Goal: Task Accomplishment & Management: Manage account settings

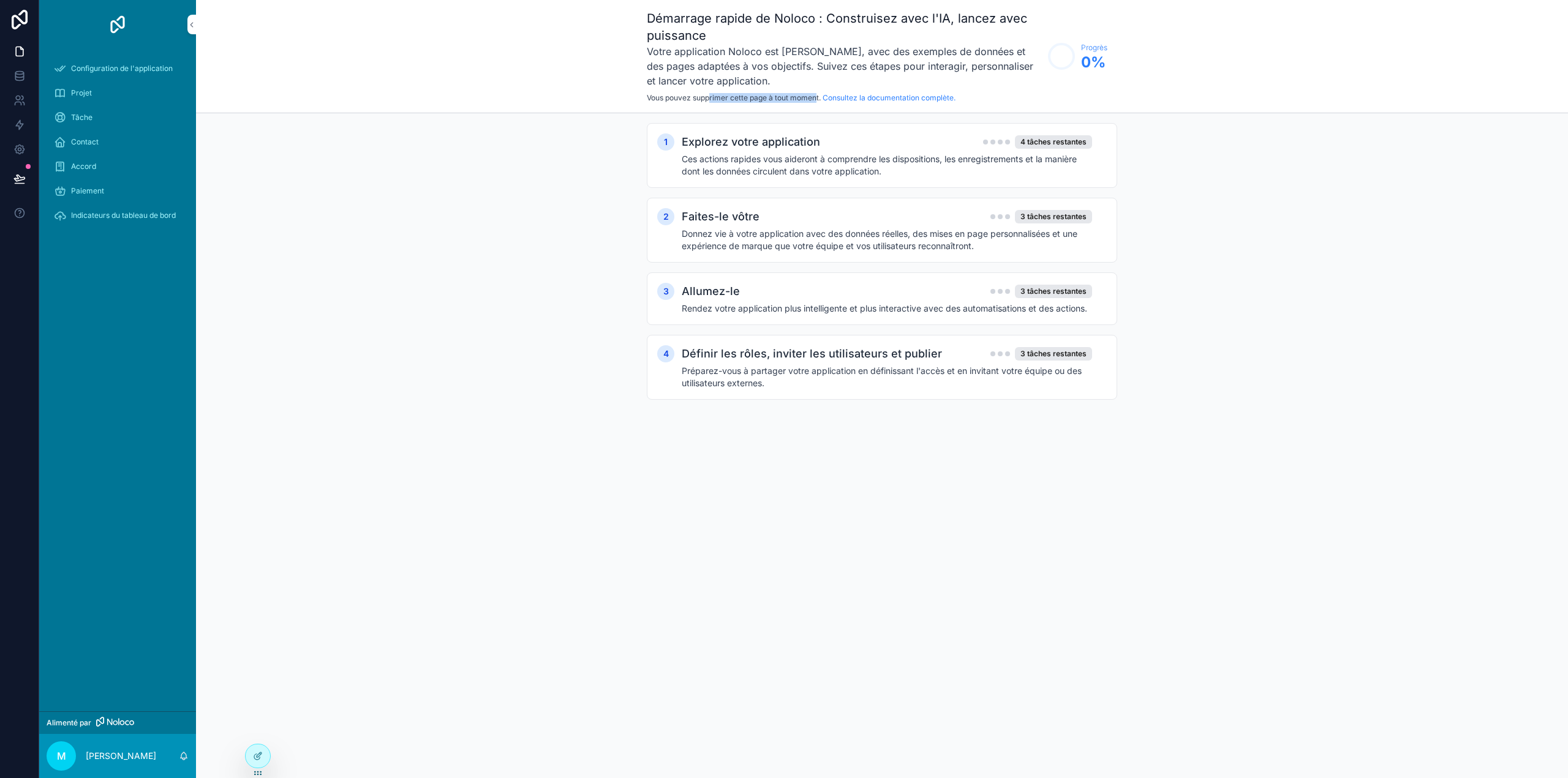
drag, startPoint x: 742, startPoint y: 97, endPoint x: 819, endPoint y: 97, distance: 77.0
click at [819, 97] on font "Vous pouvez supprimer cette page à tout moment." at bounding box center [733, 98] width 174 height 9
click at [1058, 55] on circle "contenu déroulant" at bounding box center [1061, 56] width 24 height 24
drag, startPoint x: 468, startPoint y: 367, endPoint x: 468, endPoint y: 379, distance: 12.0
click at [468, 372] on div "1 Explorez votre application 4 tâches restantes Ces actions rapides vous aidero…" at bounding box center [882, 273] width 1372 height 321
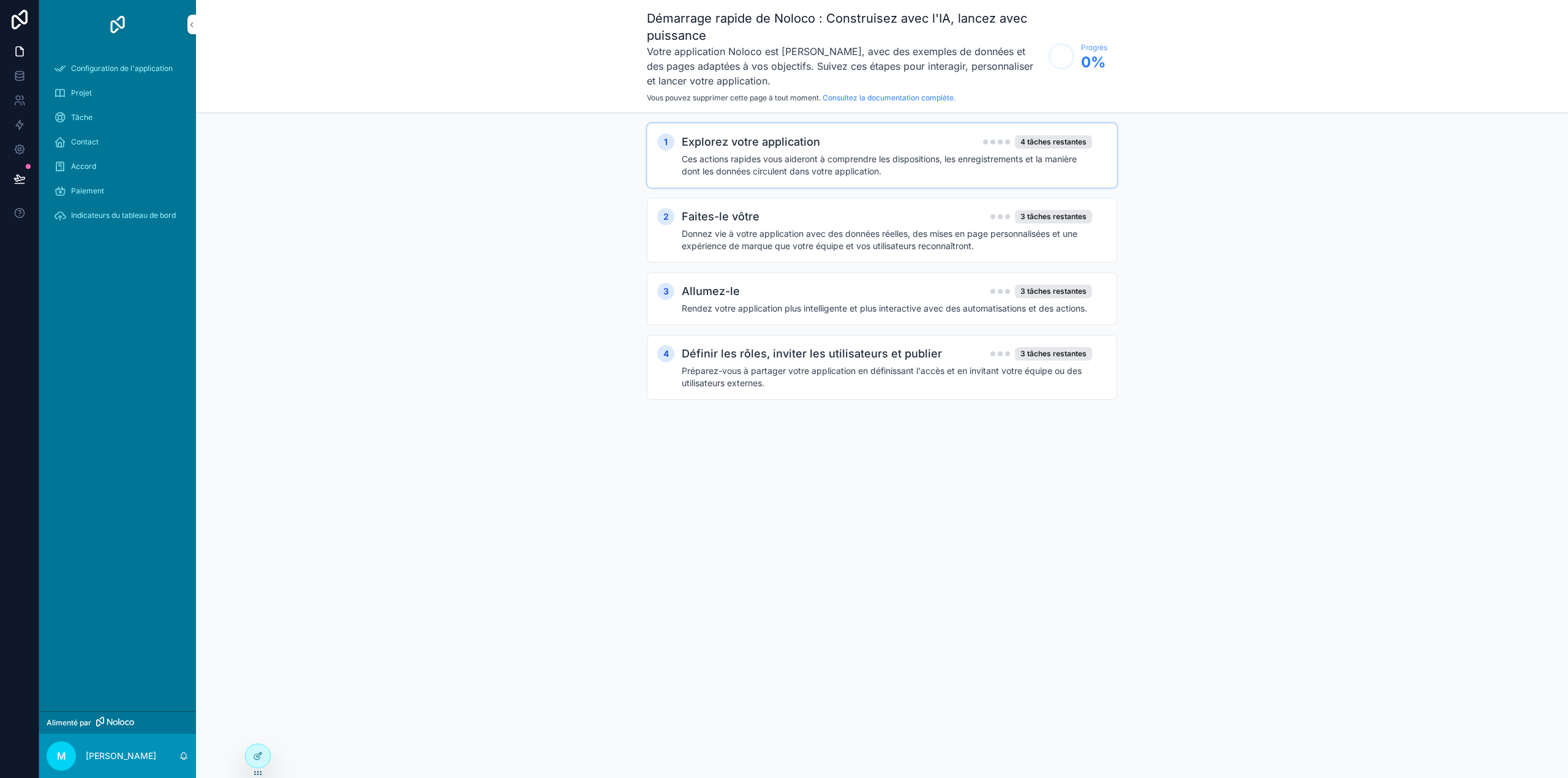
click at [908, 153] on font "Ces actions rapides vous aideront à comprendre les dispositions, les enregistre…" at bounding box center [879, 165] width 395 height 23
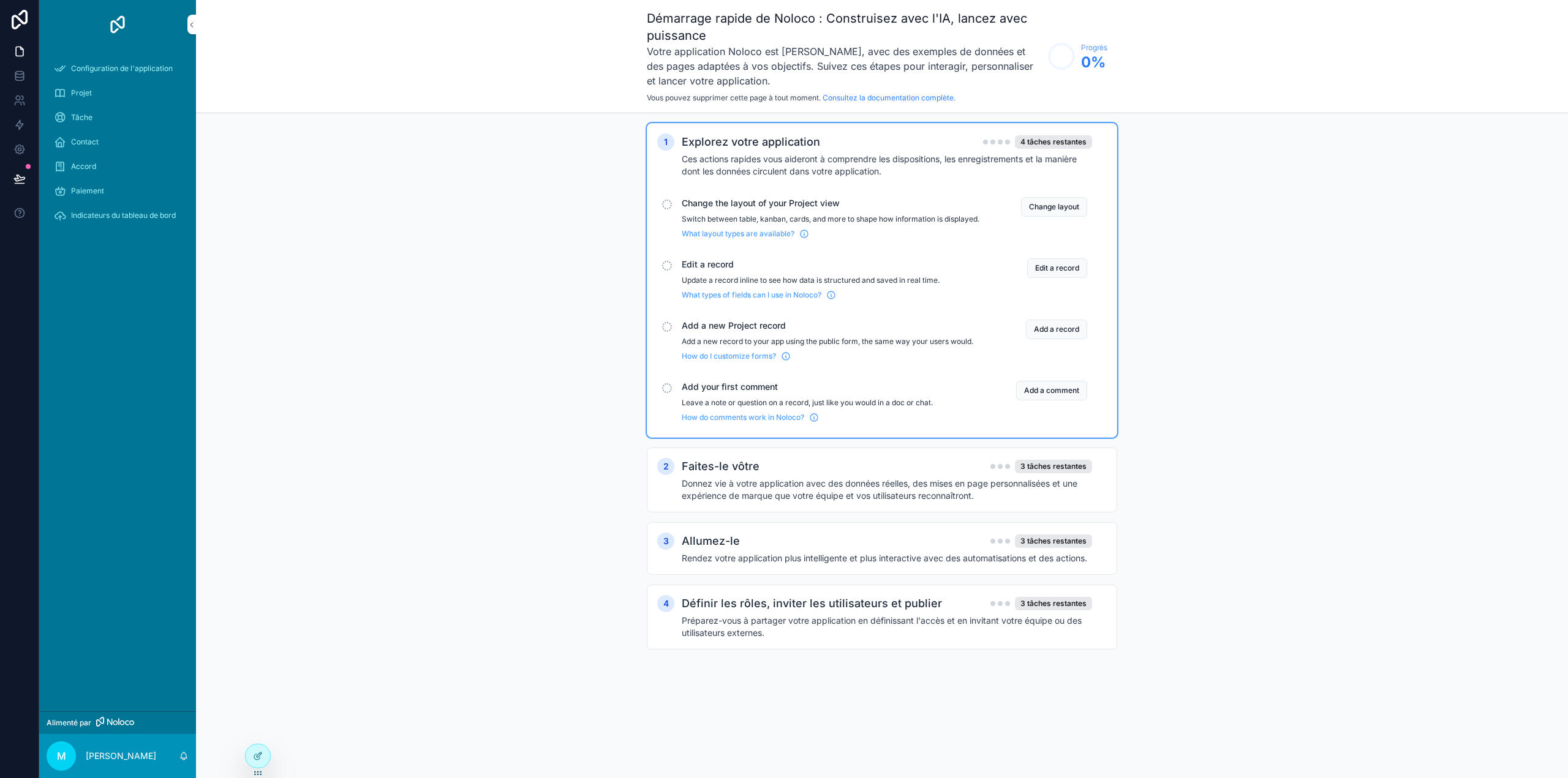
click at [876, 173] on font "Ces actions rapides vous aideront à comprendre les dispositions, les enregistre…" at bounding box center [879, 165] width 395 height 23
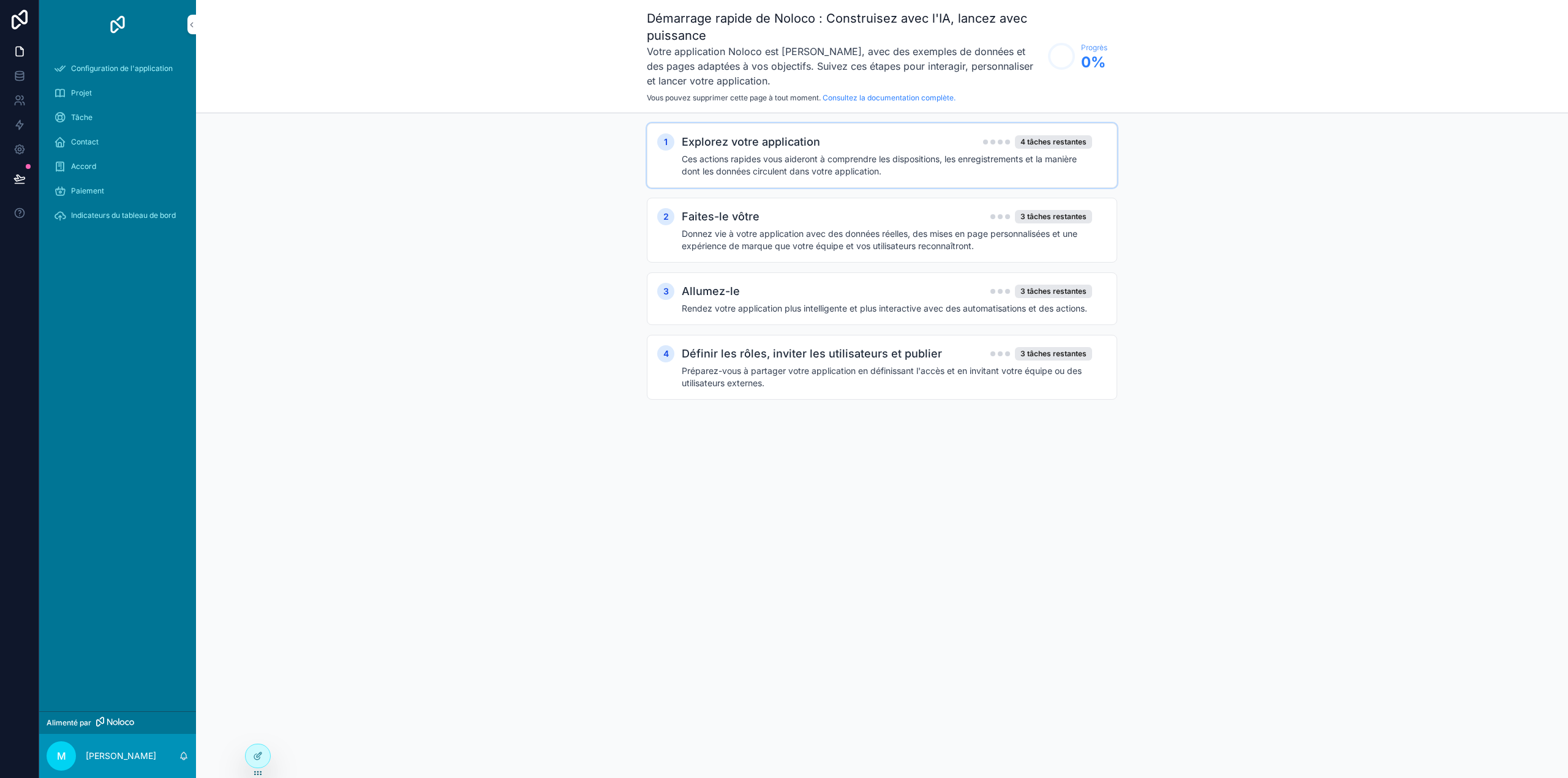
click at [835, 167] on font "Ces actions rapides vous aideront à comprendre les dispositions, les enregistre…" at bounding box center [879, 165] width 395 height 23
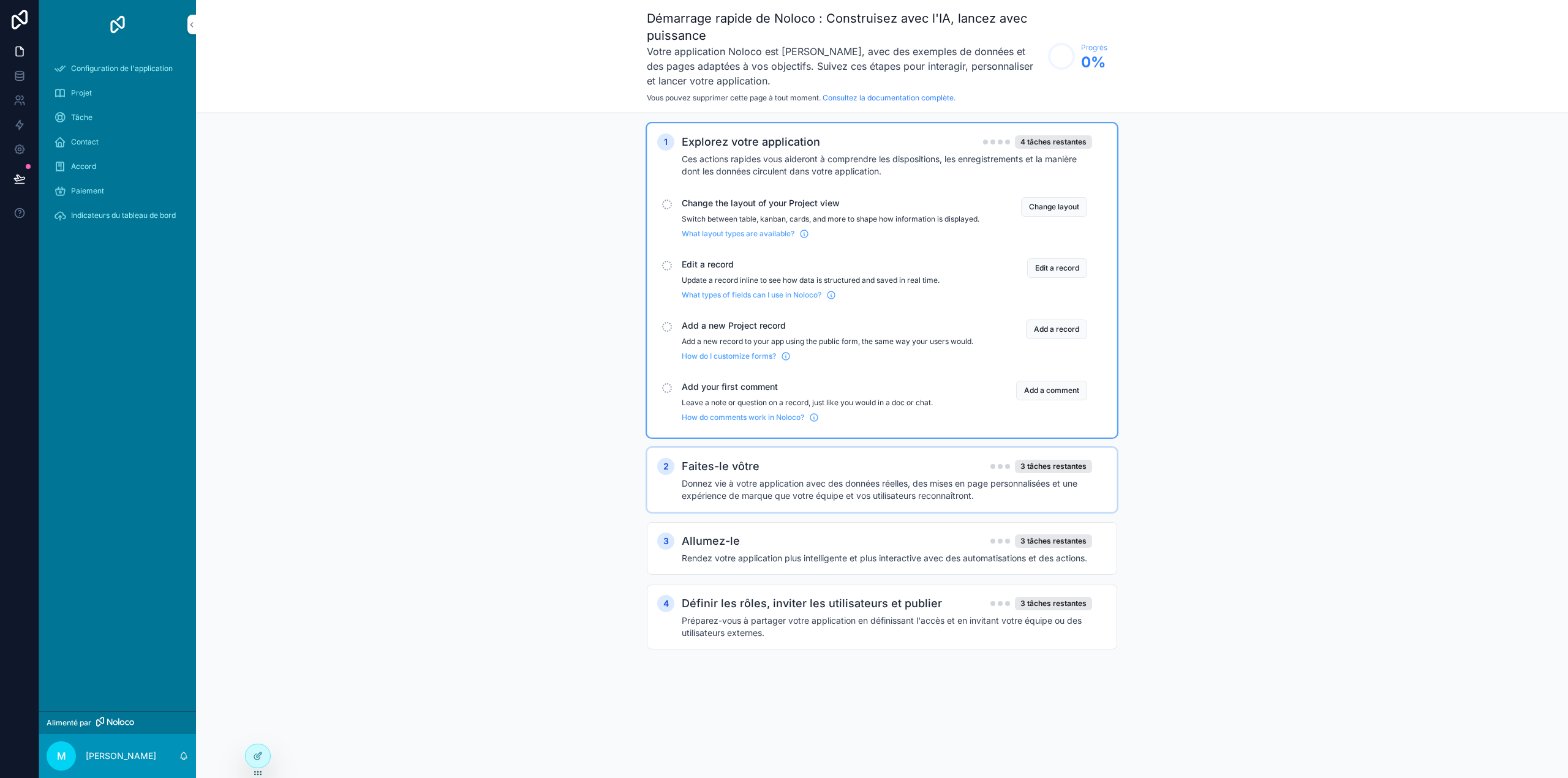
click at [822, 214] on div "Change the layout of your Project view Switch between table, kanban, cards, and…" at bounding box center [830, 218] width 298 height 42
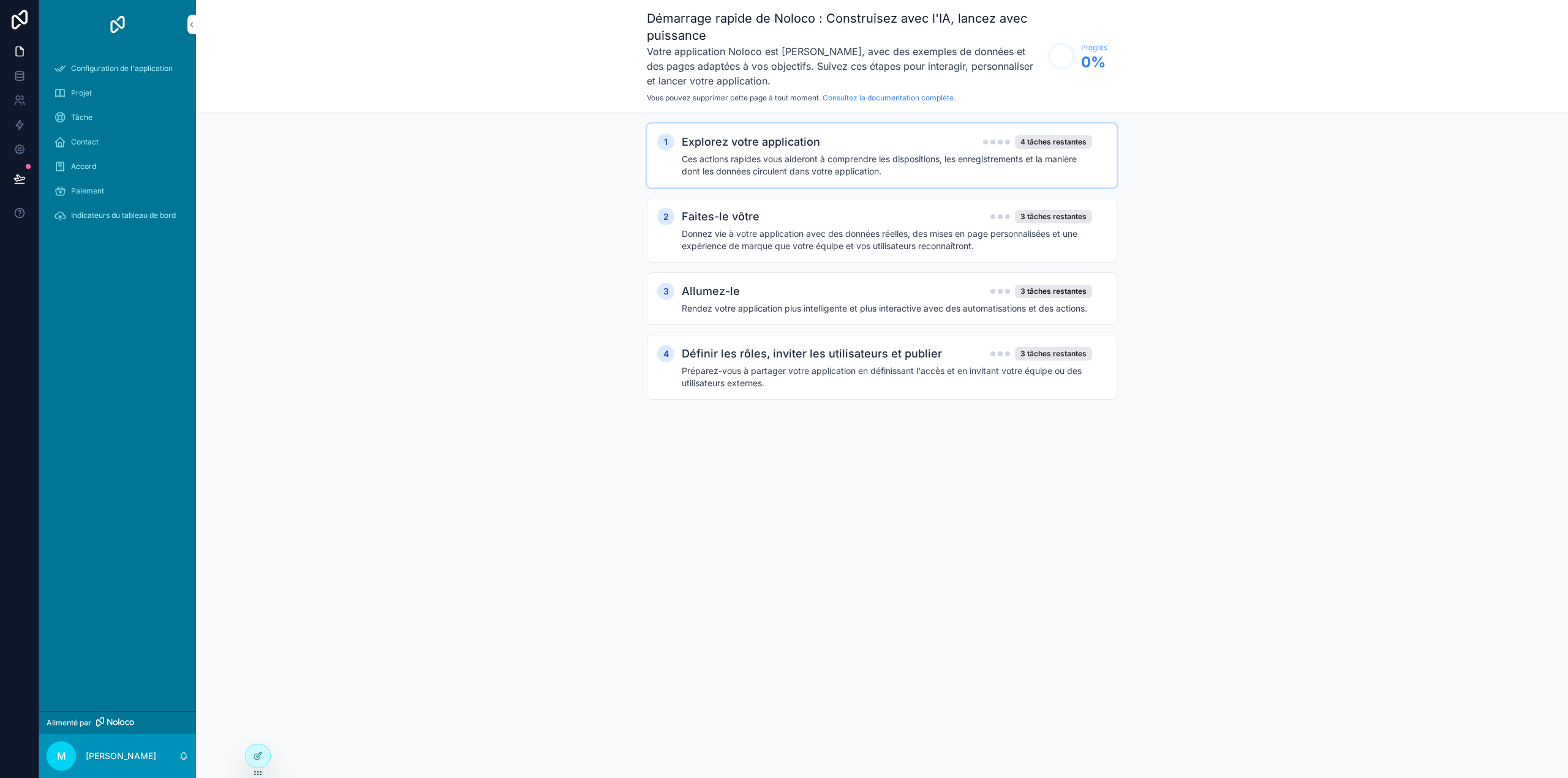
click at [891, 156] on font "Ces actions rapides vous aideront à comprendre les dispositions, les enregistre…" at bounding box center [879, 165] width 395 height 23
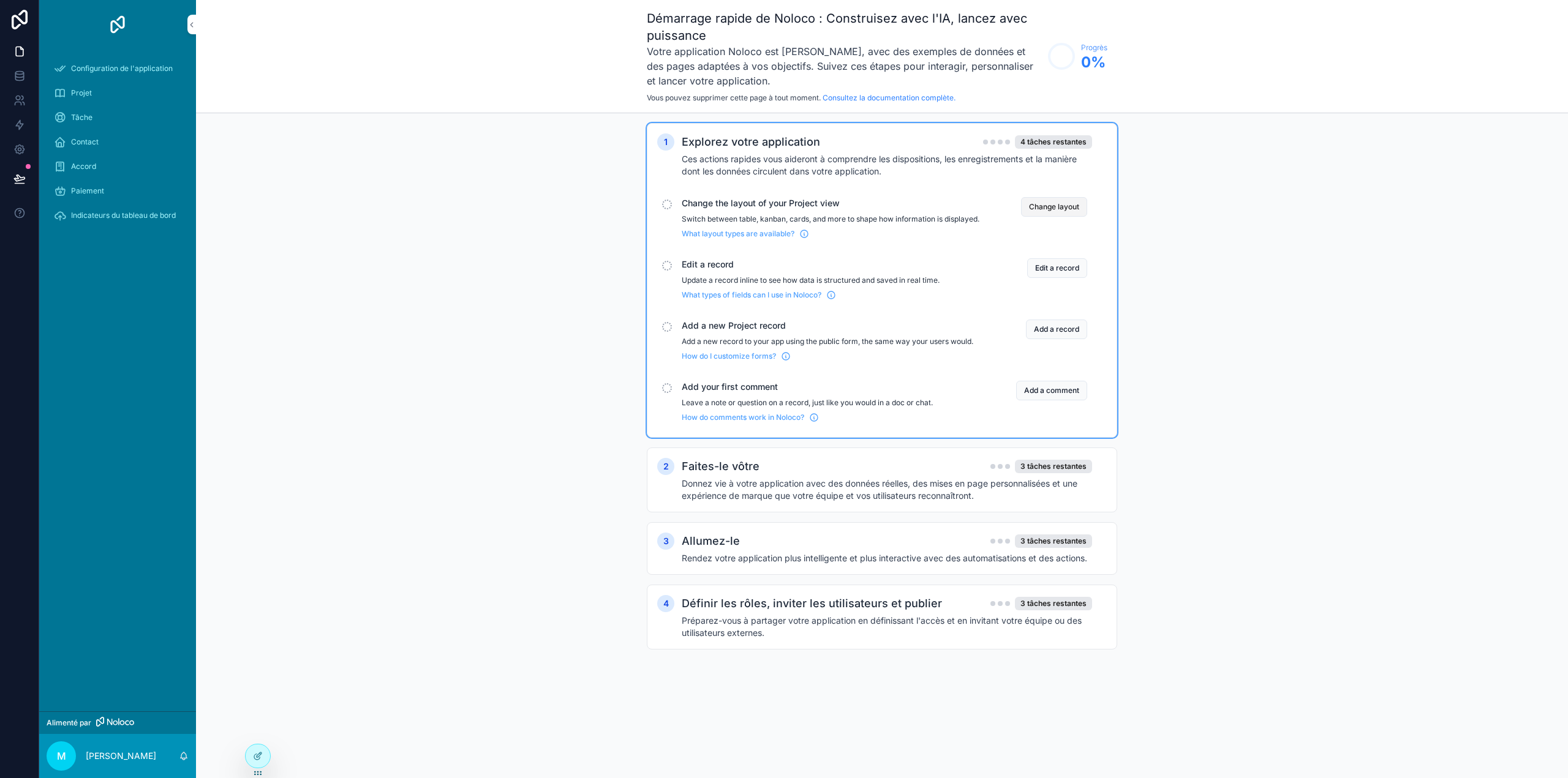
click at [1054, 204] on button "Change layout" at bounding box center [1054, 207] width 66 height 20
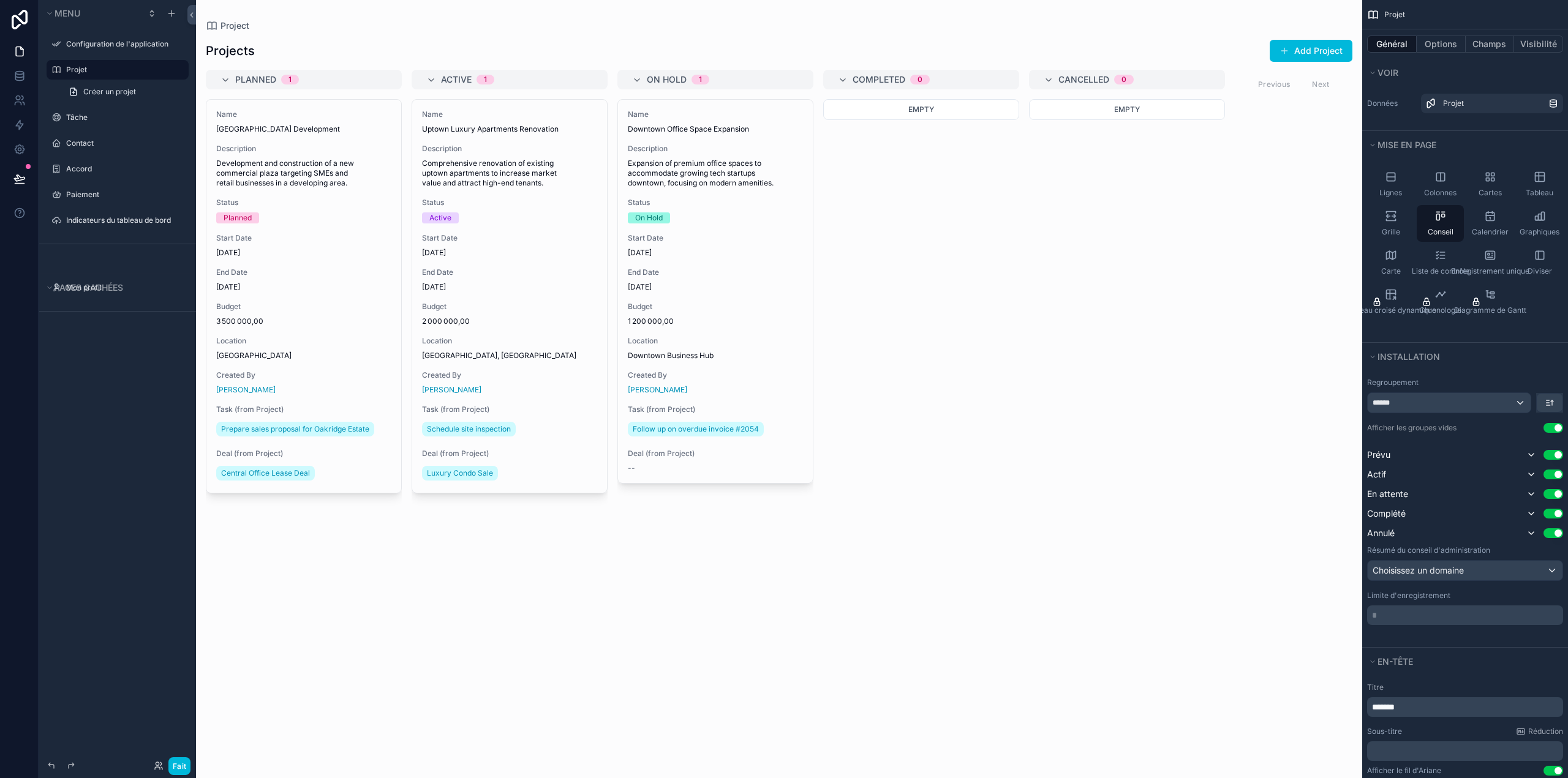
click at [856, 75] on div "contenu déroulant" at bounding box center [779, 389] width 1166 height 778
click at [124, 46] on font "Configuration de l'application" at bounding box center [117, 44] width 102 height 9
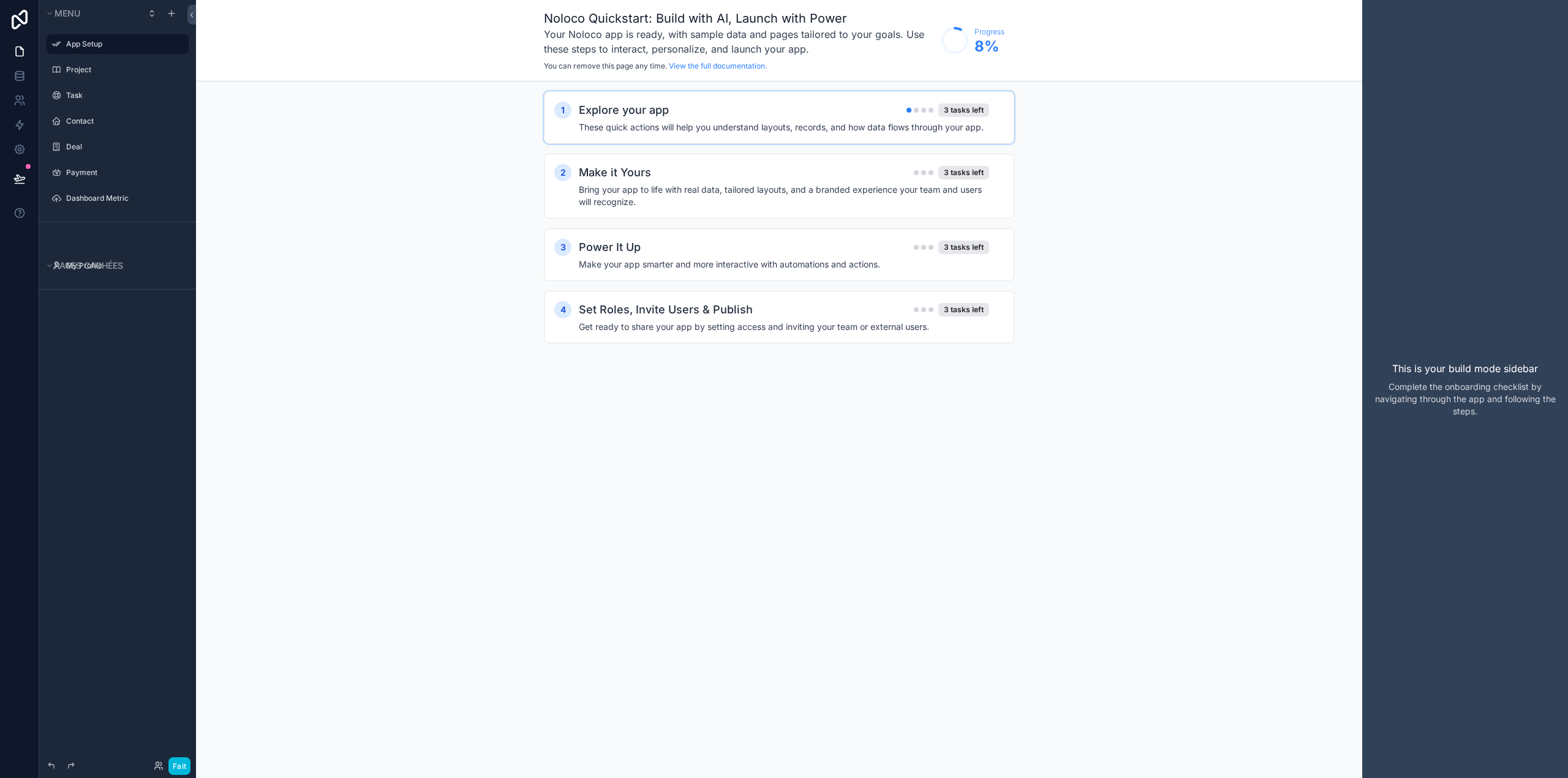
click at [816, 113] on div "Explore your app 3 tasks left" at bounding box center [784, 110] width 411 height 17
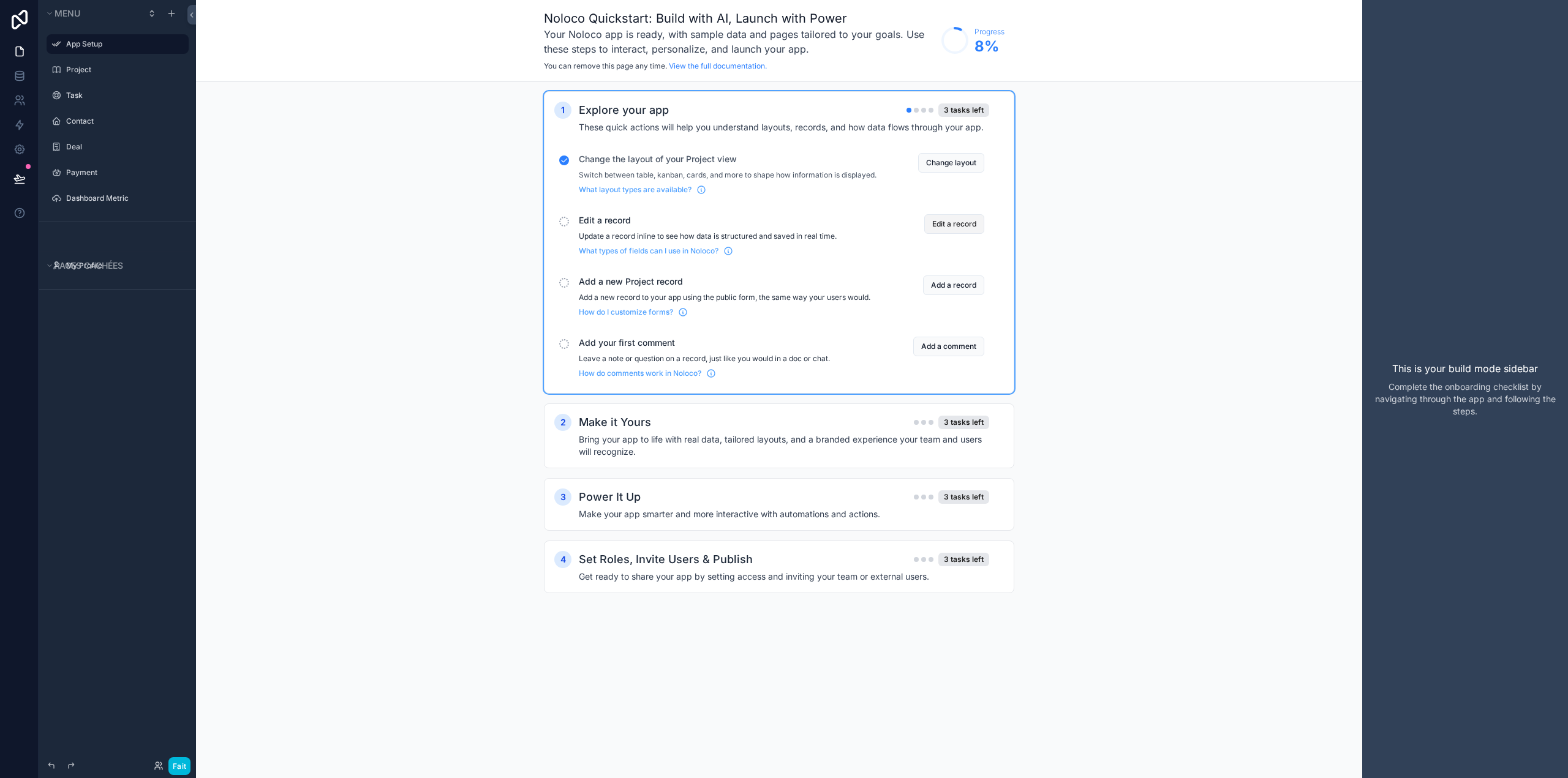
click at [952, 234] on button "Edit a record" at bounding box center [954, 224] width 60 height 20
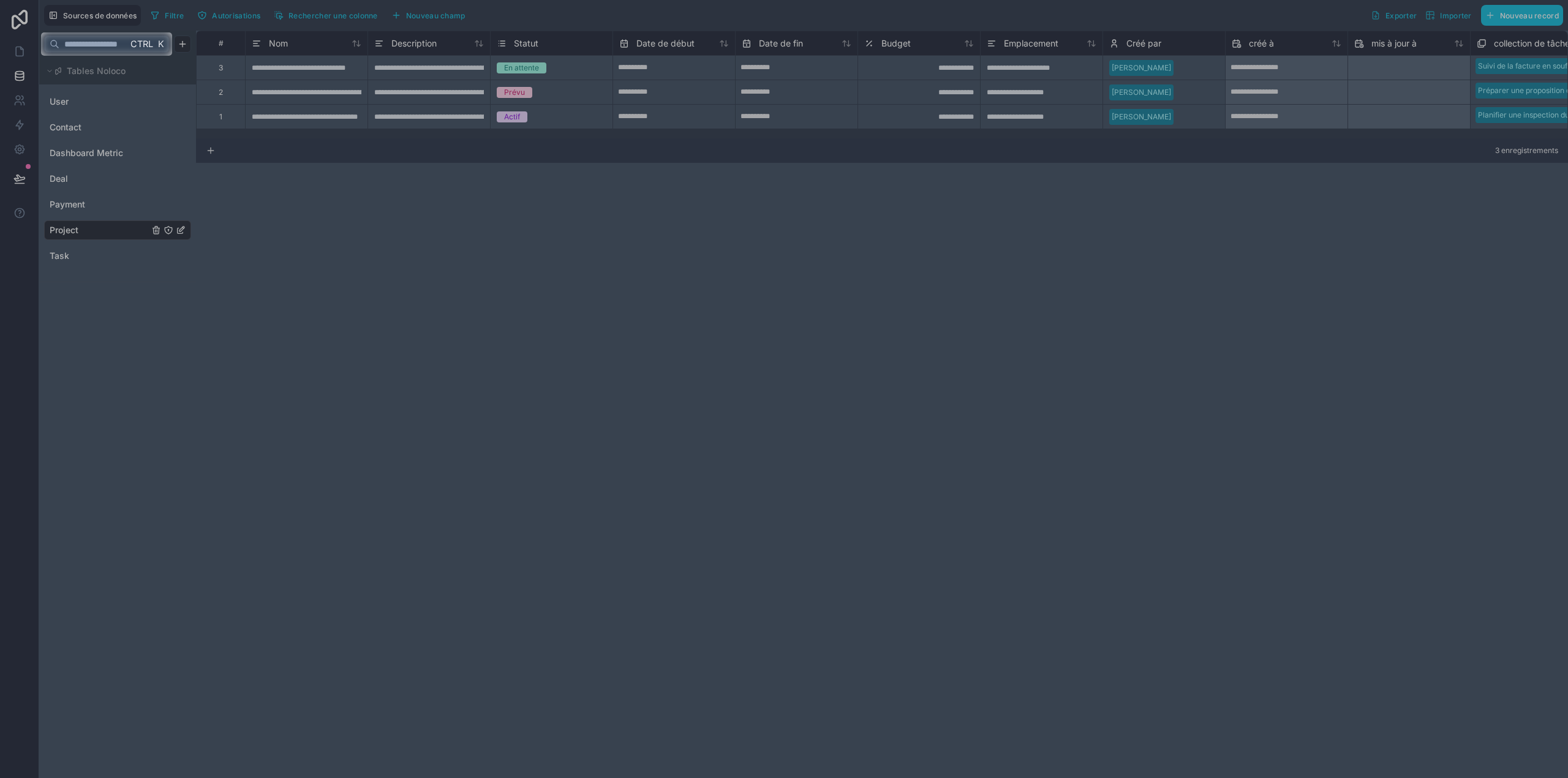
click at [117, 46] on input "text" at bounding box center [94, 44] width 68 height 22
click at [156, 43] on span "K" at bounding box center [161, 44] width 11 height 11
click at [123, 47] on input "text" at bounding box center [94, 44] width 68 height 22
click at [894, 196] on div at bounding box center [784, 417] width 1568 height 722
click at [127, 70] on div at bounding box center [784, 417] width 1568 height 722
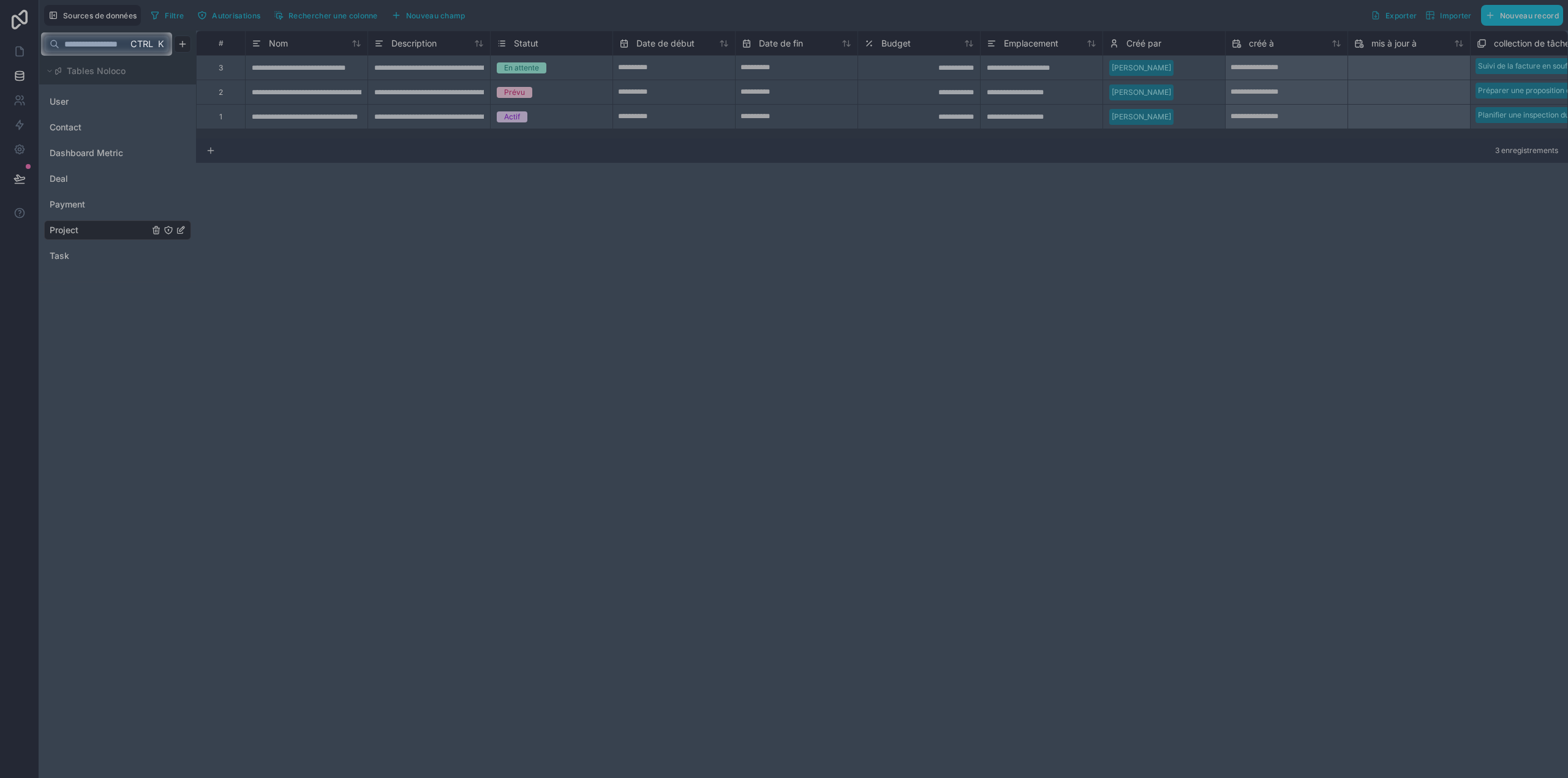
click at [64, 43] on input "text" at bounding box center [94, 44] width 68 height 22
type input "*"
drag, startPoint x: 98, startPoint y: 109, endPoint x: 79, endPoint y: 107, distance: 19.1
click at [98, 108] on div at bounding box center [784, 417] width 1568 height 722
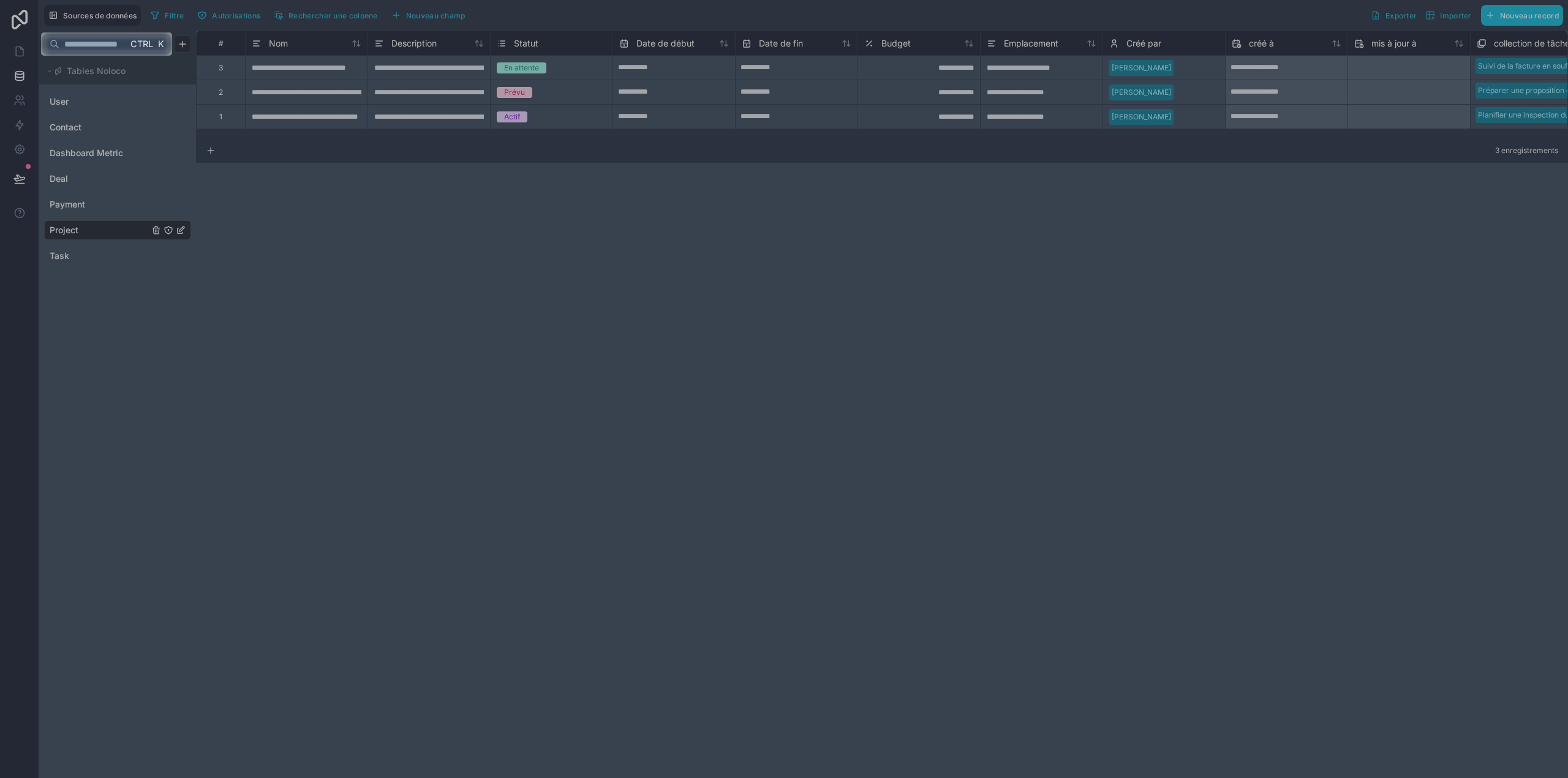
click at [56, 100] on div at bounding box center [784, 417] width 1568 height 722
click at [125, 60] on div at bounding box center [784, 417] width 1568 height 722
click at [120, 48] on input "text" at bounding box center [94, 44] width 68 height 22
click at [20, 37] on div at bounding box center [20, 43] width 41 height 23
click at [83, 16] on div at bounding box center [784, 16] width 1568 height 32
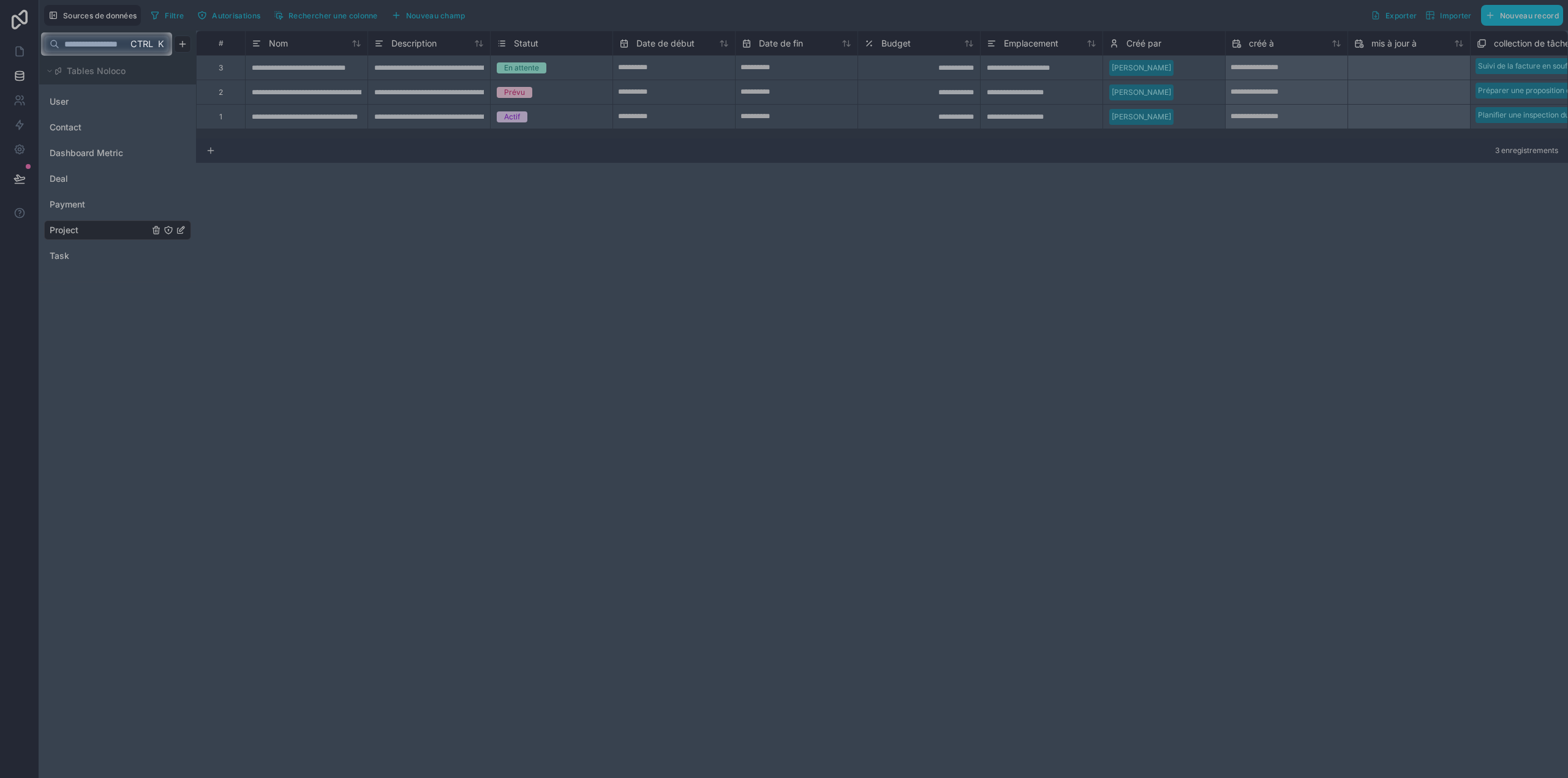
click at [112, 46] on input "text" at bounding box center [94, 44] width 68 height 22
click at [158, 46] on font "K" at bounding box center [161, 44] width 6 height 11
click at [84, 51] on input "text" at bounding box center [94, 44] width 68 height 22
click at [334, 254] on div at bounding box center [784, 417] width 1568 height 722
drag, startPoint x: 562, startPoint y: 100, endPoint x: 569, endPoint y: 100, distance: 7.0
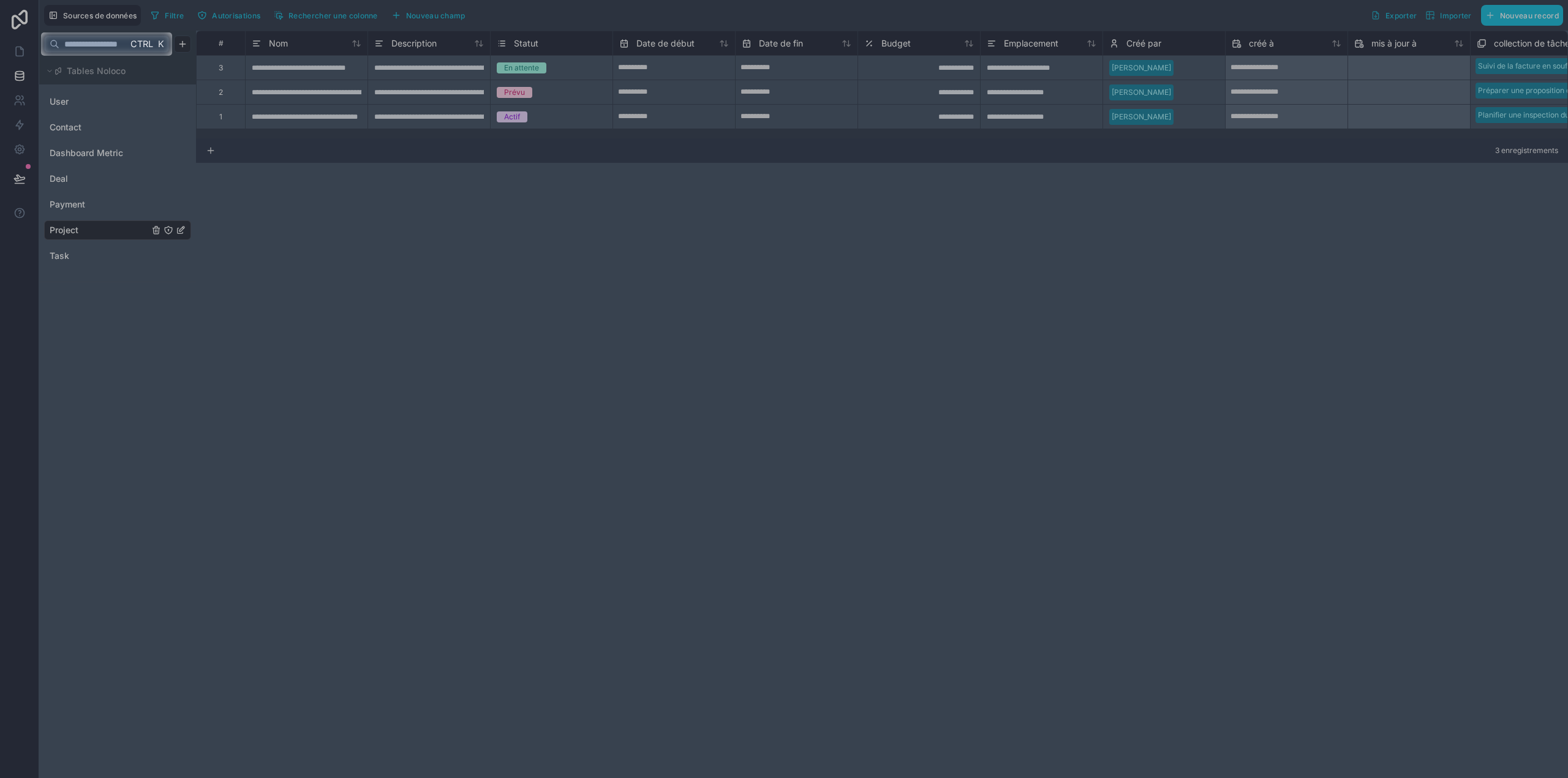
click at [560, 99] on div at bounding box center [784, 417] width 1568 height 722
click at [1089, 98] on div at bounding box center [784, 417] width 1568 height 722
click at [1128, 98] on div at bounding box center [784, 417] width 1568 height 722
drag, startPoint x: 1137, startPoint y: 100, endPoint x: 592, endPoint y: 119, distance: 545.3
click at [1104, 102] on div at bounding box center [784, 417] width 1568 height 722
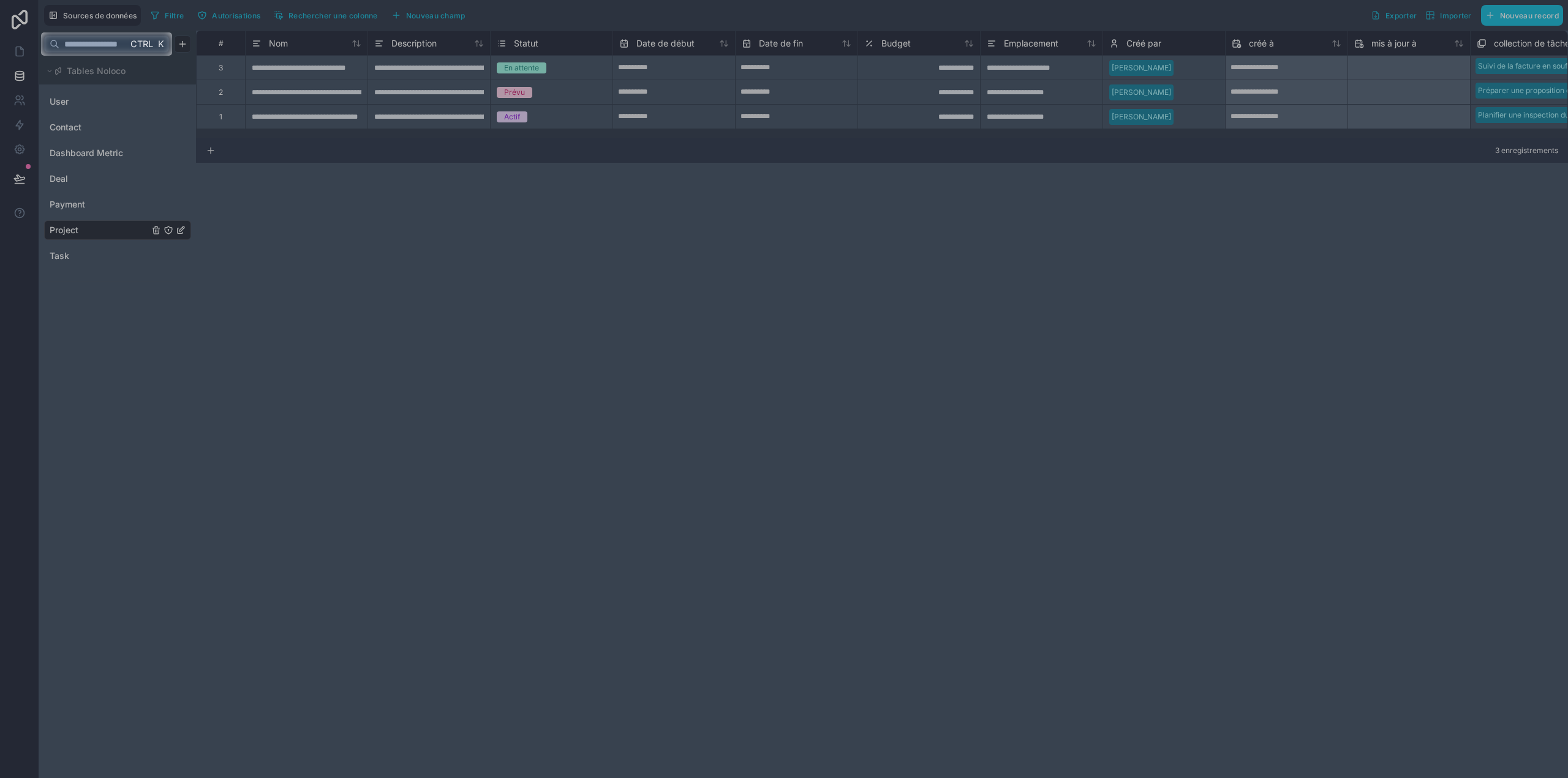
click at [79, 44] on input "text" at bounding box center [94, 44] width 68 height 22
click at [87, 99] on div at bounding box center [784, 417] width 1568 height 722
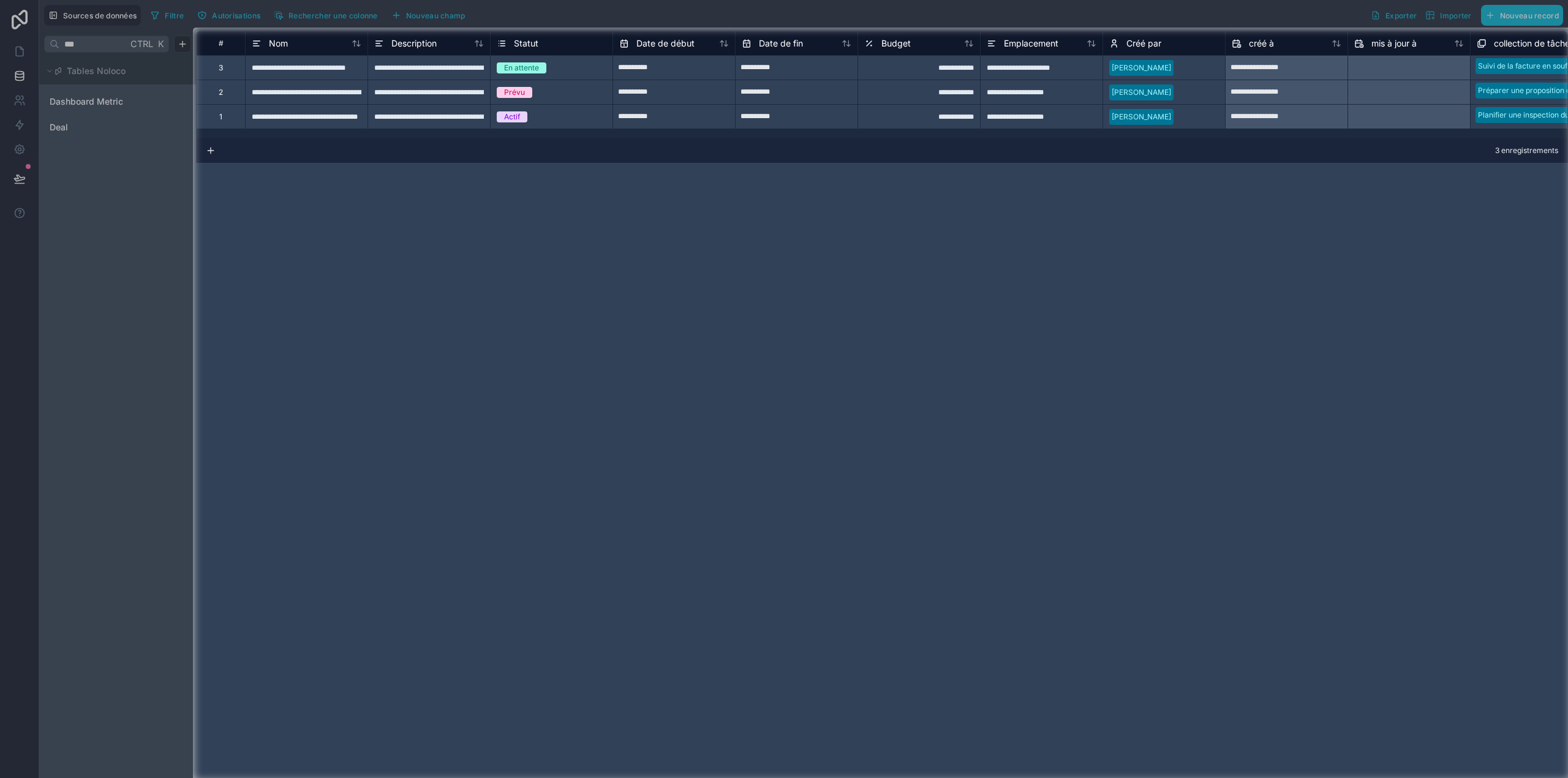
click at [70, 130] on div at bounding box center [96, 404] width 193 height 754
click at [60, 130] on div at bounding box center [96, 404] width 193 height 754
click at [96, 84] on div at bounding box center [96, 404] width 193 height 754
drag, startPoint x: 142, startPoint y: 47, endPoint x: 114, endPoint y: 47, distance: 28.0
click at [140, 47] on div at bounding box center [96, 404] width 193 height 754
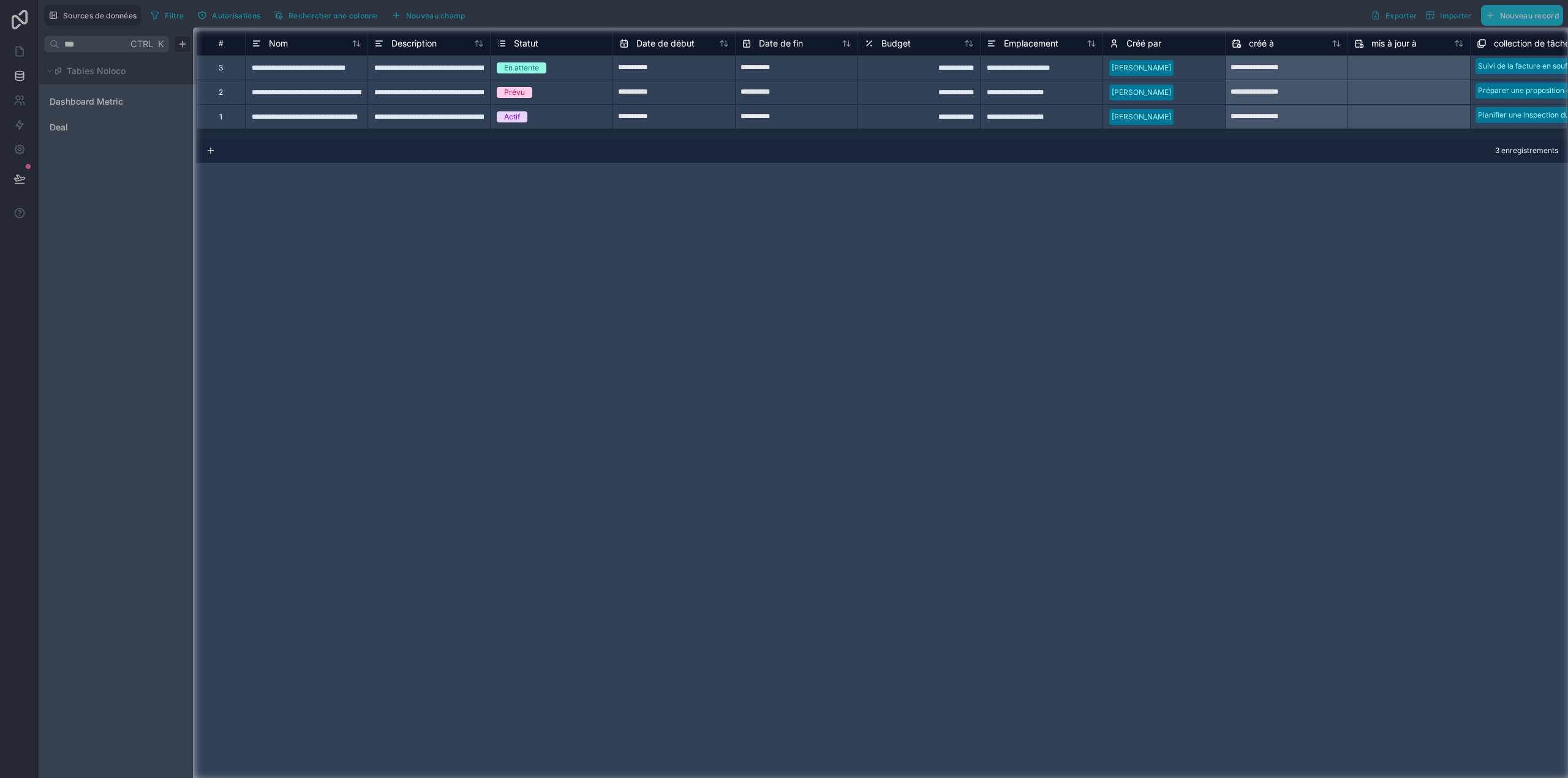
drag, startPoint x: 92, startPoint y: 46, endPoint x: 87, endPoint y: 45, distance: 5.1
click at [88, 45] on div at bounding box center [96, 404] width 193 height 754
click at [79, 43] on div at bounding box center [96, 404] width 193 height 754
click at [78, 43] on div at bounding box center [96, 404] width 193 height 754
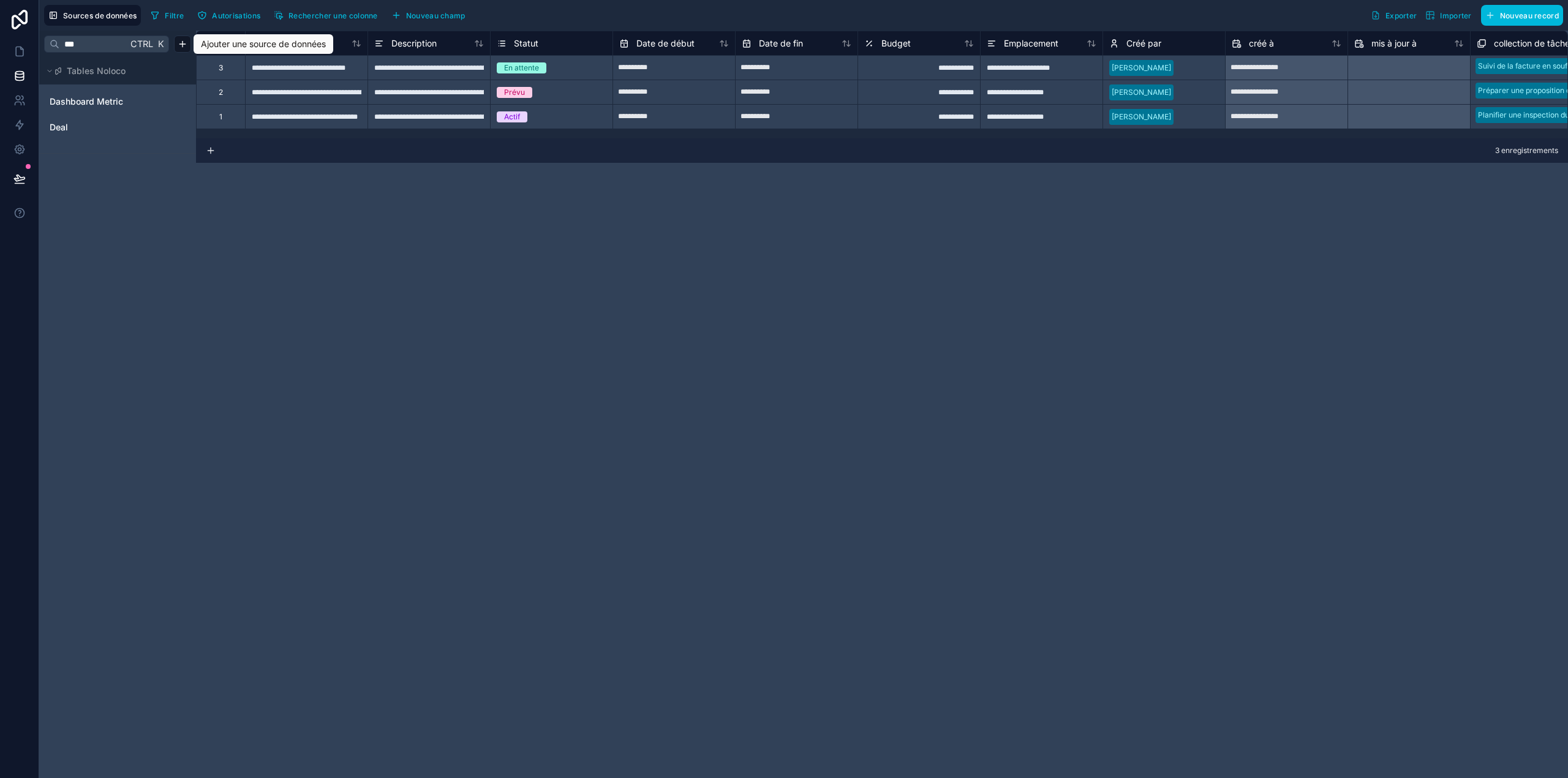
click at [92, 47] on input "***" at bounding box center [94, 44] width 68 height 22
type input "*"
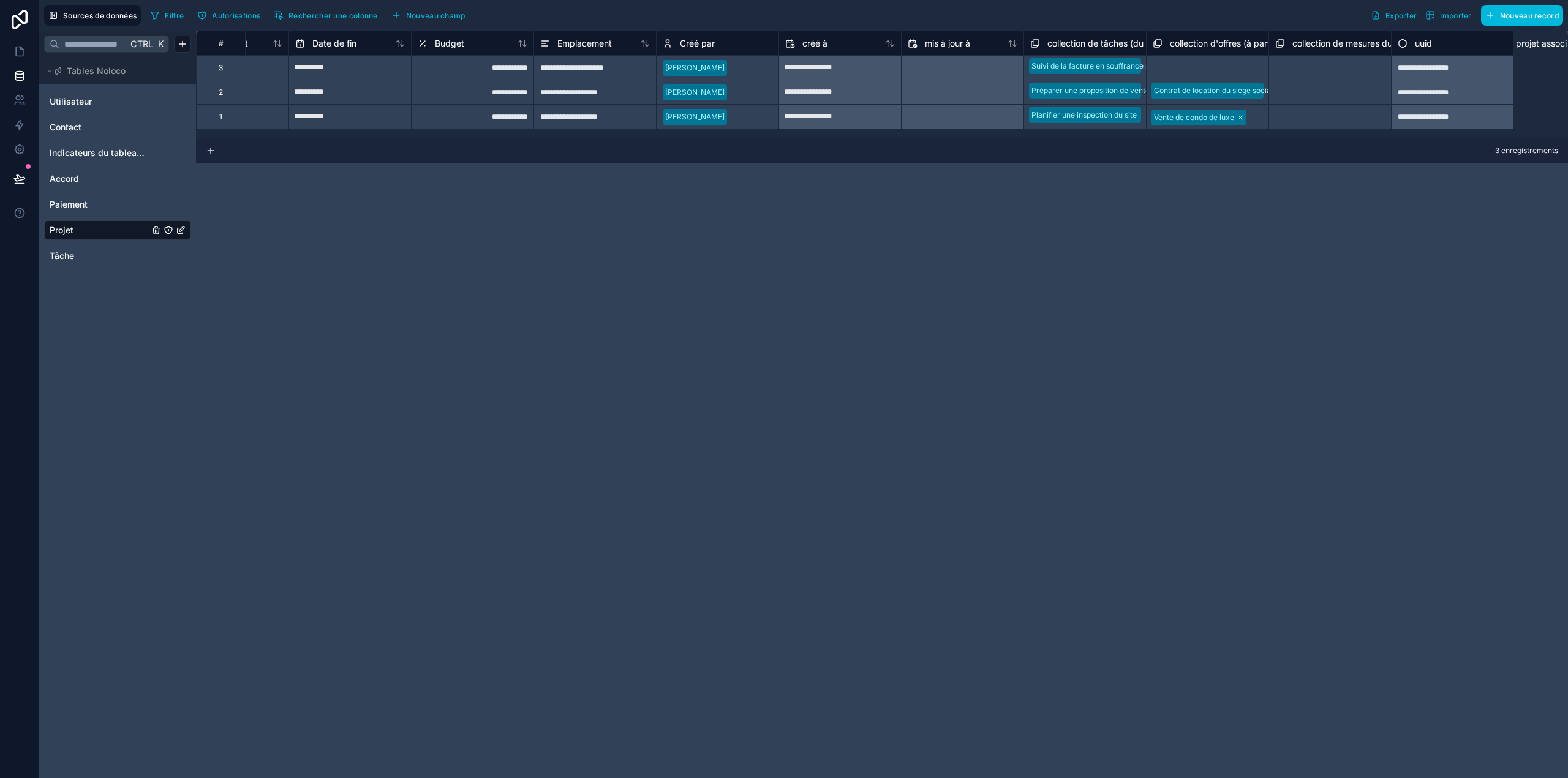
scroll to position [0, 456]
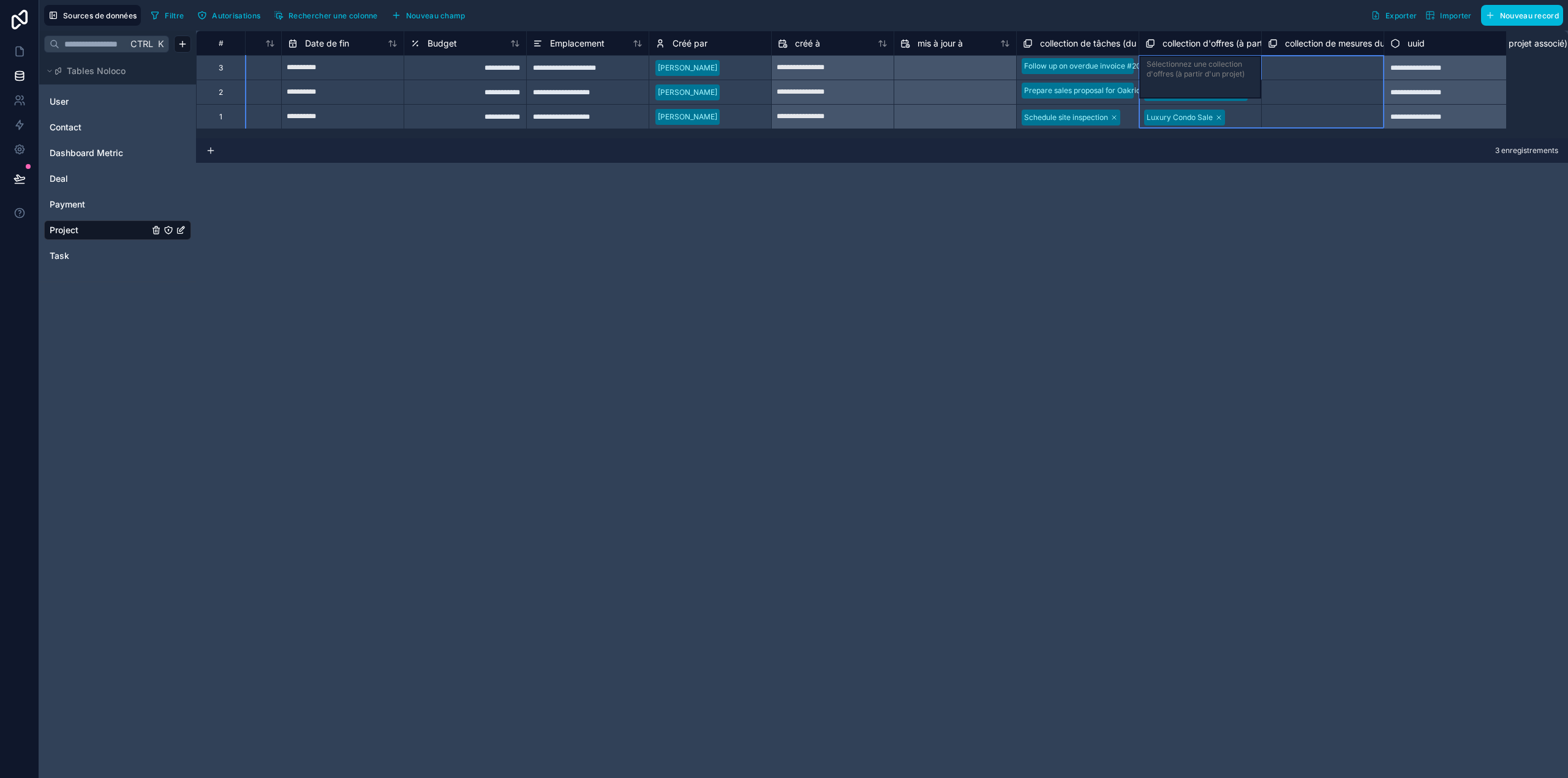
drag, startPoint x: 1270, startPoint y: 52, endPoint x: 1554, endPoint y: 47, distance: 284.0
click at [1501, 46] on div "# Statut Date de début Date de fin Budget Emplacement Créé par créé à mis à jou…" at bounding box center [624, 43] width 1764 height 24
click at [1477, 44] on div "uuid" at bounding box center [1445, 43] width 110 height 14
click at [1497, 43] on div "uuid" at bounding box center [1445, 43] width 122 height 14
click at [1497, 45] on div "uuid" at bounding box center [1445, 43] width 122 height 14
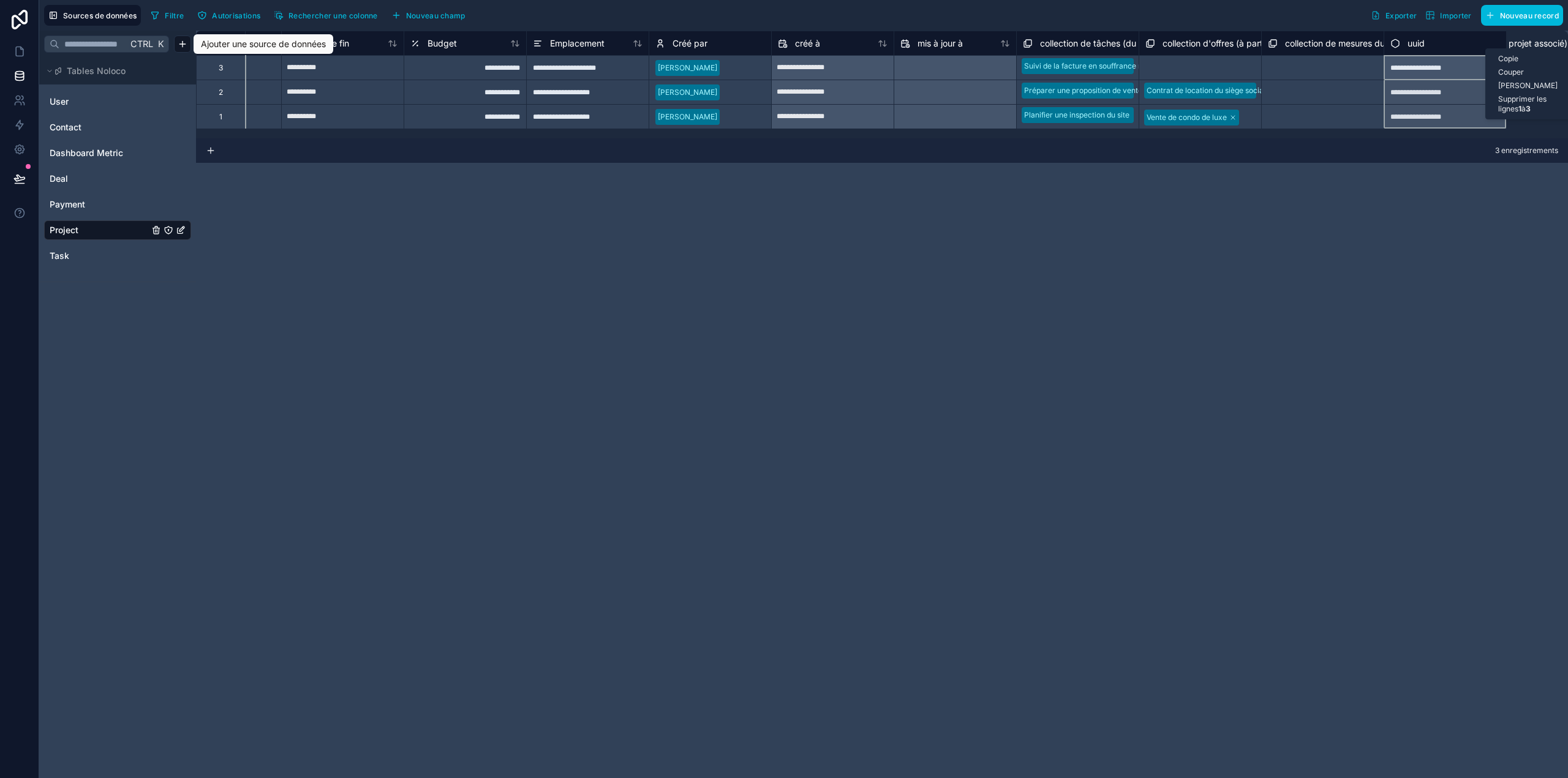
click at [462, 59] on div "**********" at bounding box center [464, 67] width 123 height 24
click at [338, 68] on input "**********" at bounding box center [343, 68] width 122 height 20
select select "****"
select select "*"
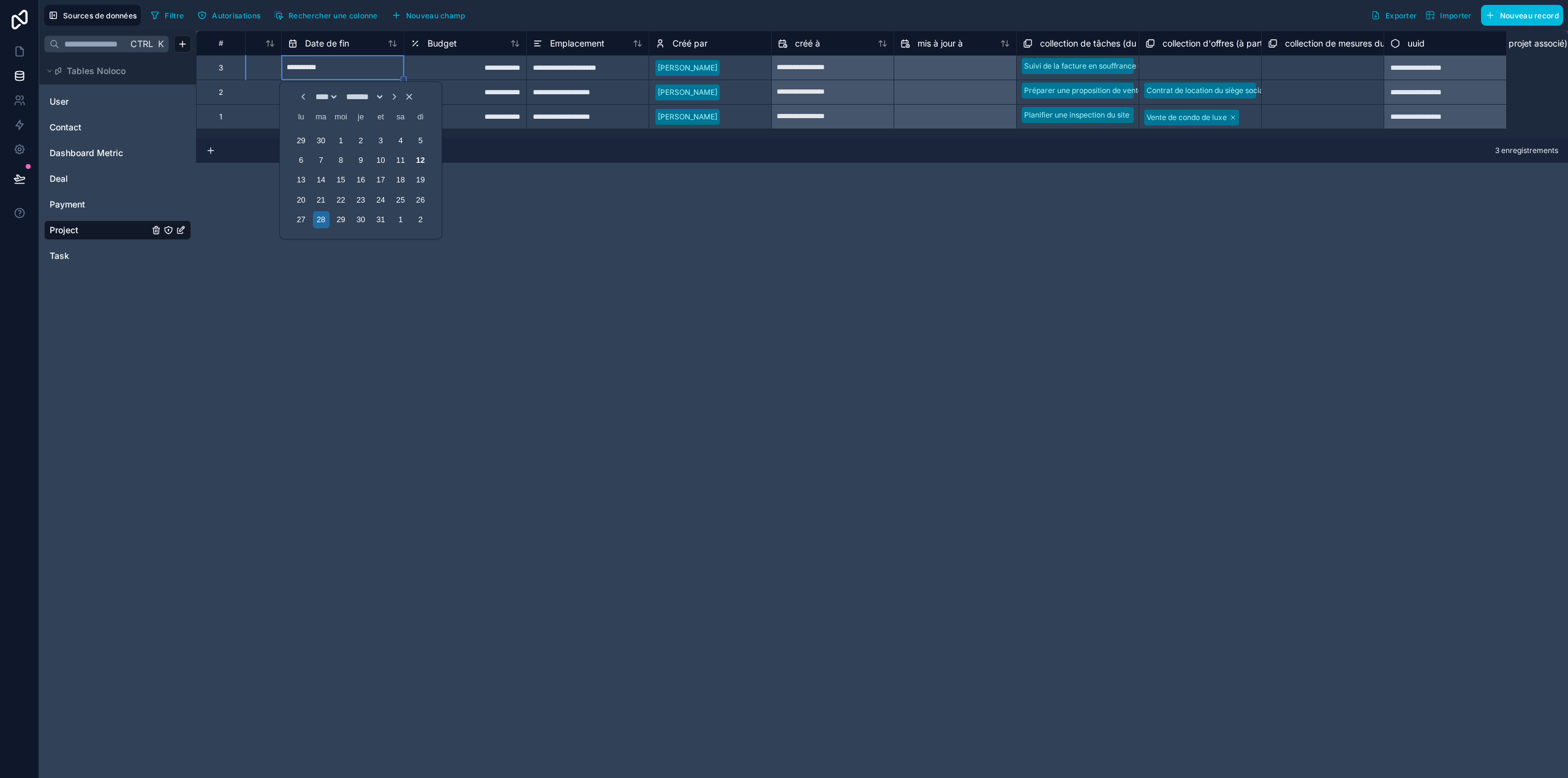
click at [424, 14] on font "Nouveau champ" at bounding box center [435, 16] width 60 height 9
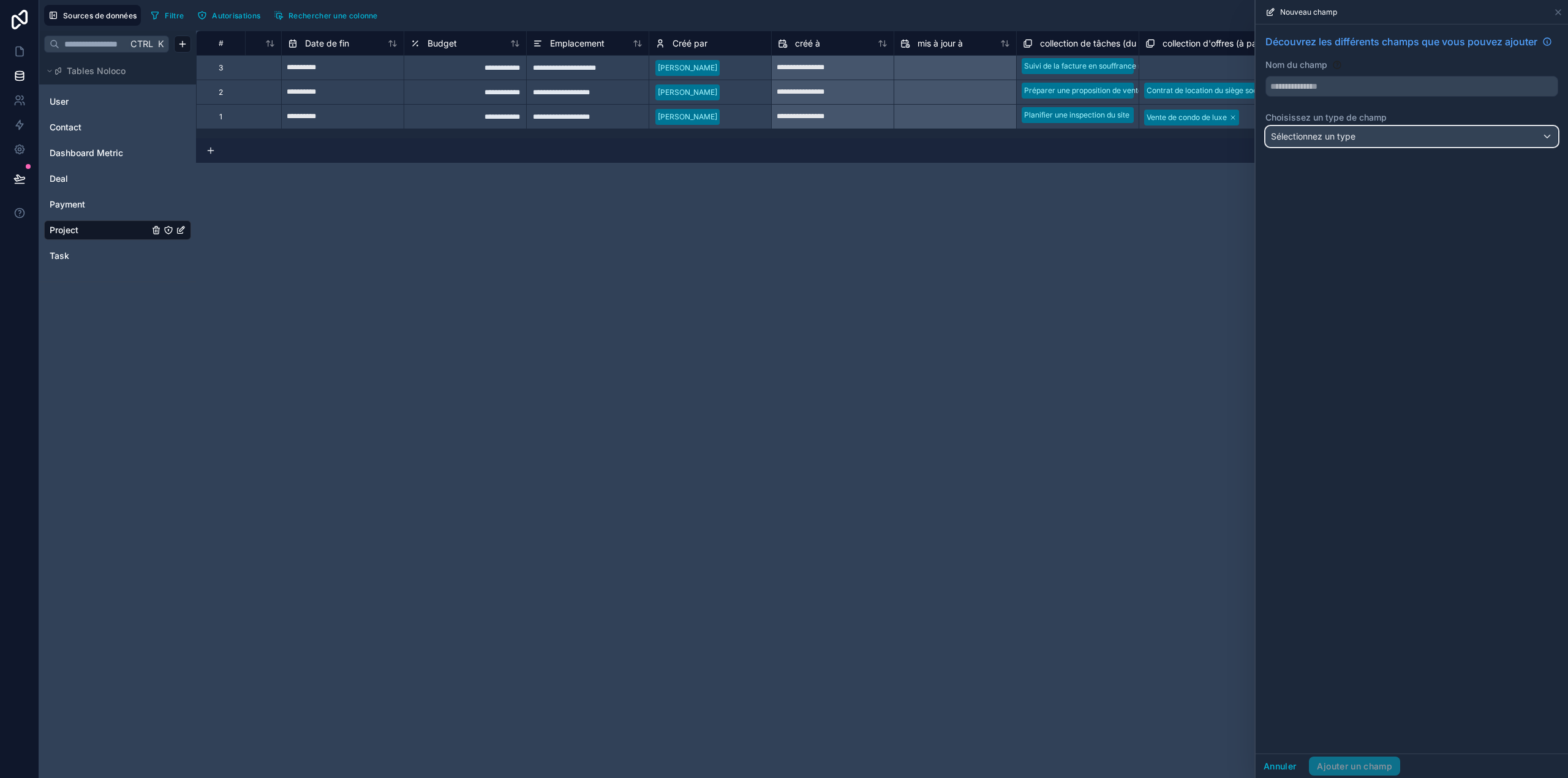
click at [1388, 141] on div "Sélectionnez un type" at bounding box center [1411, 136] width 292 height 20
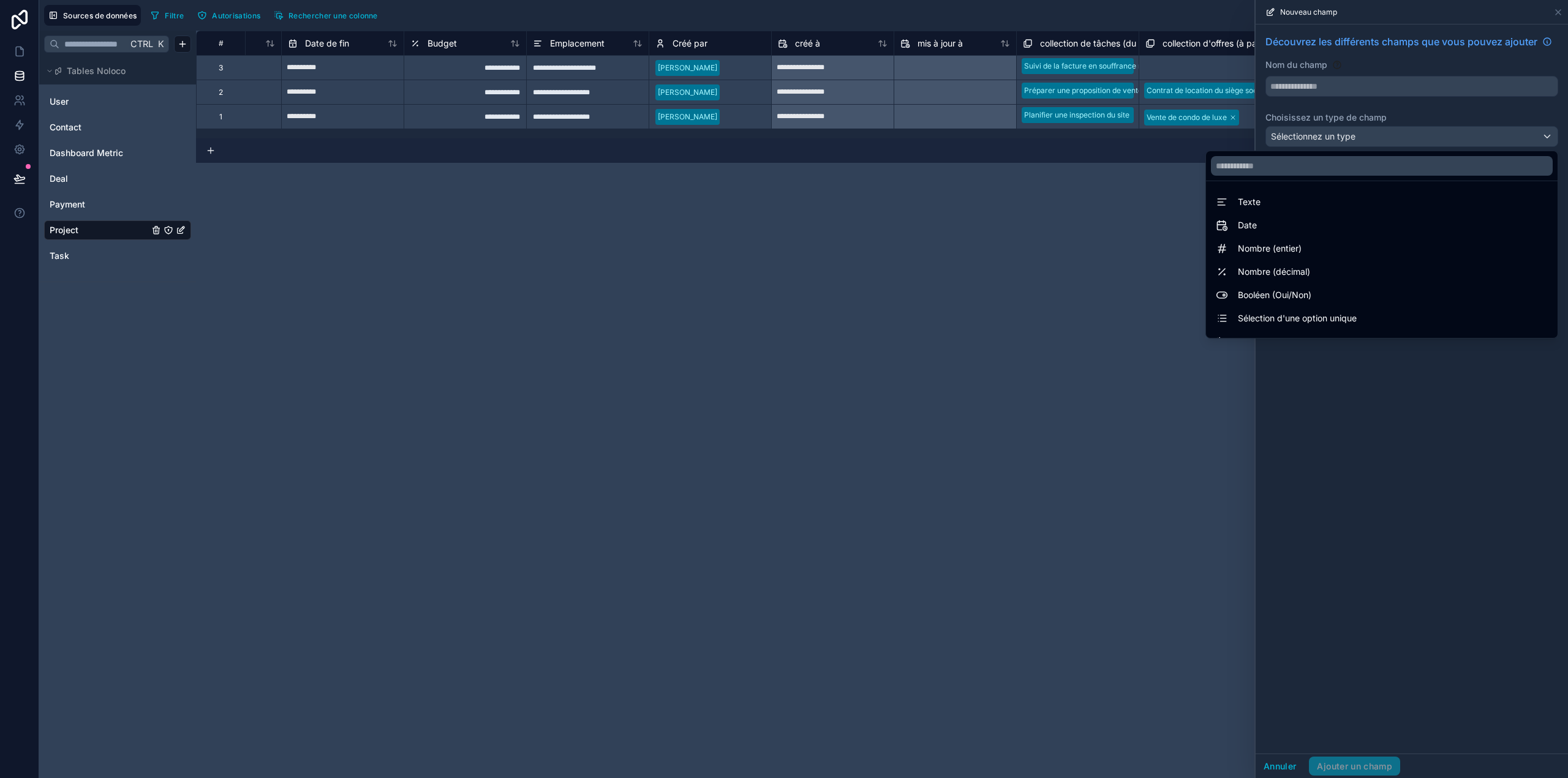
click at [954, 273] on div "**********" at bounding box center [882, 404] width 1372 height 747
click at [25, 47] on icon at bounding box center [20, 51] width 12 height 12
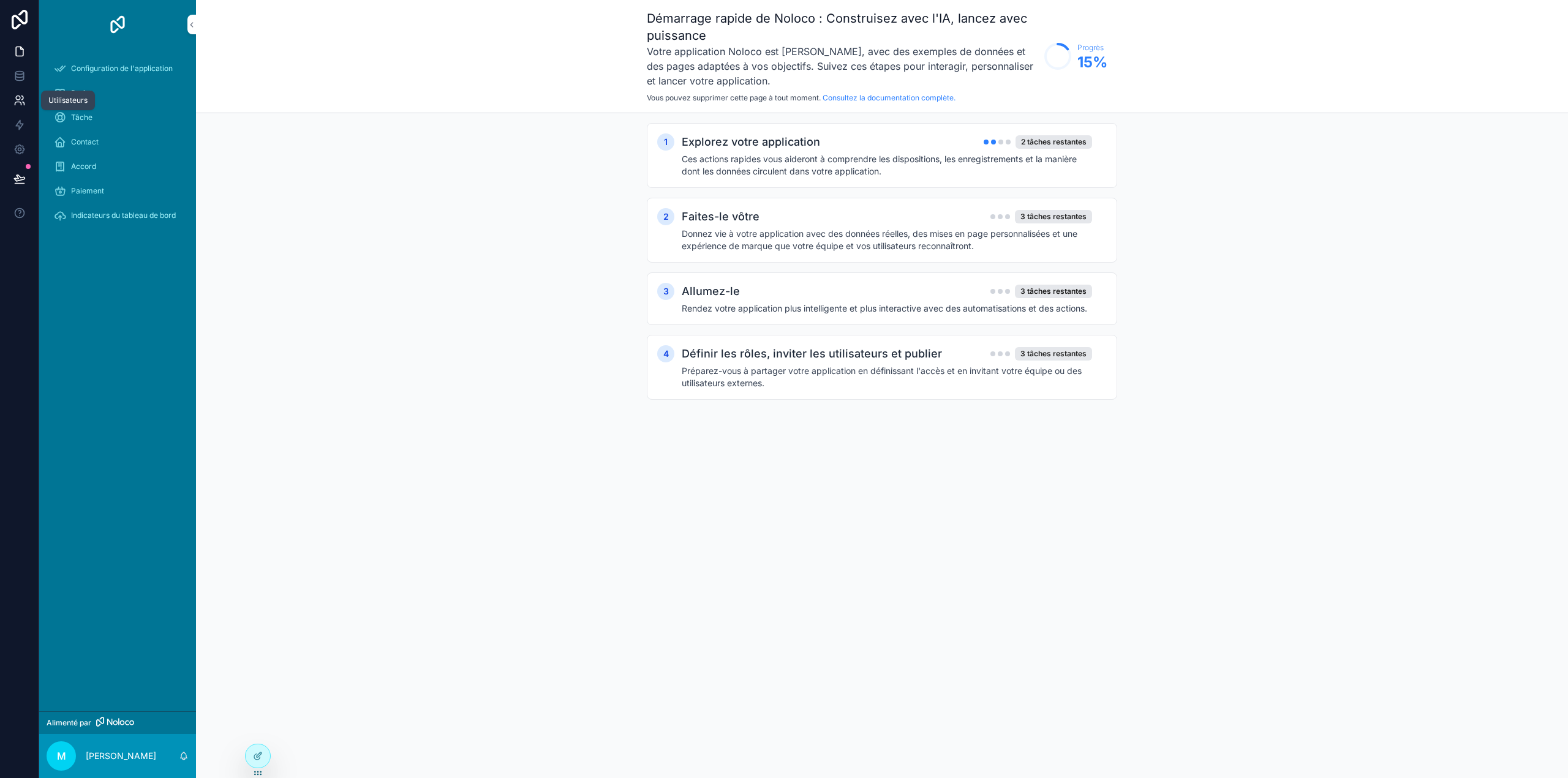
click at [23, 106] on icon at bounding box center [20, 100] width 12 height 12
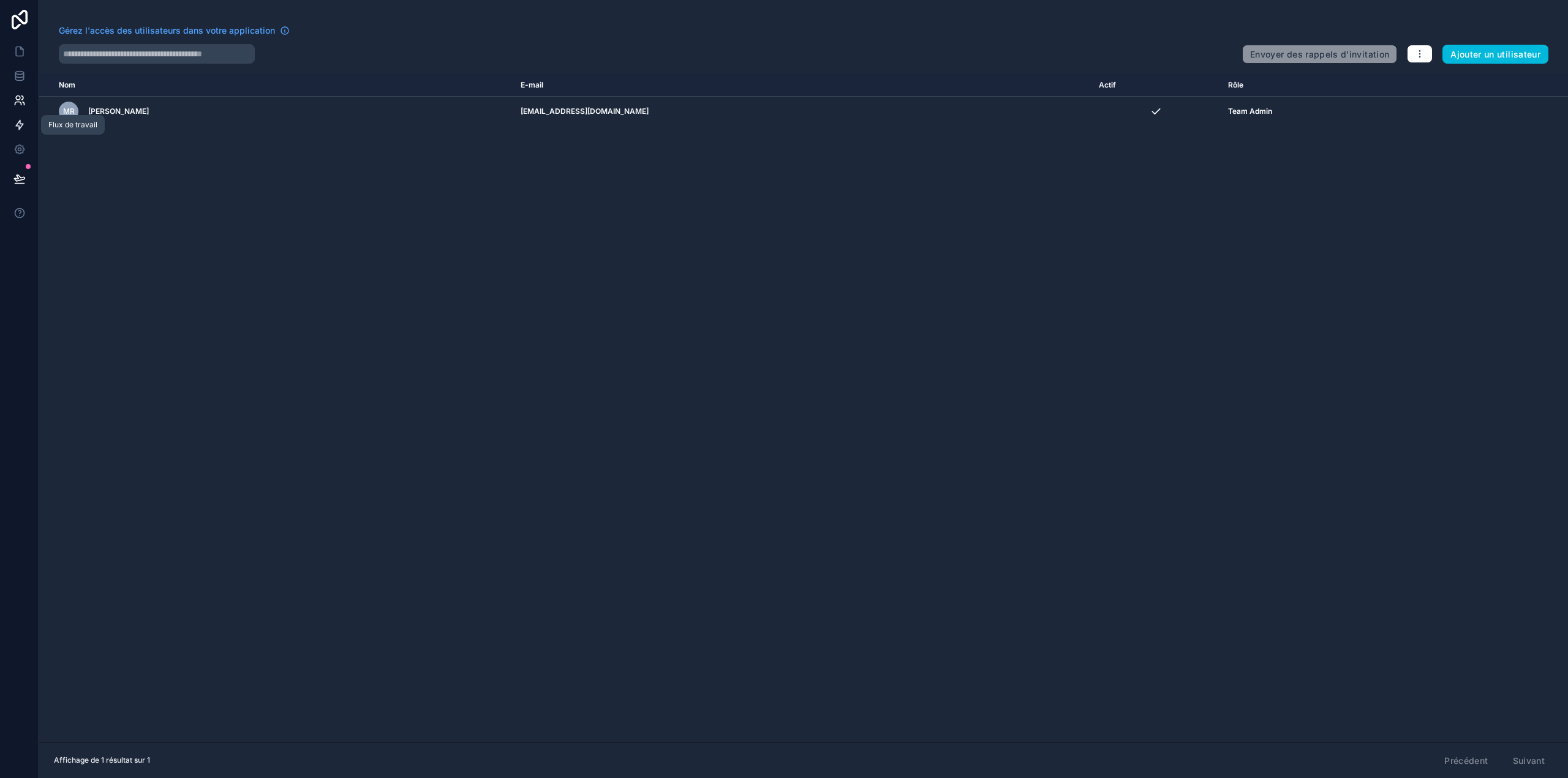
click at [21, 125] on icon at bounding box center [20, 125] width 12 height 12
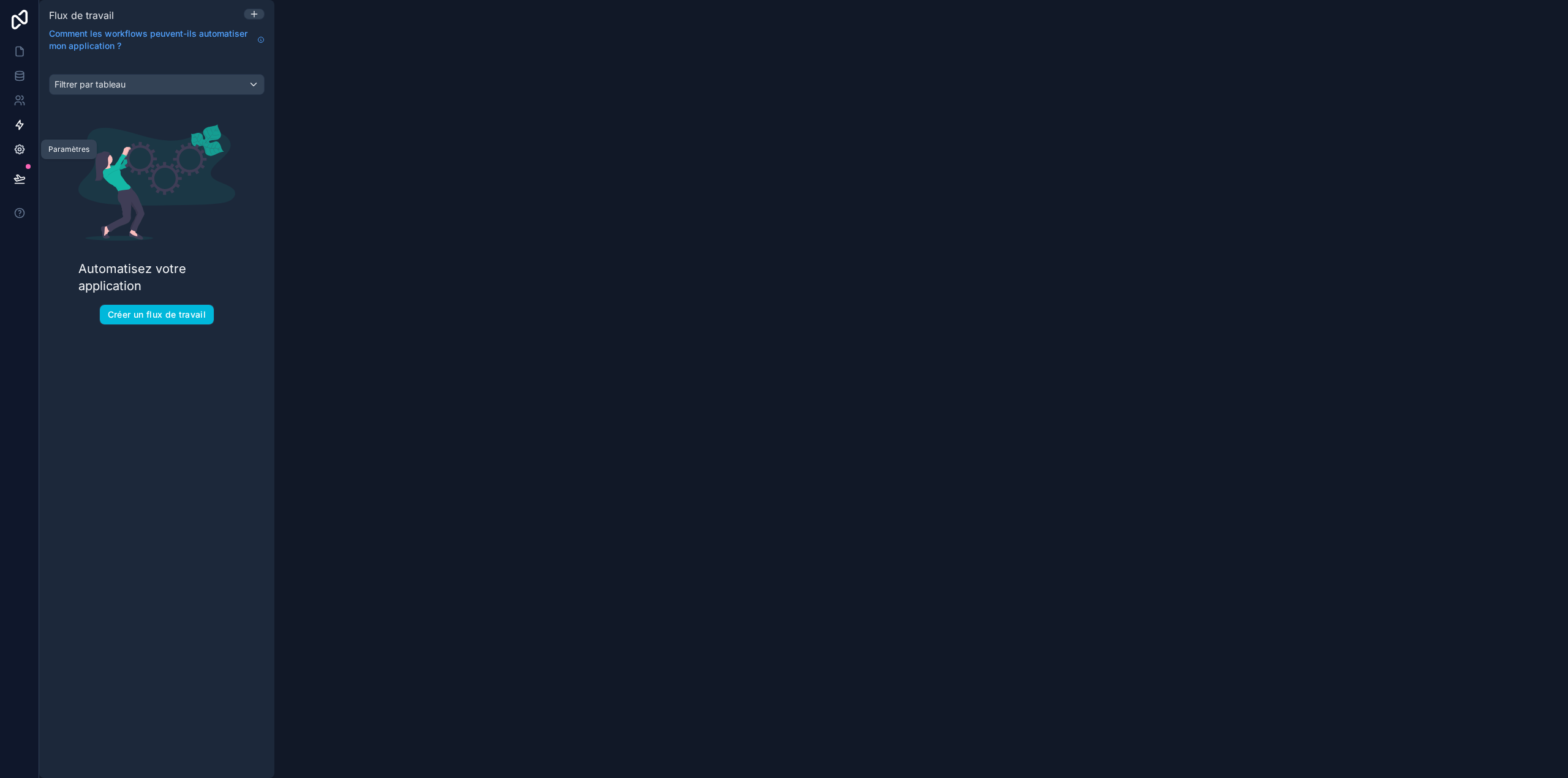
click at [21, 154] on icon at bounding box center [20, 149] width 12 height 12
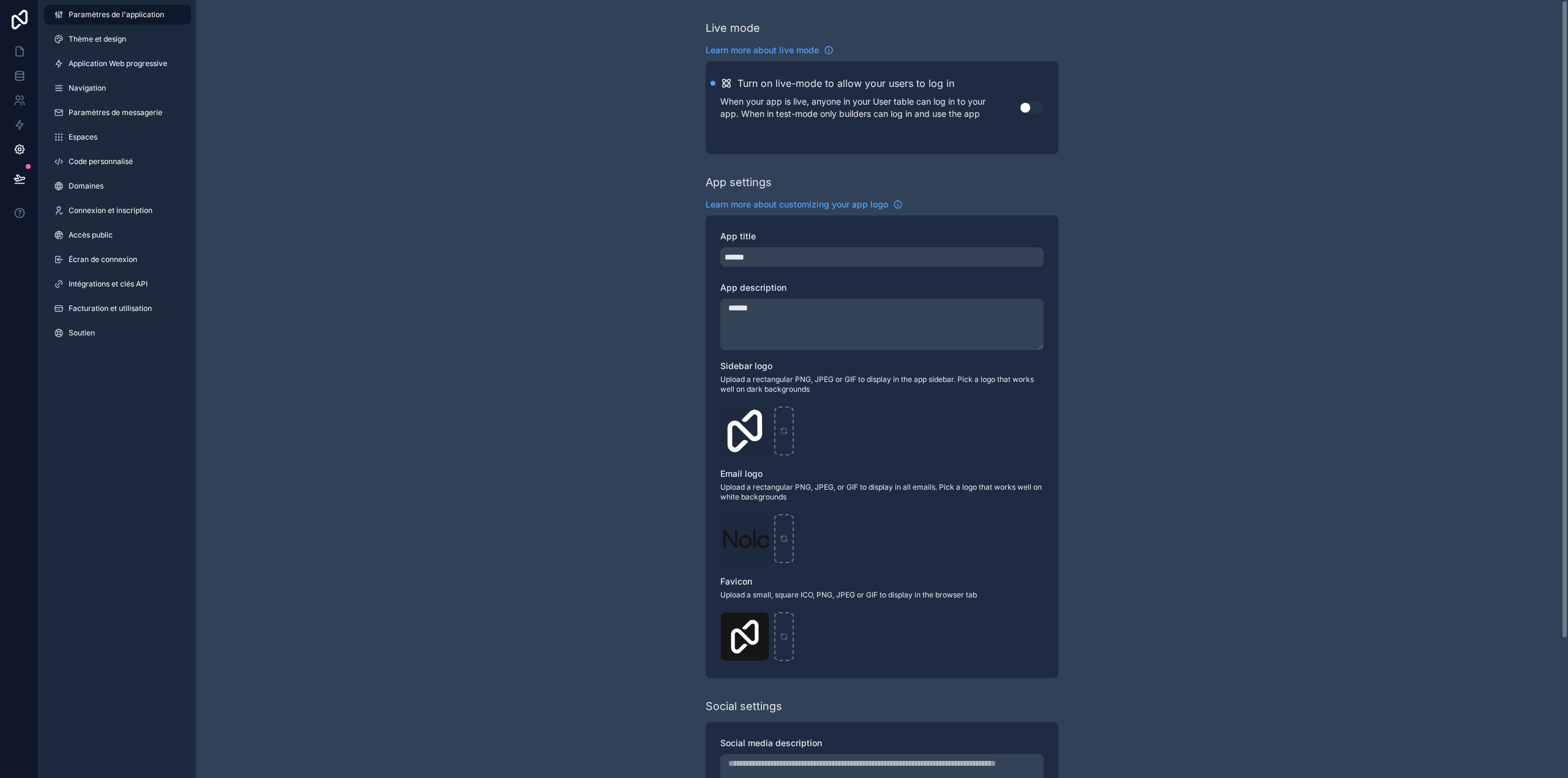
drag, startPoint x: 401, startPoint y: 215, endPoint x: 397, endPoint y: 205, distance: 10.8
click at [401, 214] on div "Live mode Learn more about live mode Turn on live-mode to allow your users to l…" at bounding box center [882, 474] width 1372 height 948
click at [105, 40] on font "Thème et design" at bounding box center [98, 39] width 58 height 9
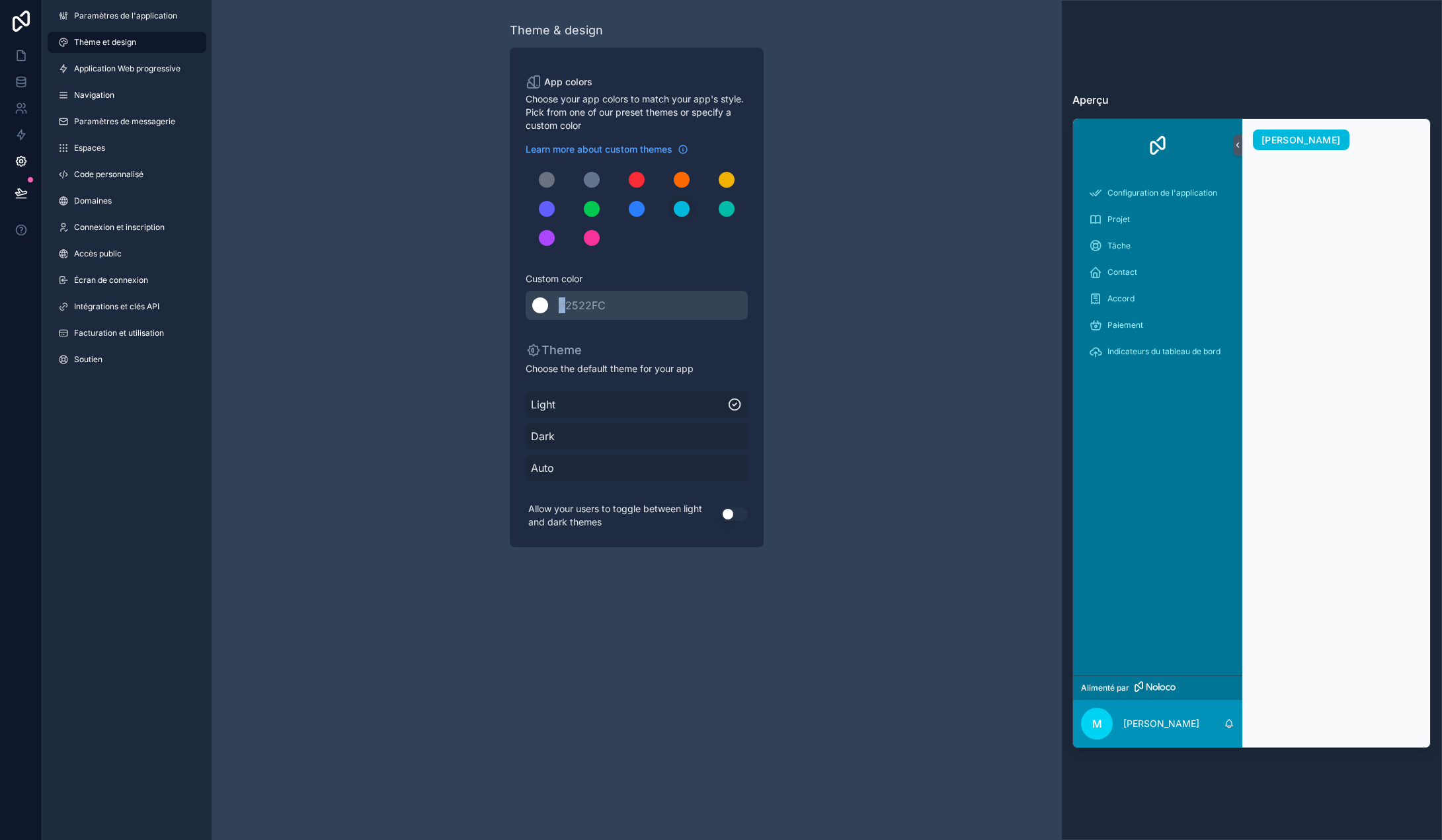
click at [566, 294] on div "******* #2522FC" at bounding box center [636, 305] width 222 height 29
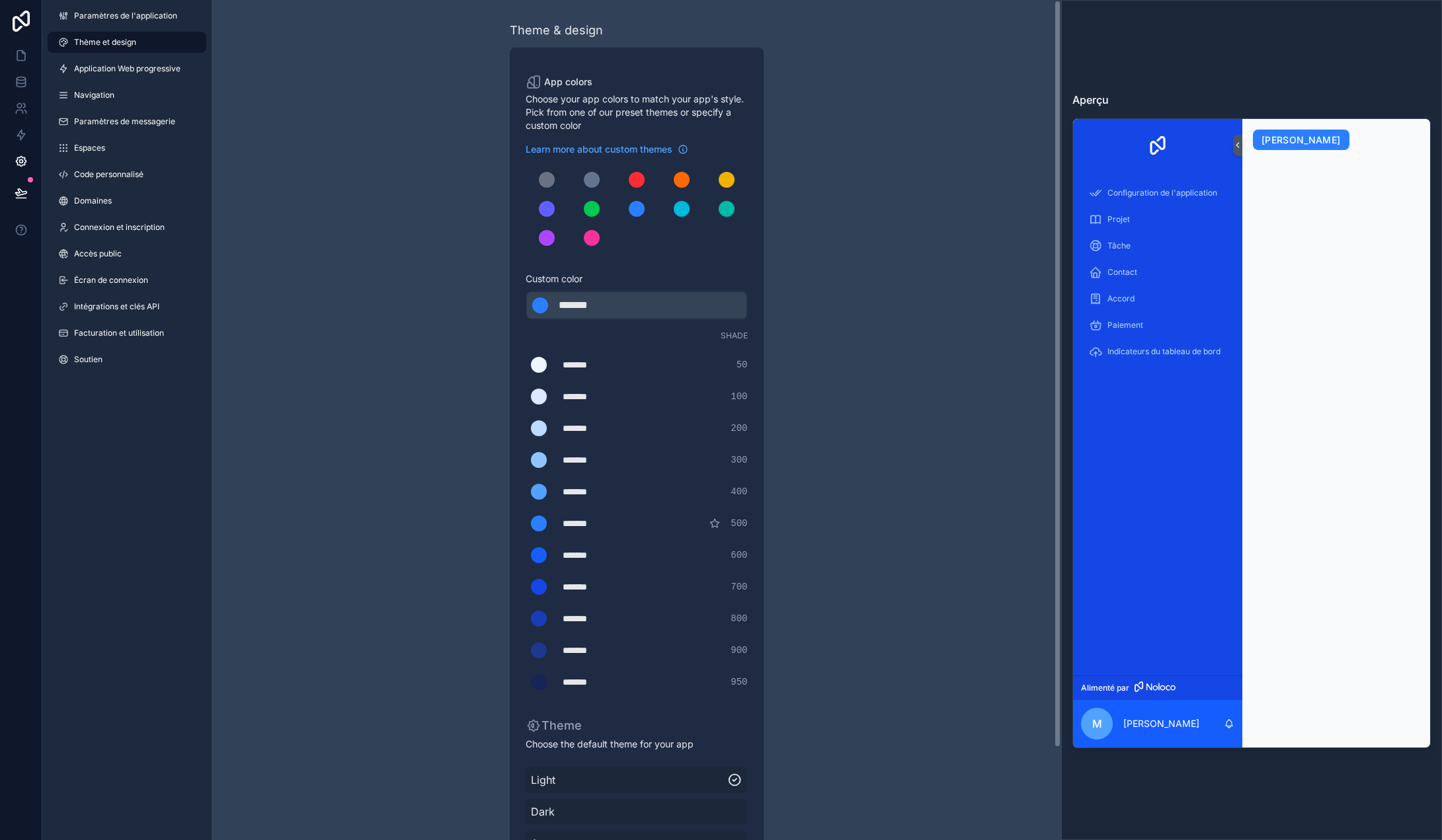
click at [595, 301] on div "*******" at bounding box center [591, 305] width 66 height 16
drag, startPoint x: 614, startPoint y: 303, endPoint x: 553, endPoint y: 301, distance: 61.0
click at [553, 301] on div "******* ******* #2b7fff" at bounding box center [636, 305] width 222 height 29
paste div "contenu déroulant"
type div "*******"
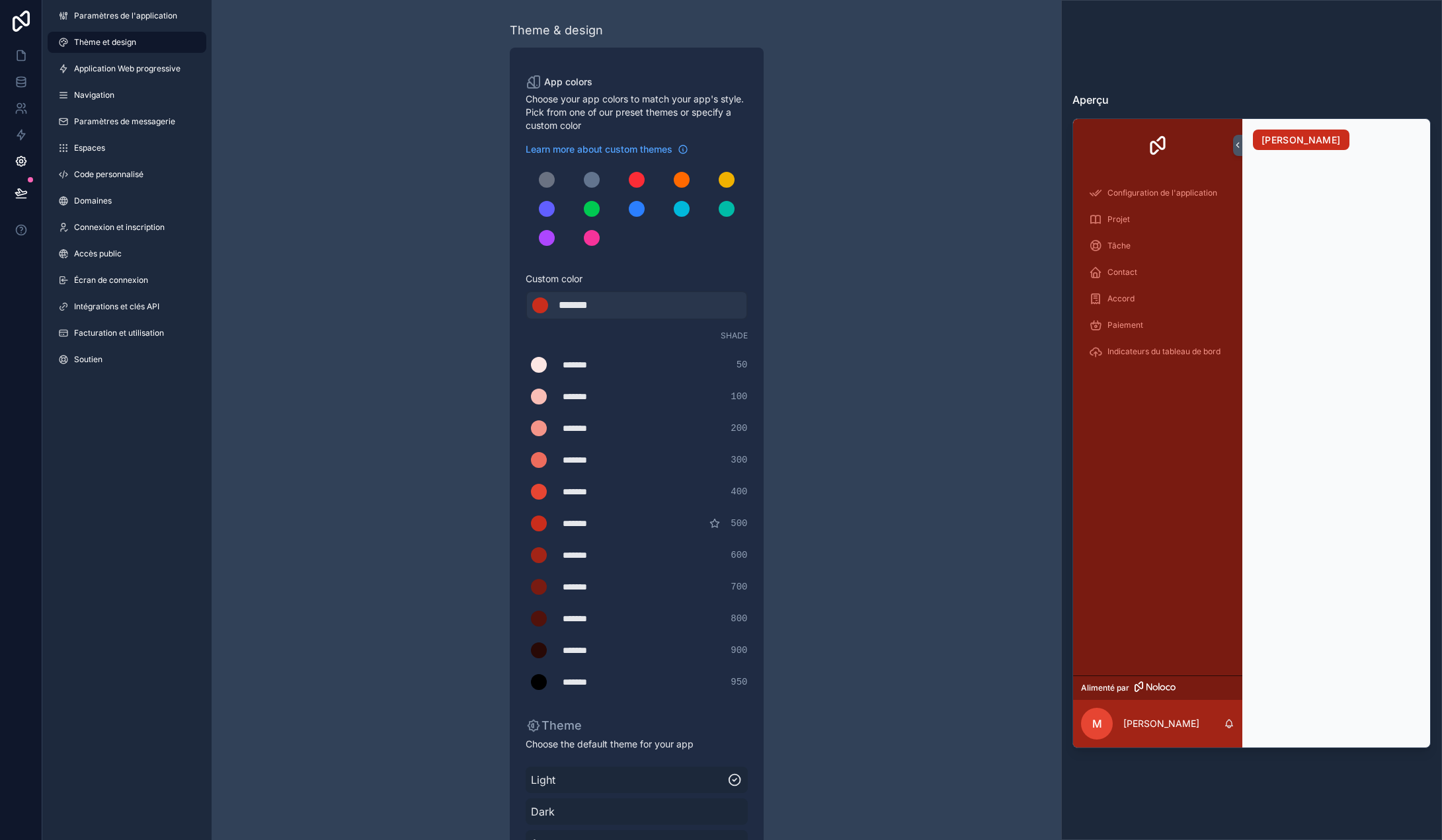
click at [826, 254] on div "Theme & design App colors Choose your app colors to match your app's style. Pic…" at bounding box center [636, 472] width 381 height 944
click at [852, 439] on div "Theme & design App colors Choose your app colors to match your app's style. Pic…" at bounding box center [636, 472] width 849 height 944
click at [1275, 140] on font "[PERSON_NAME]" at bounding box center [1301, 140] width 79 height 11
click at [1238, 146] on icon at bounding box center [1237, 145] width 9 height 10
click at [1237, 146] on icon at bounding box center [1237, 145] width 3 height 5
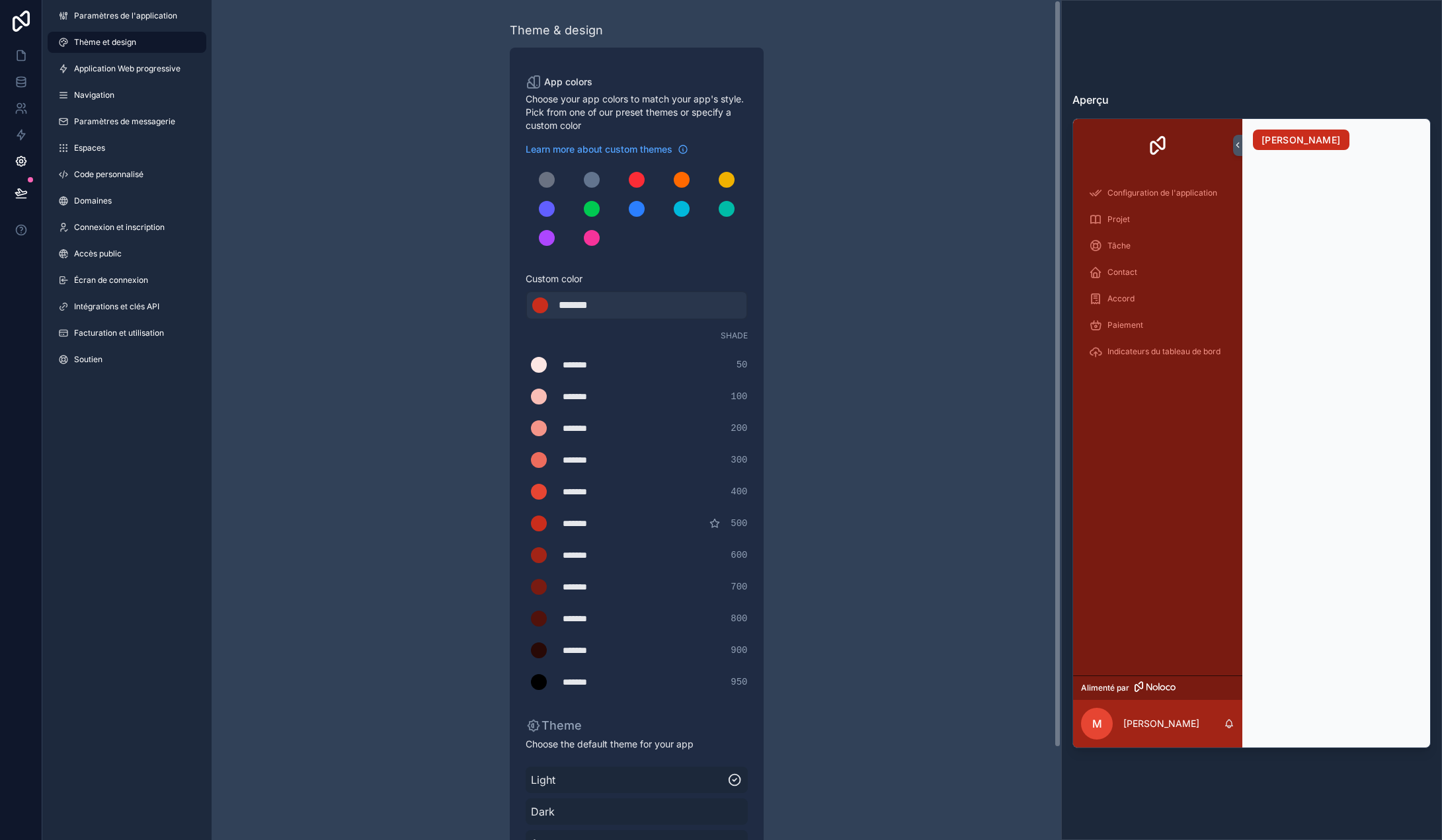
click at [790, 185] on div "Theme & design App colors Choose your app colors to match your app's style. Pic…" at bounding box center [636, 472] width 381 height 944
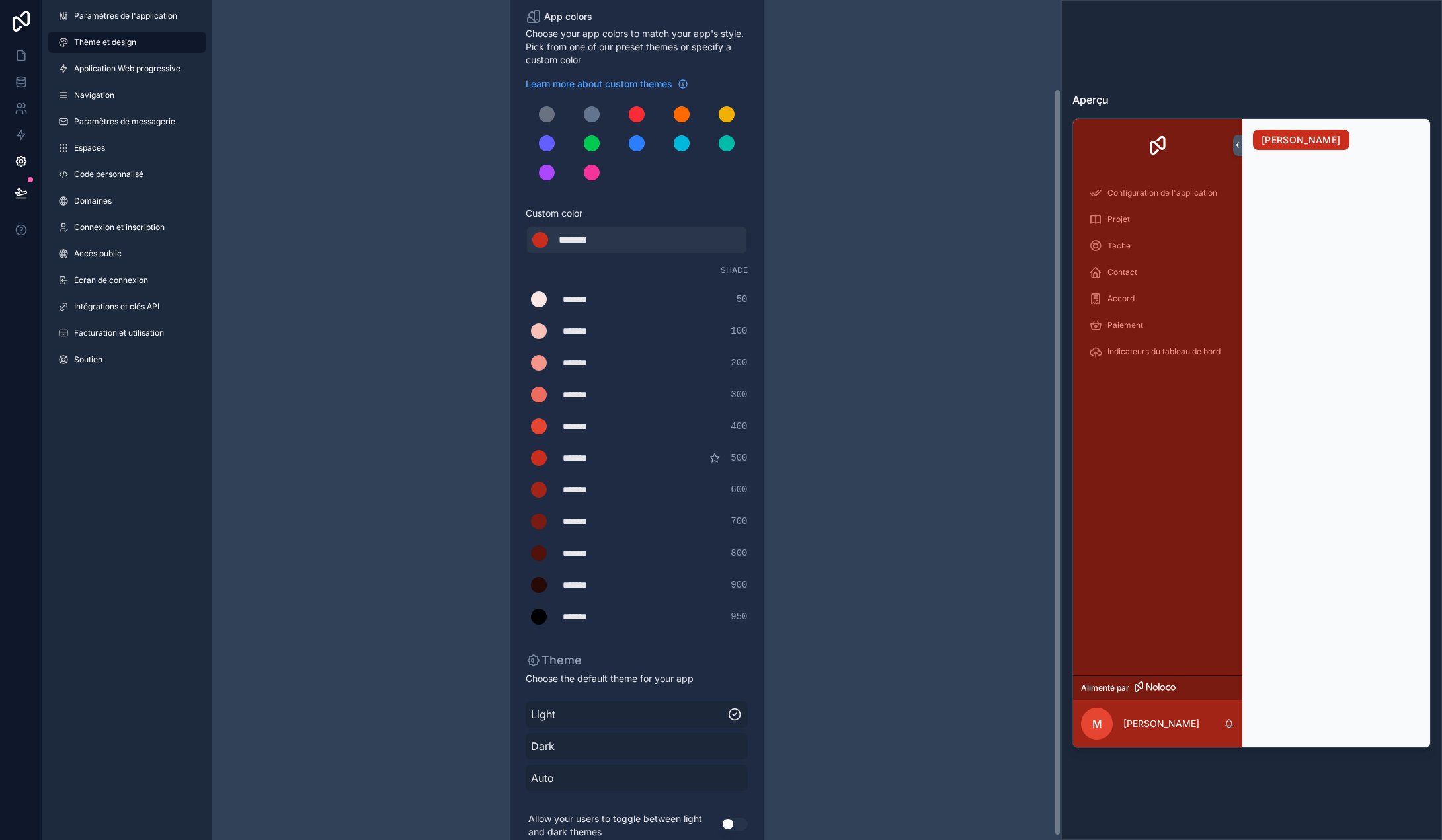
scroll to position [104, 0]
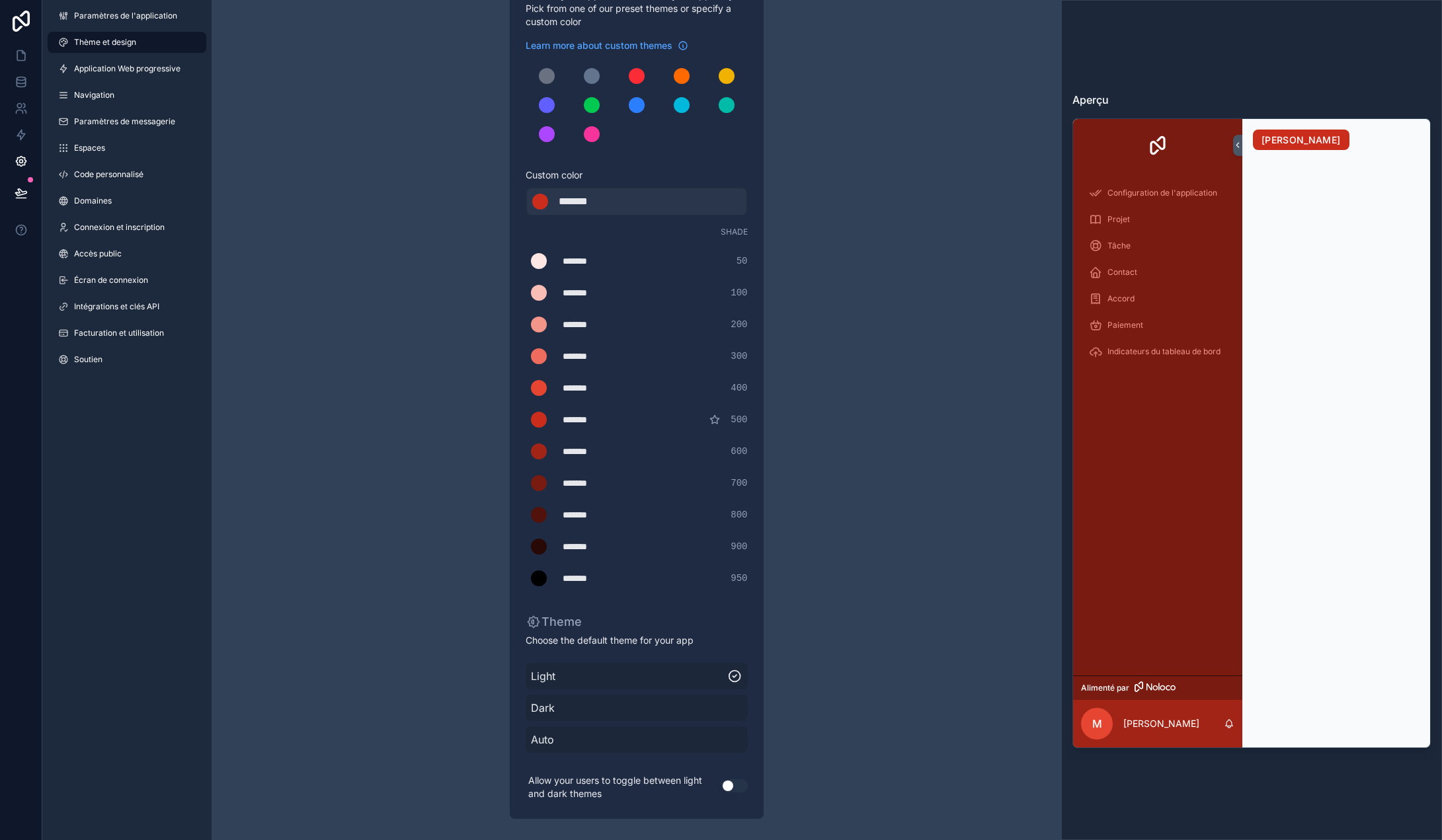
click at [548, 709] on span "Dark" at bounding box center [636, 708] width 212 height 16
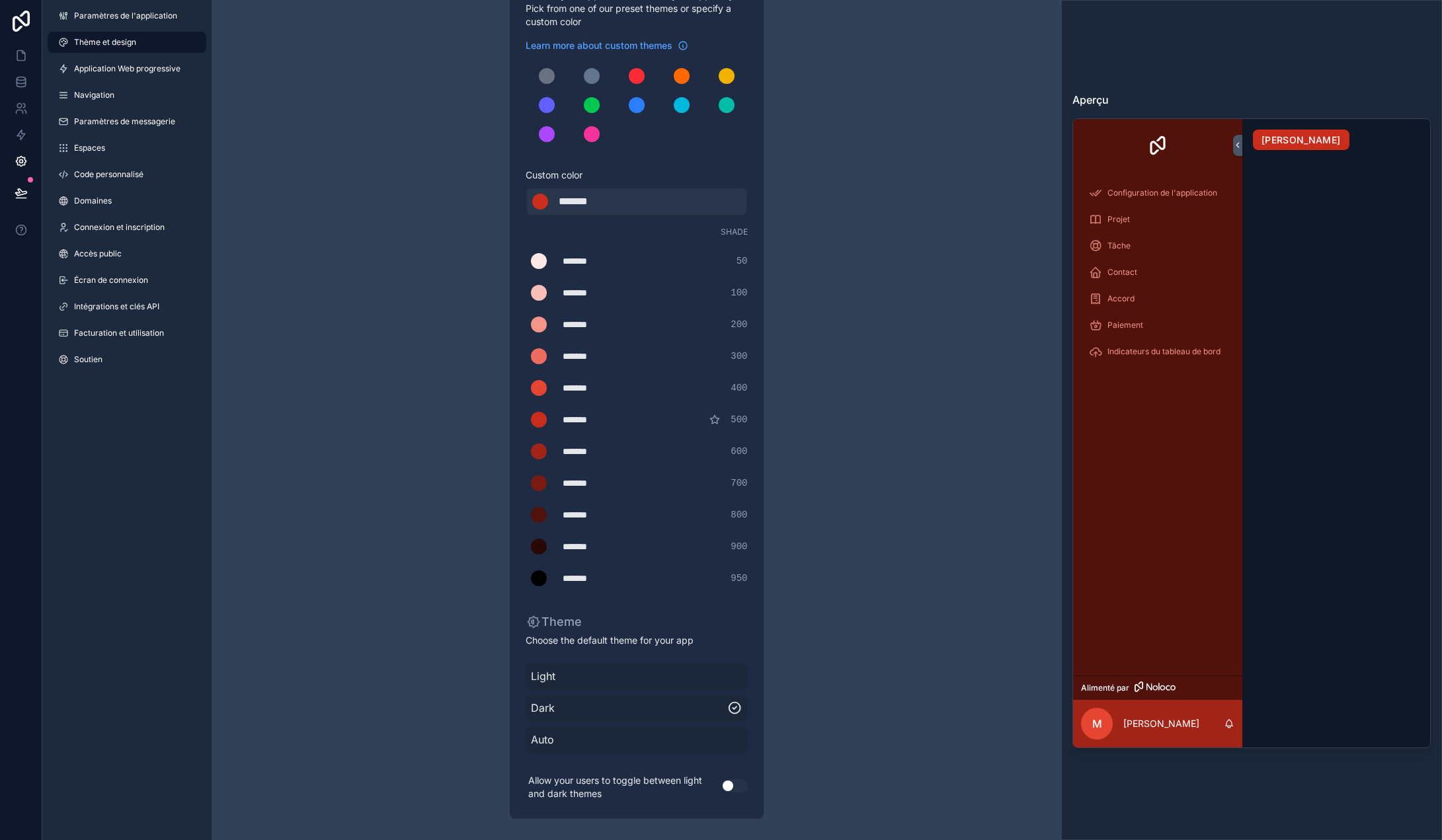
click at [559, 732] on span "Auto" at bounding box center [636, 740] width 212 height 16
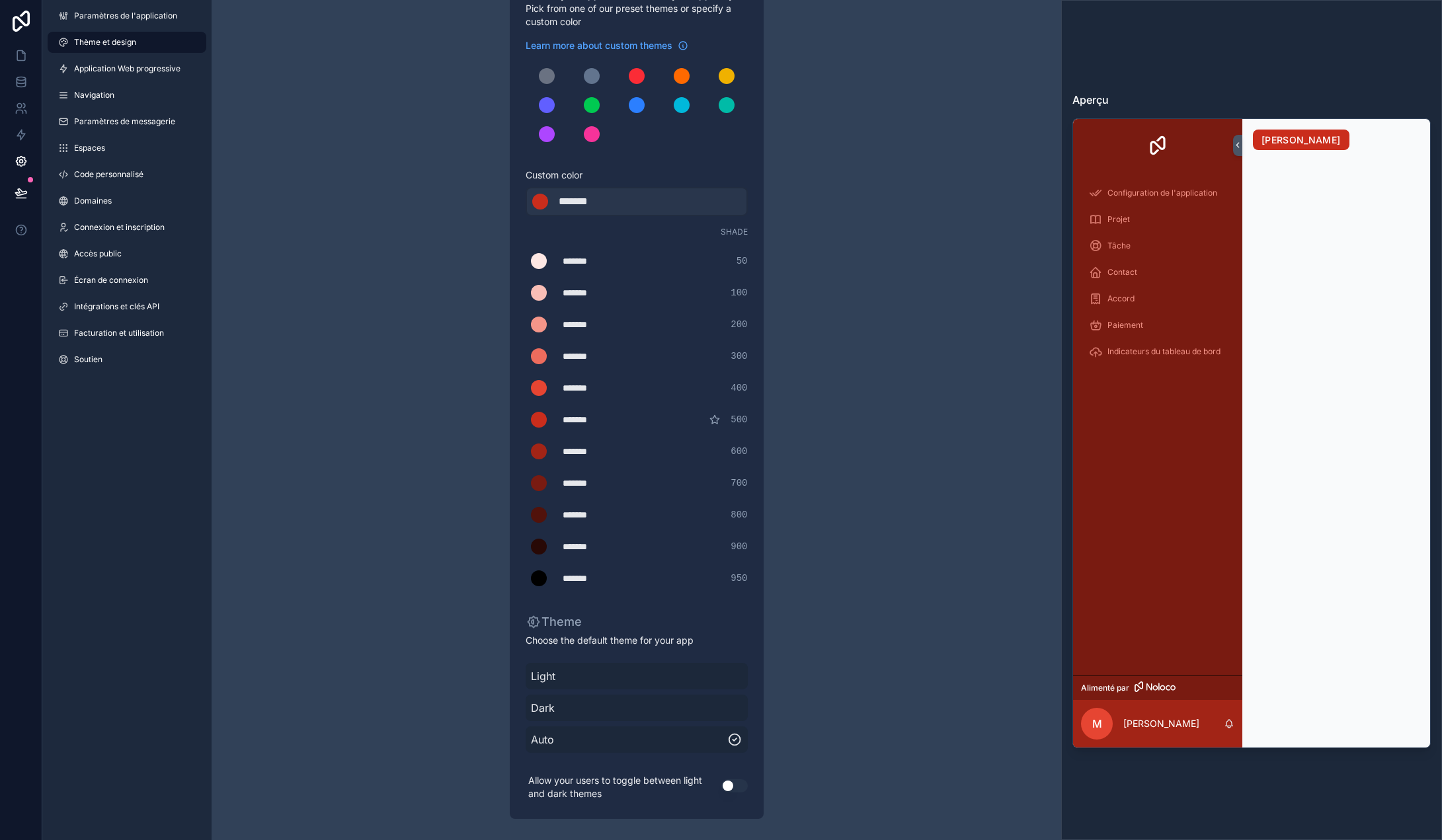
click at [568, 680] on span "Light" at bounding box center [636, 676] width 212 height 16
click at [464, 702] on div "Theme & design App colors Choose your app colors to match your app's style. Pic…" at bounding box center [636, 368] width 381 height 944
drag, startPoint x: 382, startPoint y: 292, endPoint x: 367, endPoint y: 267, distance: 29.2
click at [381, 287] on div "Theme & design App colors Choose your app colors to match your app's style. Pic…" at bounding box center [636, 368] width 849 height 944
click at [98, 52] on link "Thème et design" at bounding box center [127, 42] width 159 height 21
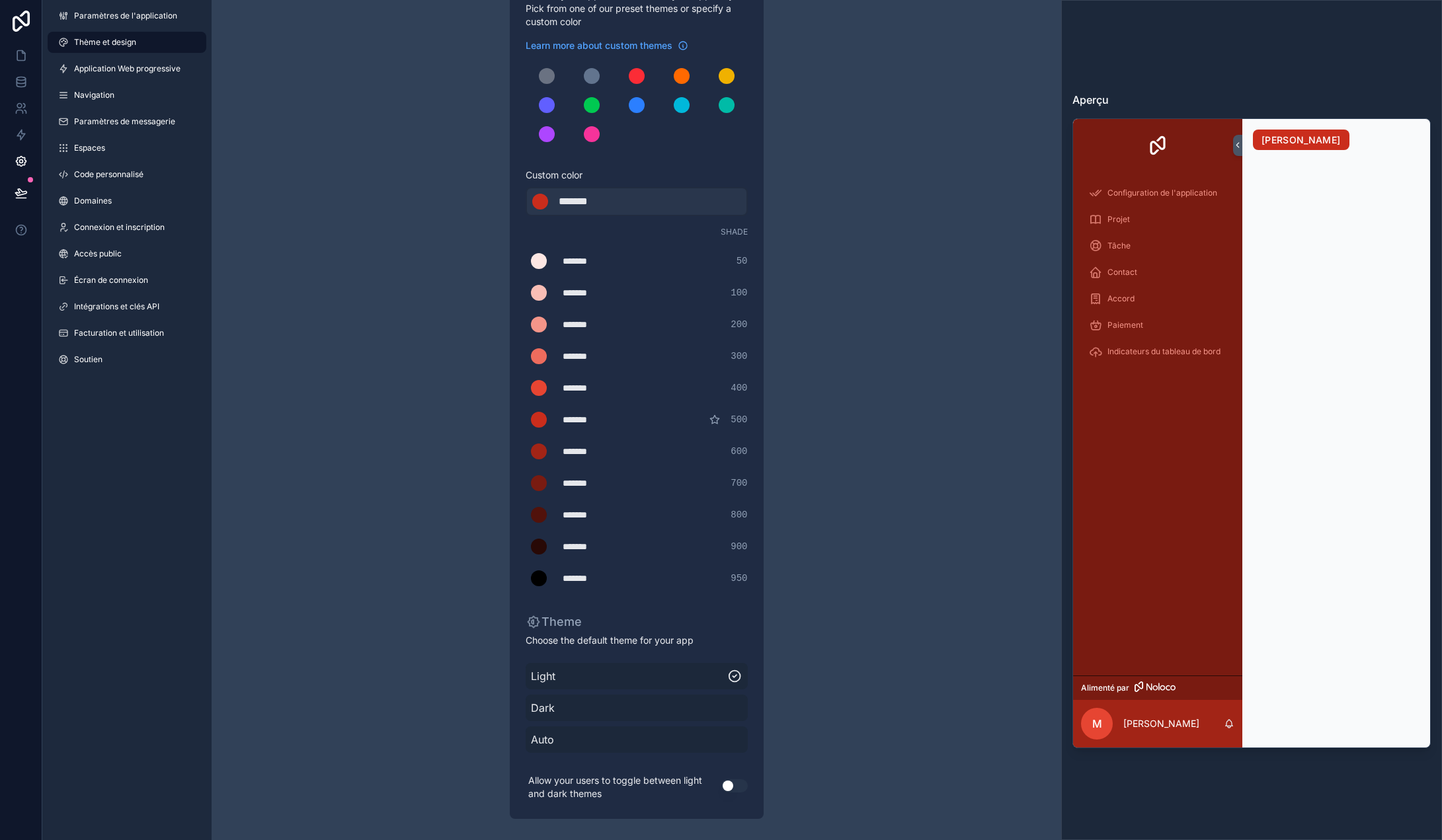
click at [100, 45] on font "Thème et design" at bounding box center [105, 42] width 62 height 10
click at [106, 70] on font "Application Web progressive" at bounding box center [127, 69] width 106 height 10
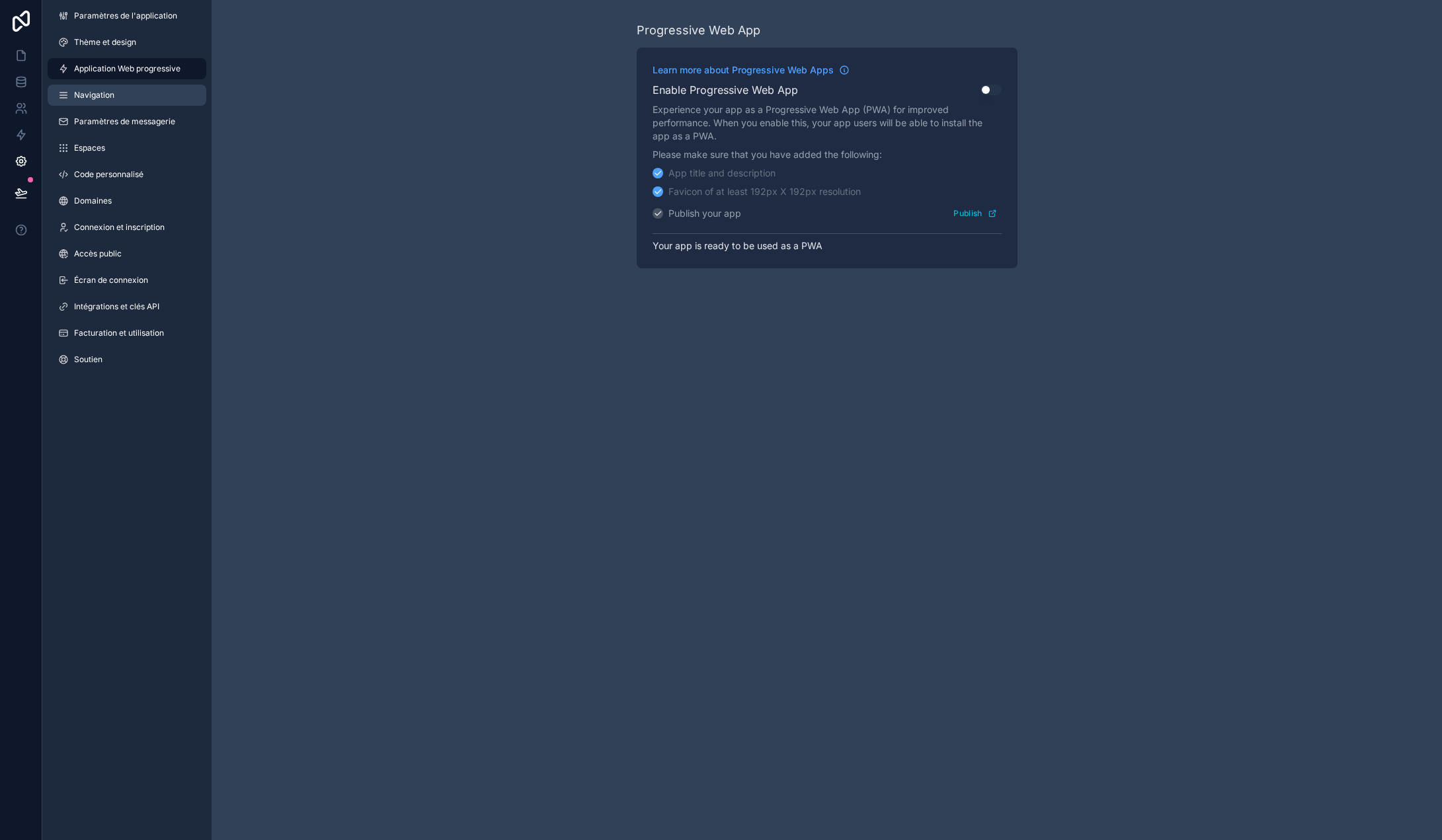
click at [117, 101] on link "Navigation" at bounding box center [127, 96] width 159 height 21
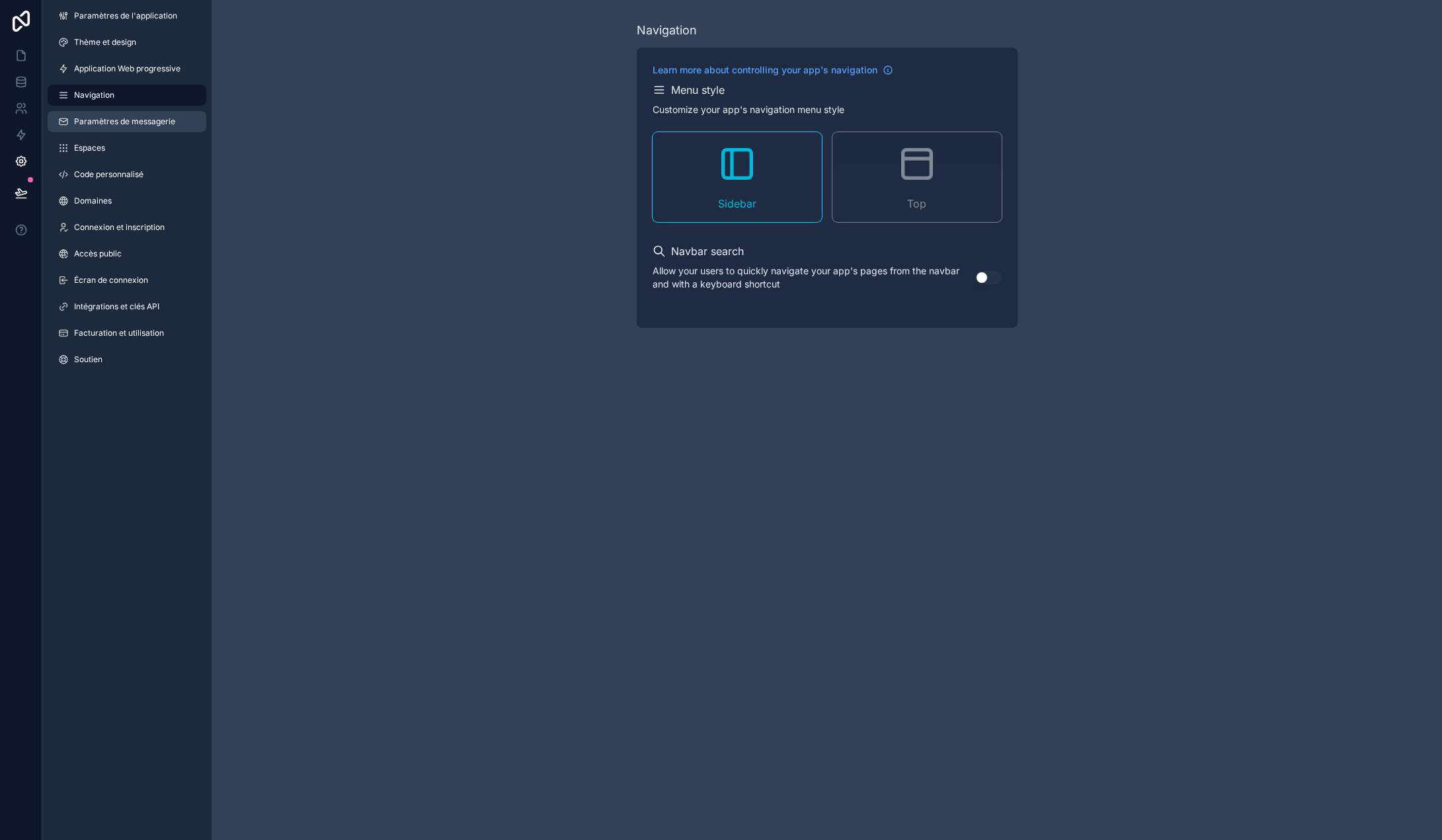
click at [115, 127] on link "Paramètres de messagerie" at bounding box center [127, 122] width 159 height 21
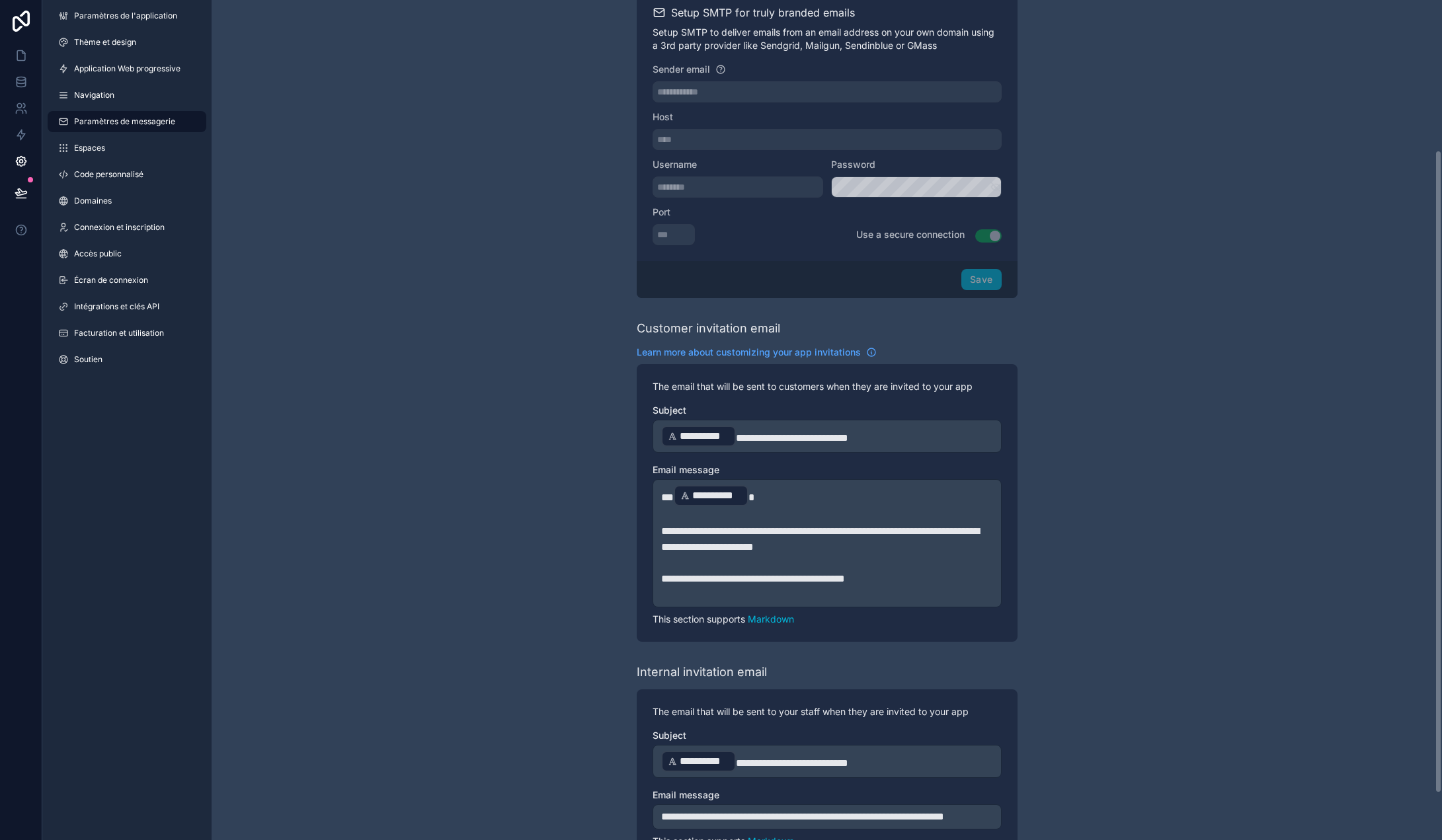
scroll to position [257, 0]
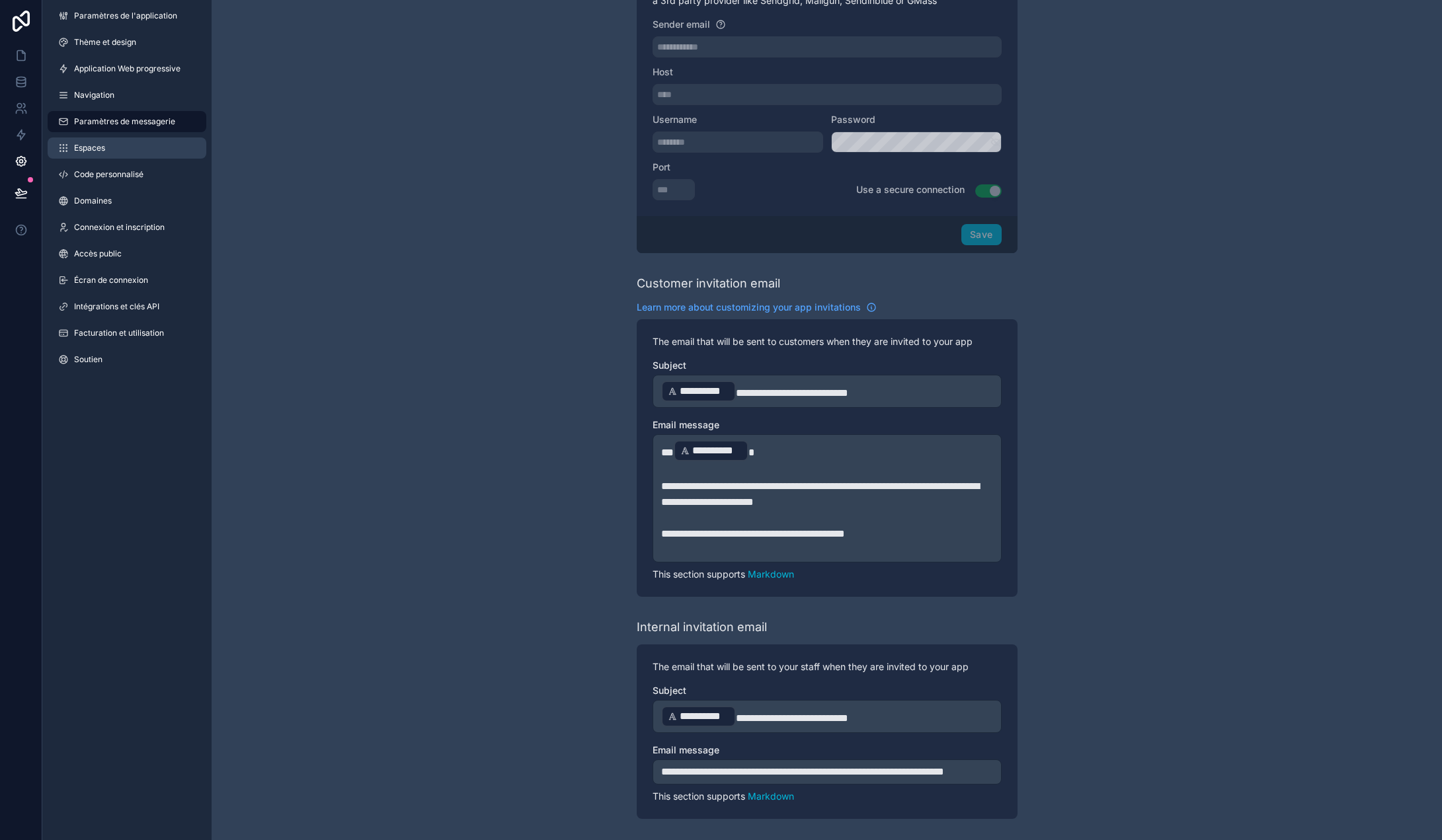
click at [74, 143] on link "Espaces" at bounding box center [127, 148] width 159 height 21
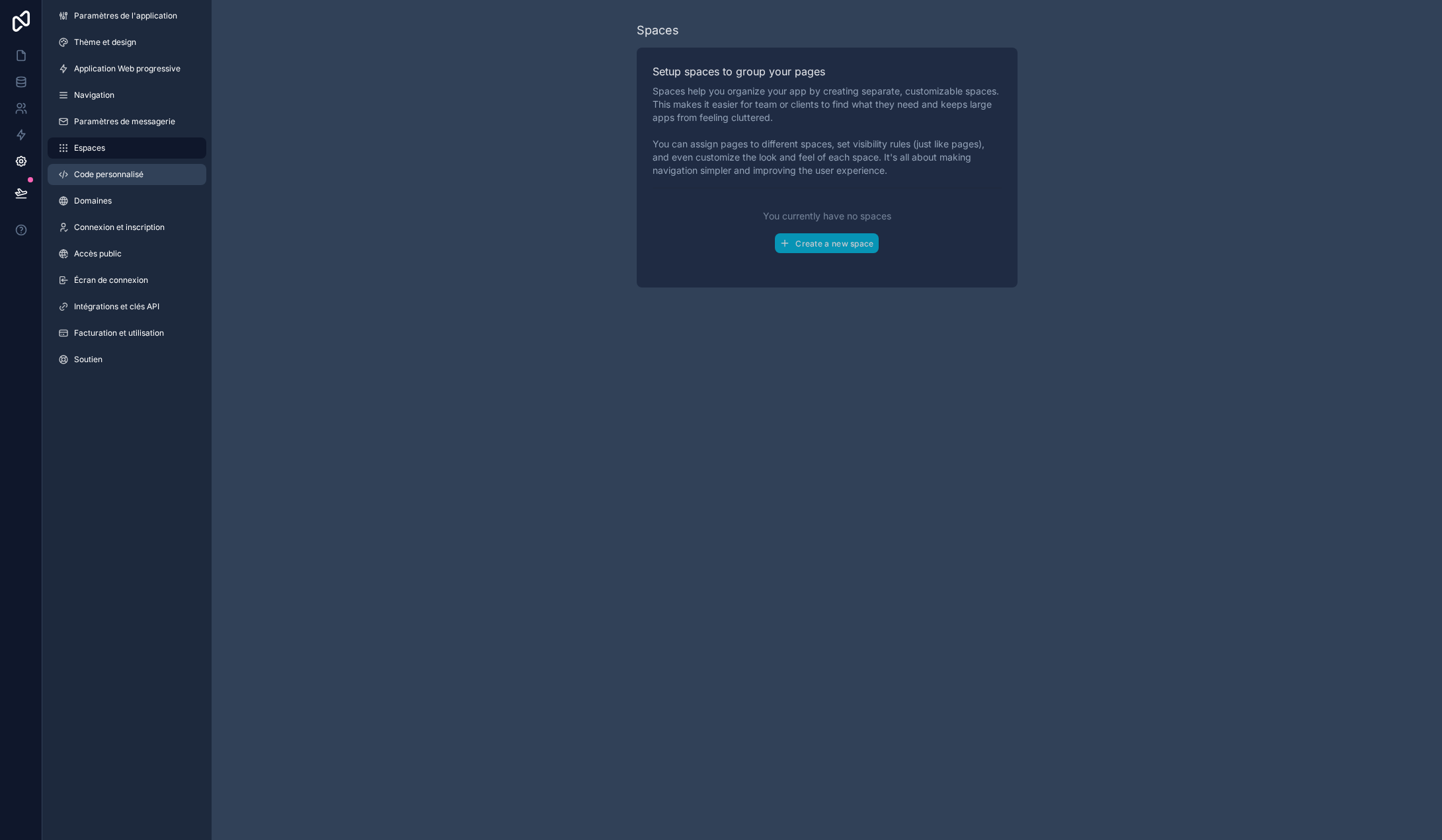
click at [85, 177] on font "Code personnalisé" at bounding box center [109, 174] width 69 height 10
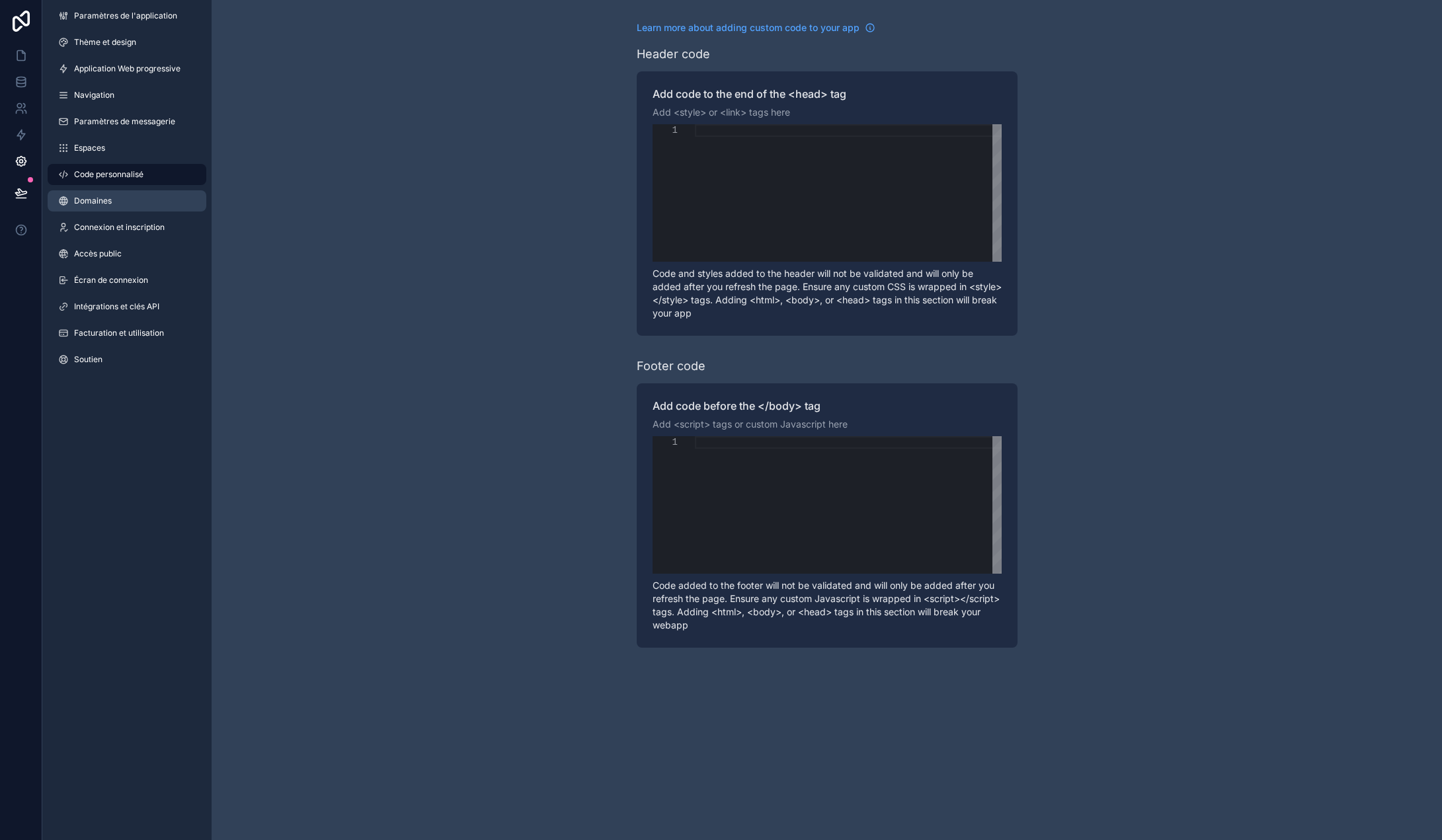
click at [108, 195] on link "Domaines" at bounding box center [127, 201] width 159 height 21
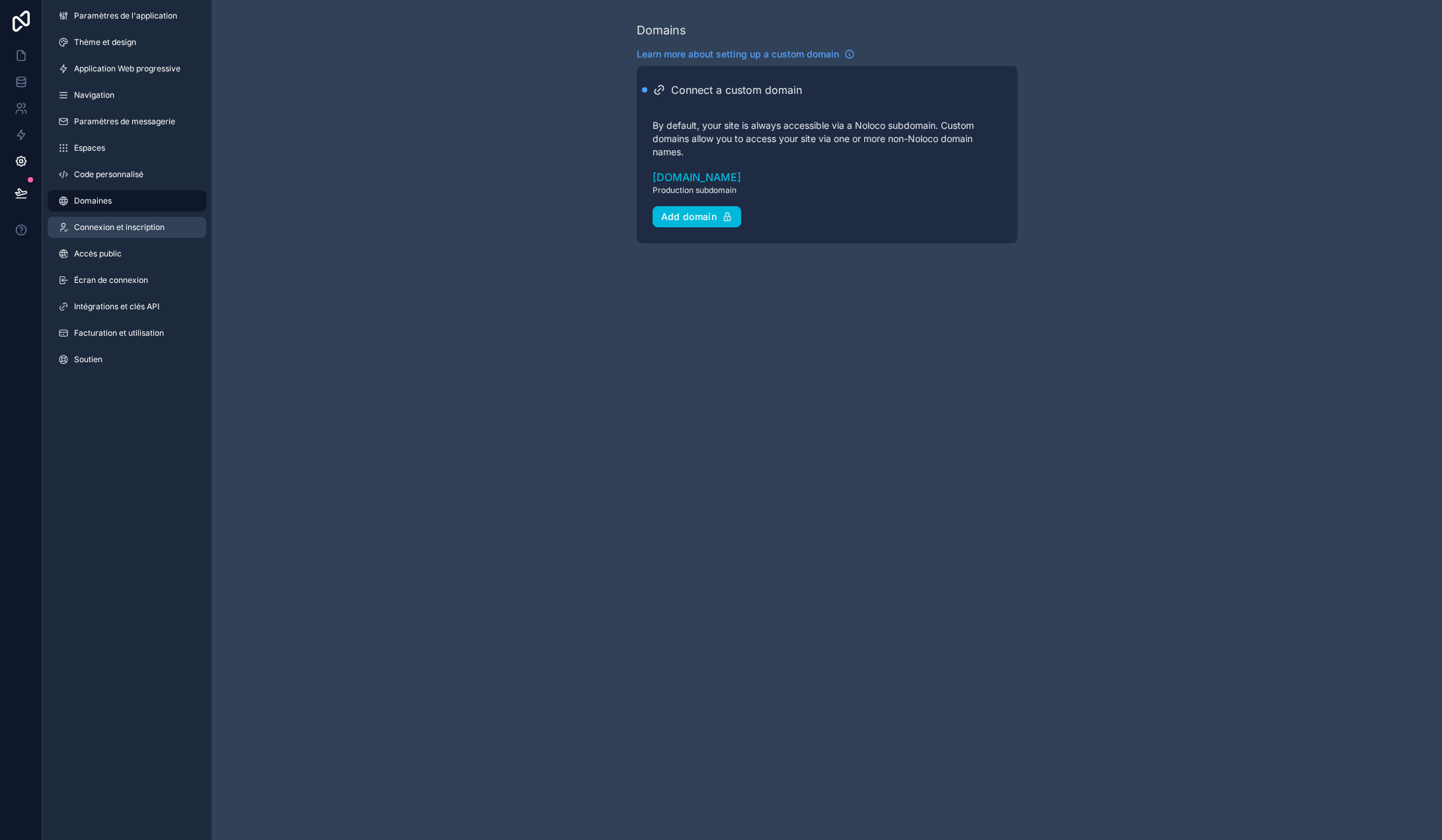
click at [104, 221] on link "Connexion et inscription" at bounding box center [127, 227] width 159 height 21
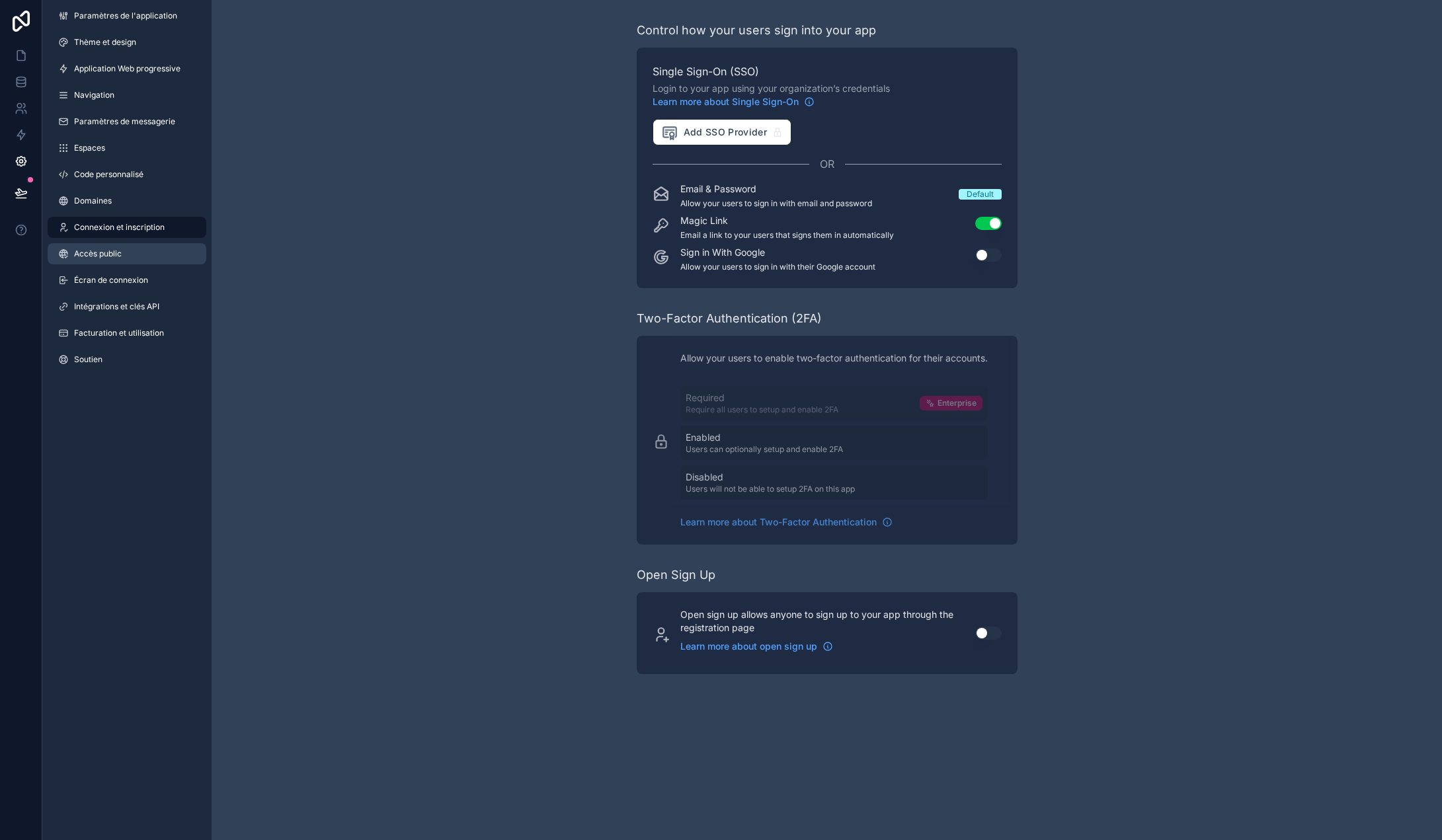
click at [94, 255] on font "Accès public" at bounding box center [98, 253] width 47 height 10
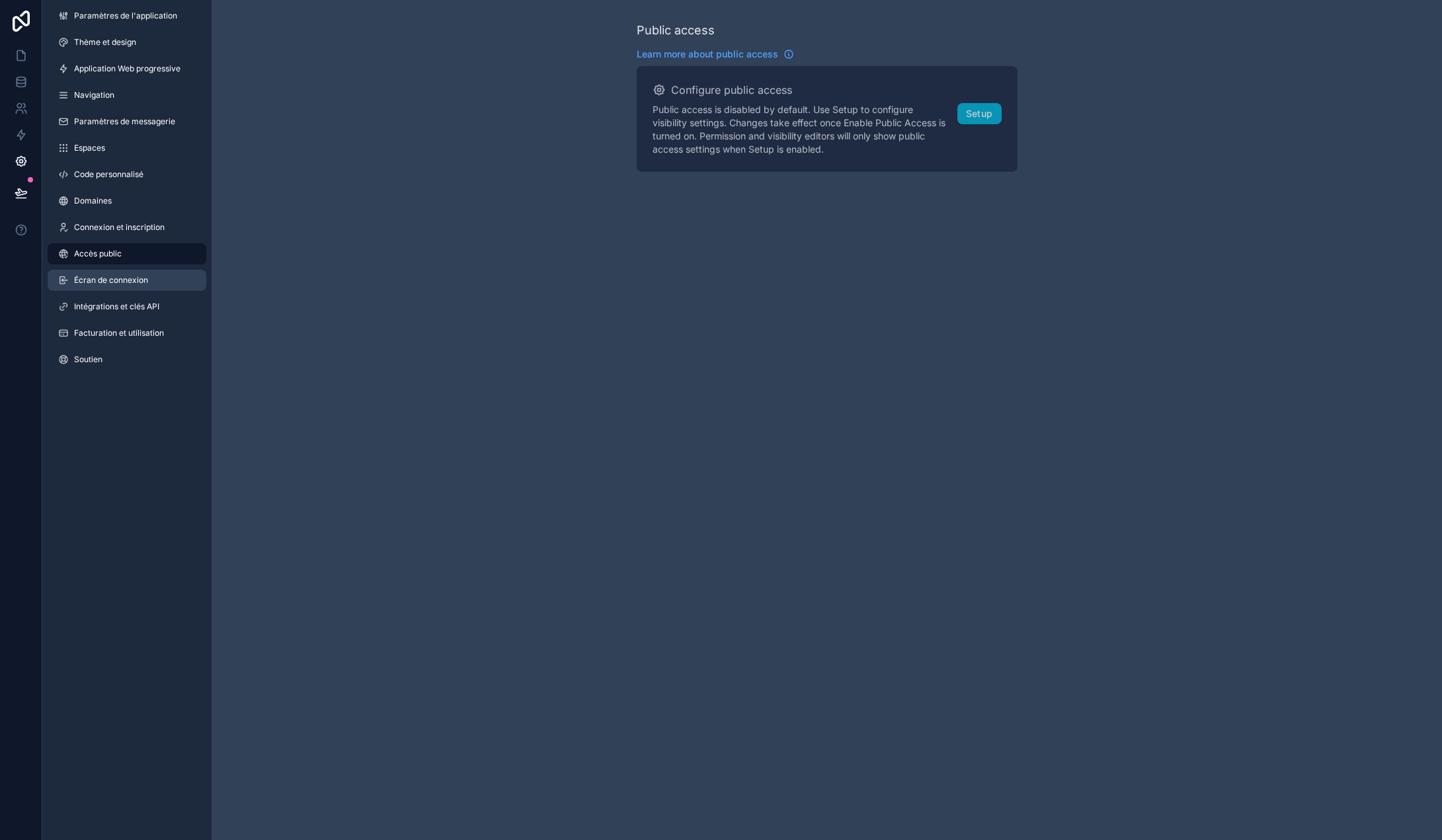
click at [97, 272] on link "Écran de connexion" at bounding box center [127, 280] width 159 height 21
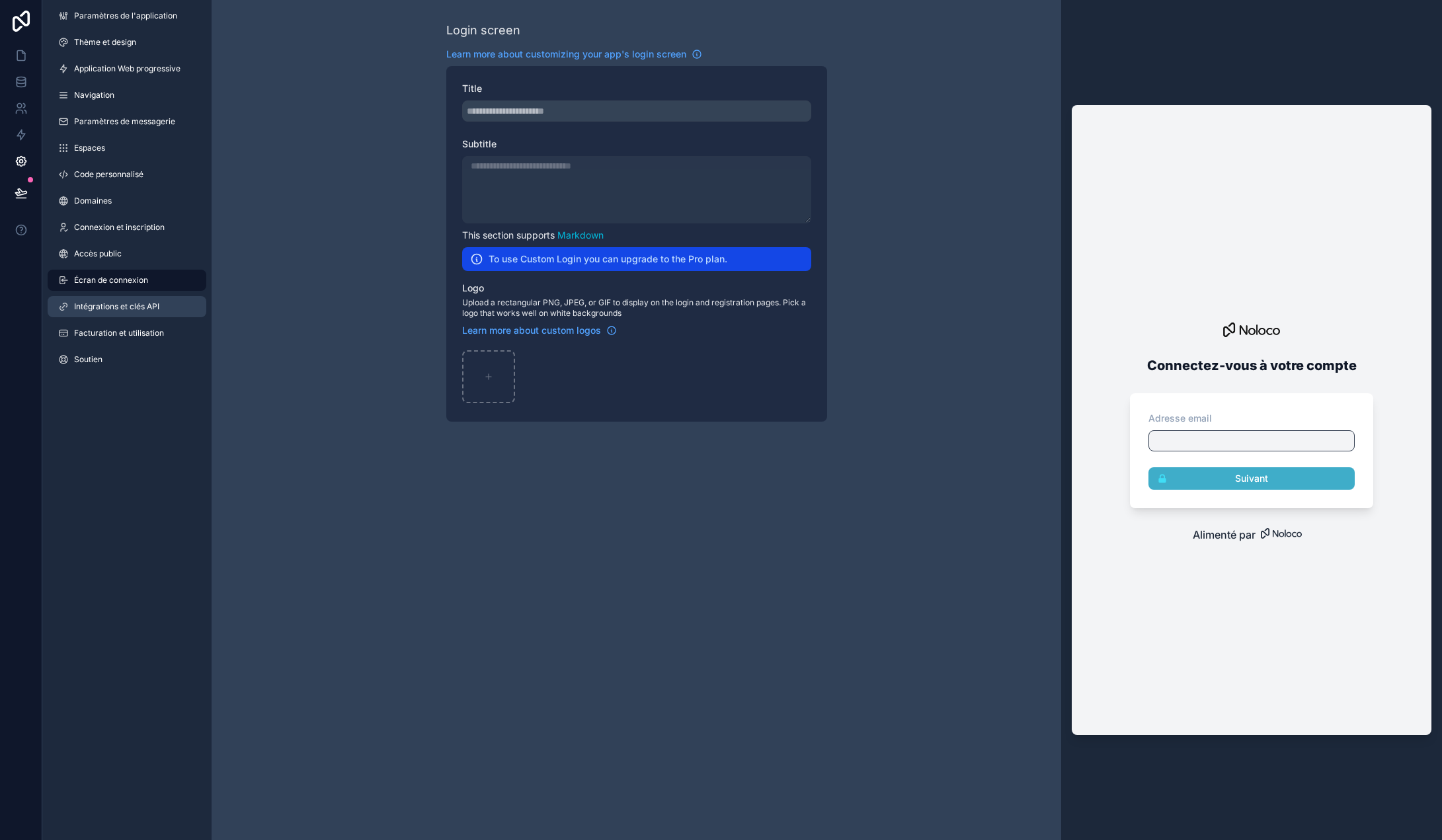
click at [101, 299] on link "Intégrations et clés API" at bounding box center [127, 306] width 159 height 21
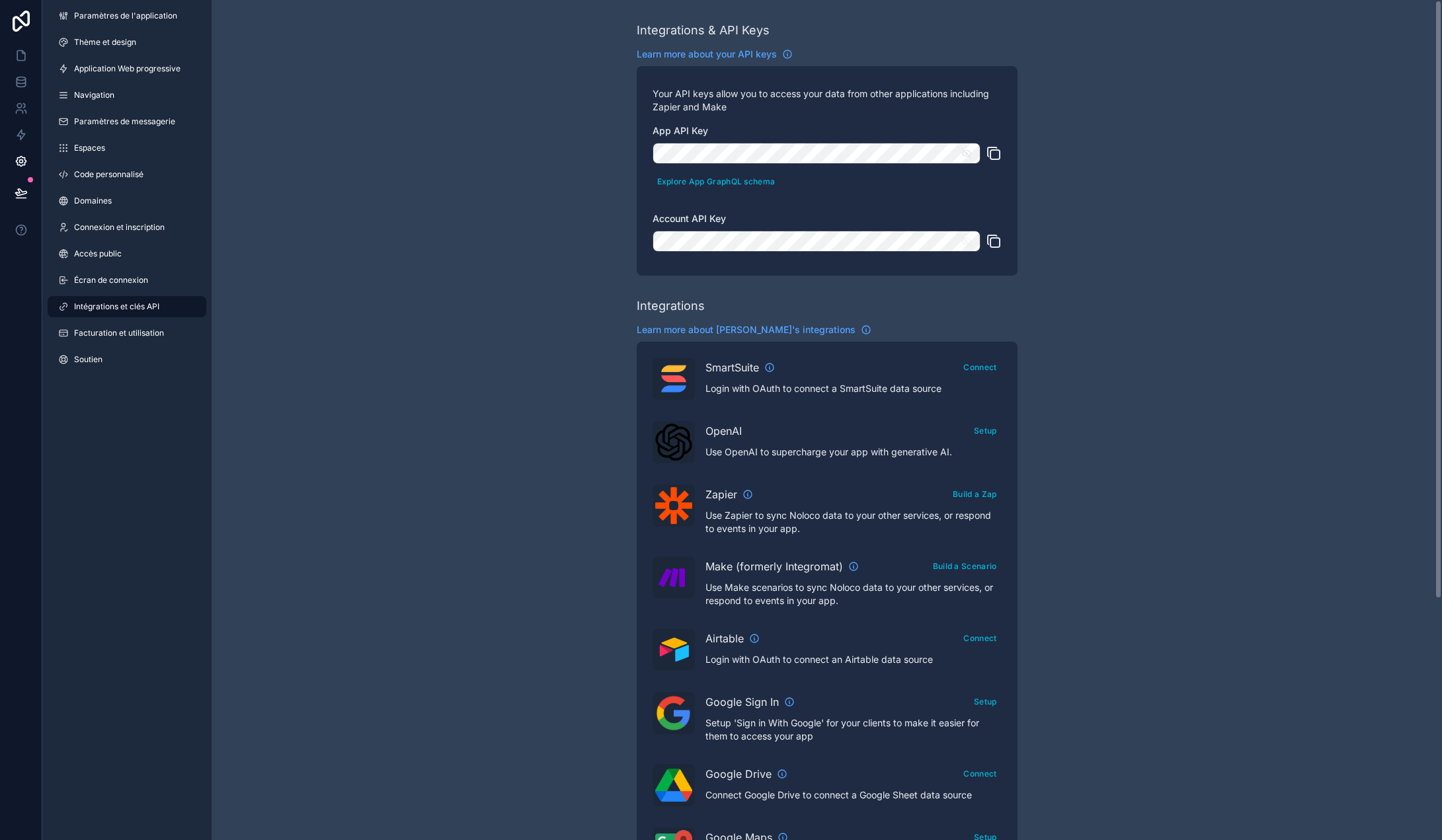
click at [966, 154] on icon "contenu déroulant" at bounding box center [966, 153] width 9 height 9
click at [966, 155] on icon "contenu déroulant" at bounding box center [966, 154] width 2 height 2
click at [101, 334] on font "Facturation et utilisation" at bounding box center [119, 333] width 90 height 10
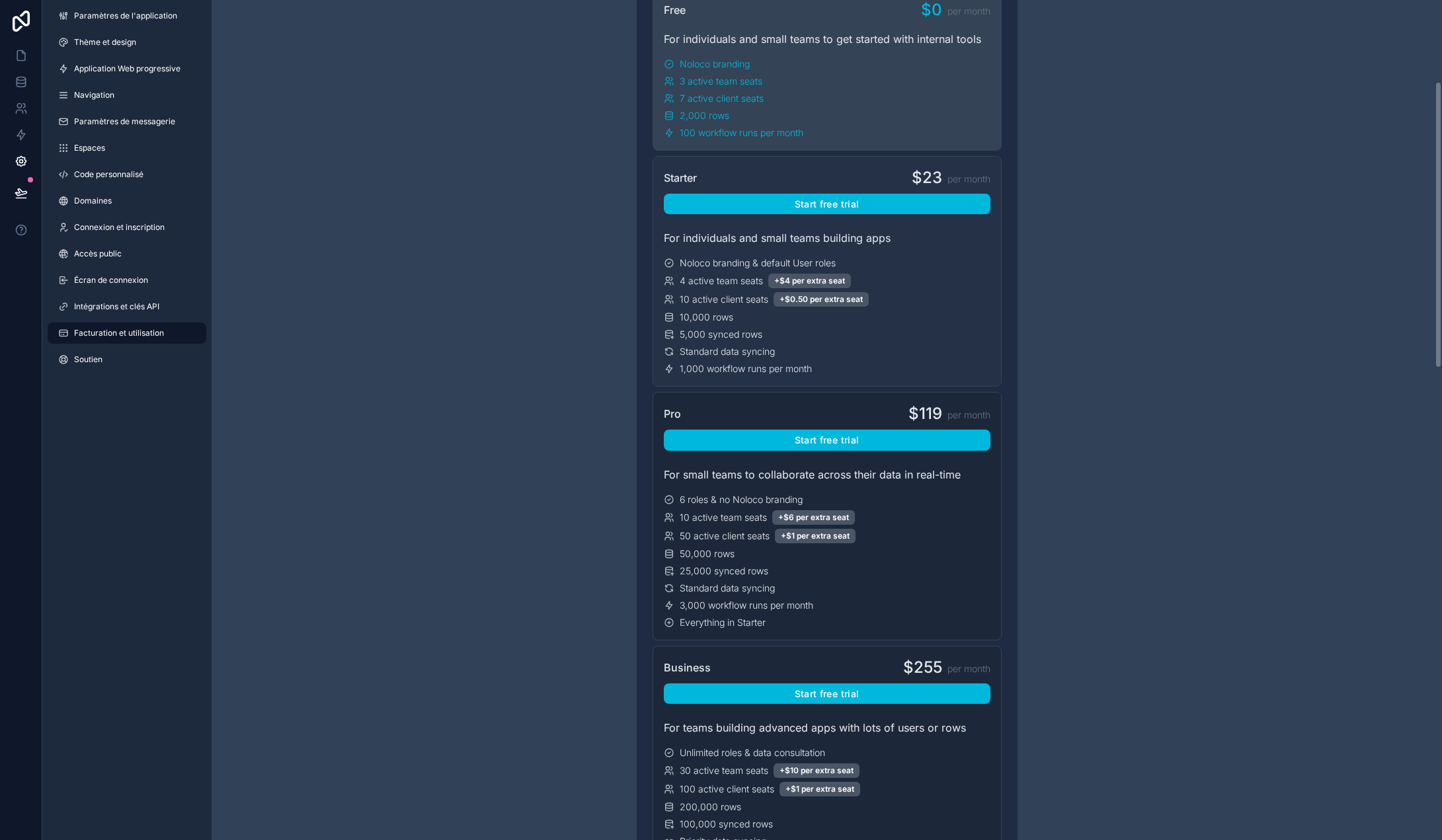
scroll to position [198, 0]
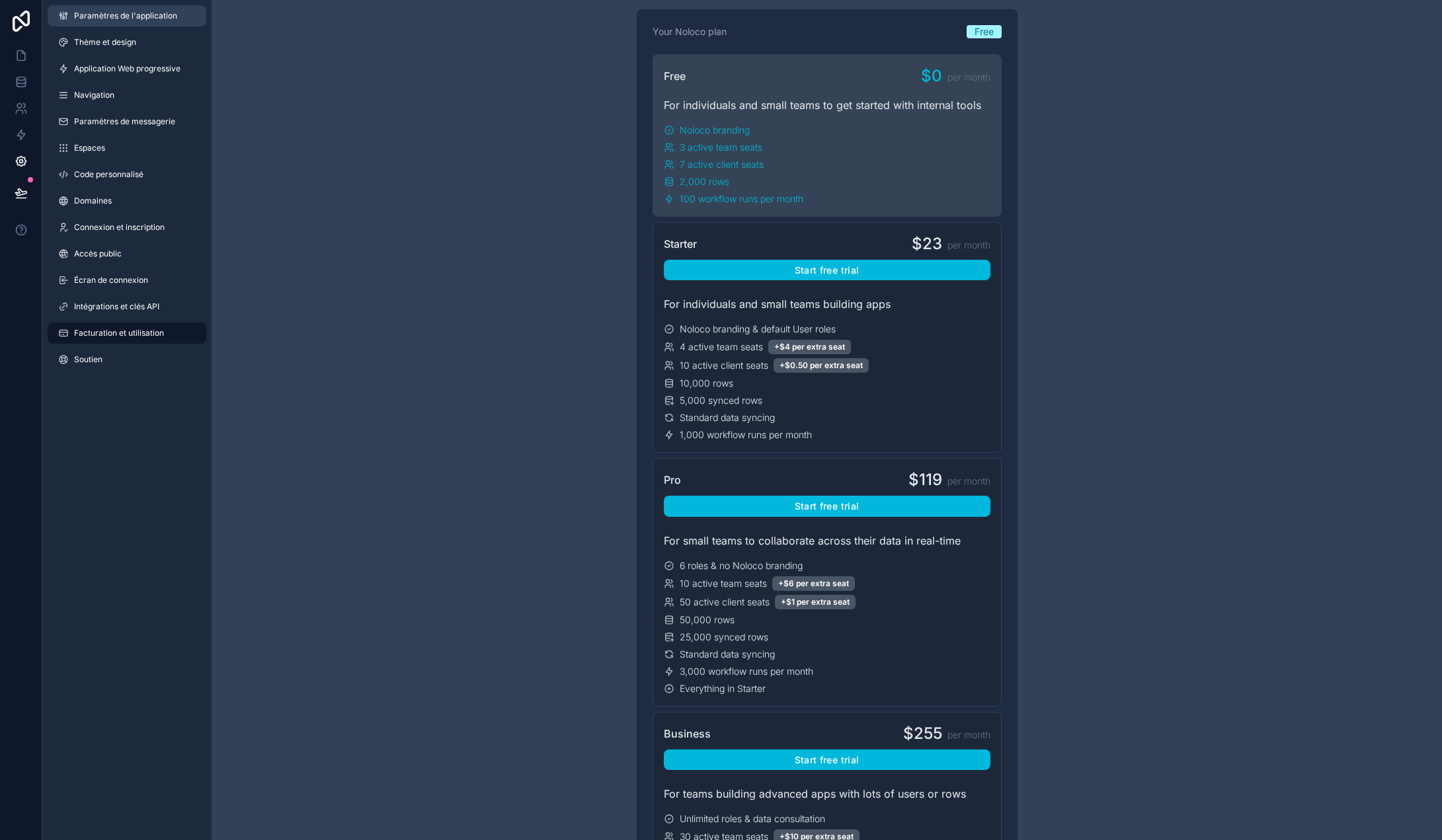
click at [77, 19] on font "Paramètres de l'application" at bounding box center [126, 16] width 103 height 10
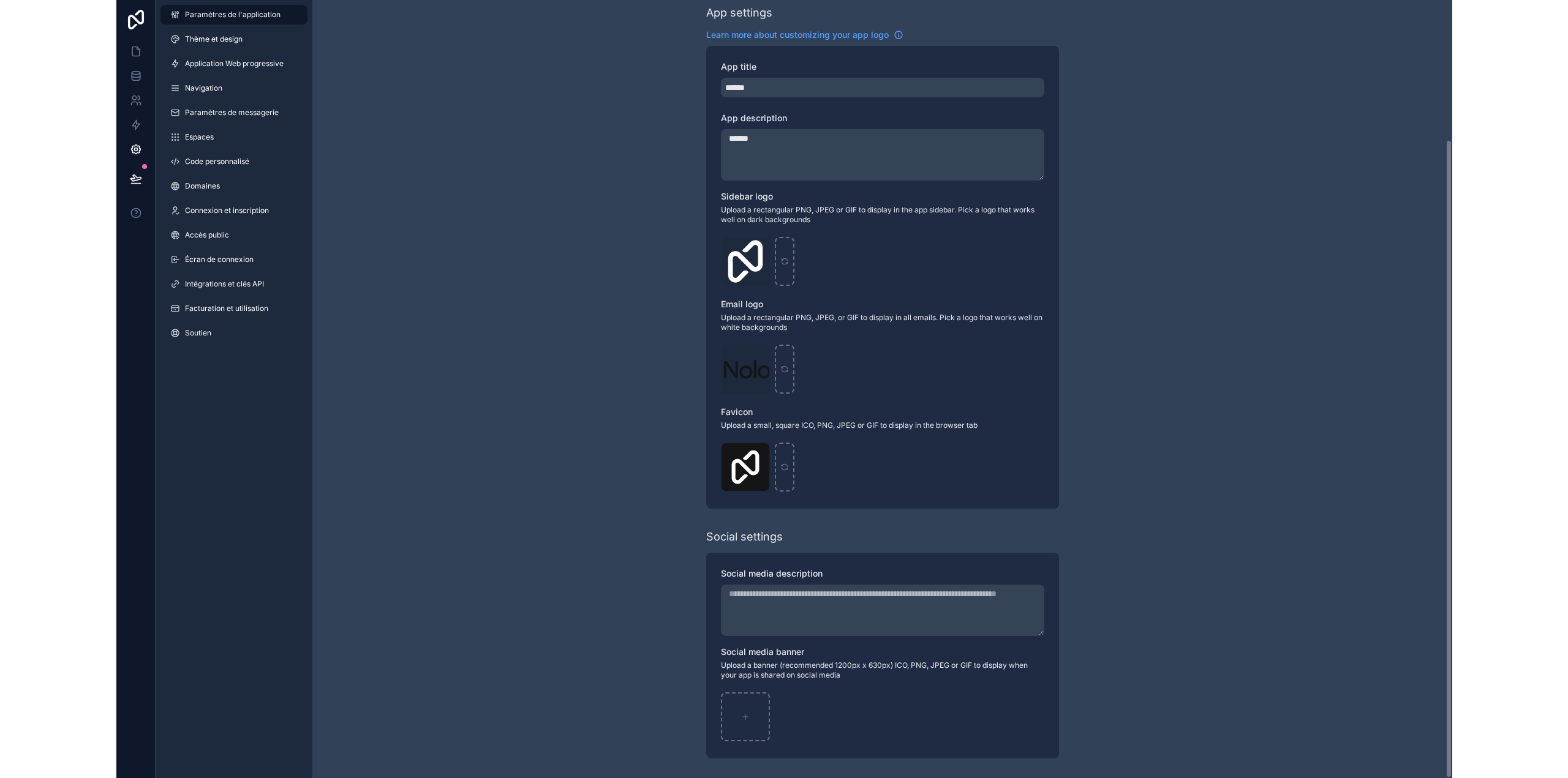
scroll to position [170, 0]
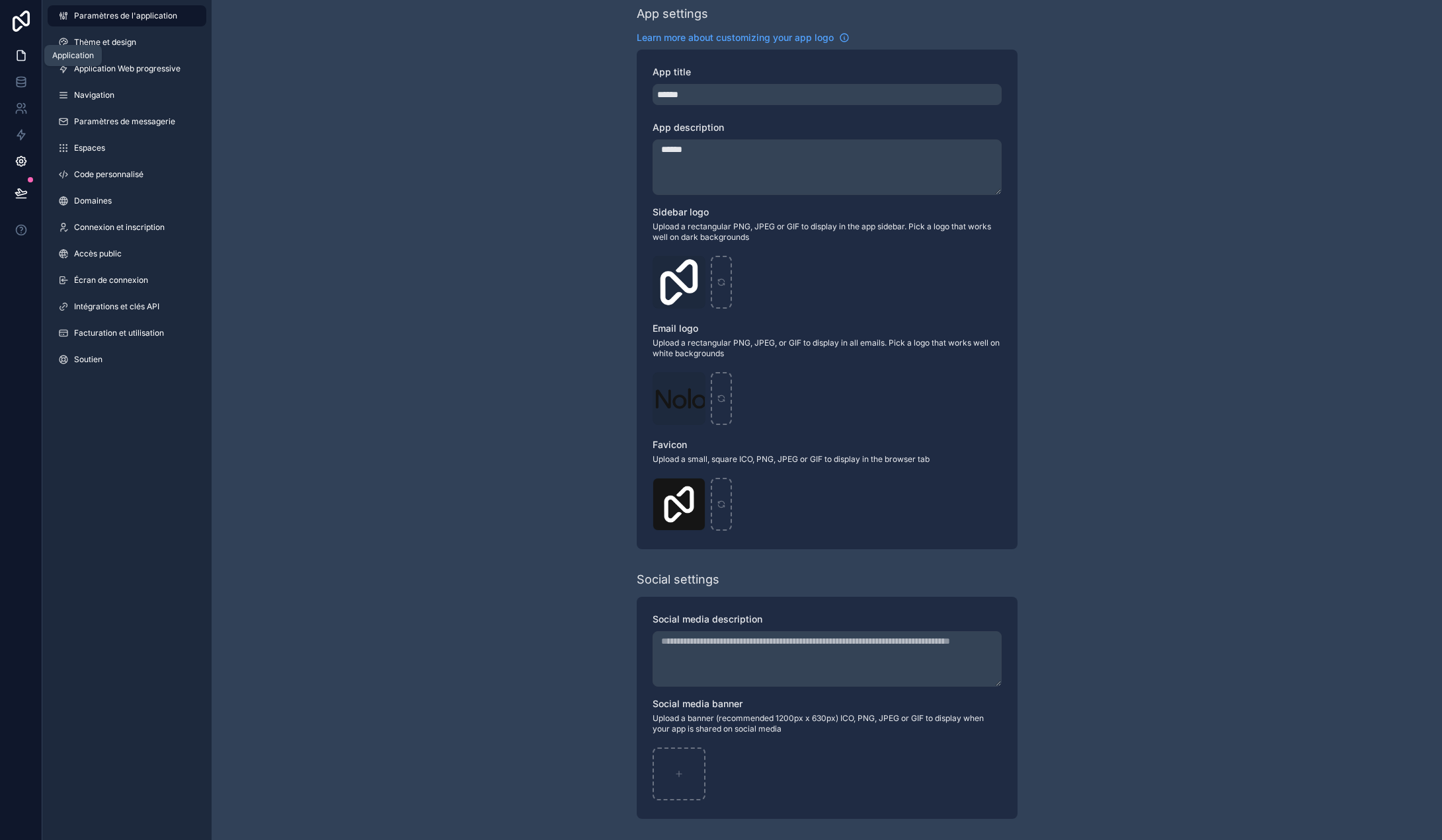
click at [19, 51] on icon at bounding box center [21, 56] width 8 height 10
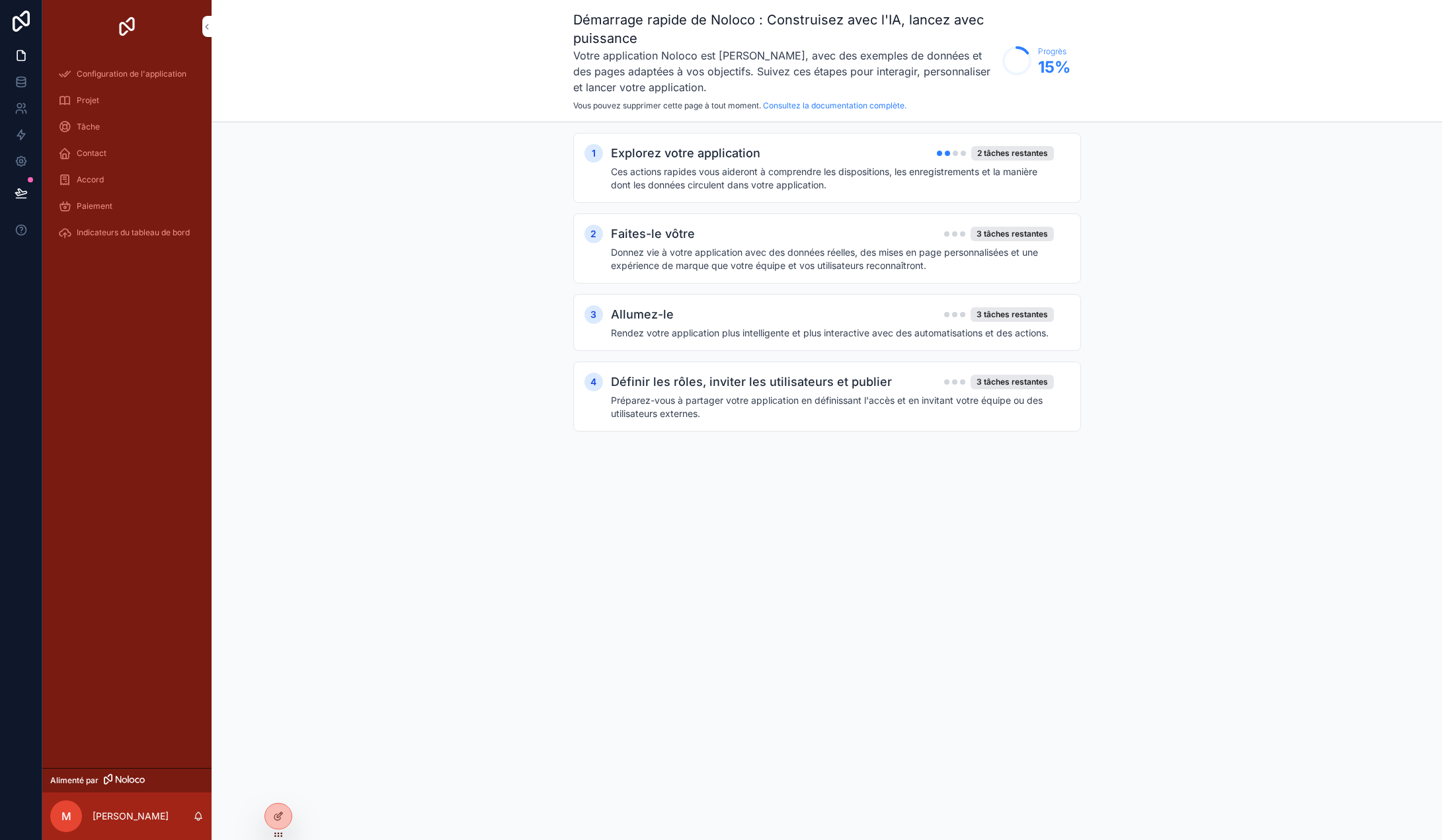
click at [115, 74] on font "Configuration de l'application" at bounding box center [131, 74] width 110 height 10
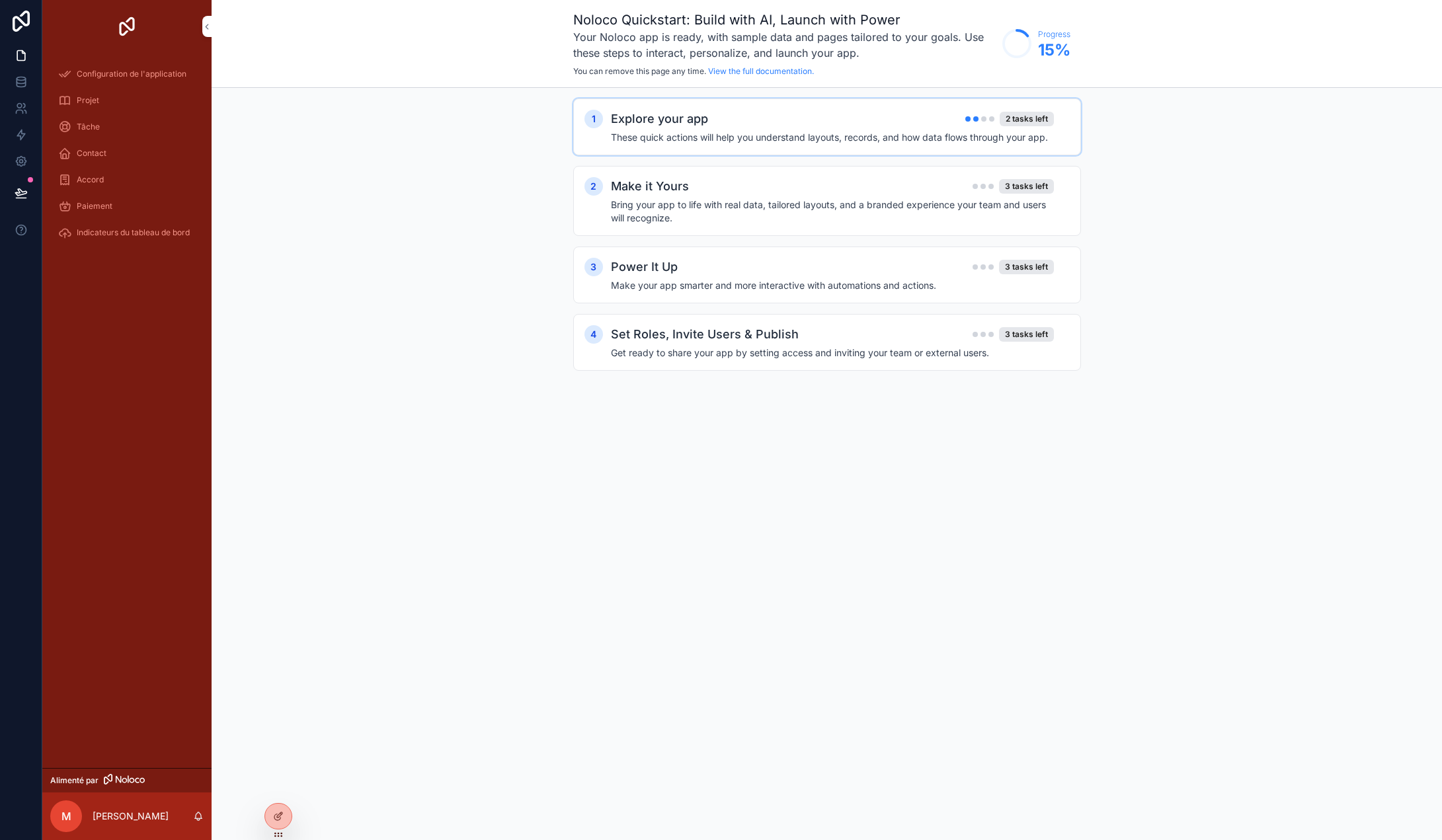
click at [835, 134] on h4 "These quick actions will help you understand layouts, records, and how data flo…" at bounding box center [832, 137] width 443 height 13
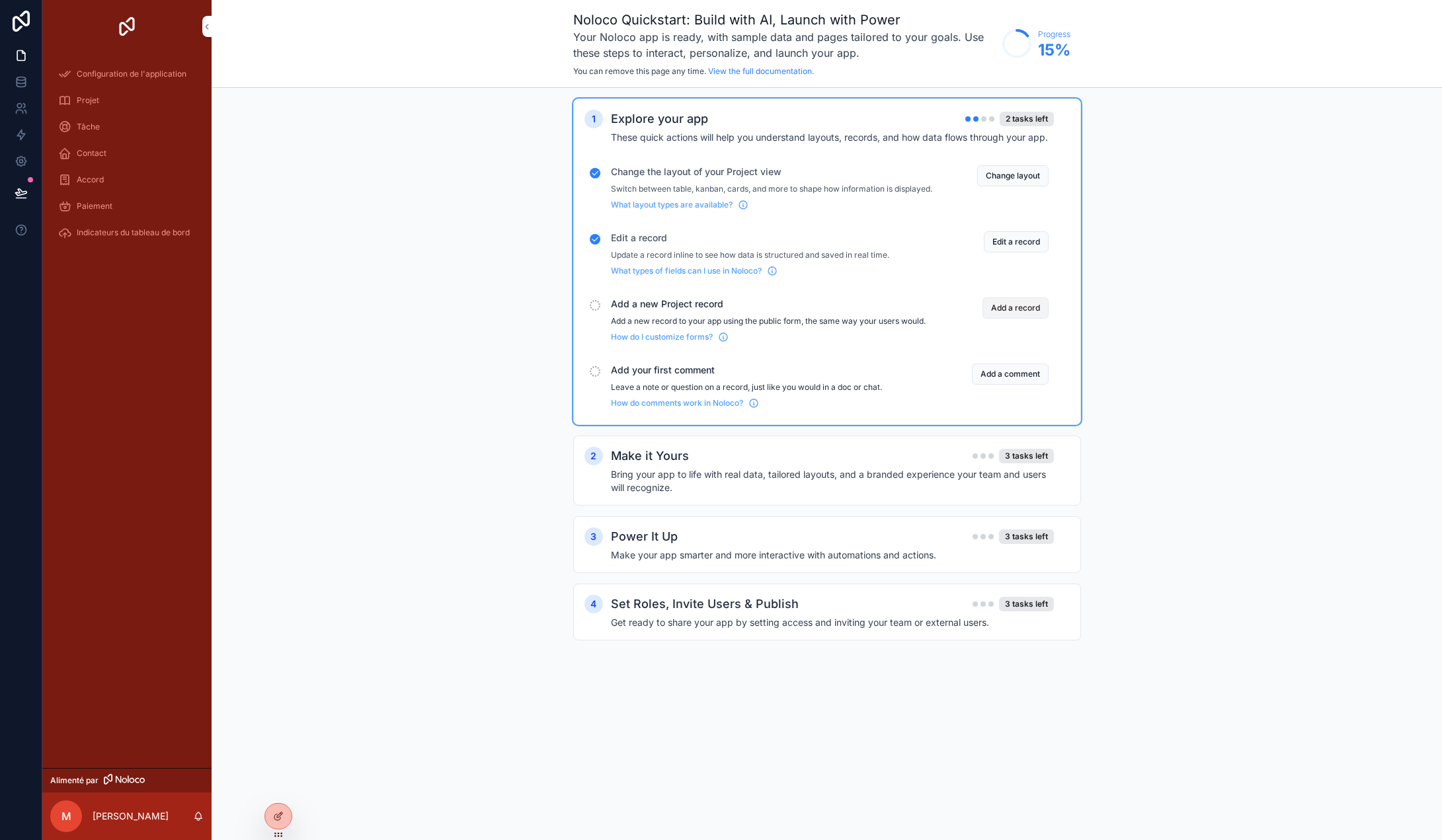
click at [1036, 318] on button "Add a record" at bounding box center [1015, 308] width 66 height 21
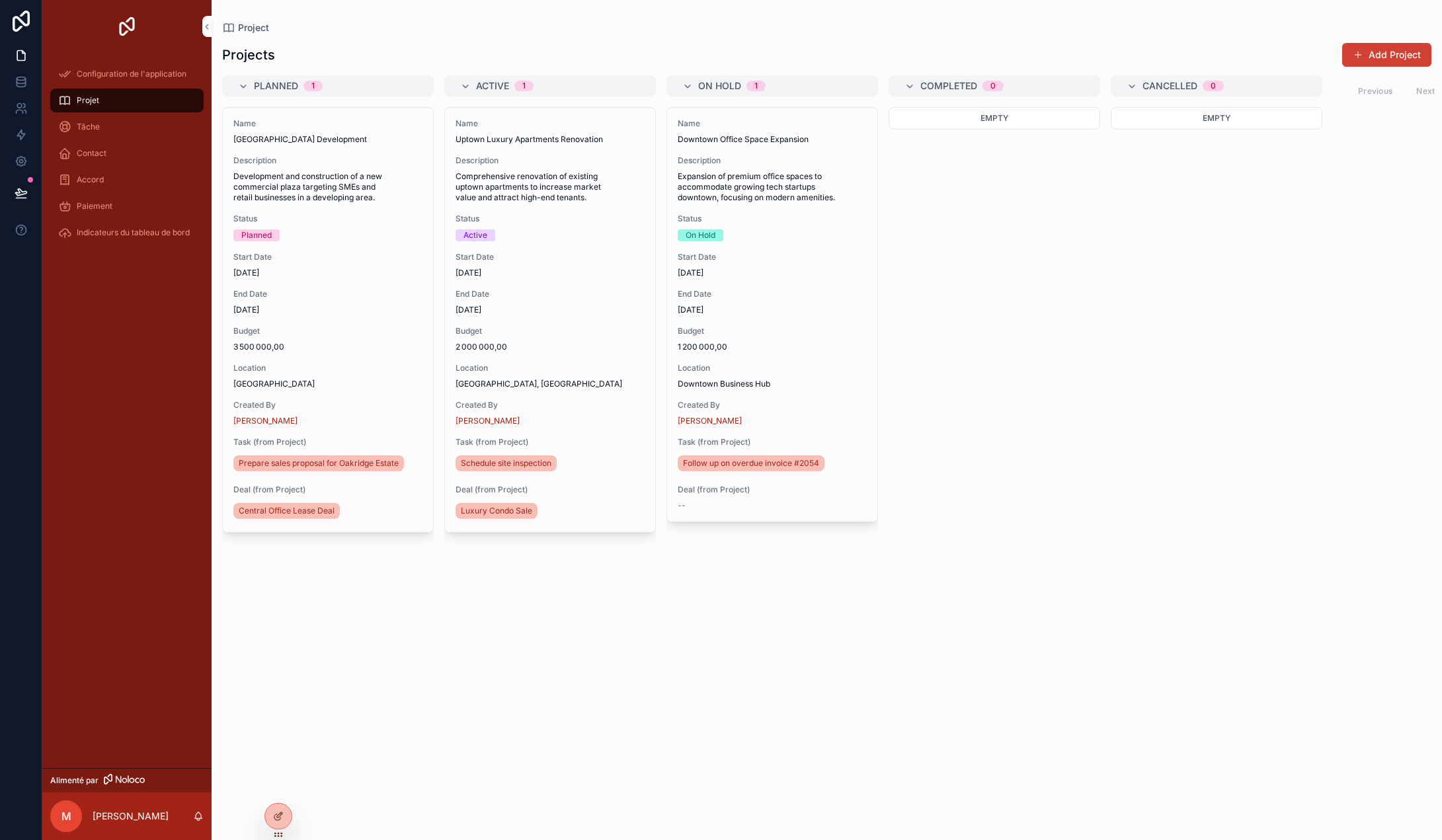
click at [1362, 50] on span "contenu déroulant" at bounding box center [1358, 54] width 11 height 11
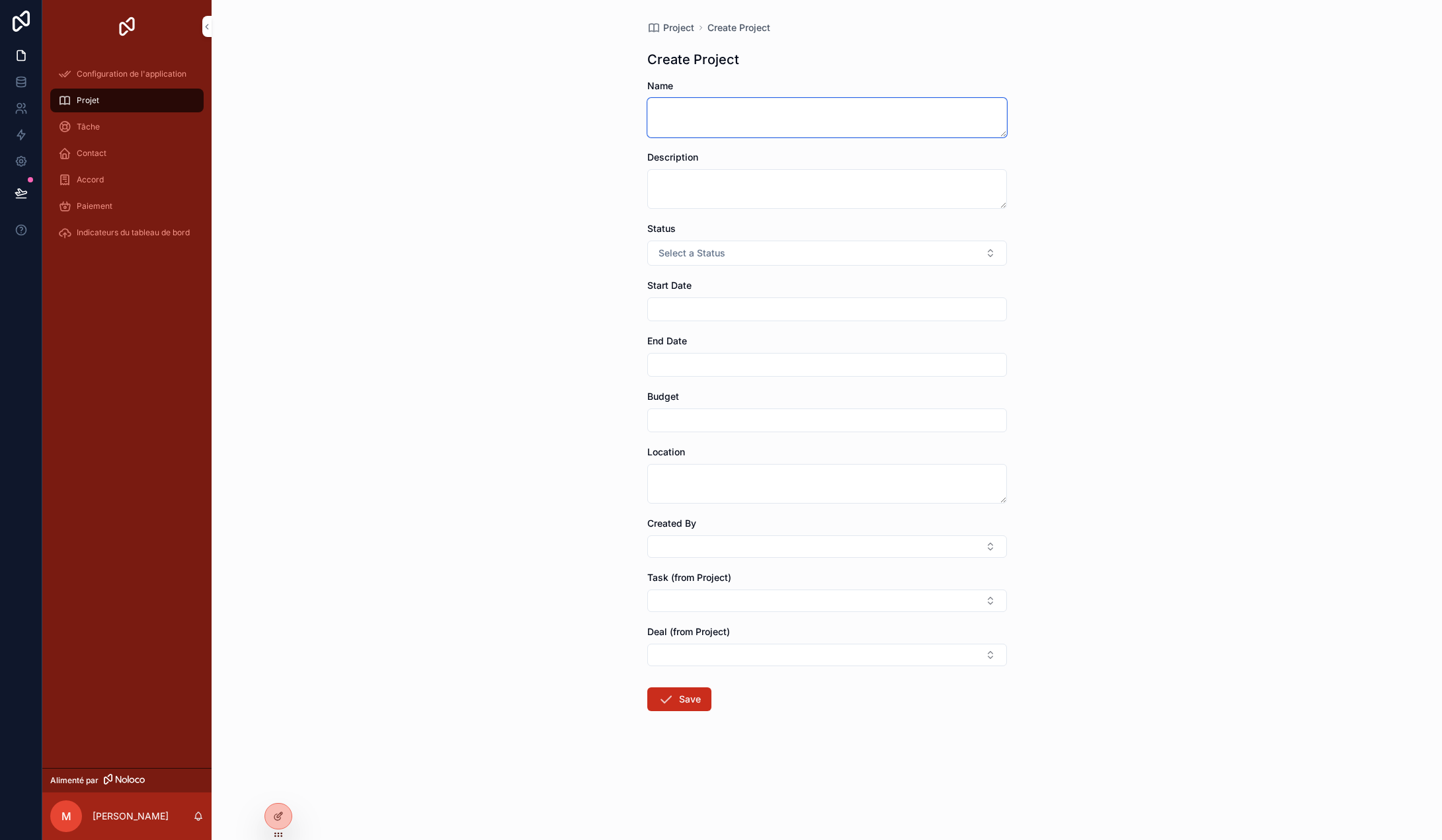
click at [714, 116] on textarea "contenu déroulant" at bounding box center [827, 117] width 360 height 40
type textarea "******"
type textarea "**"
click at [898, 252] on button "Select a Status" at bounding box center [827, 253] width 360 height 25
click at [781, 340] on span "On Hold" at bounding box center [763, 345] width 45 height 12
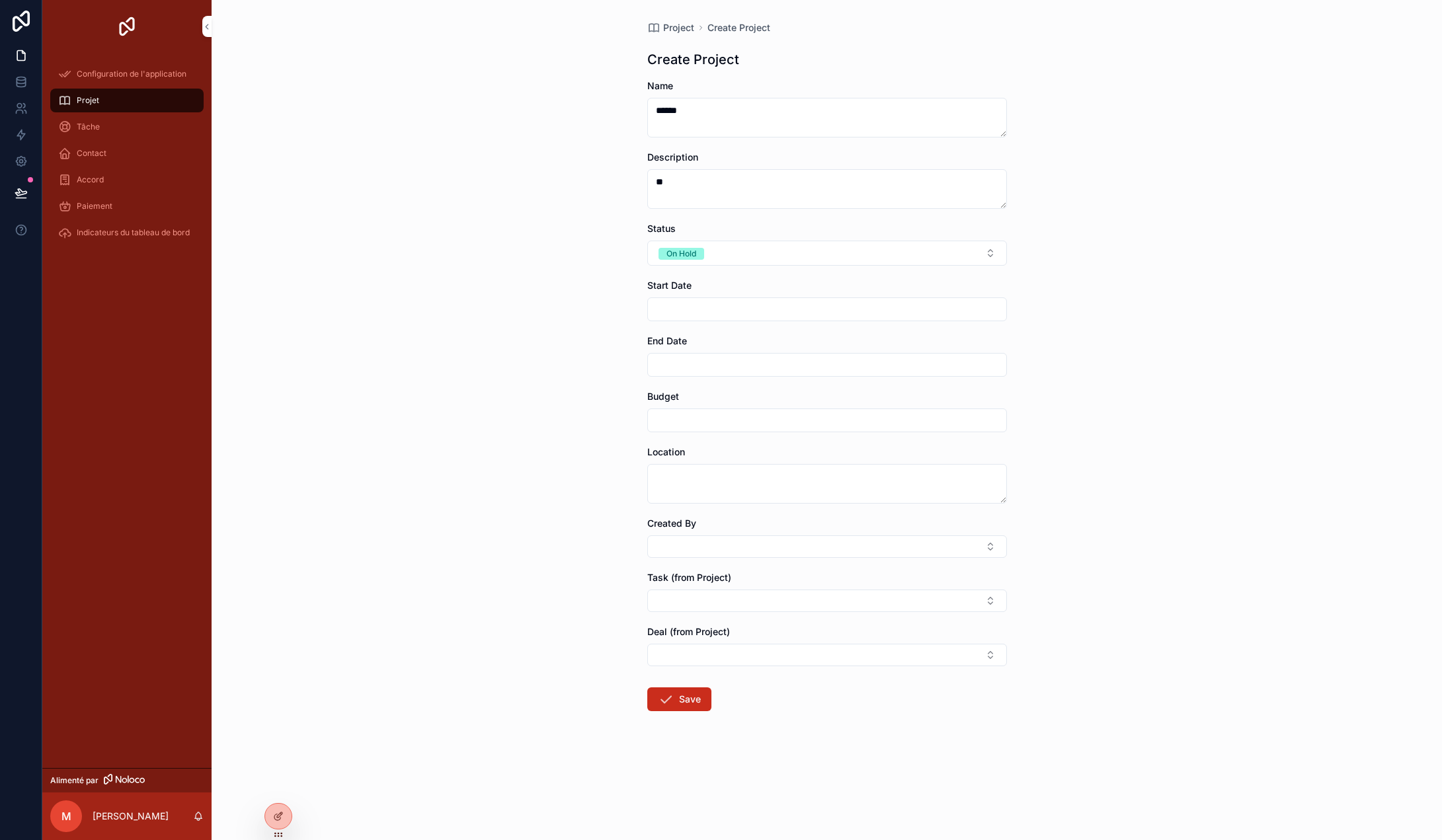
click at [740, 328] on form "Name ****** Description ** Status On Hold Start Date End Date Budget Location C…" at bounding box center [827, 437] width 360 height 716
click at [728, 305] on input "contenu déroulant" at bounding box center [827, 309] width 358 height 18
click at [806, 449] on button "8" at bounding box center [803, 447] width 24 height 24
type input "**********"
click at [694, 371] on input "contenu déroulant" at bounding box center [827, 364] width 358 height 18
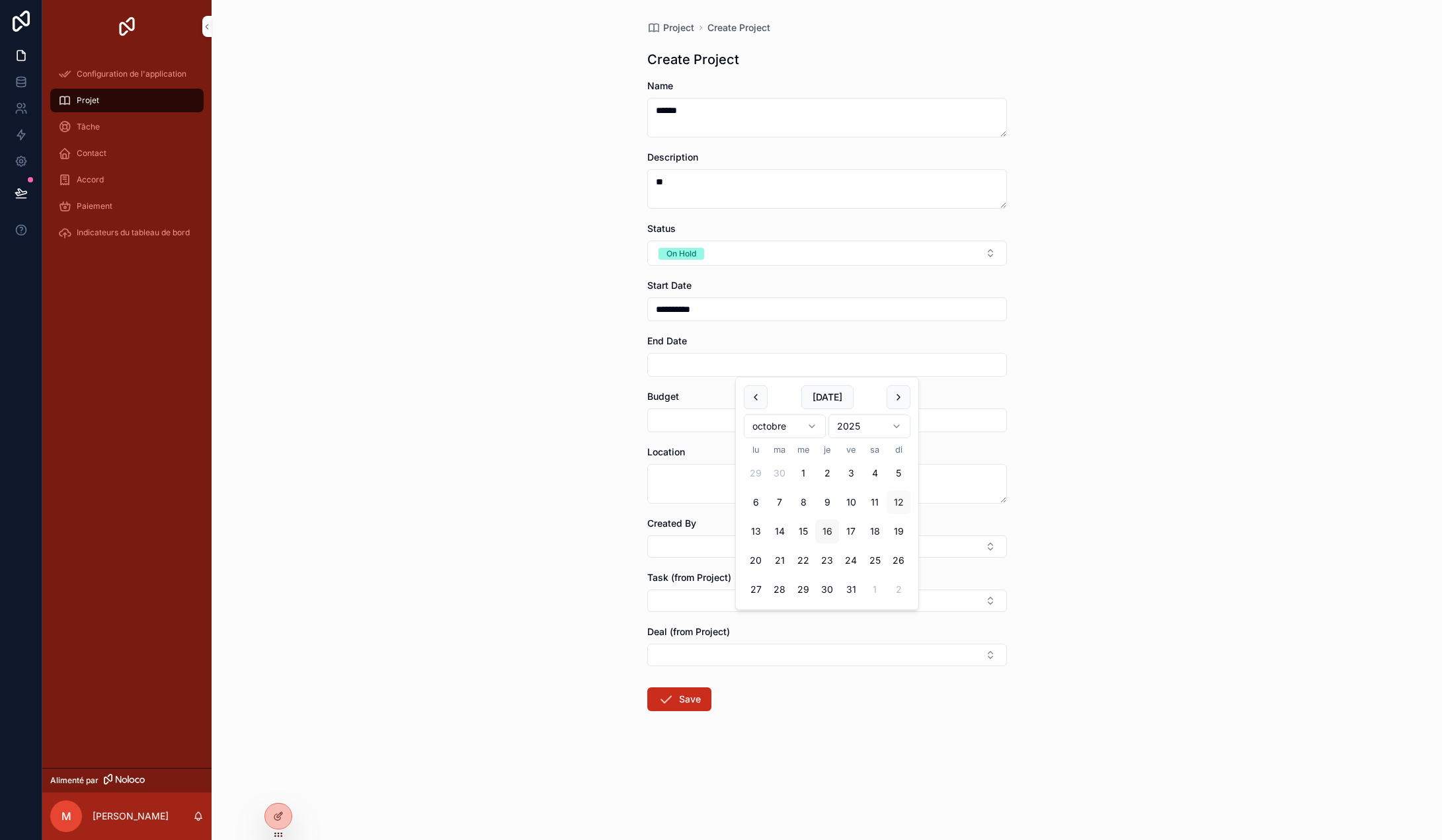
click at [833, 535] on button "16" at bounding box center [827, 531] width 24 height 24
type input "**********"
click at [681, 417] on input "contenu déroulant" at bounding box center [827, 420] width 358 height 18
type input "*********"
click at [701, 485] on textarea "contenu déroulant" at bounding box center [827, 484] width 360 height 40
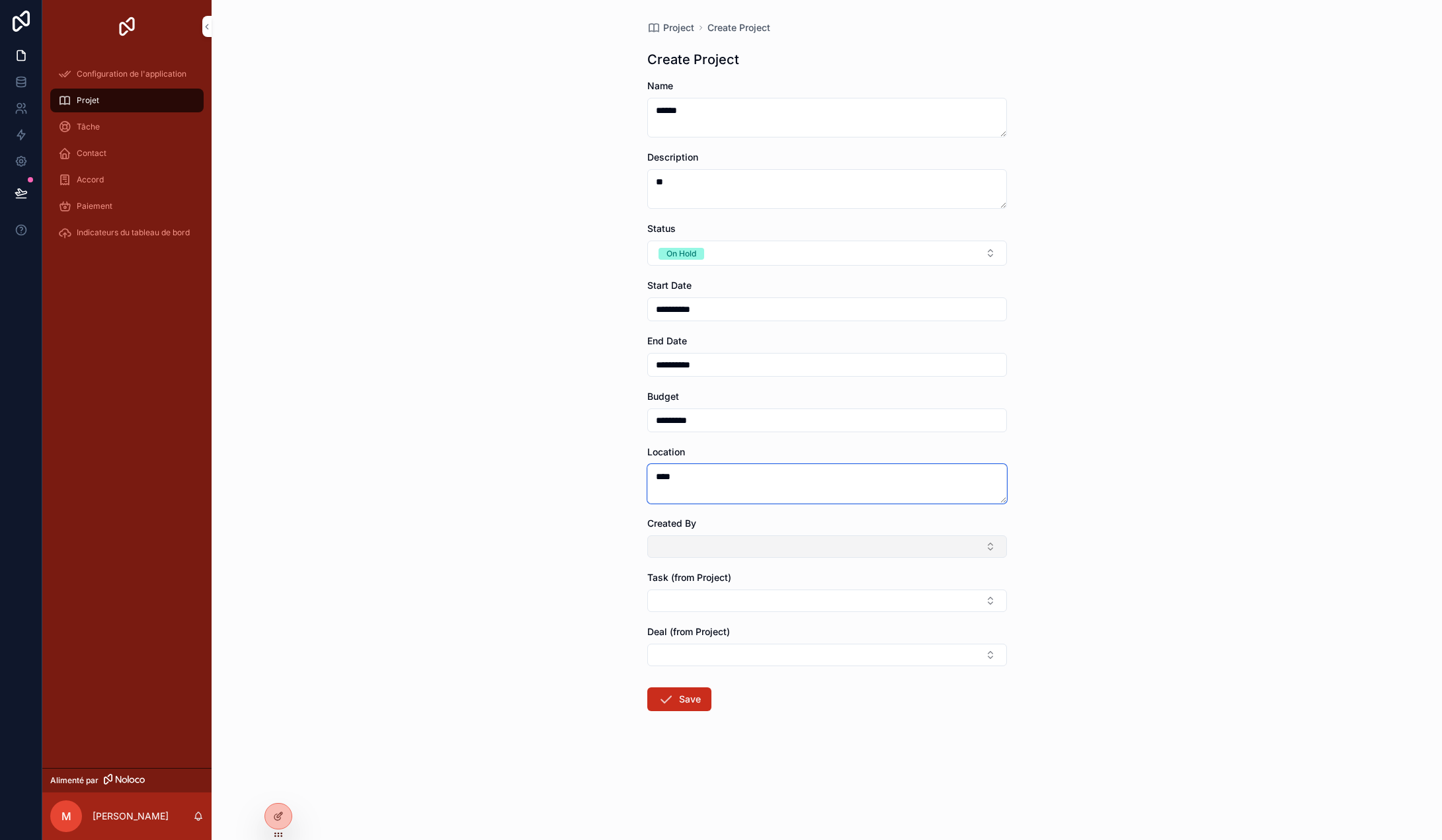
type textarea "****"
click at [697, 547] on button "Select Button" at bounding box center [827, 546] width 360 height 23
click at [772, 599] on span "[PERSON_NAME]" at bounding box center [819, 599] width 157 height 13
click at [727, 604] on div "Task (from Project)" at bounding box center [827, 607] width 360 height 41
click at [725, 616] on button "Select Button" at bounding box center [827, 616] width 360 height 23
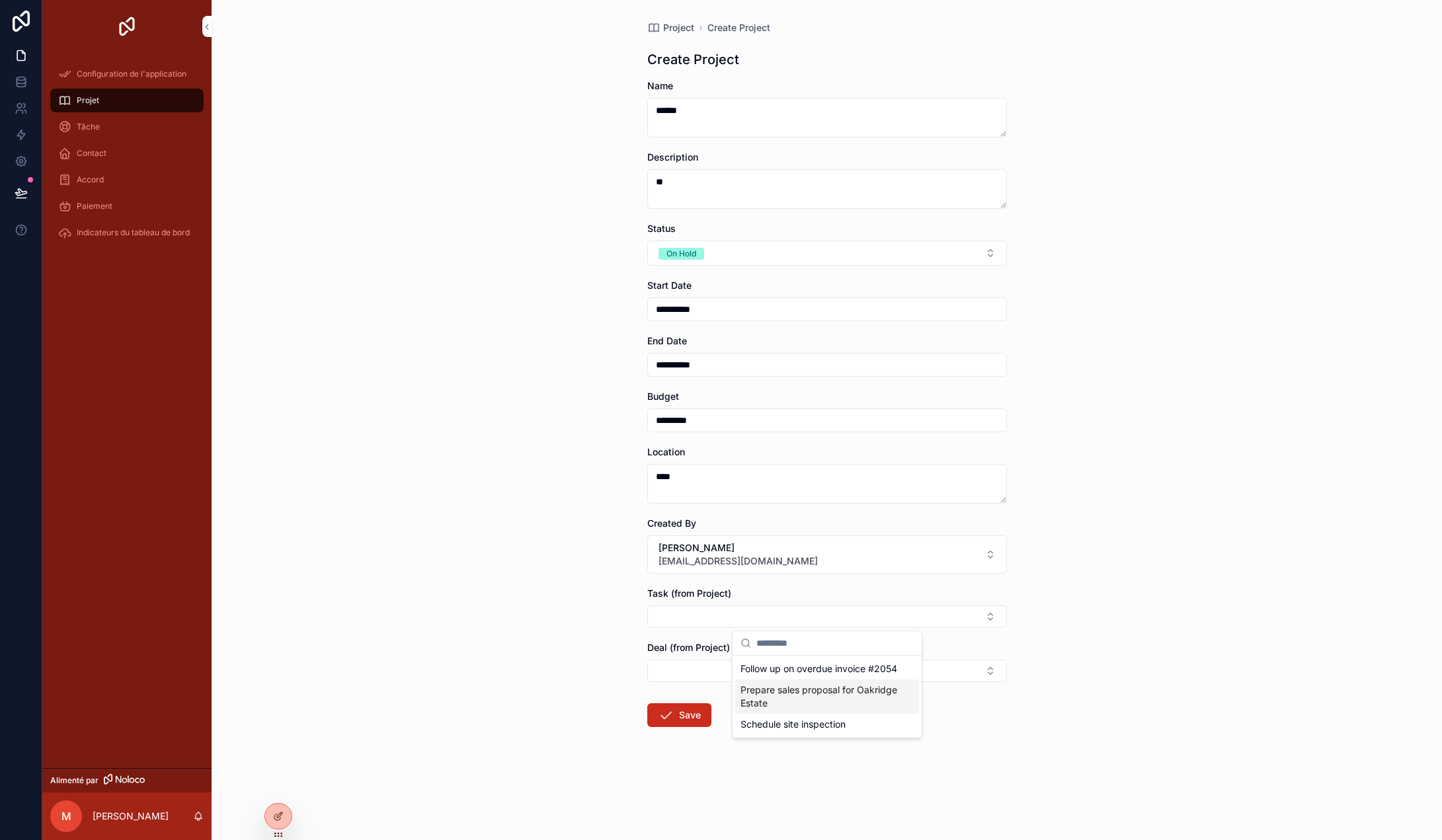
click at [769, 709] on span "Prepare sales proposal for Oakridge Estate" at bounding box center [819, 696] width 157 height 26
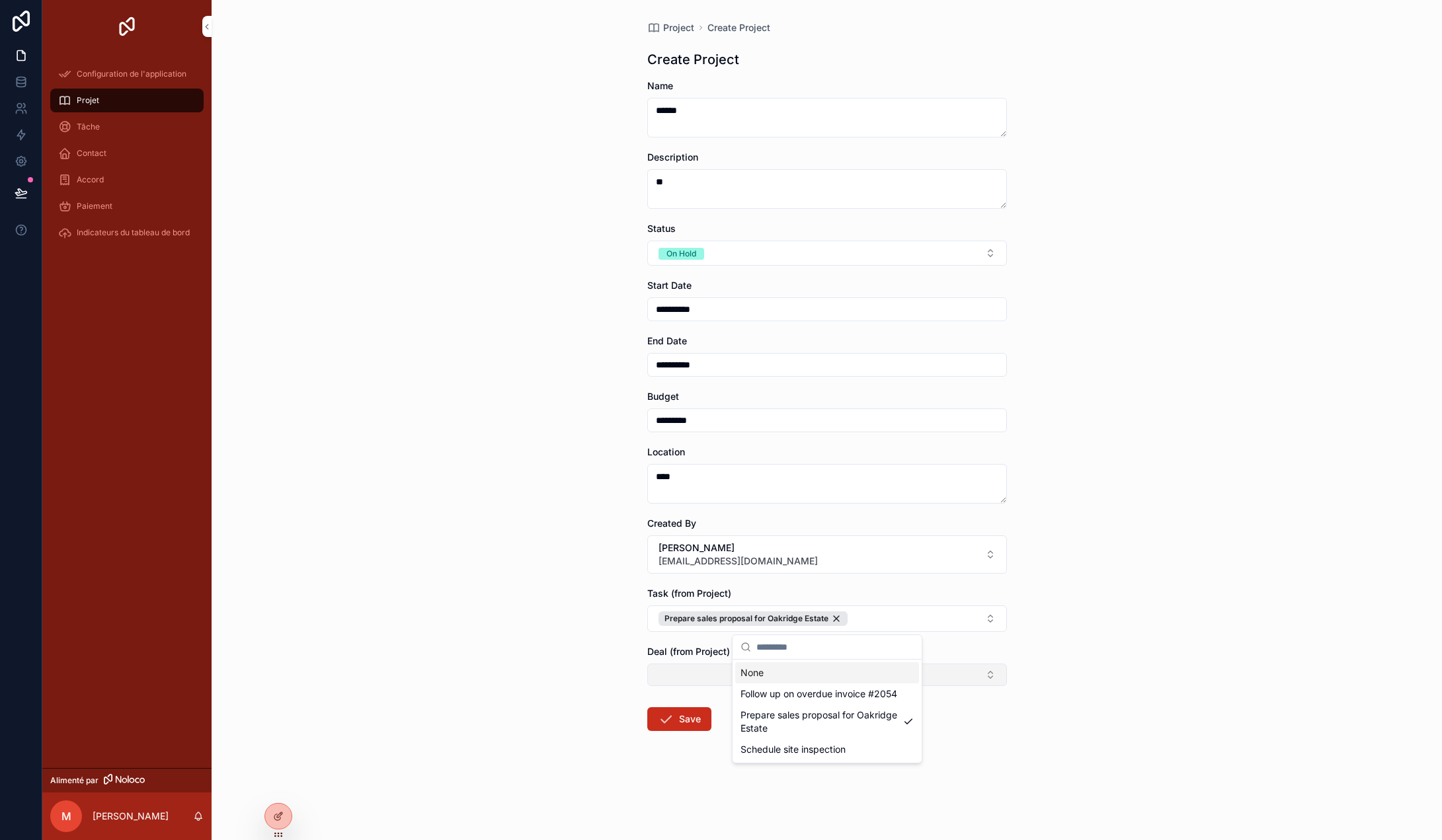
click at [693, 673] on button "Select Button" at bounding box center [827, 675] width 360 height 23
click at [783, 754] on div "Central Office Lease Deal" at bounding box center [827, 748] width 184 height 21
drag, startPoint x: 1070, startPoint y: 591, endPoint x: 1047, endPoint y: 565, distance: 34.7
click at [1070, 588] on div "**********" at bounding box center [827, 420] width 1230 height 840
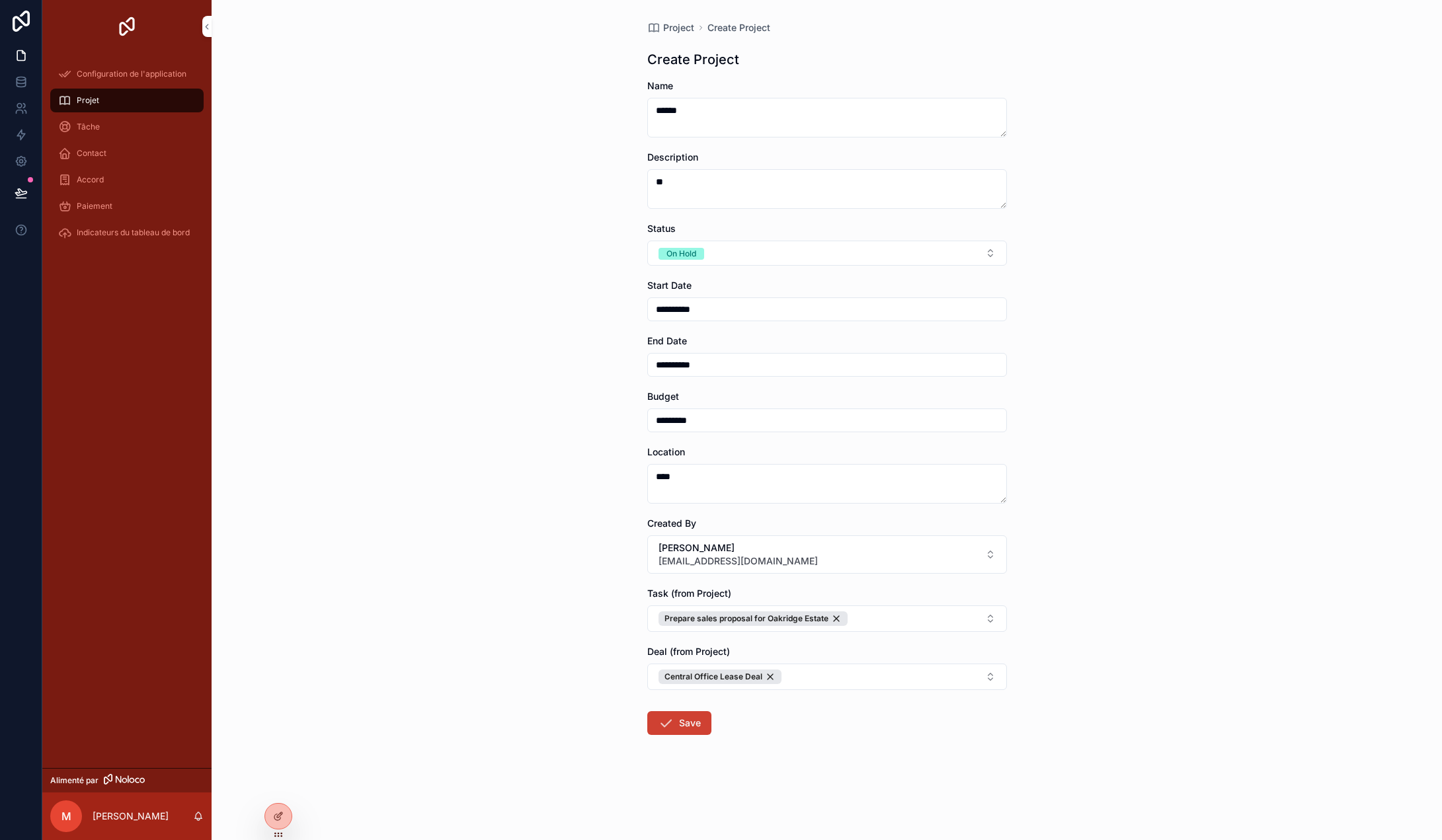
click at [673, 722] on icon "contenu déroulant" at bounding box center [665, 723] width 16 height 16
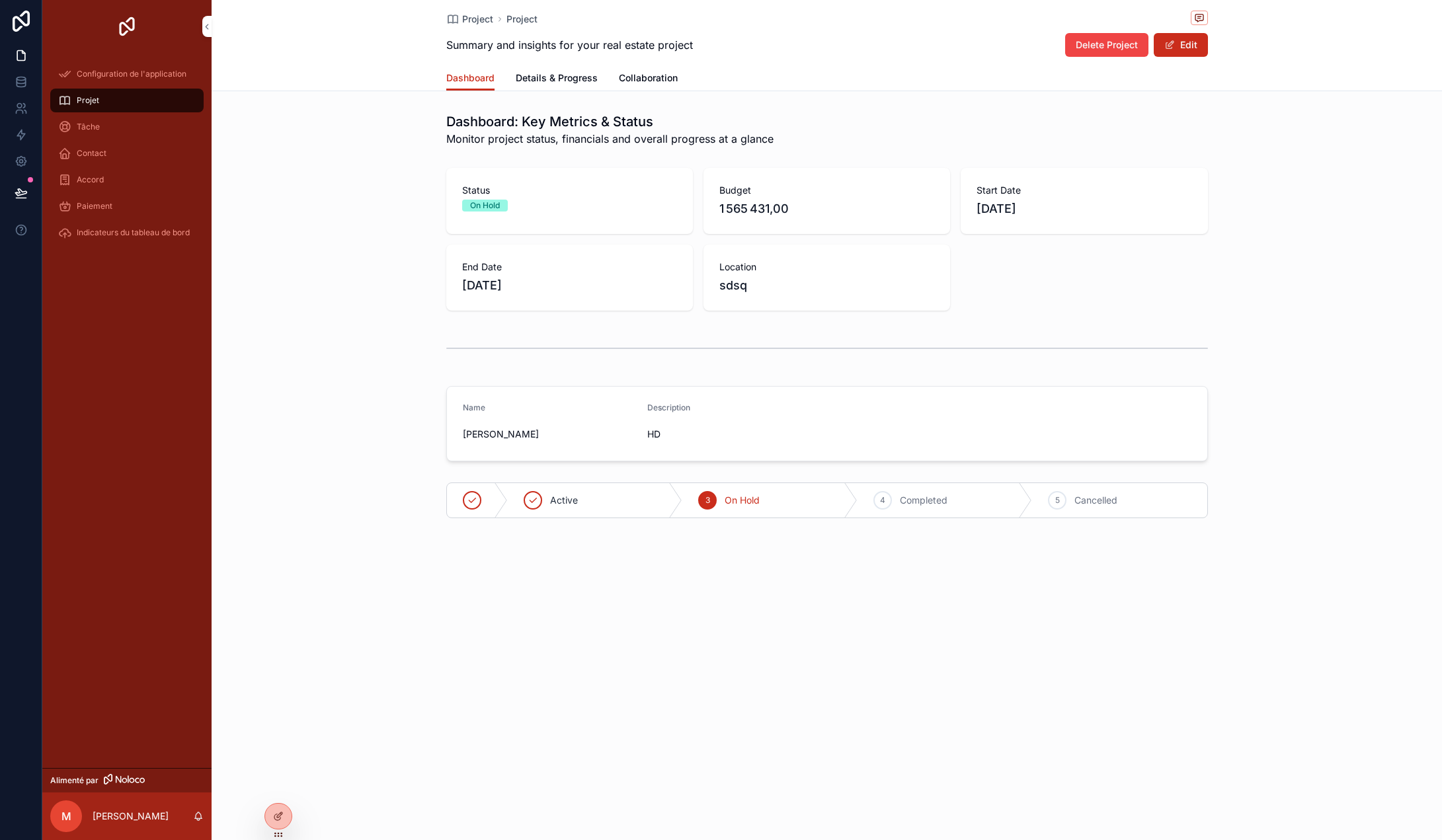
click at [566, 79] on span "Details & Progress" at bounding box center [556, 78] width 82 height 13
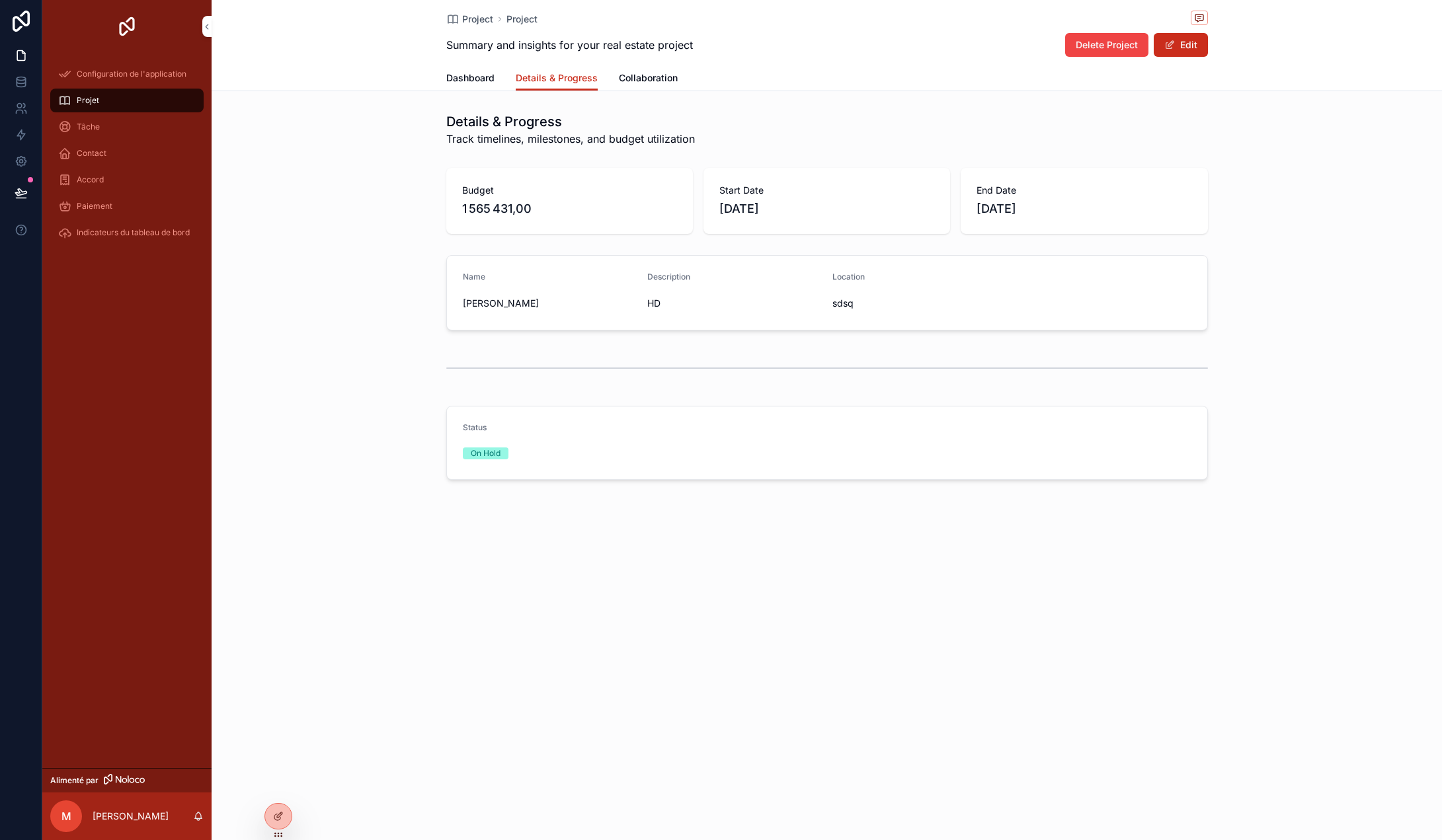
click at [658, 80] on span "Collaboration" at bounding box center [648, 78] width 59 height 13
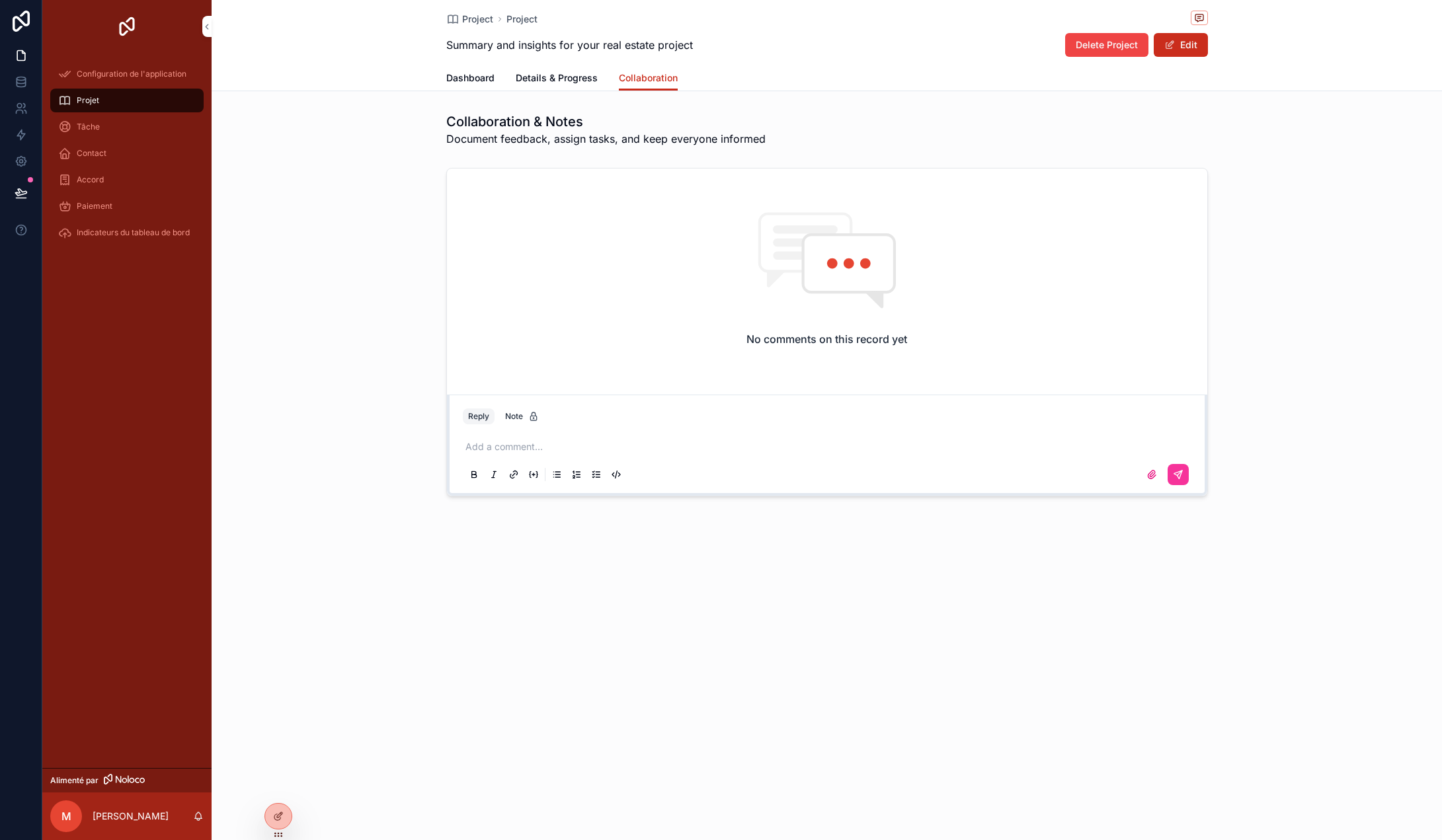
click at [565, 85] on link "Details & Progress" at bounding box center [556, 79] width 82 height 26
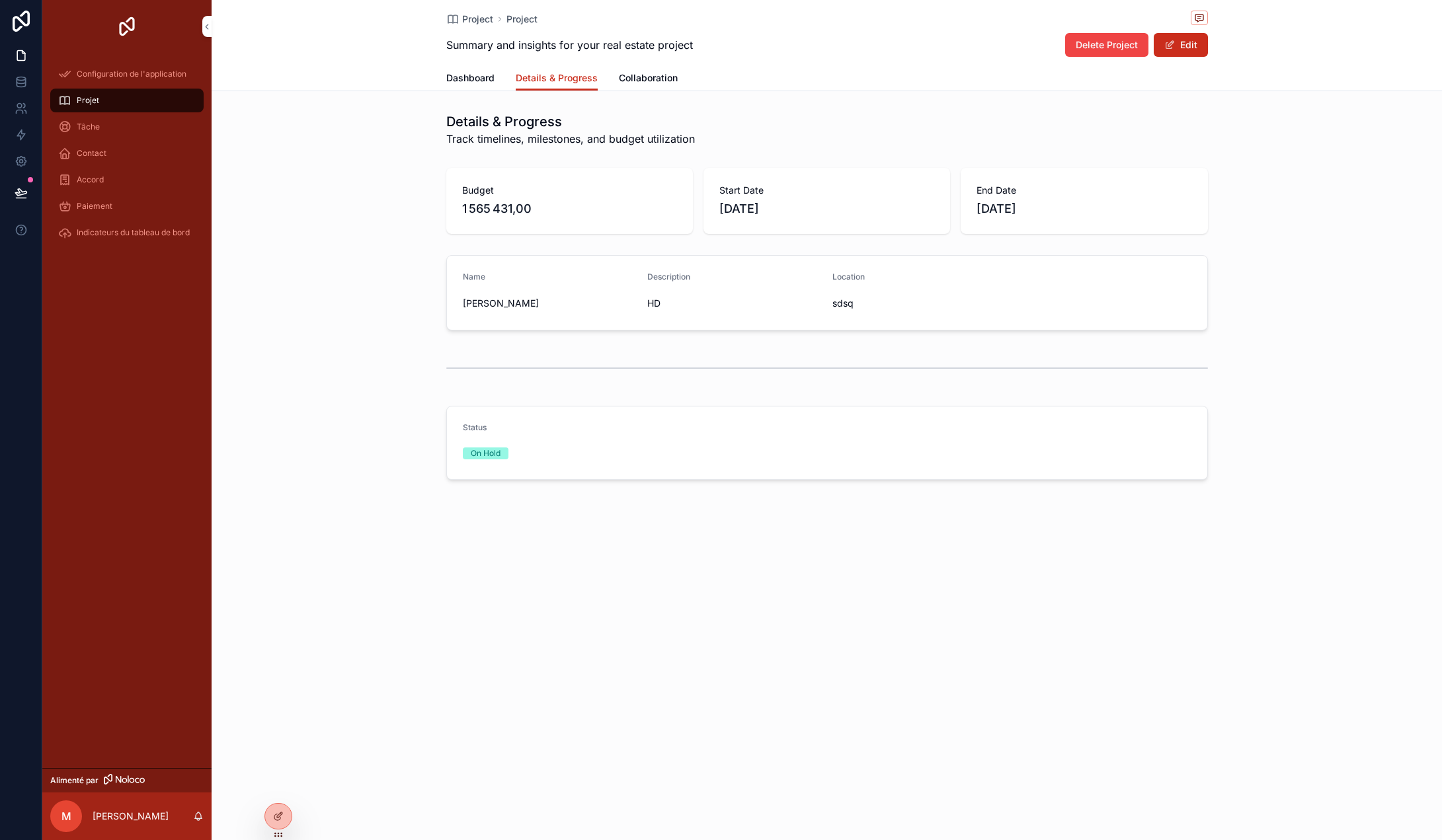
click at [476, 81] on span "Dashboard" at bounding box center [470, 78] width 48 height 13
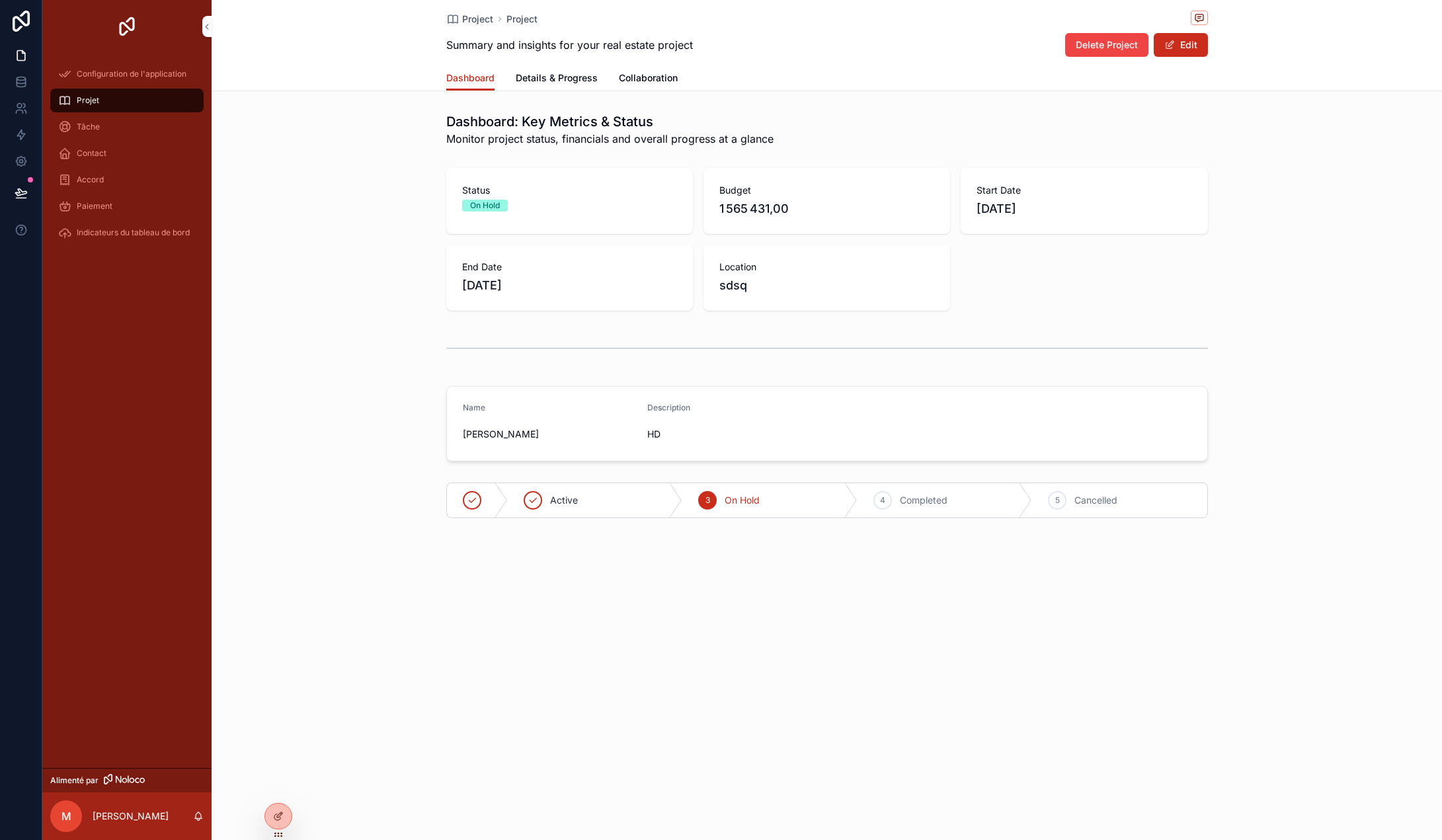
click at [98, 116] on div "Tâche" at bounding box center [127, 127] width 137 height 21
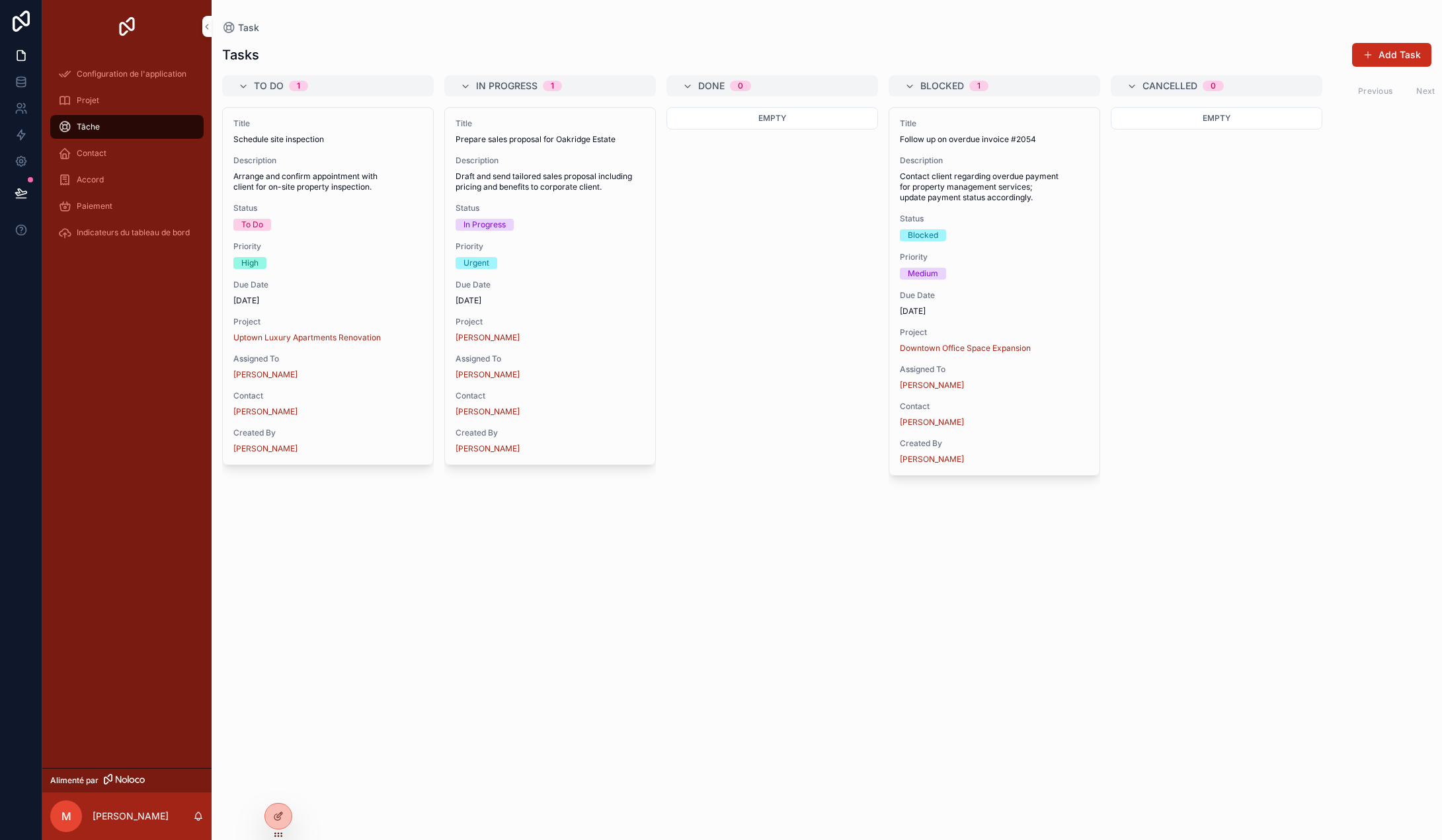
click at [98, 148] on font "Contact" at bounding box center [91, 153] width 30 height 10
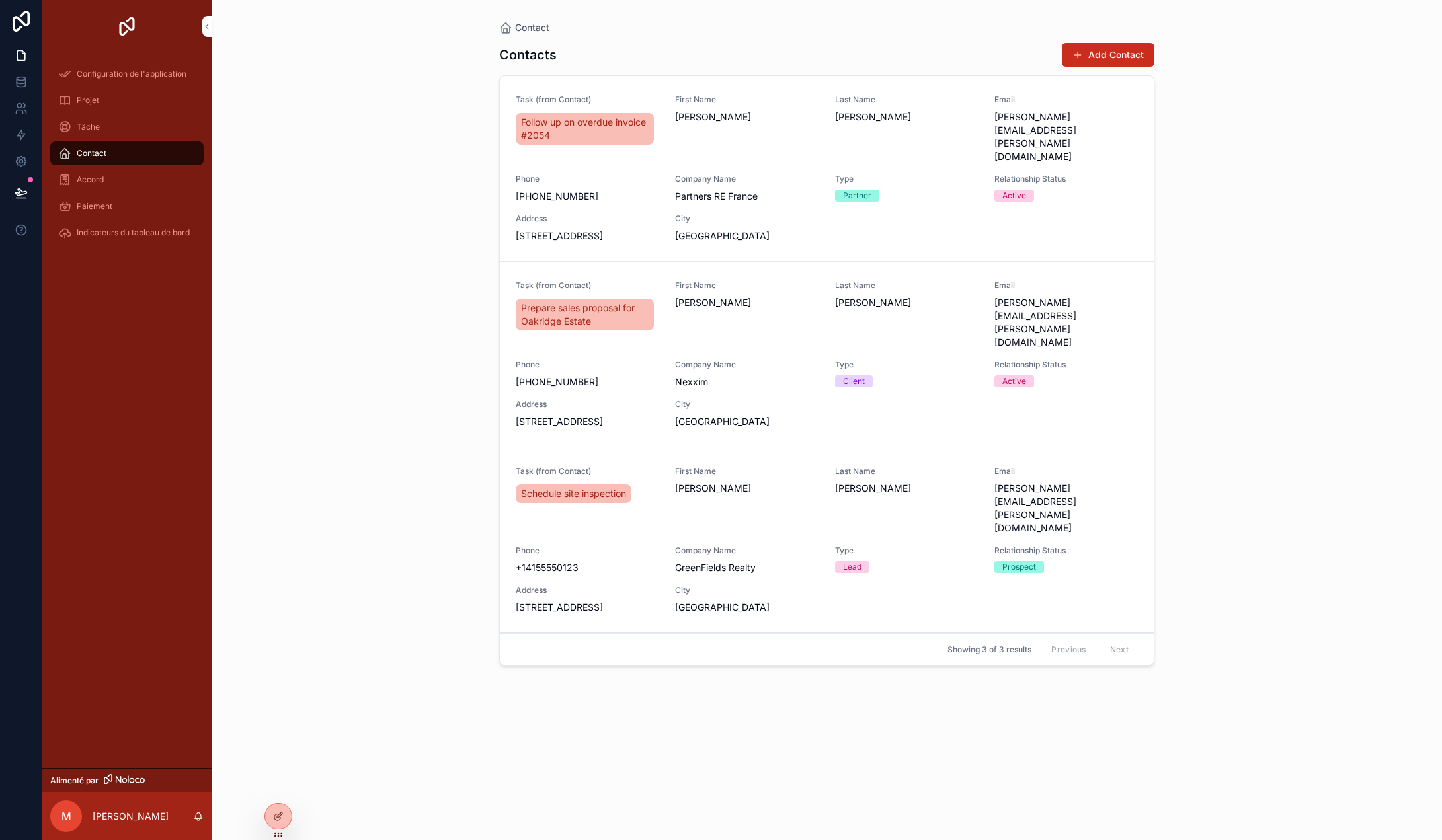
click at [103, 175] on font "Accord" at bounding box center [90, 180] width 27 height 10
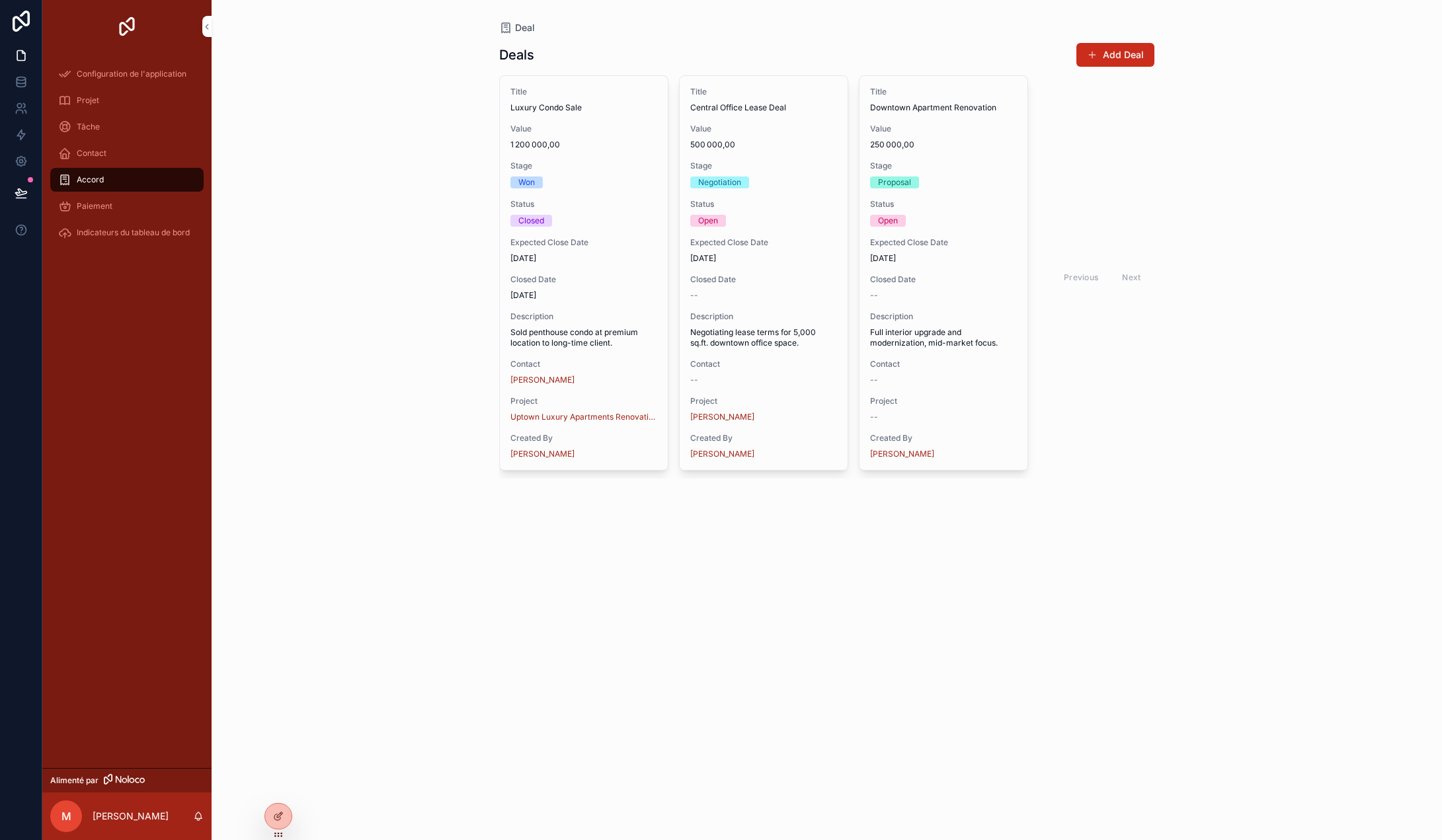
click at [103, 200] on div "Paiement" at bounding box center [127, 206] width 137 height 21
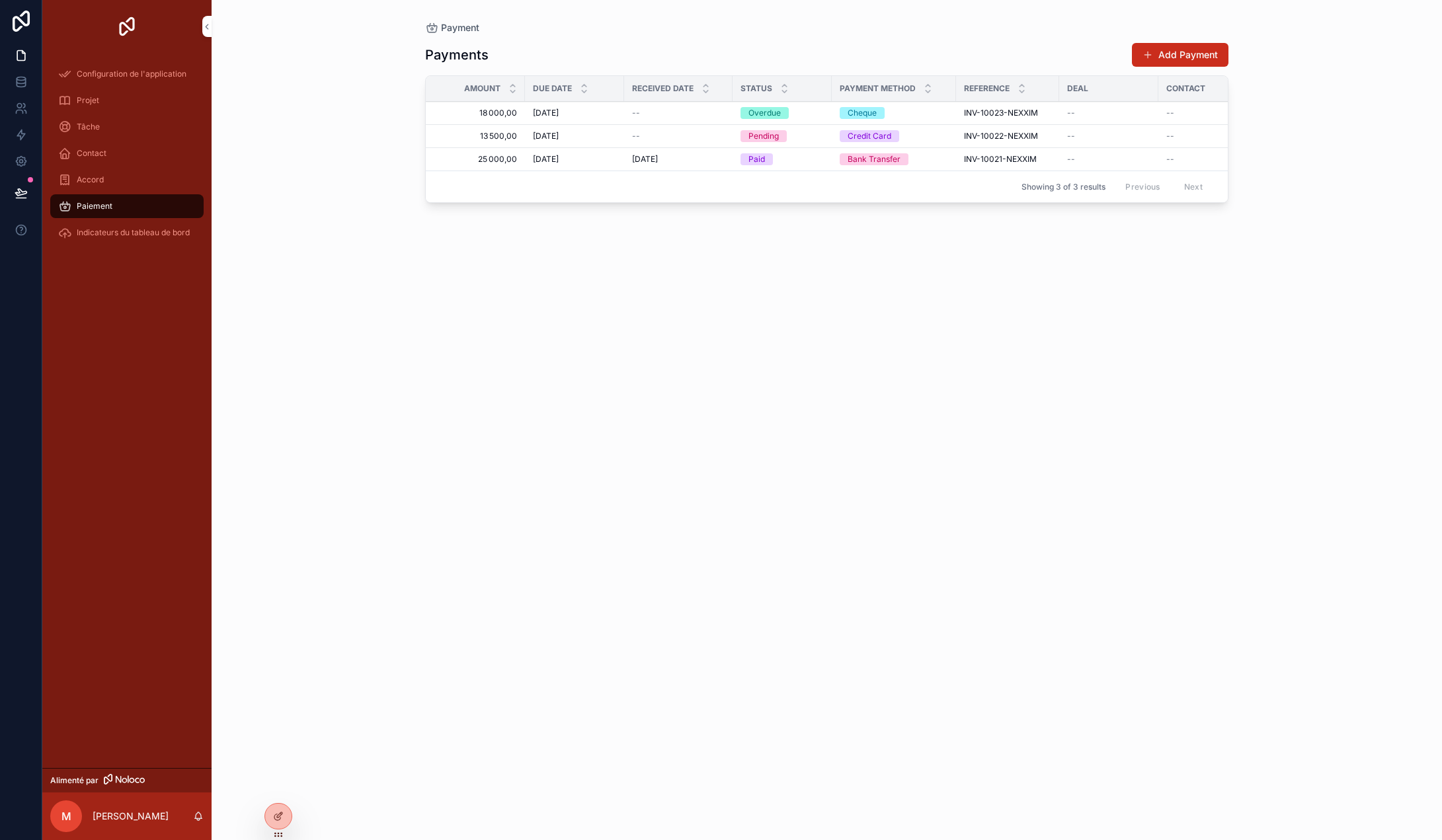
click at [493, 114] on span "18 000,00" at bounding box center [479, 113] width 75 height 11
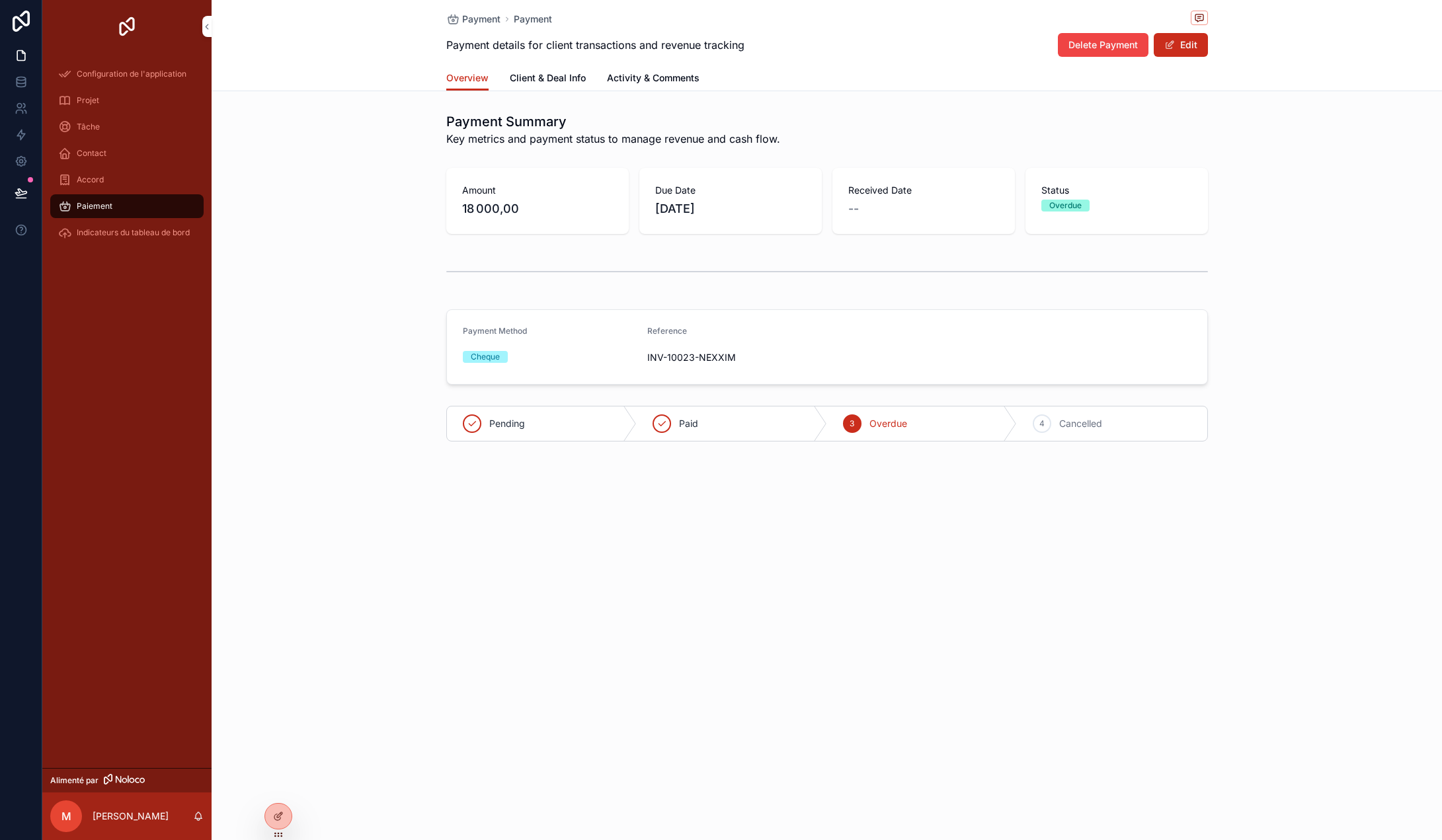
click at [76, 180] on font "Accord" at bounding box center [90, 180] width 27 height 10
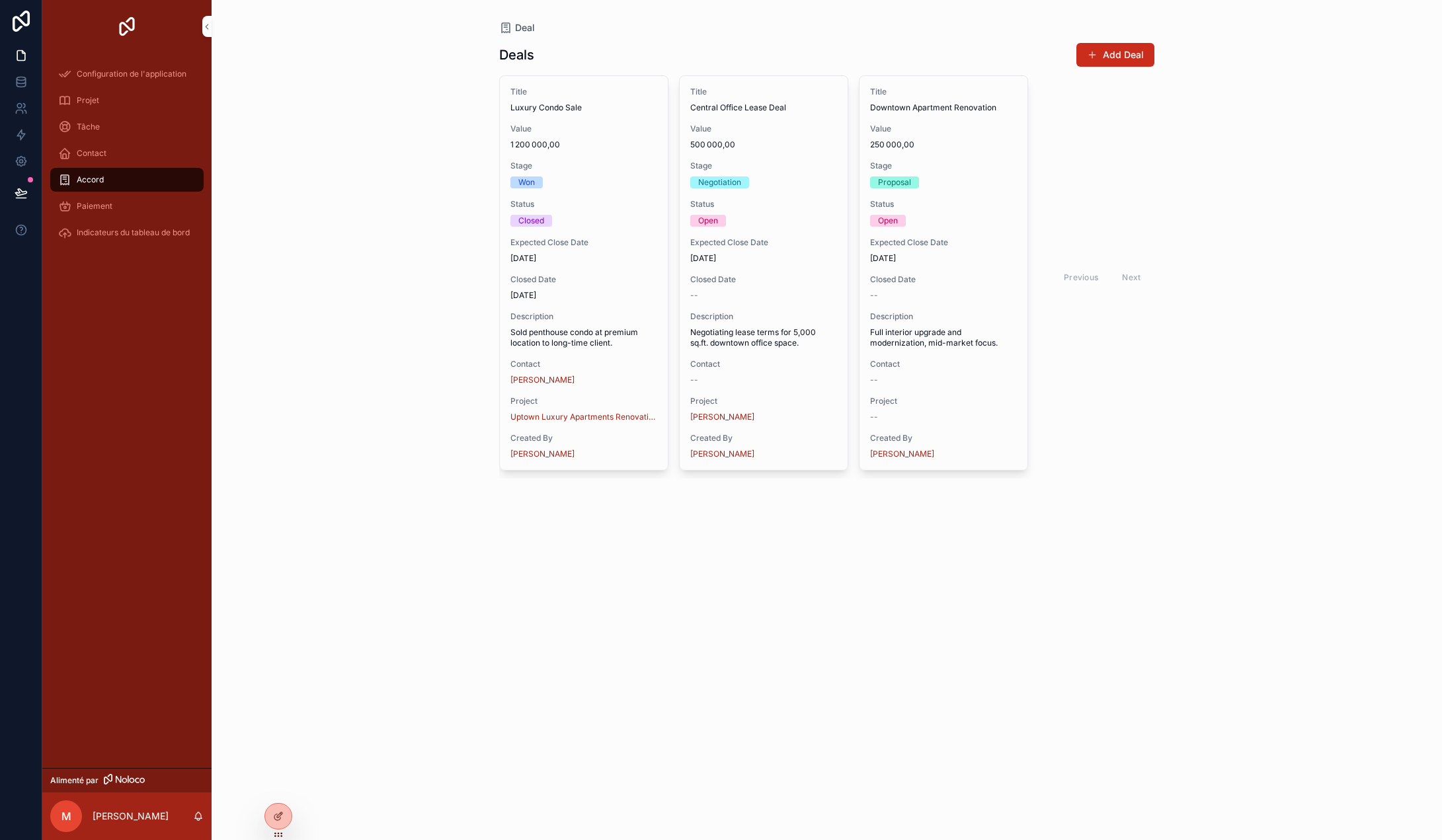
click at [96, 234] on span "Indicateurs du tableau de bord" at bounding box center [133, 232] width 113 height 11
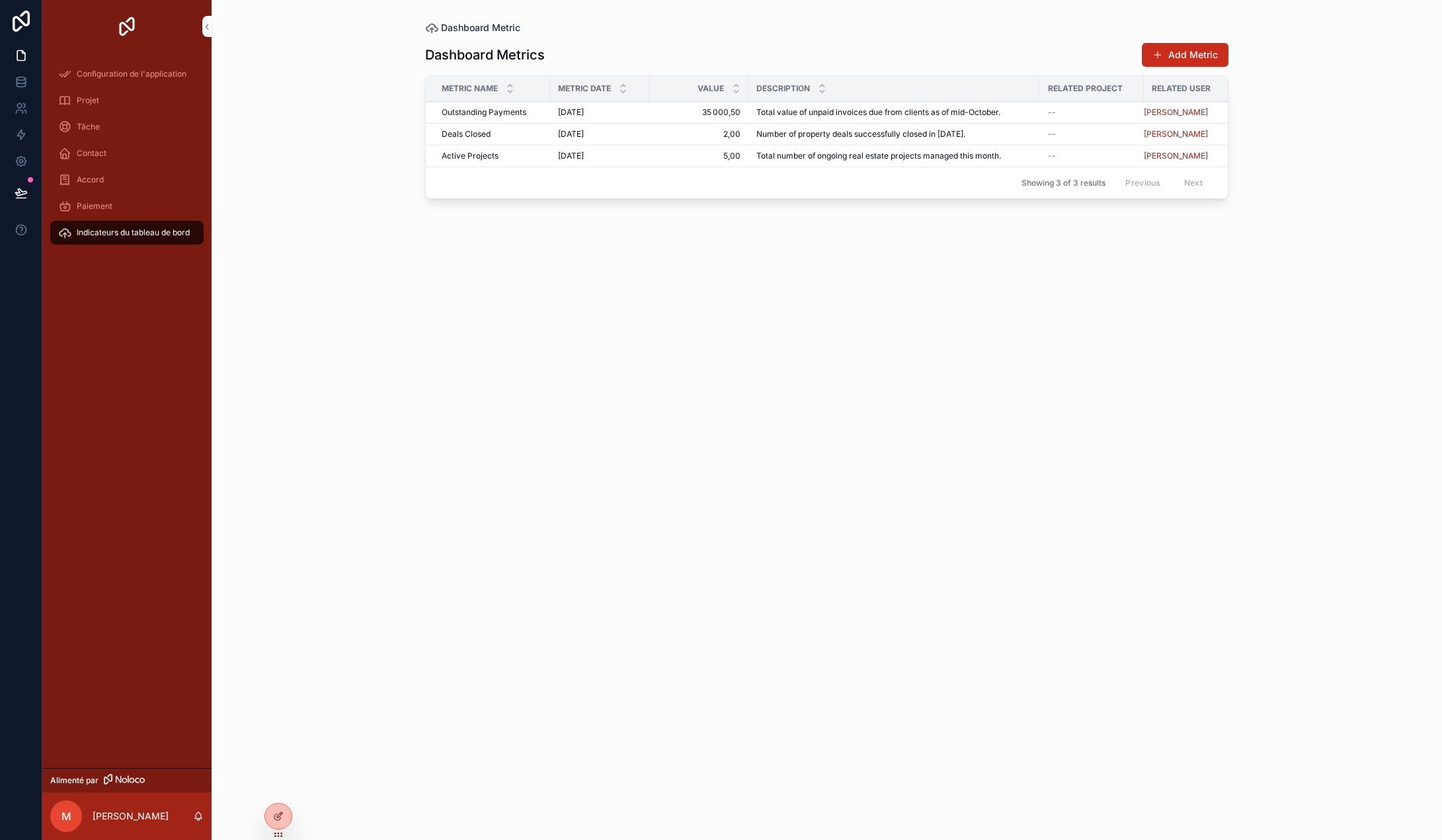
click at [476, 25] on span "Dashboard Metric" at bounding box center [481, 28] width 79 height 13
click at [96, 92] on div "Projet" at bounding box center [127, 100] width 137 height 21
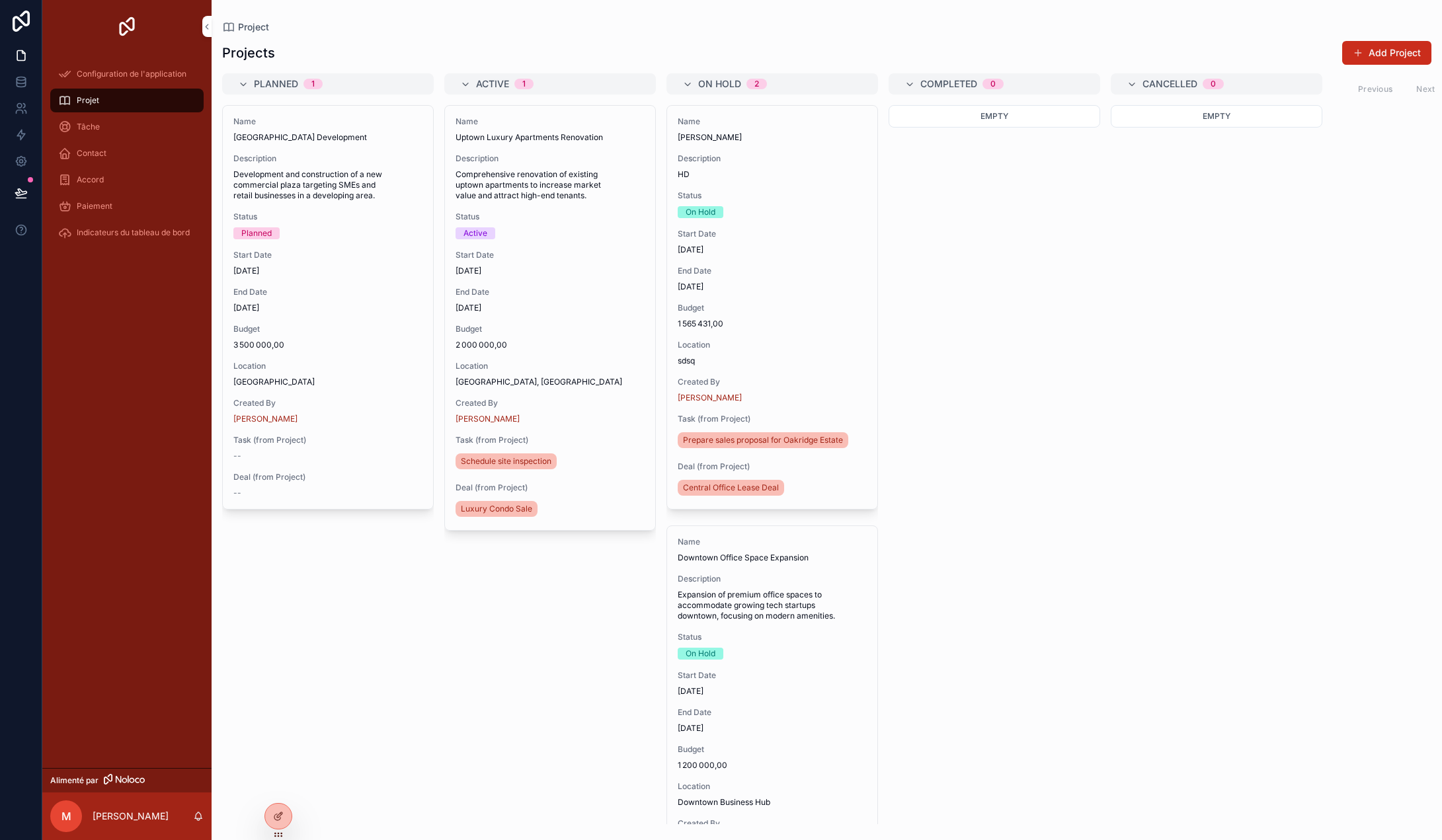
click at [119, 136] on div "Tâche" at bounding box center [127, 127] width 137 height 21
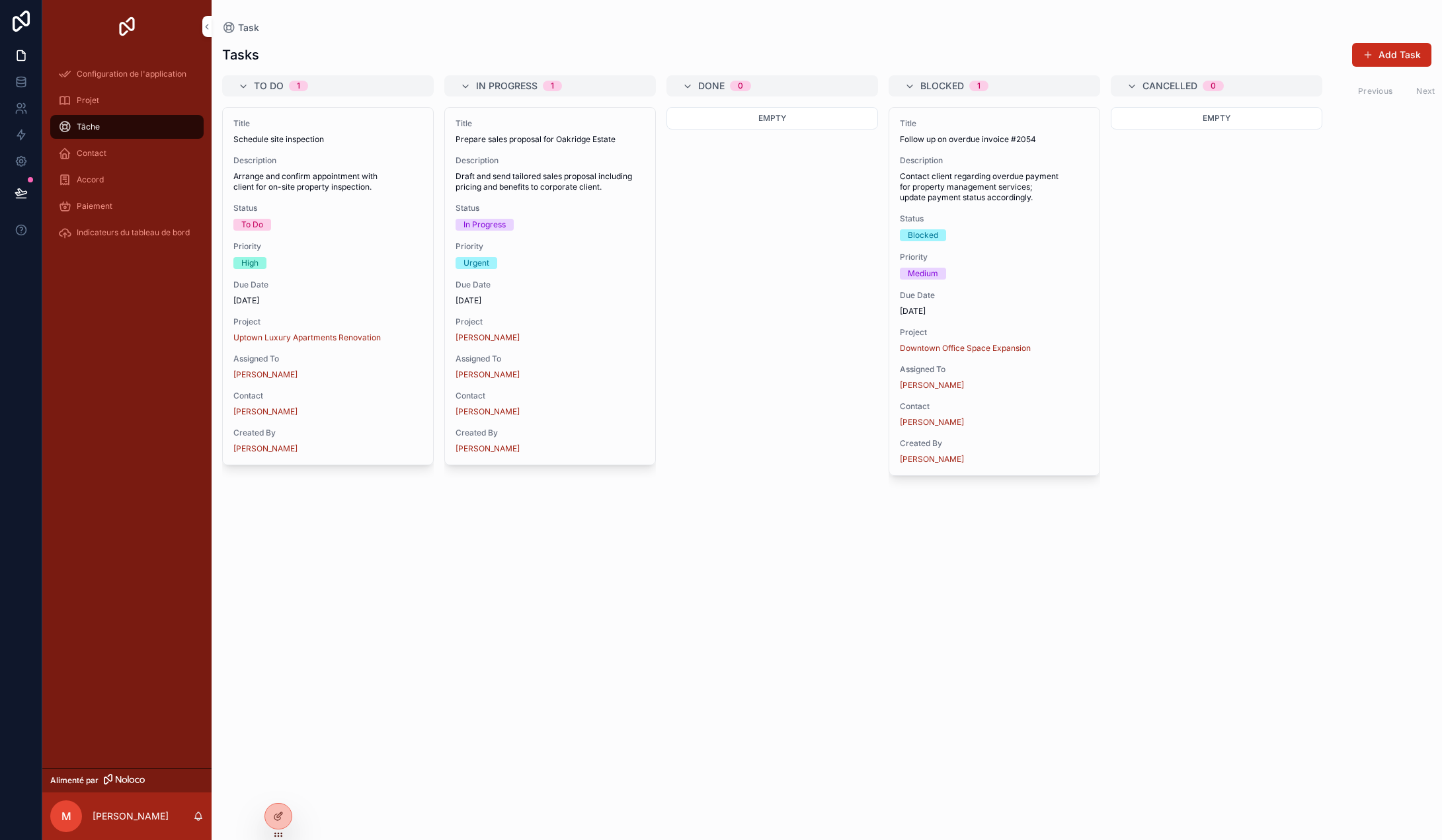
click at [113, 72] on font "Configuration de l'application" at bounding box center [131, 74] width 110 height 10
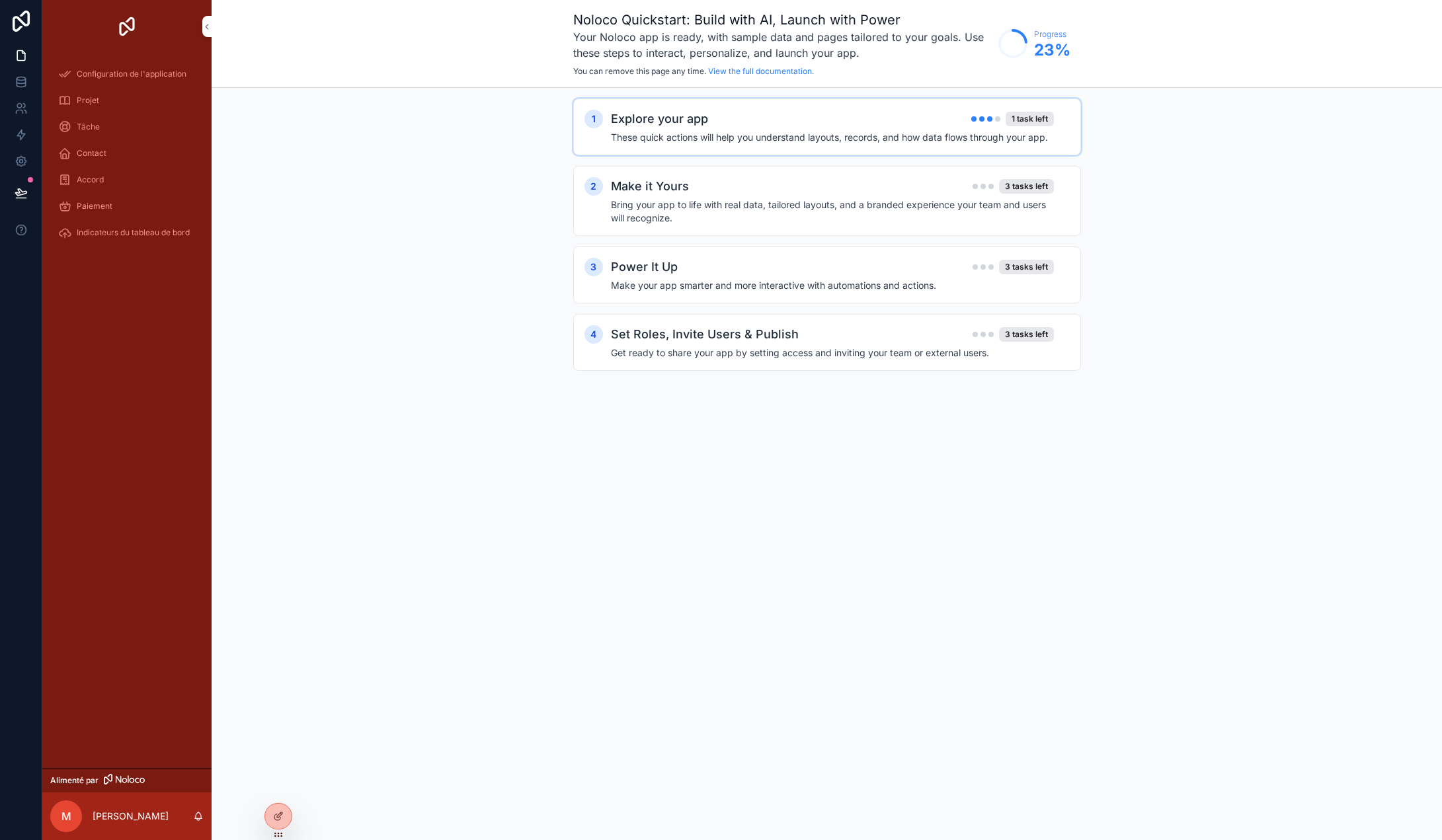
click at [869, 130] on div "Explore your app 1 task left These quick actions will help you understand layou…" at bounding box center [840, 127] width 459 height 35
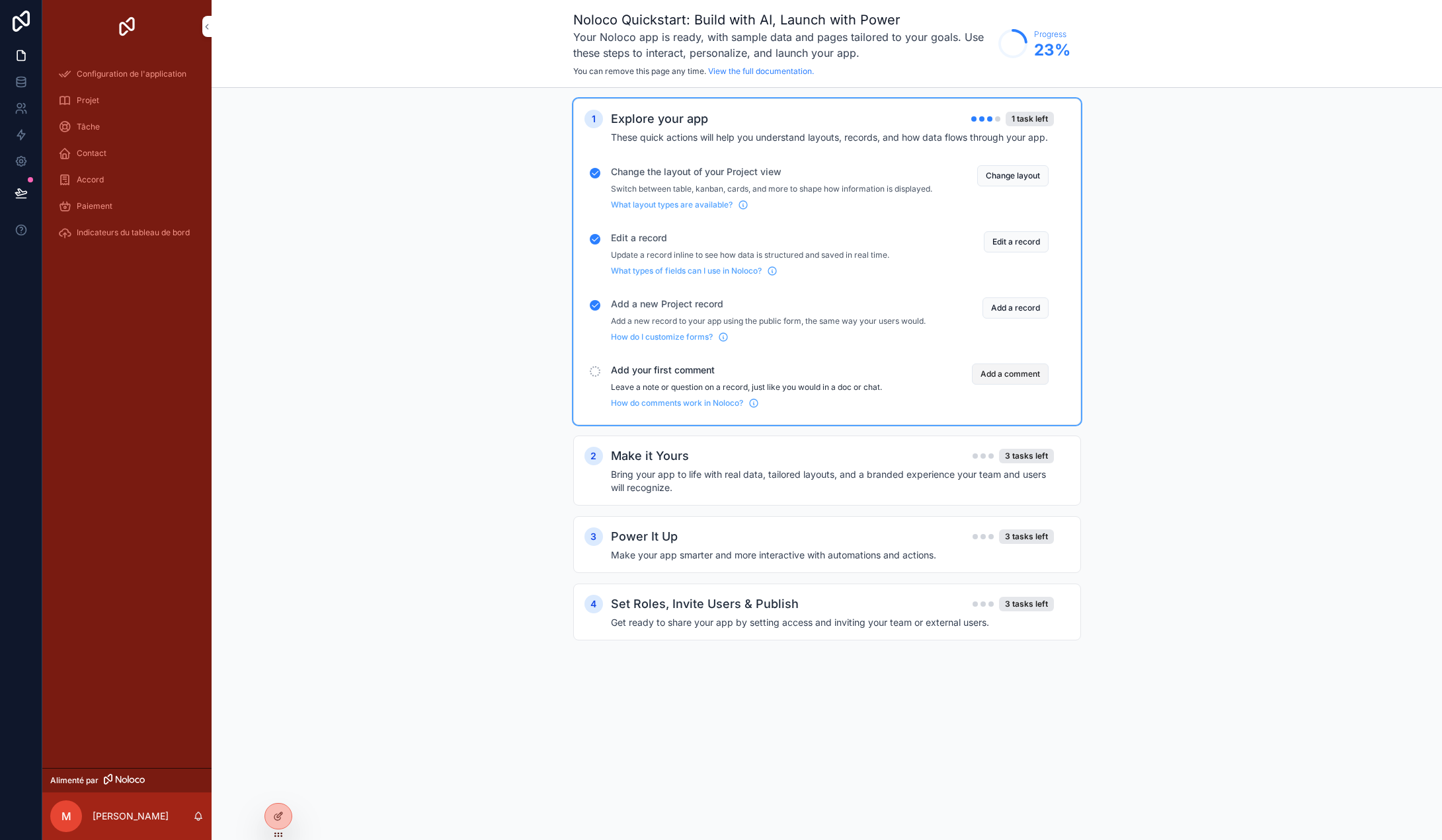
click at [1007, 382] on button "Add a comment" at bounding box center [1010, 374] width 76 height 21
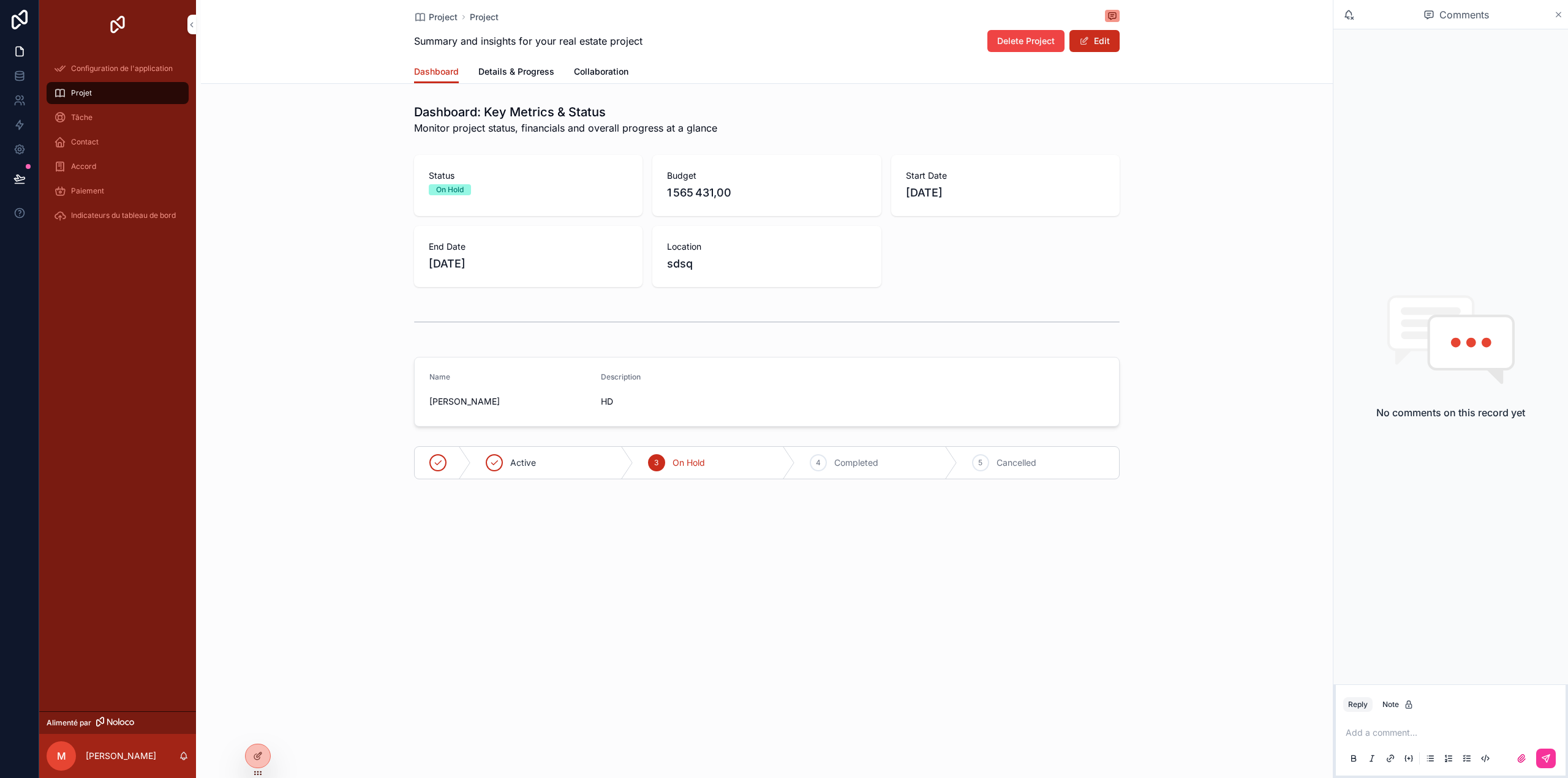
click at [1558, 11] on icon "contenu déroulant" at bounding box center [1558, 14] width 9 height 10
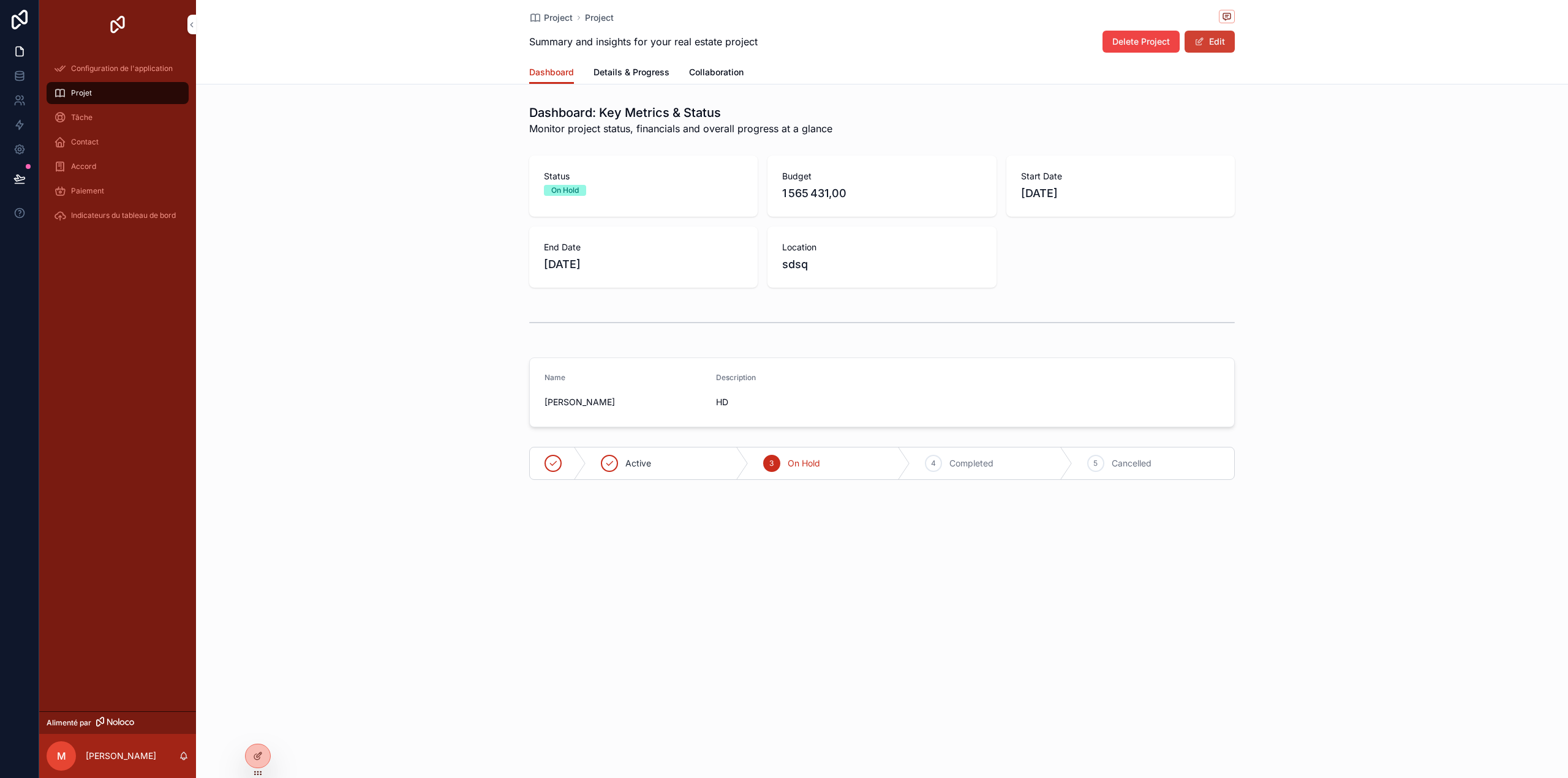
click at [1215, 48] on button "Edit" at bounding box center [1209, 42] width 50 height 22
click at [635, 67] on span "Details & Progress" at bounding box center [632, 72] width 76 height 12
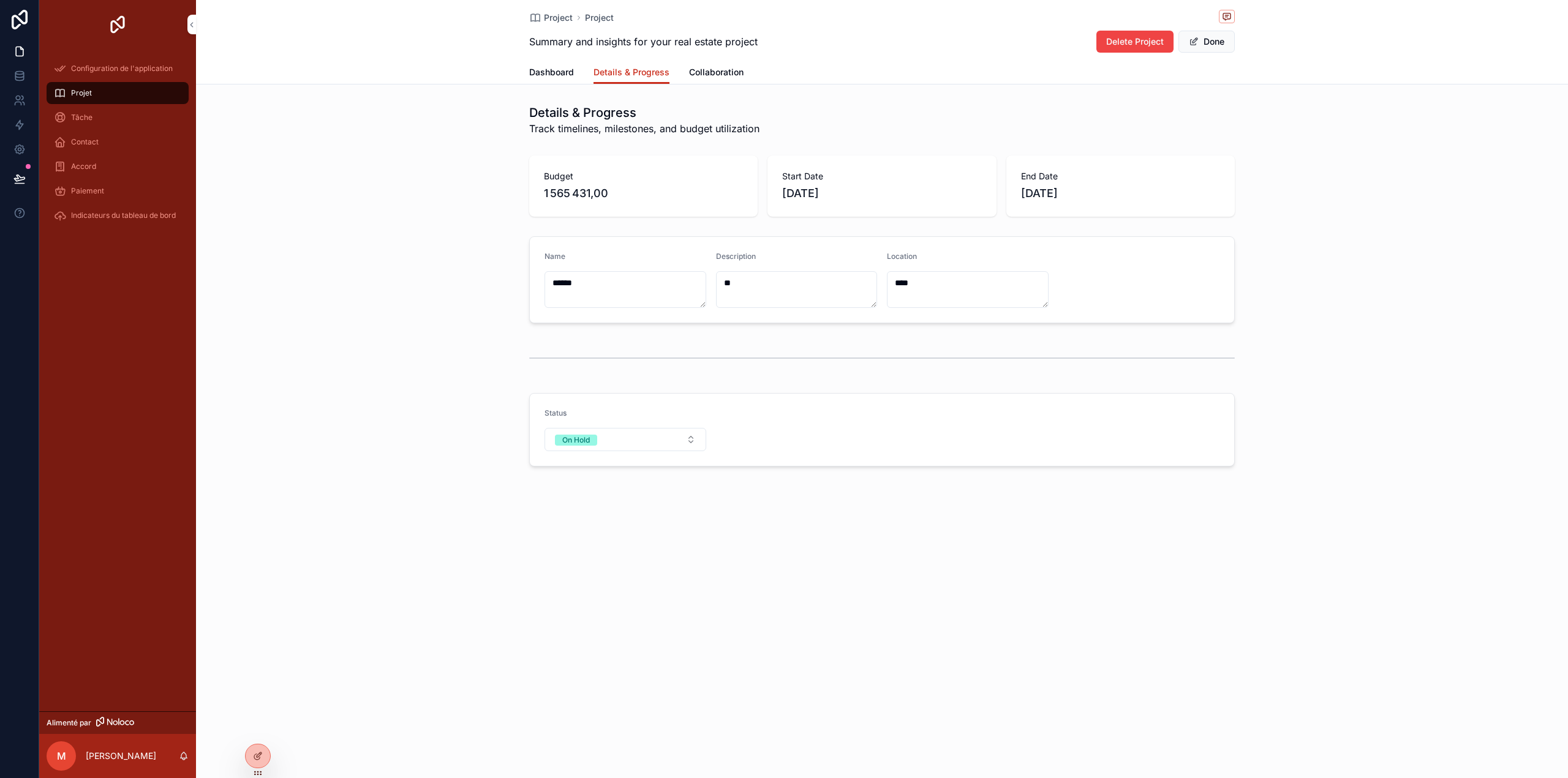
click at [719, 68] on span "Collaboration" at bounding box center [716, 72] width 54 height 12
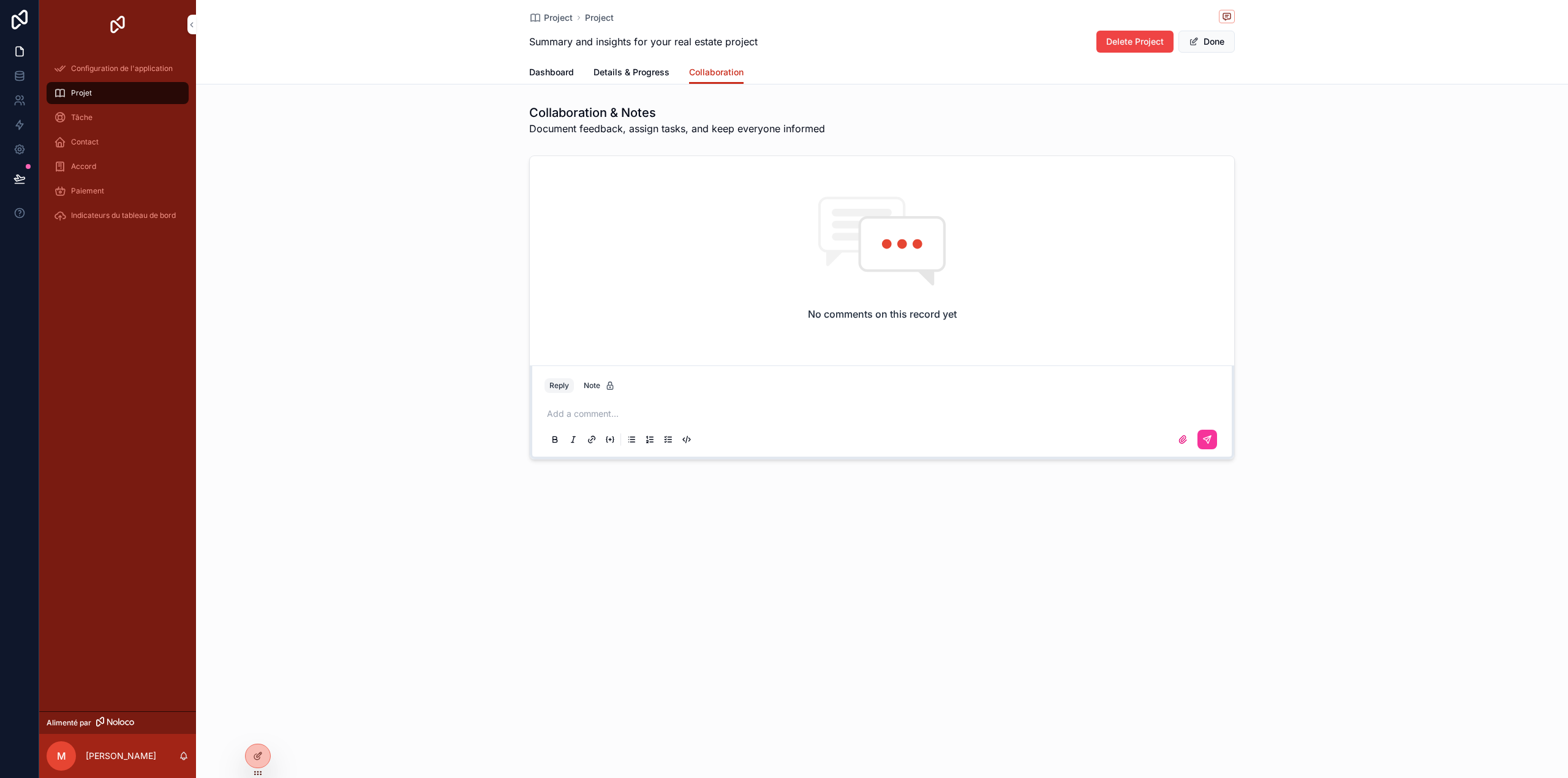
click at [620, 416] on div "Add a comment..." at bounding box center [881, 426] width 675 height 51
click at [616, 409] on p "contenu déroulant" at bounding box center [884, 414] width 675 height 12
click at [561, 414] on p "contenu déroulant" at bounding box center [884, 414] width 675 height 12
click at [885, 277] on icon "contenu déroulant" at bounding box center [881, 241] width 137 height 92
click at [1200, 44] on button "Done" at bounding box center [1207, 42] width 56 height 22
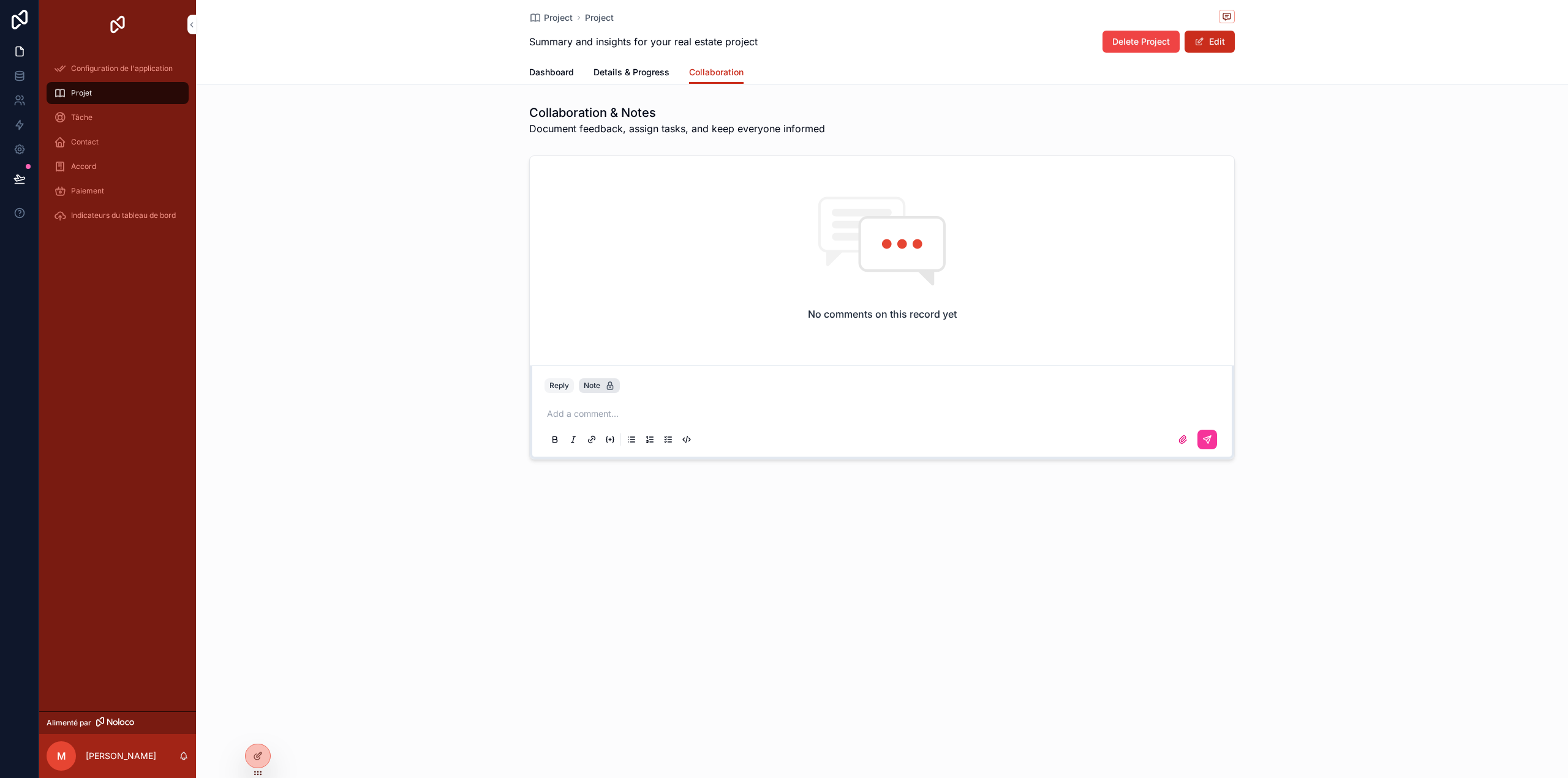
click at [616, 351] on div "No comments on this record yet" at bounding box center [882, 258] width 704 height 204
click at [689, 220] on div "No comments on this record yet" at bounding box center [882, 258] width 704 height 204
click at [621, 248] on div "No comments on this record yet" at bounding box center [882, 258] width 704 height 204
click at [622, 250] on div "No comments on this record yet" at bounding box center [882, 258] width 704 height 204
click at [826, 339] on div "No comments on this record yet" at bounding box center [882, 258] width 704 height 204
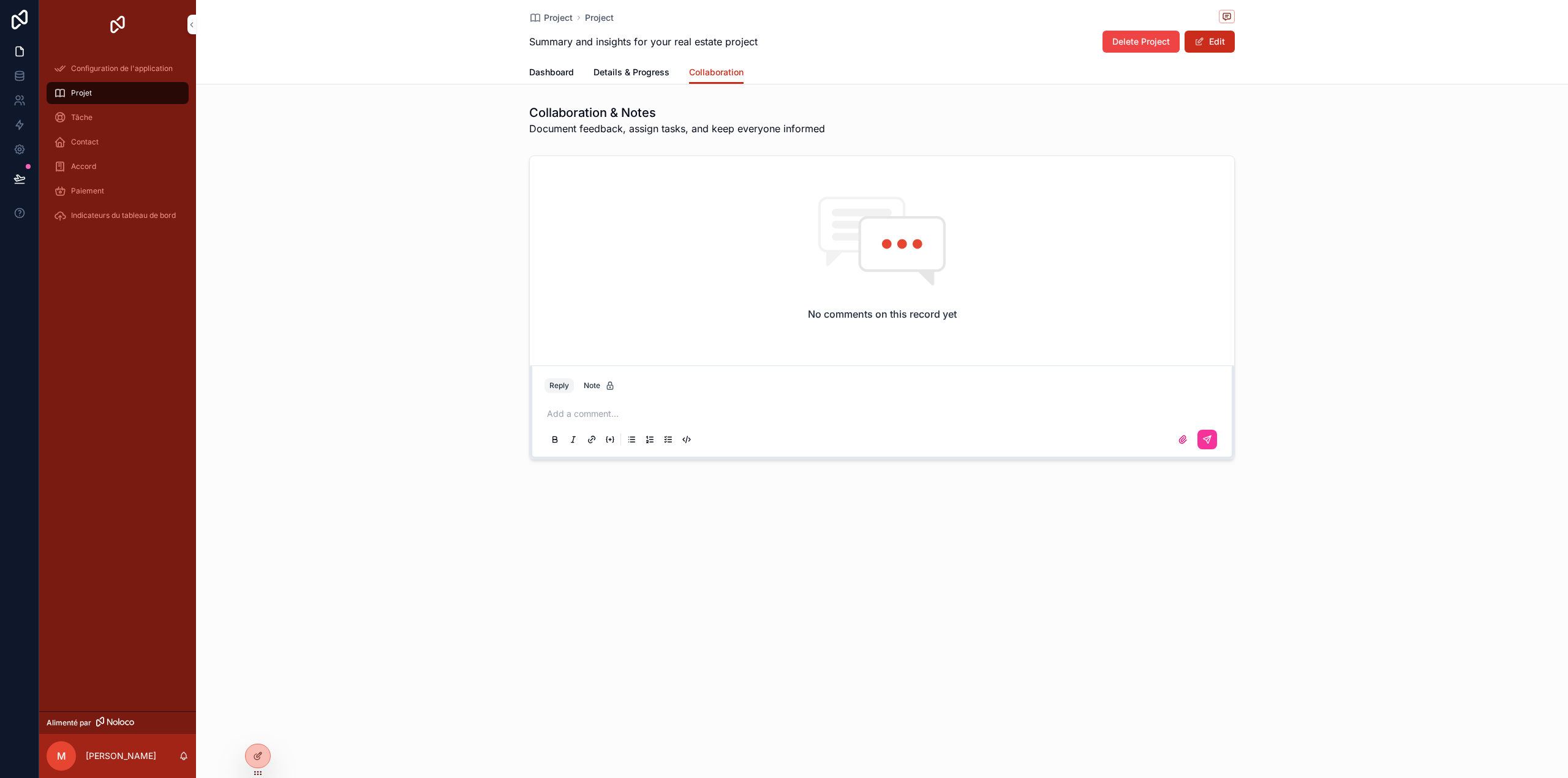
click at [583, 412] on p "contenu déroulant" at bounding box center [884, 414] width 675 height 12
click at [1207, 439] on icon "contenu déroulant" at bounding box center [1207, 439] width 10 height 10
click at [1186, 442] on icon "contenu déroulant" at bounding box center [1182, 439] width 10 height 10
click at [0, 0] on input "contenu déroulant" at bounding box center [0, 0] width 0 height 0
click at [654, 72] on span "Details & Progress" at bounding box center [632, 72] width 76 height 12
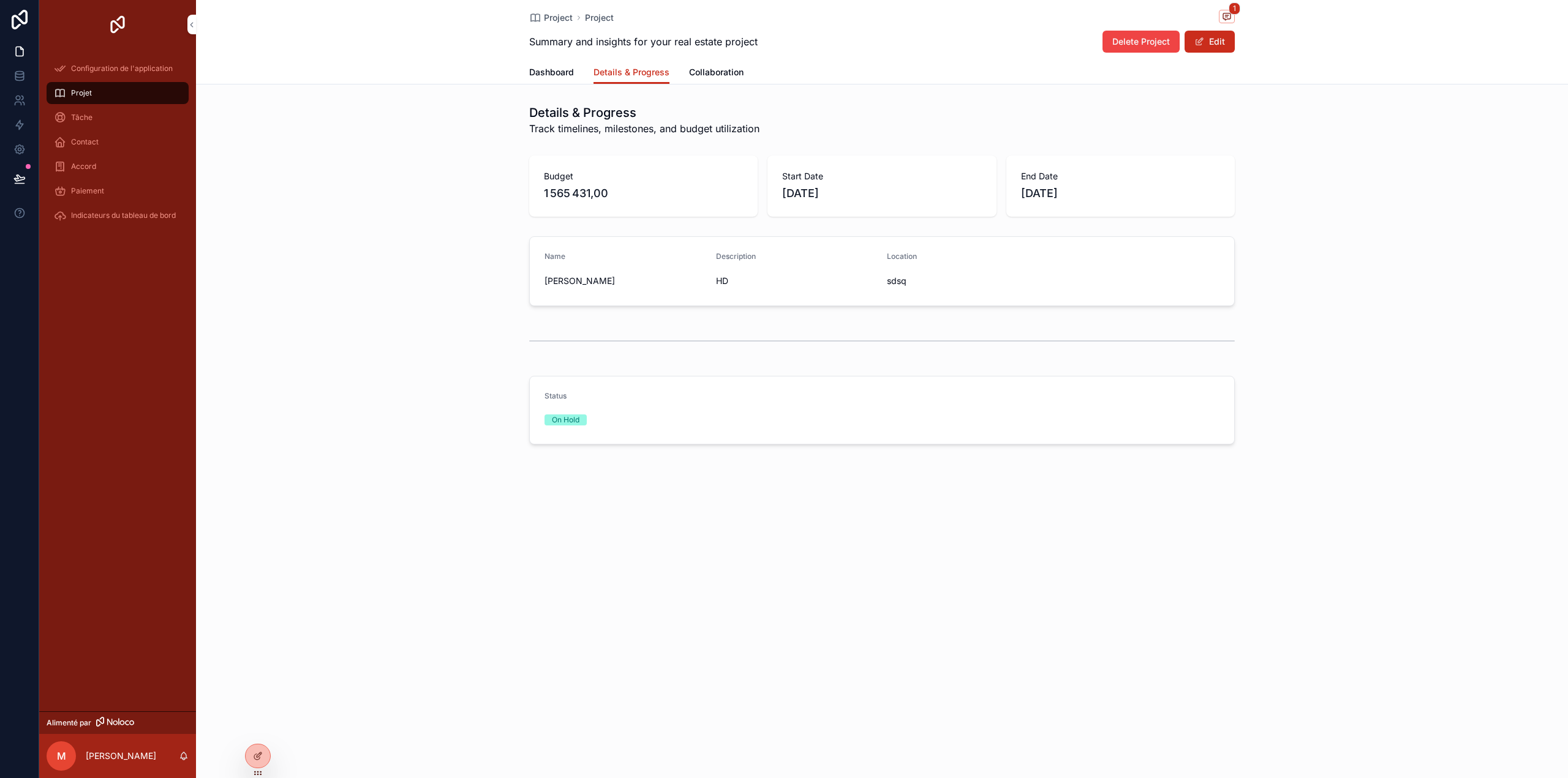
click at [569, 71] on span "Dashboard" at bounding box center [552, 72] width 45 height 12
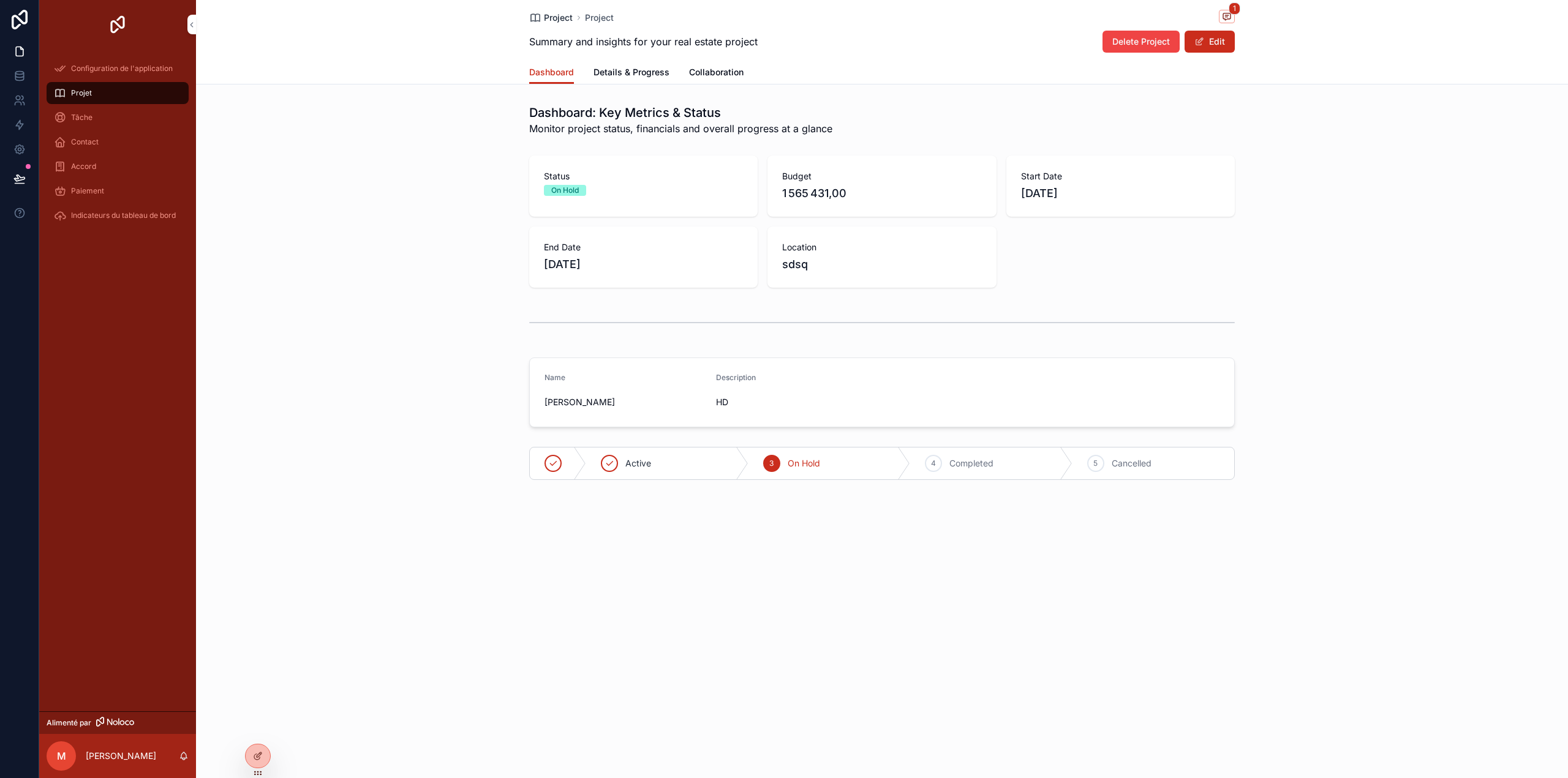
click at [559, 16] on span "Project" at bounding box center [558, 18] width 29 height 12
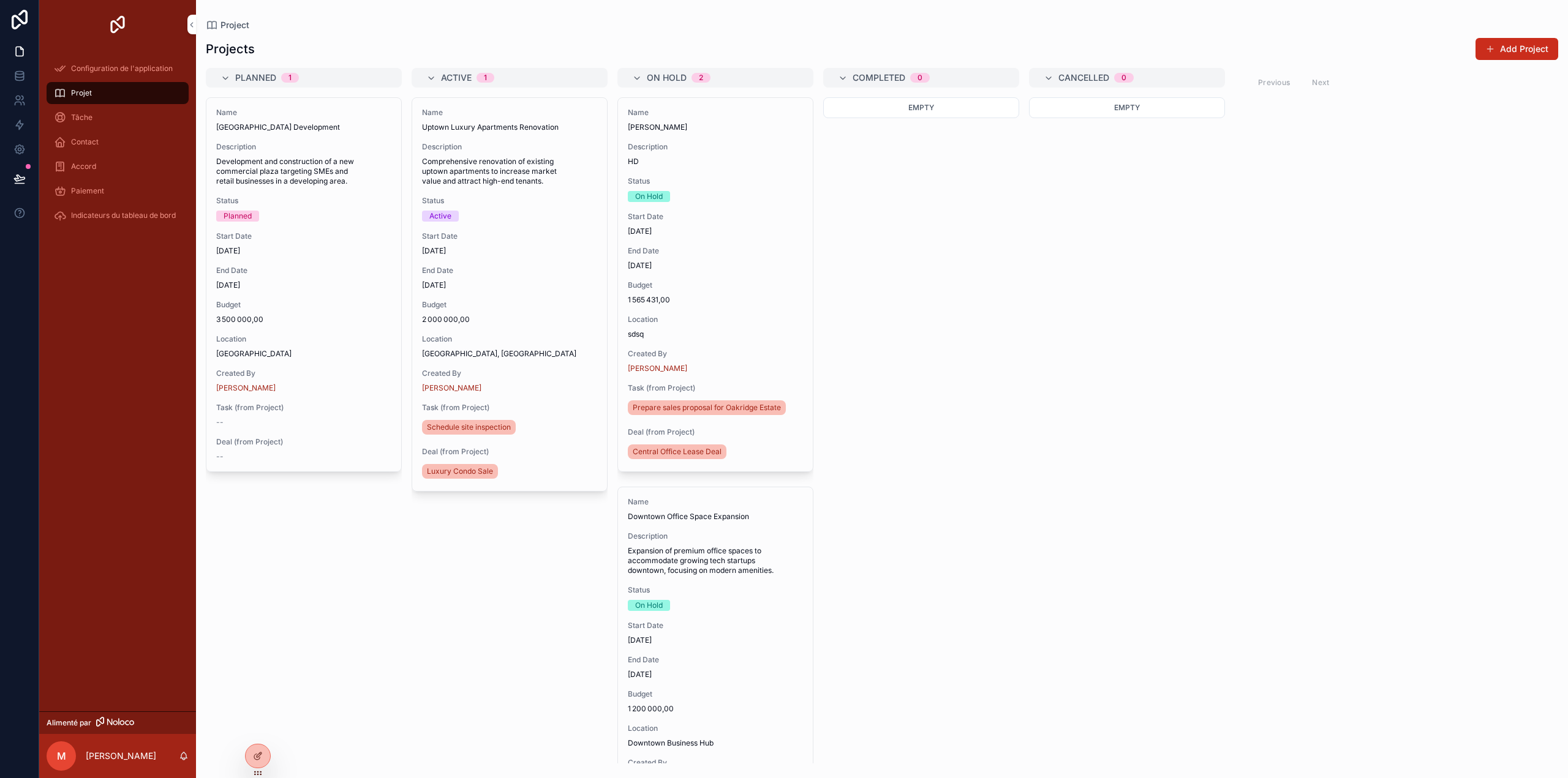
click at [77, 78] on link "Configuration de l'application" at bounding box center [117, 69] width 142 height 22
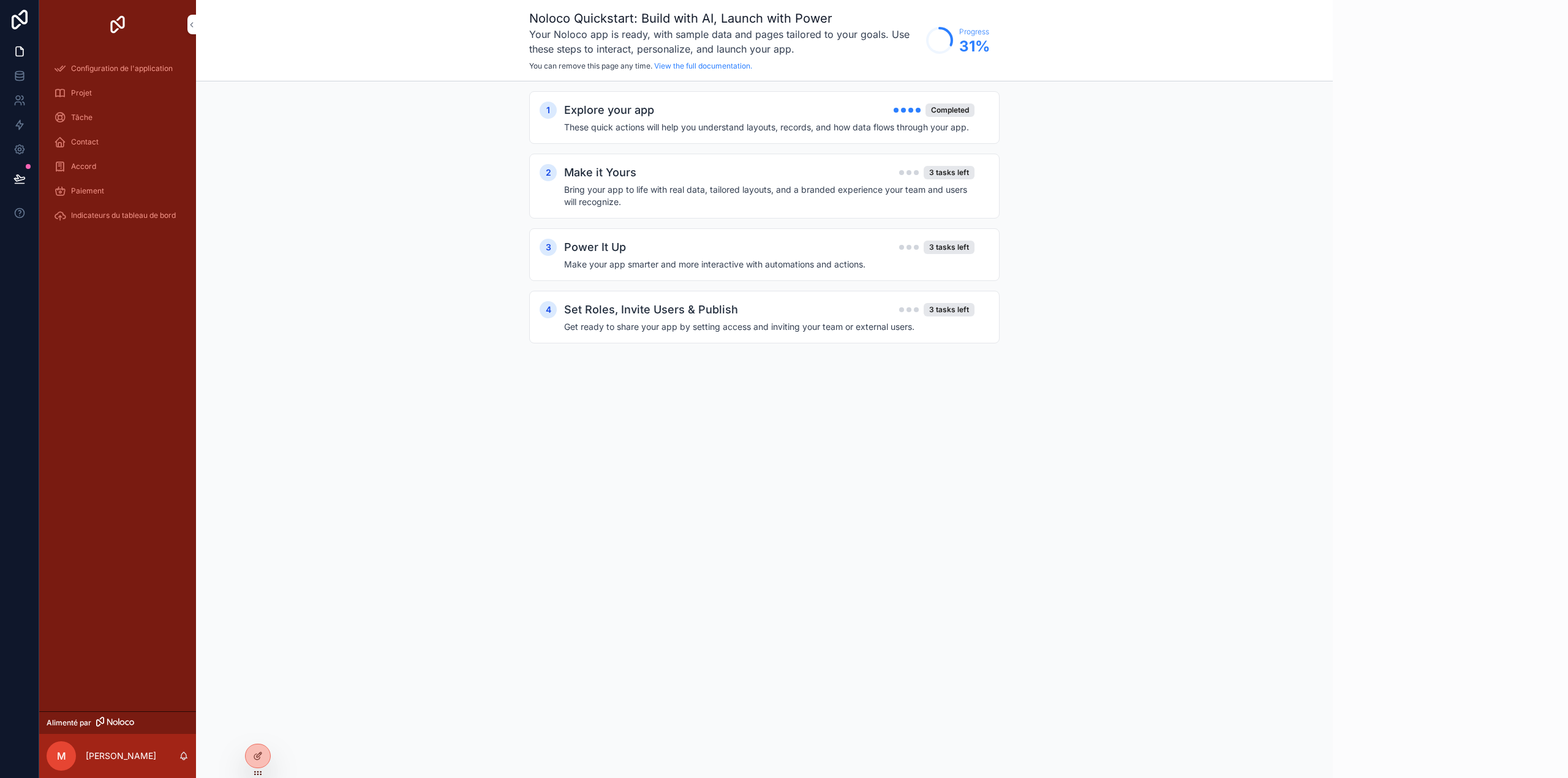
click at [78, 69] on font "Configuration de l'application" at bounding box center [121, 68] width 102 height 9
click at [745, 186] on h4 "Bring your app to life with real data, tailored layouts, and a branded experien…" at bounding box center [769, 195] width 411 height 24
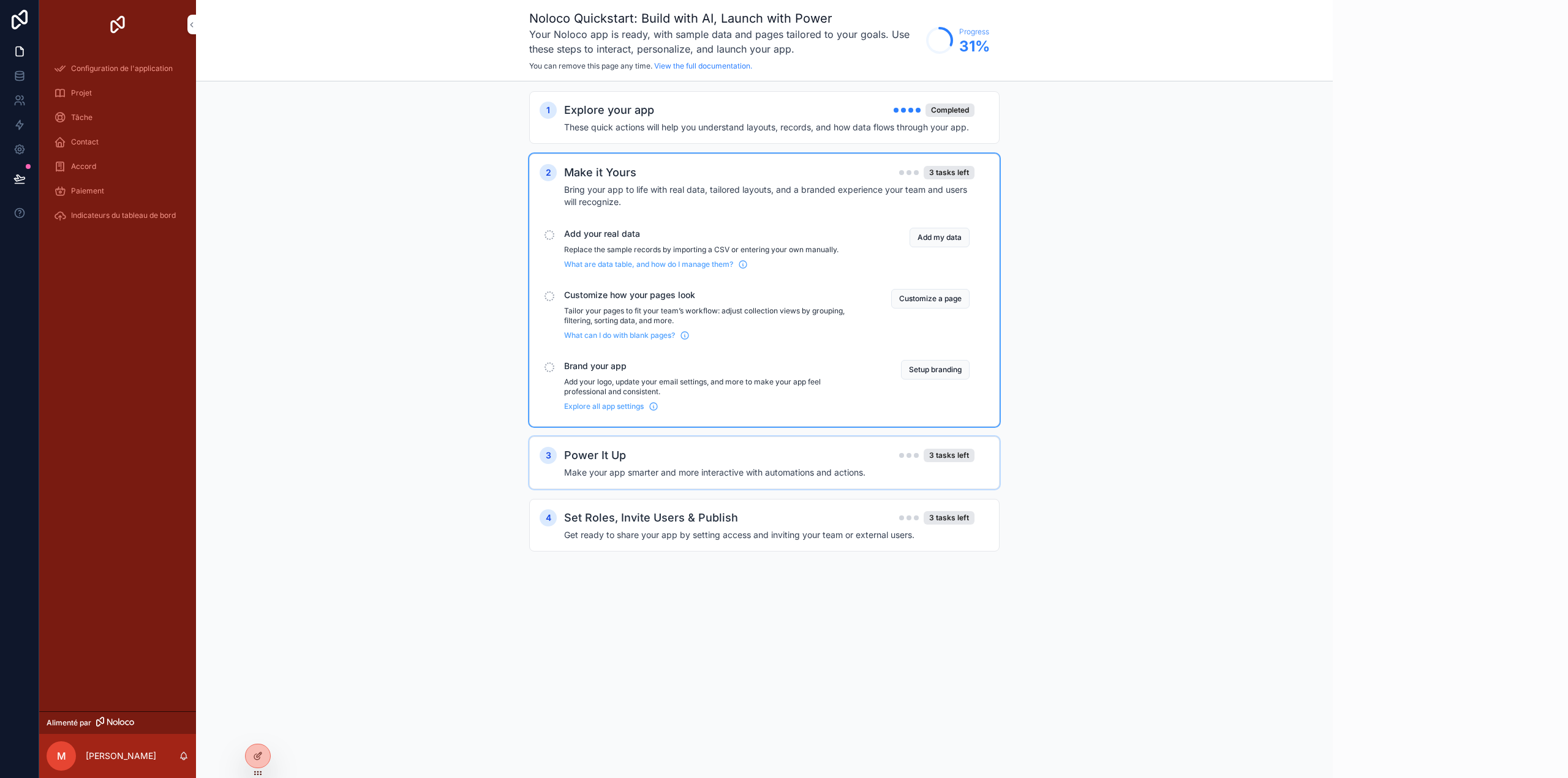
click at [625, 235] on span "Add your real data" at bounding box center [713, 233] width 298 height 12
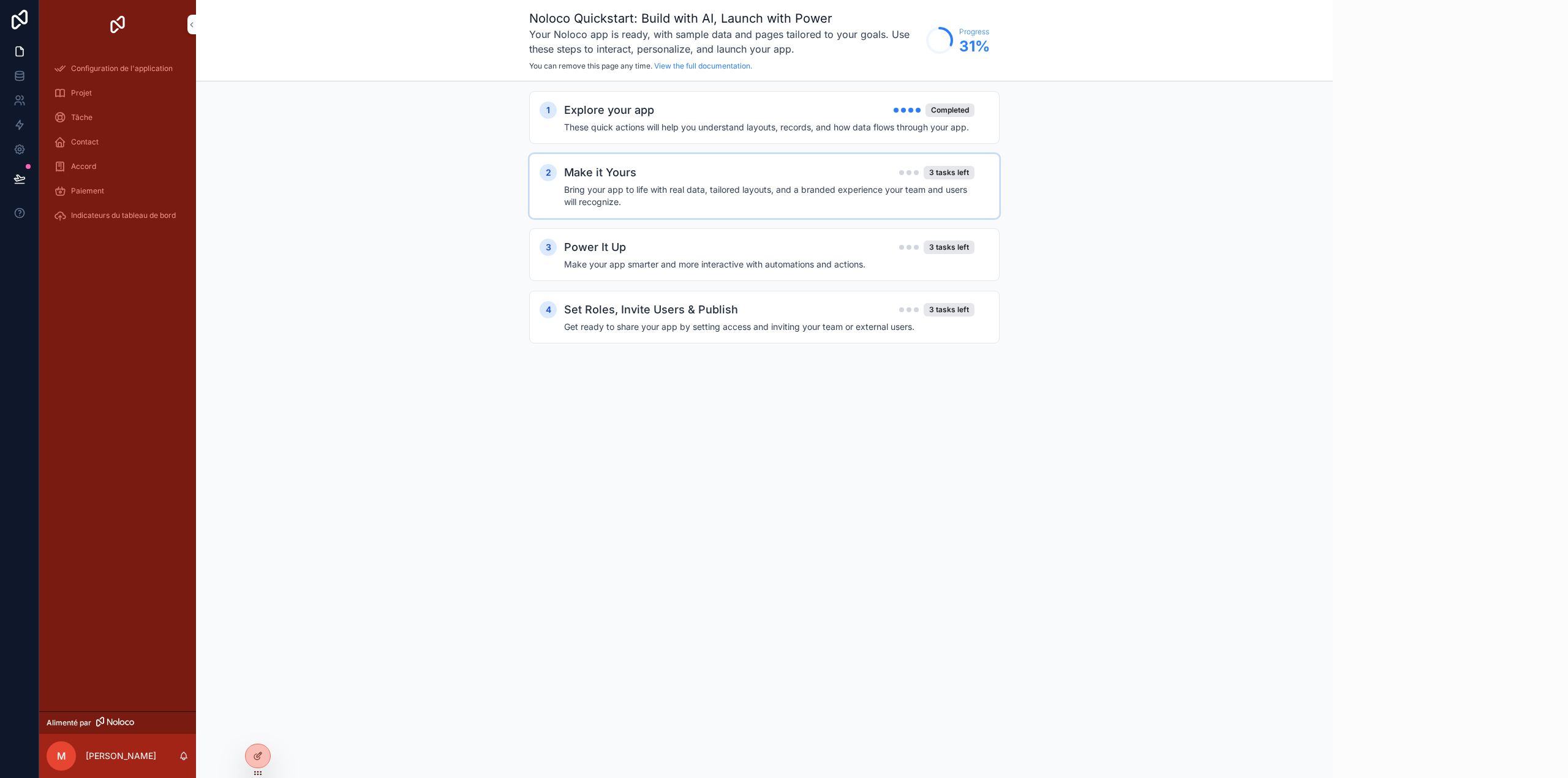
click at [640, 201] on h4 "Bring your app to life with real data, tailored layouts, and a branded experien…" at bounding box center [769, 195] width 411 height 24
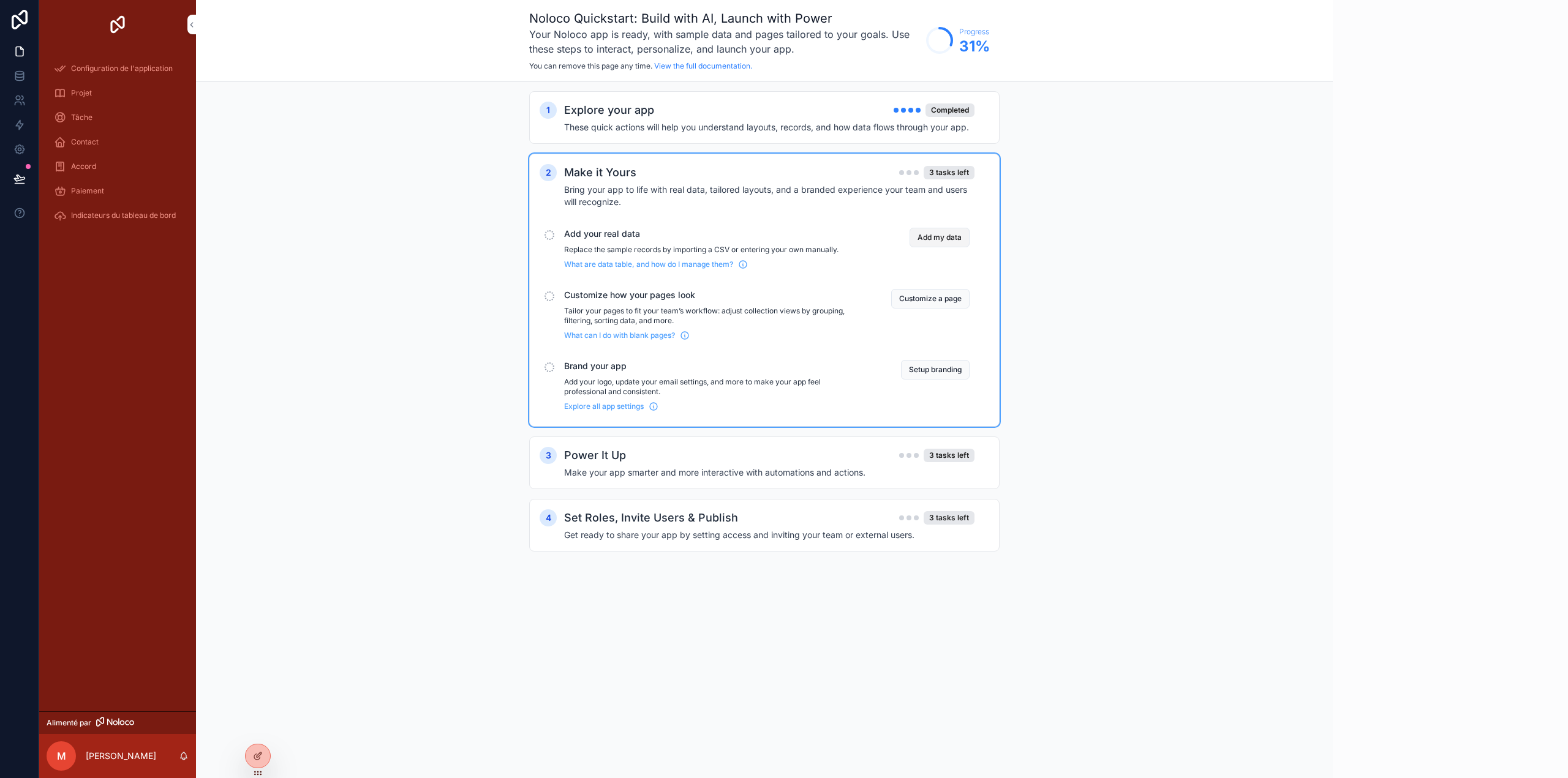
click at [937, 243] on button "Add my data" at bounding box center [940, 237] width 60 height 20
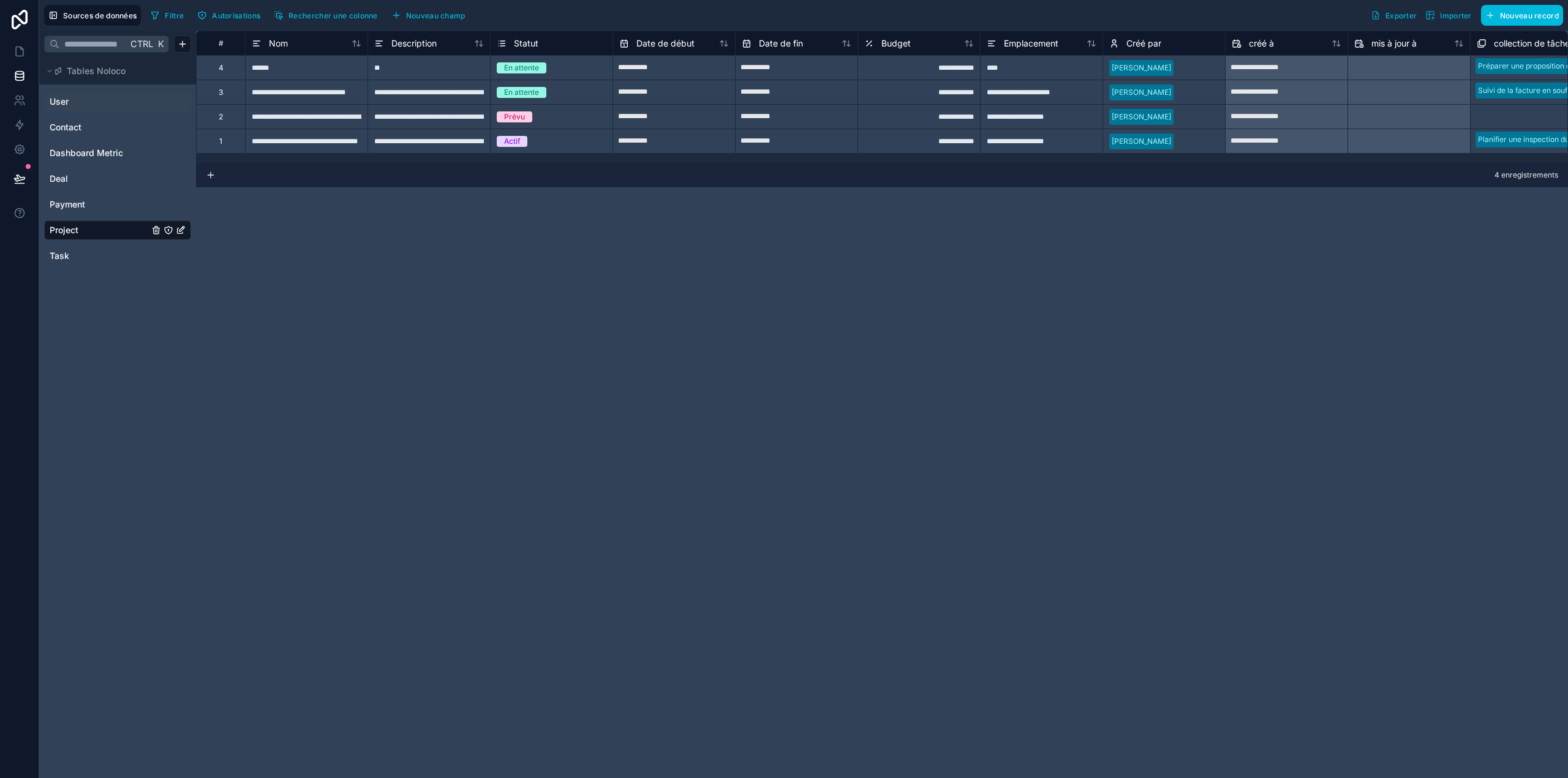
click at [73, 106] on link "User" at bounding box center [99, 102] width 99 height 12
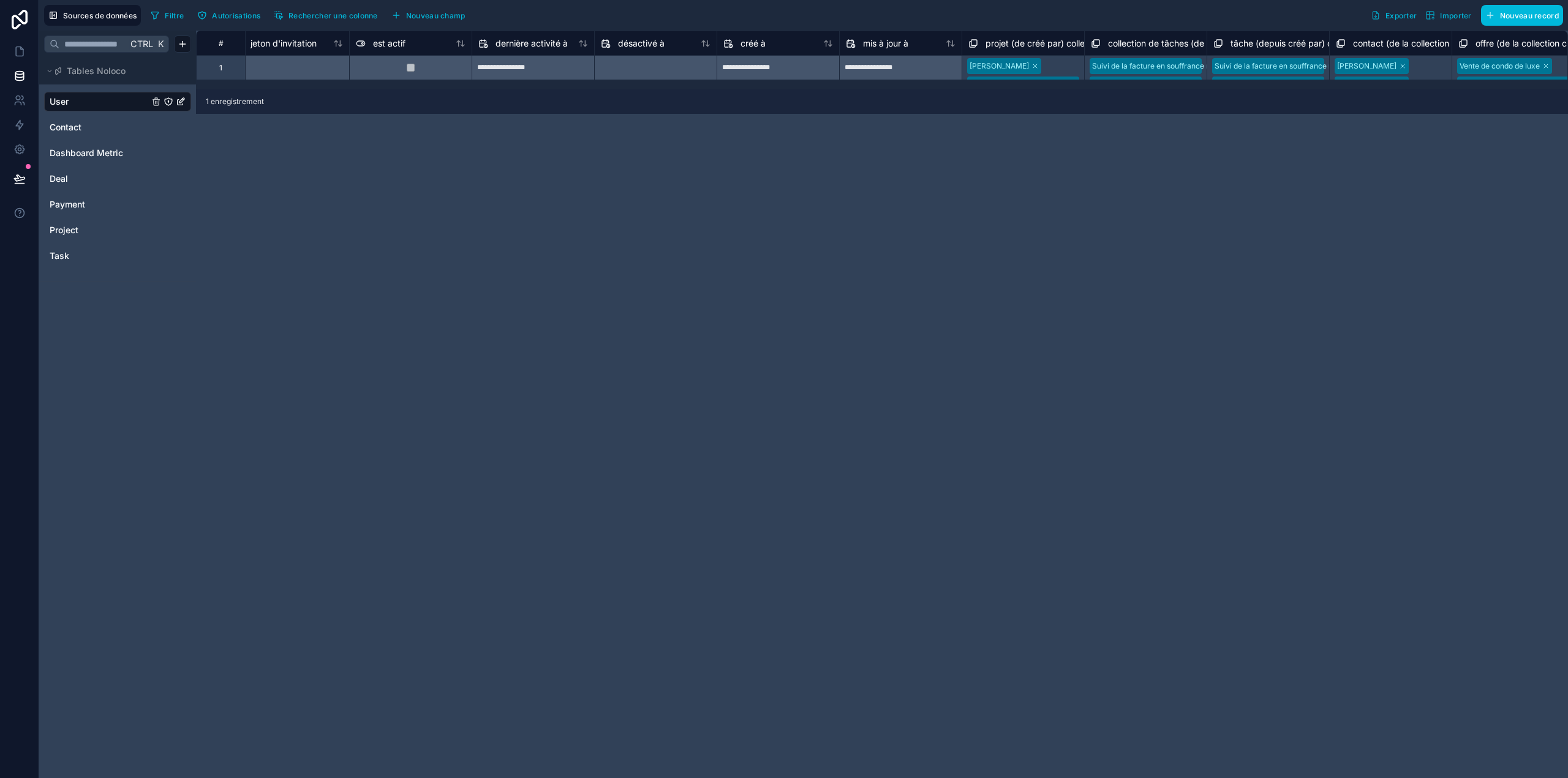
scroll to position [0, 765]
click at [1045, 63] on div "[PERSON_NAME] des bureaux du centre-ville Développement d'un centre commercial …" at bounding box center [1011, 68] width 122 height 24
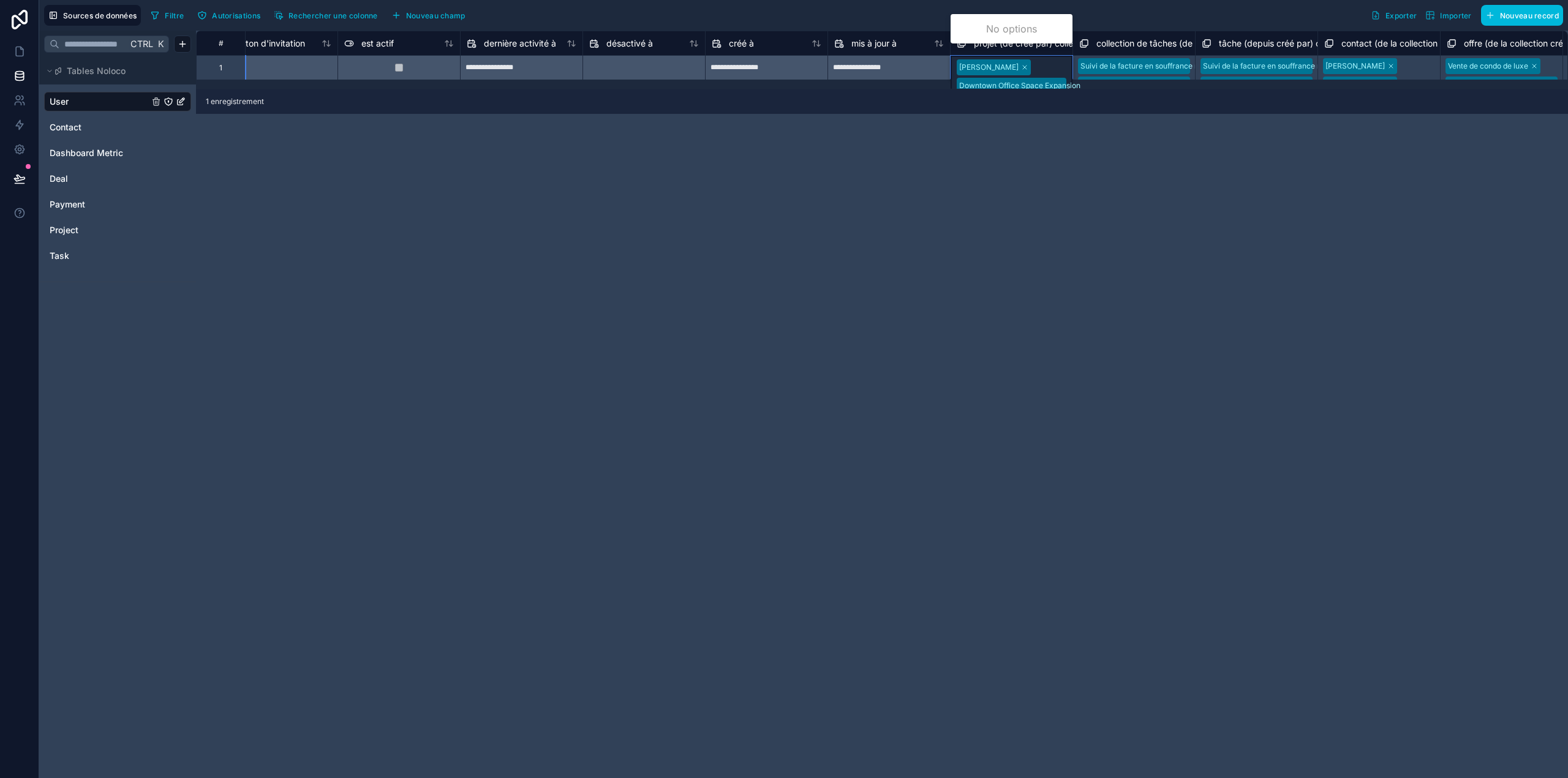
click at [1045, 63] on div "[PERSON_NAME] Downtown Office Space Expansion [GEOGRAPHIC_DATA] Development Upt…" at bounding box center [1011, 103] width 122 height 94
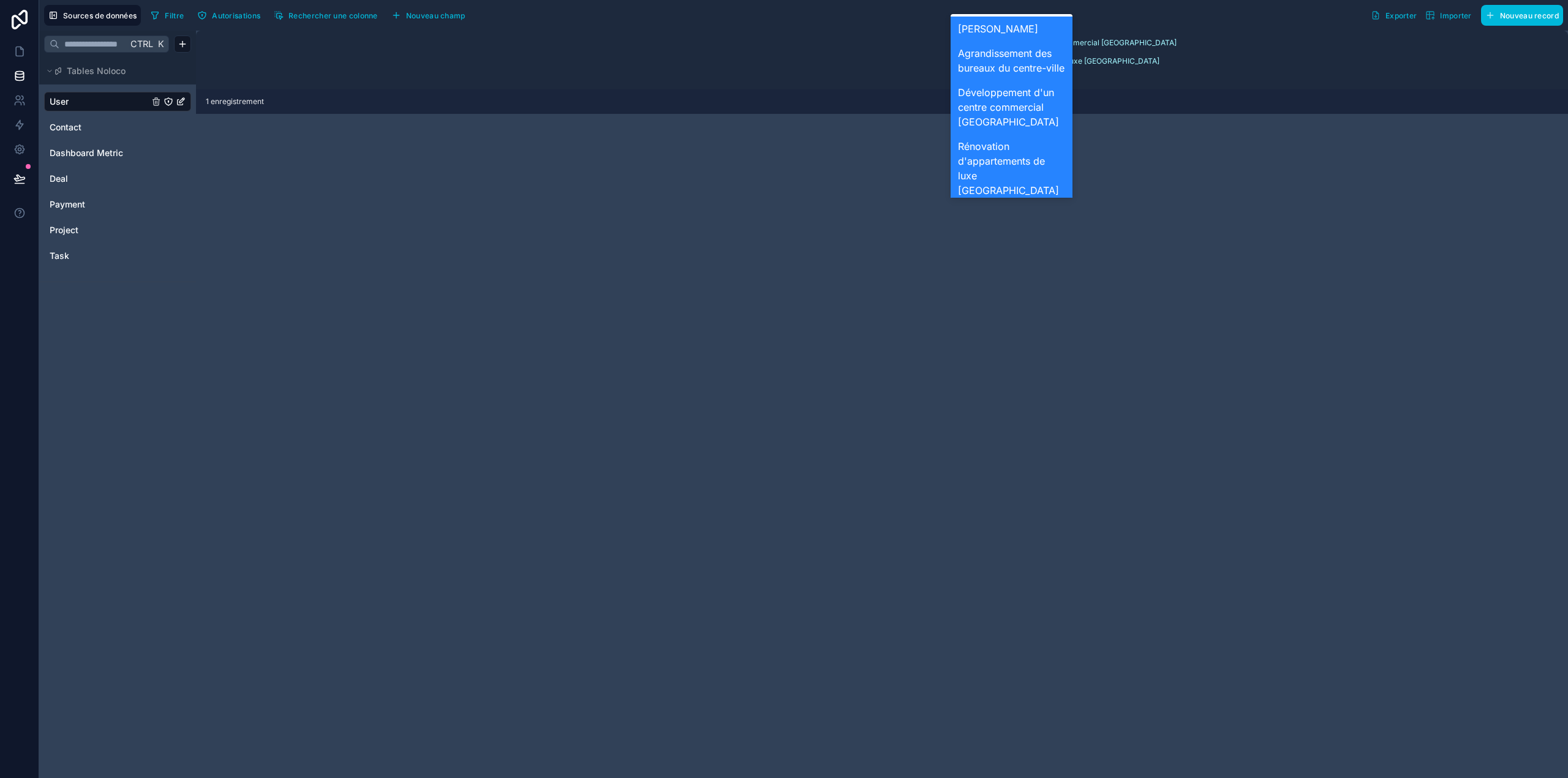
scroll to position [7, 0]
click at [1157, 151] on div "**********" at bounding box center [882, 404] width 1372 height 747
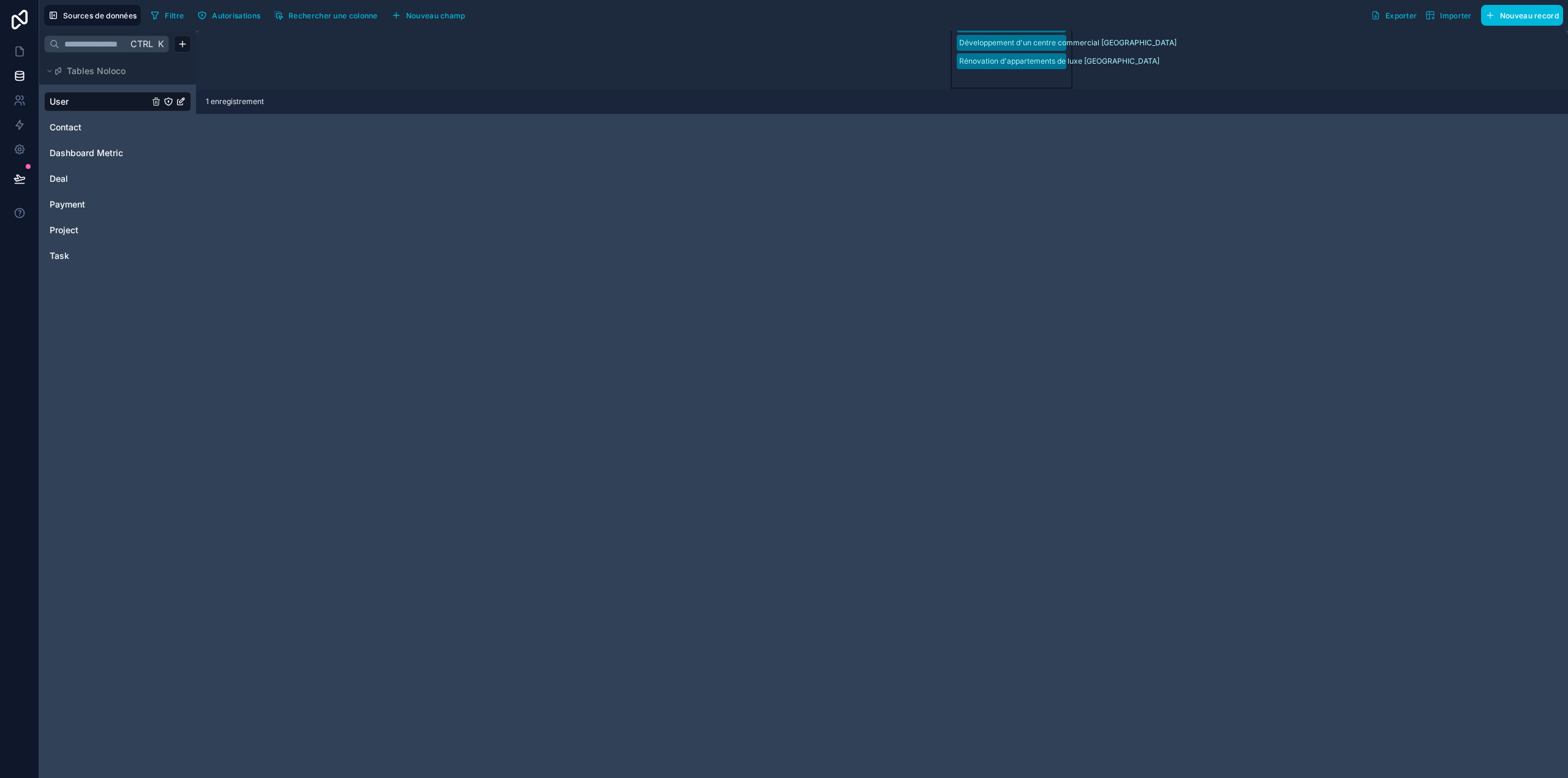
click at [1151, 155] on div "**********" at bounding box center [882, 404] width 1372 height 747
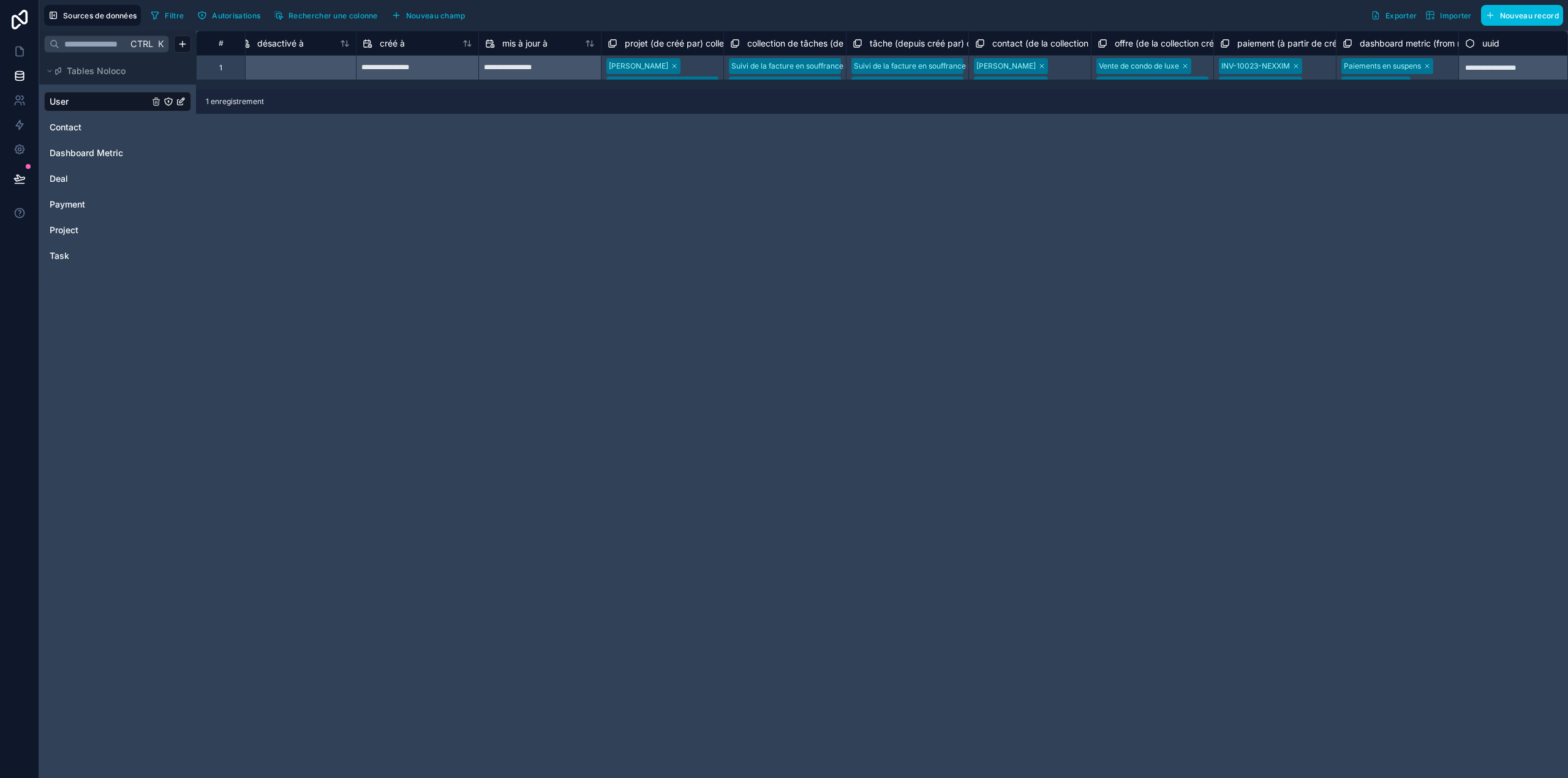
scroll to position [0, 1127]
click at [1309, 69] on div "INV-10023-NEXXIM INV-10022-NEXXIM INV-10021-NEXXIM" at bounding box center [1261, 85] width 122 height 59
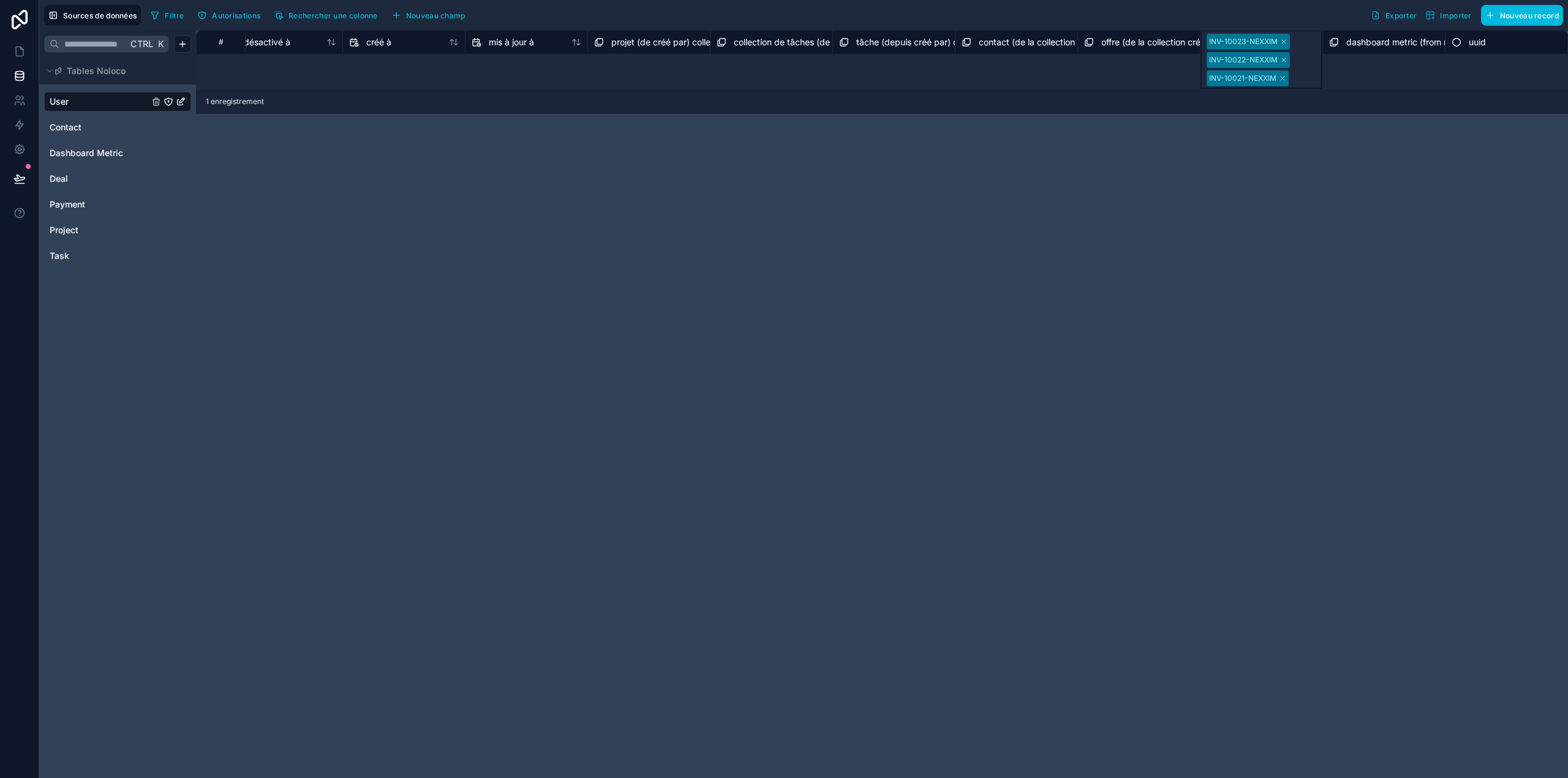
click at [1309, 69] on body "**********" at bounding box center [784, 389] width 1568 height 778
drag, startPoint x: 1043, startPoint y: 213, endPoint x: 1050, endPoint y: 210, distance: 7.6
click at [1044, 213] on div "**********" at bounding box center [882, 404] width 1372 height 747
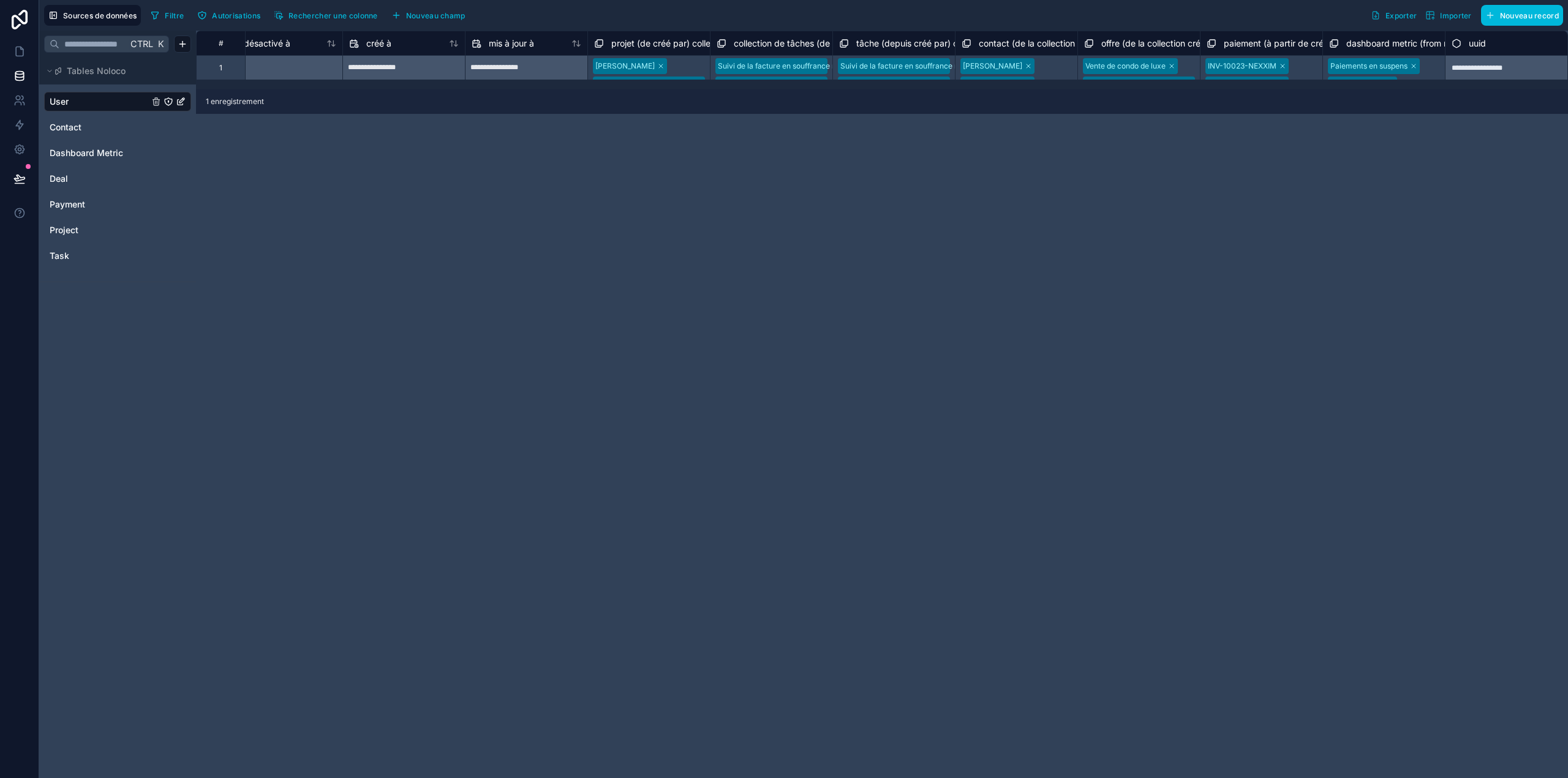
click at [1272, 187] on div "**********" at bounding box center [882, 404] width 1372 height 747
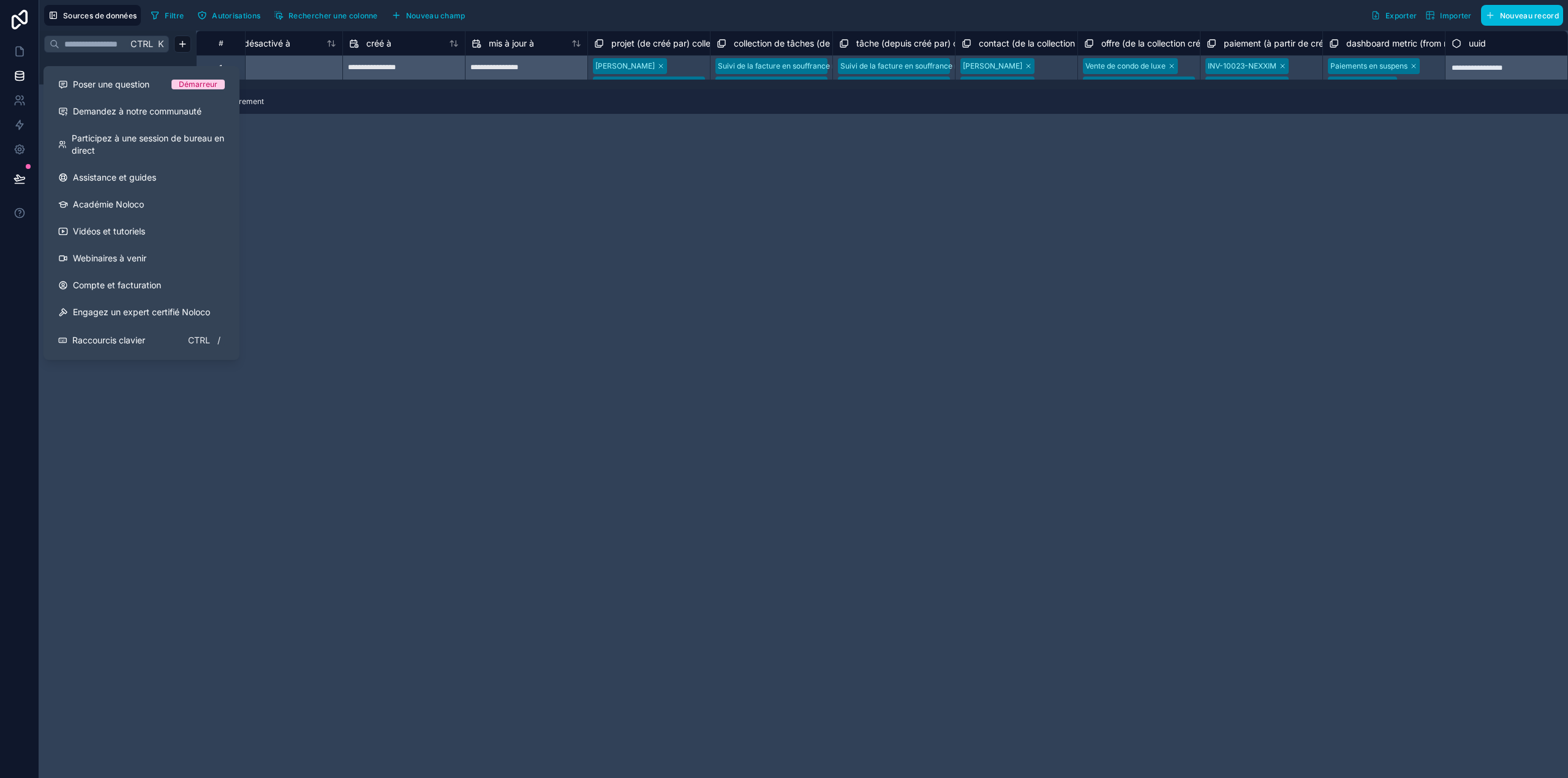
click at [390, 174] on div "**********" at bounding box center [882, 404] width 1372 height 747
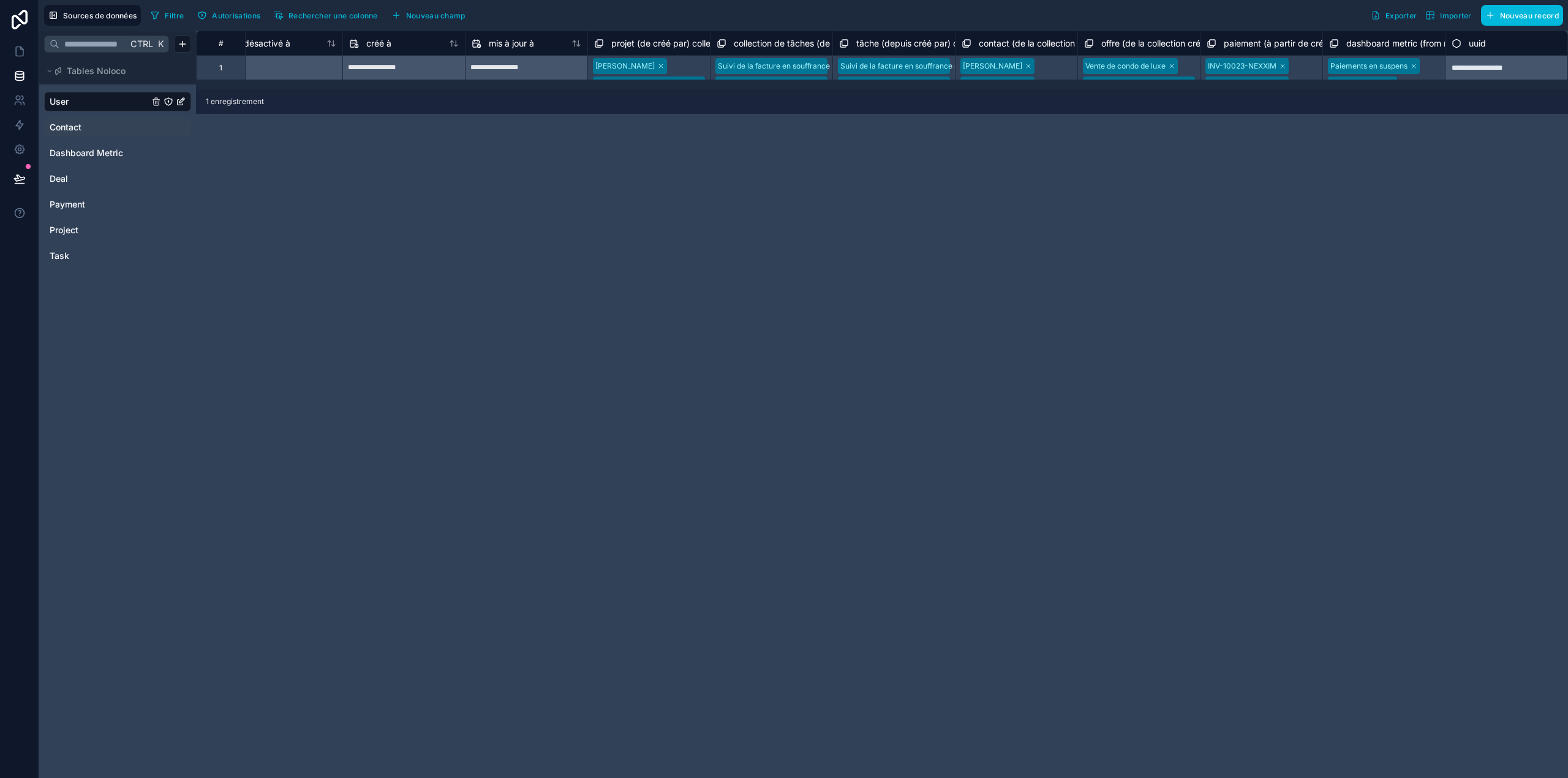
click at [96, 135] on div "Contact" at bounding box center [117, 127] width 147 height 20
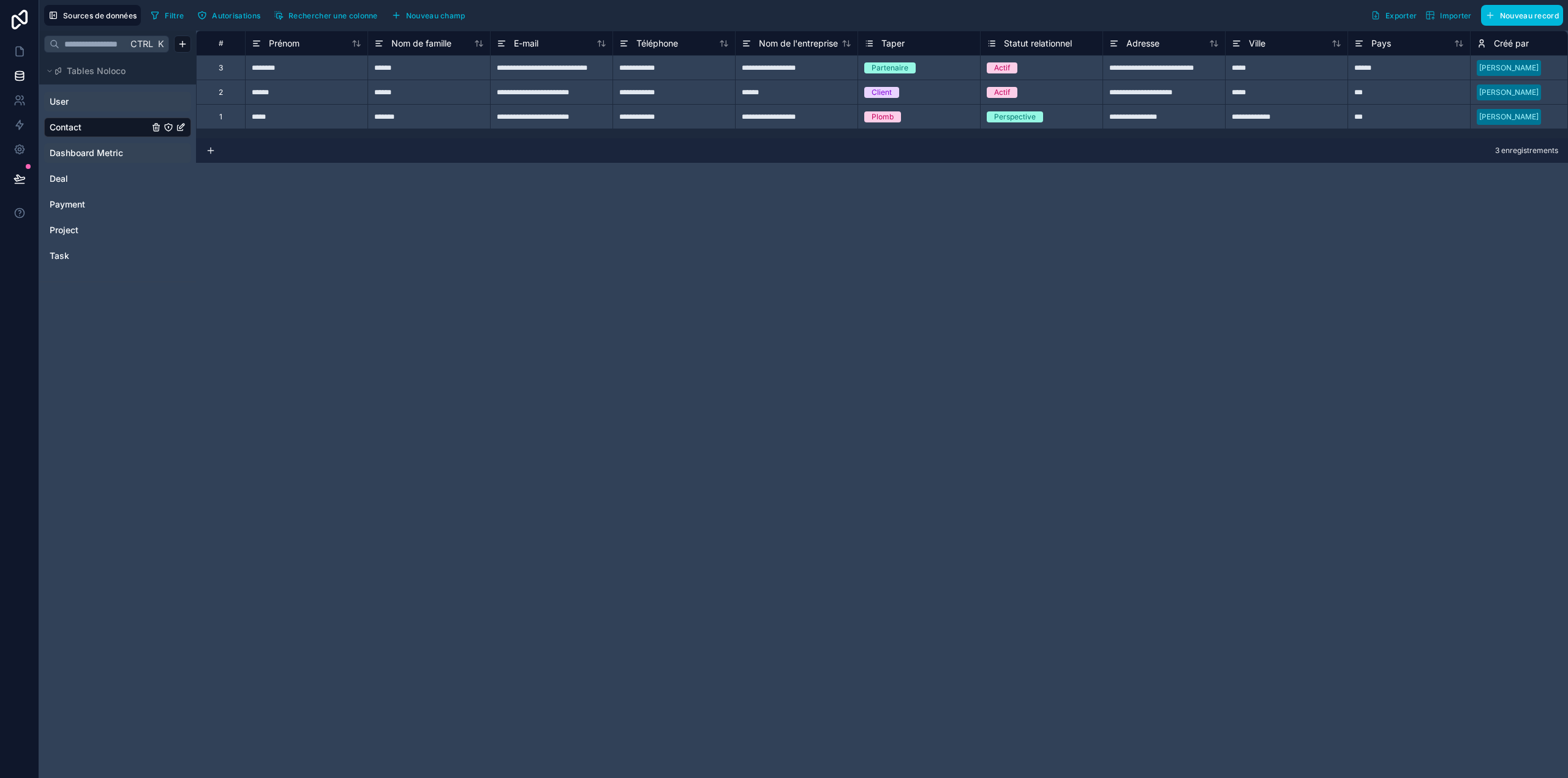
click at [87, 151] on span "Dashboard Metric" at bounding box center [87, 153] width 73 height 12
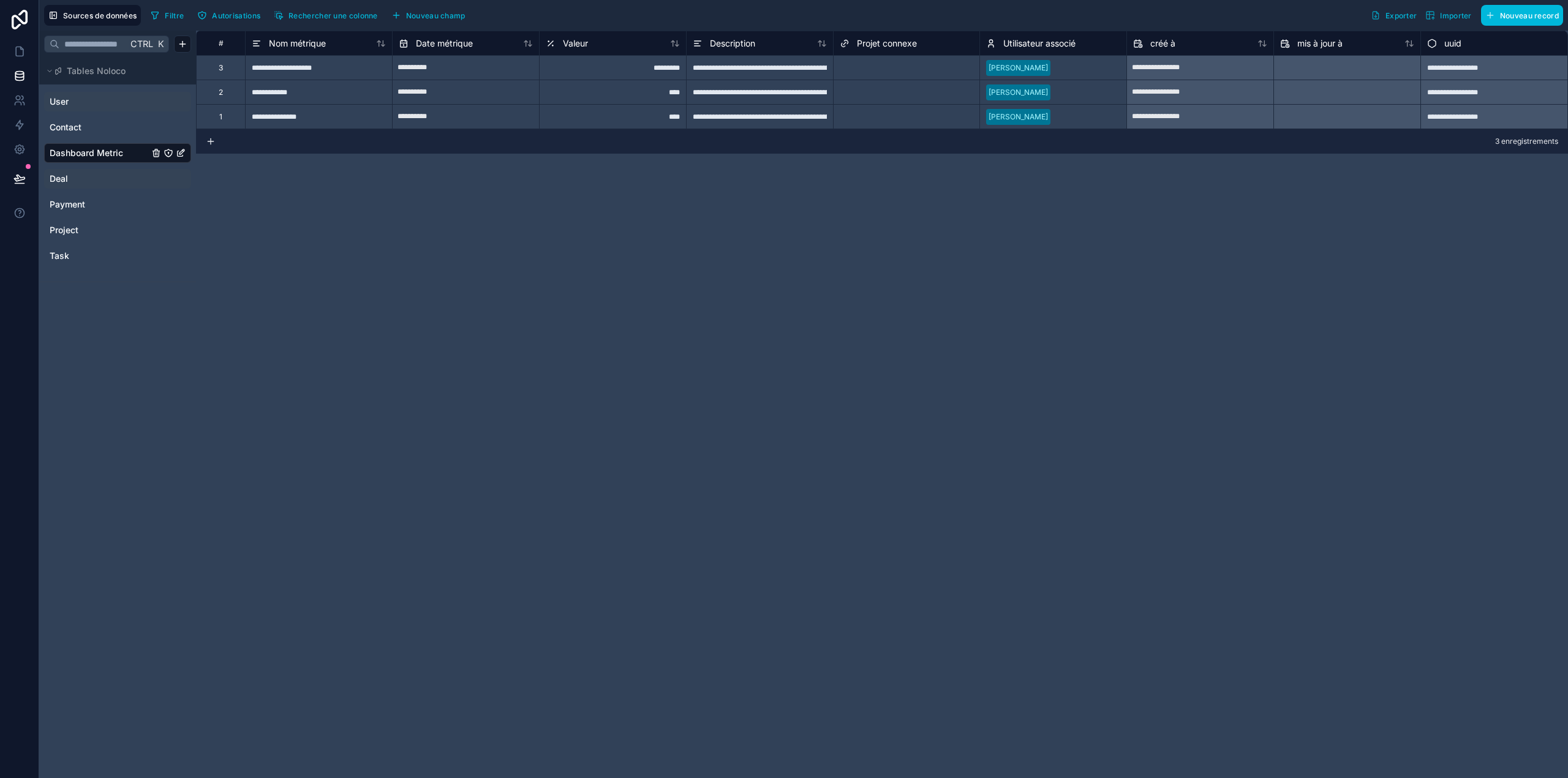
click at [81, 170] on div "Deal" at bounding box center [117, 179] width 147 height 20
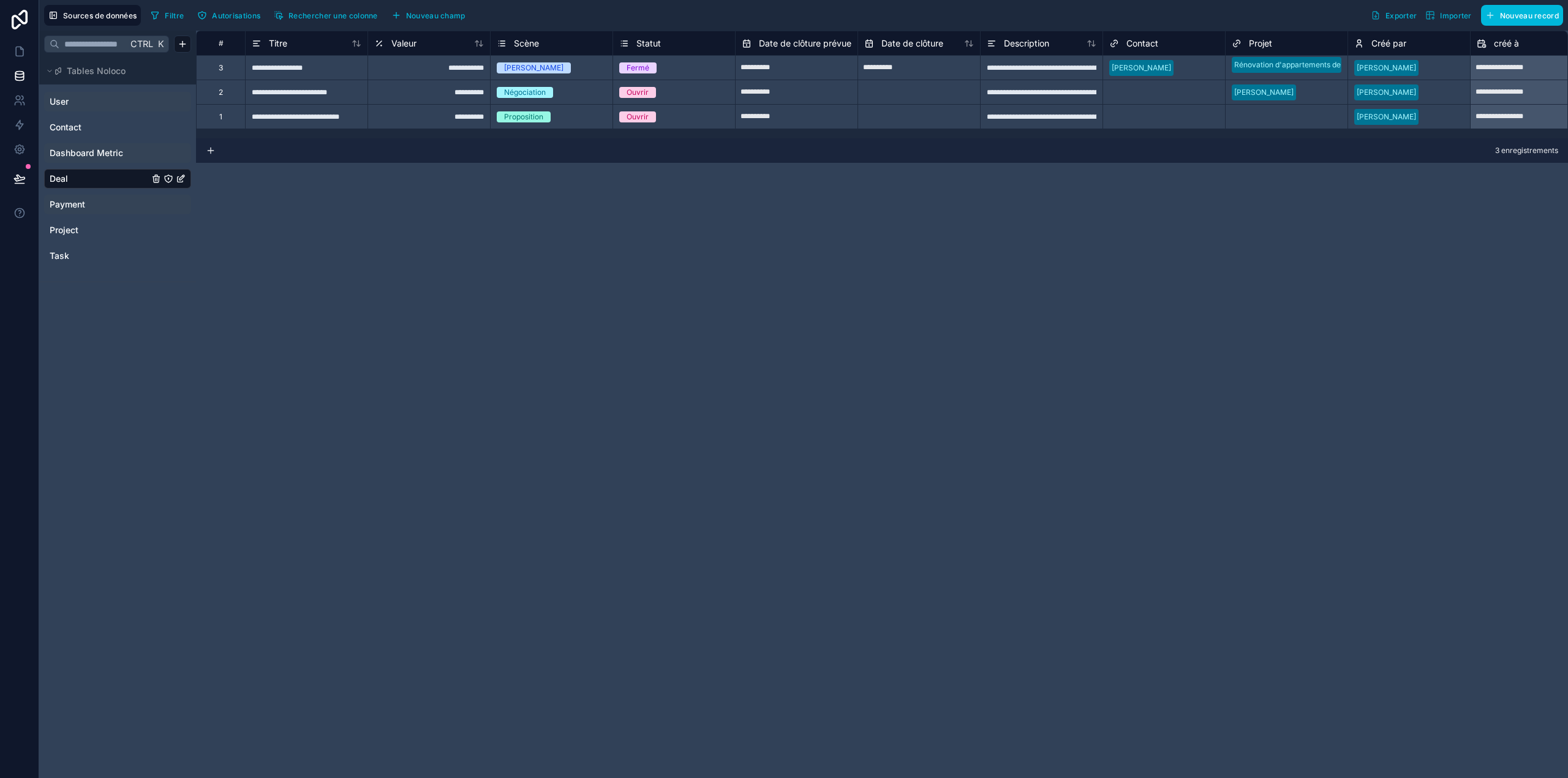
click at [72, 208] on span "Payment" at bounding box center [68, 204] width 35 height 12
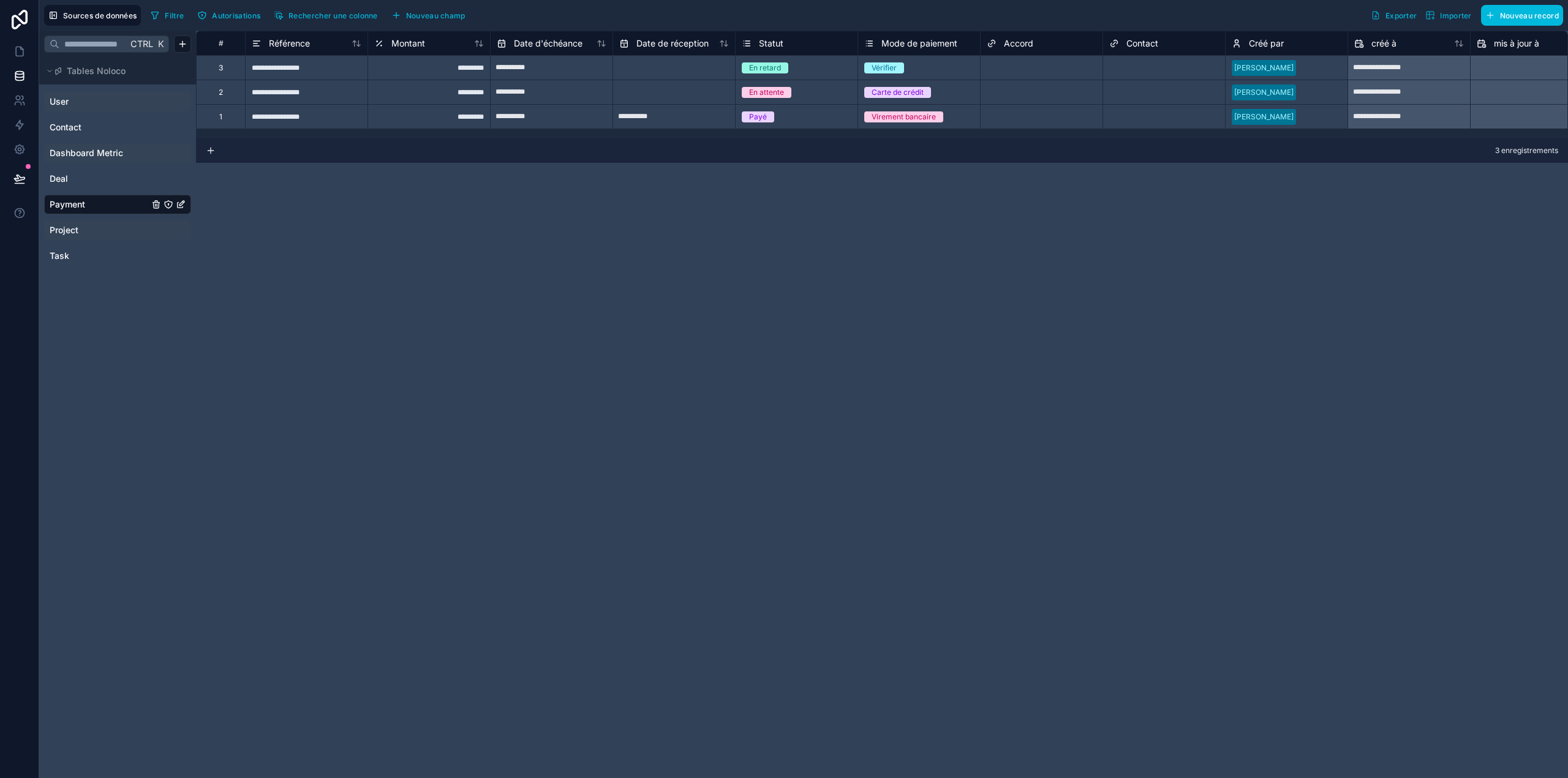
click at [67, 236] on div "Project" at bounding box center [117, 230] width 147 height 20
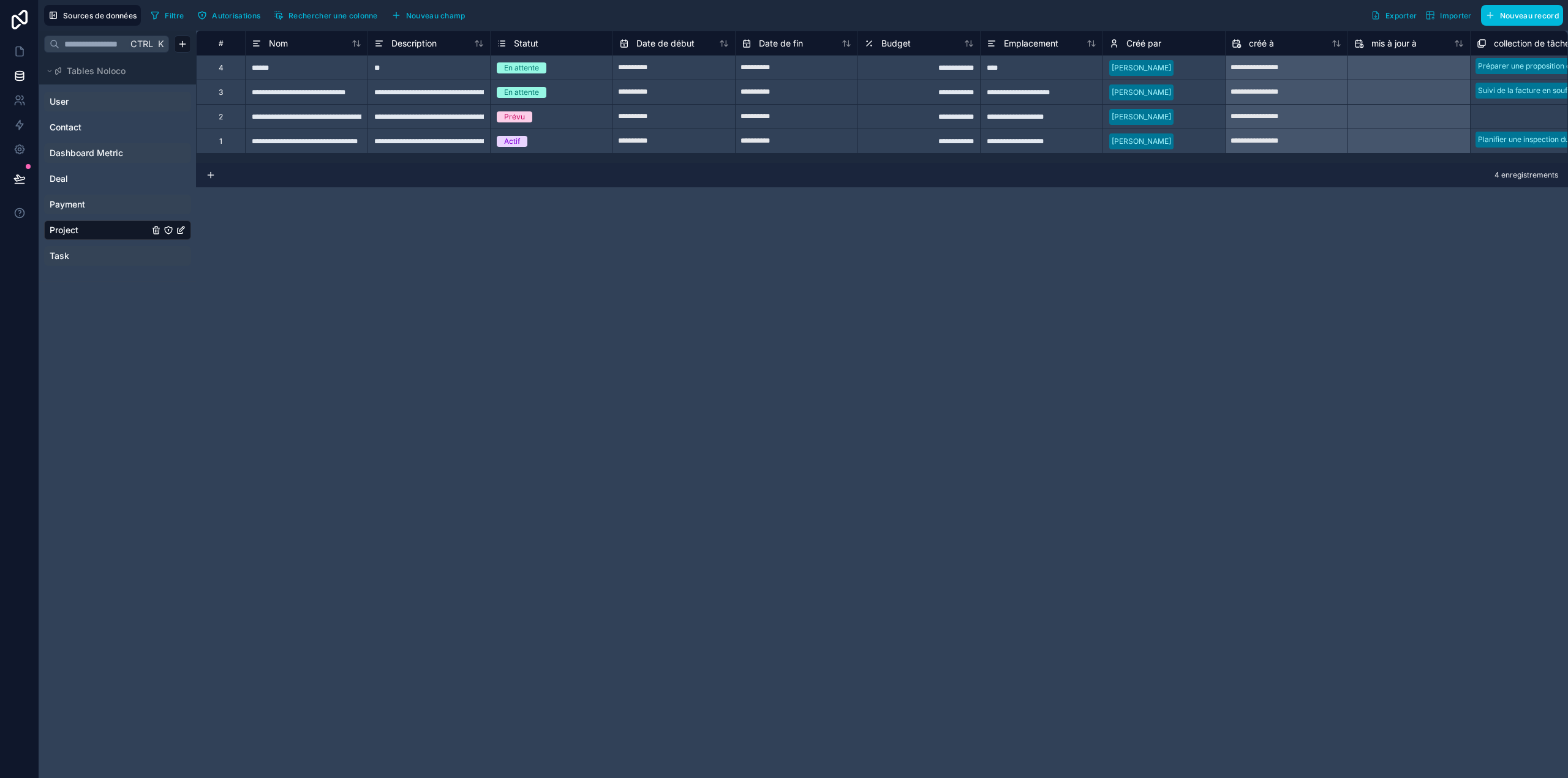
click at [61, 254] on span "Task" at bounding box center [60, 256] width 20 height 12
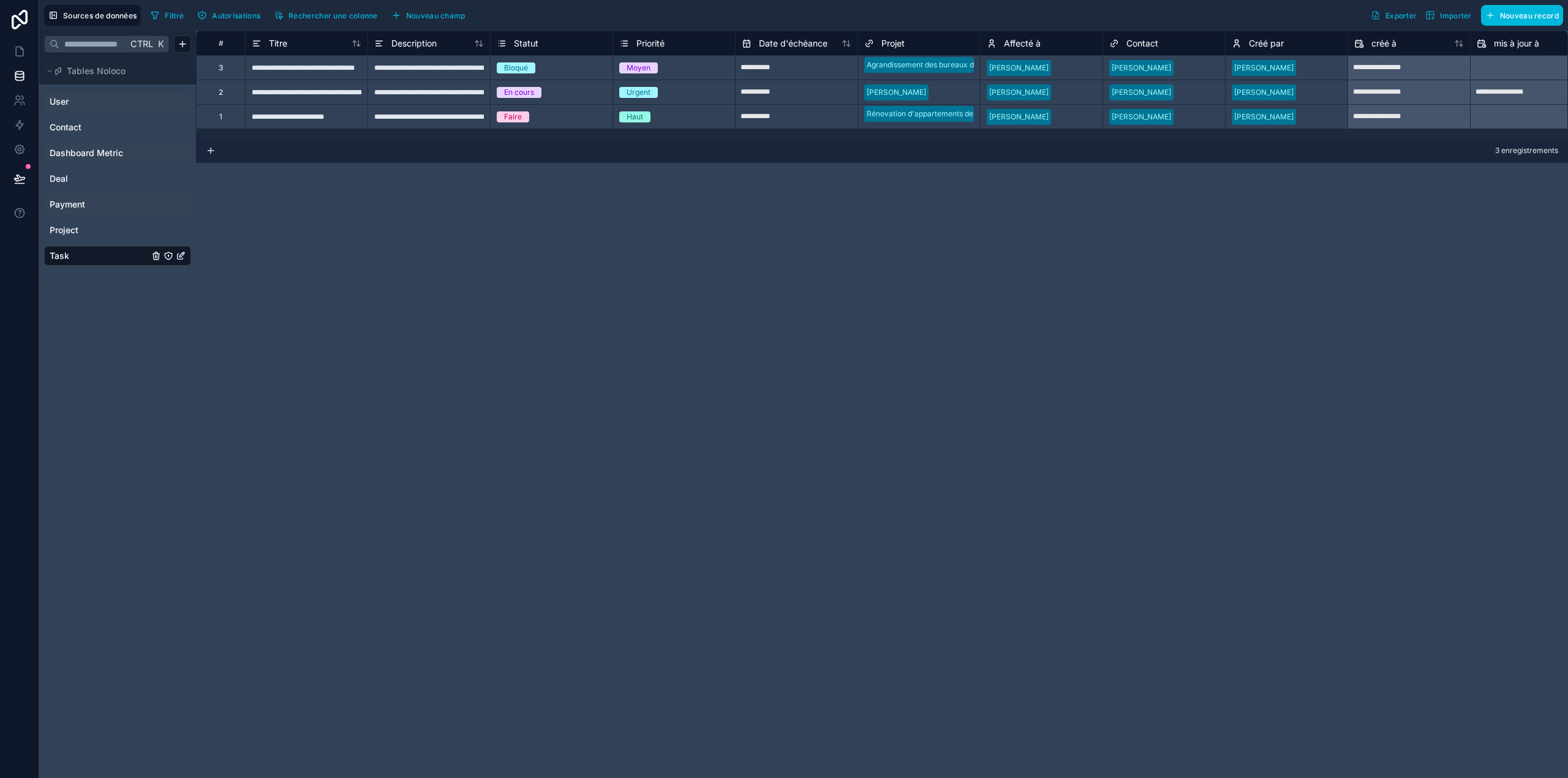
click at [70, 106] on link "User" at bounding box center [99, 102] width 99 height 12
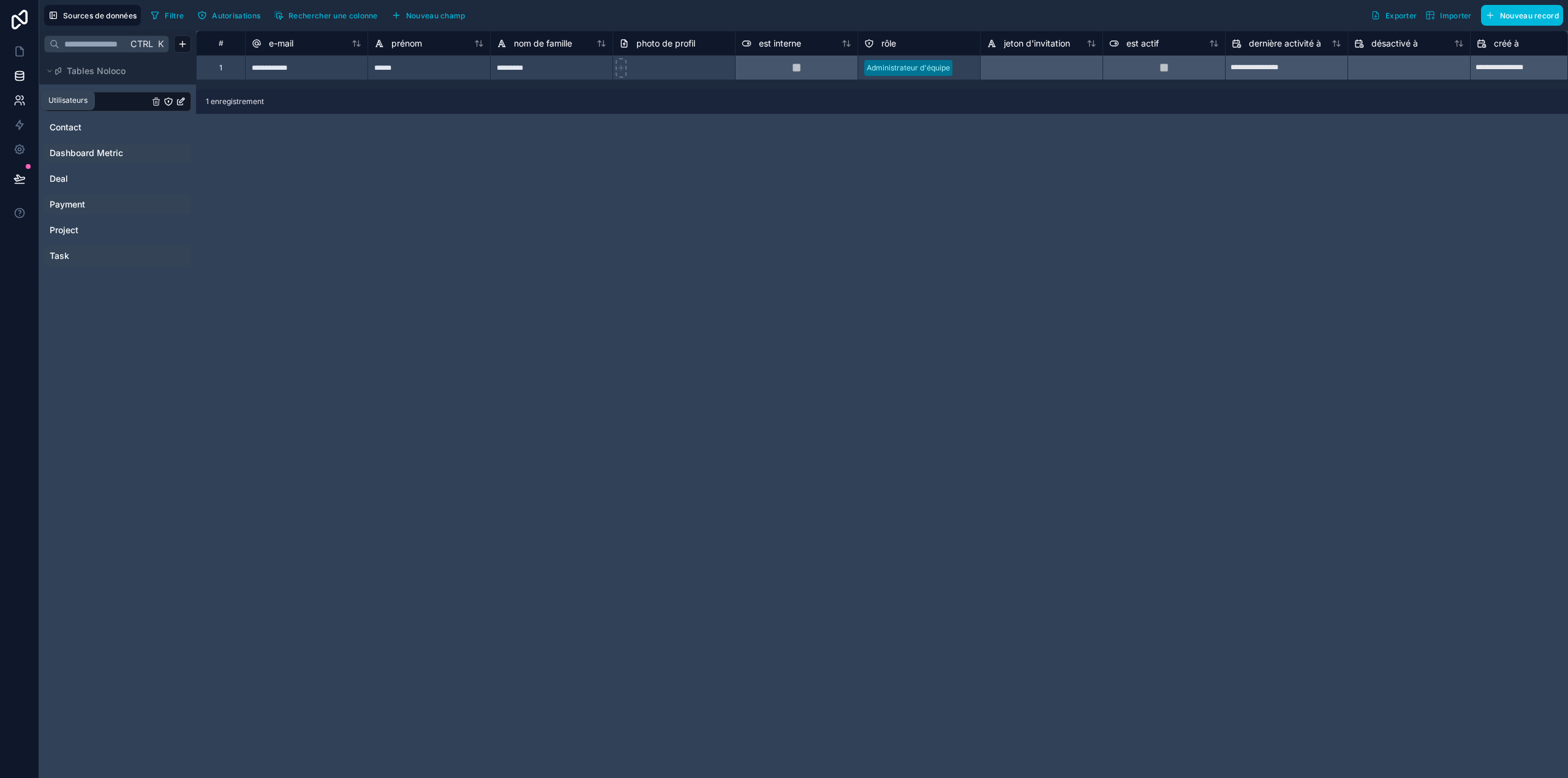
click at [20, 104] on icon at bounding box center [20, 100] width 12 height 12
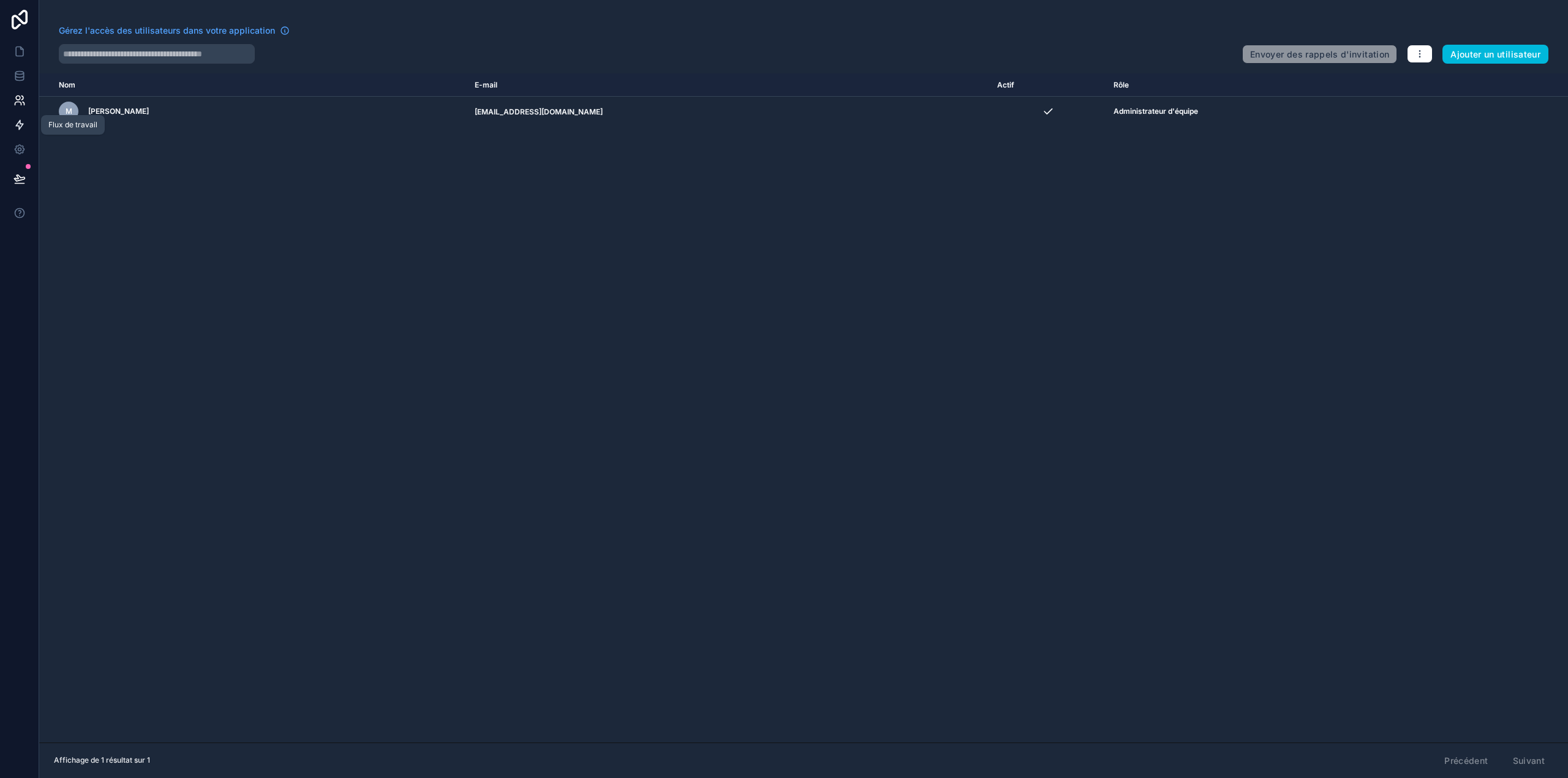
click at [18, 125] on icon at bounding box center [20, 125] width 12 height 12
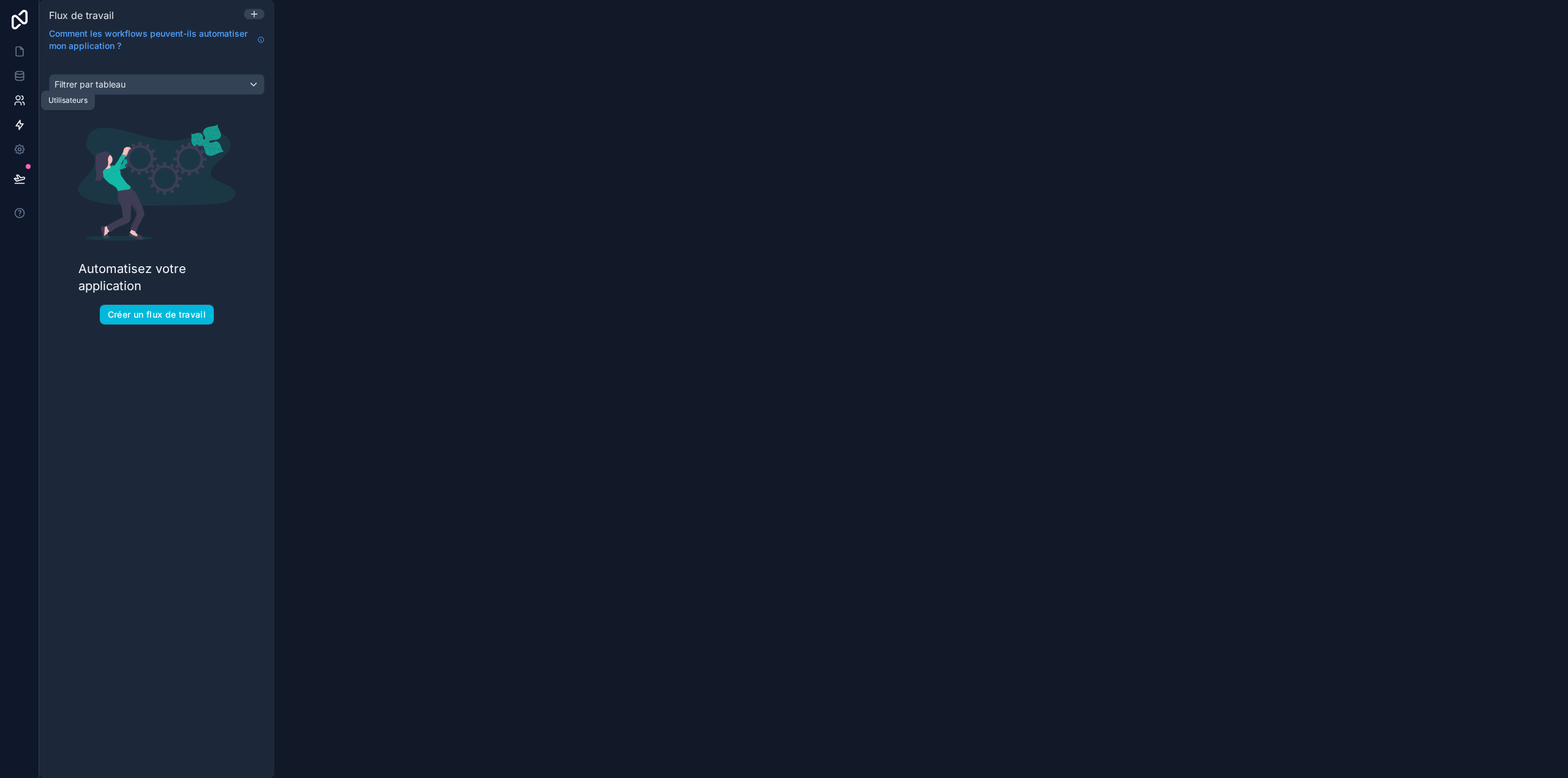
click at [22, 96] on icon at bounding box center [22, 98] width 2 height 4
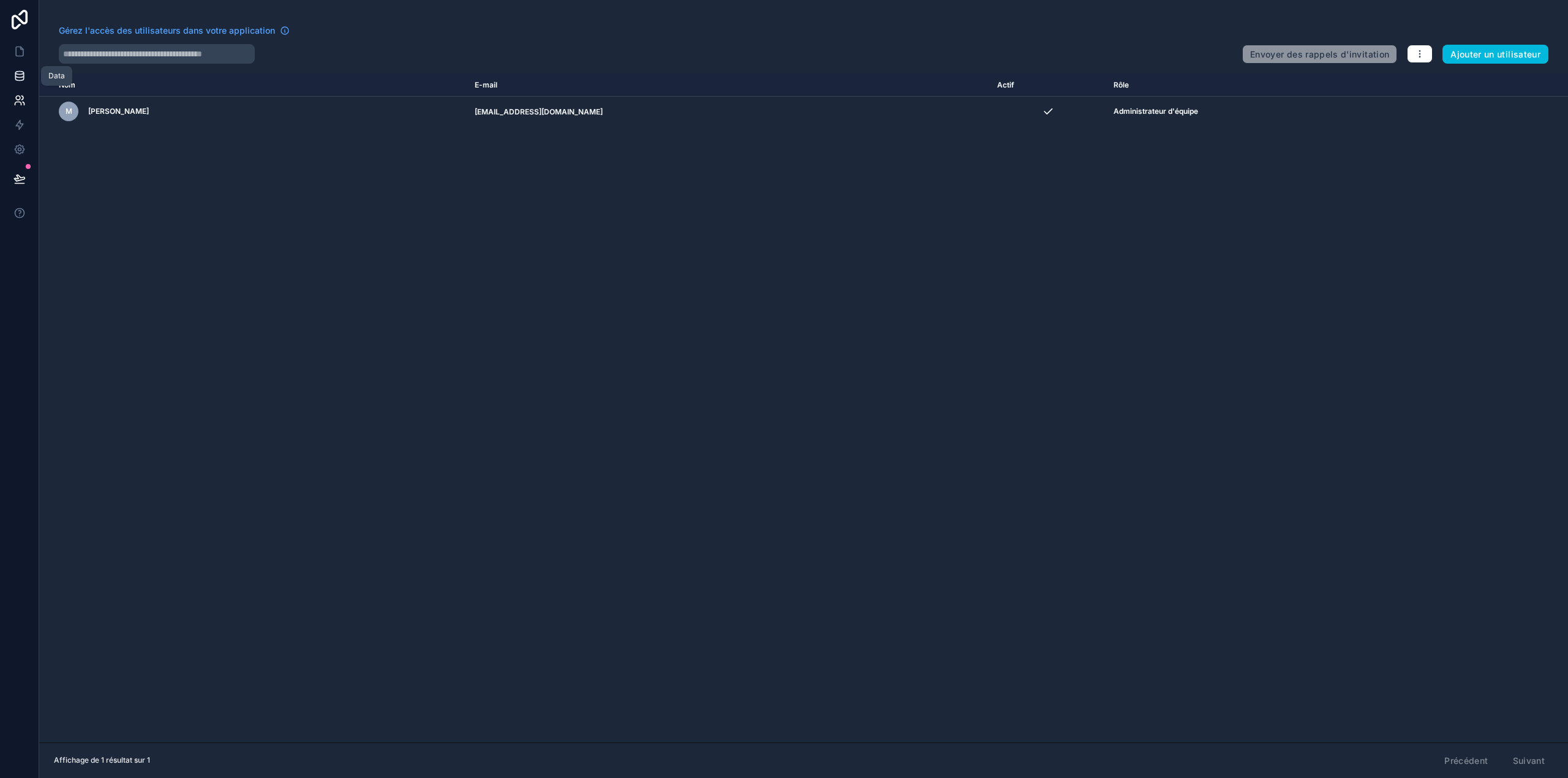
click at [21, 71] on icon at bounding box center [19, 73] width 8 height 3
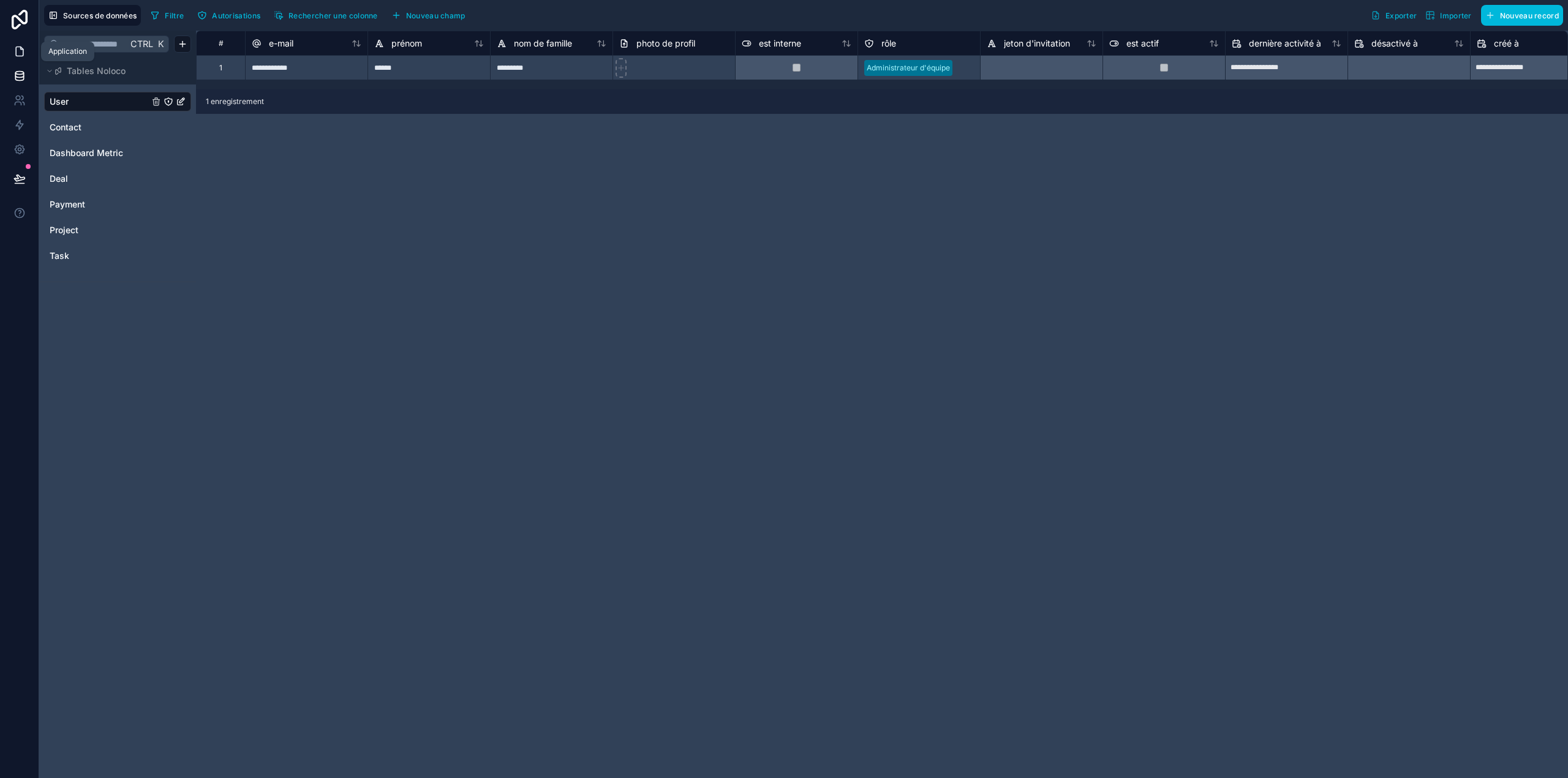
click at [21, 54] on icon at bounding box center [20, 51] width 12 height 12
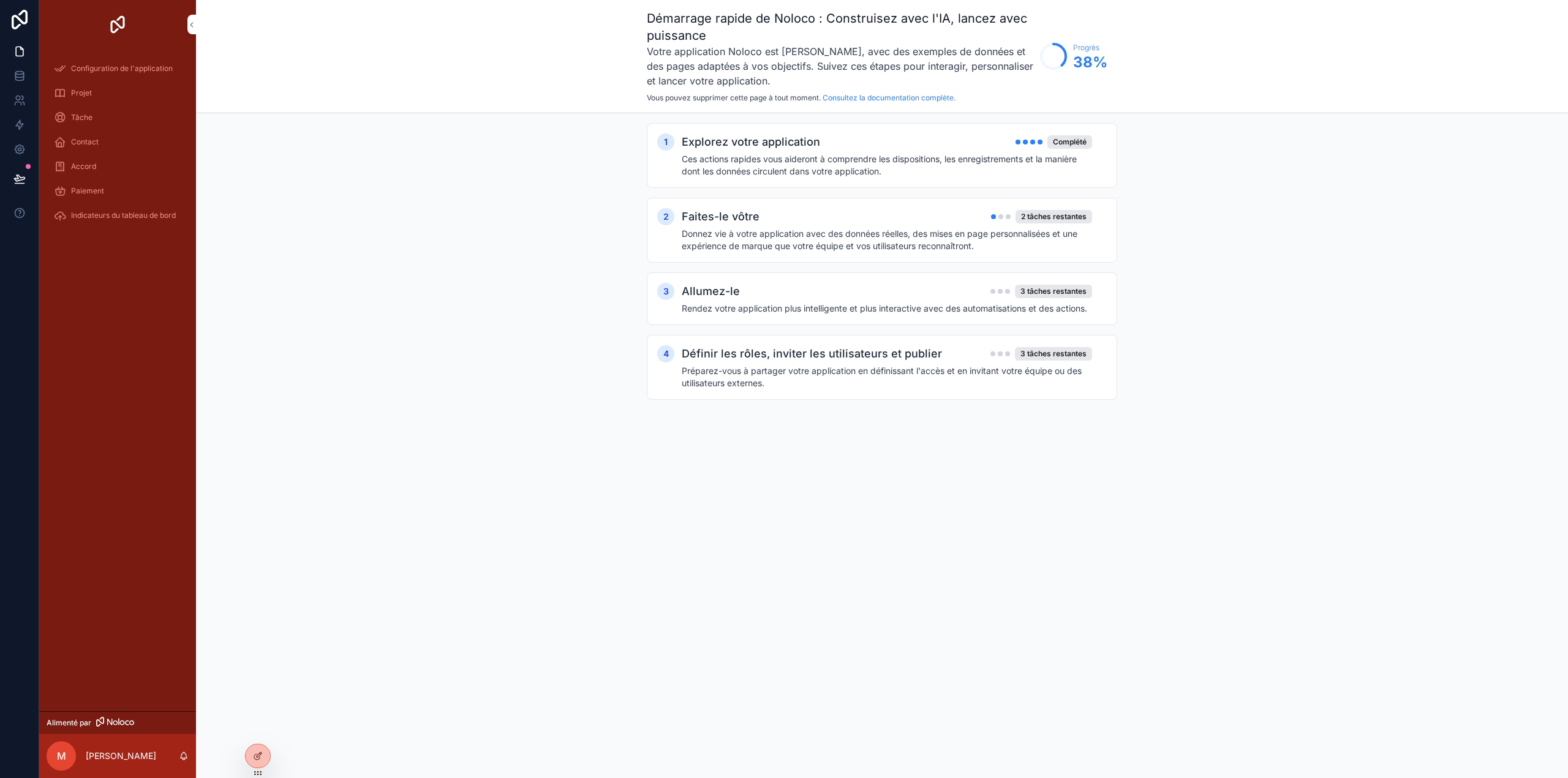
click at [138, 67] on font "Configuration de l'application" at bounding box center [121, 68] width 102 height 9
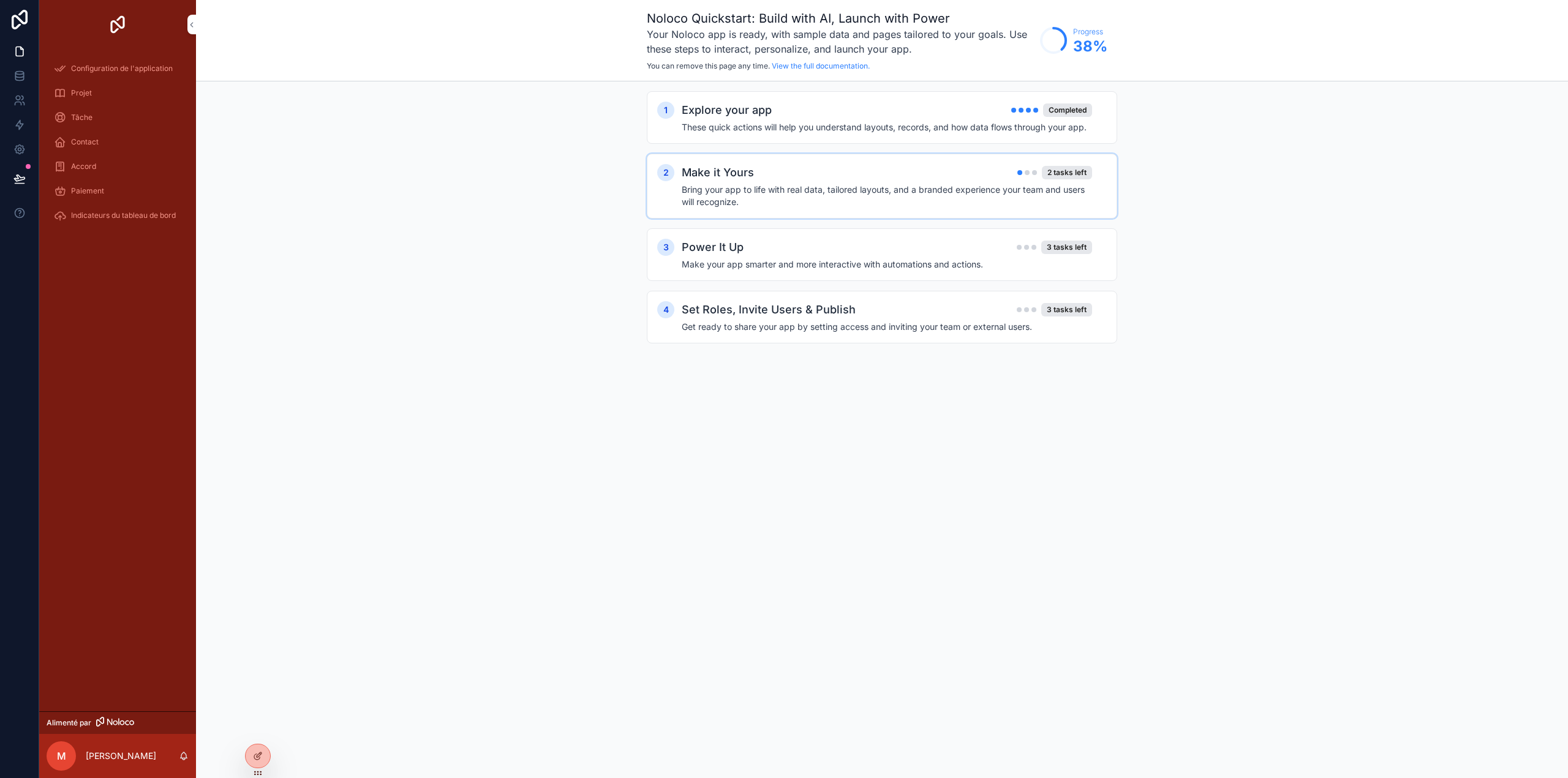
click at [975, 166] on div "Make it Yours 2 tasks left" at bounding box center [887, 172] width 411 height 17
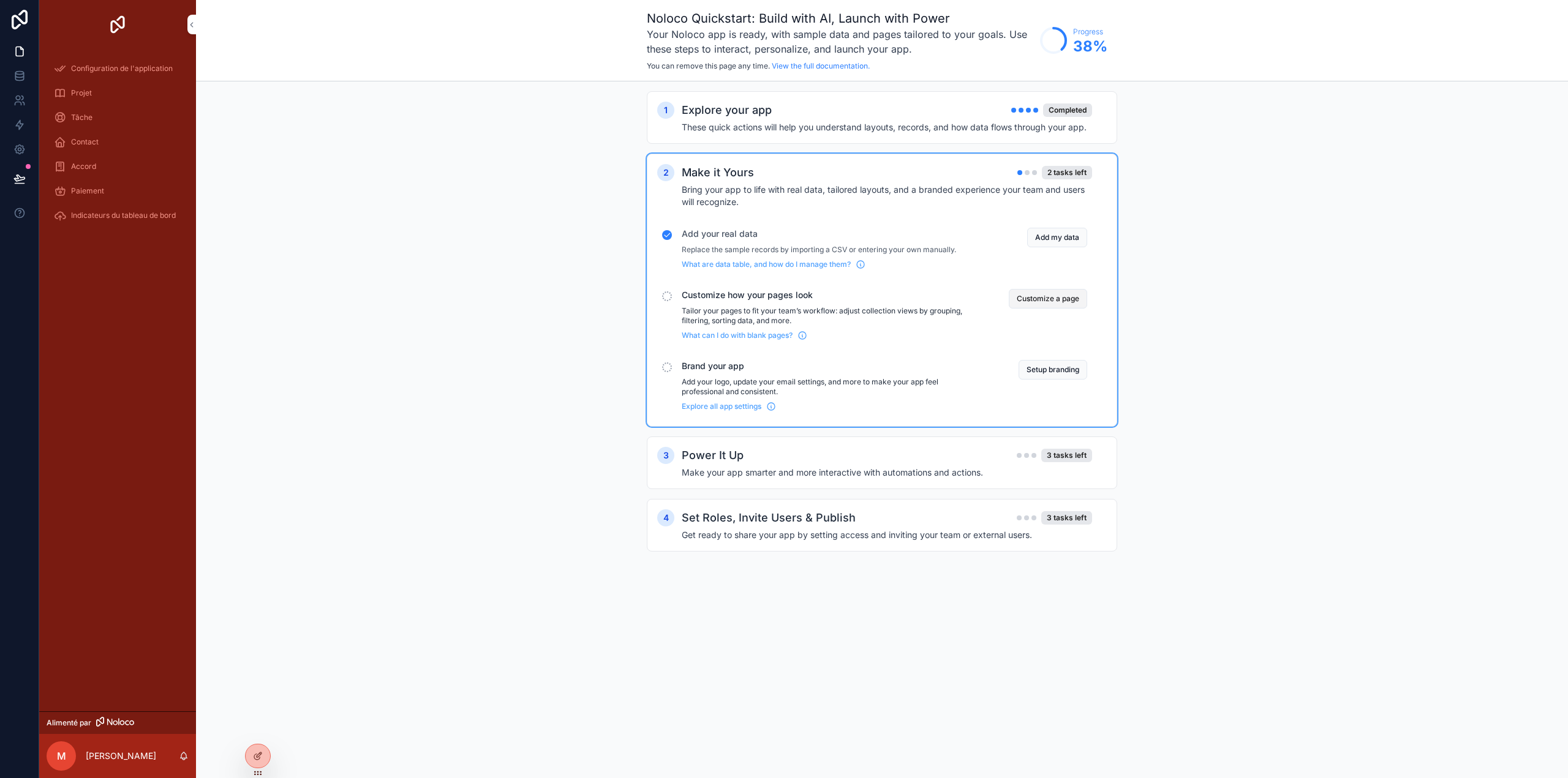
click at [1058, 300] on button "Customize a page" at bounding box center [1048, 299] width 79 height 20
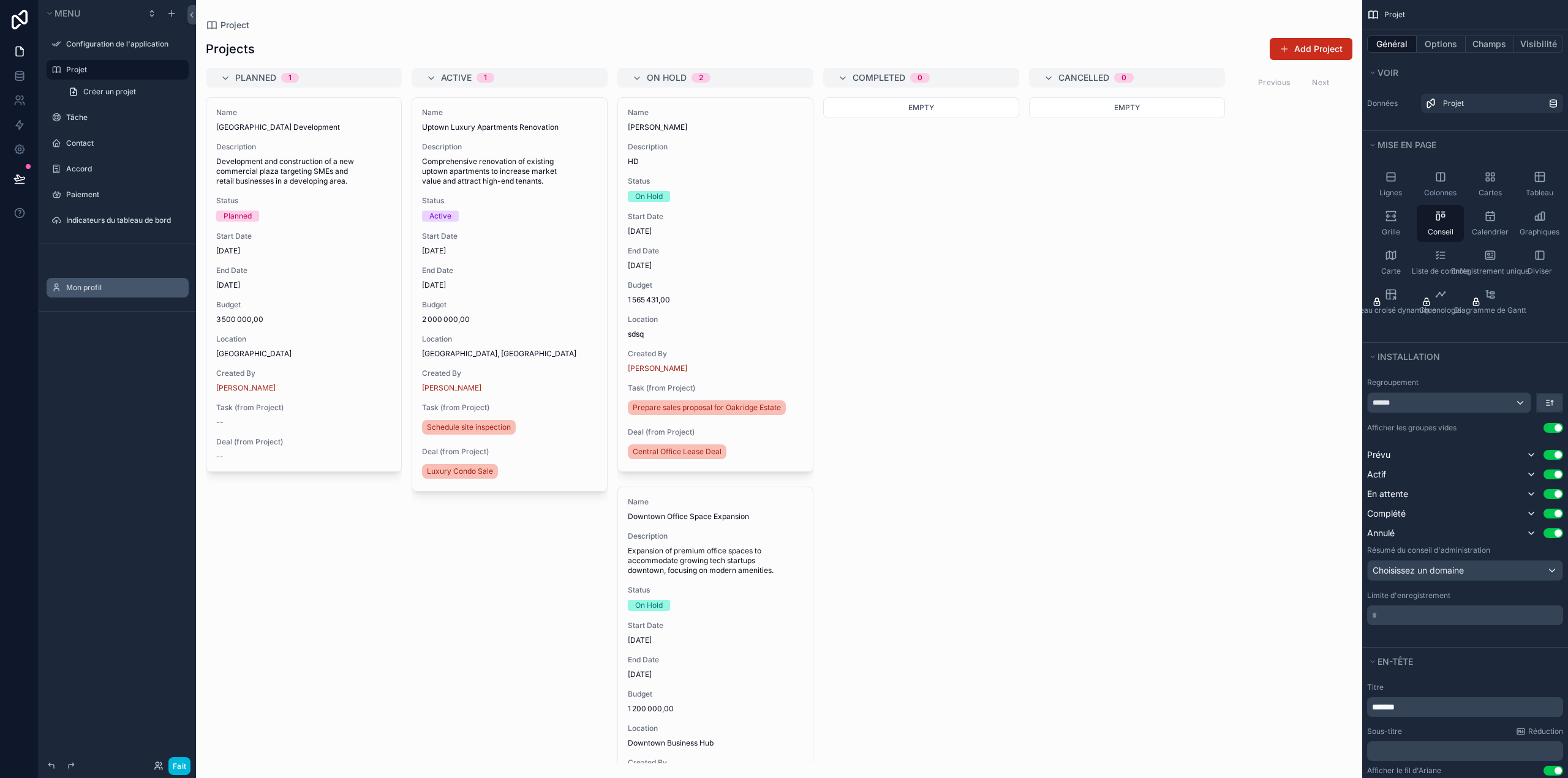
drag, startPoint x: 79, startPoint y: 312, endPoint x: 80, endPoint y: 296, distance: 16.0
click at [79, 298] on div "Menu Configuration de l'application Projet Créer un projet Tâche Contact Accord…" at bounding box center [117, 381] width 157 height 764
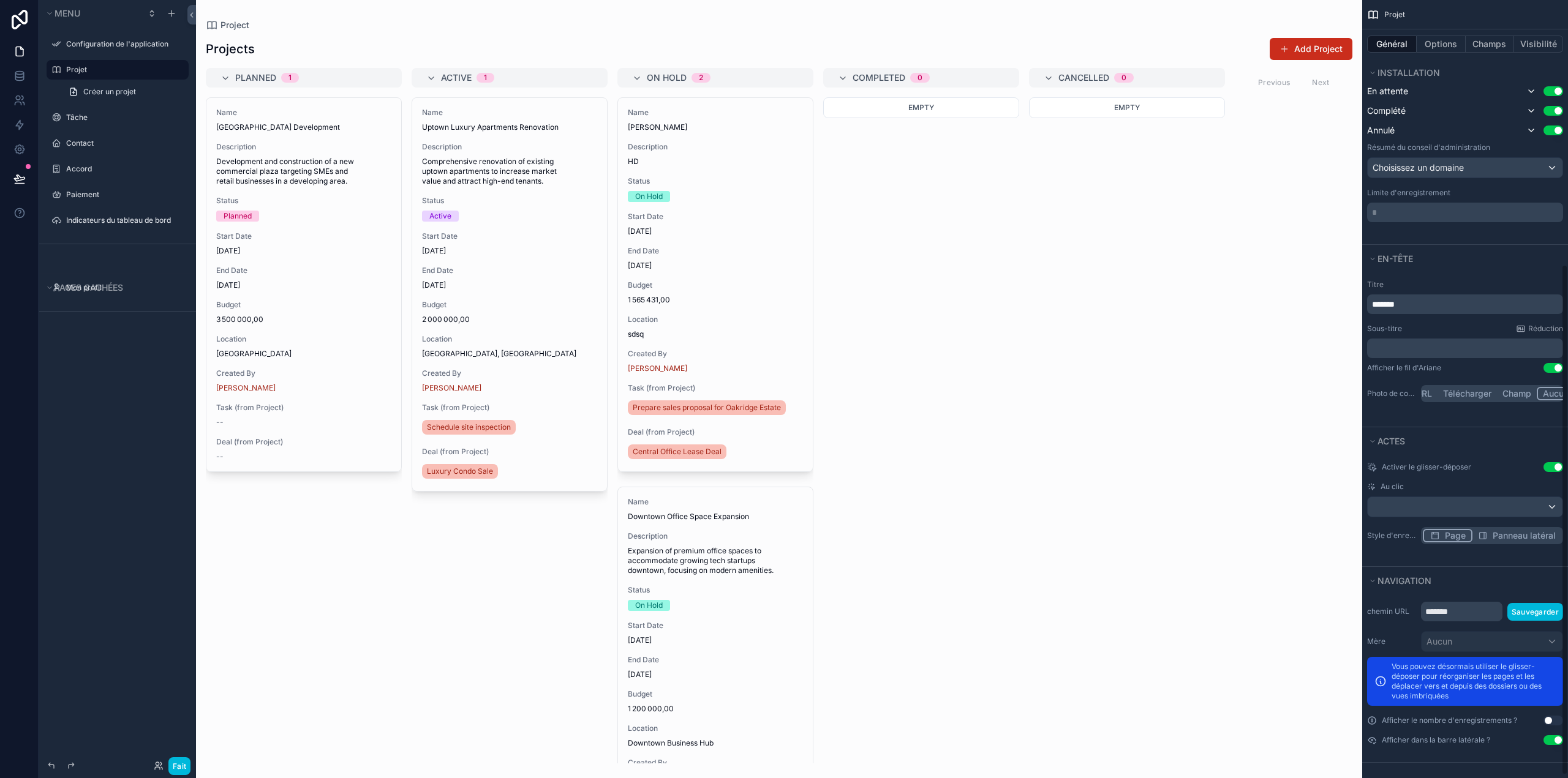
scroll to position [407, 0]
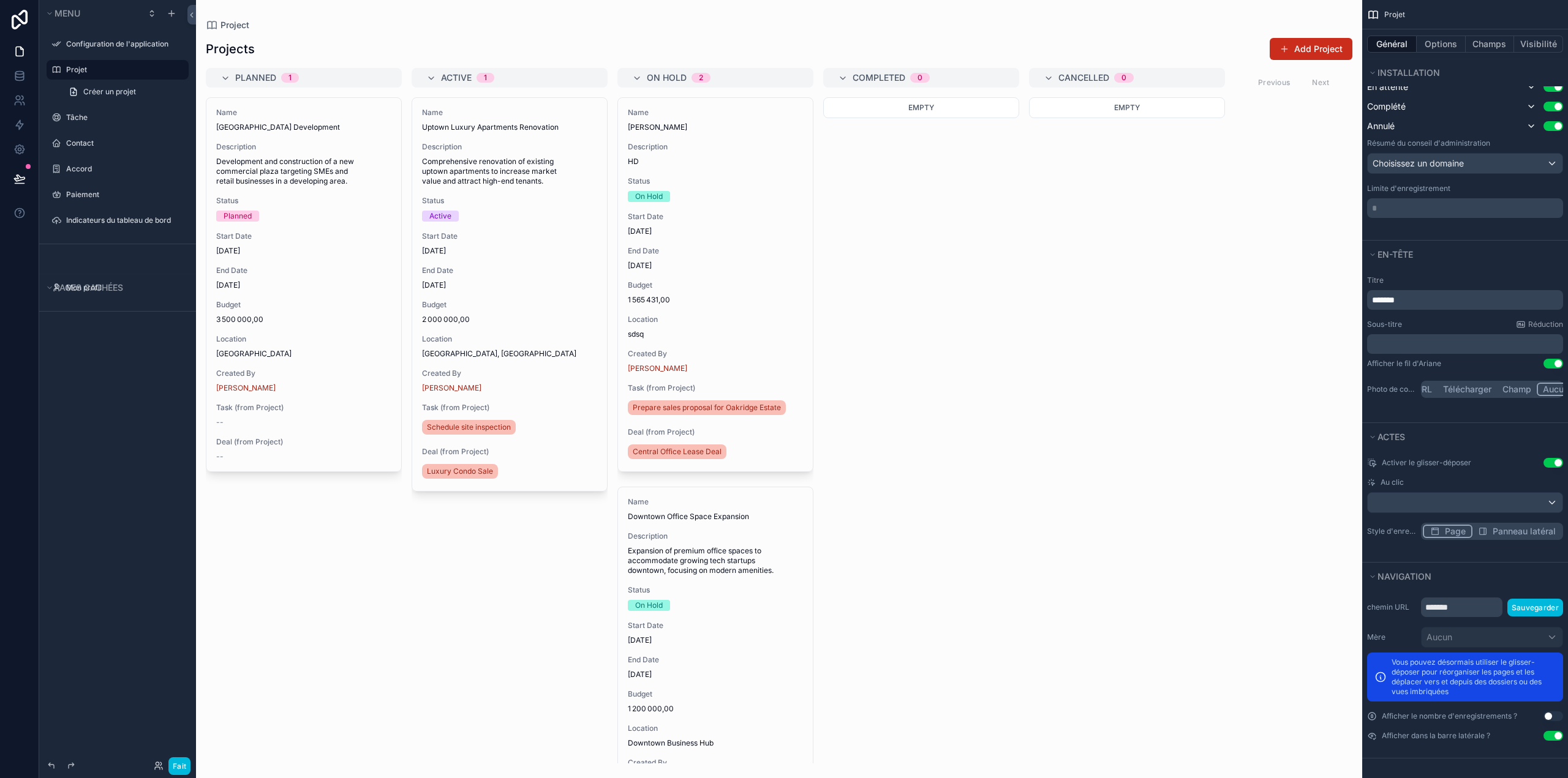
click at [1551, 716] on button "Utiliser le paramètre" at bounding box center [1553, 716] width 20 height 10
click at [1551, 717] on button "Utiliser le paramètre" at bounding box center [1553, 716] width 20 height 10
drag, startPoint x: 1433, startPoint y: 690, endPoint x: 1428, endPoint y: 682, distance: 9.4
click at [1432, 690] on font "Vous pouvez désormais utiliser le glisser-déposer pour réorganiser les pages et…" at bounding box center [1466, 676] width 150 height 39
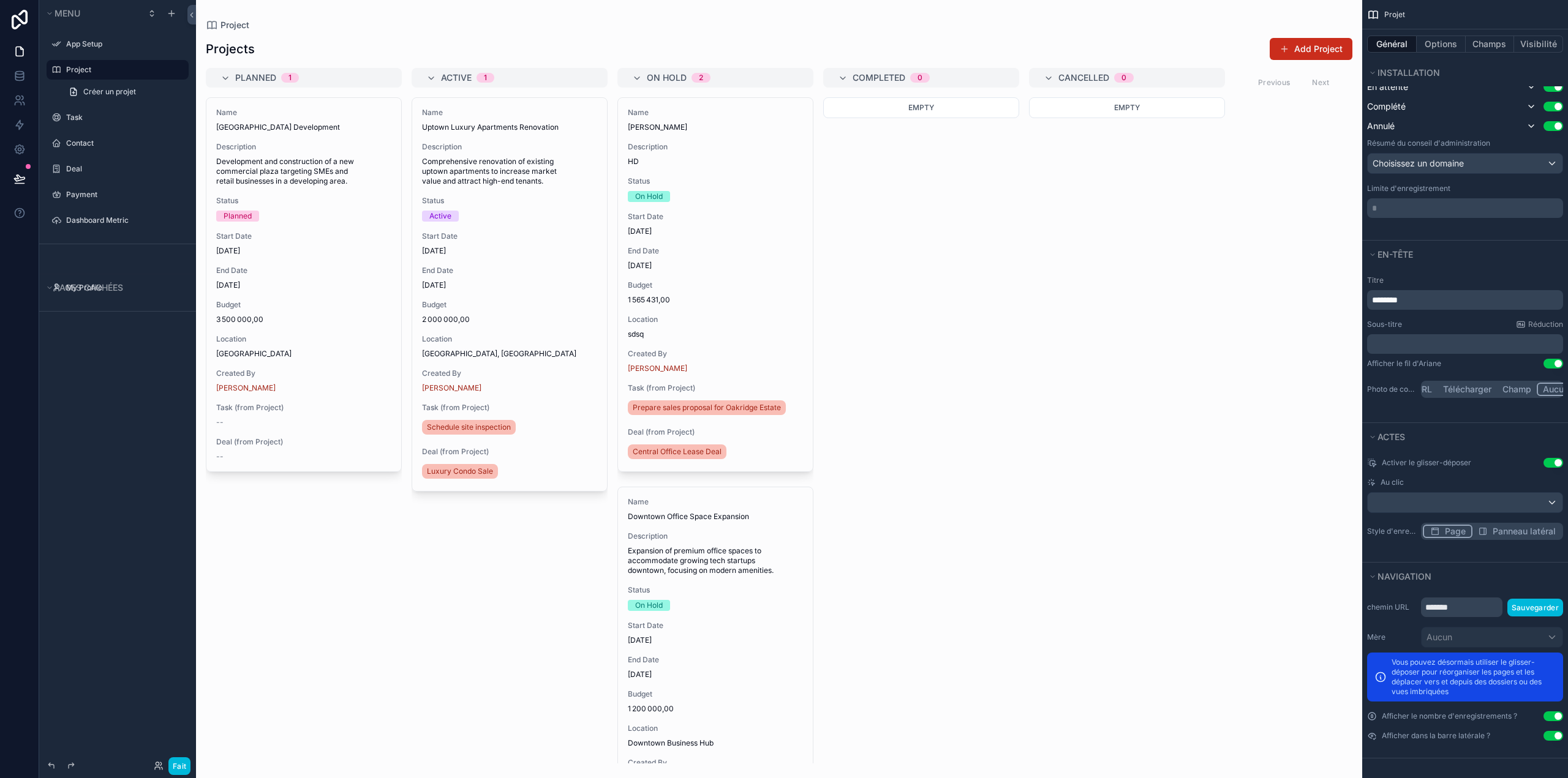
click at [1392, 674] on font "Vous pouvez désormais utiliser le glisser-déposer pour réorganiser les pages et…" at bounding box center [1466, 676] width 150 height 39
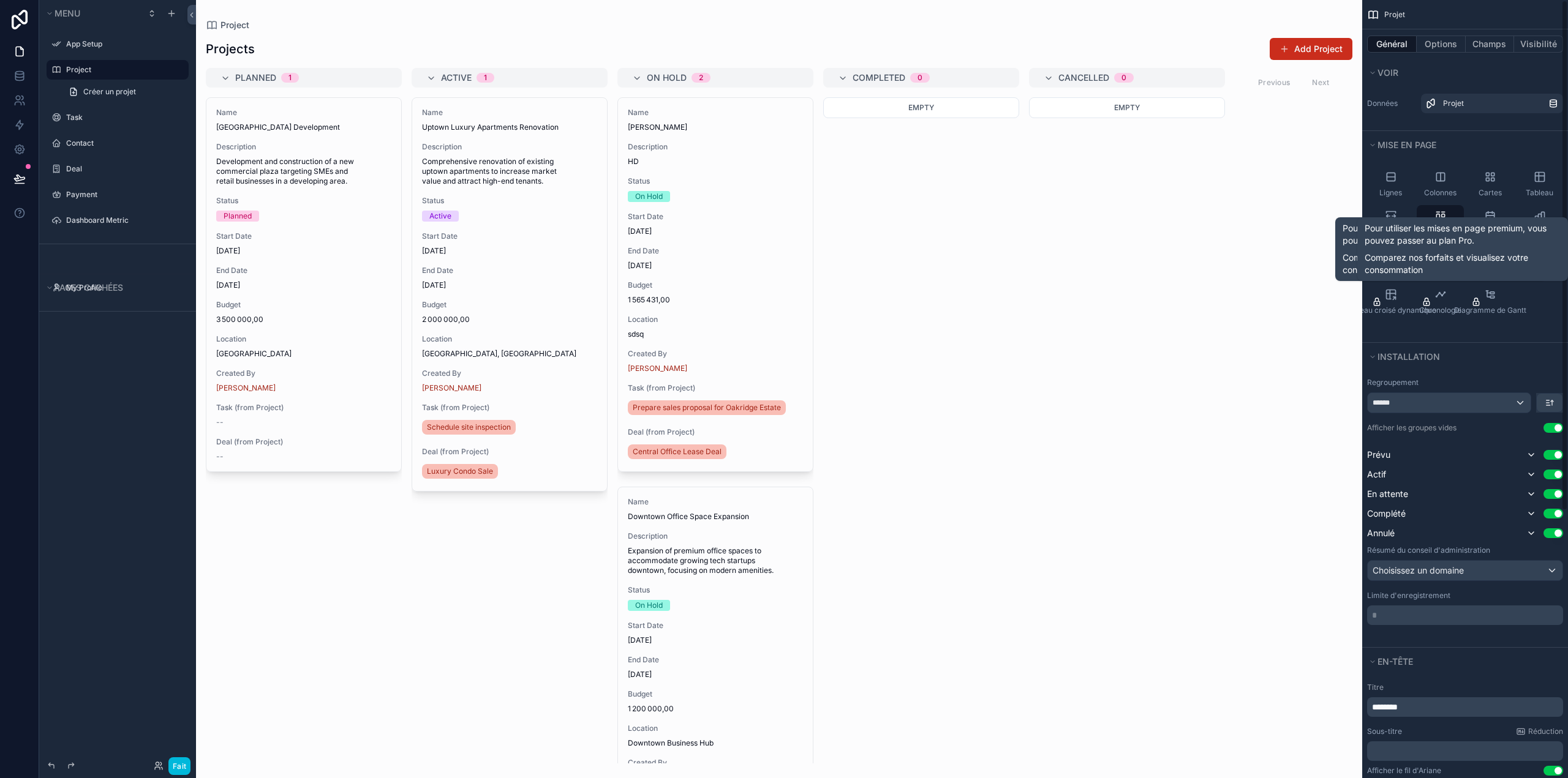
click at [1495, 335] on div "Lignes Colonnes Cartes Tableau Grille Conseil Calendrier Graphiques Carte Liste…" at bounding box center [1465, 250] width 206 height 184
click at [1535, 336] on div "Lignes Colonnes Cartes Tableau Grille Conseil Calendrier Graphiques Carte Liste…" at bounding box center [1465, 250] width 206 height 184
click at [1518, 402] on div "******" at bounding box center [1449, 403] width 163 height 20
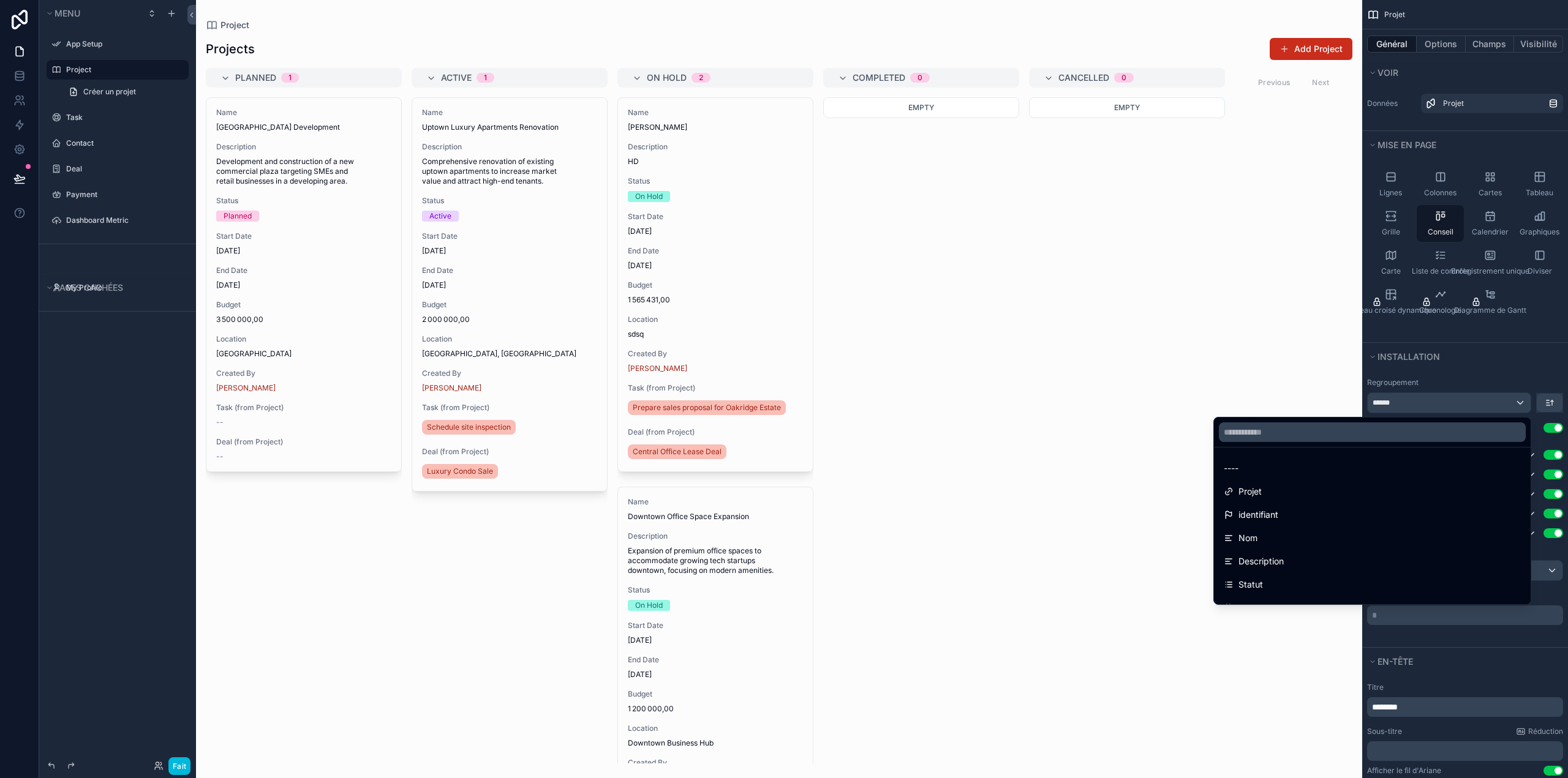
click at [1518, 401] on div "contenu déroulant" at bounding box center [784, 389] width 1568 height 778
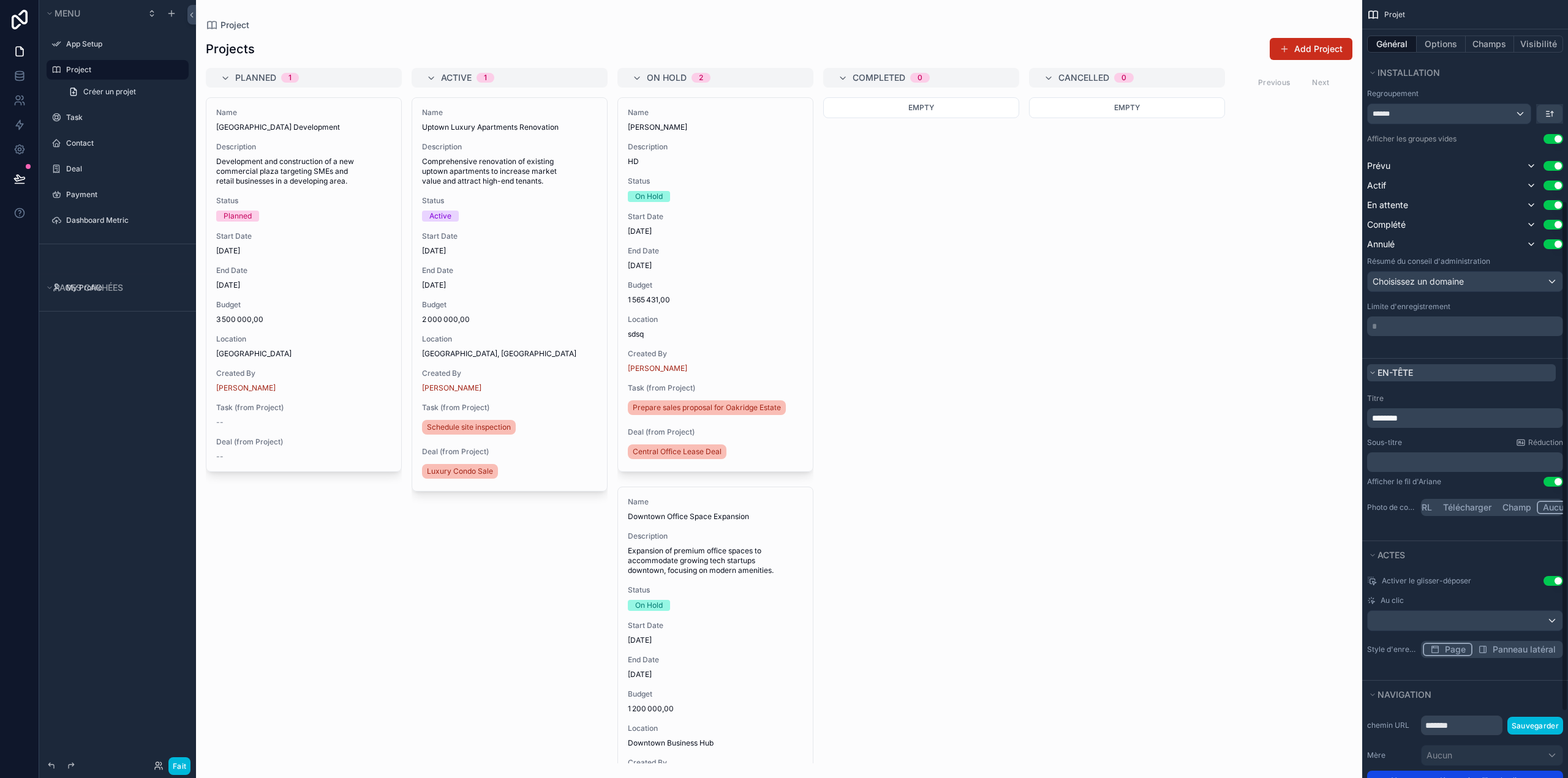
scroll to position [306, 0]
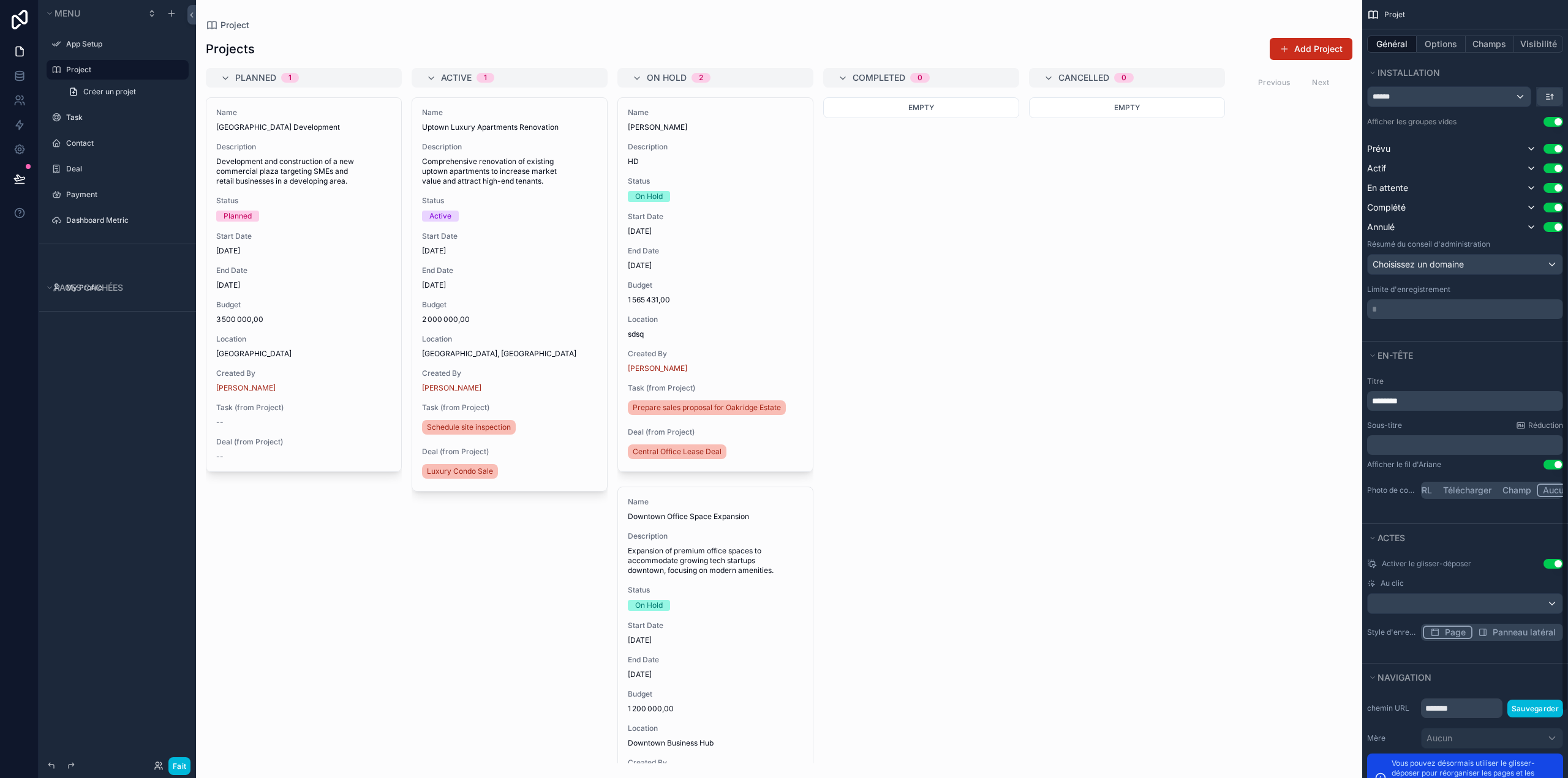
click at [1548, 463] on button "Utiliser le paramètre" at bounding box center [1553, 464] width 20 height 10
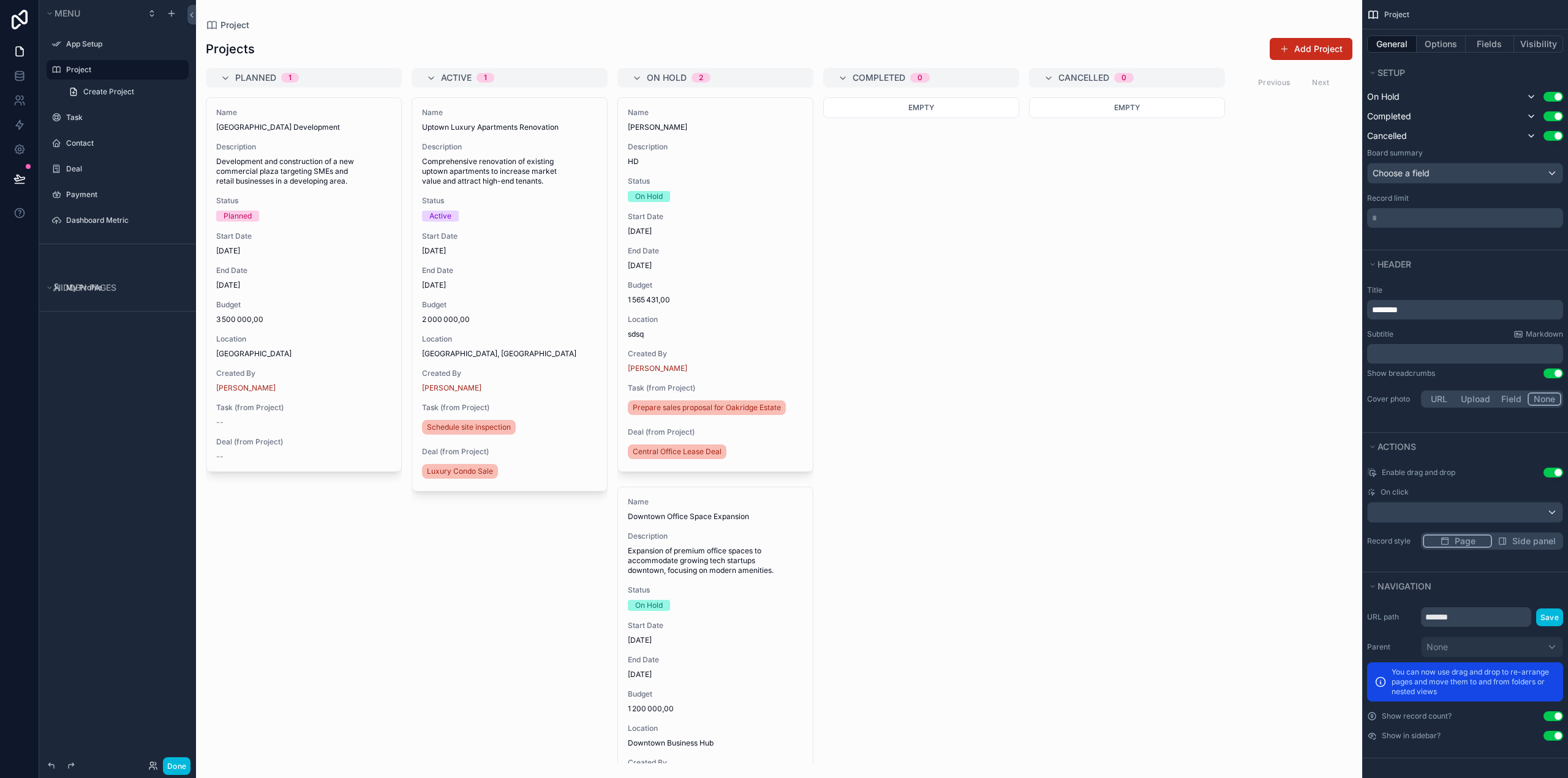
scroll to position [397, 0]
click at [635, 499] on div "scrollable content" at bounding box center [779, 389] width 1166 height 778
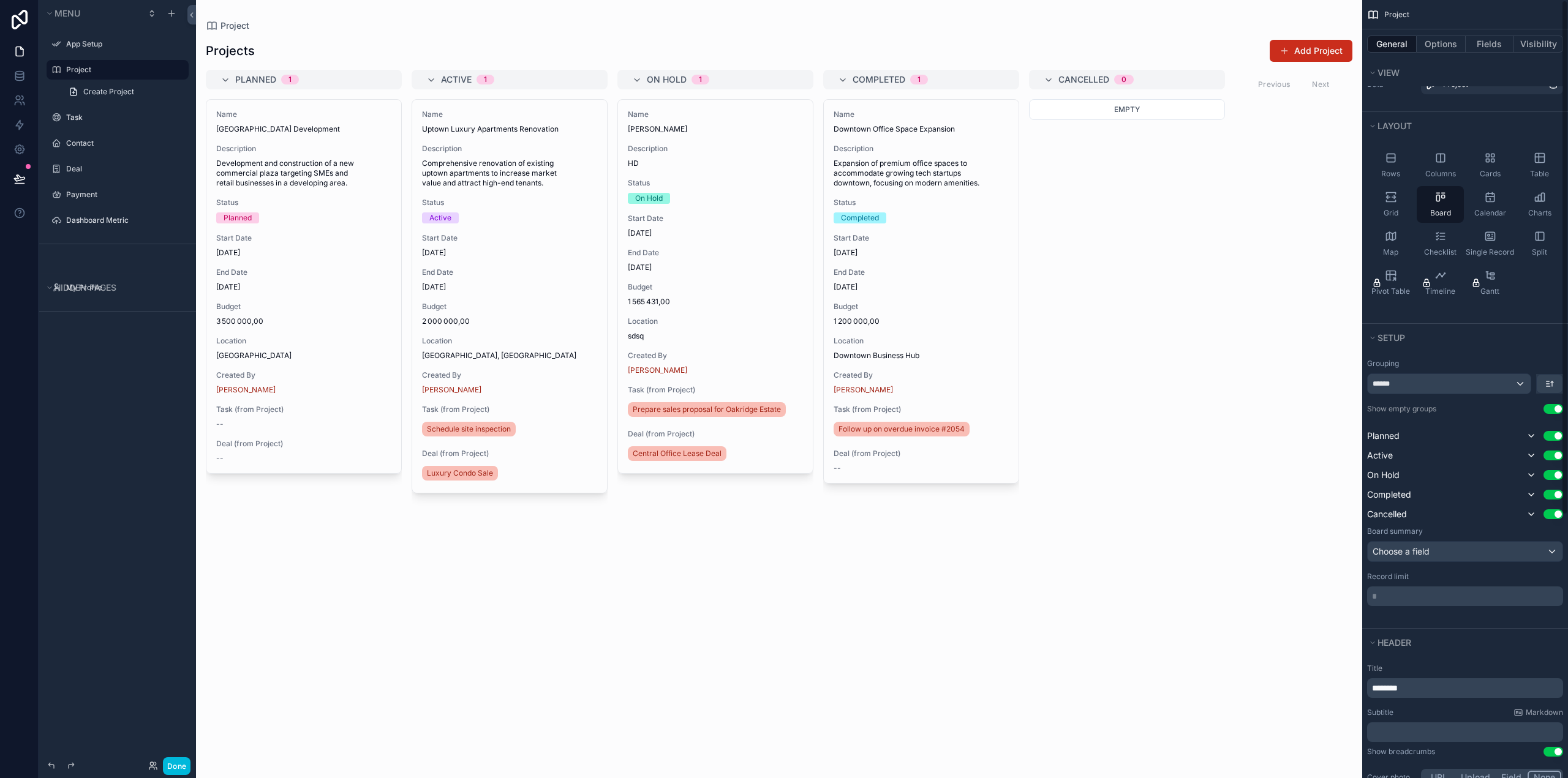
scroll to position [0, 0]
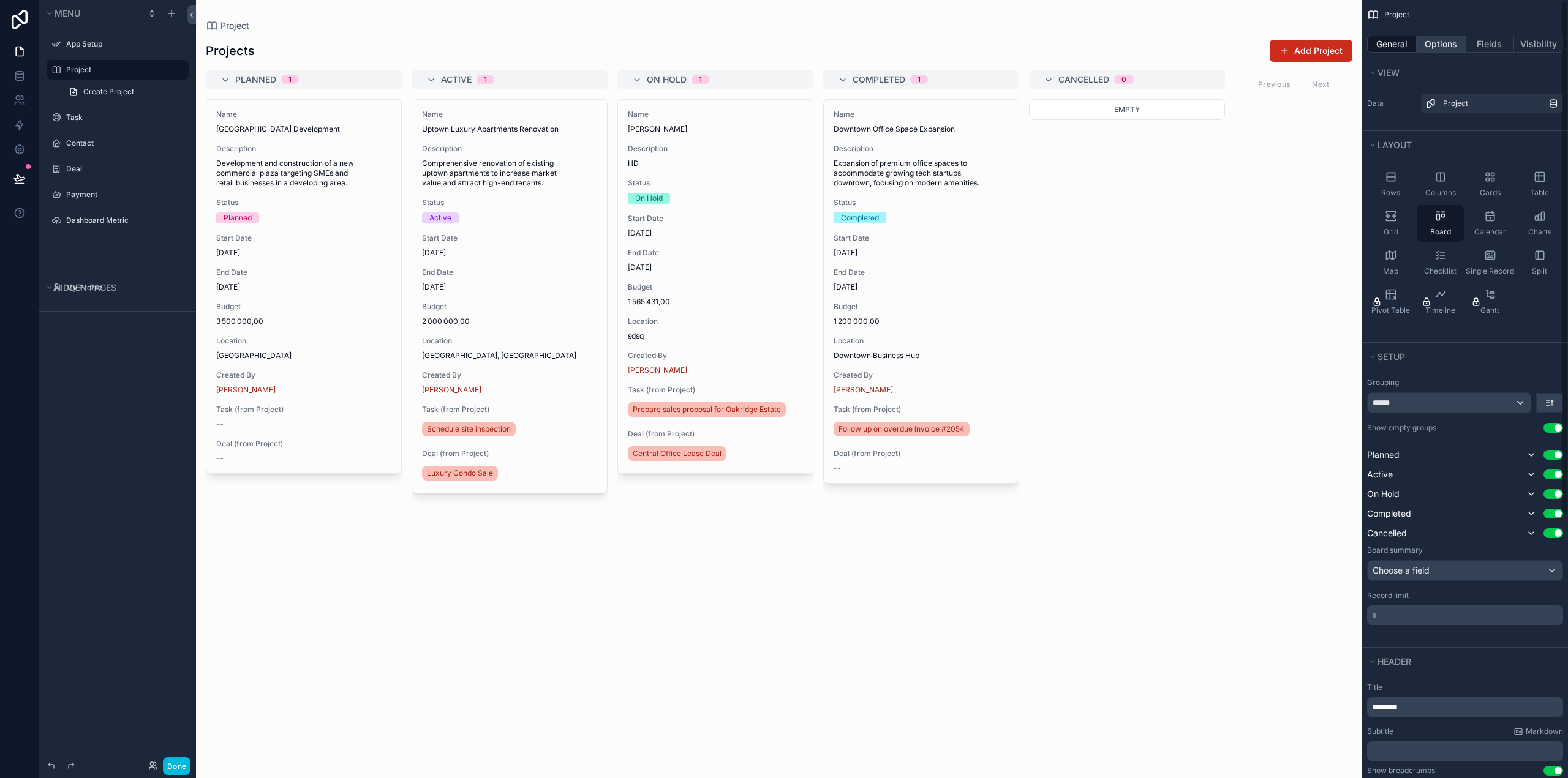
click at [1429, 47] on button "Options" at bounding box center [1441, 44] width 49 height 17
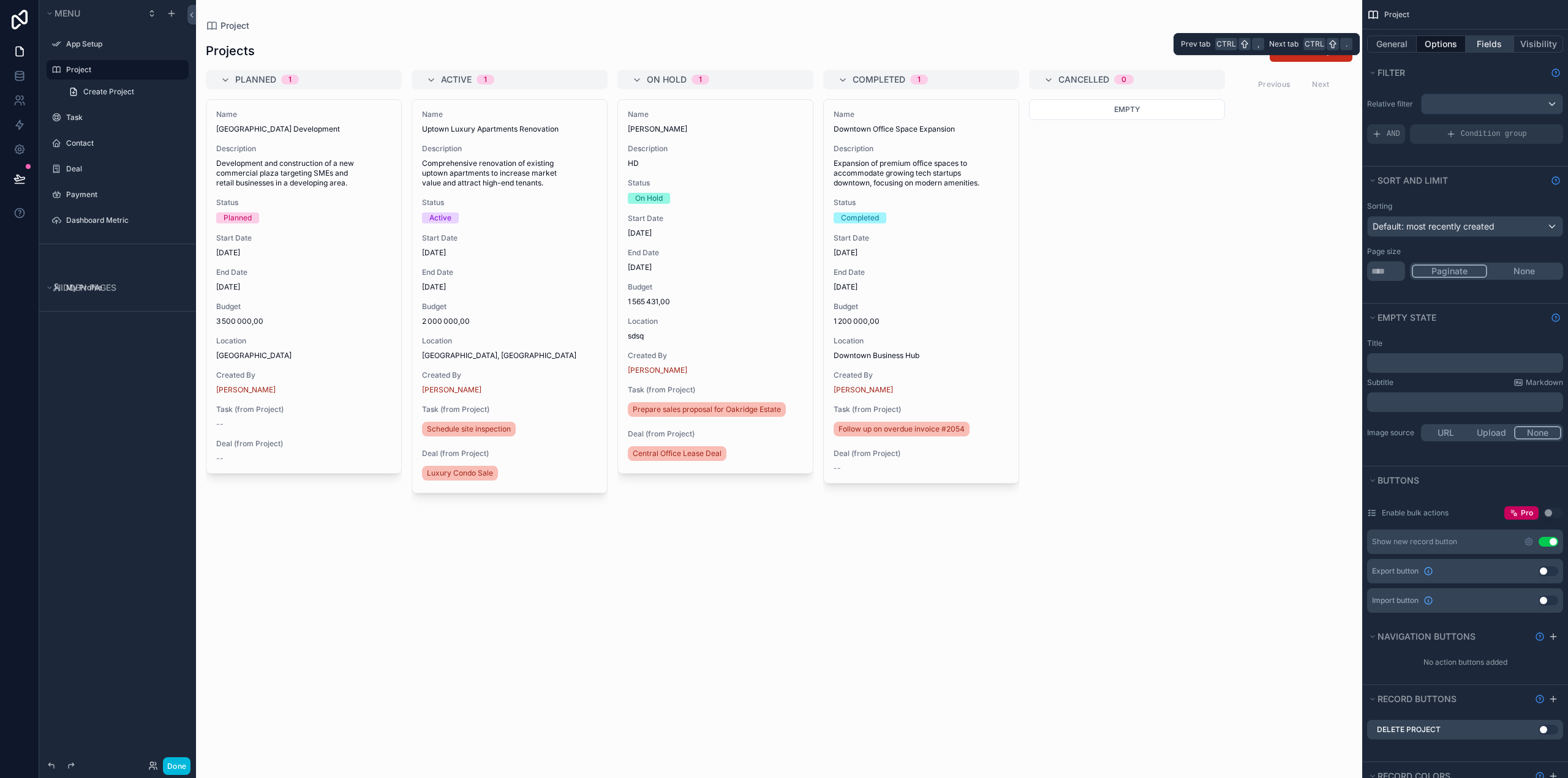
click at [1484, 43] on button "Fields" at bounding box center [1490, 44] width 49 height 17
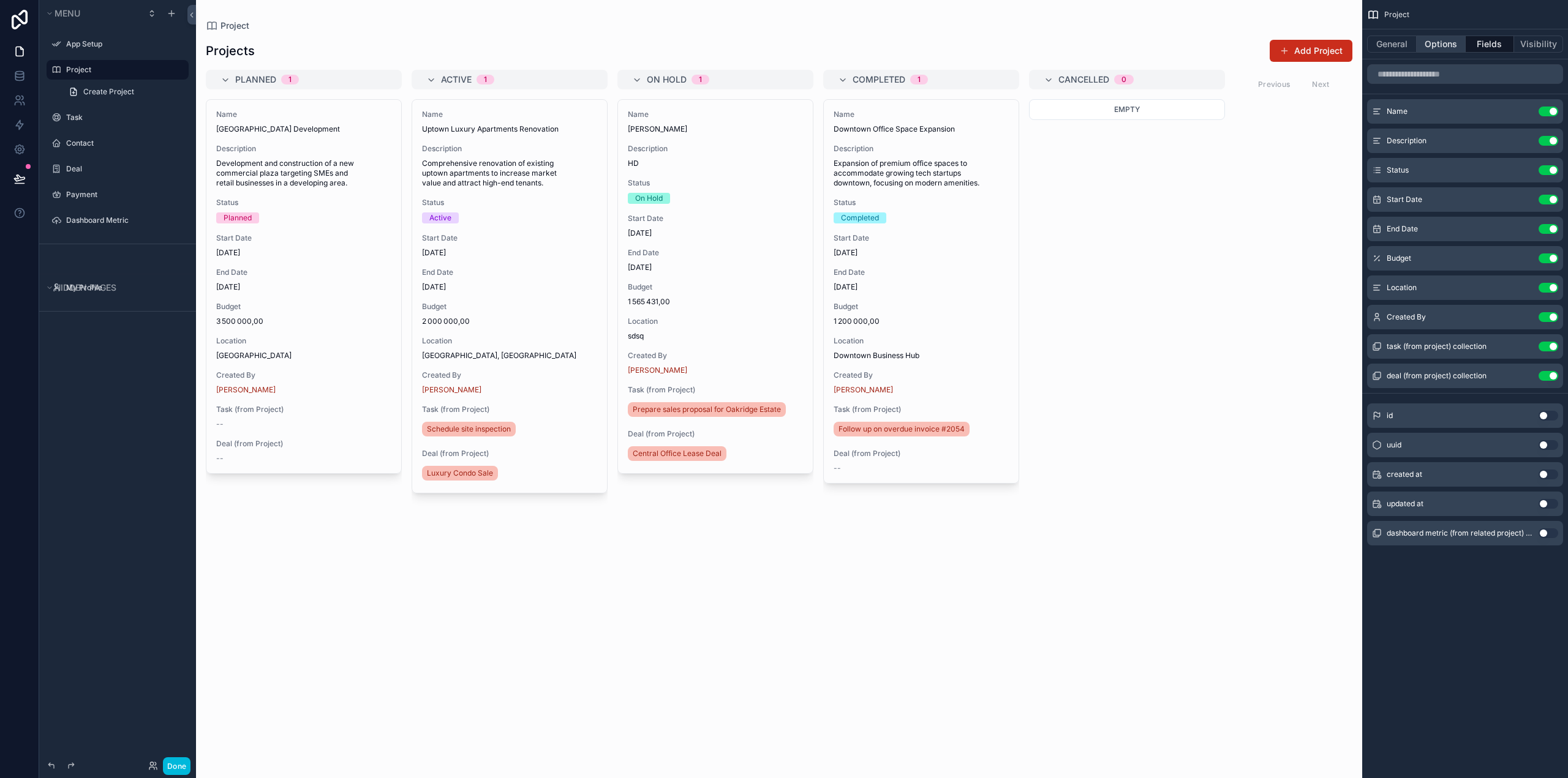
click at [1427, 48] on button "Options" at bounding box center [1441, 44] width 49 height 17
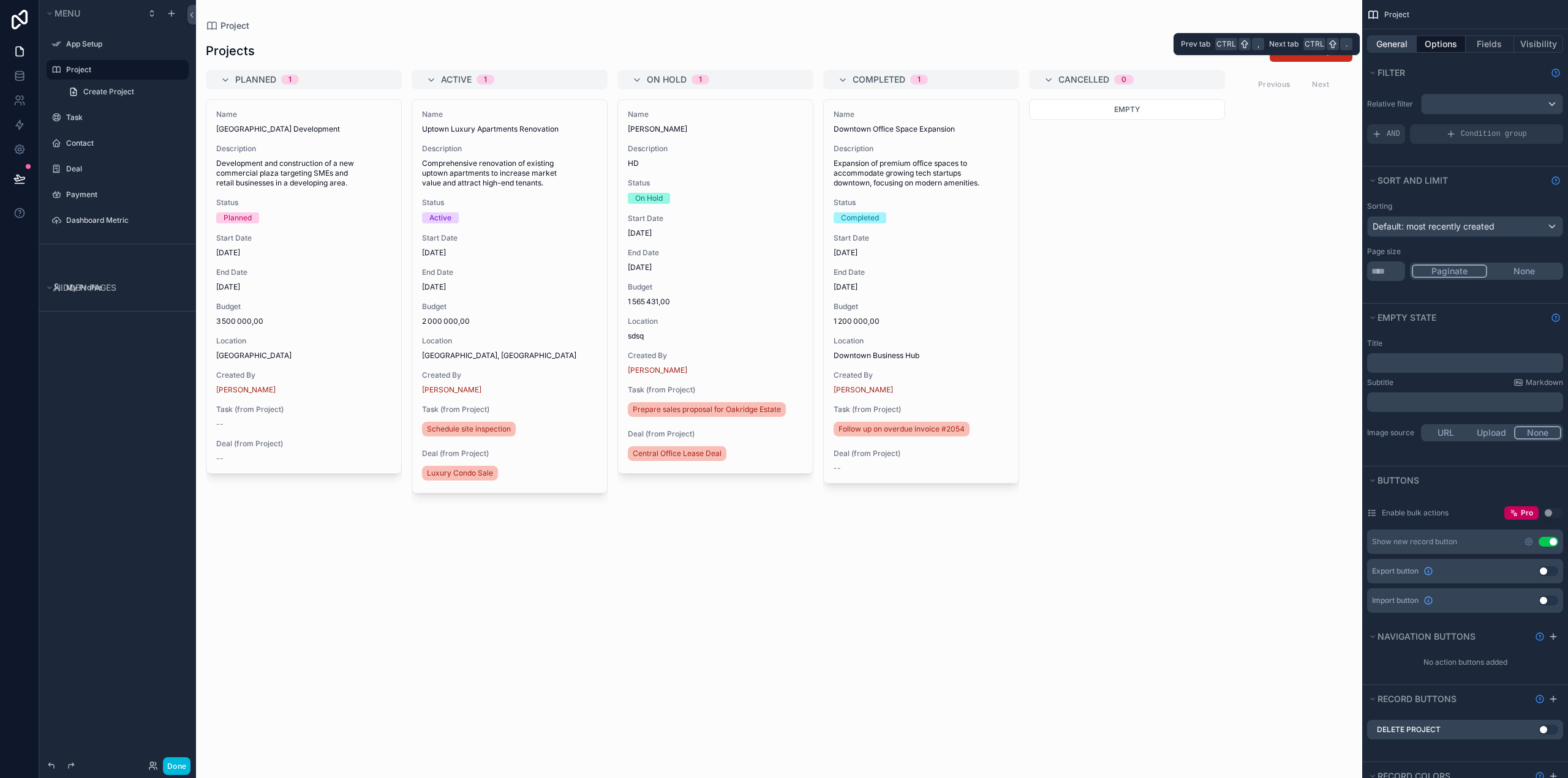
click at [1397, 45] on button "General" at bounding box center [1392, 44] width 50 height 17
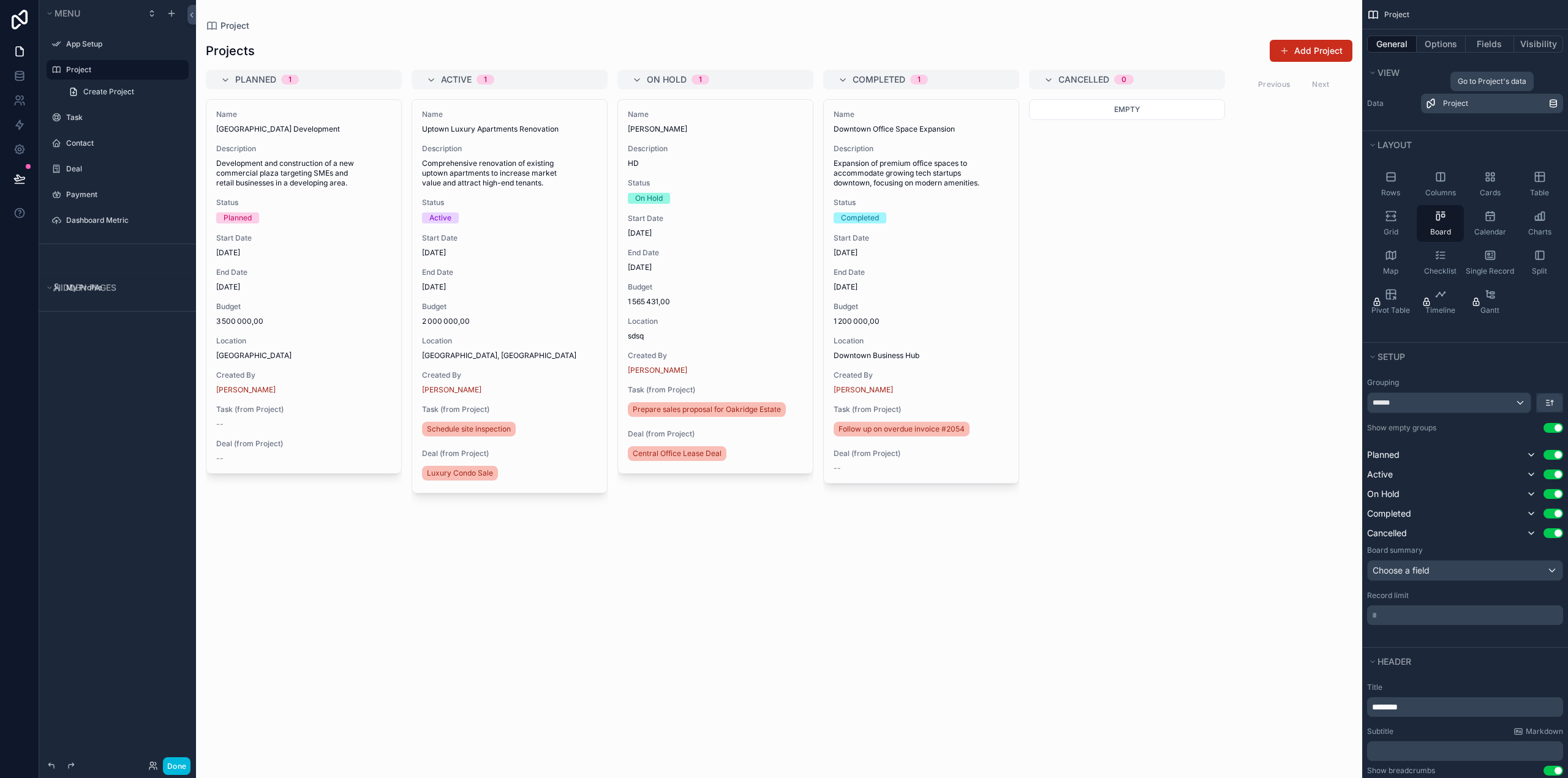
click at [1465, 105] on span "Project" at bounding box center [1455, 103] width 25 height 10
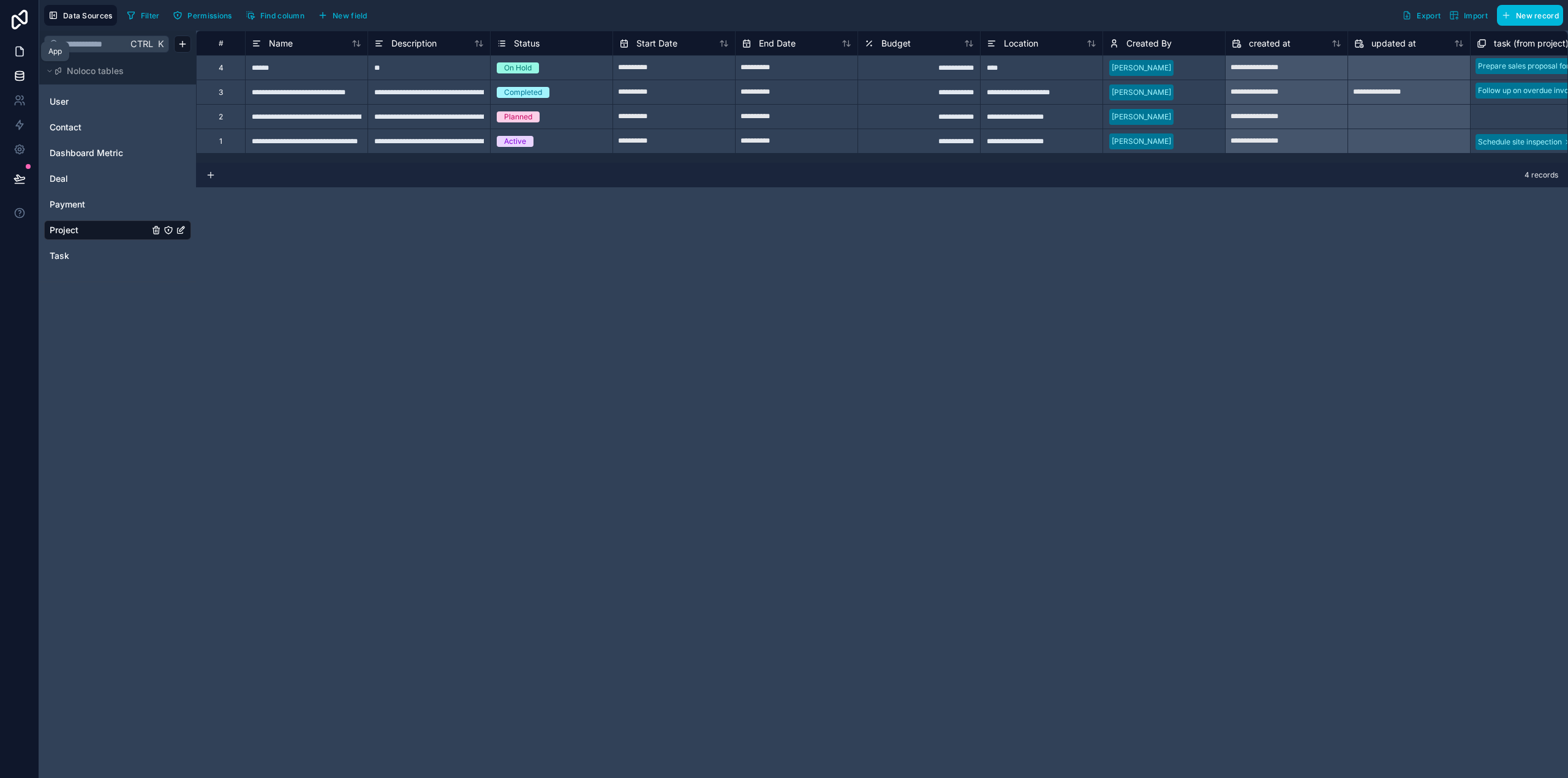
click at [16, 50] on icon at bounding box center [19, 52] width 7 height 9
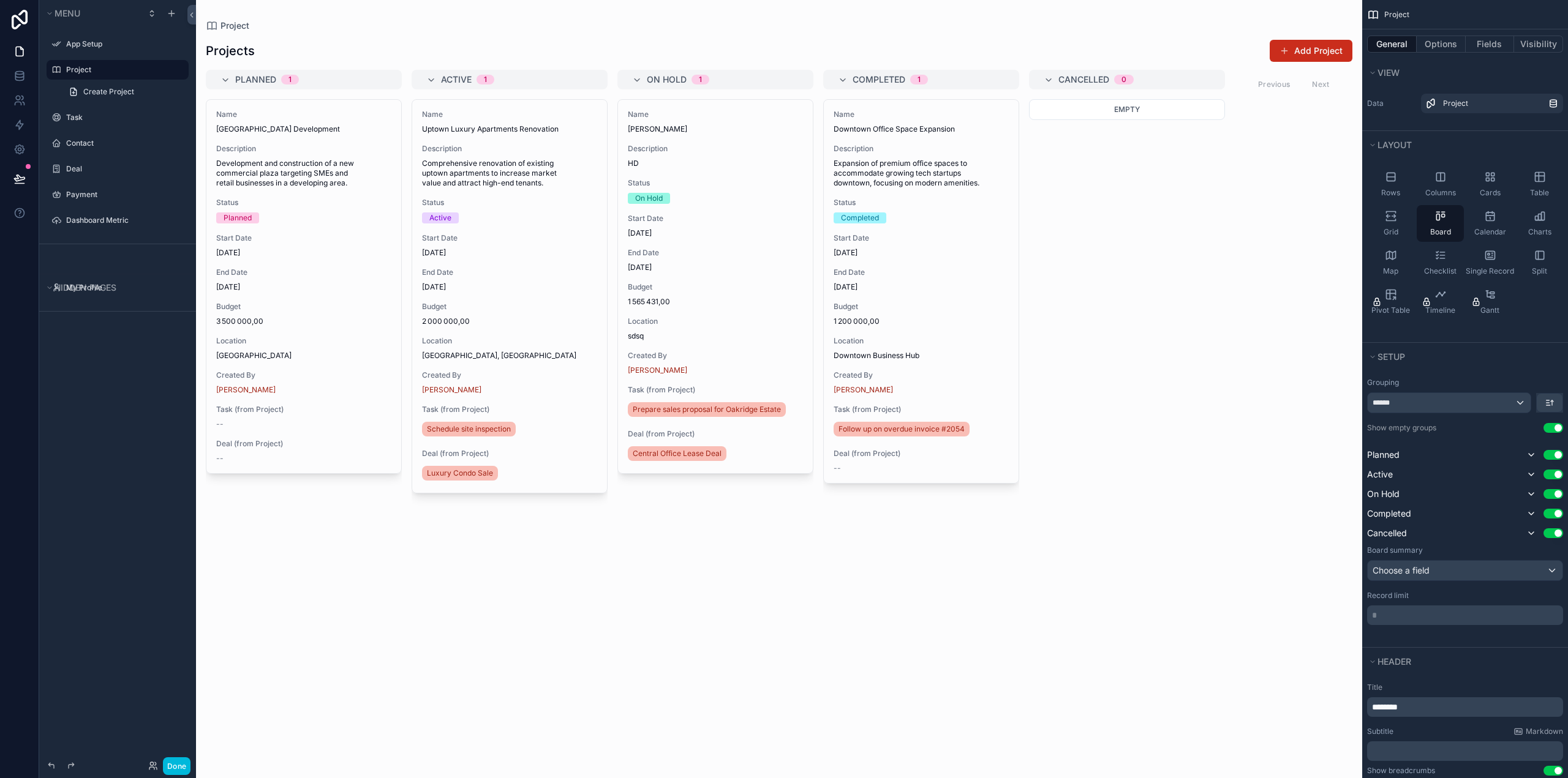
drag, startPoint x: 1397, startPoint y: 181, endPoint x: 1186, endPoint y: 510, distance: 390.8
click at [1186, 510] on div "App Setup Project 4 Task Contact Deal Payment Dashboard Metric My Profile Power…" at bounding box center [882, 389] width 1372 height 778
click at [1392, 179] on icon "scrollable content" at bounding box center [1390, 177] width 12 height 12
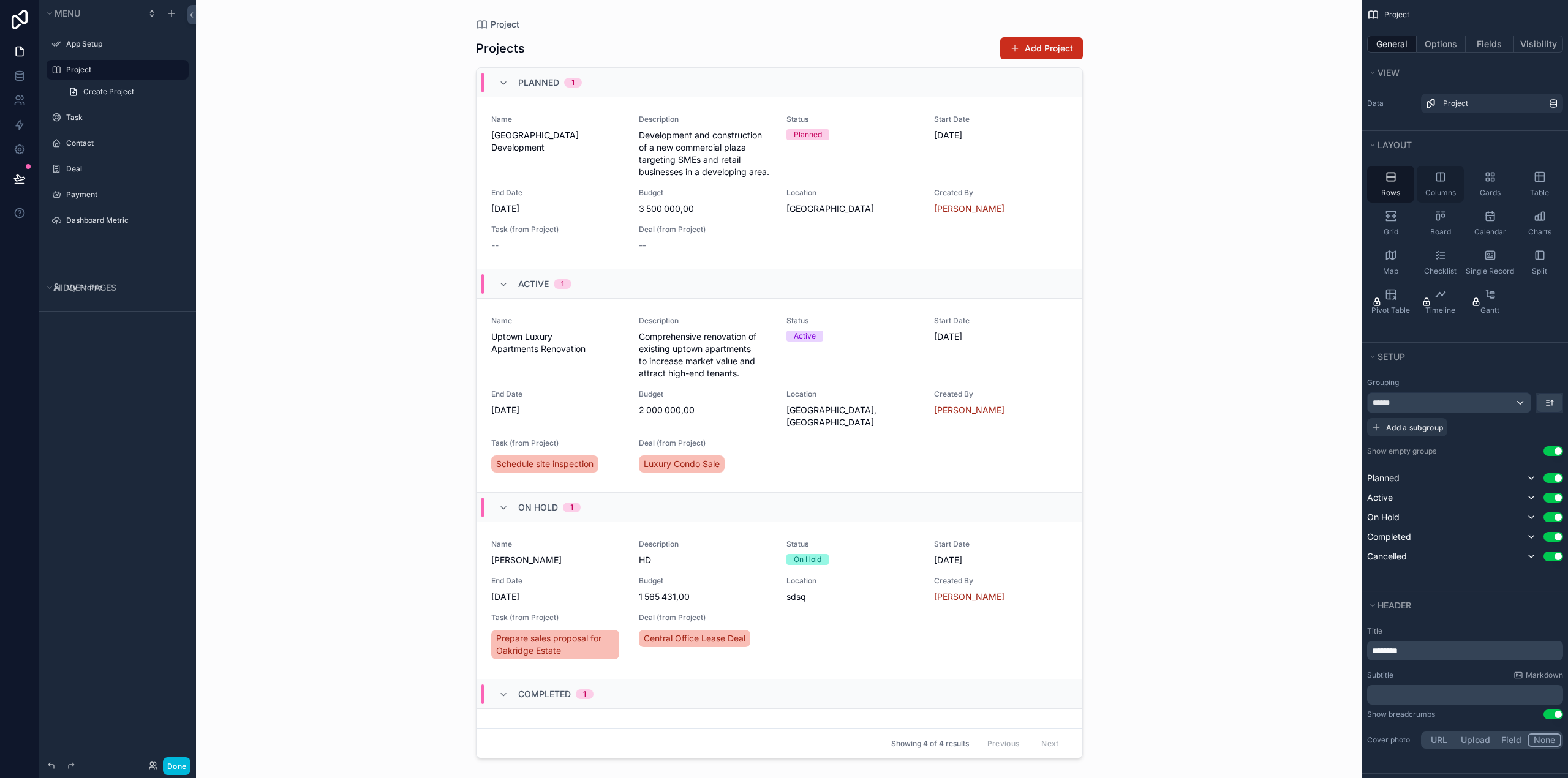
click at [1439, 183] on div "Columns" at bounding box center [1440, 184] width 47 height 37
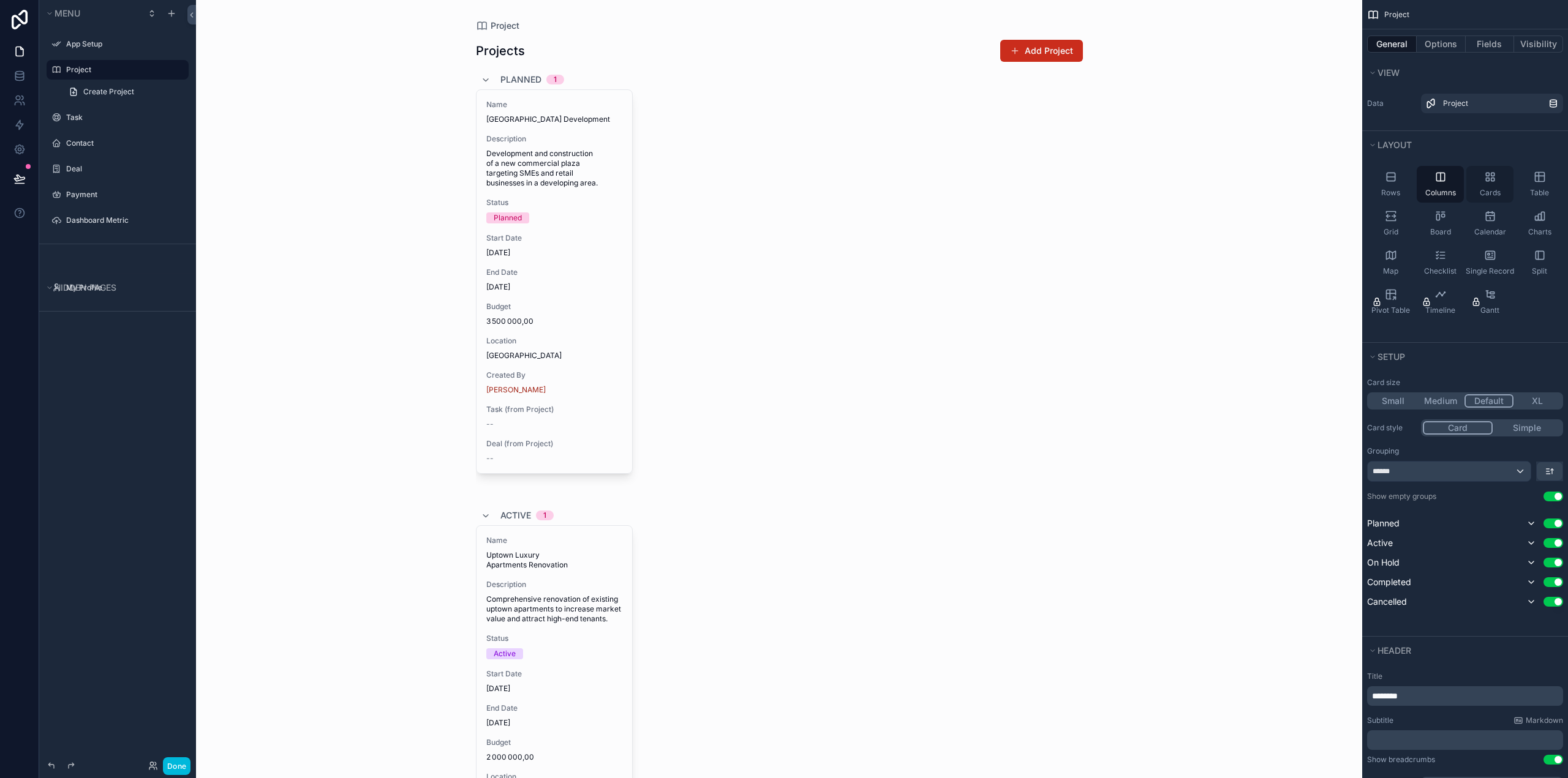
click at [1492, 184] on div "Cards" at bounding box center [1490, 184] width 47 height 37
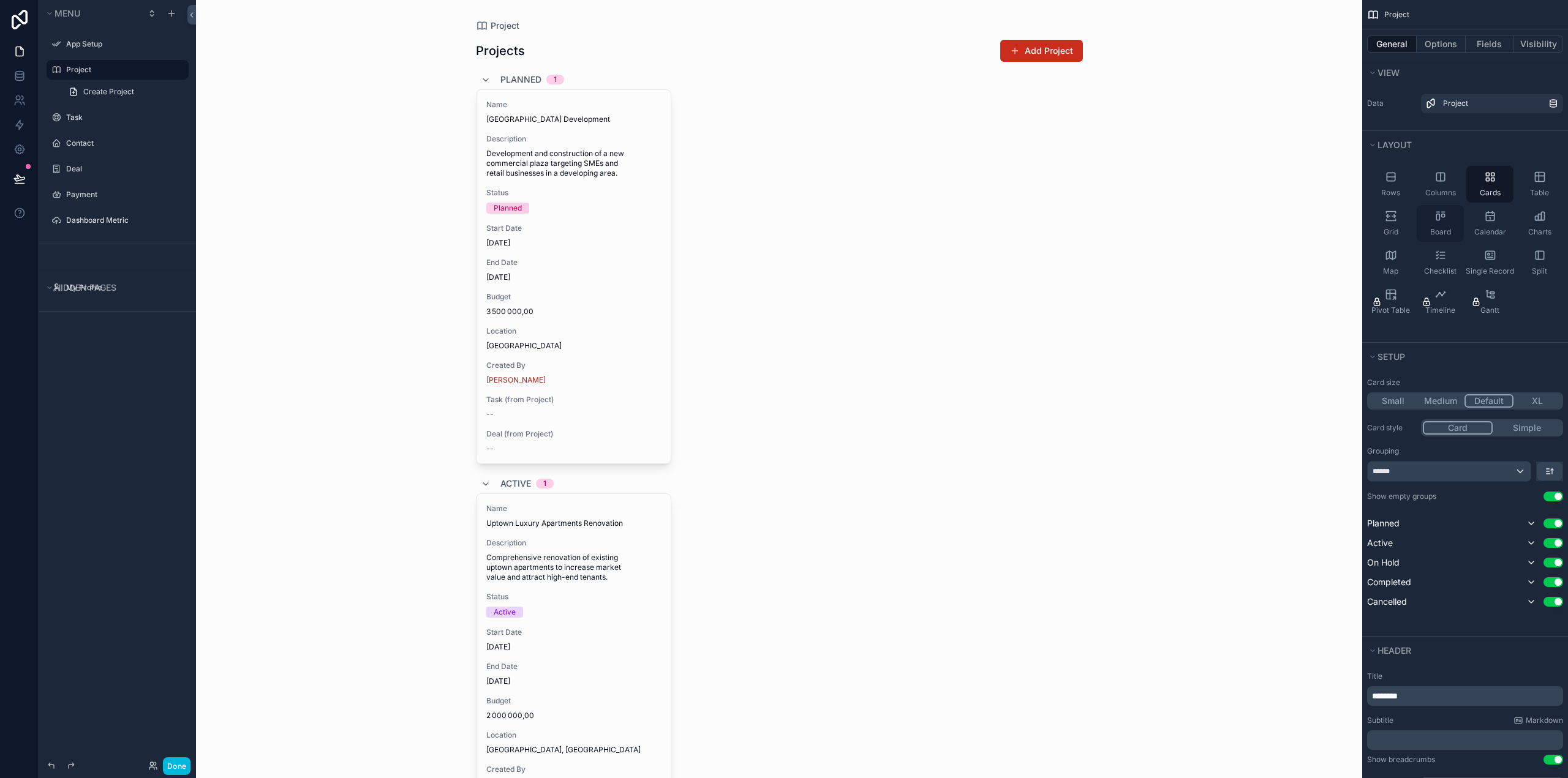
click at [1432, 222] on div "Board" at bounding box center [1440, 224] width 47 height 37
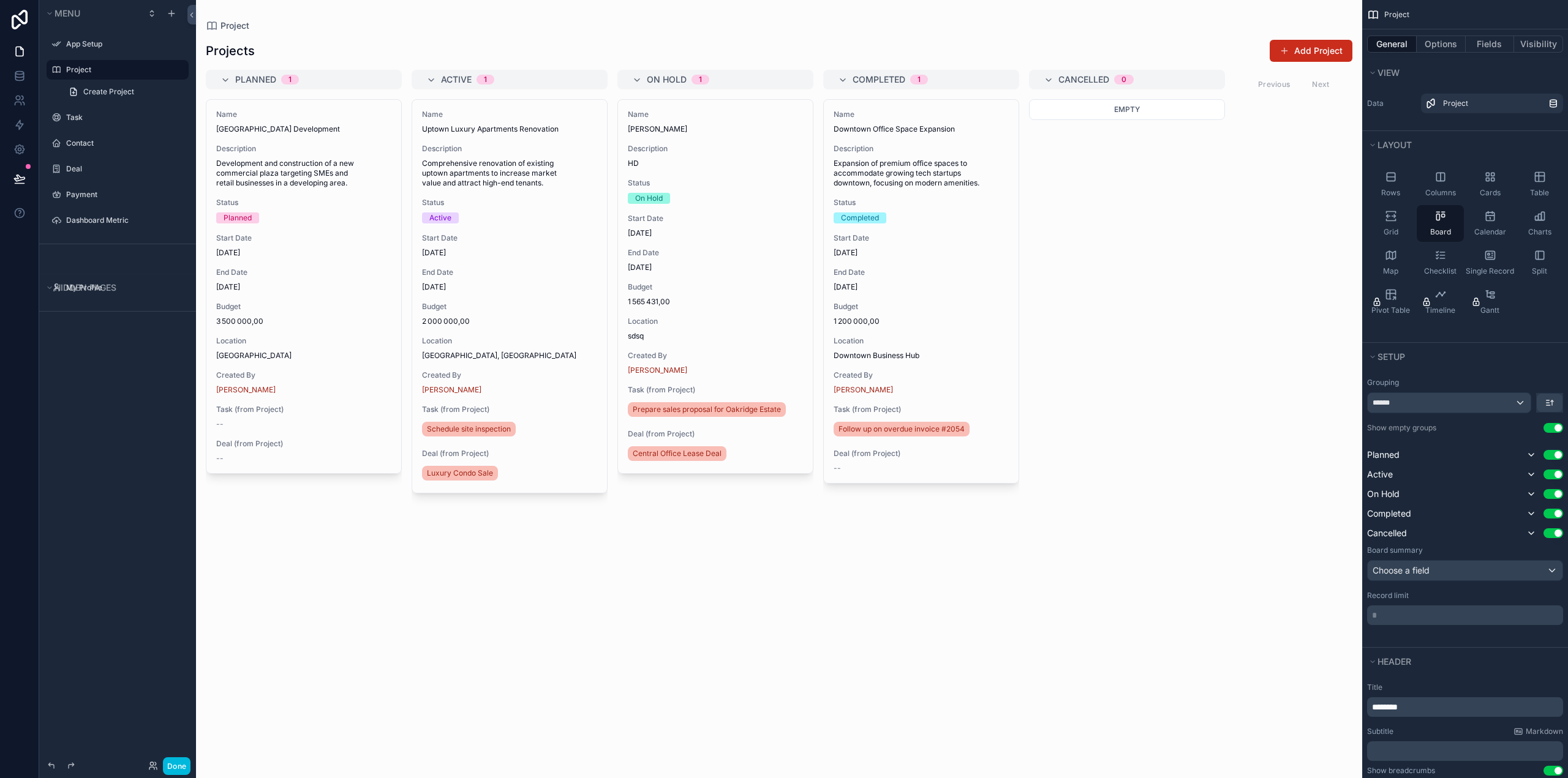
click at [1217, 254] on div "Empty" at bounding box center [1127, 431] width 196 height 664
click at [175, 12] on icon "scrollable content" at bounding box center [171, 13] width 10 height 10
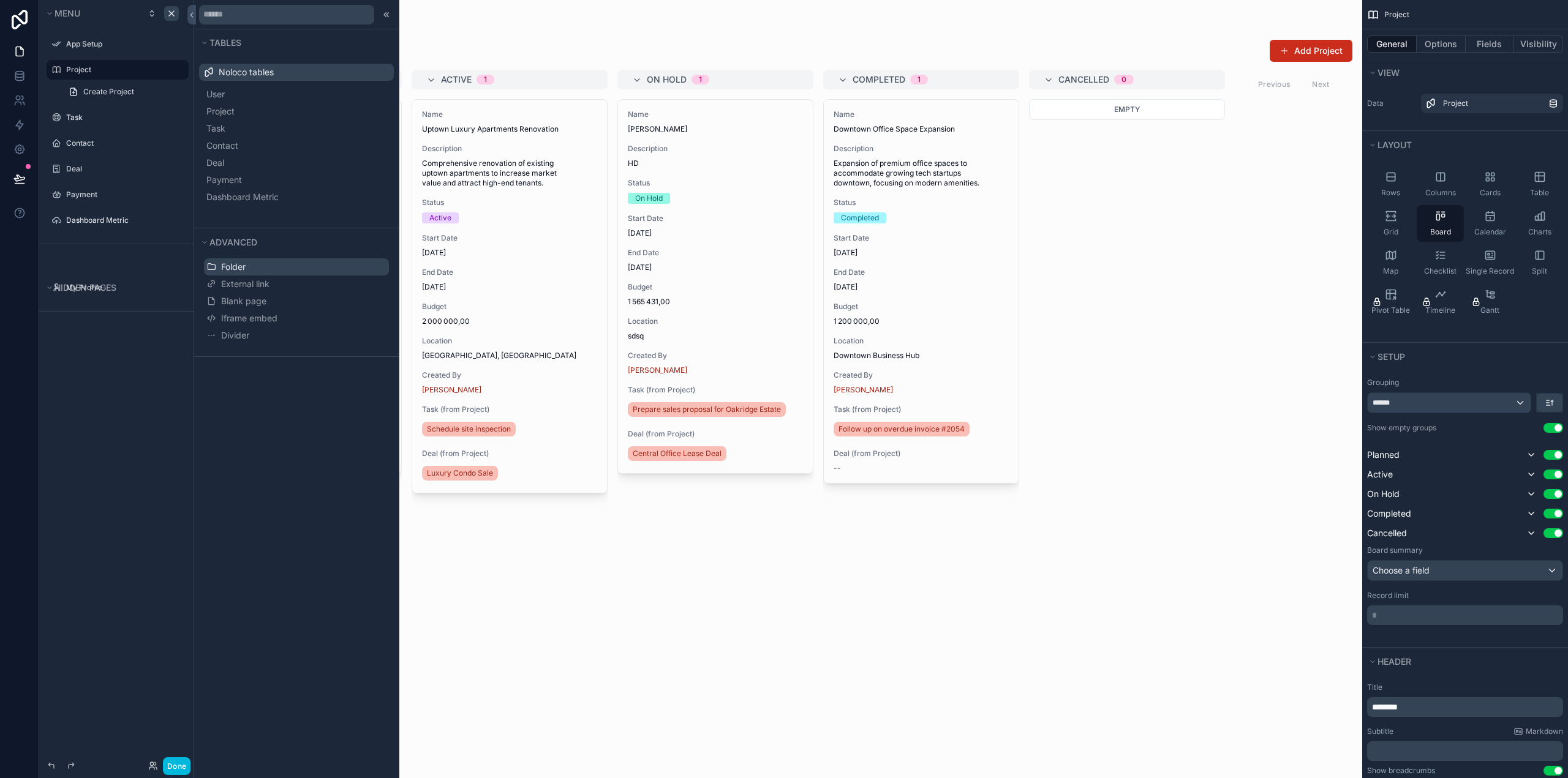
click at [239, 268] on span "Folder" at bounding box center [233, 267] width 24 height 12
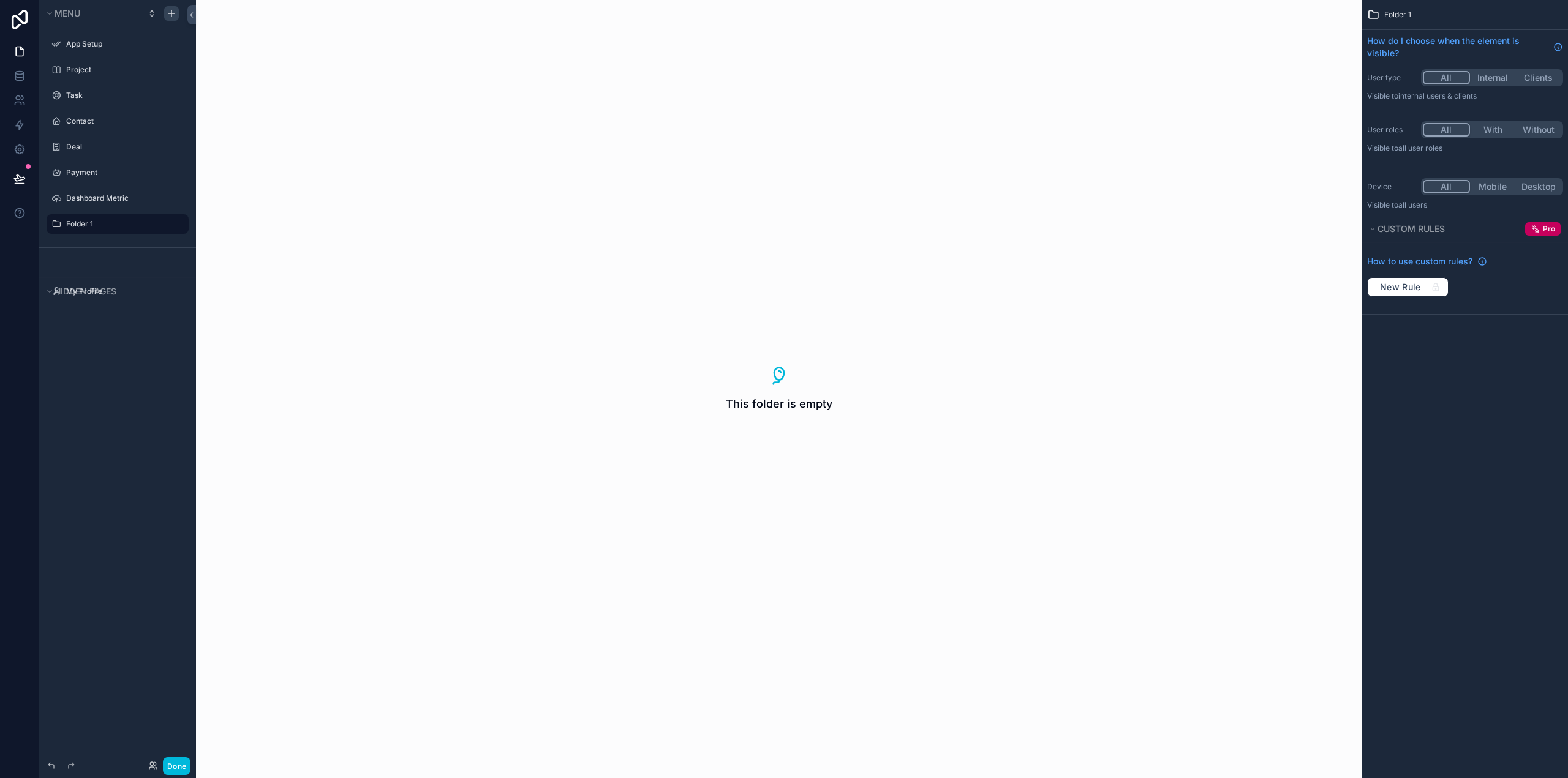
click at [1484, 78] on button "Internal" at bounding box center [1493, 77] width 46 height 14
click at [1532, 77] on button "Clients" at bounding box center [1538, 77] width 46 height 14
click at [1496, 71] on button "Internal" at bounding box center [1491, 77] width 46 height 14
click at [1500, 126] on button "With" at bounding box center [1493, 130] width 46 height 14
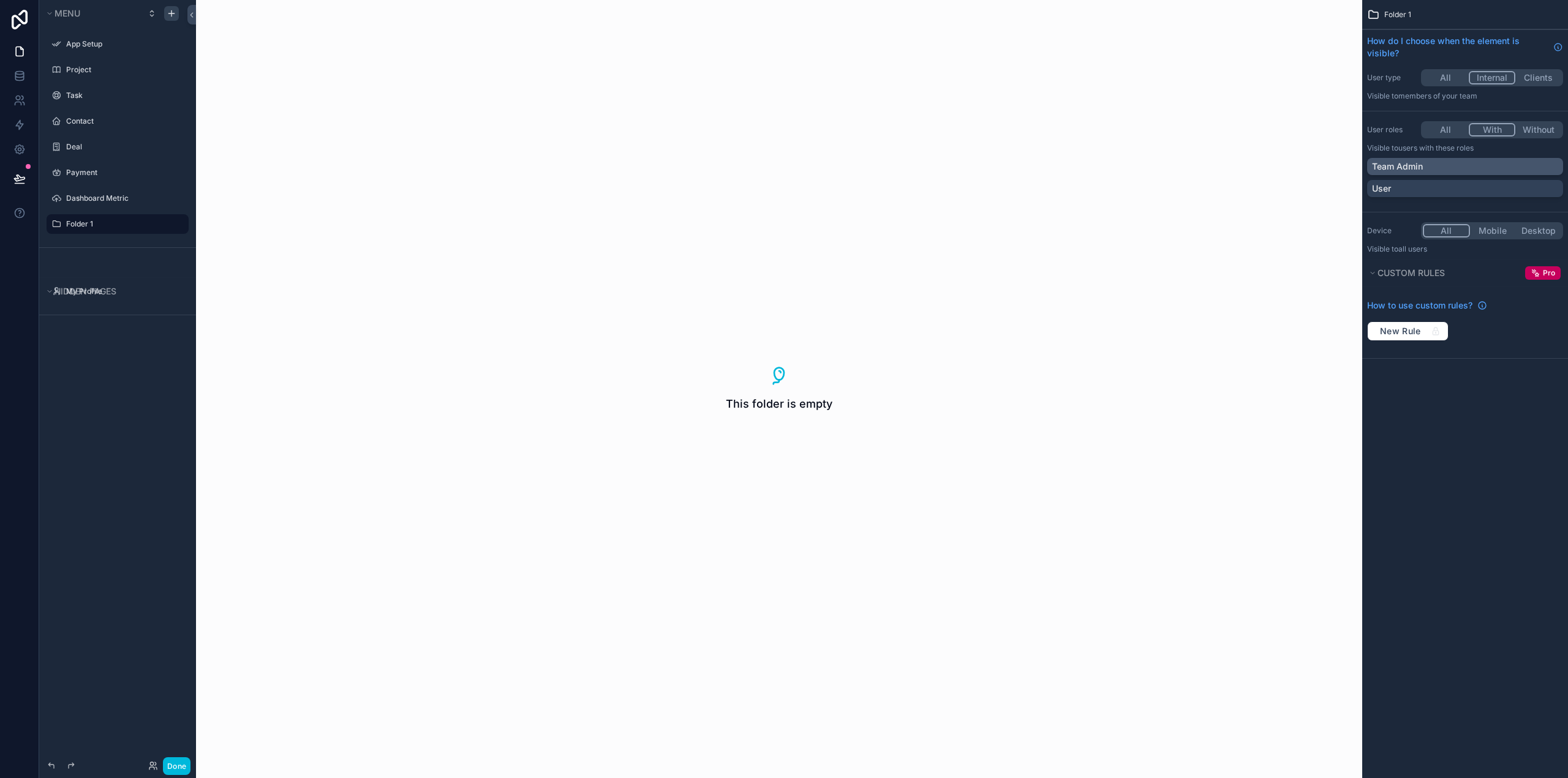
click at [1450, 158] on div "Team Admin" at bounding box center [1464, 166] width 196 height 17
click at [1417, 195] on div "User" at bounding box center [1464, 189] width 196 height 17
click at [1415, 173] on div "Team Admin" at bounding box center [1464, 166] width 196 height 17
click at [1418, 185] on div "User" at bounding box center [1457, 188] width 171 height 12
click at [1403, 273] on span "Custom rules" at bounding box center [1411, 273] width 68 height 10
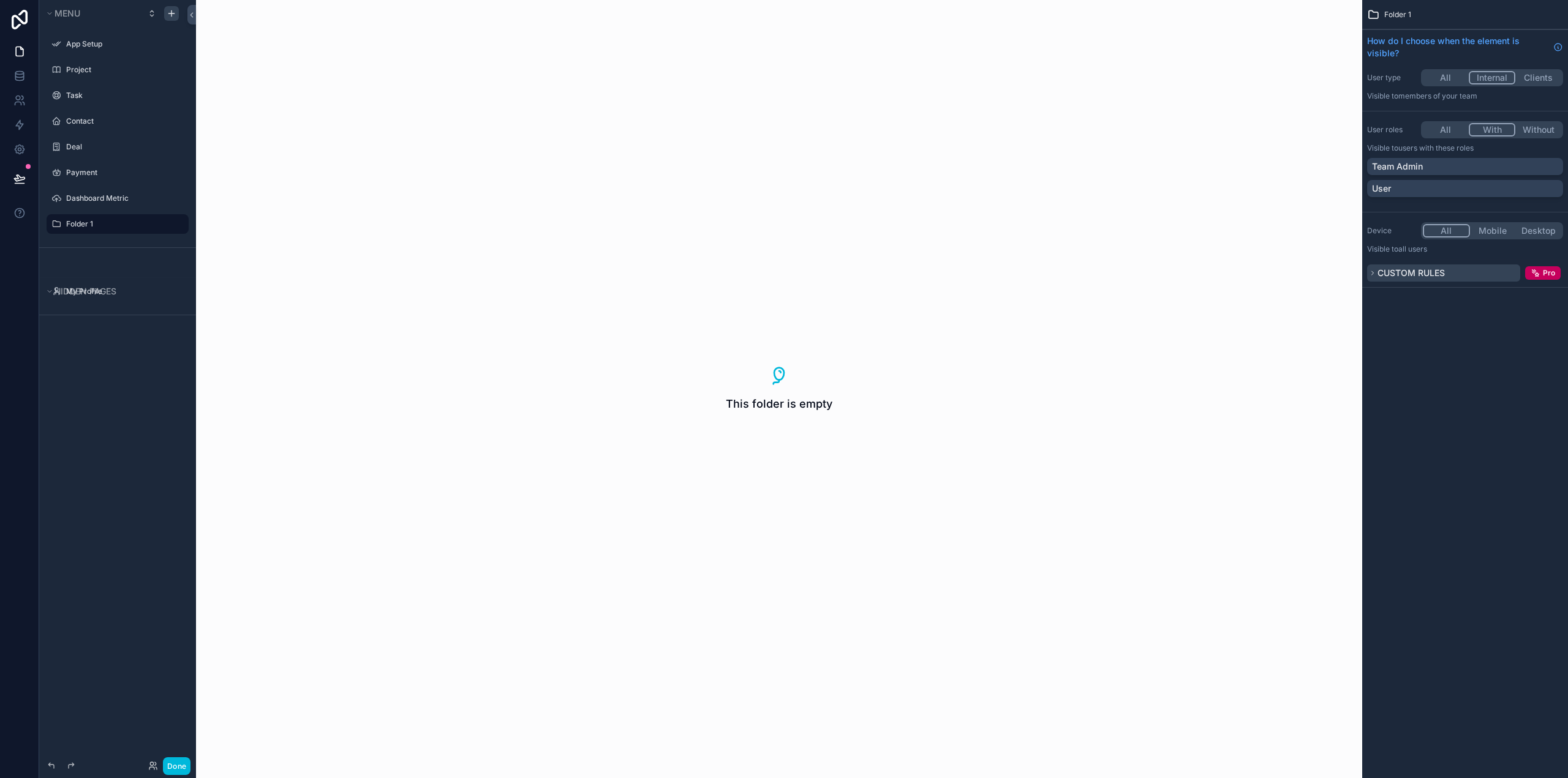
click at [1381, 273] on span "Custom rules" at bounding box center [1411, 273] width 68 height 10
click at [1036, 383] on div "This folder is empty" at bounding box center [779, 389] width 1166 height 778
click at [78, 223] on label "Folder 1" at bounding box center [124, 224] width 115 height 10
click at [0, 0] on icon "scrollable content" at bounding box center [0, 0] width 0 height 0
click at [179, 225] on icon "scrollable content" at bounding box center [178, 224] width 10 height 10
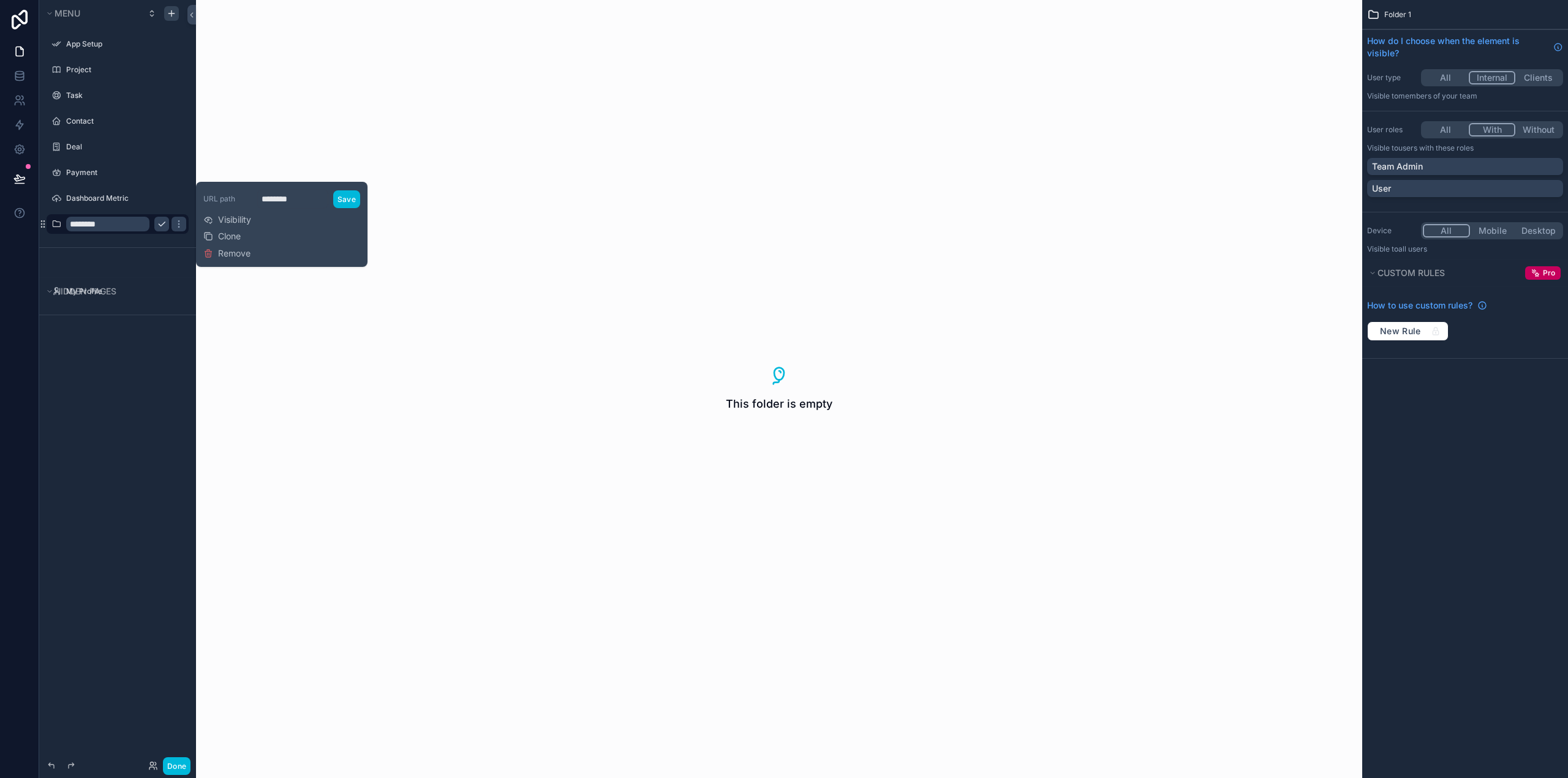
click at [572, 267] on div "This folder is empty" at bounding box center [779, 389] width 1166 height 778
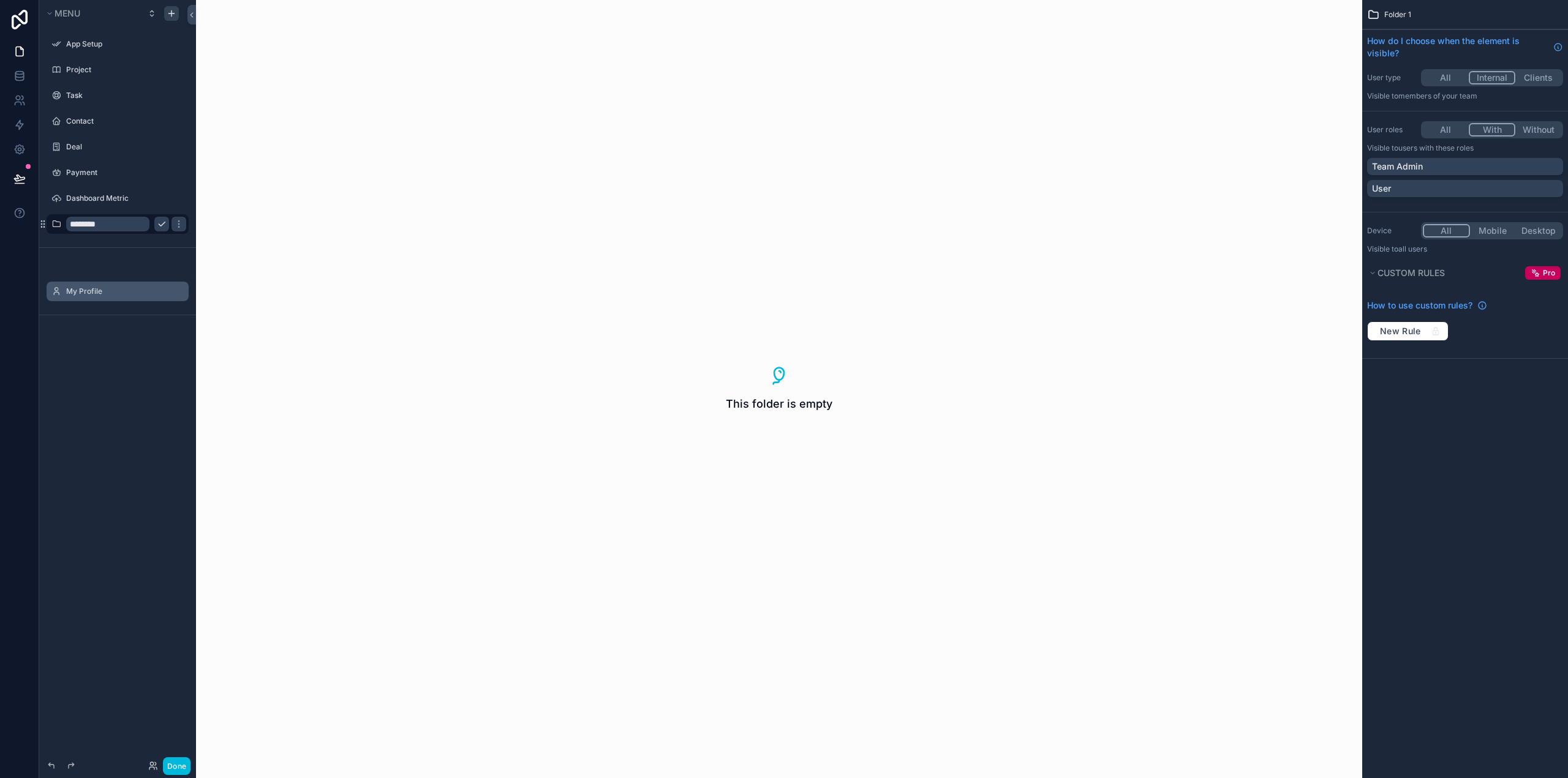
click at [90, 289] on label "My Profile" at bounding box center [124, 291] width 115 height 10
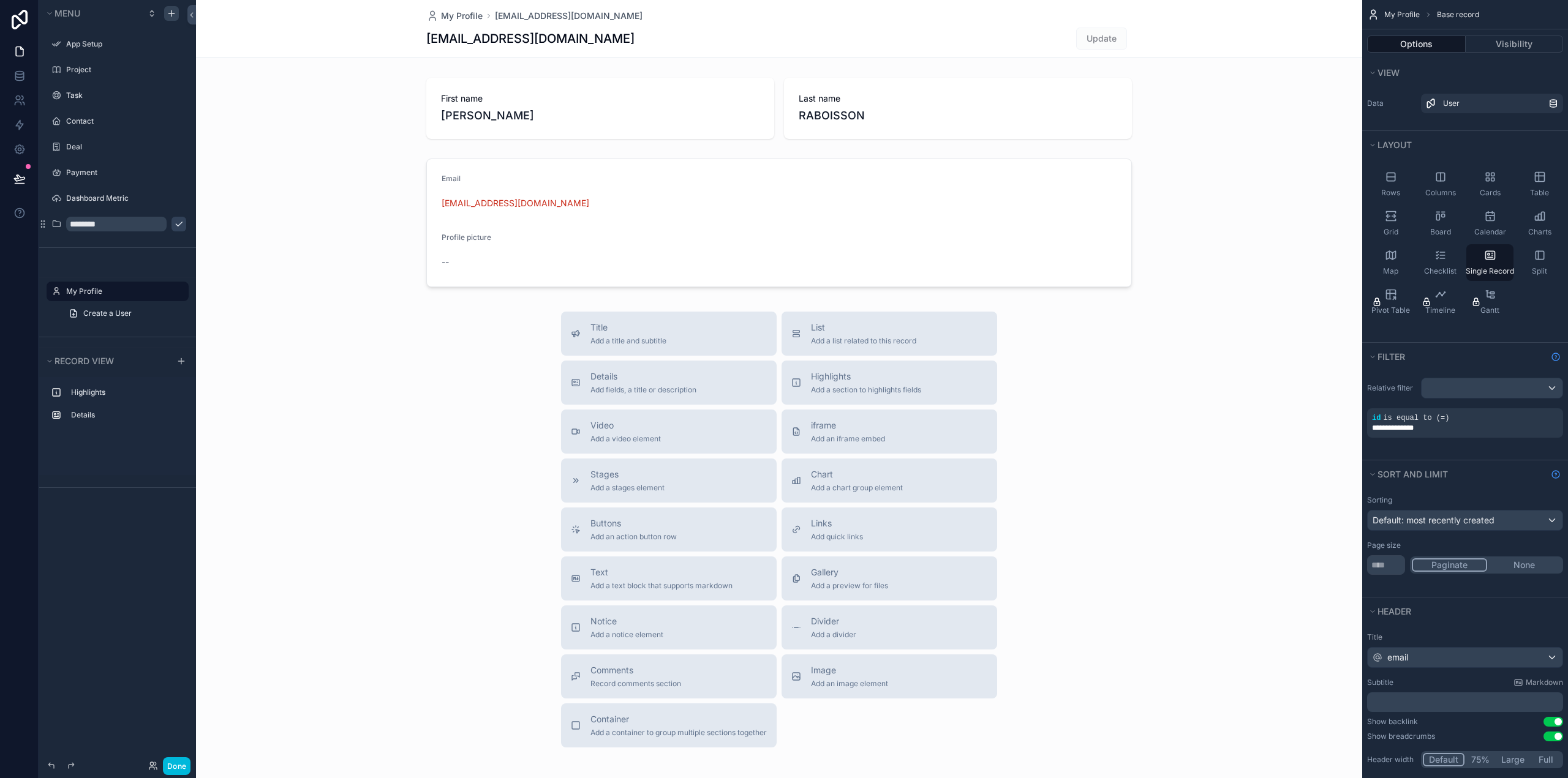
click at [113, 294] on label "My Profile" at bounding box center [124, 291] width 115 height 10
click at [677, 346] on div "scrollable content" at bounding box center [779, 423] width 1166 height 846
click at [618, 343] on span "Add a title and subtitle" at bounding box center [628, 341] width 76 height 10
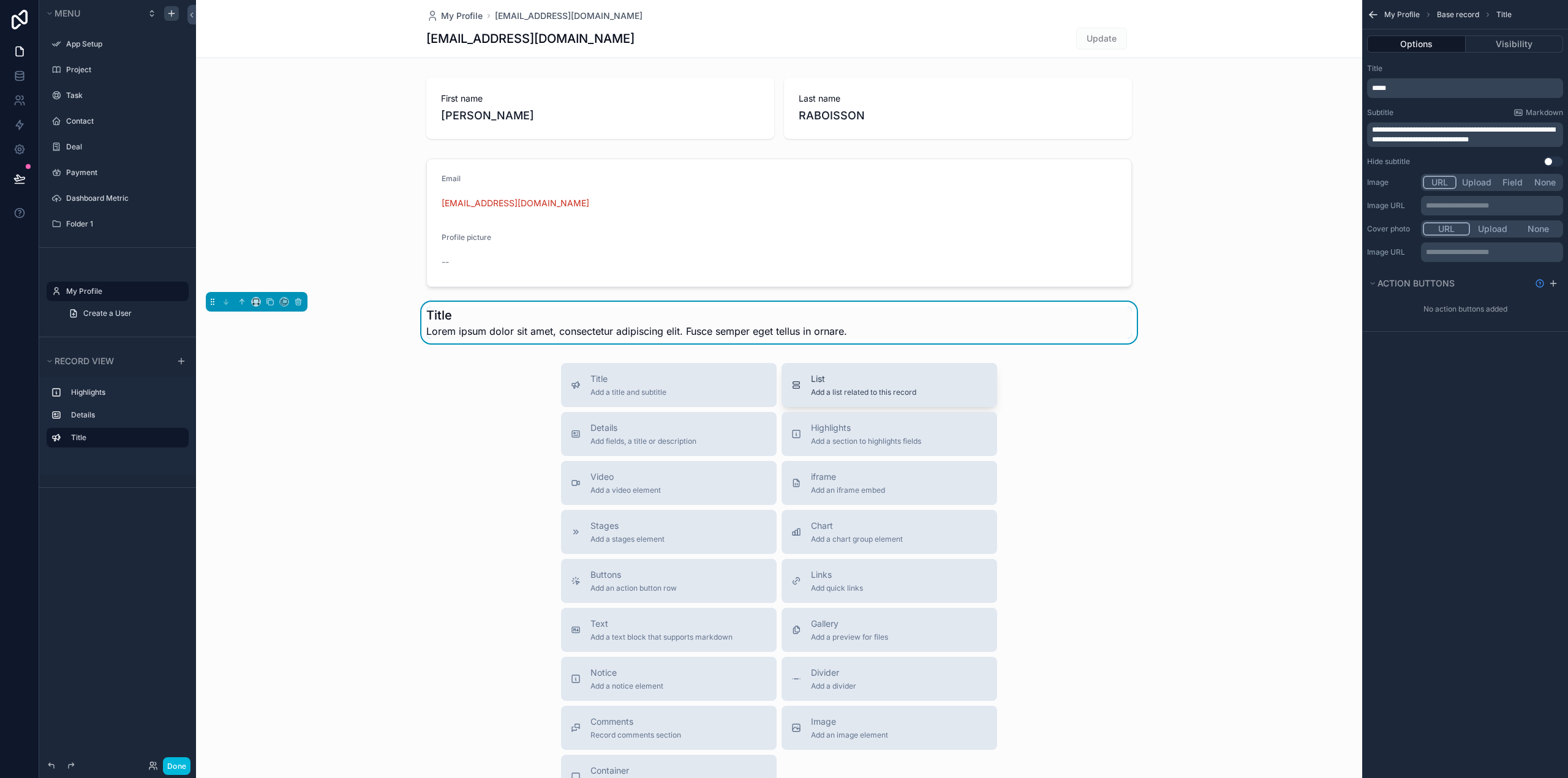
click at [886, 379] on span "List" at bounding box center [863, 379] width 106 height 12
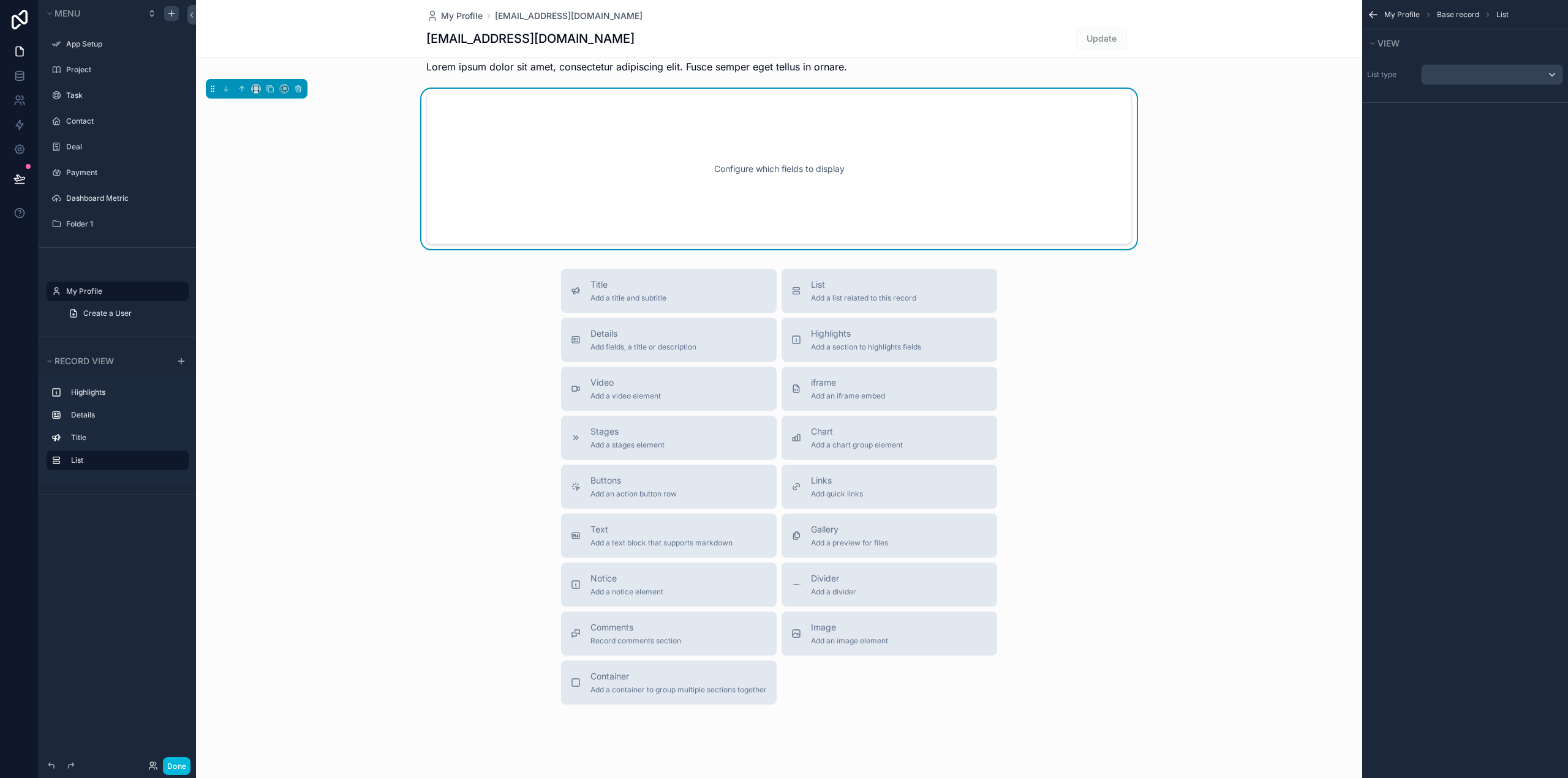
scroll to position [289, 0]
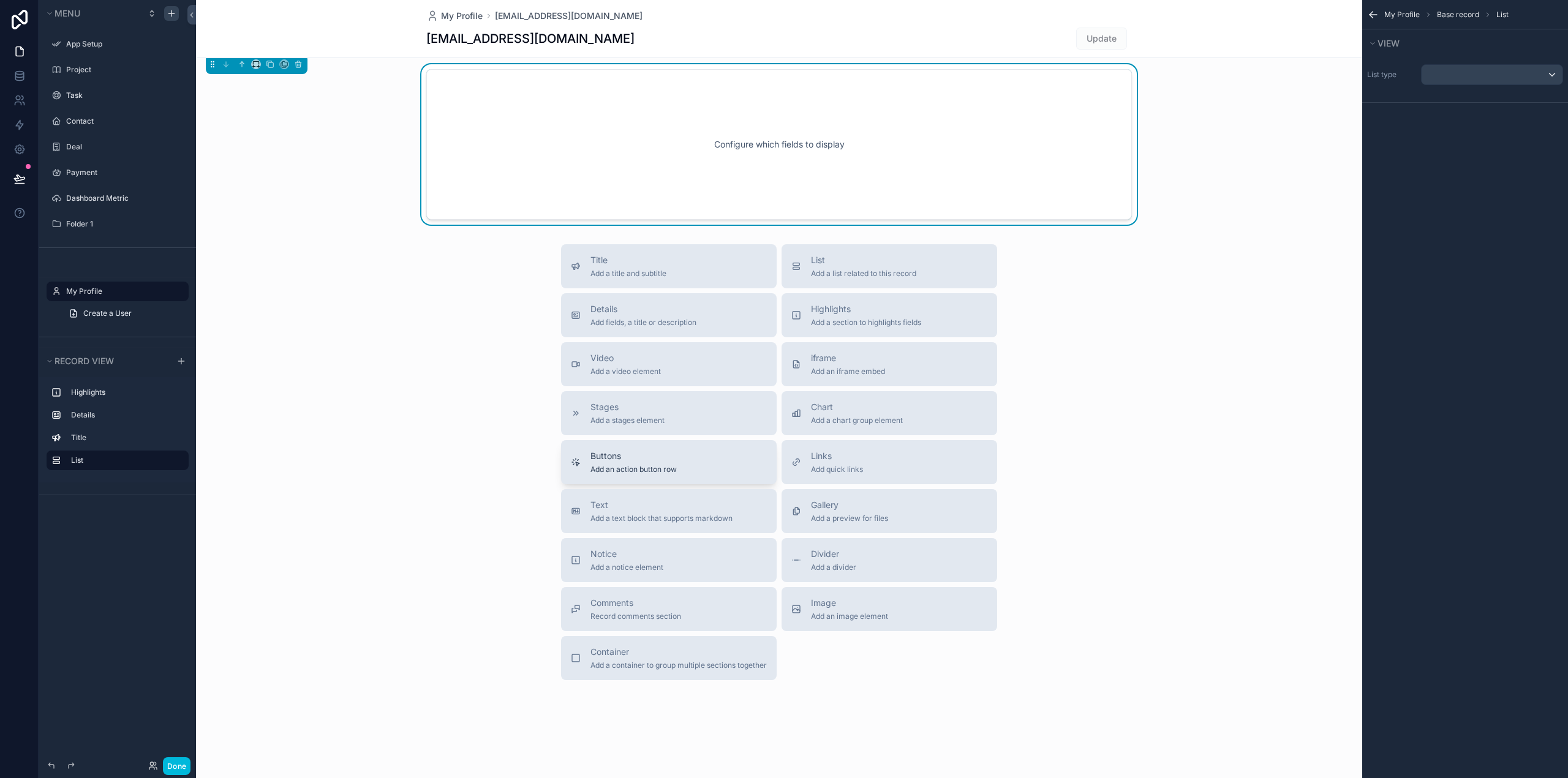
click at [649, 459] on span "Buttons" at bounding box center [633, 456] width 87 height 12
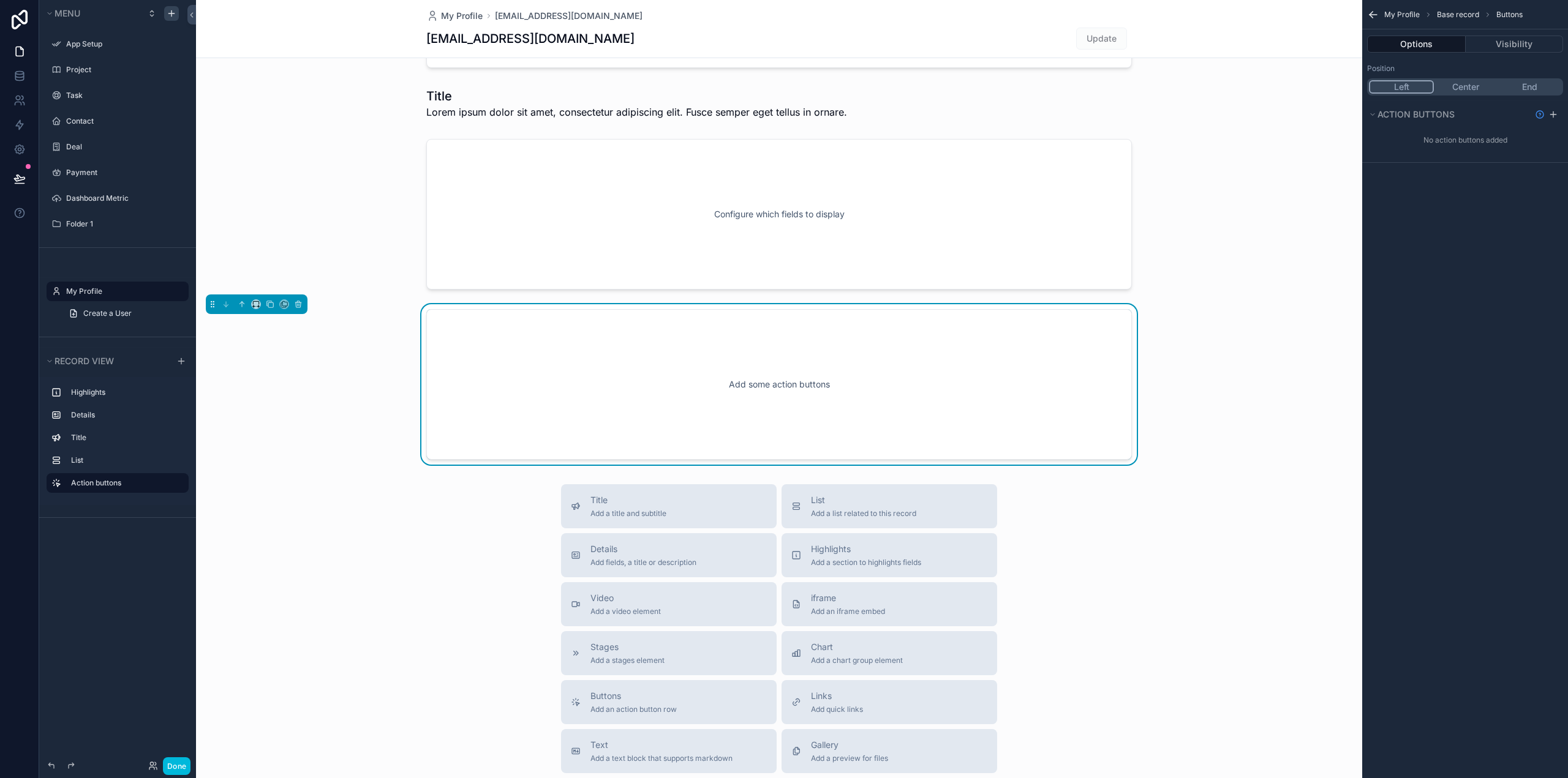
scroll to position [215, 0]
click at [746, 364] on div "Add some action buttons" at bounding box center [779, 389] width 665 height 110
click at [747, 388] on div "Add some action buttons" at bounding box center [779, 389] width 665 height 110
click at [733, 390] on div "Add some action buttons" at bounding box center [779, 389] width 665 height 110
click at [1450, 14] on span "Base record" at bounding box center [1458, 14] width 42 height 10
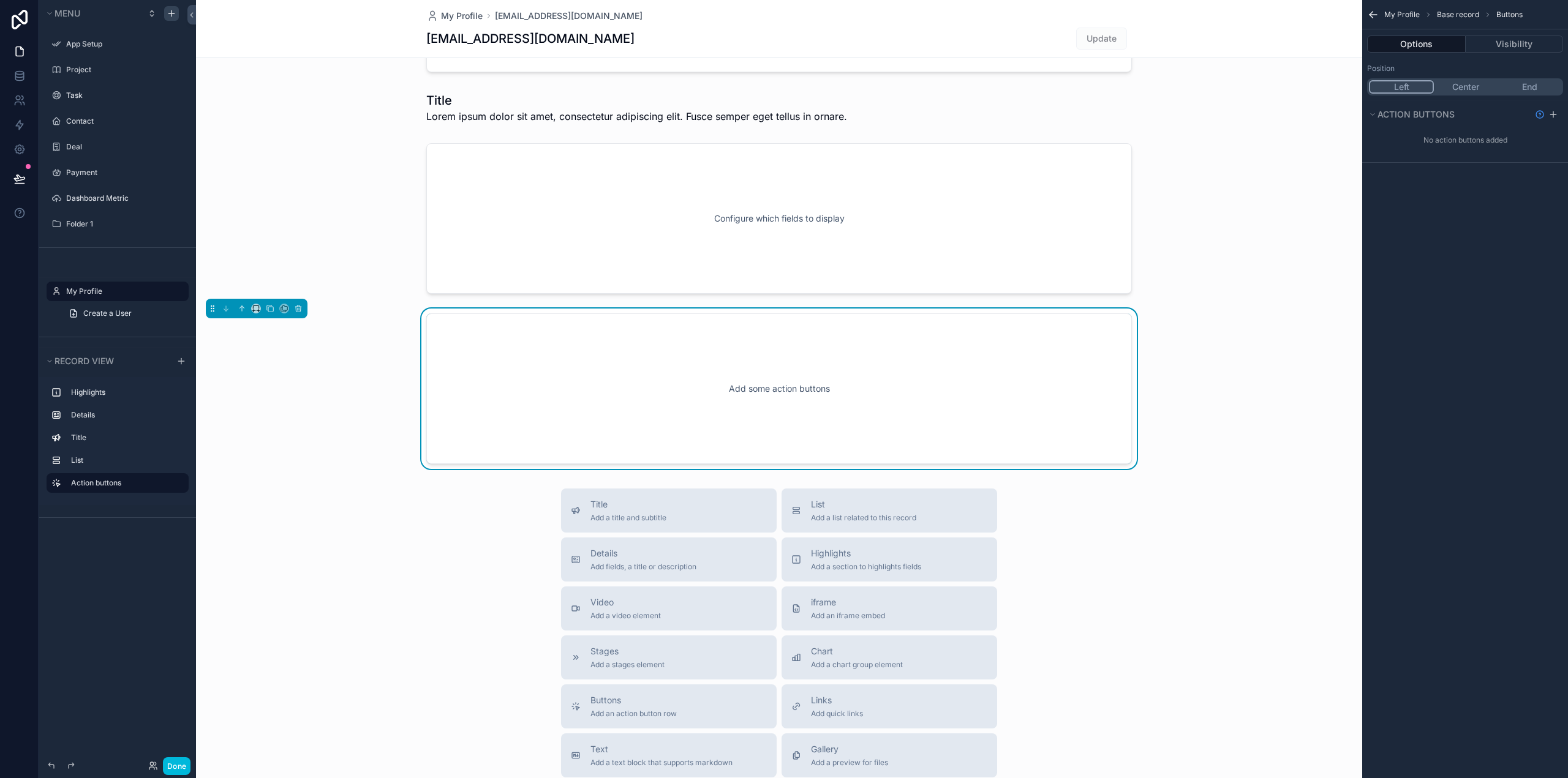
click at [1469, 80] on button "Center" at bounding box center [1465, 87] width 64 height 14
click at [1529, 87] on button "End" at bounding box center [1529, 87] width 64 height 14
click at [1422, 117] on span "Action buttons" at bounding box center [1416, 114] width 77 height 10
click at [1375, 115] on icon "scrollable content" at bounding box center [1372, 114] width 7 height 7
click at [1451, 142] on div "No action buttons added" at bounding box center [1465, 140] width 206 height 20
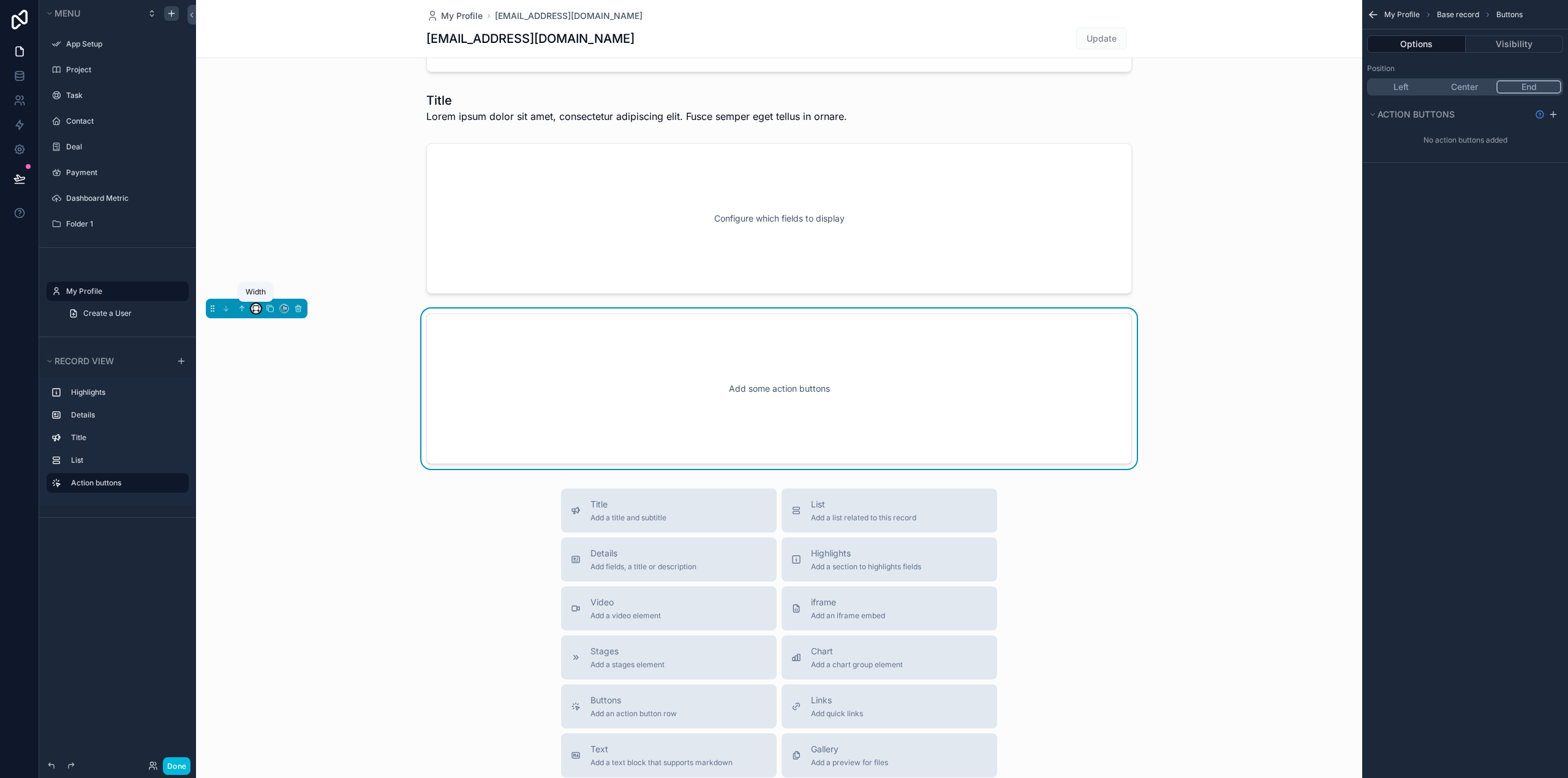
click at [256, 307] on icon "scrollable content" at bounding box center [256, 308] width 9 height 9
click at [262, 359] on span "25%" at bounding box center [271, 355] width 19 height 14
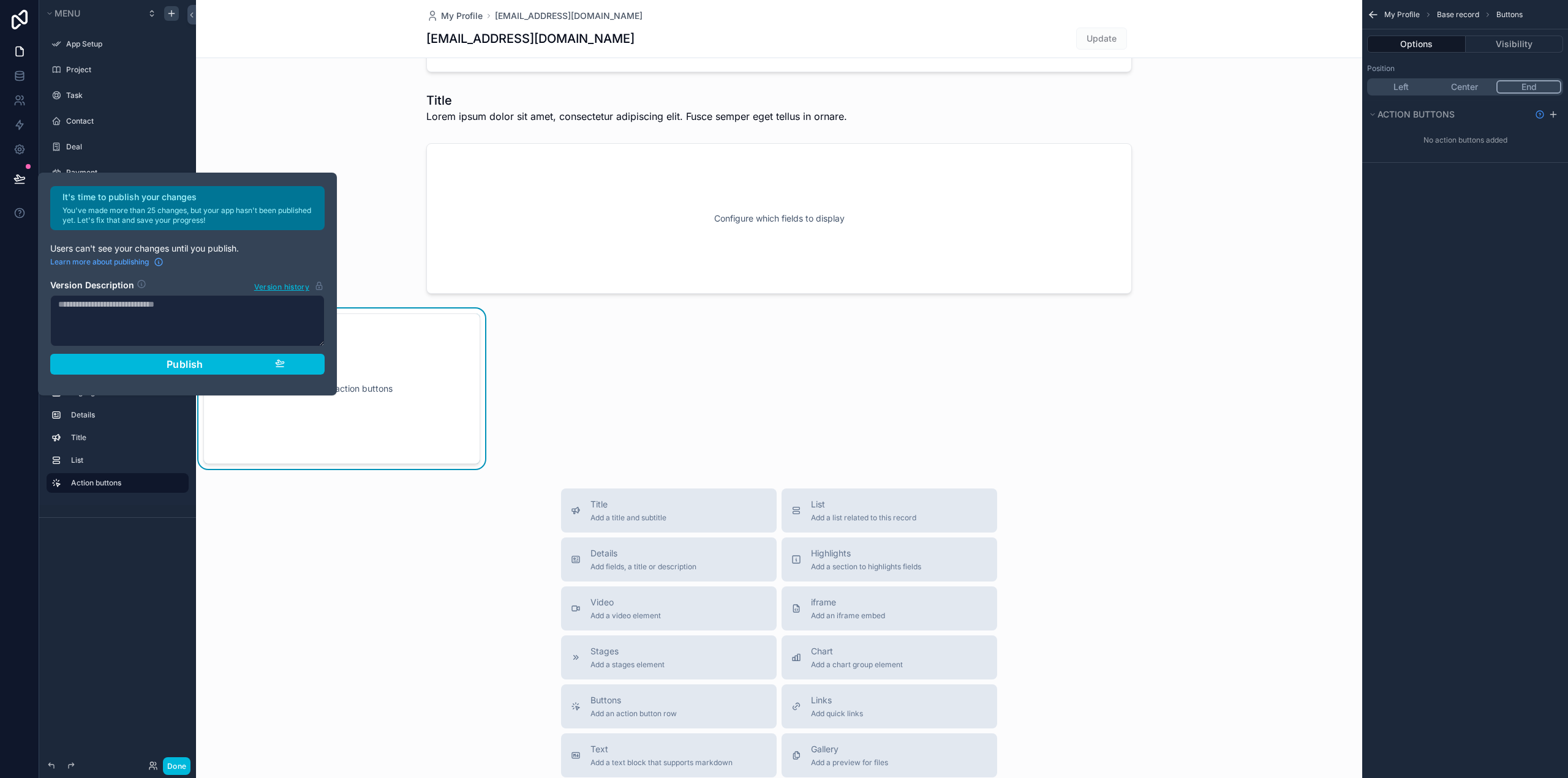
click at [536, 385] on div "First name [PERSON_NAME] Last name RABOISSON Email [EMAIL_ADDRESS][DOMAIN_NAME]…" at bounding box center [779, 163] width 1166 height 611
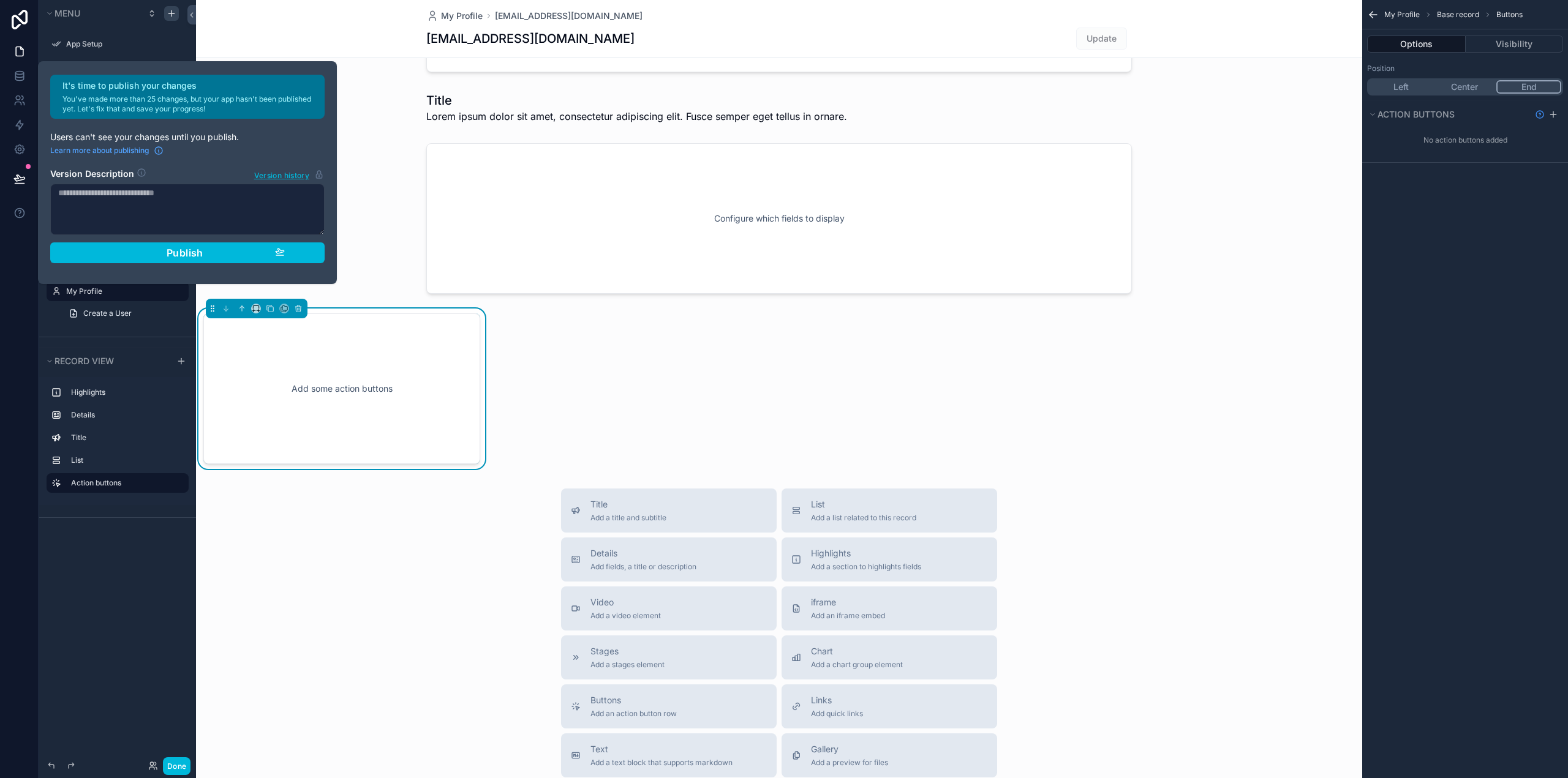
click at [128, 175] on h2 "Version Description" at bounding box center [92, 174] width 84 height 14
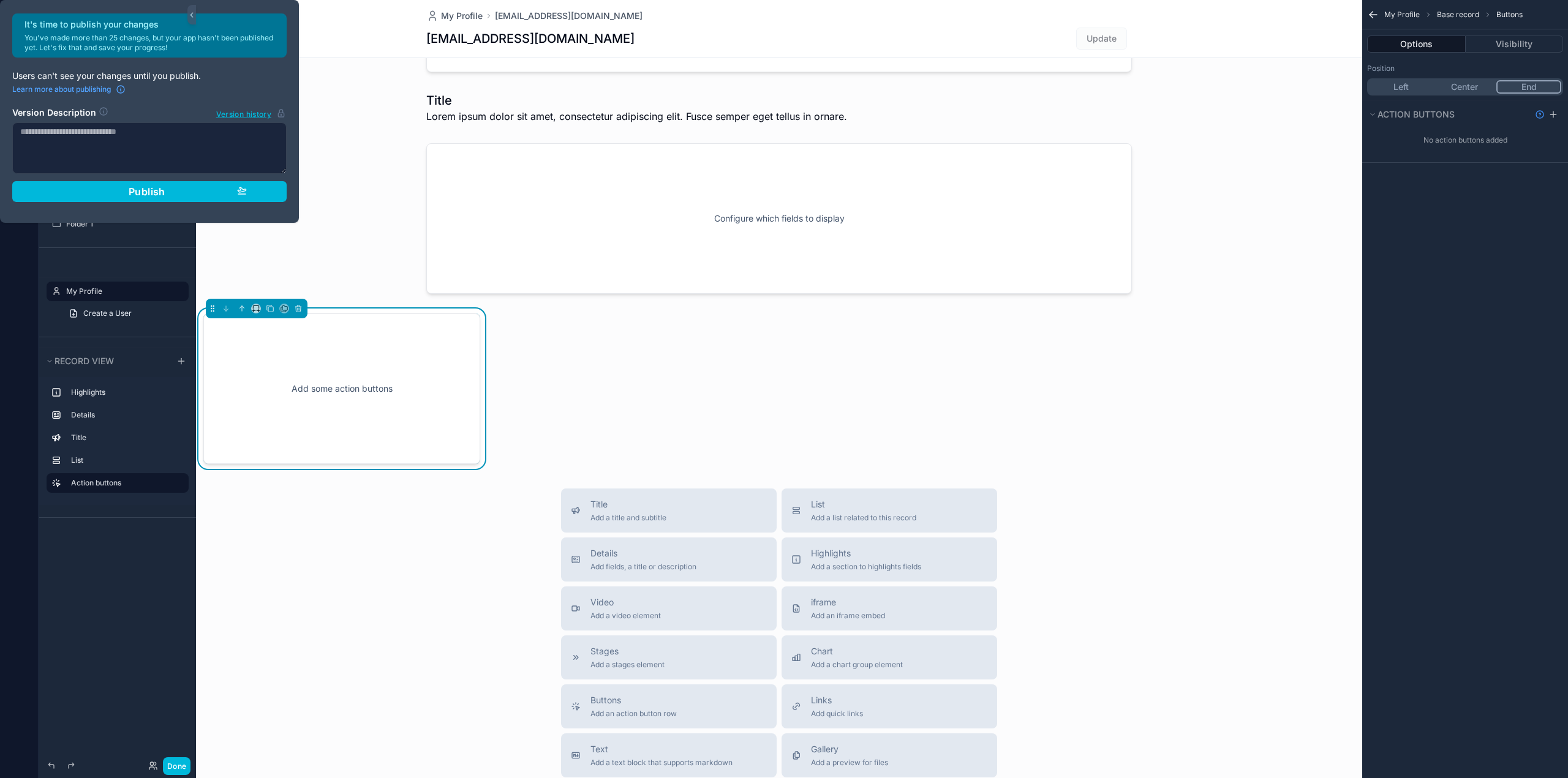
click at [498, 350] on div "First name [PERSON_NAME] Last name RABOISSON Email [EMAIL_ADDRESS][DOMAIN_NAME]…" at bounding box center [779, 163] width 1166 height 611
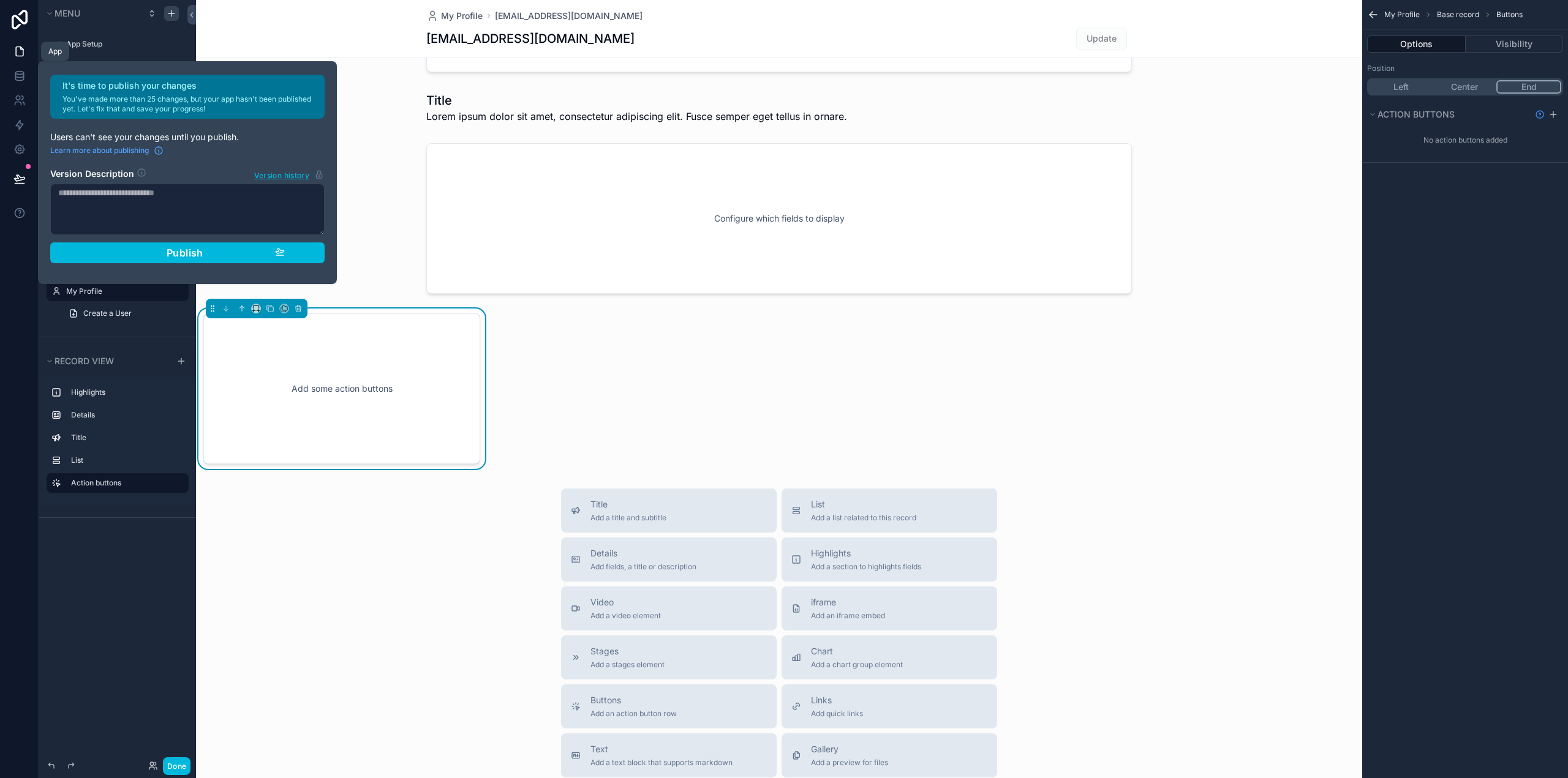
click at [14, 54] on icon at bounding box center [20, 51] width 12 height 12
click at [79, 39] on div "App Setup" at bounding box center [126, 44] width 120 height 10
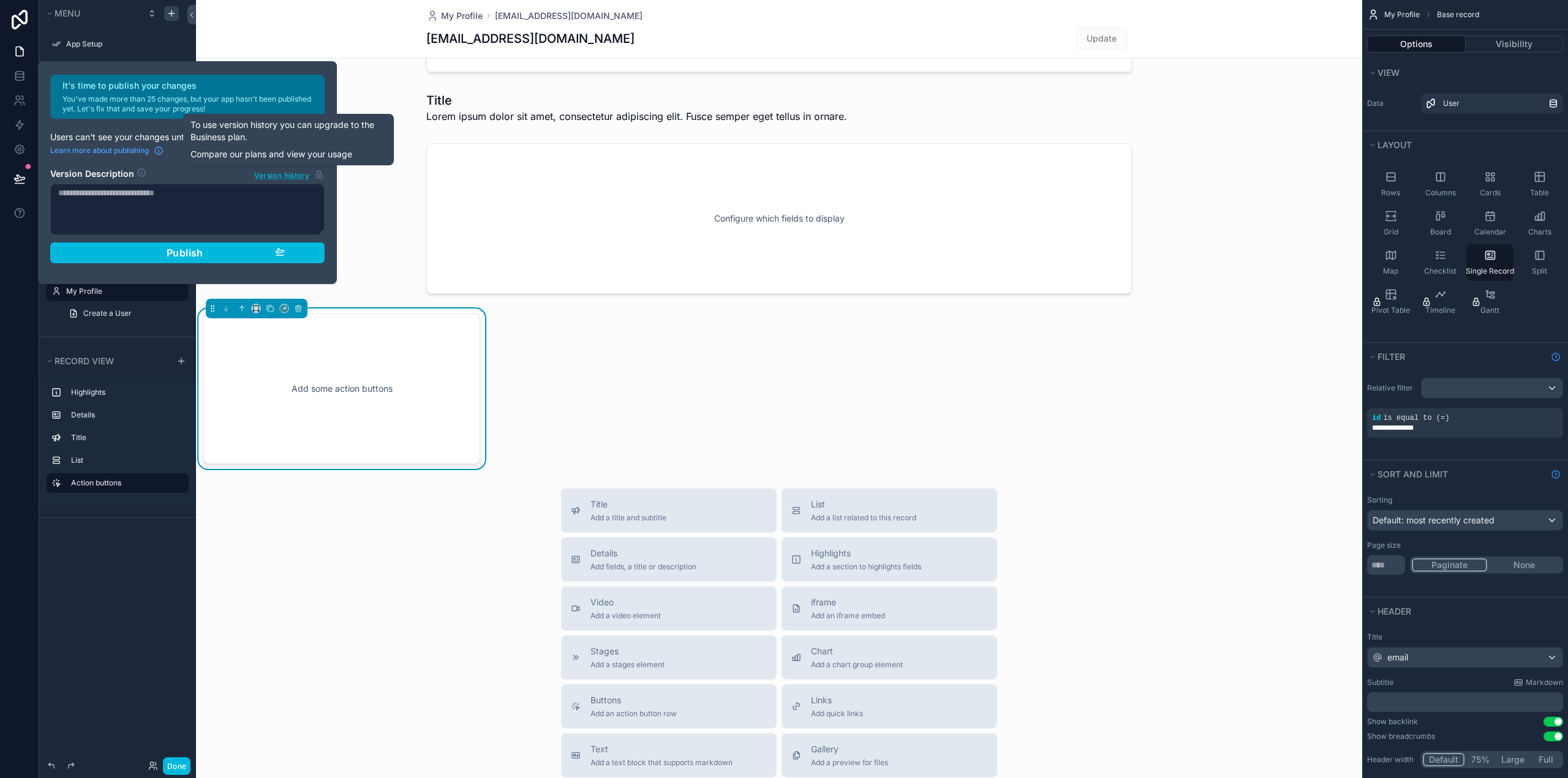
click at [273, 180] on span "Version history" at bounding box center [282, 174] width 55 height 12
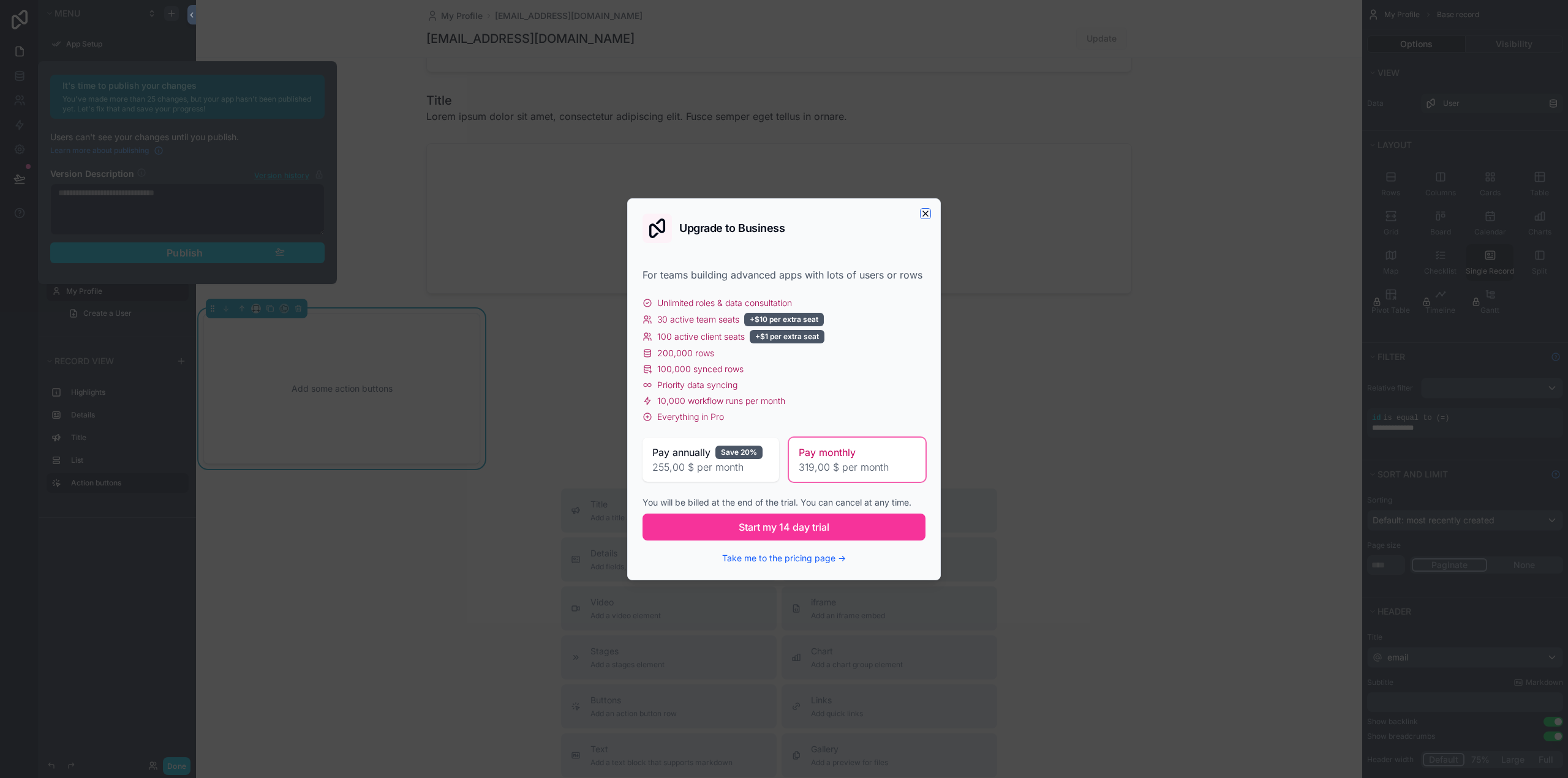
click at [926, 214] on icon "button" at bounding box center [925, 213] width 5 height 5
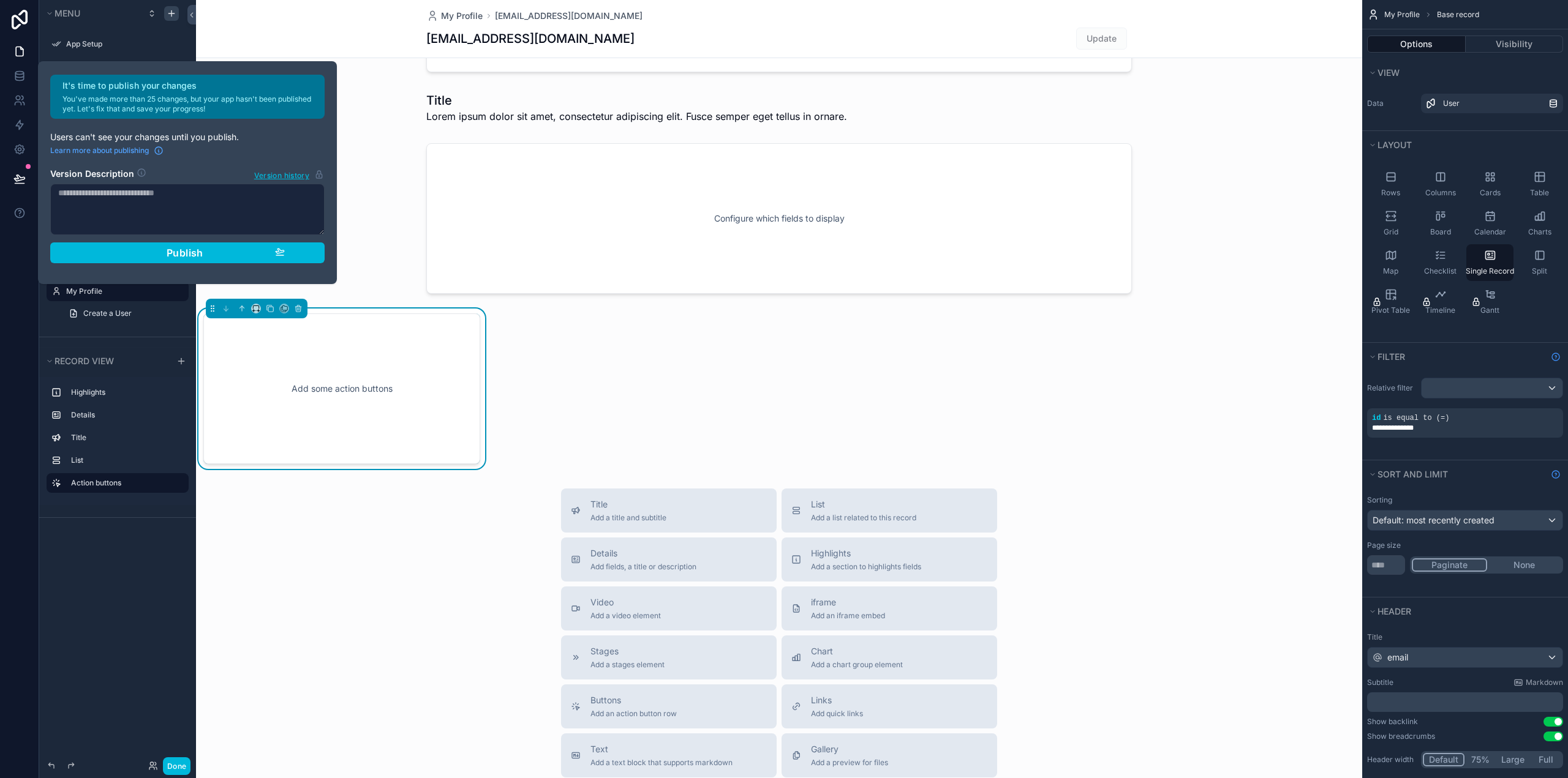
drag, startPoint x: 237, startPoint y: 212, endPoint x: 237, endPoint y: 201, distance: 11.0
click at [237, 211] on textarea at bounding box center [188, 209] width 274 height 51
drag, startPoint x: 63, startPoint y: 95, endPoint x: 149, endPoint y: 99, distance: 86.1
click at [138, 97] on p "You've made more than 25 changes, but your app hasn't been published yet. Let's…" at bounding box center [190, 104] width 254 height 20
drag, startPoint x: 218, startPoint y: 113, endPoint x: 54, endPoint y: 98, distance: 164.7
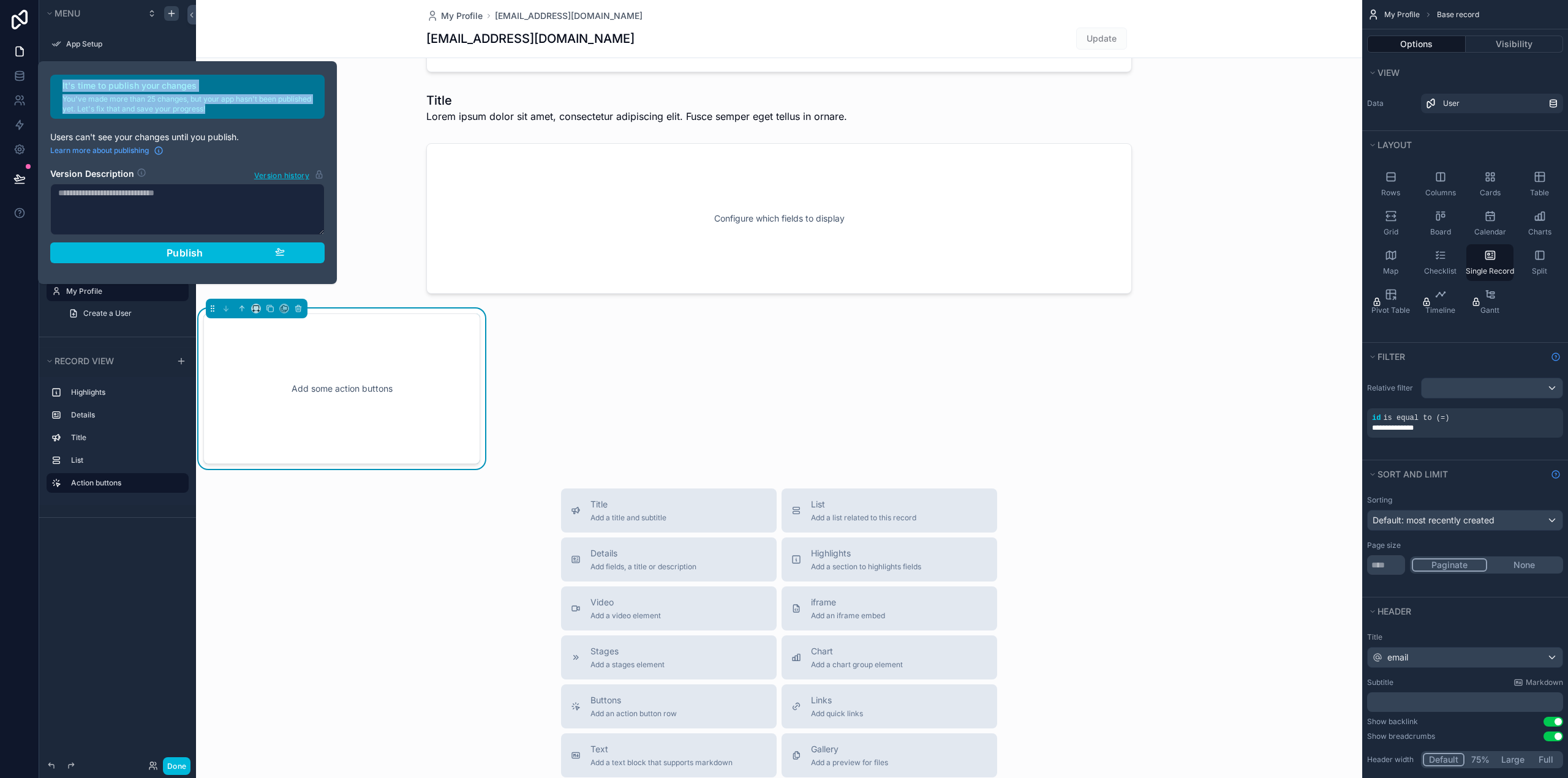
click at [54, 98] on div "It's time to publish your changes You've made more than 25 changes, but your ap…" at bounding box center [188, 96] width 274 height 44
click at [134, 257] on div "Publish" at bounding box center [187, 252] width 195 height 12
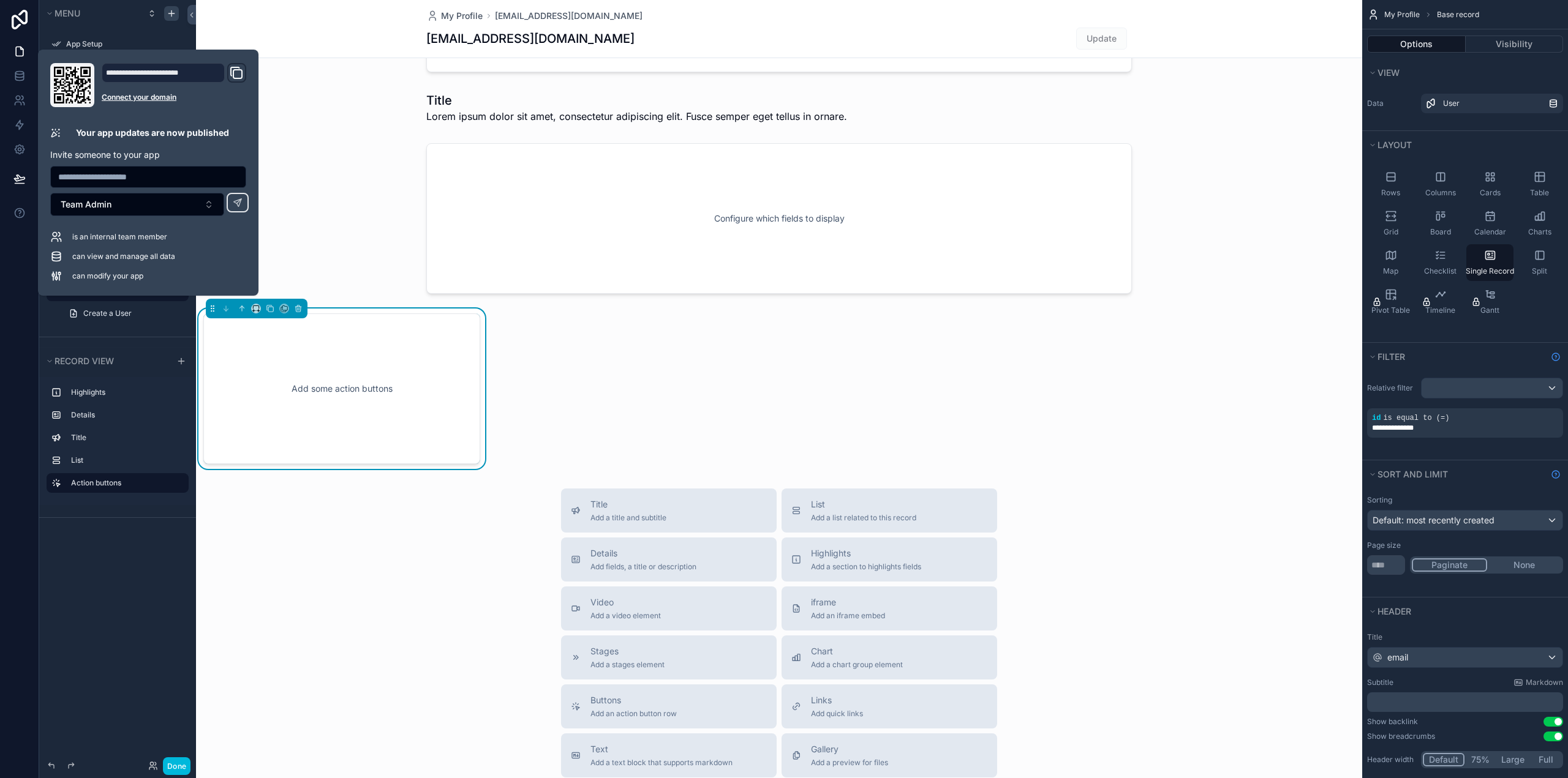
click at [77, 62] on div "**********" at bounding box center [148, 172] width 220 height 246
drag, startPoint x: 62, startPoint y: 75, endPoint x: 62, endPoint y: 83, distance: 8.0
click at [62, 81] on icon at bounding box center [72, 85] width 37 height 37
click at [208, 307] on div "scrollable content" at bounding box center [256, 309] width 102 height 20
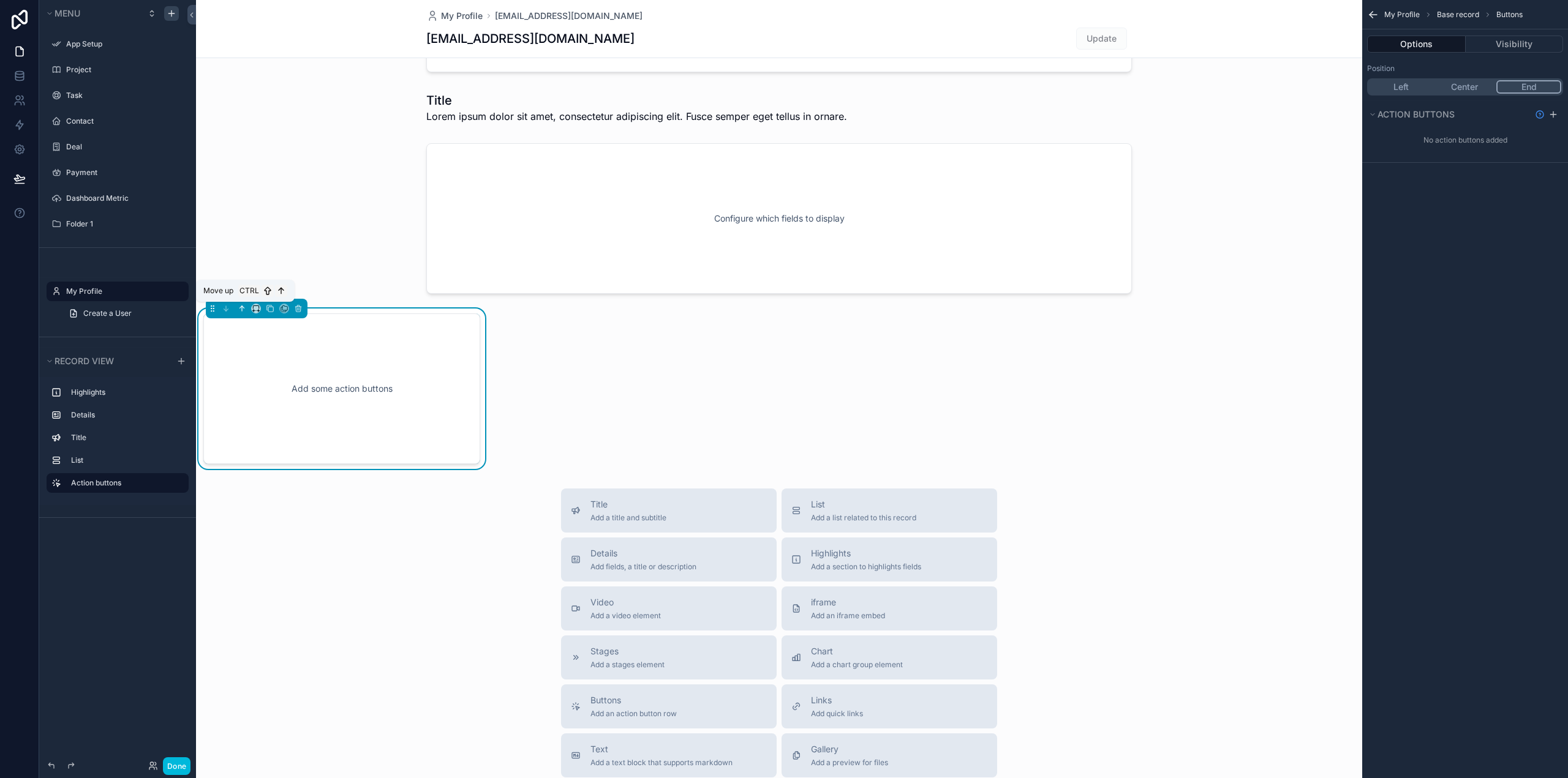
click at [239, 307] on icon "scrollable content" at bounding box center [241, 308] width 9 height 9
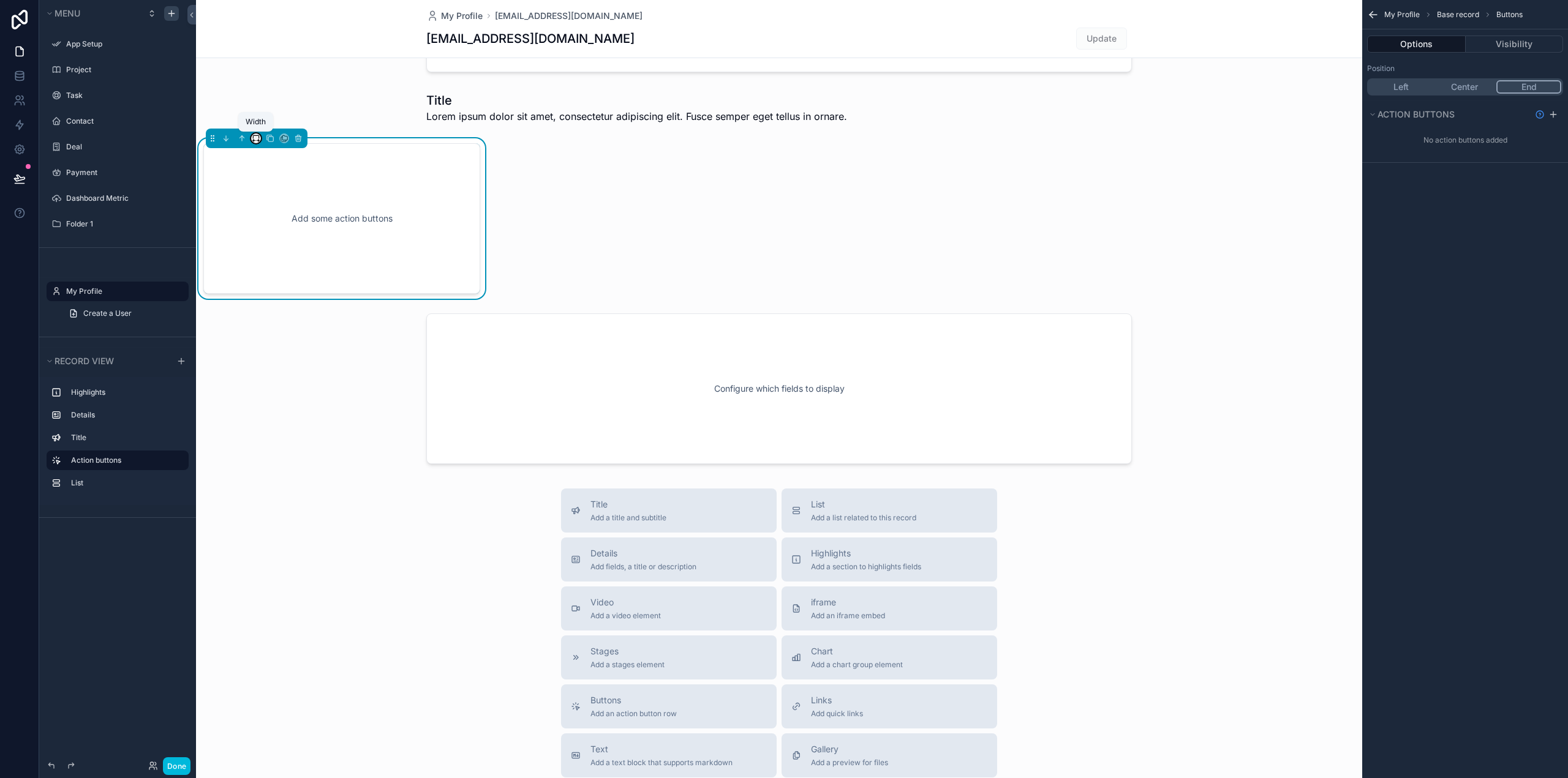
click at [257, 137] on icon "scrollable content" at bounding box center [256, 138] width 9 height 9
click at [287, 263] on span "Full width" at bounding box center [281, 267] width 38 height 14
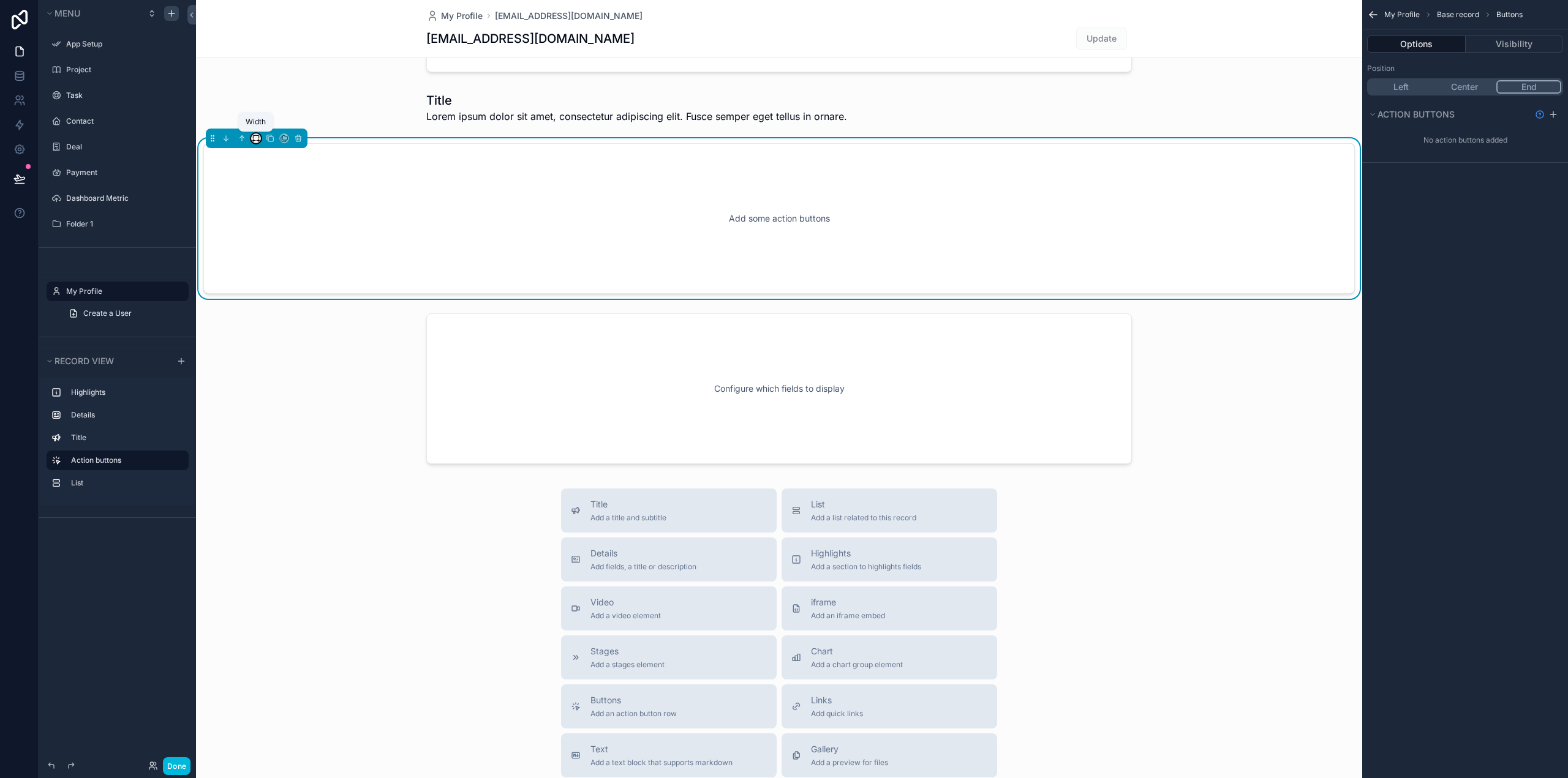
click at [254, 137] on icon "scrollable content" at bounding box center [256, 138] width 9 height 9
click at [263, 250] on span "66%" at bounding box center [271, 254] width 20 height 14
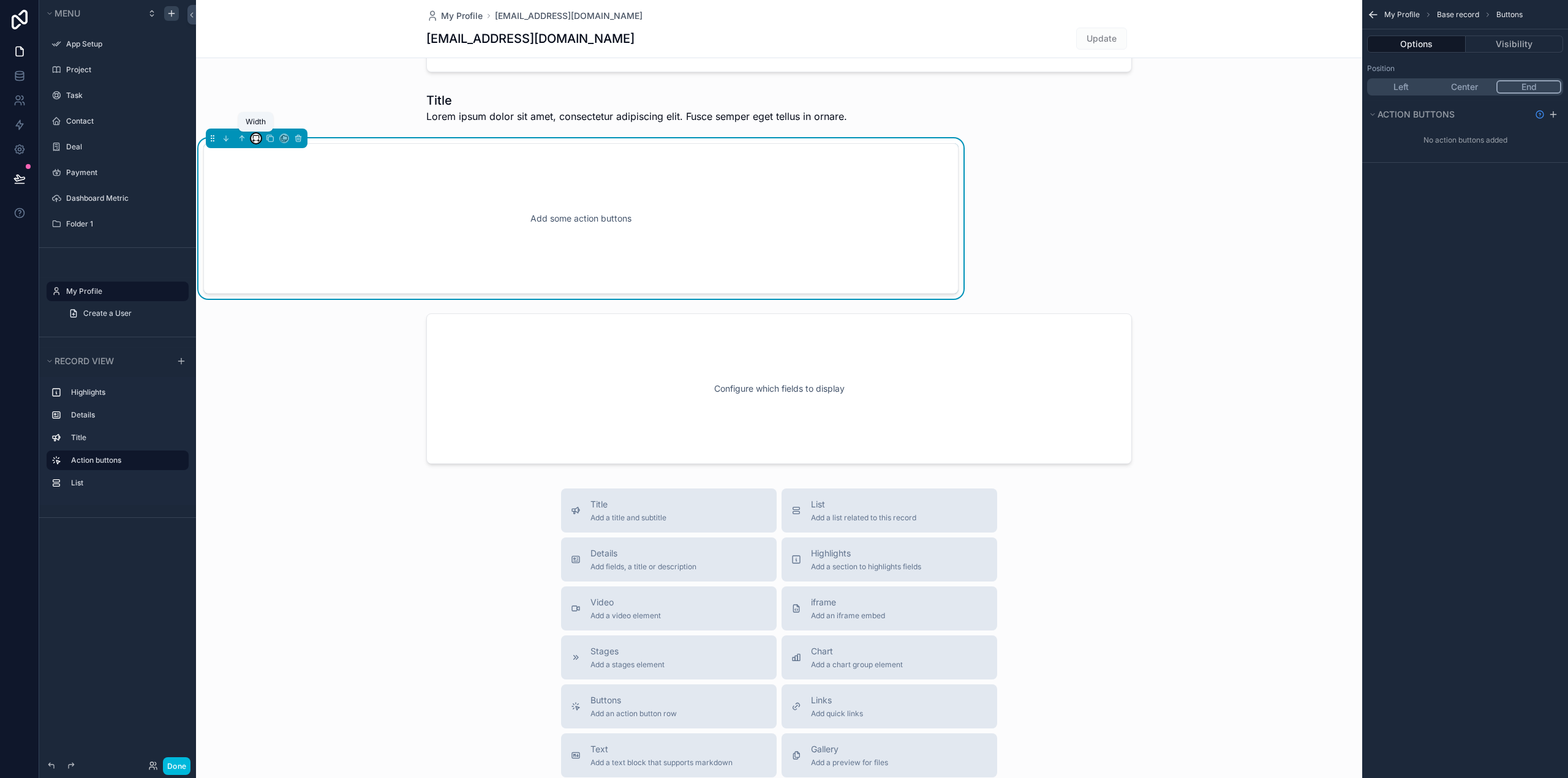
click at [256, 138] on icon "scrollable content" at bounding box center [256, 138] width 9 height 9
drag, startPoint x: 271, startPoint y: 278, endPoint x: 271, endPoint y: 284, distance: 6.0
click at [271, 284] on ul "Default 25% 33% 50% 66% 75% Full width Large" at bounding box center [281, 225] width 58 height 157
click at [271, 286] on span "Large" at bounding box center [273, 290] width 23 height 14
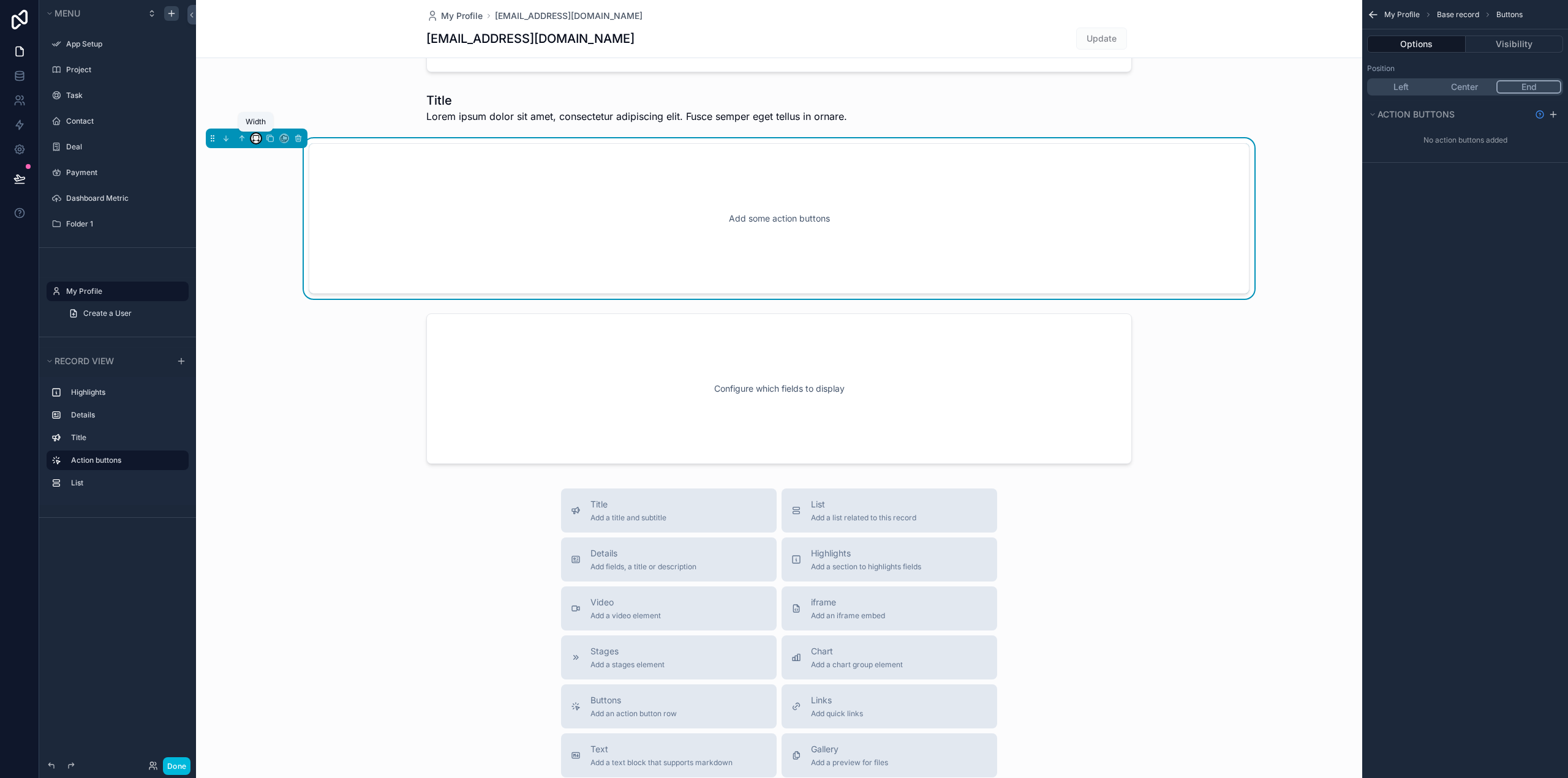
click at [256, 139] on icon "scrollable content" at bounding box center [256, 138] width 9 height 9
click at [263, 210] on span "33%" at bounding box center [271, 207] width 20 height 14
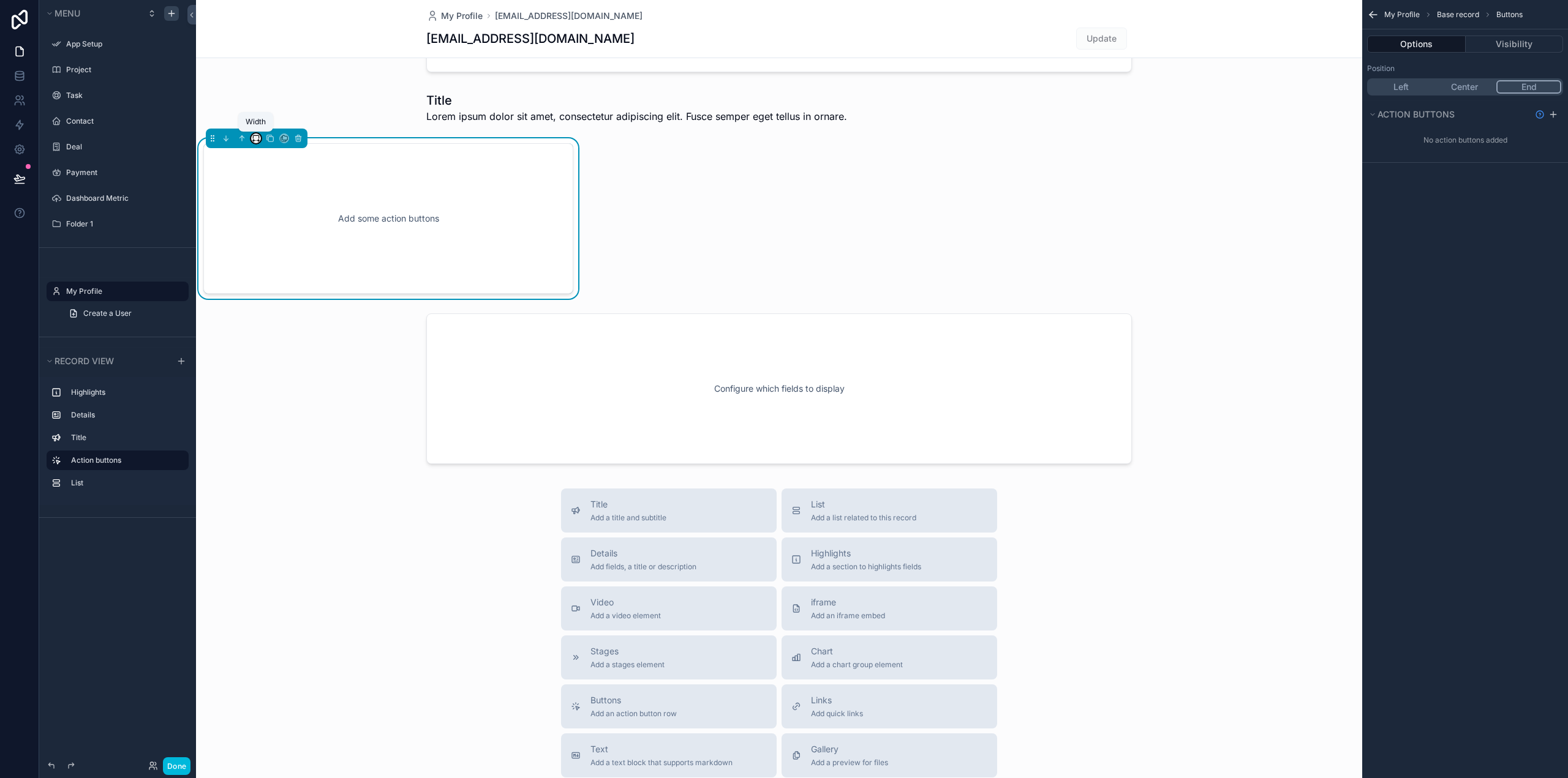
click at [255, 136] on icon "scrollable content" at bounding box center [256, 138] width 9 height 9
click at [271, 290] on span "Large" at bounding box center [273, 290] width 23 height 14
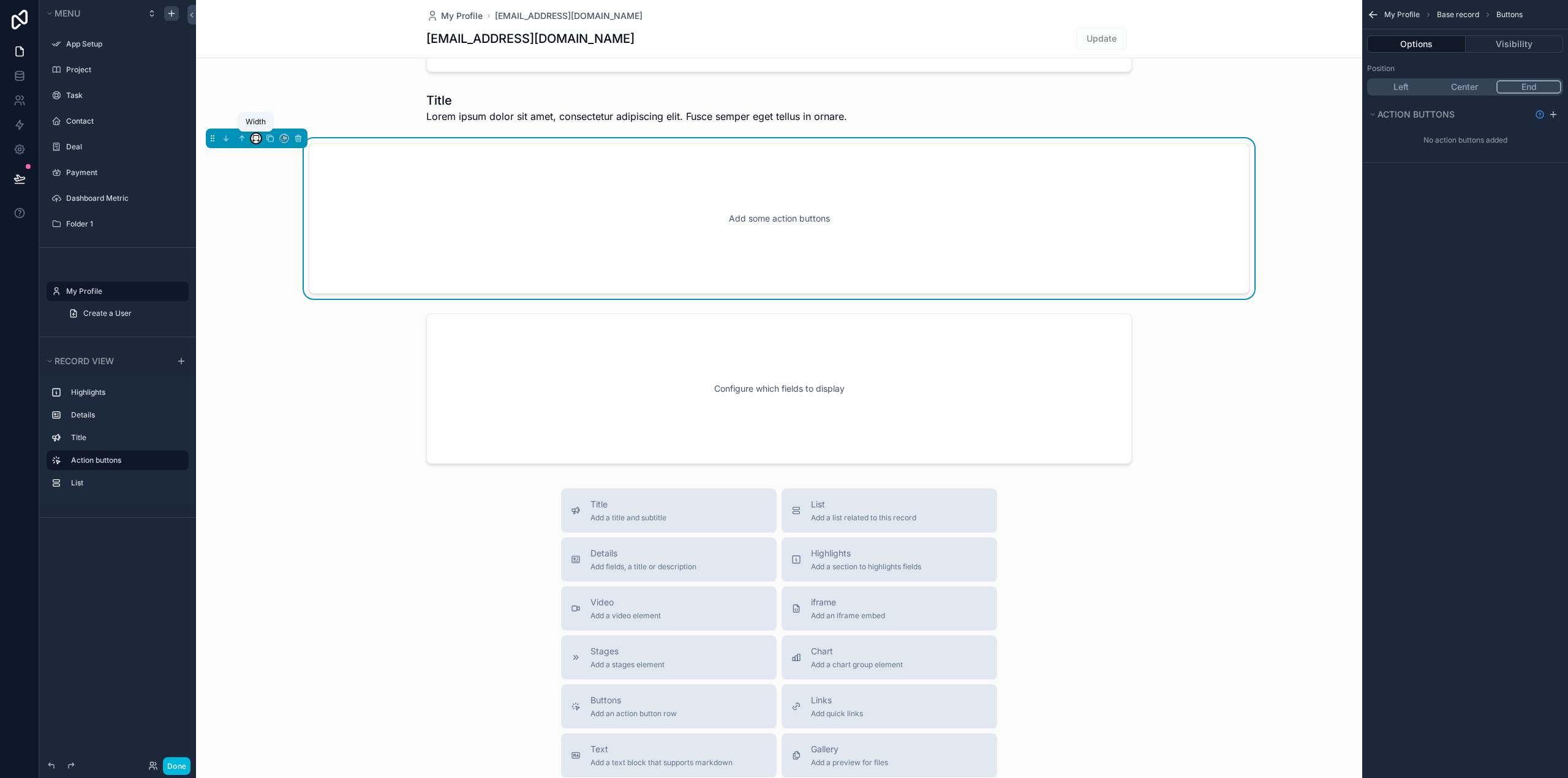
click at [256, 136] on icon "scrollable content" at bounding box center [256, 138] width 9 height 9
click at [280, 273] on div "75%" at bounding box center [281, 277] width 38 height 14
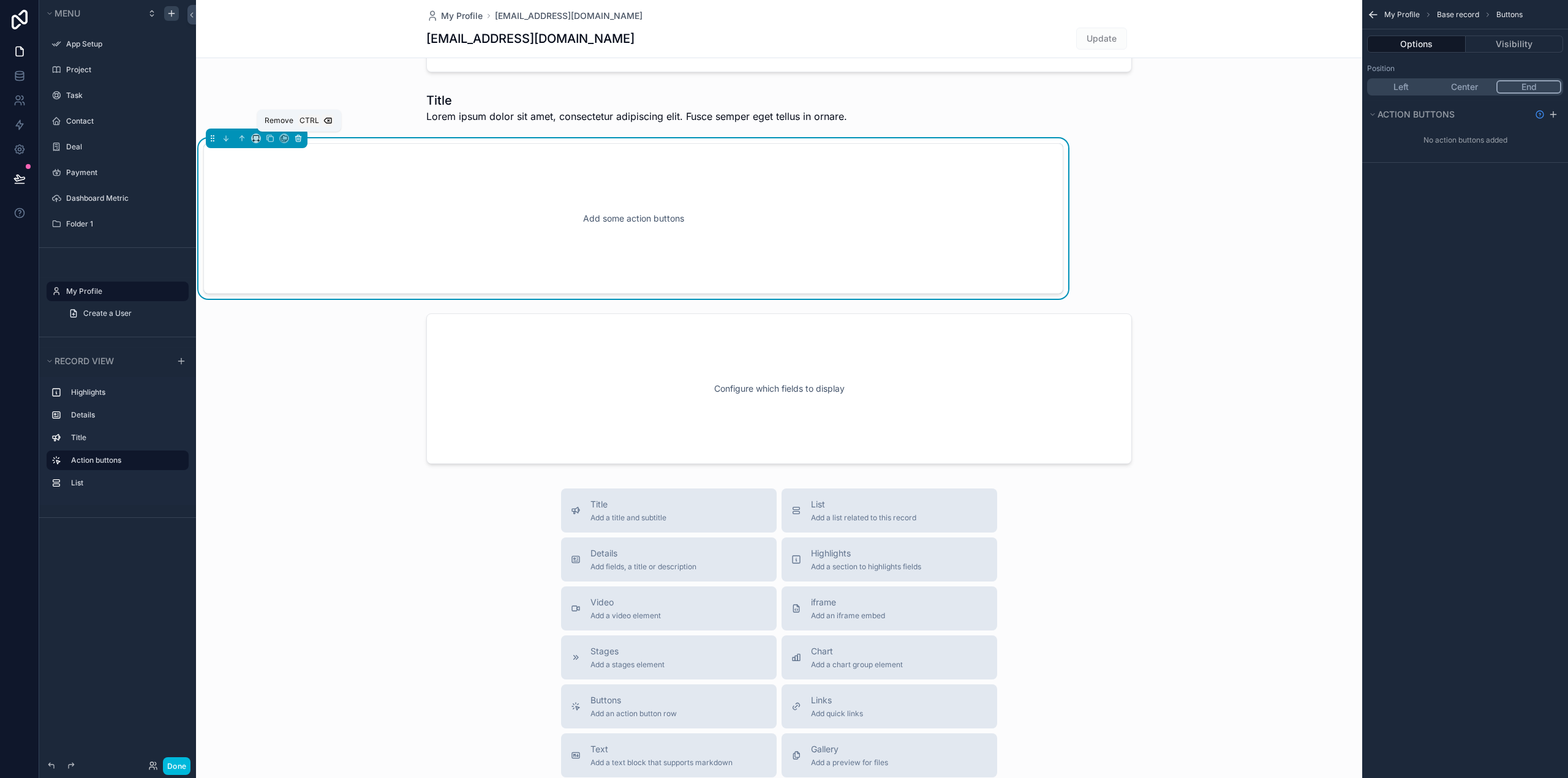
click at [297, 136] on icon "scrollable content" at bounding box center [298, 136] width 3 height 1
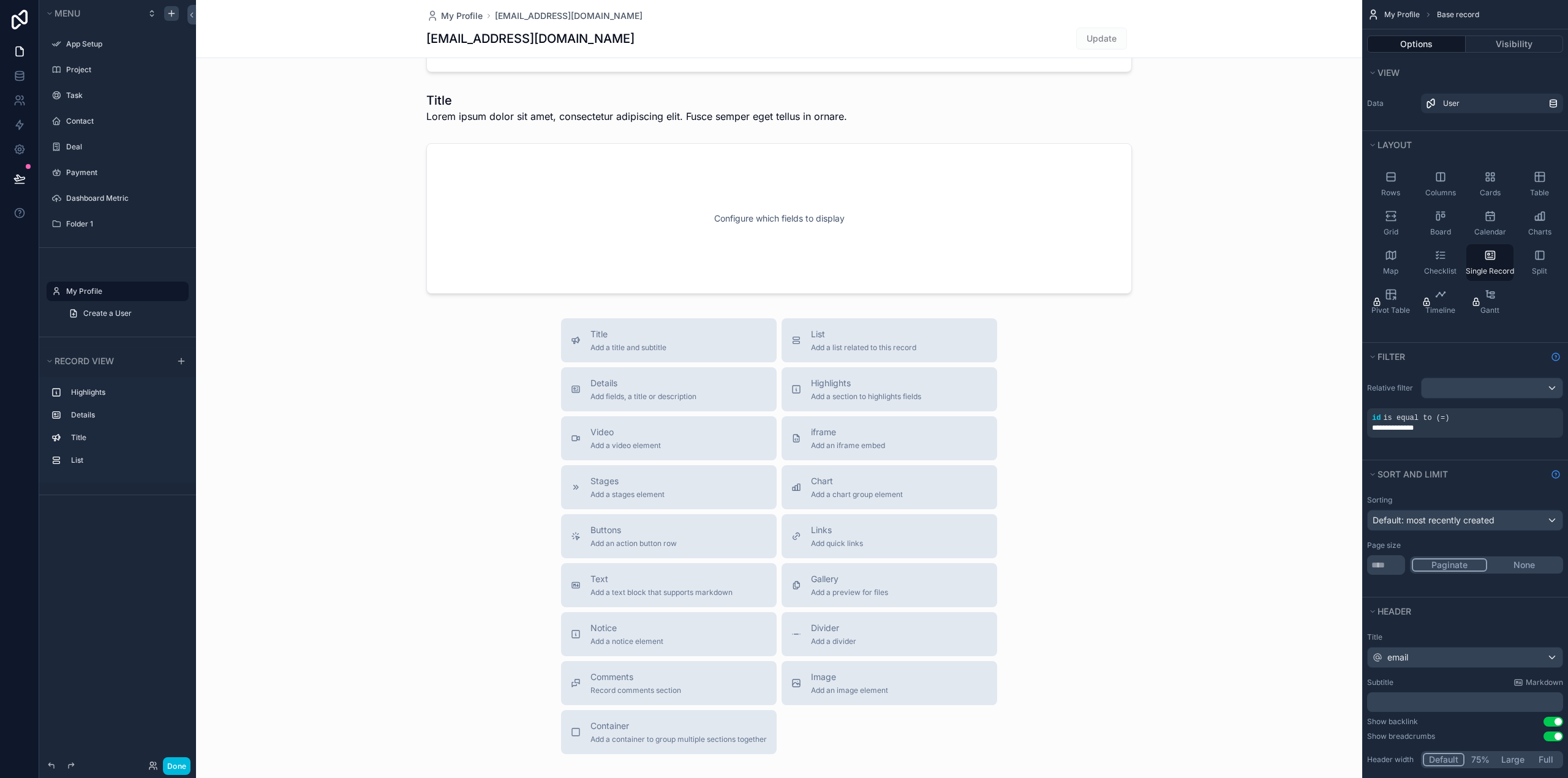
click at [673, 216] on div "scrollable content" at bounding box center [779, 319] width 1166 height 1067
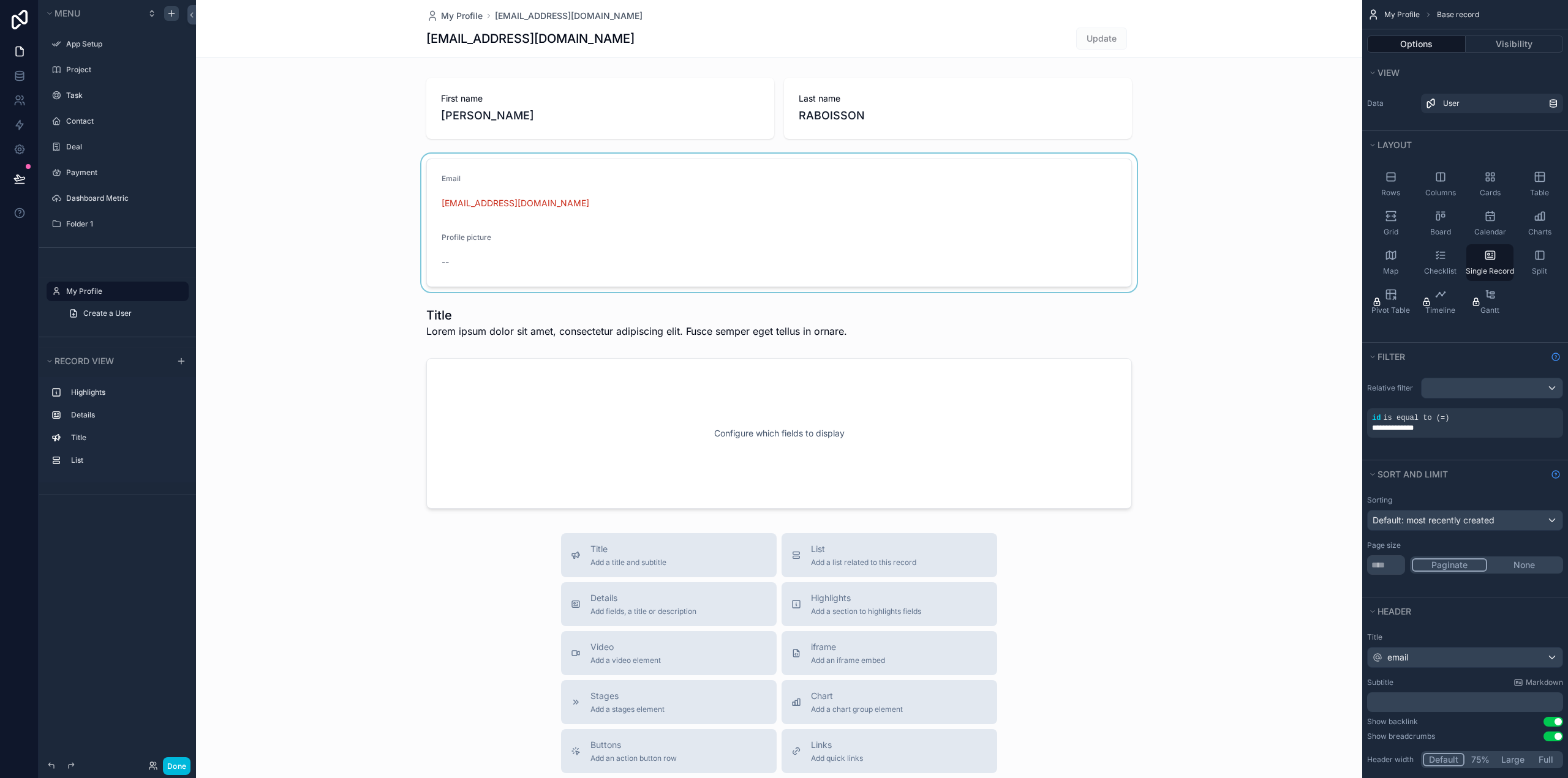
click at [689, 206] on div "scrollable content" at bounding box center [779, 222] width 1166 height 138
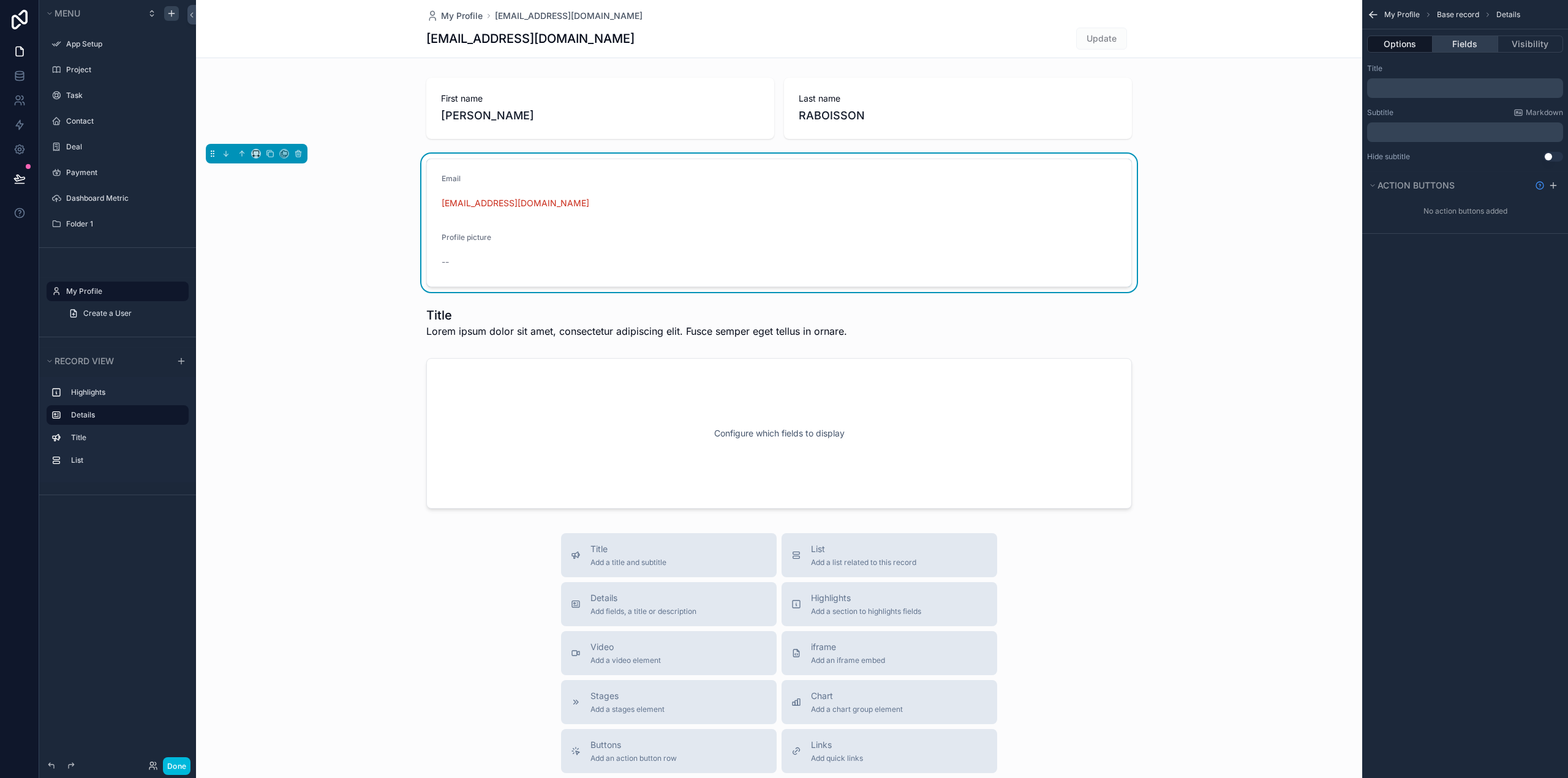
click at [1466, 49] on button "Fields" at bounding box center [1464, 44] width 65 height 17
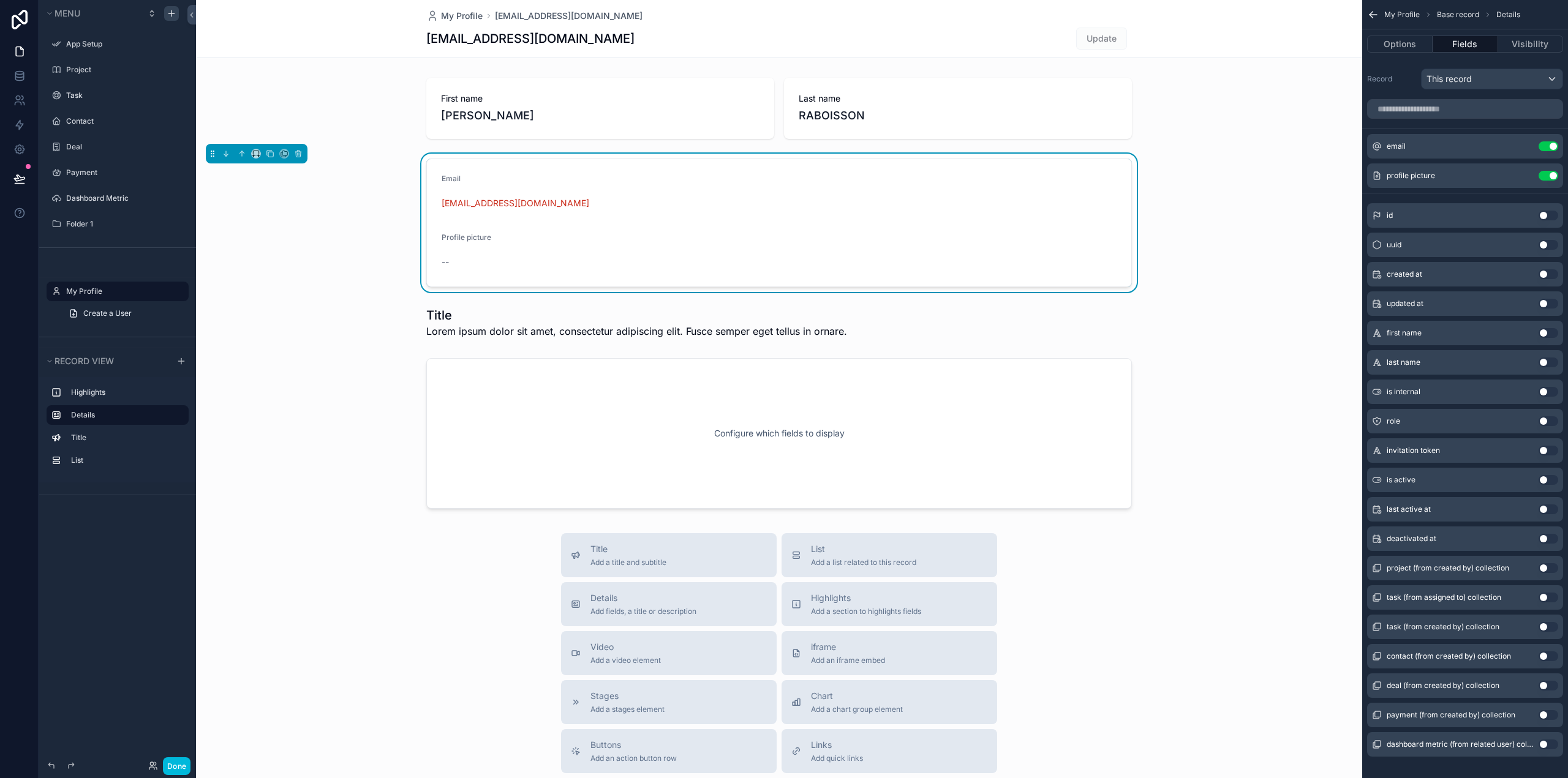
click at [1548, 214] on button "Use setting" at bounding box center [1548, 215] width 20 height 10
click at [1546, 394] on button "Use setting" at bounding box center [1548, 391] width 20 height 10
click at [1548, 440] on div "invitation token Use setting" at bounding box center [1464, 450] width 196 height 24
click at [1542, 480] on button "Use setting" at bounding box center [1548, 480] width 20 height 10
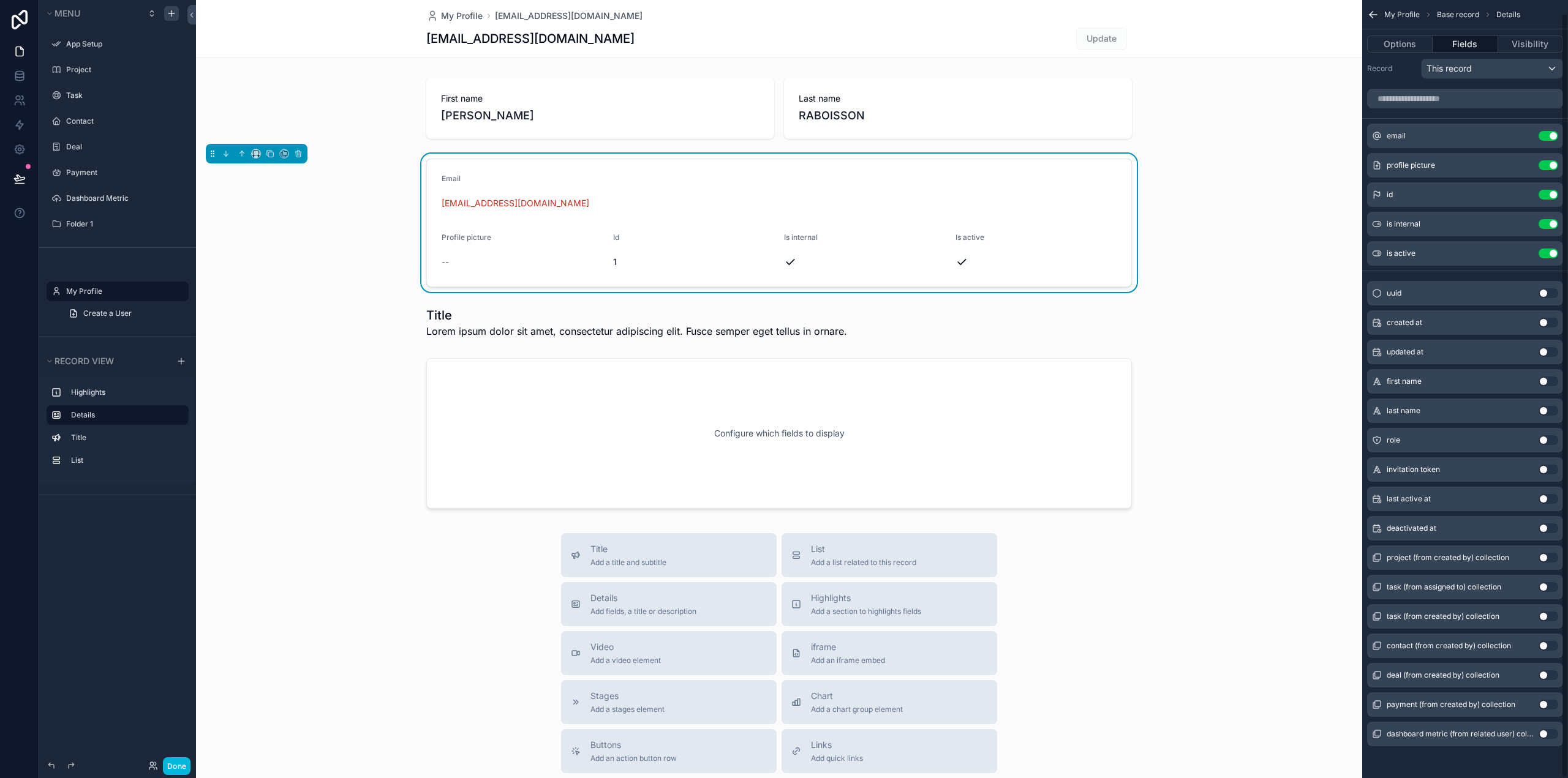
scroll to position [13, 0]
click at [1550, 672] on button "Use setting" at bounding box center [1548, 672] width 20 height 10
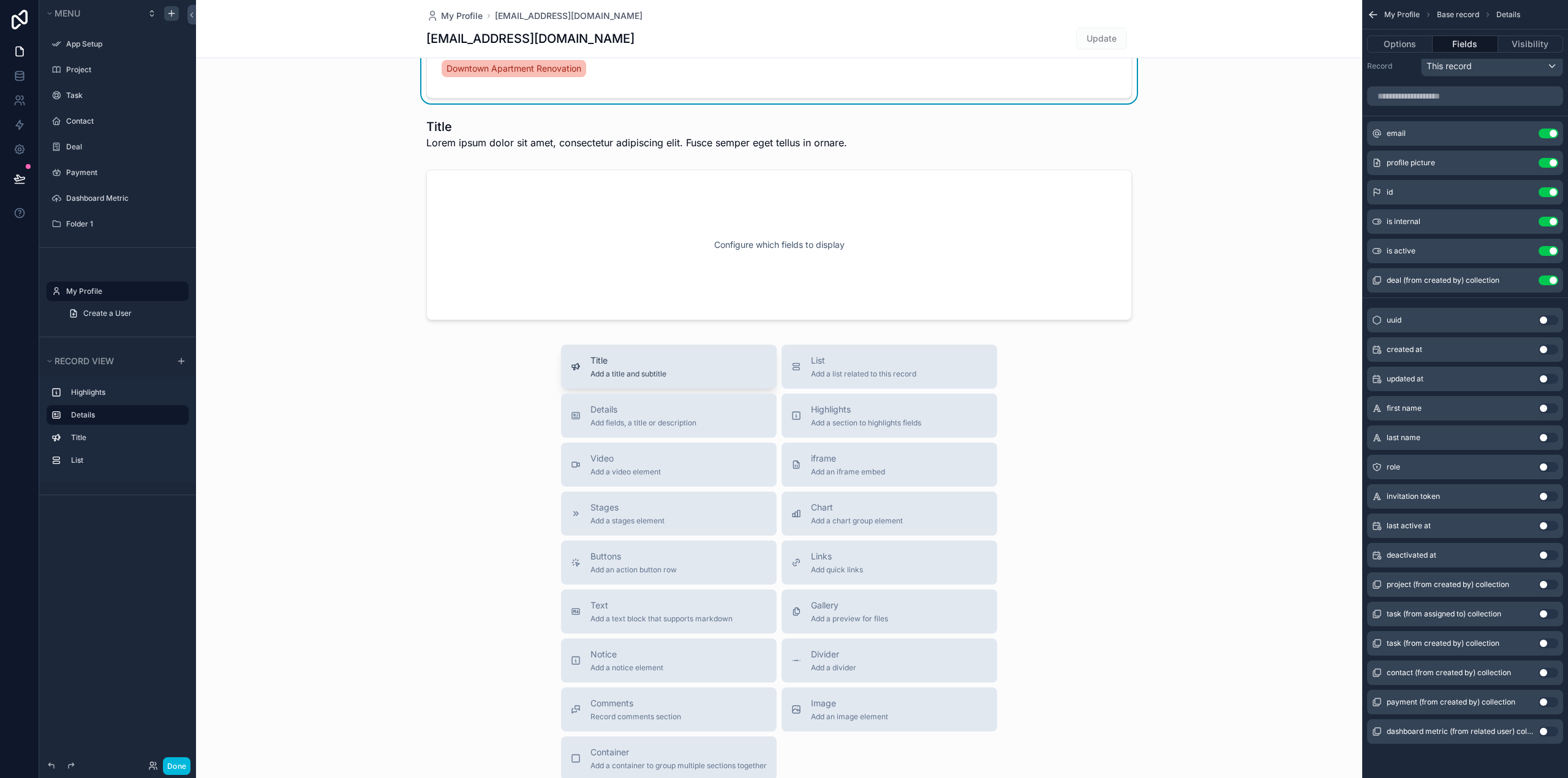
scroll to position [306, 0]
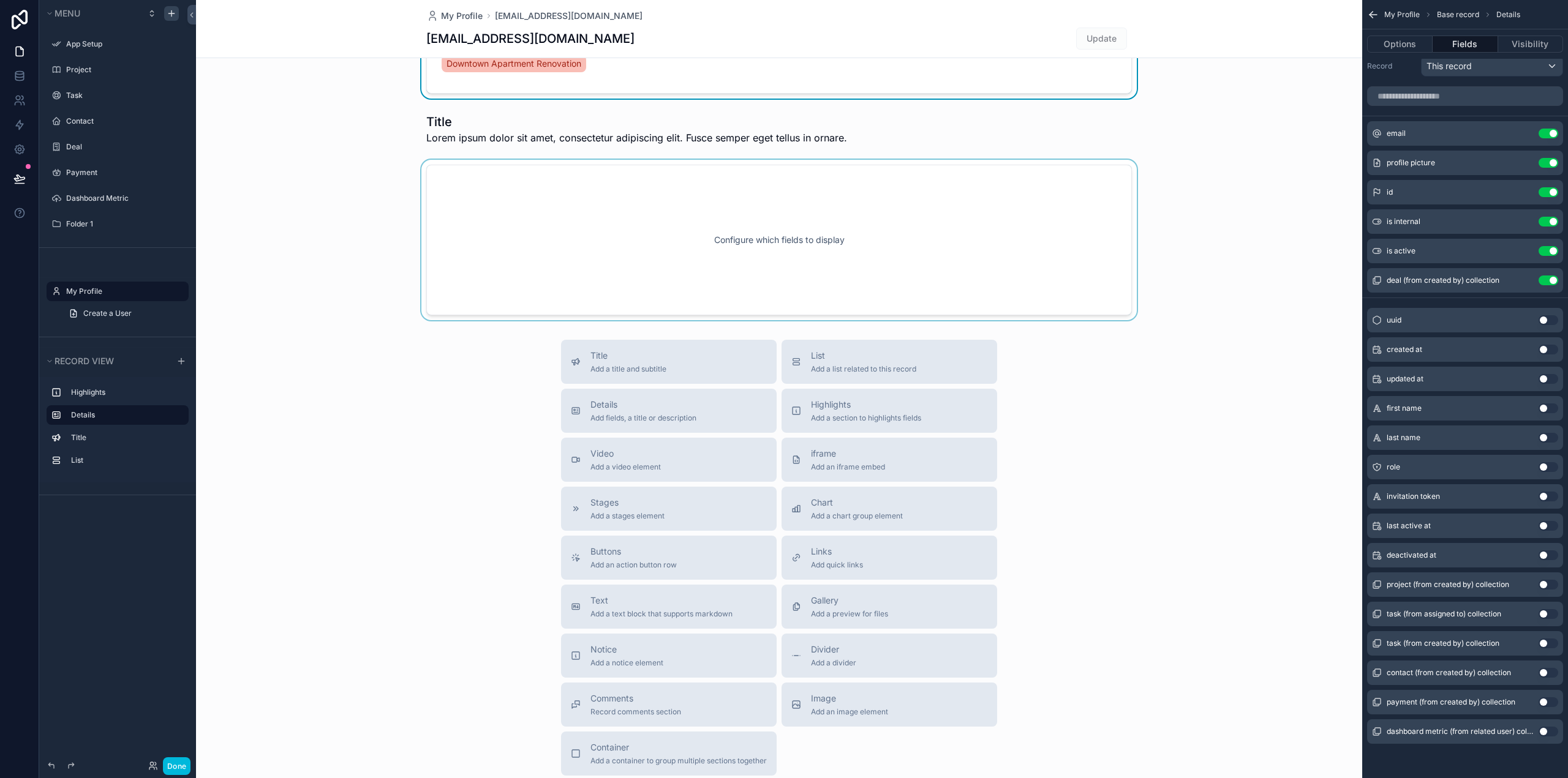
click at [591, 257] on div "scrollable content" at bounding box center [779, 240] width 1166 height 161
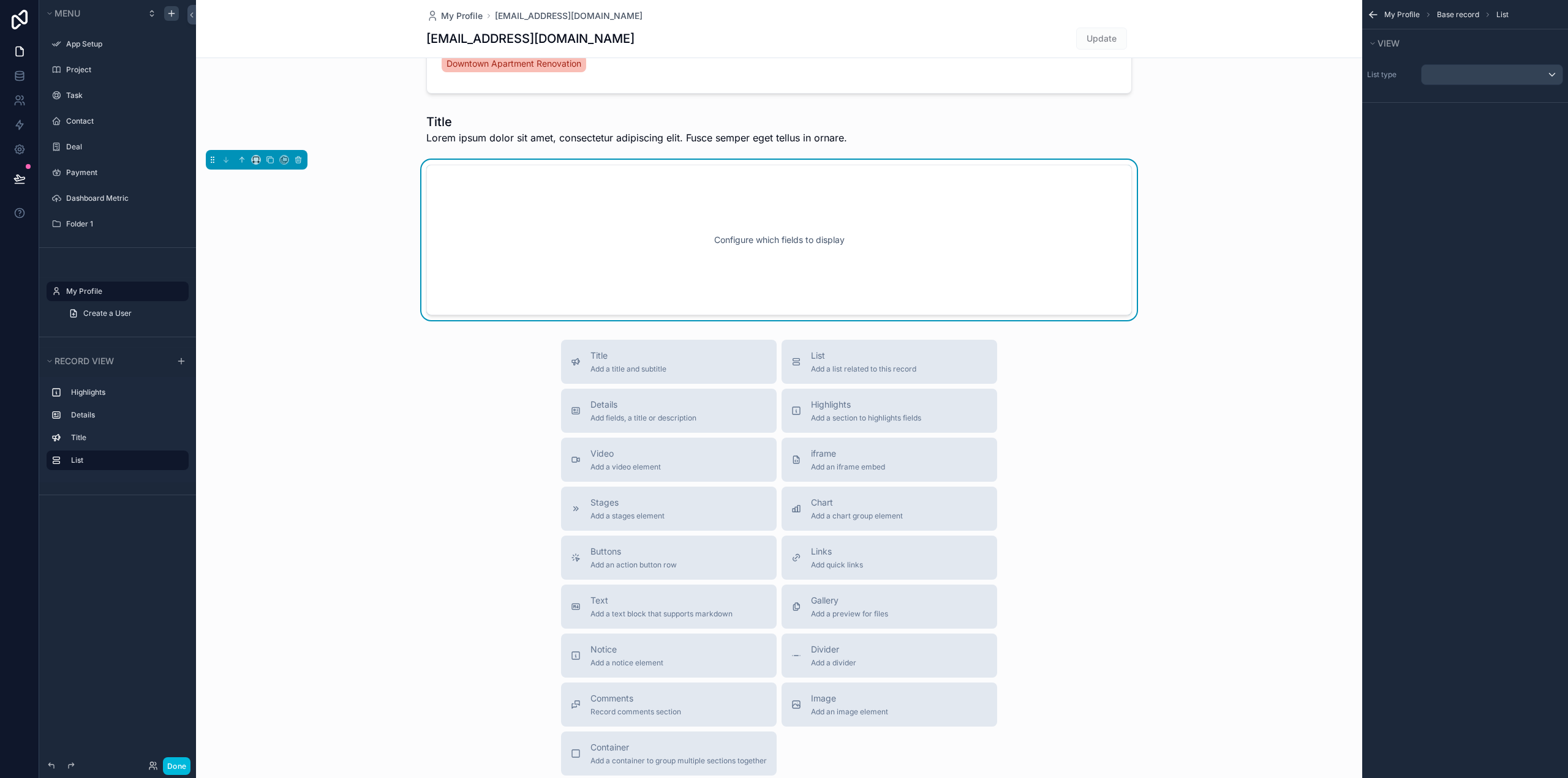
scroll to position [0, 0]
click at [1489, 68] on div "scrollable content" at bounding box center [1491, 75] width 141 height 20
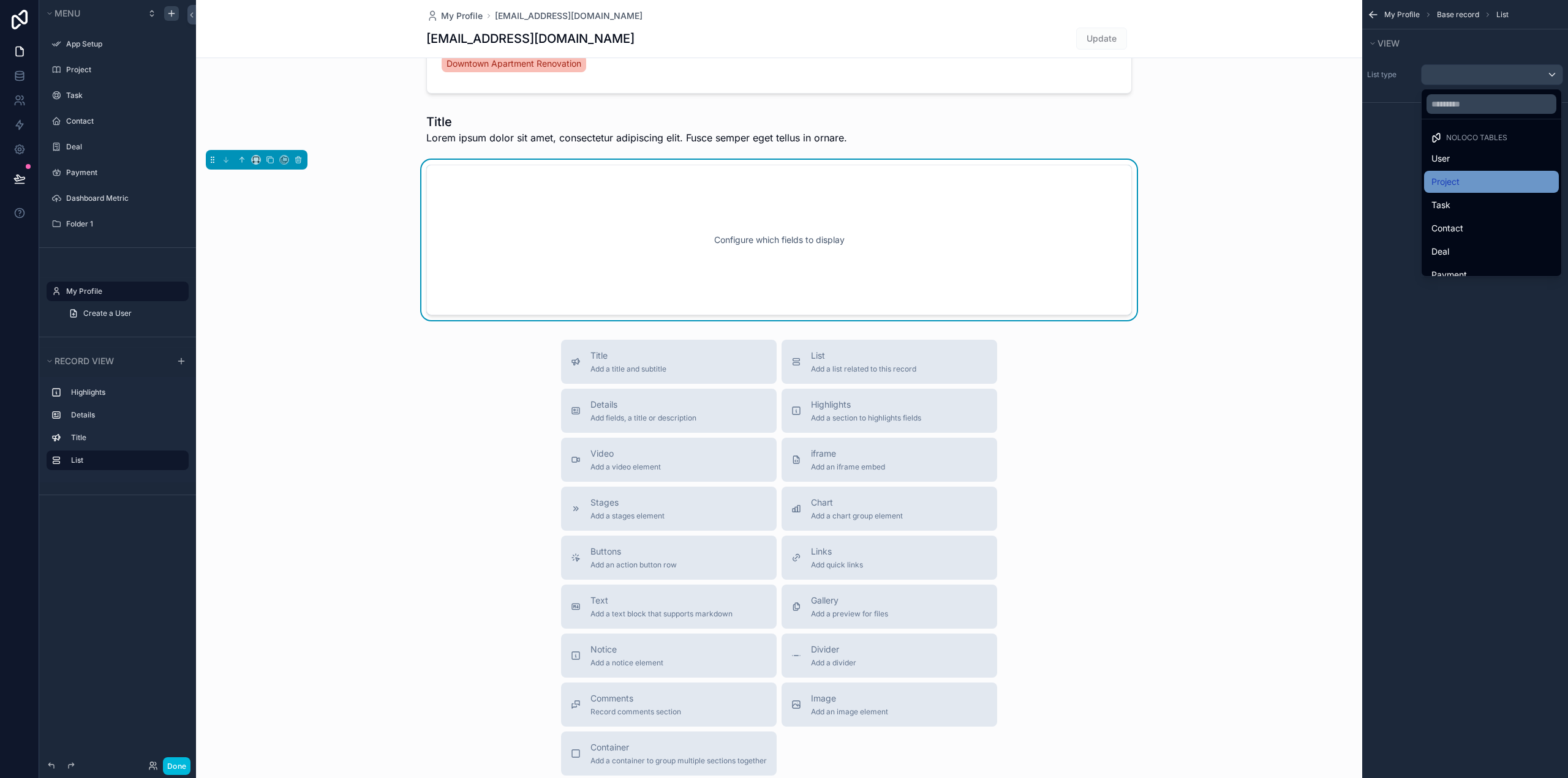
click at [1469, 183] on div "Project" at bounding box center [1491, 182] width 120 height 14
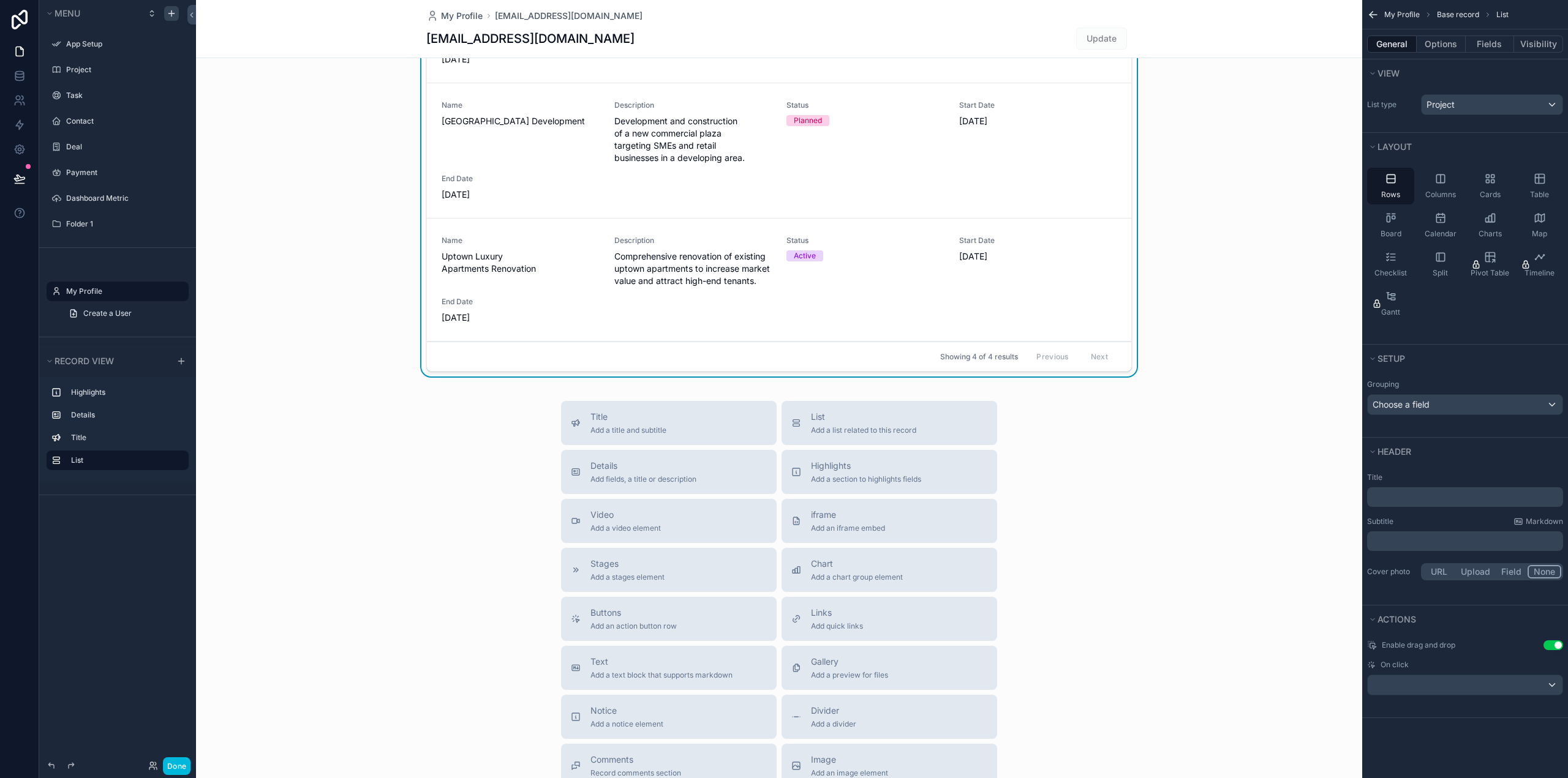
scroll to position [796, 0]
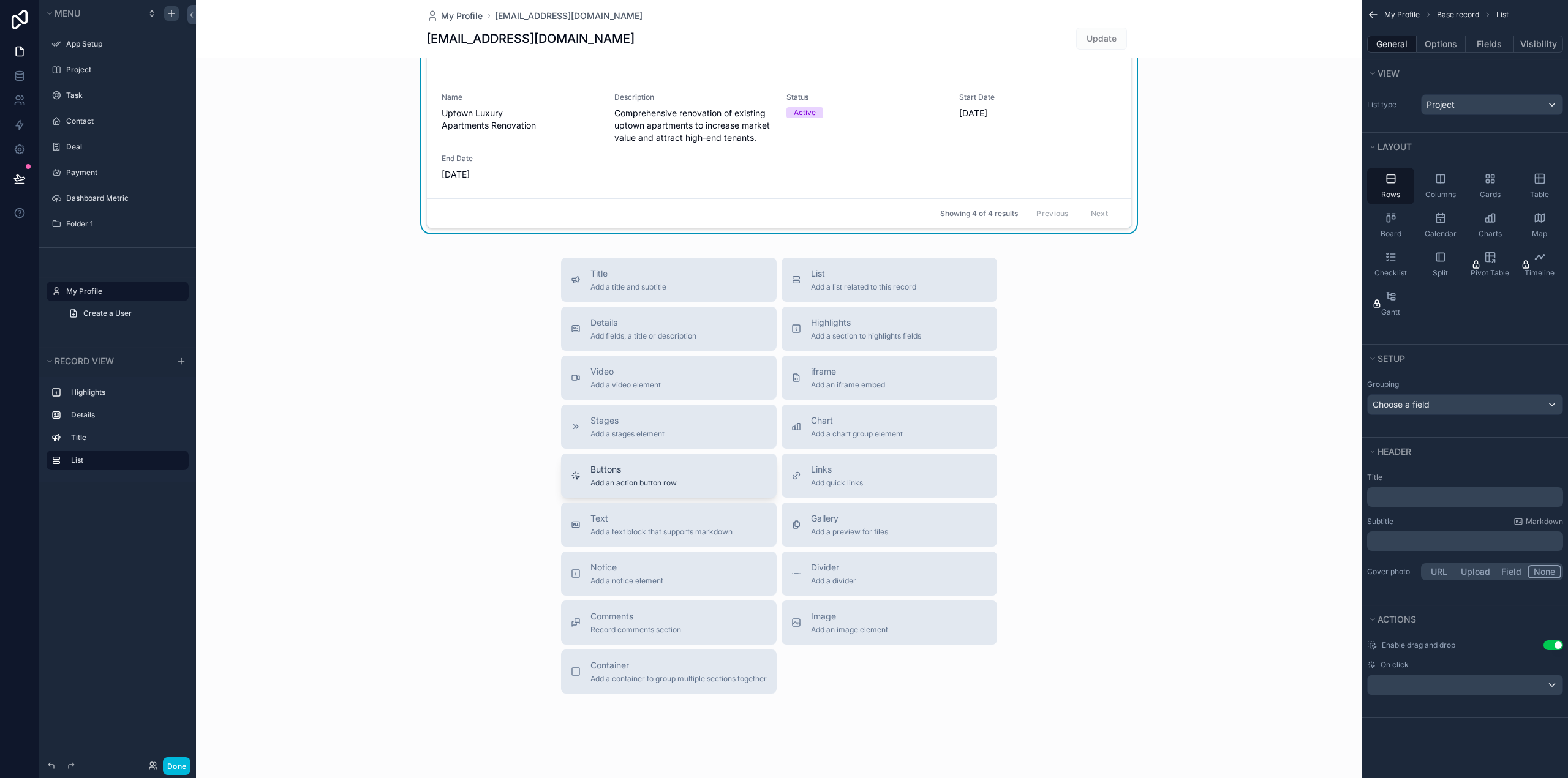
click at [644, 484] on span "Add an action button row" at bounding box center [633, 482] width 87 height 10
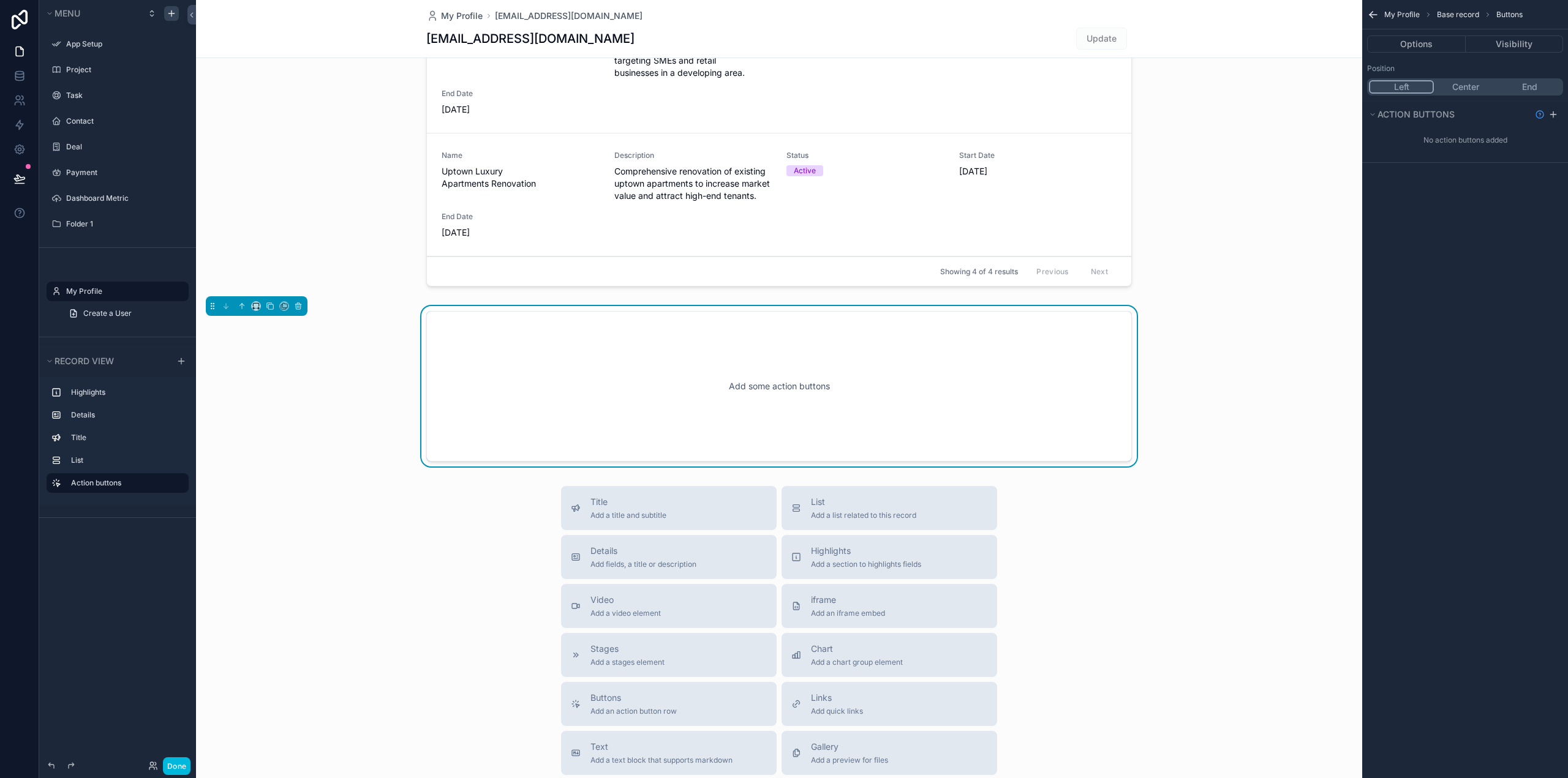
scroll to position [735, 0]
click at [1418, 116] on span "Action buttons" at bounding box center [1416, 114] width 77 height 10
click at [1371, 117] on icon "scrollable content" at bounding box center [1372, 114] width 7 height 7
click at [1552, 115] on icon "scrollable content" at bounding box center [1553, 115] width 5 height 0
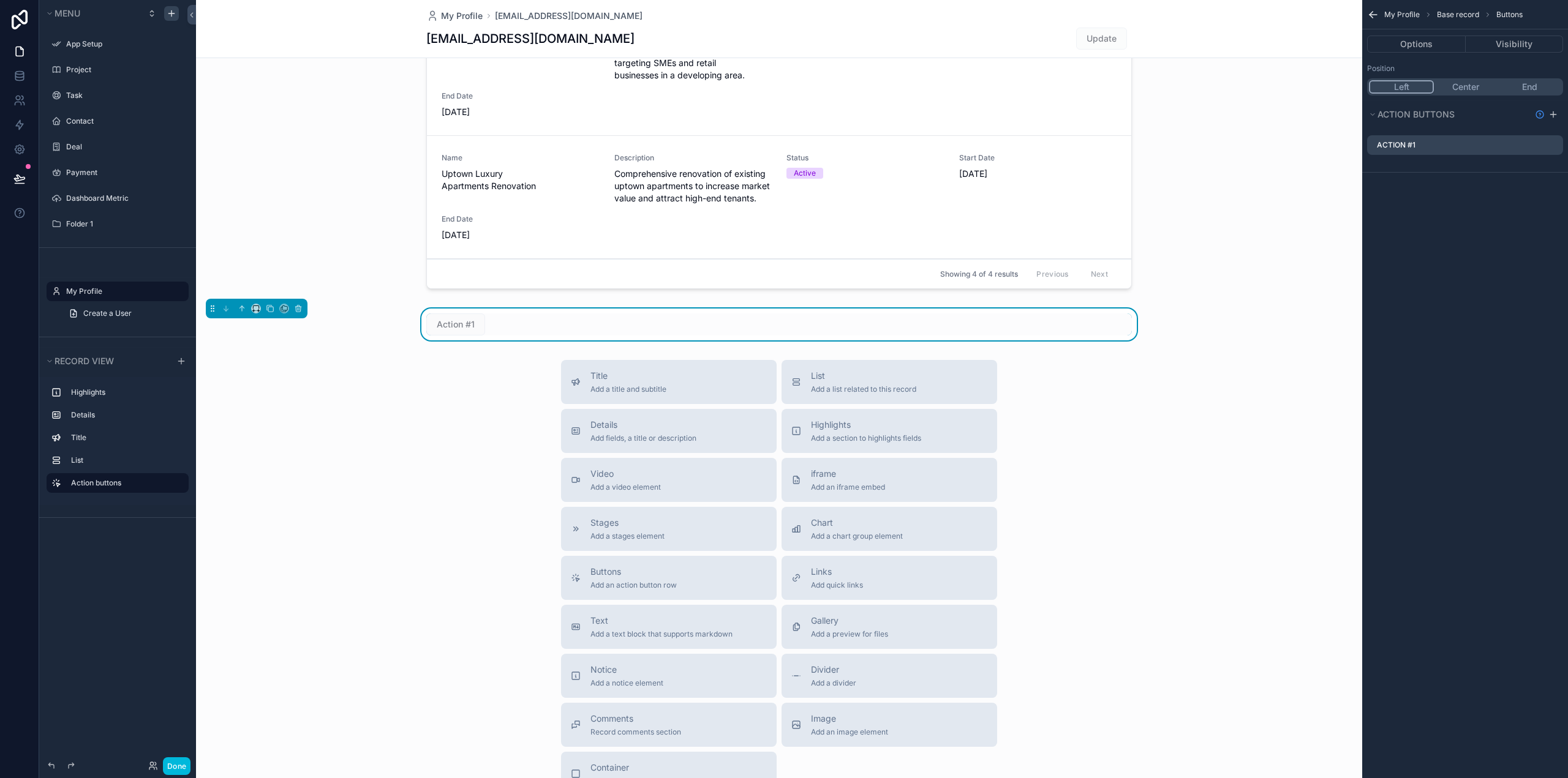
click at [1470, 141] on div "Action #1" at bounding box center [1464, 145] width 196 height 20
click at [1415, 144] on label "Action #1" at bounding box center [1396, 145] width 39 height 10
click at [0, 0] on icon "scrollable content" at bounding box center [0, 0] width 0 height 0
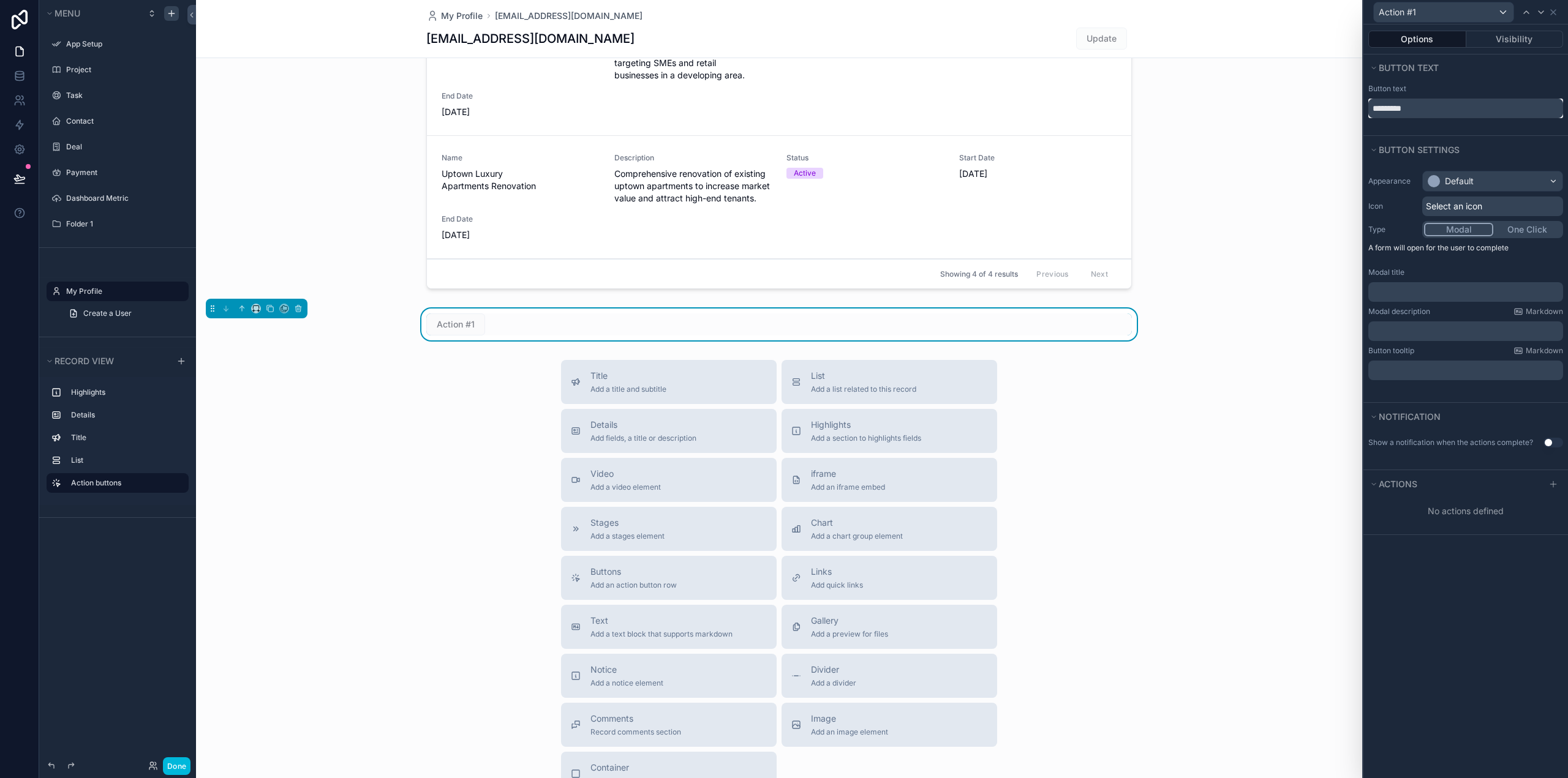
click at [1405, 106] on input "*********" at bounding box center [1465, 108] width 195 height 20
drag, startPoint x: 1428, startPoint y: 107, endPoint x: 1352, endPoint y: 108, distance: 76.0
click at [1352, 108] on div "Action #1 Options Visibility Button text Button text ********* Button settings …" at bounding box center [784, 389] width 1568 height 778
type input "****"
click at [1497, 181] on div "Default" at bounding box center [1492, 181] width 140 height 20
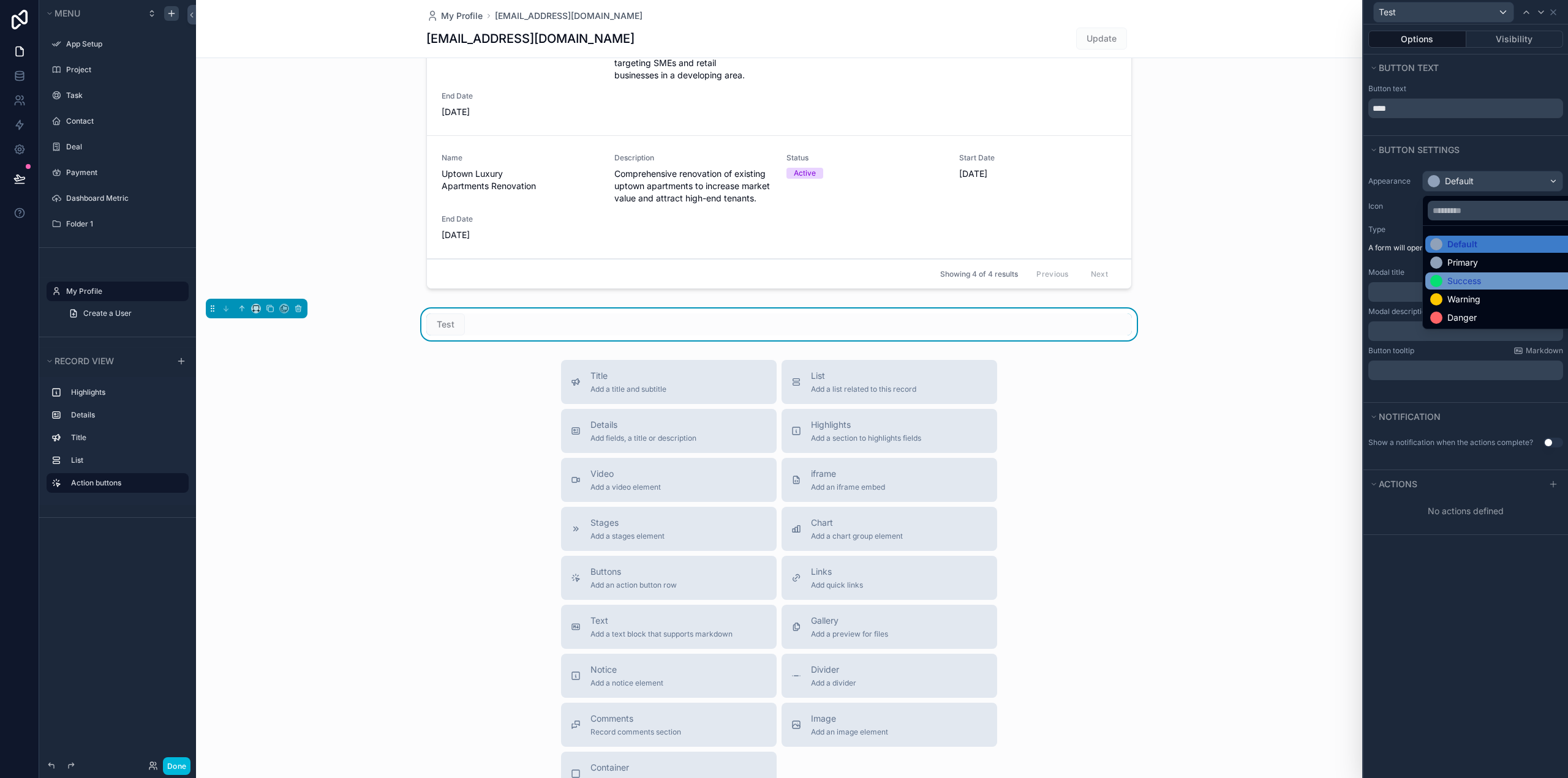
click at [1485, 281] on div "Success" at bounding box center [1506, 281] width 153 height 12
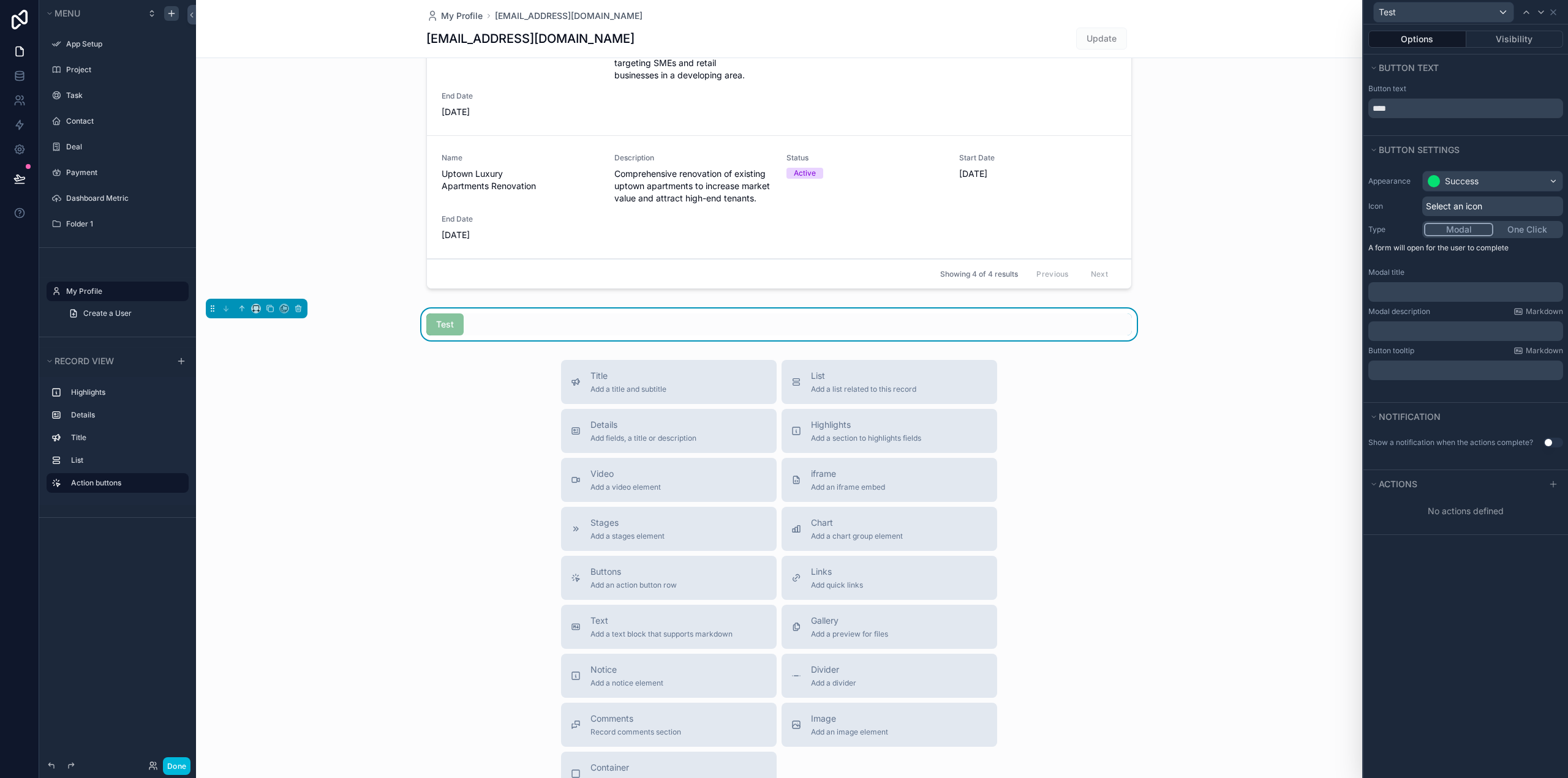
click at [1456, 204] on span "Select an icon" at bounding box center [1454, 206] width 56 height 12
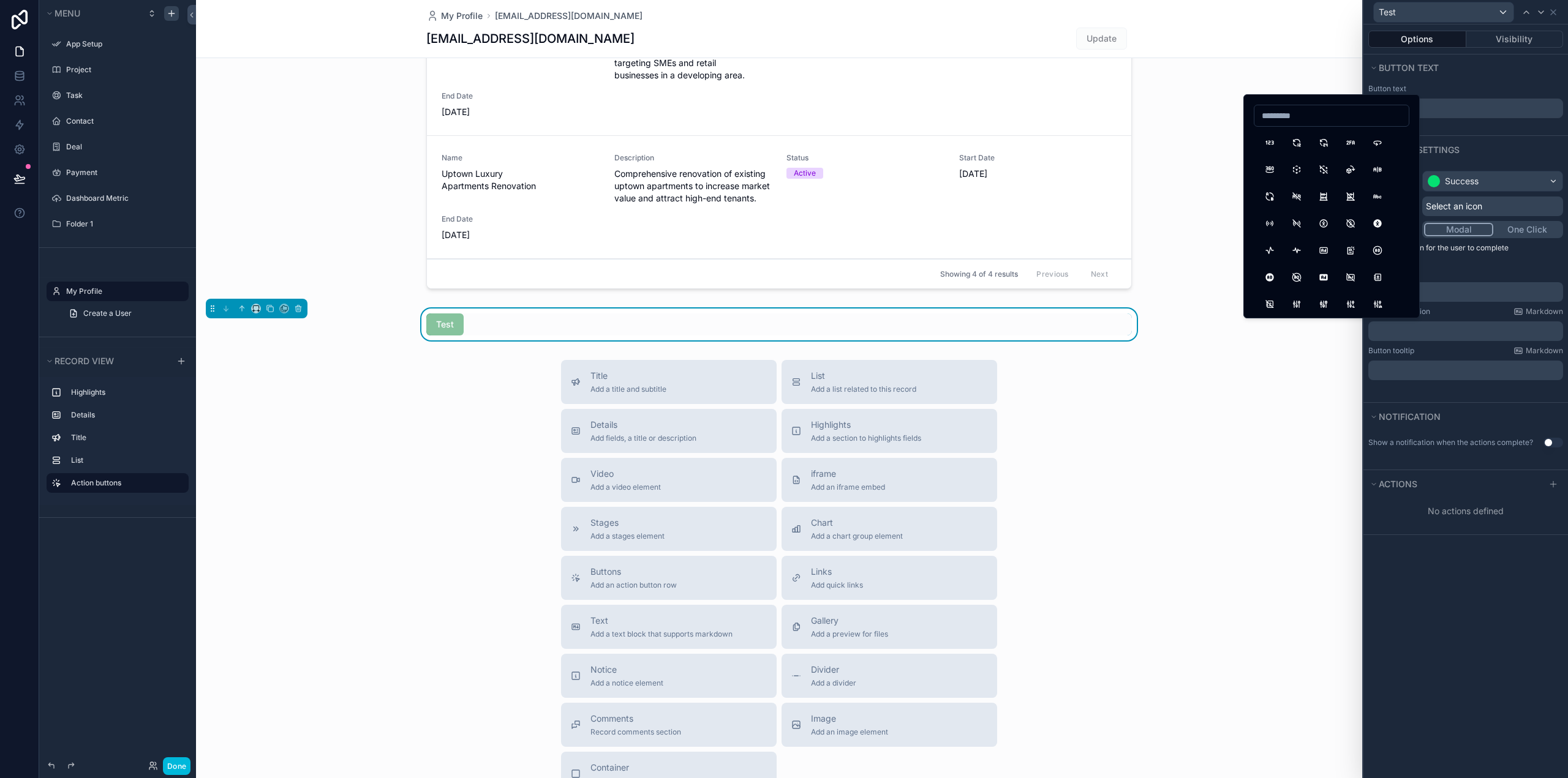
click at [1319, 224] on button "Accessible" at bounding box center [1323, 224] width 22 height 22
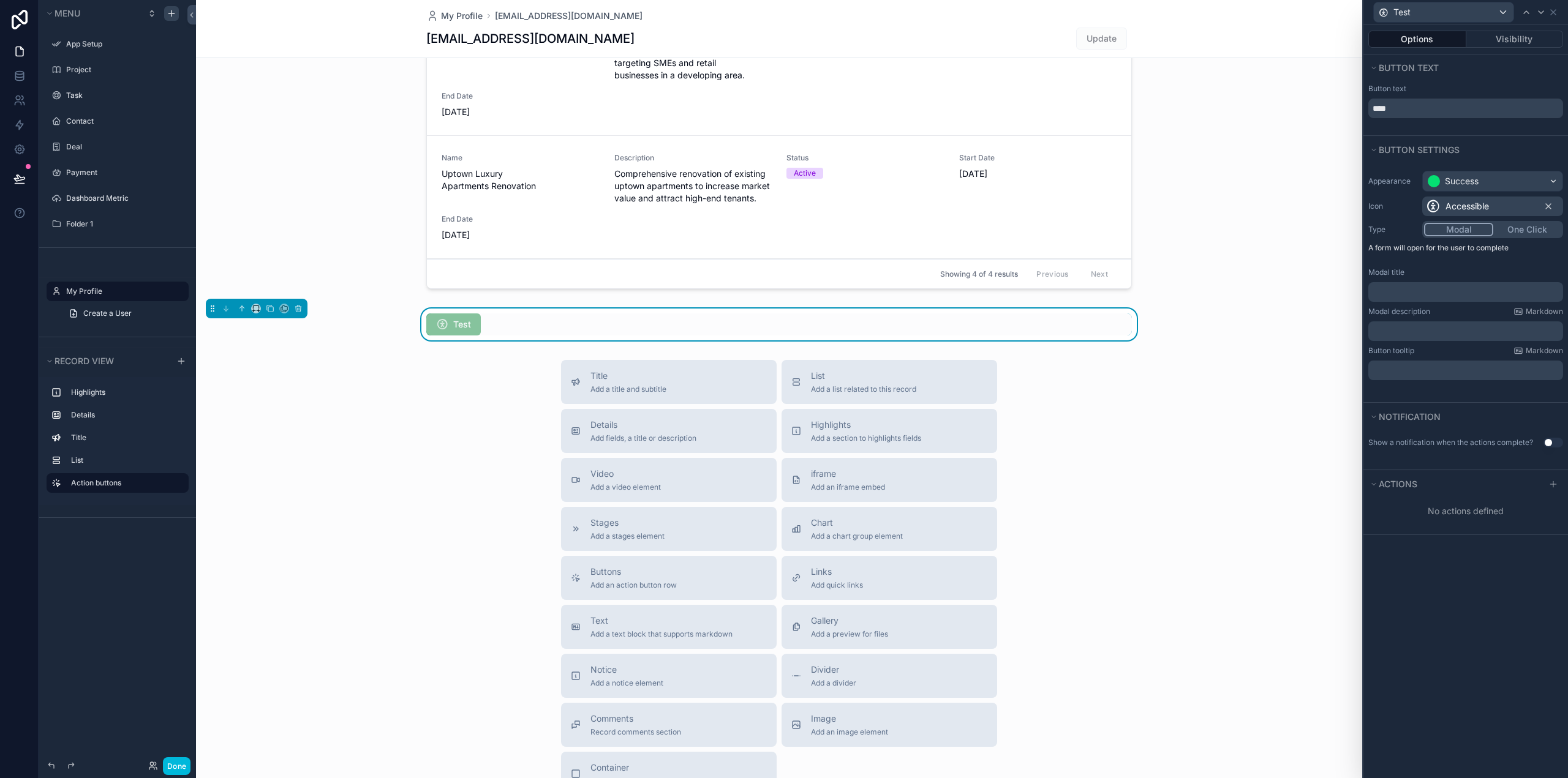
click at [1514, 231] on button "One Click" at bounding box center [1527, 229] width 68 height 14
click at [1472, 232] on button "Modal" at bounding box center [1458, 229] width 70 height 14
click at [1517, 233] on button "One Click" at bounding box center [1527, 229] width 68 height 14
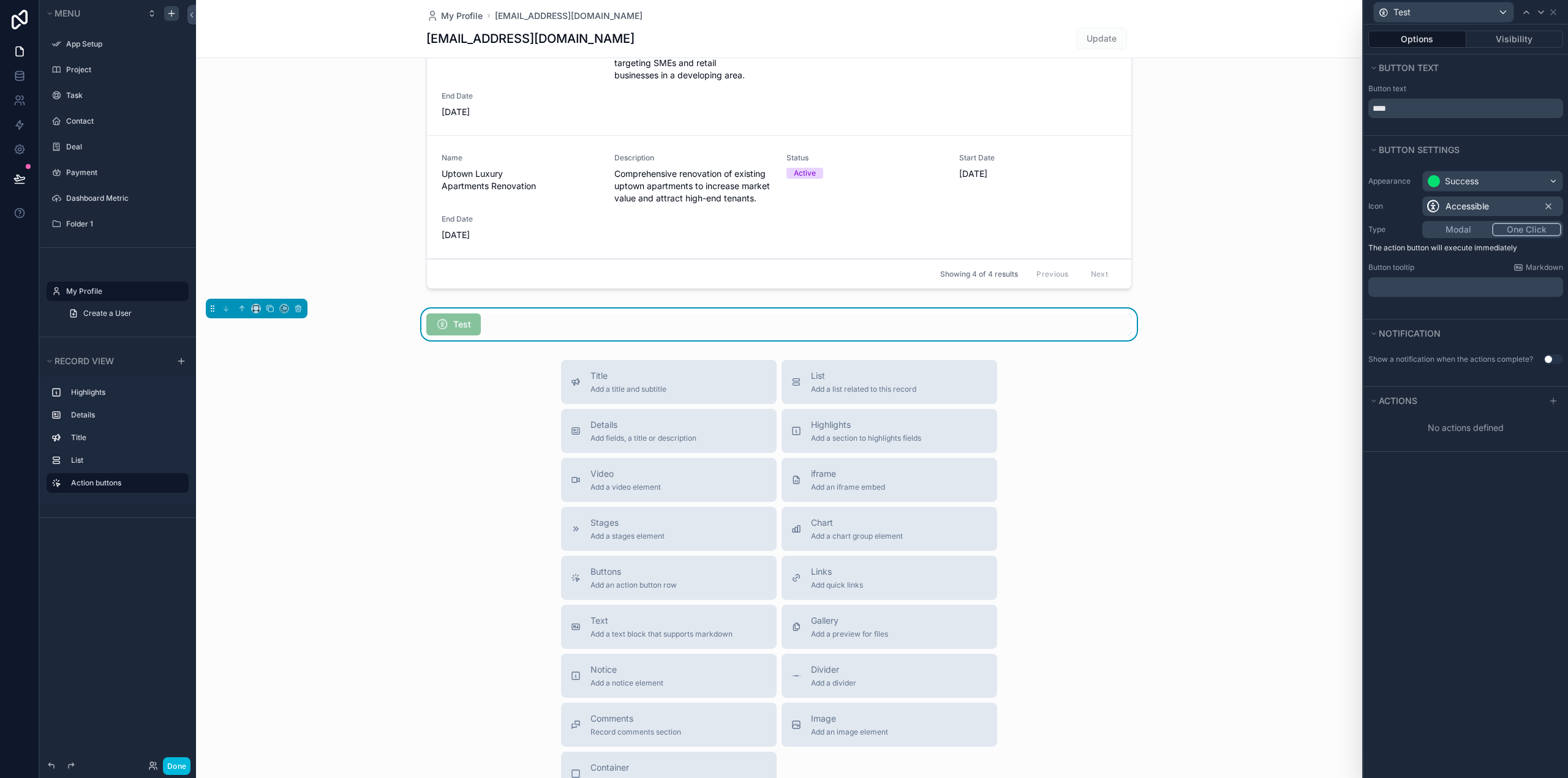
click at [1460, 230] on button "Modal" at bounding box center [1458, 229] width 68 height 14
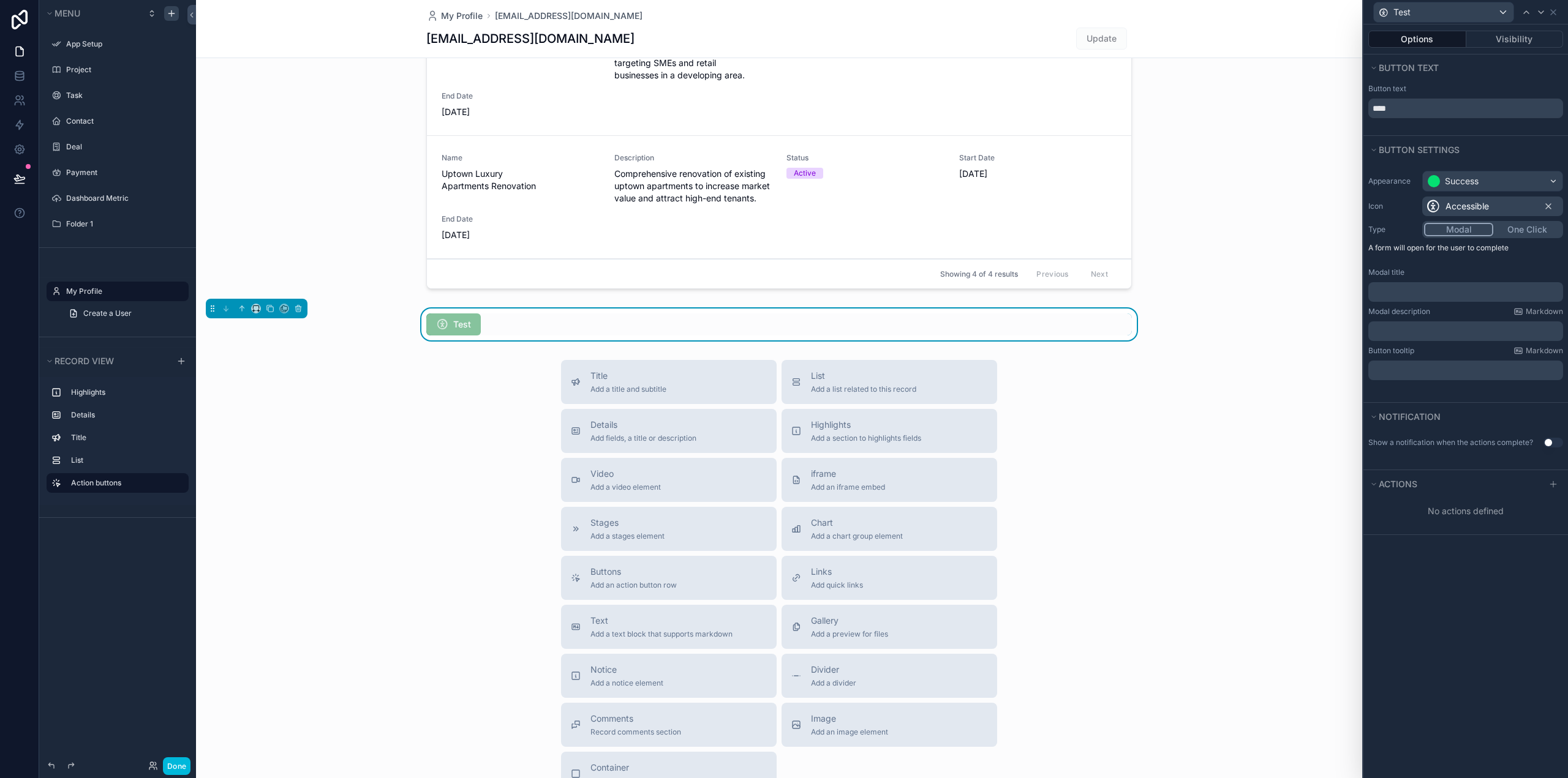
click at [461, 327] on span "Test" at bounding box center [453, 324] width 54 height 22
click at [1401, 296] on p "﻿" at bounding box center [1467, 292] width 188 height 12
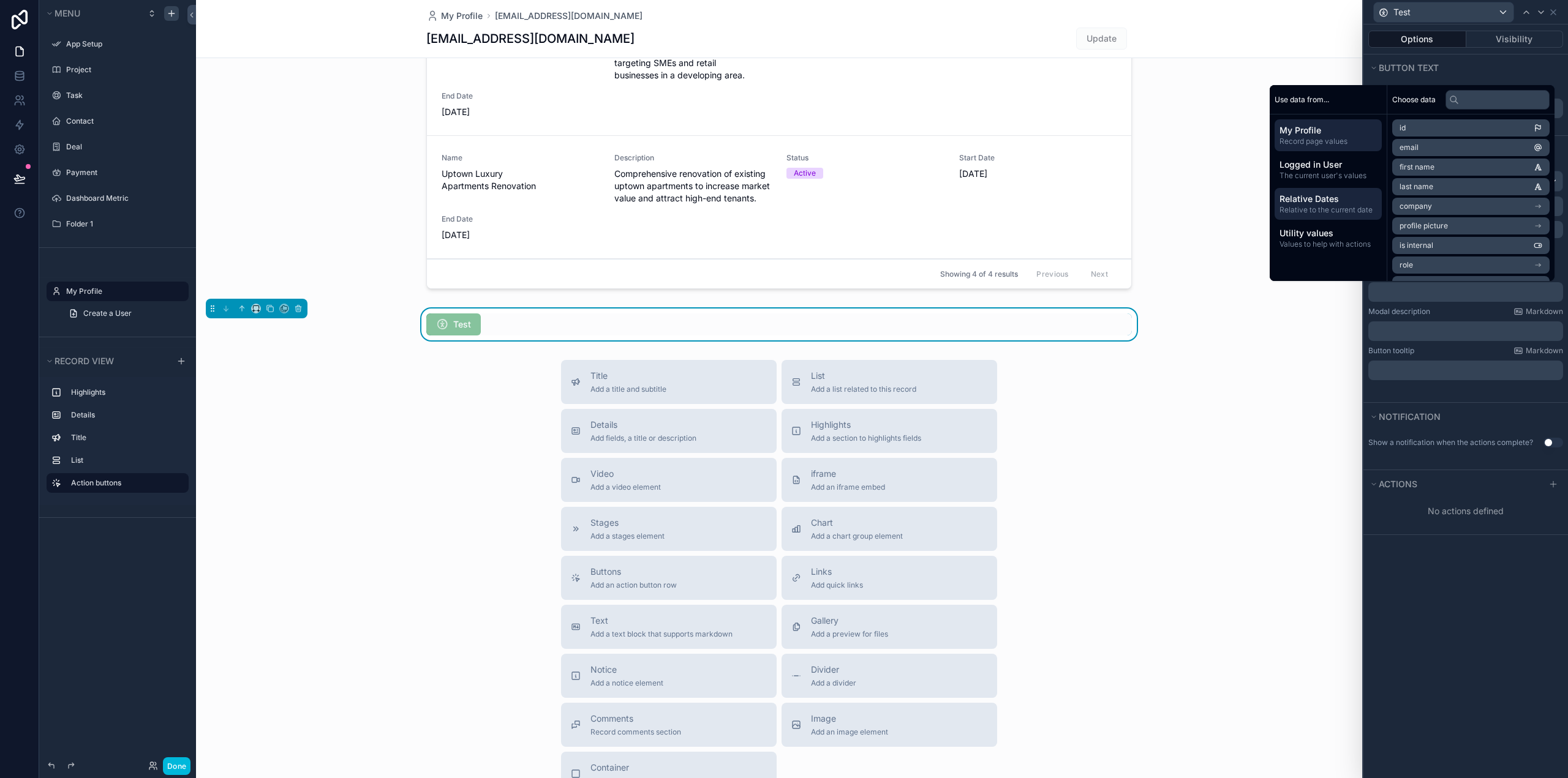
click at [1298, 210] on span "Relative to the current date" at bounding box center [1328, 210] width 97 height 10
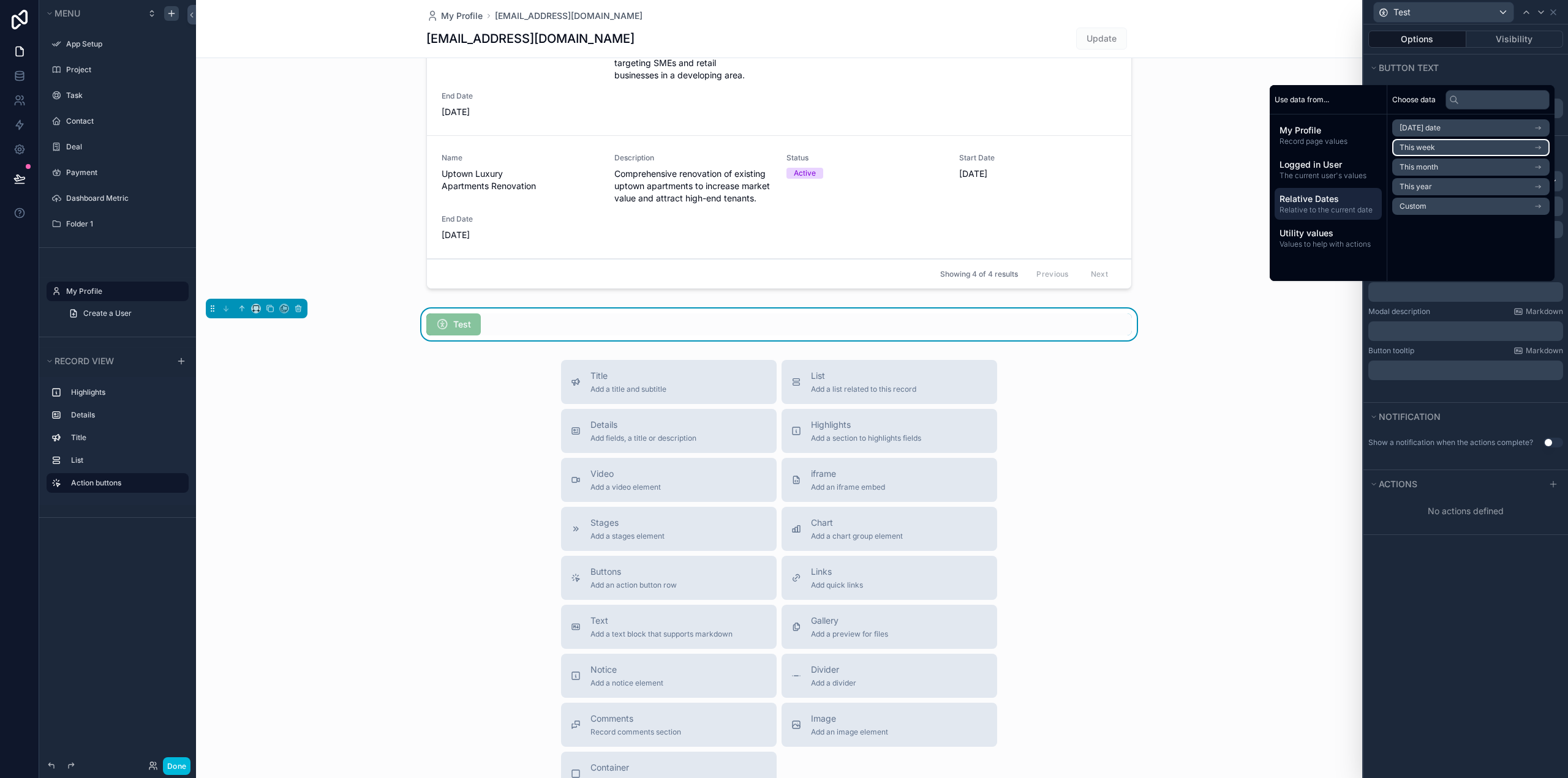
click at [1447, 147] on li "This week" at bounding box center [1471, 147] width 157 height 17
click at [1439, 149] on li "Start of week" at bounding box center [1471, 150] width 157 height 17
click at [1442, 167] on li "End of week" at bounding box center [1471, 168] width 157 height 17
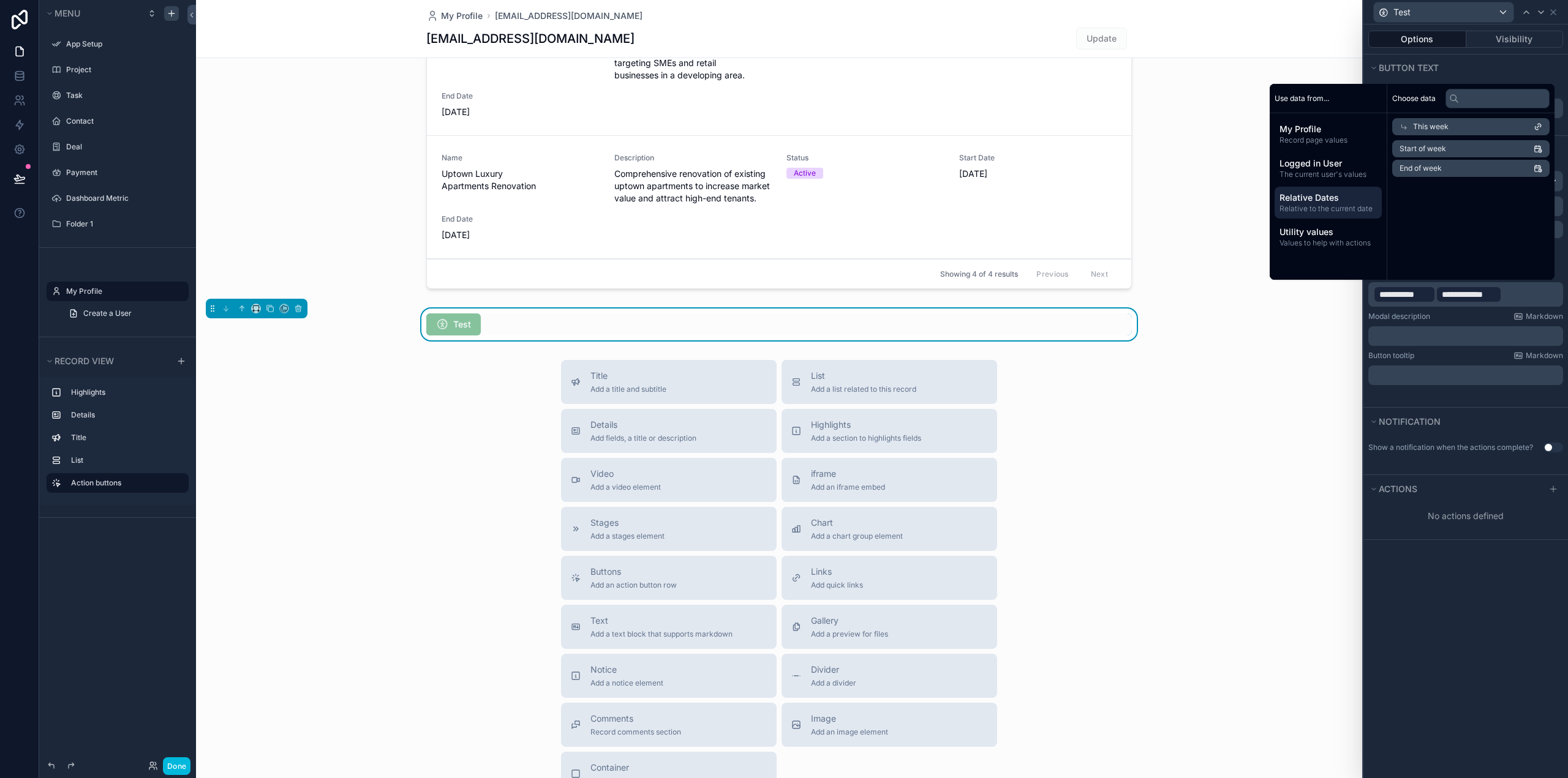
click at [1325, 437] on div "Title Add a title and subtitle List Add a list related to this record Details A…" at bounding box center [779, 577] width 1166 height 436
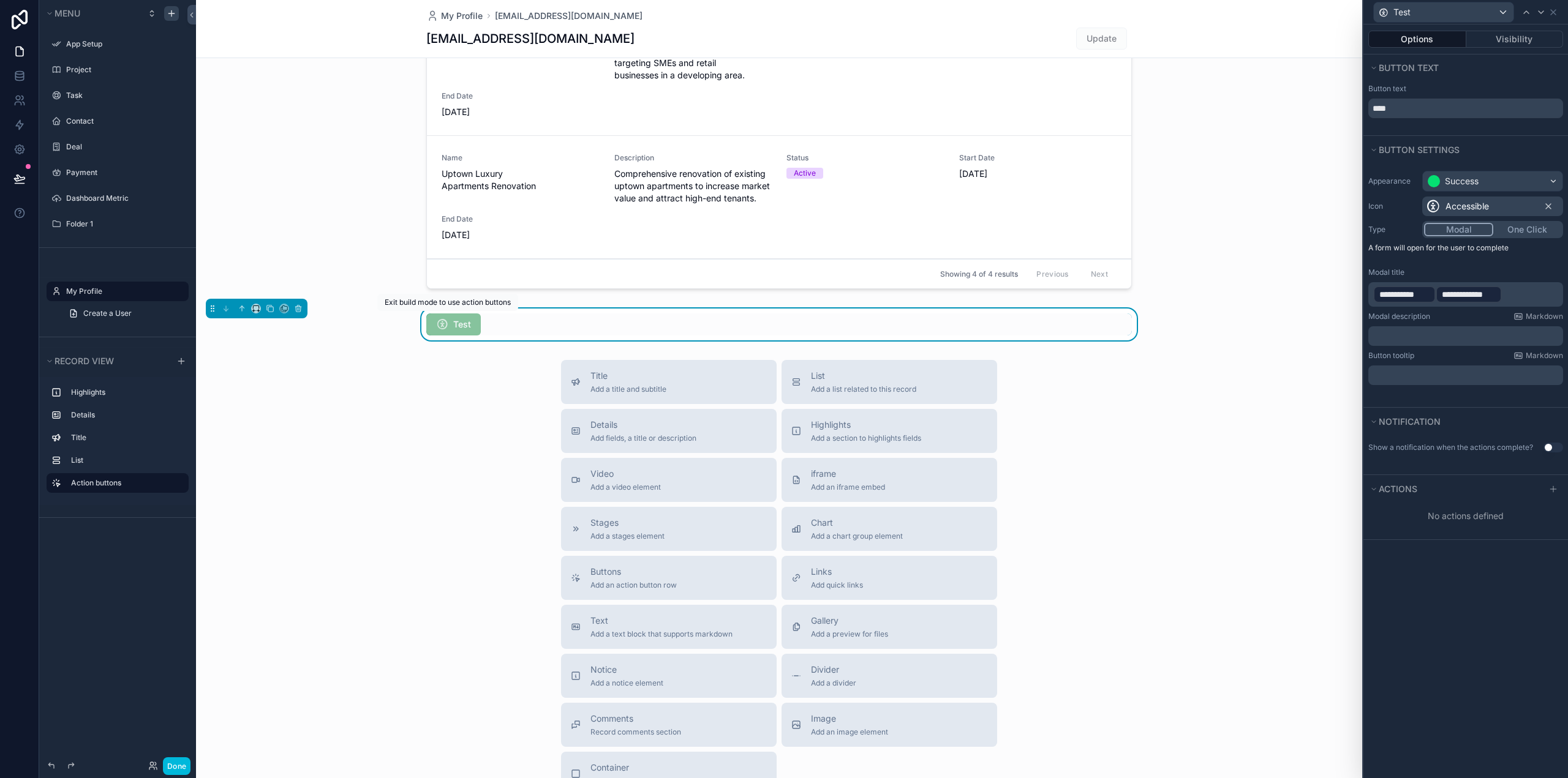
click at [463, 322] on span "Test" at bounding box center [453, 324] width 54 height 22
click at [1221, 346] on div "My Profile [EMAIL_ADDRESS][DOMAIN_NAME] [EMAIL_ADDRESS][DOMAIN_NAME] Update Fir…" at bounding box center [779, 79] width 1166 height 1629
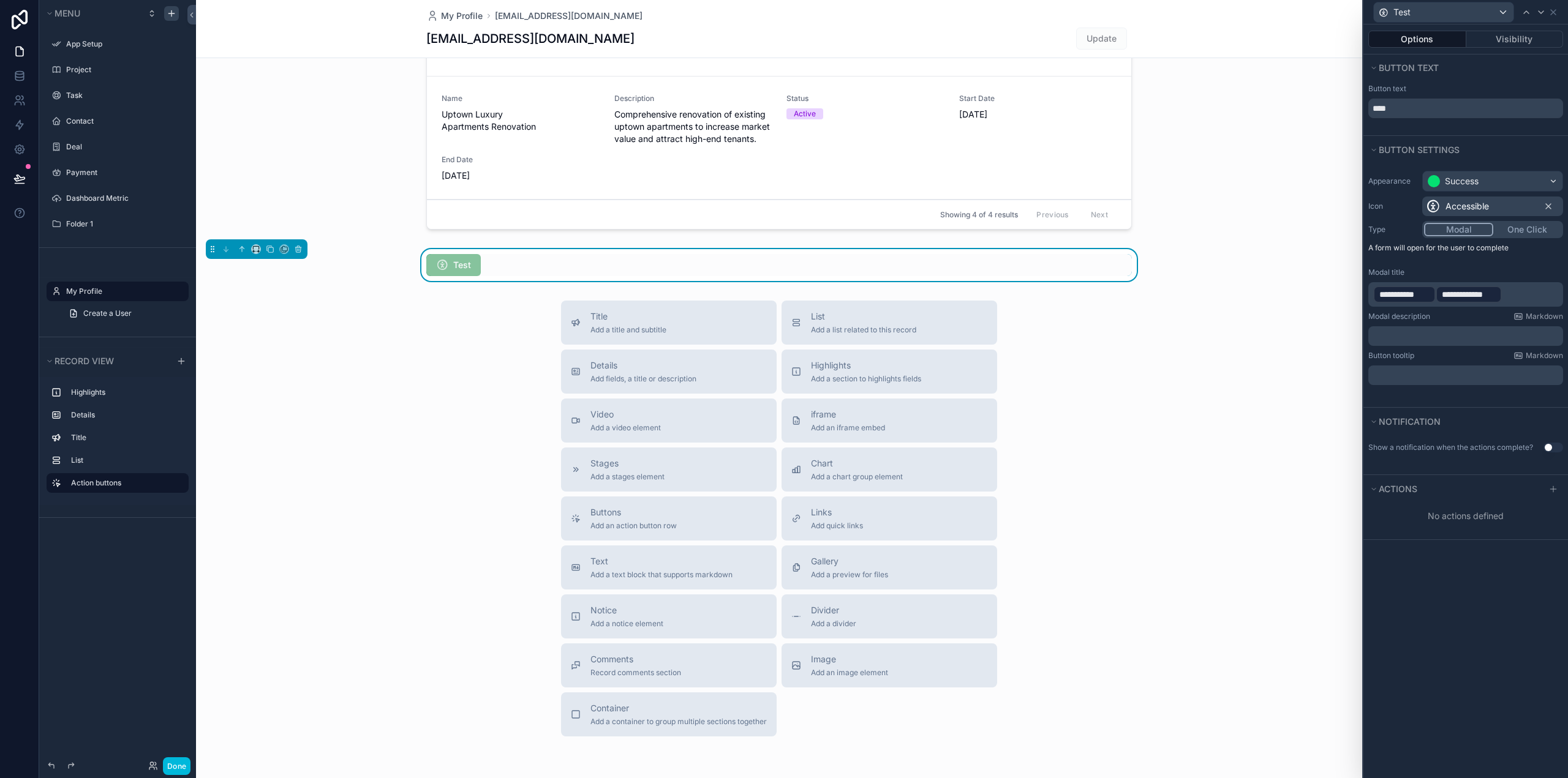
scroll to position [851, 0]
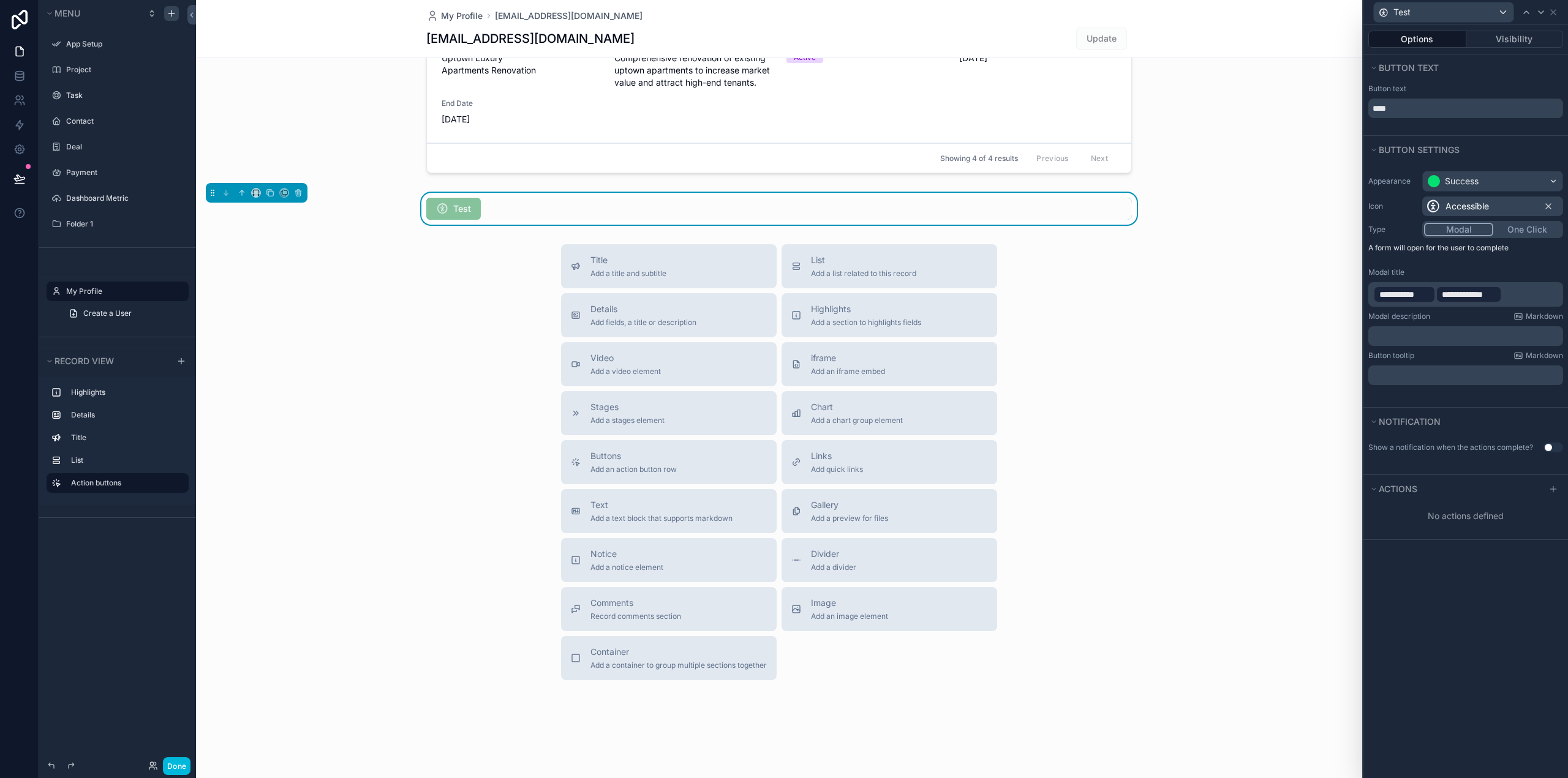
click at [1401, 338] on p "﻿" at bounding box center [1467, 336] width 188 height 12
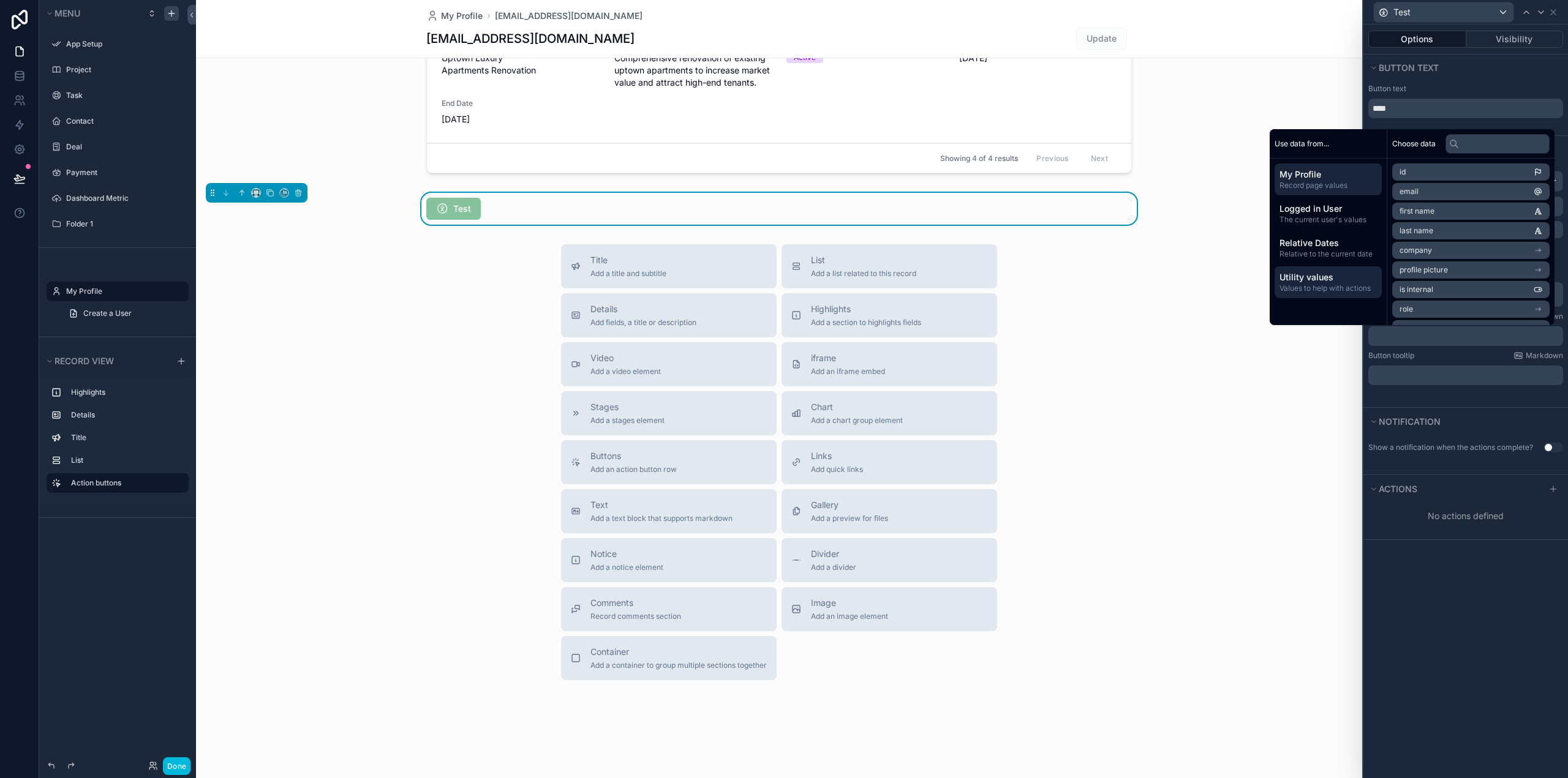
click at [1310, 286] on span "Values to help with actions" at bounding box center [1328, 288] width 97 height 10
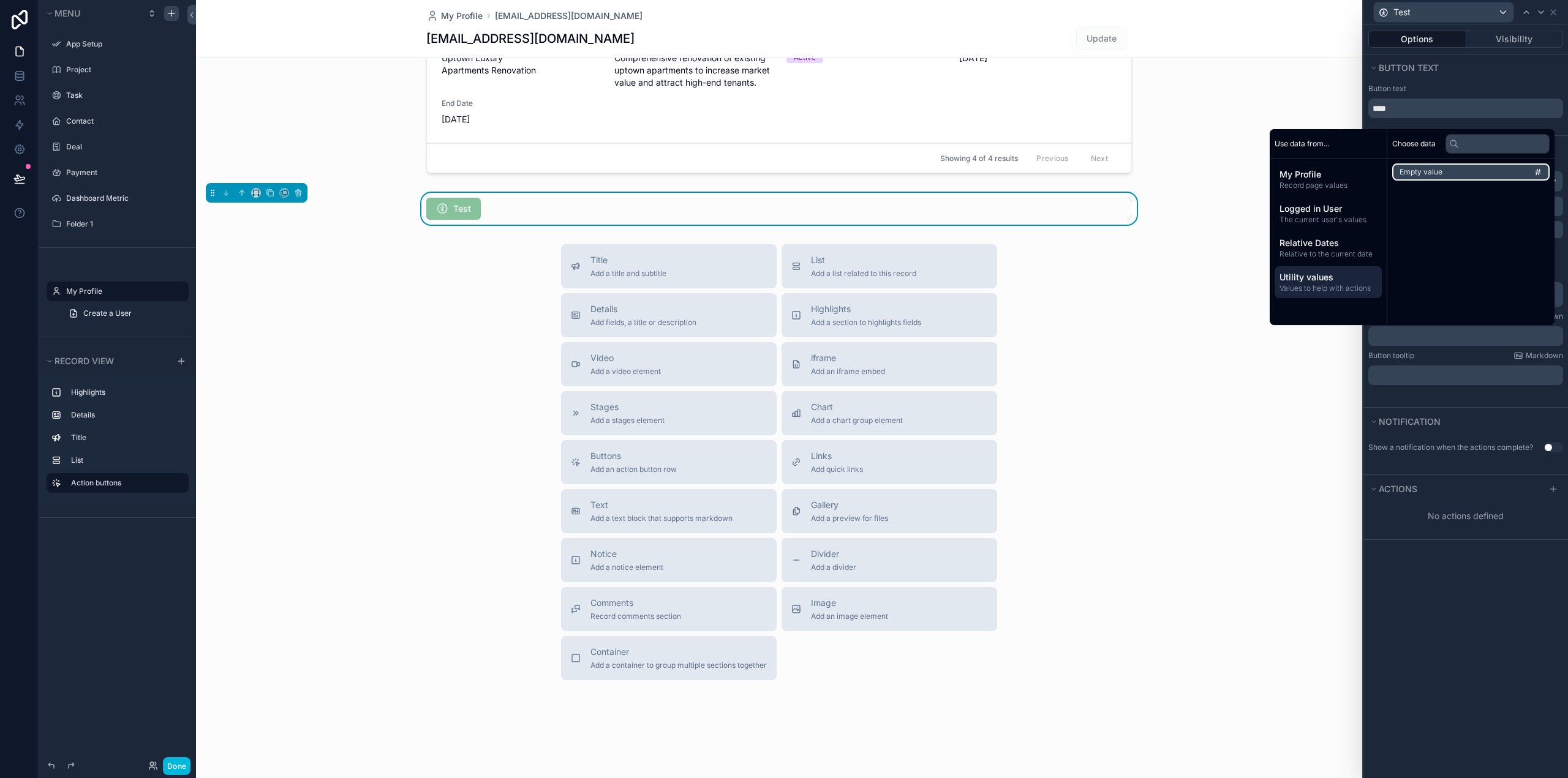
click at [1445, 174] on li "Empty value" at bounding box center [1471, 172] width 157 height 17
click at [1418, 374] on div "﻿" at bounding box center [1465, 380] width 195 height 20
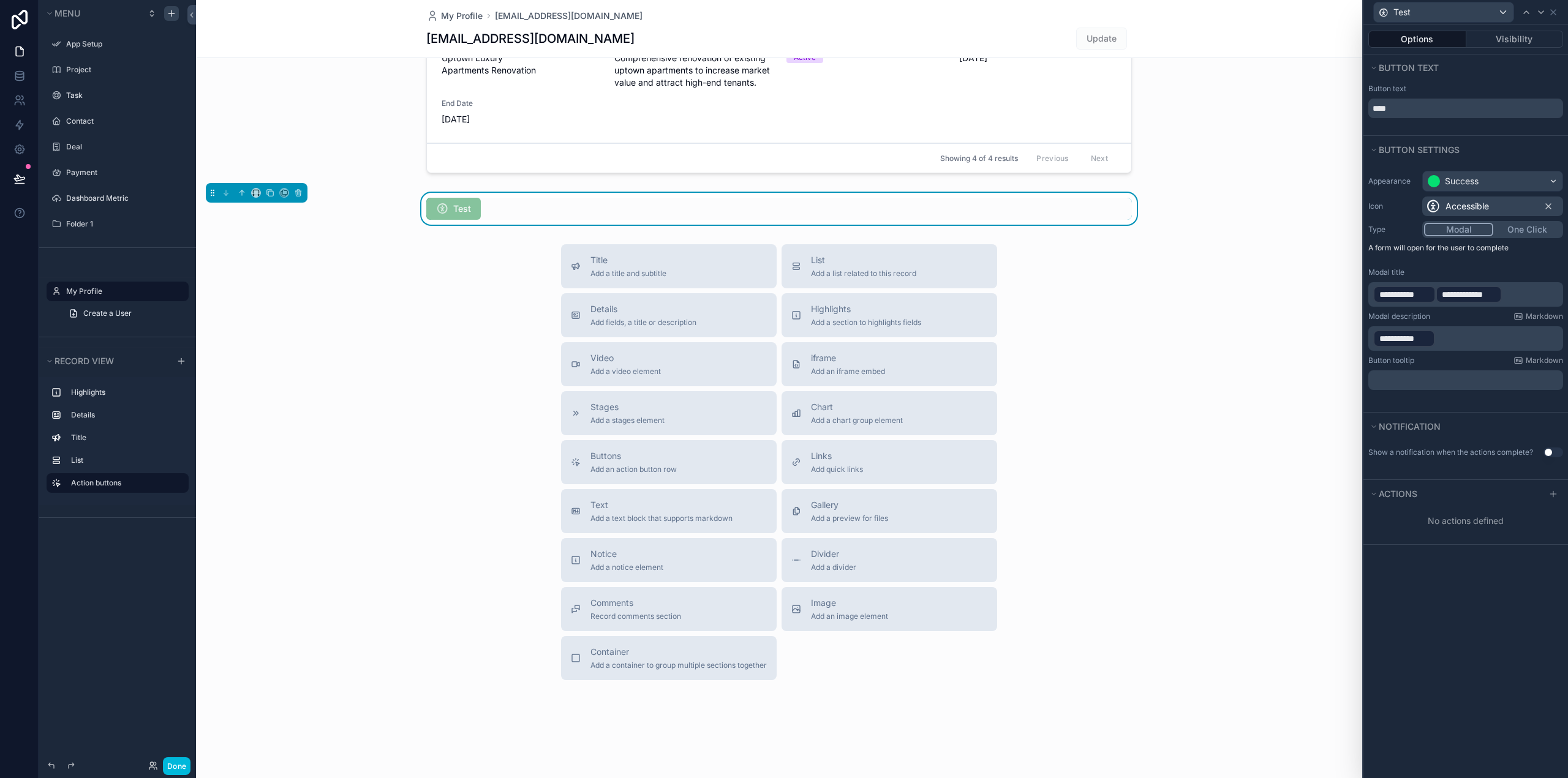
click at [1414, 379] on p "﻿" at bounding box center [1467, 380] width 188 height 12
click at [1419, 379] on p "﻿" at bounding box center [1467, 380] width 188 height 12
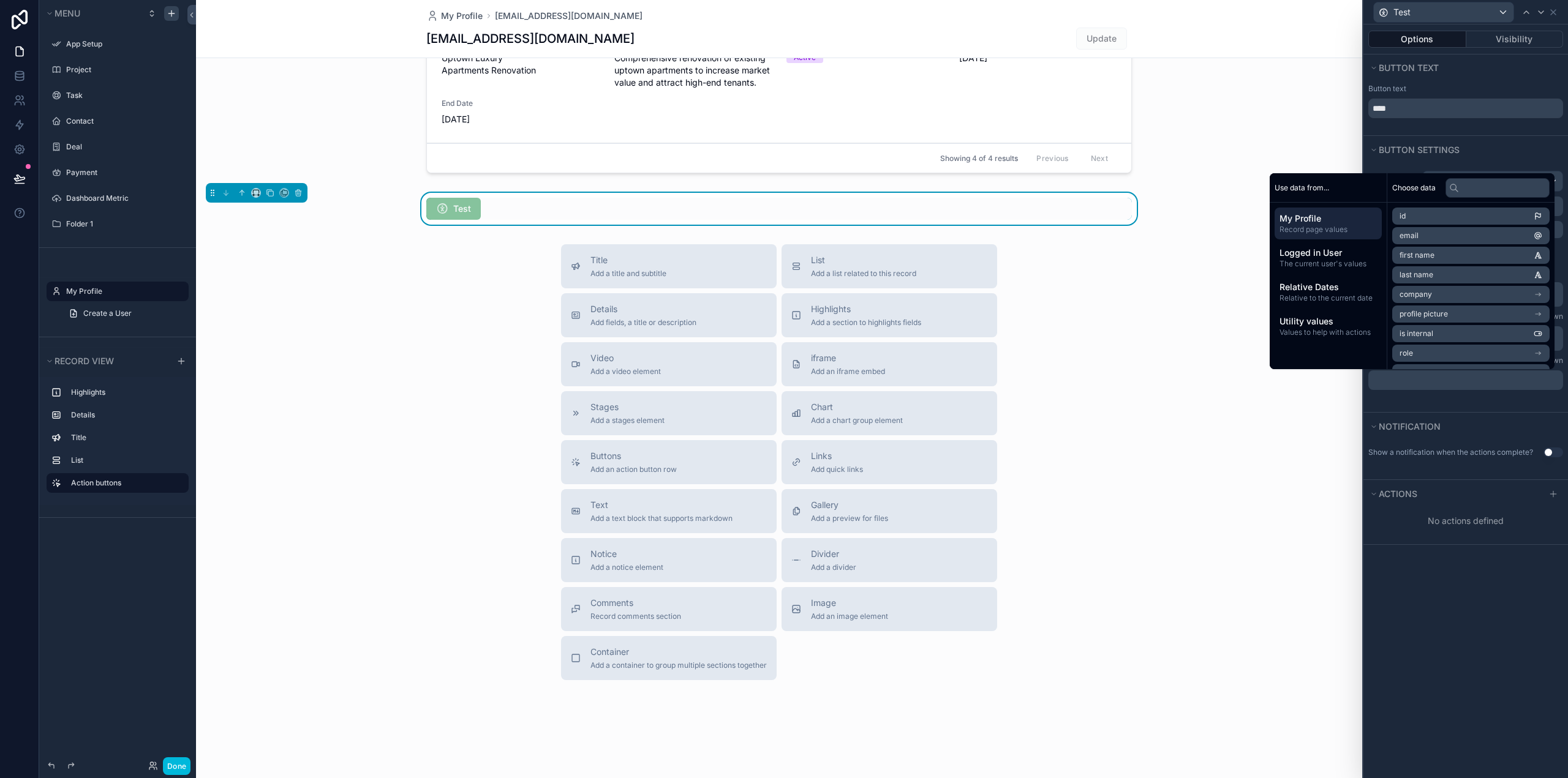
click at [1478, 440] on div "Show a notification when the actions complete? Use setting" at bounding box center [1466, 459] width 205 height 39
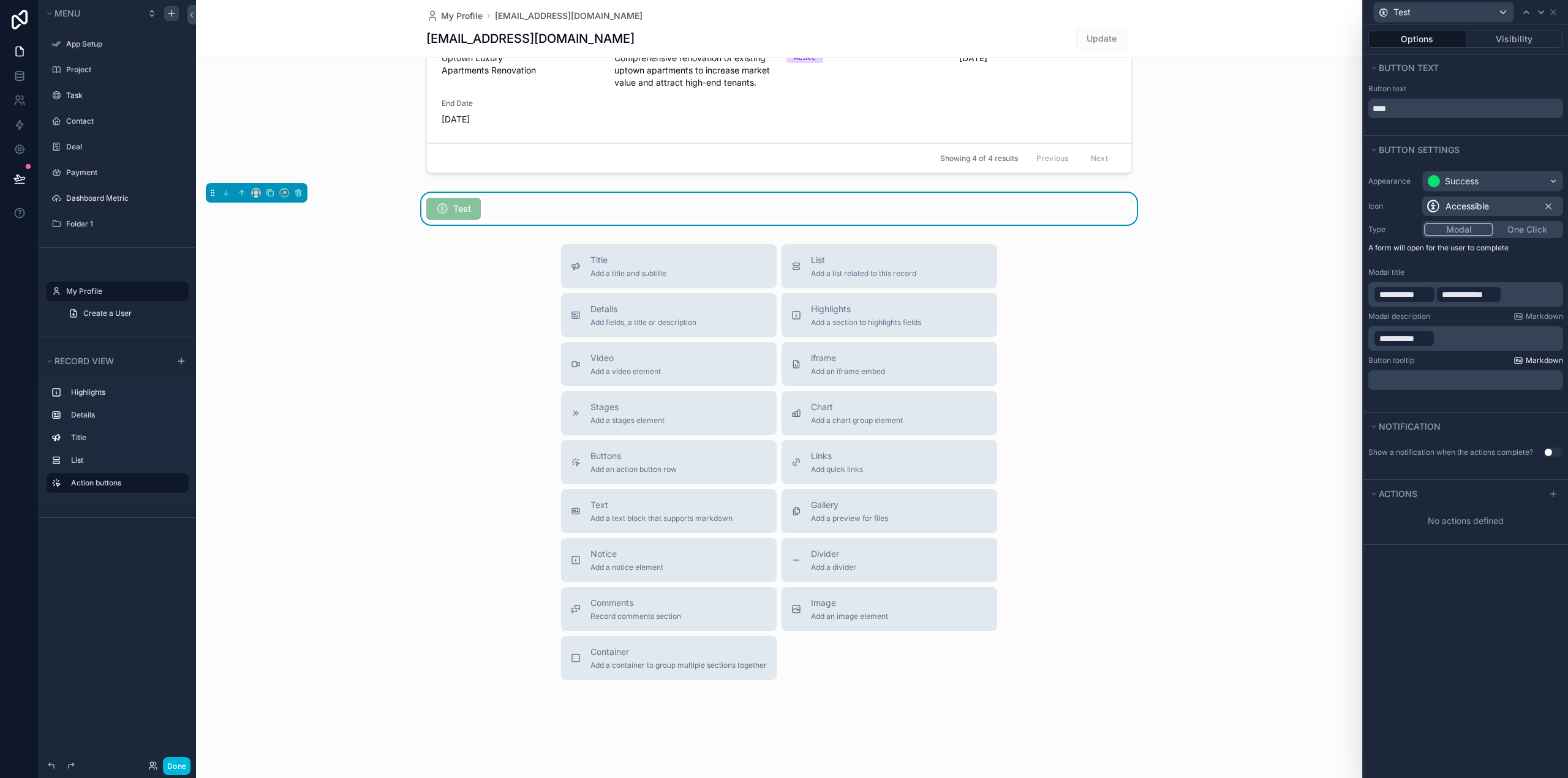
click at [1541, 360] on span "Markdown" at bounding box center [1544, 360] width 37 height 10
click at [1471, 522] on div "No actions defined" at bounding box center [1466, 521] width 205 height 22
drag, startPoint x: 1263, startPoint y: 315, endPoint x: 1210, endPoint y: 312, distance: 53.1
click at [1262, 314] on div "Title Add a title and subtitle List Add a list related to this record Details A…" at bounding box center [779, 462] width 1166 height 436
click at [302, 293] on div "Title Add a title and subtitle List Add a list related to this record Details A…" at bounding box center [779, 462] width 1166 height 436
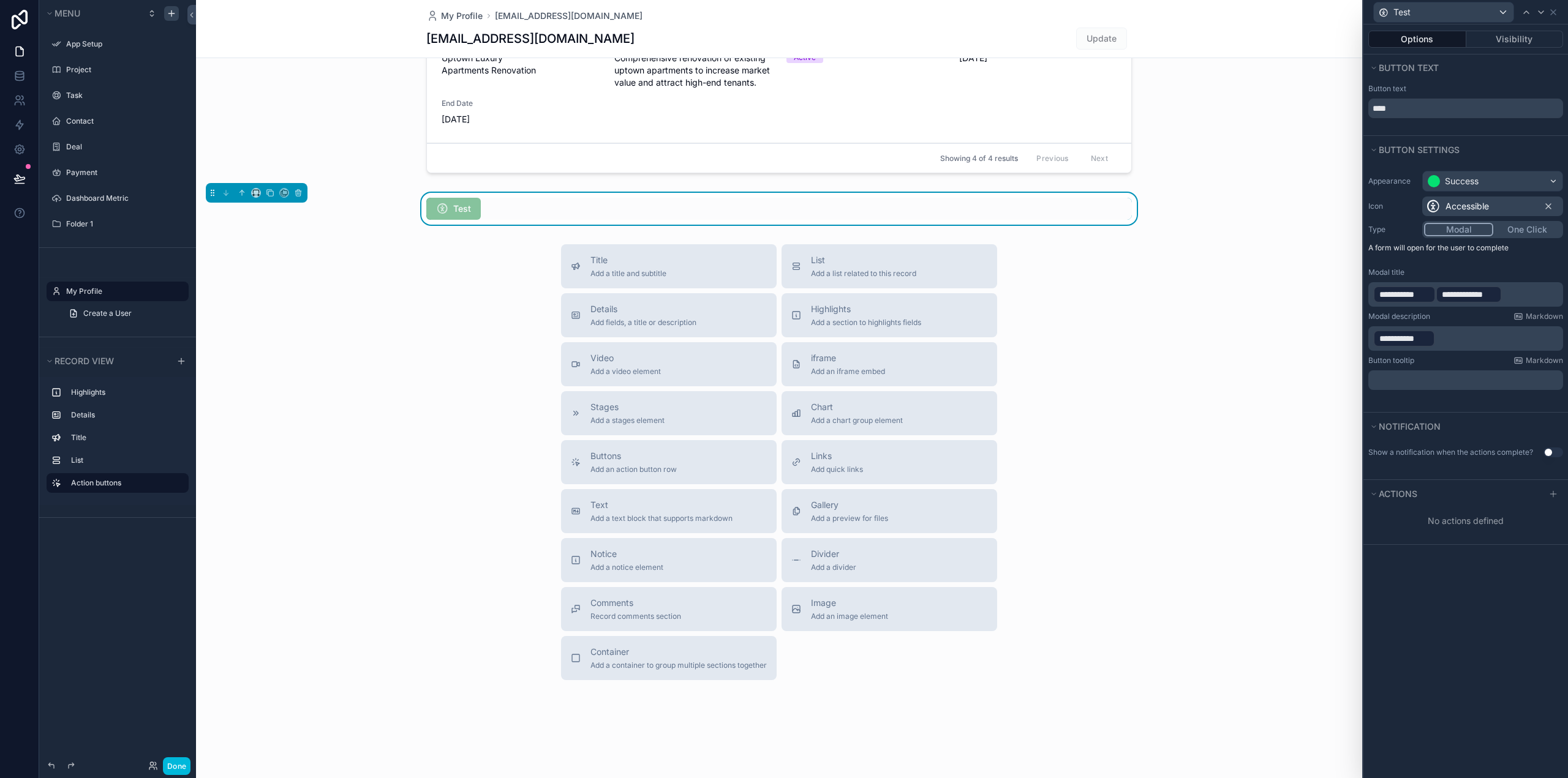
click at [439, 373] on div "Title Add a title and subtitle List Add a list related to this record Details A…" at bounding box center [779, 462] width 1166 height 436
click at [1503, 13] on div "Test" at bounding box center [1443, 12] width 140 height 20
click at [1503, 13] on div at bounding box center [1466, 389] width 205 height 778
click at [1554, 11] on icon at bounding box center [1553, 12] width 10 height 10
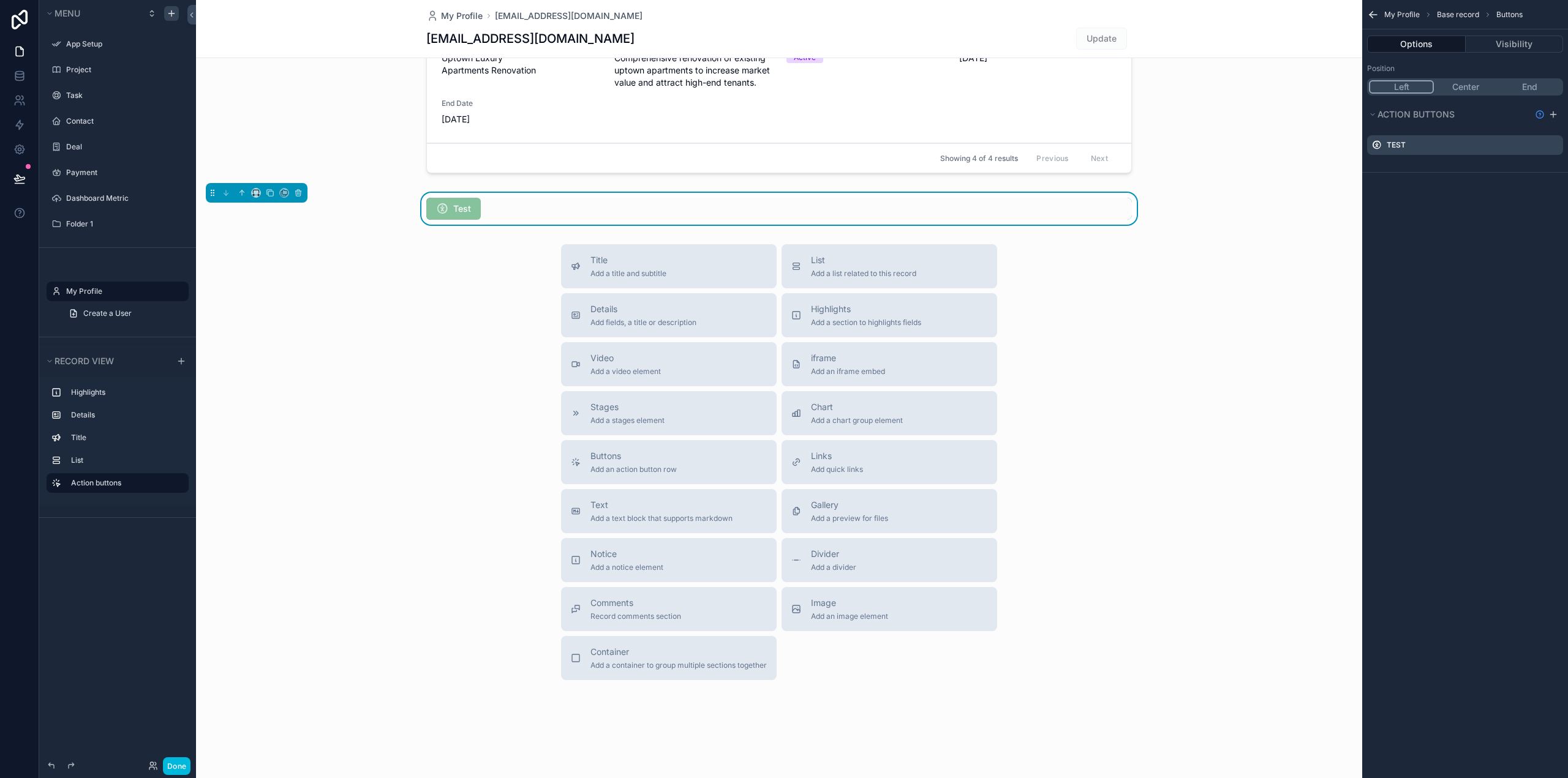
click at [1402, 12] on span "My Profile" at bounding box center [1402, 14] width 35 height 10
click at [1369, 15] on icon "scrollable content" at bounding box center [1373, 14] width 12 height 12
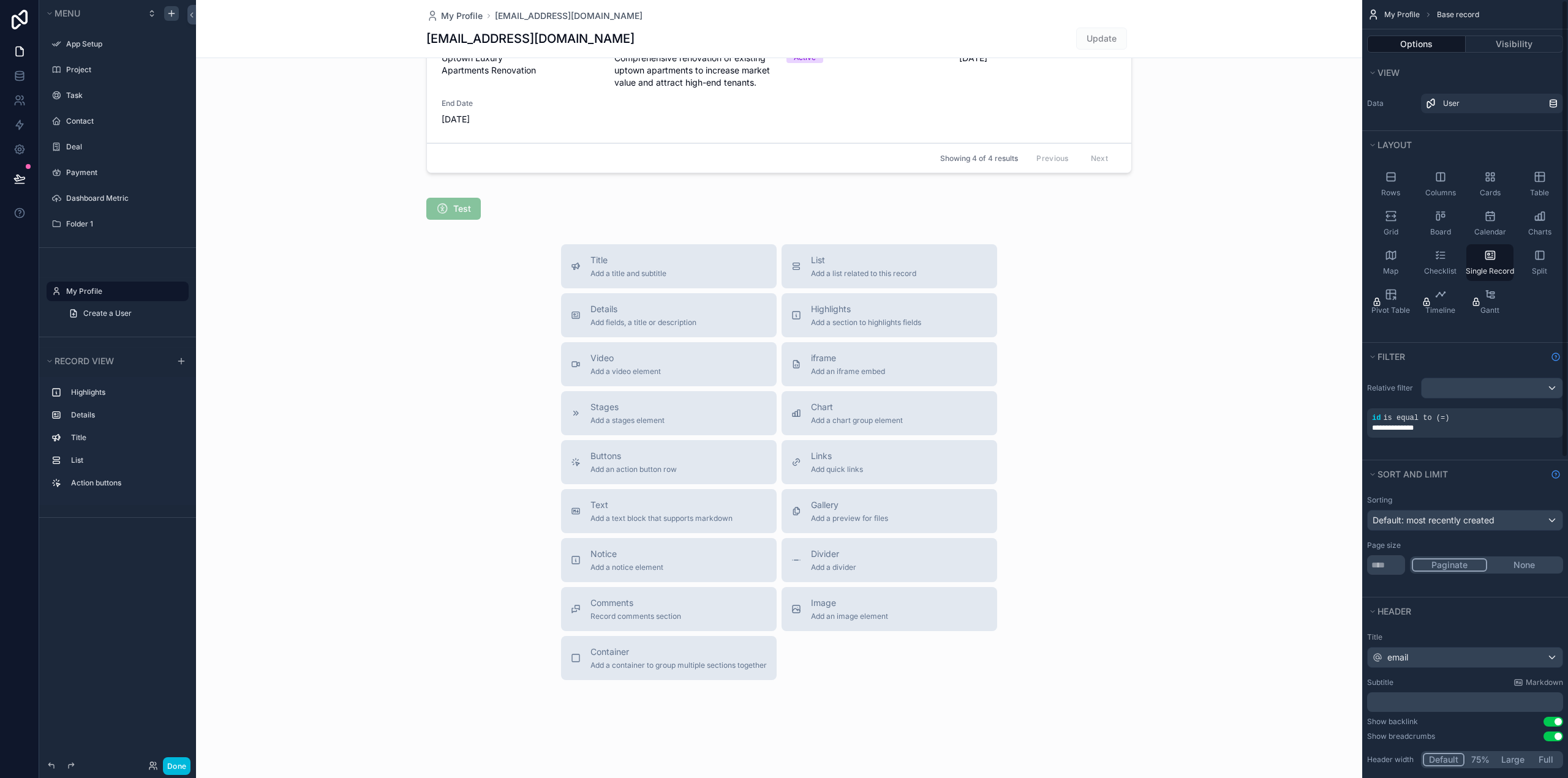
click at [1125, 324] on div "Title Add a title and subtitle List Add a list related to this record Details A…" at bounding box center [779, 462] width 1166 height 436
click at [687, 548] on button "Notice Add a notice element" at bounding box center [668, 560] width 216 height 44
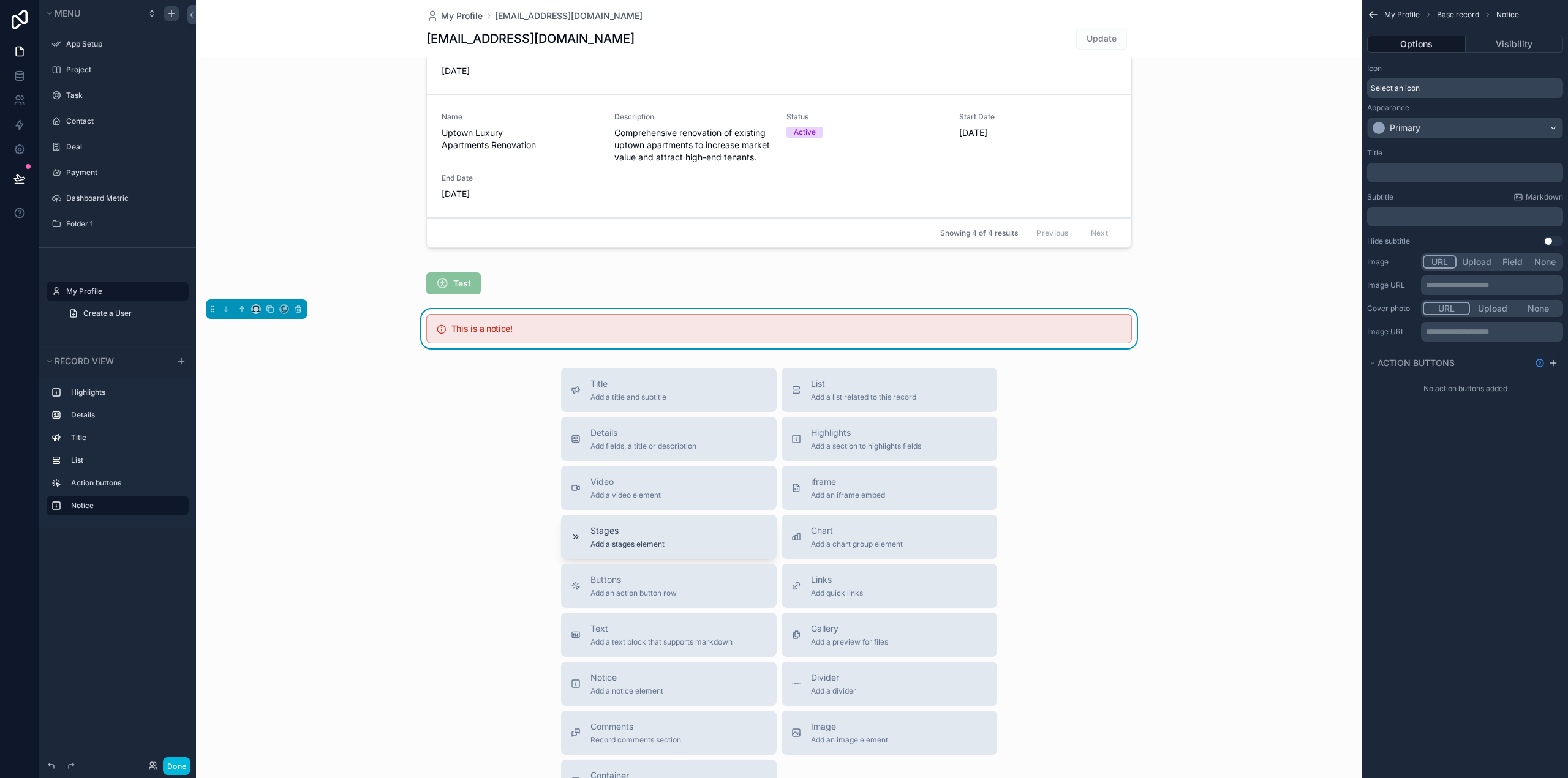
scroll to position [838, 0]
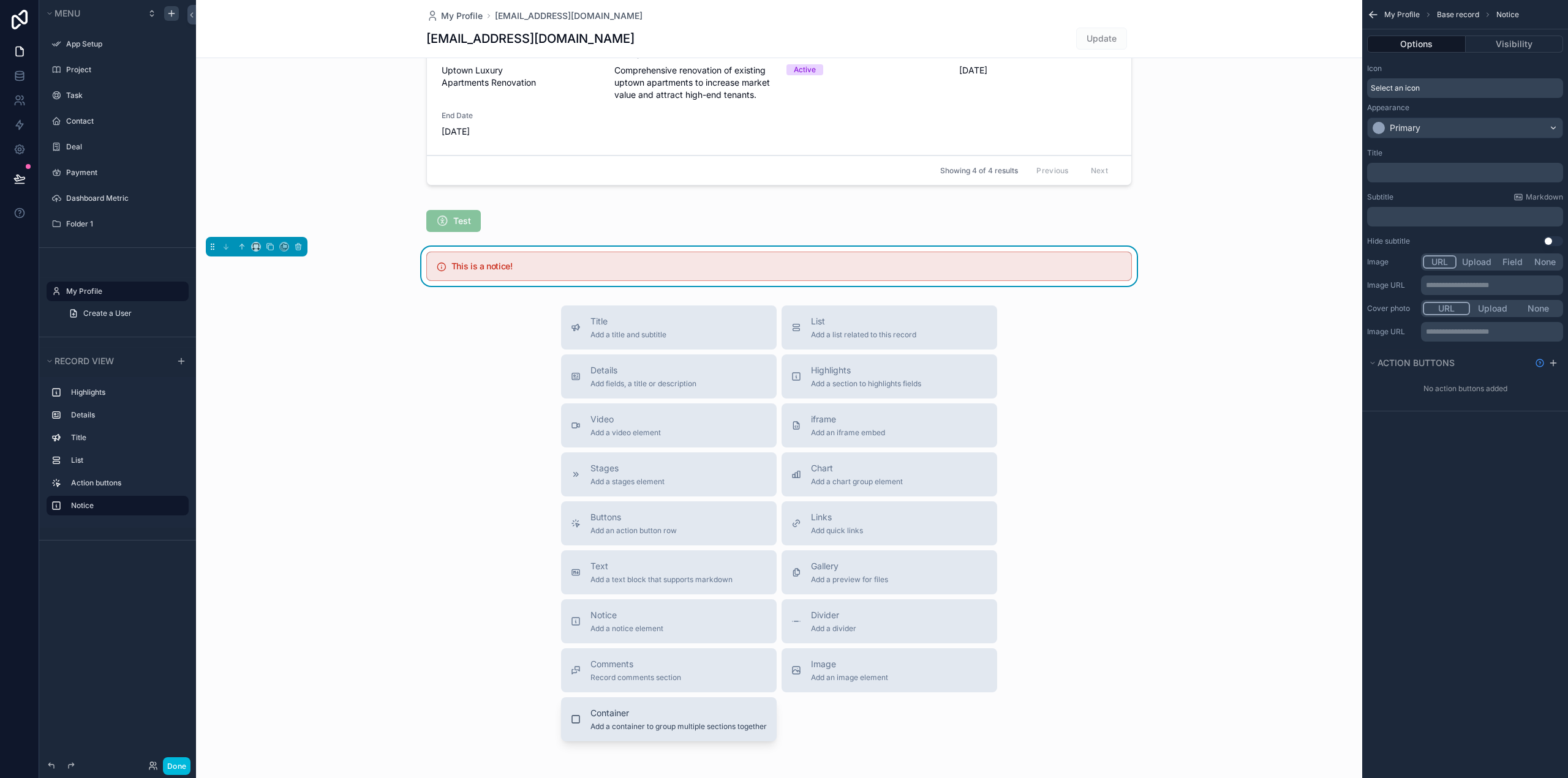
click at [681, 715] on span "Container" at bounding box center [678, 713] width 176 height 12
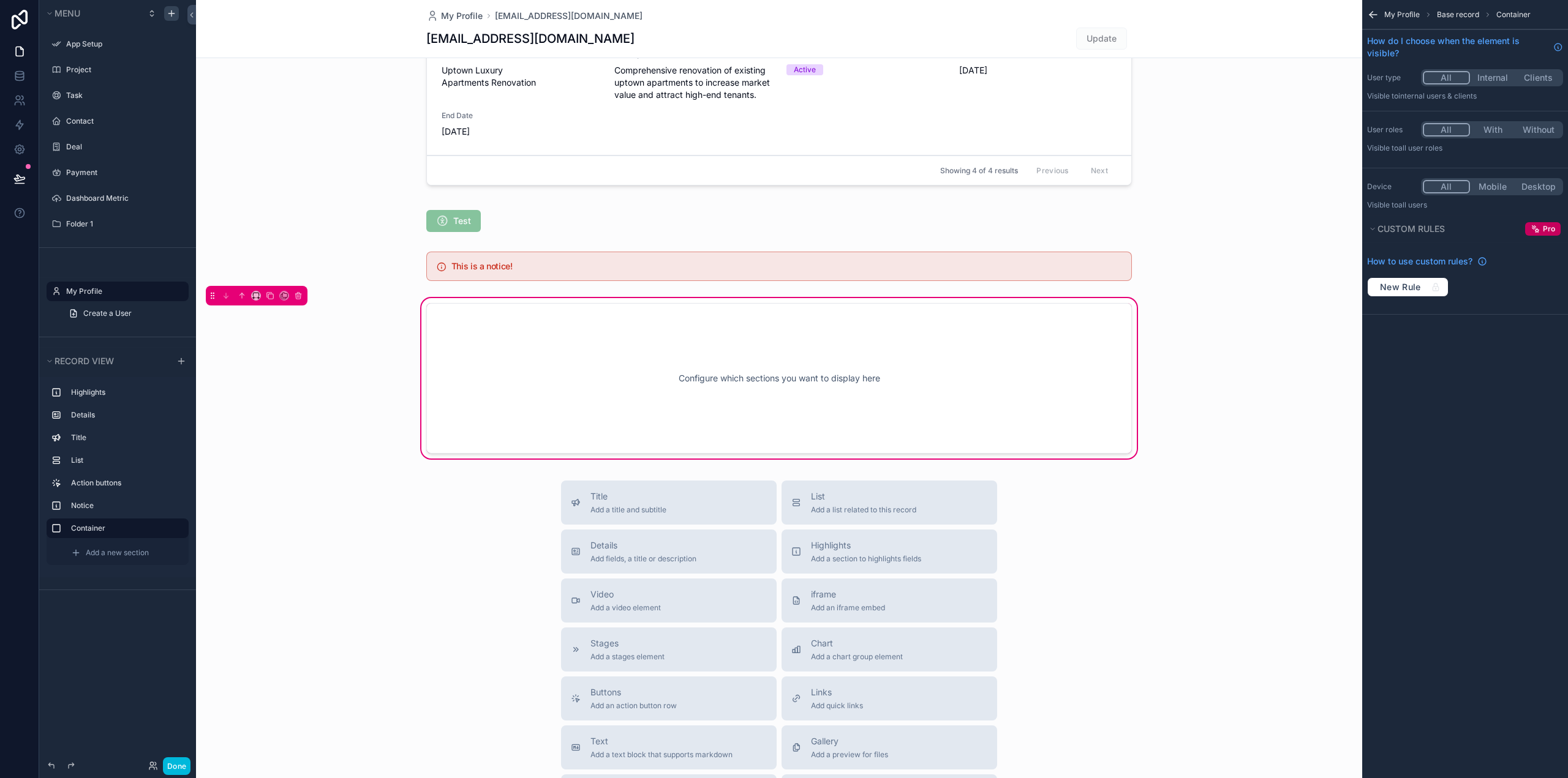
scroll to position [828, 0]
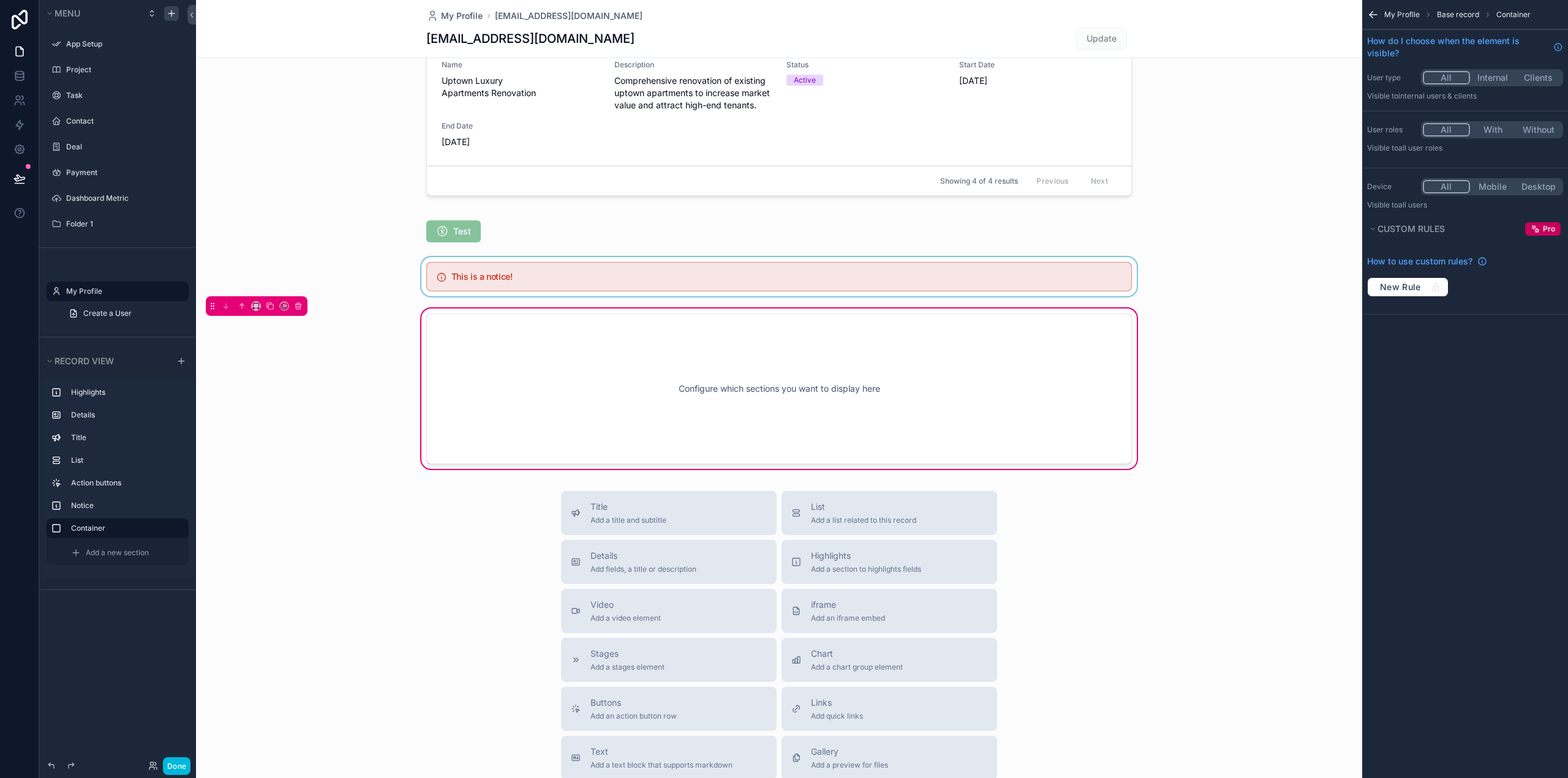
click at [439, 265] on div "scrollable content" at bounding box center [779, 277] width 1166 height 39
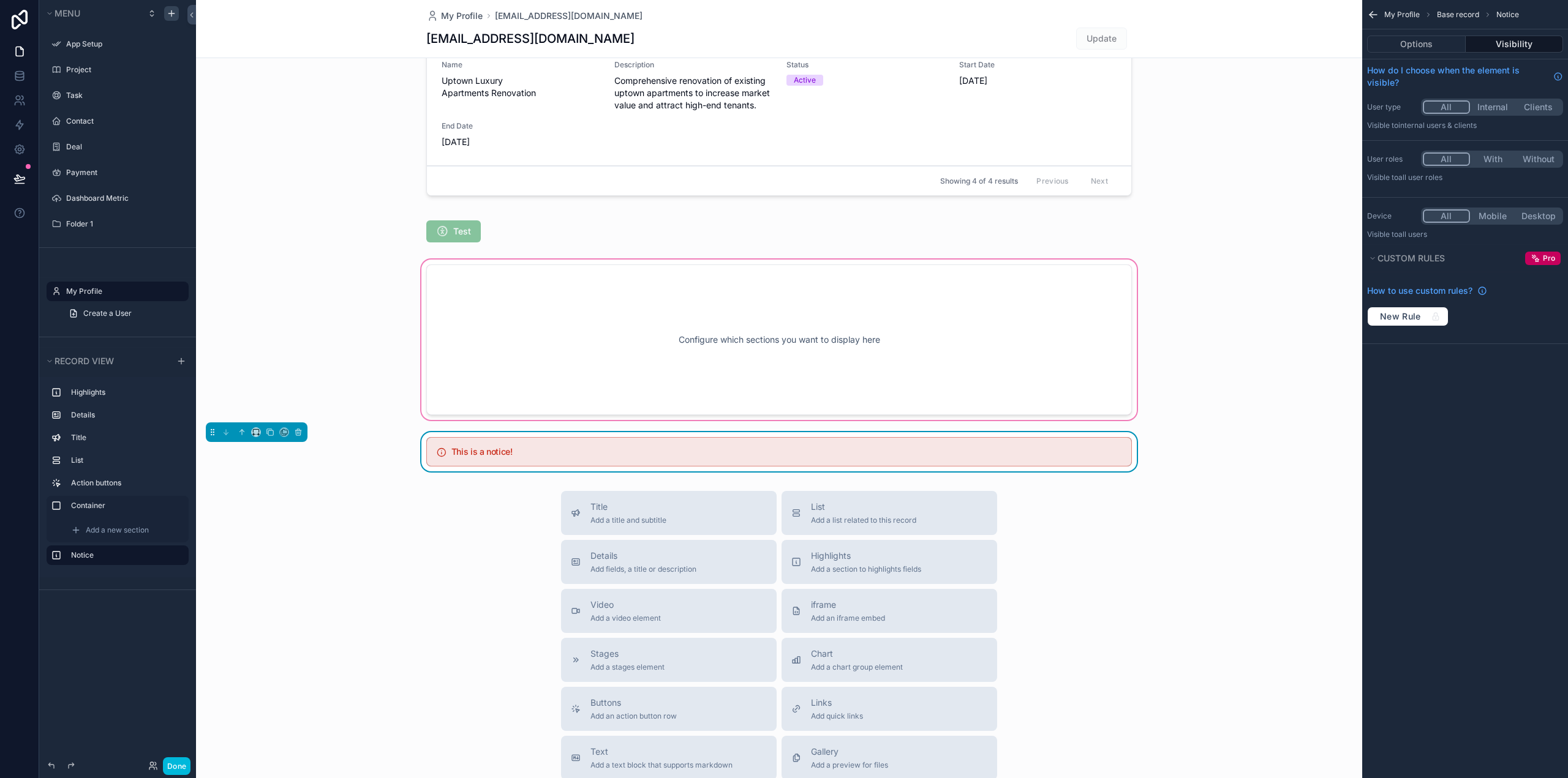
click at [757, 338] on div "scrollable content" at bounding box center [779, 340] width 1166 height 165
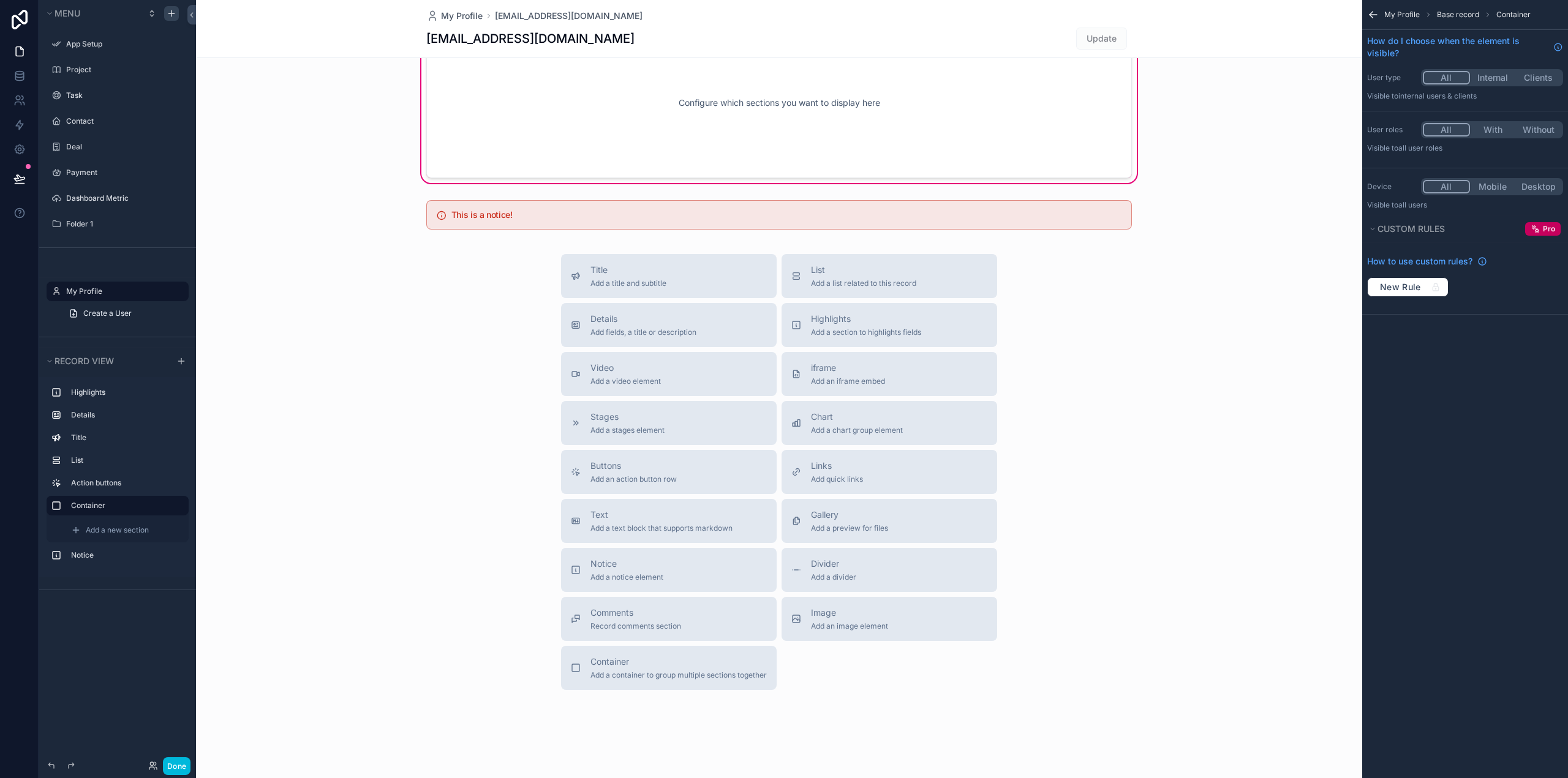
scroll to position [1075, 0]
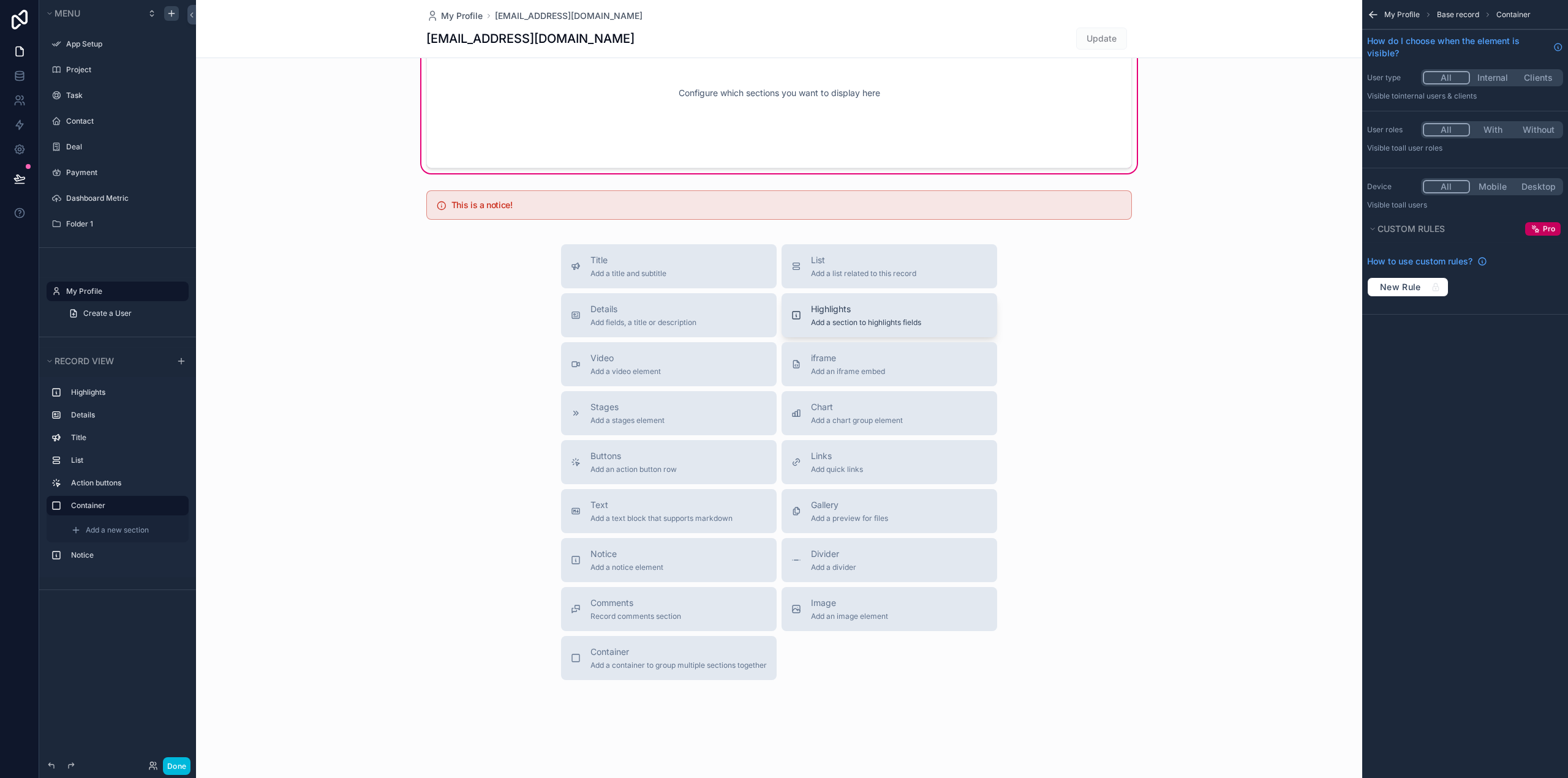
click at [872, 319] on span "Add a section to highlights fields" at bounding box center [866, 322] width 110 height 10
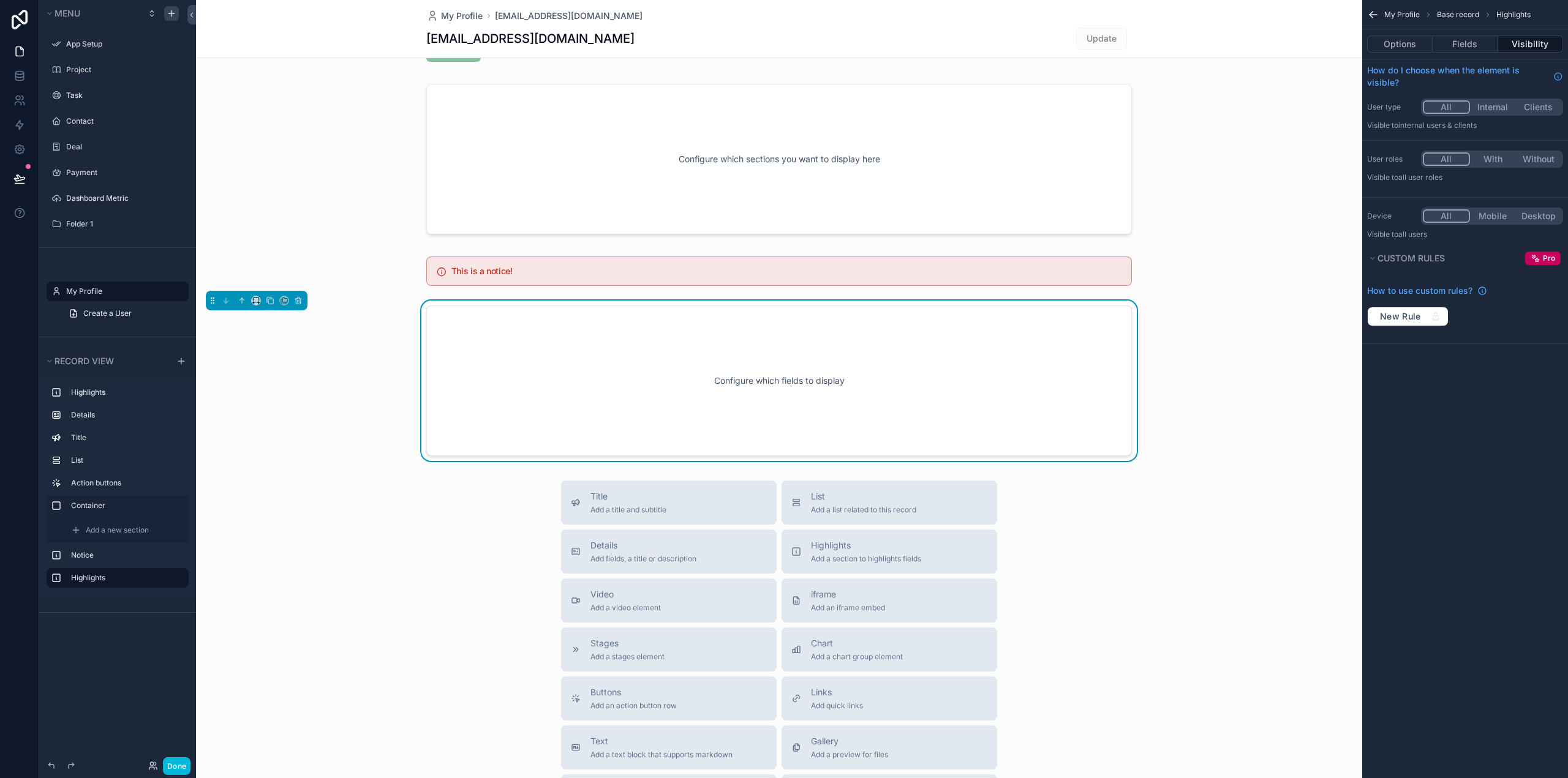
scroll to position [1001, 0]
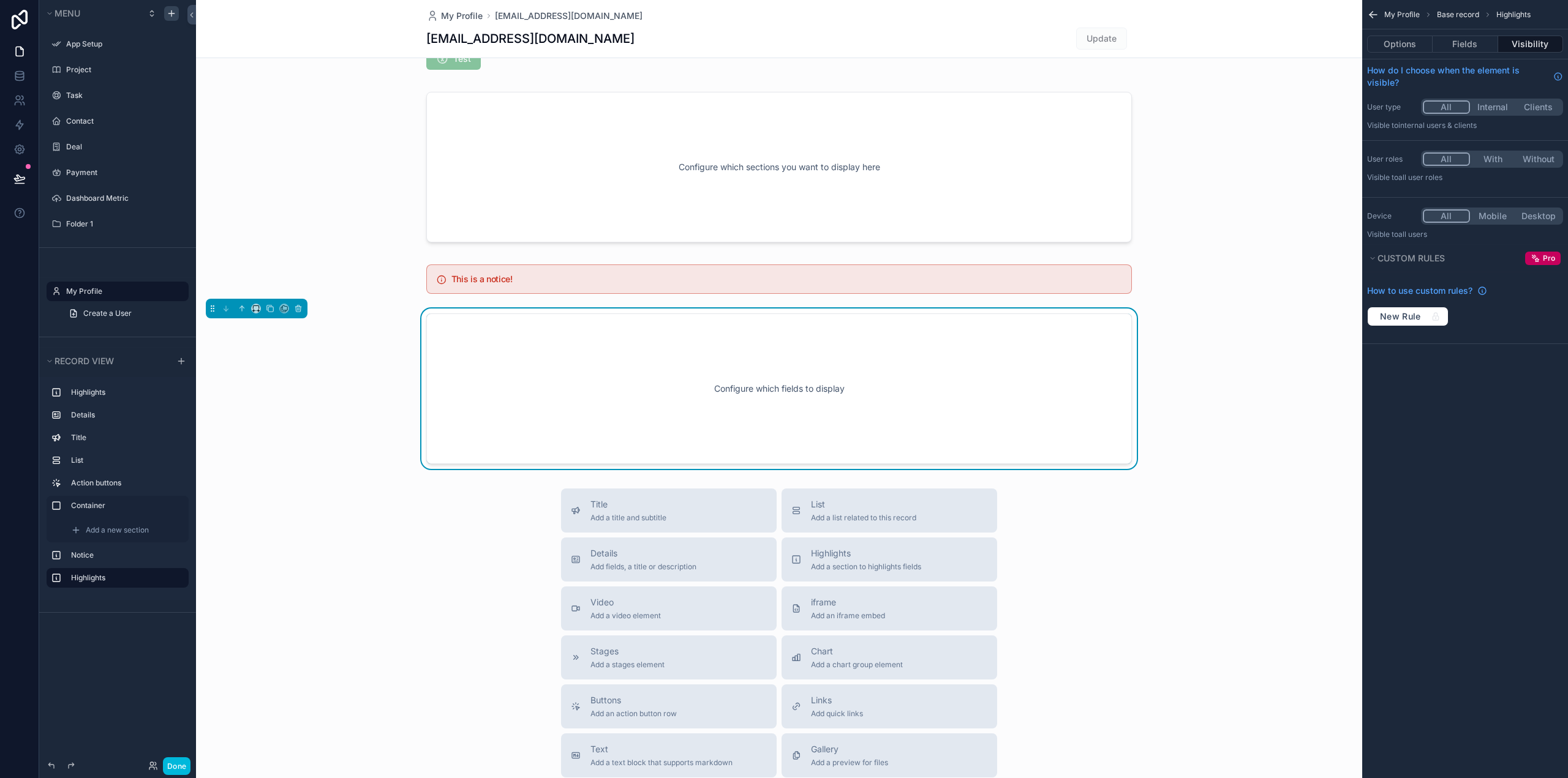
click at [857, 364] on div "Configure which fields to display" at bounding box center [779, 389] width 665 height 110
click at [646, 399] on div "Configure which fields to display" at bounding box center [779, 389] width 665 height 110
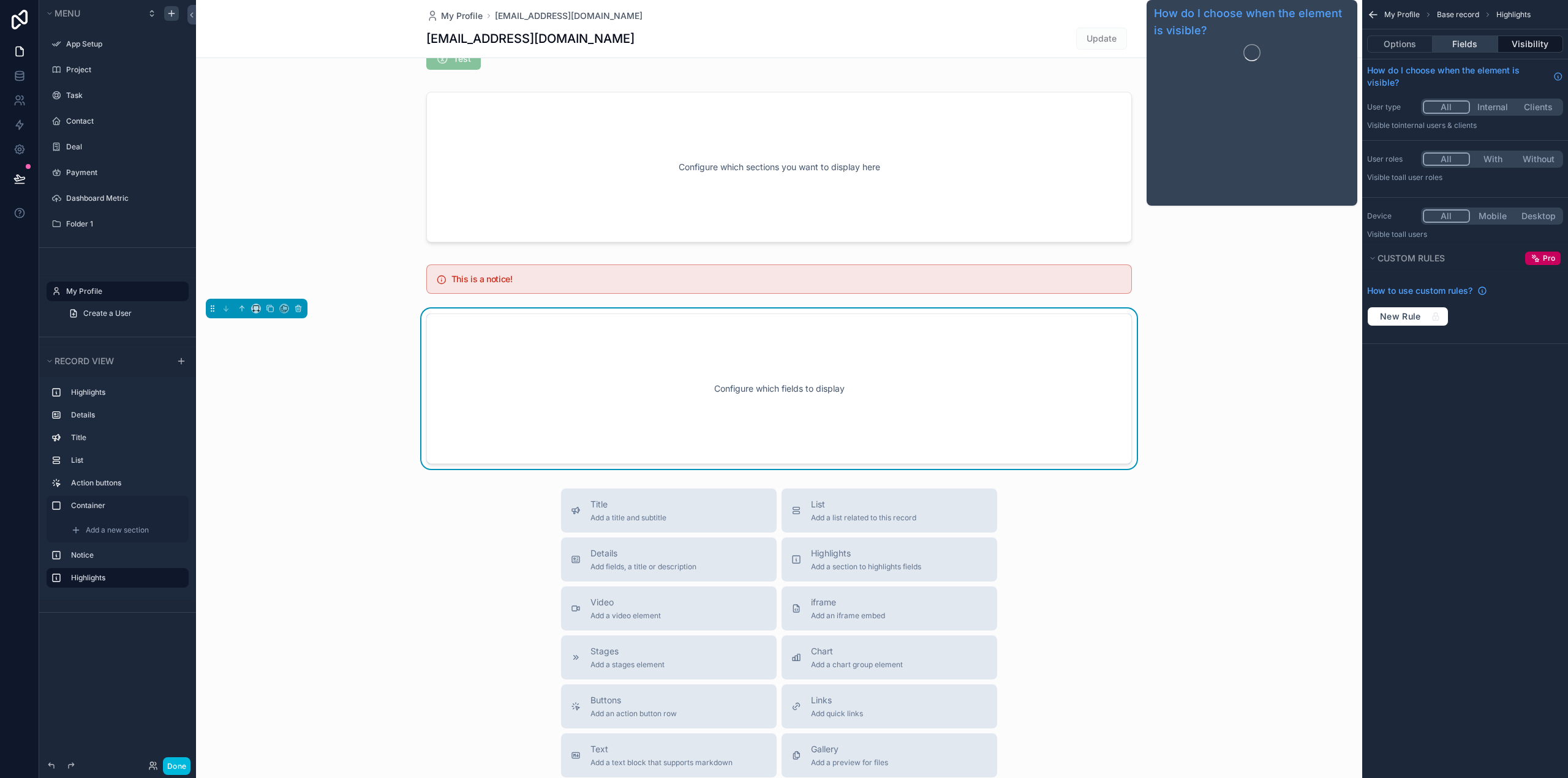
click at [1457, 47] on button "Fields" at bounding box center [1464, 44] width 65 height 17
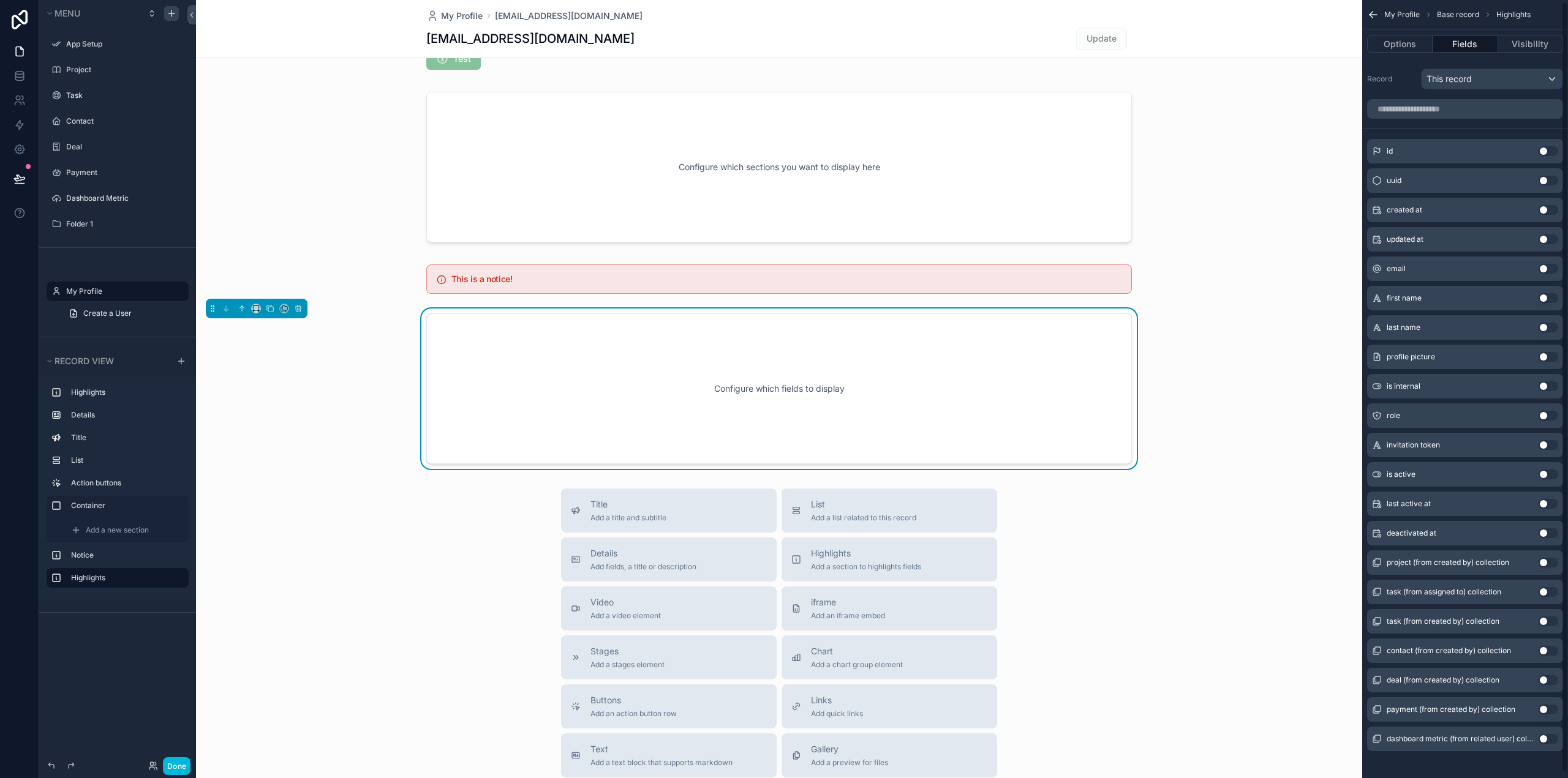
scroll to position [7, 0]
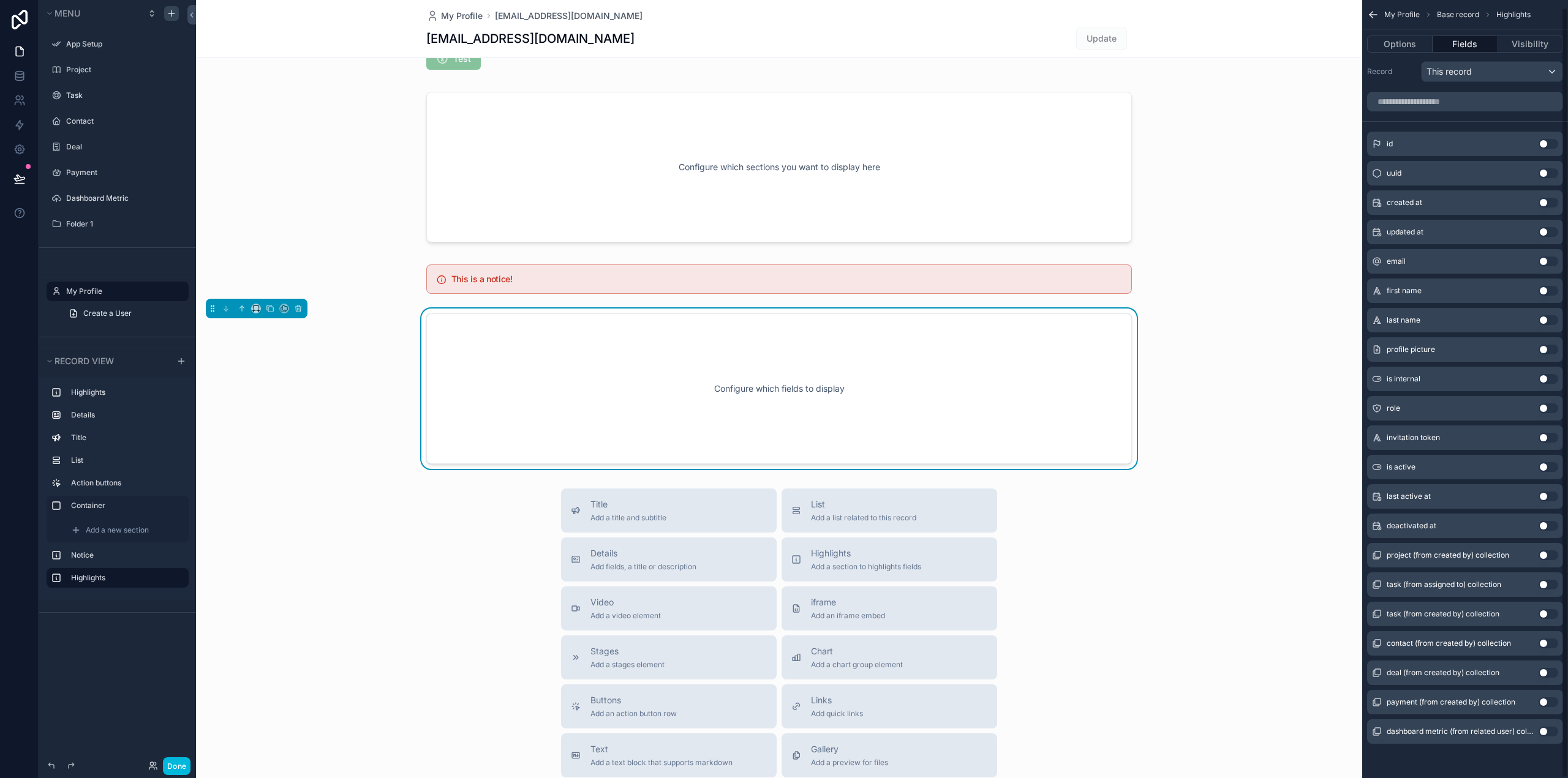
click at [1414, 288] on span "first name" at bounding box center [1403, 290] width 35 height 10
click at [1543, 294] on button "Use setting" at bounding box center [1548, 290] width 20 height 10
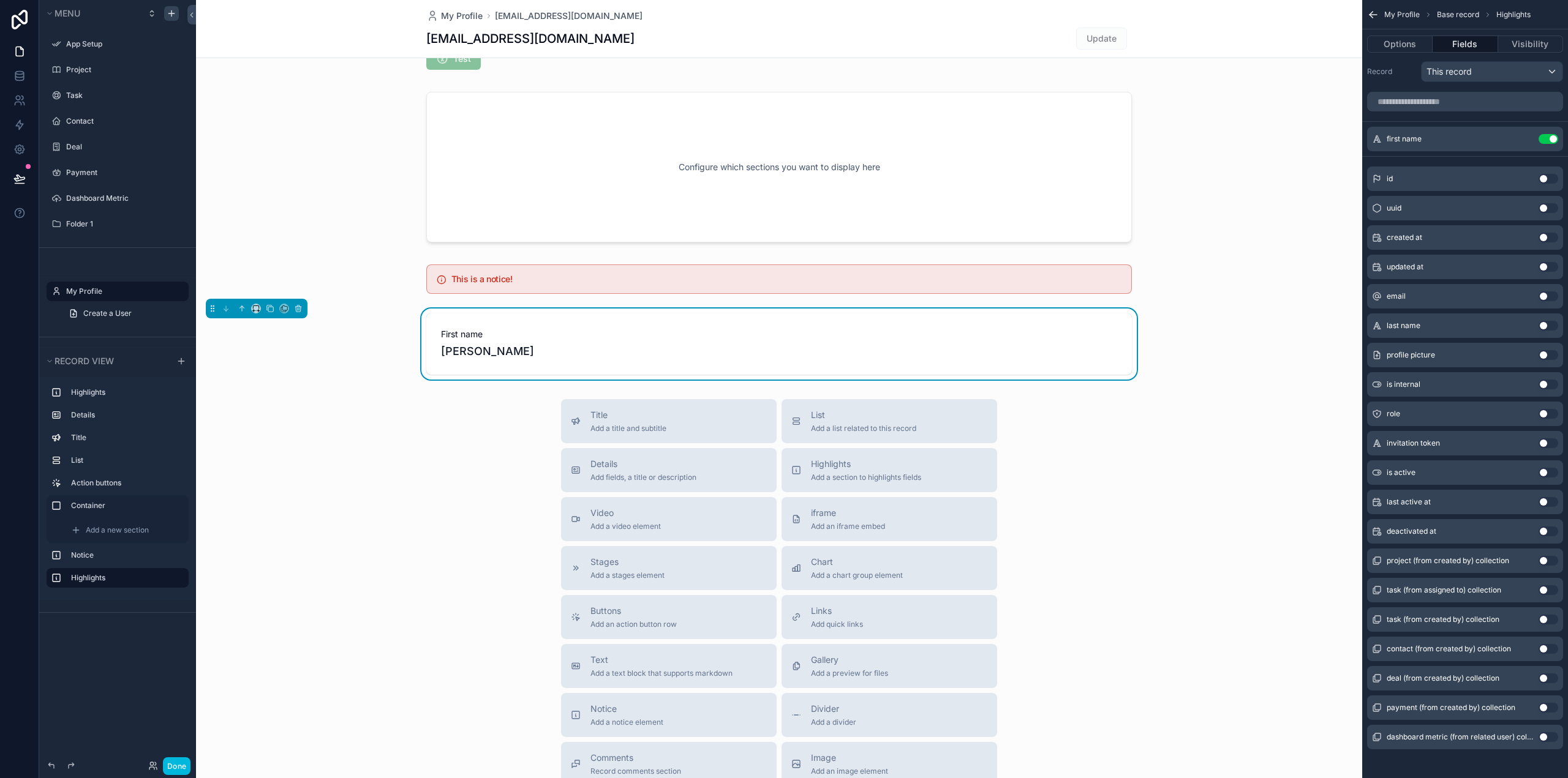
click at [1549, 325] on button "Use setting" at bounding box center [1548, 325] width 20 height 10
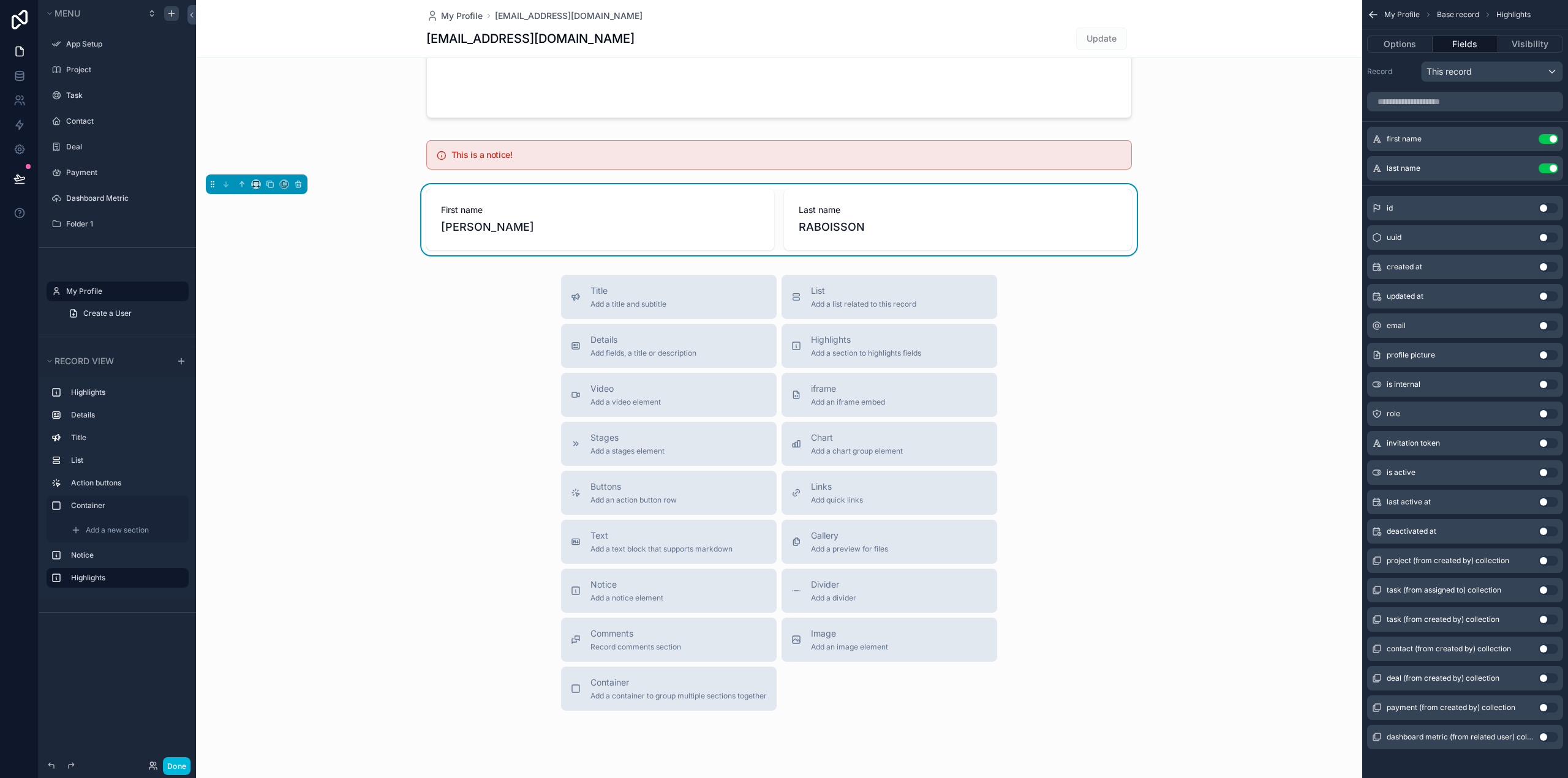
scroll to position [1156, 0]
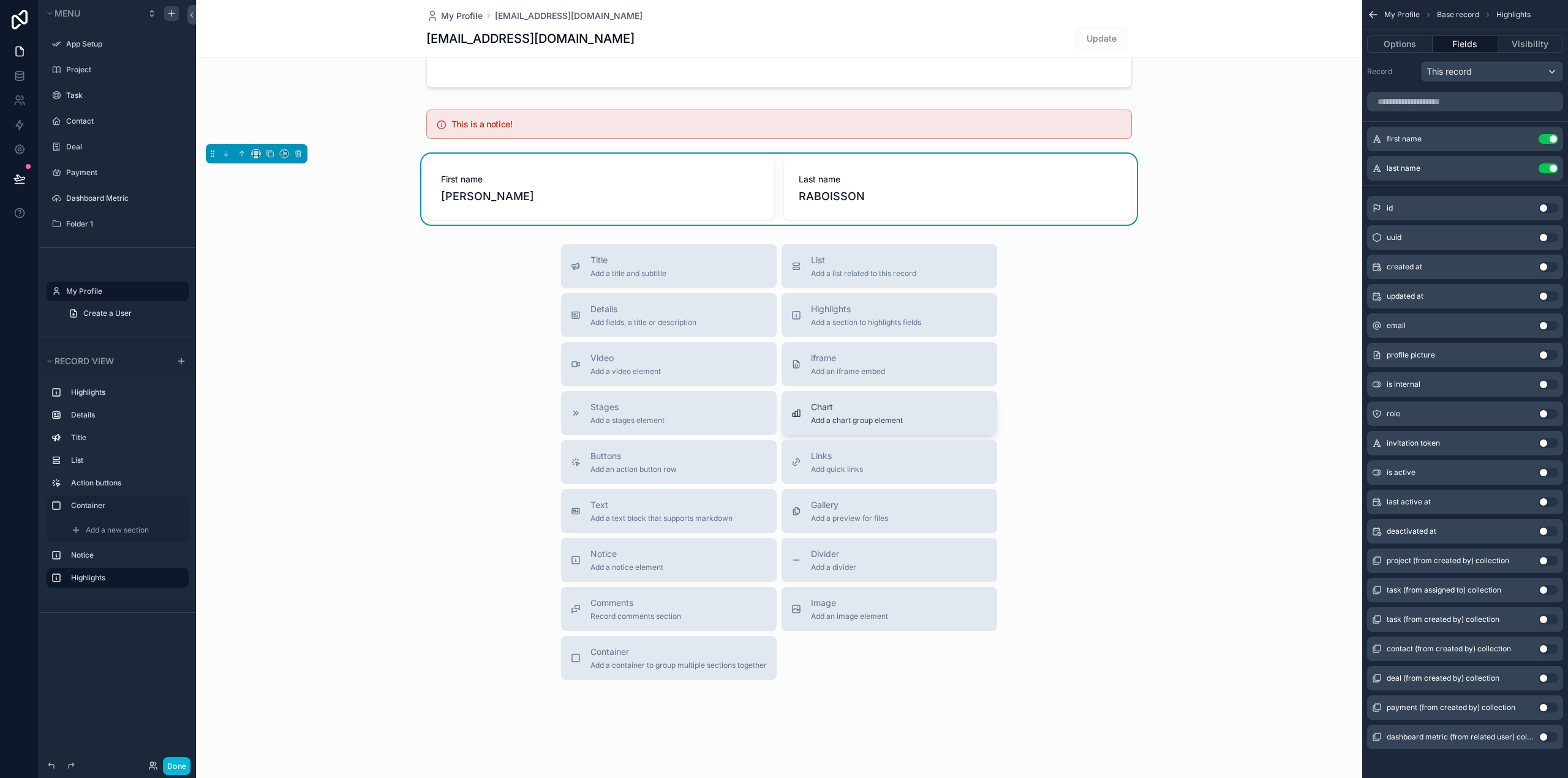
click at [813, 420] on span "Add a chart group element" at bounding box center [856, 420] width 92 height 10
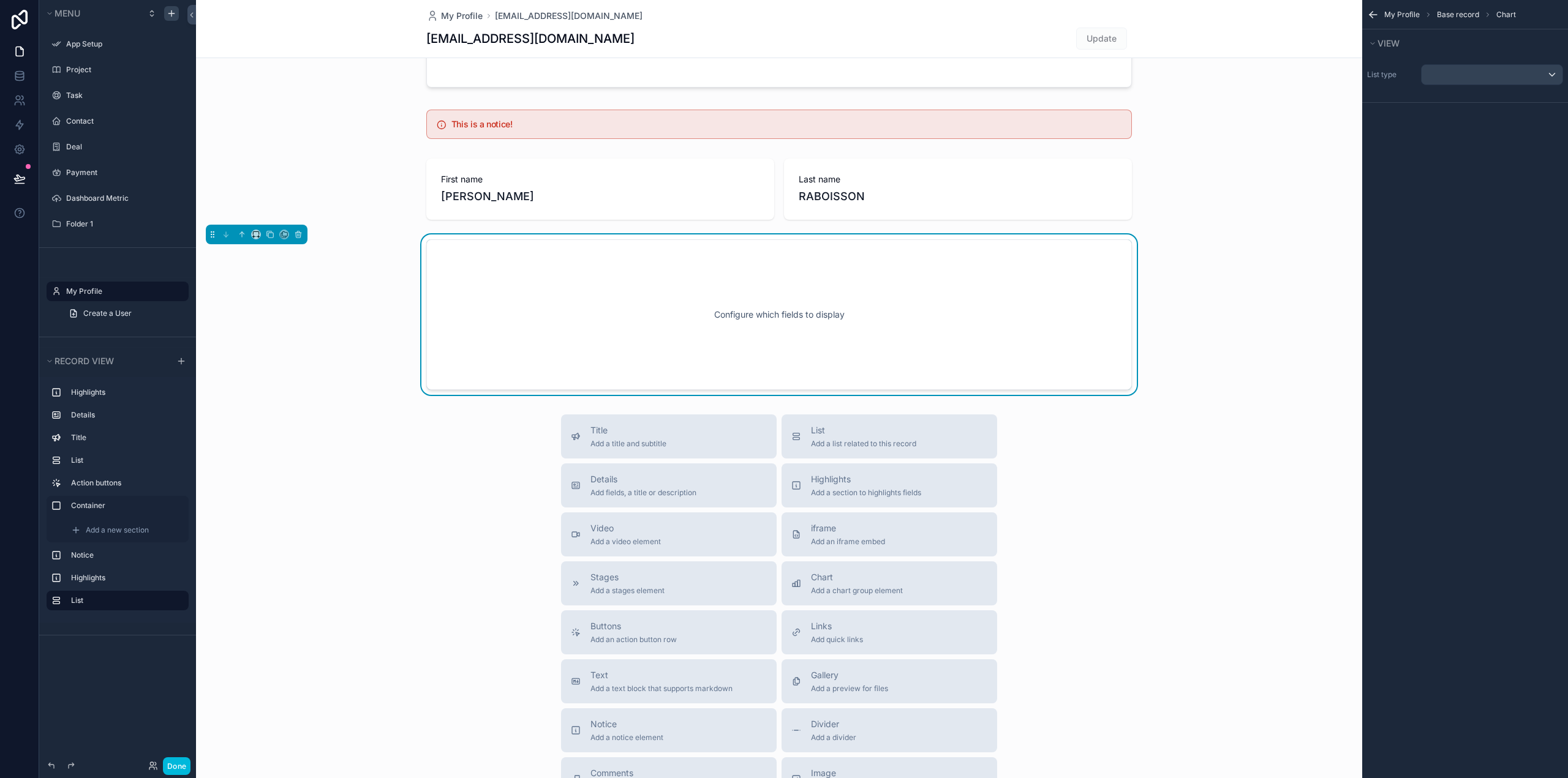
scroll to position [1081, 0]
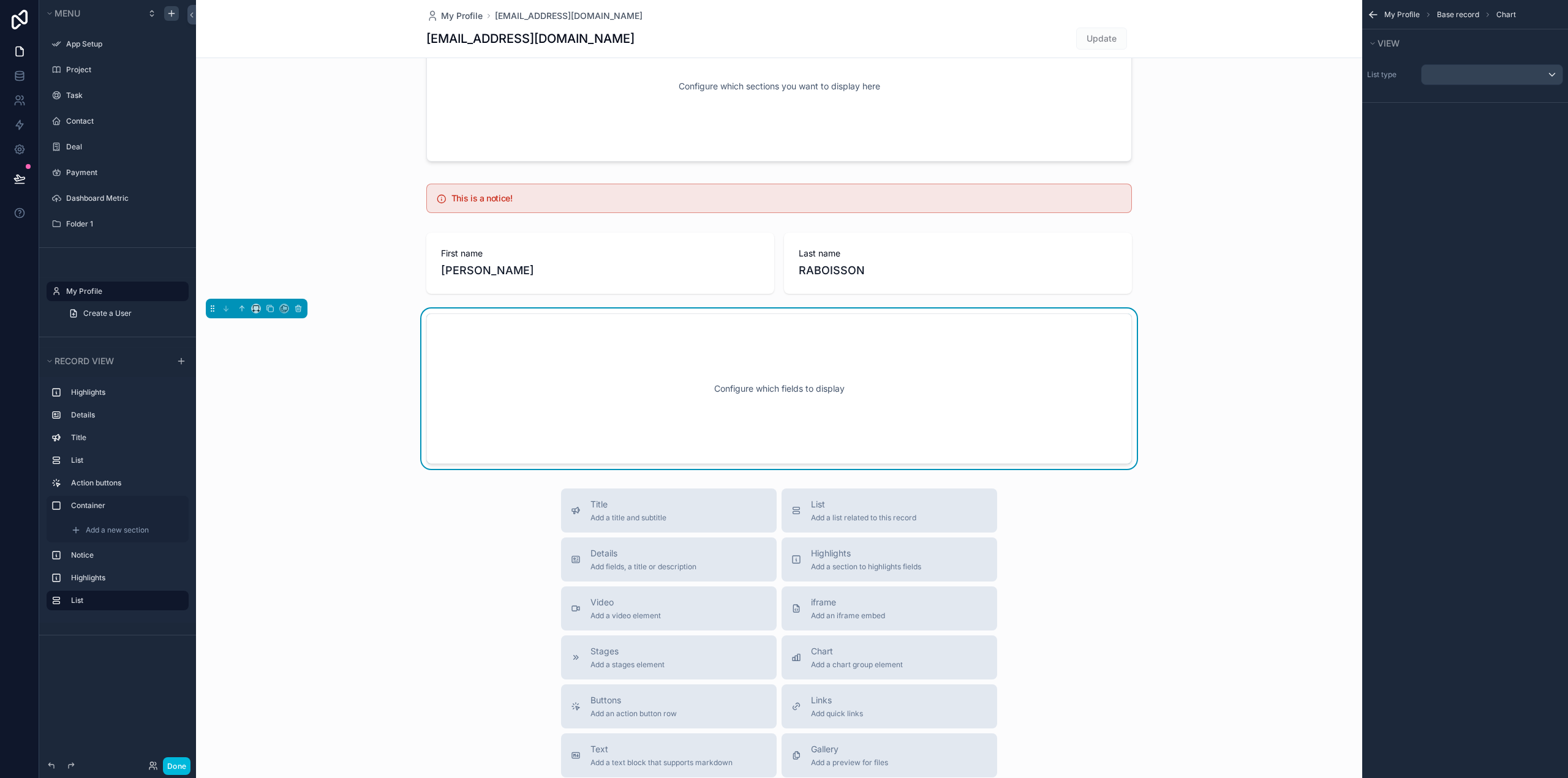
click at [818, 403] on div "Configure which fields to display" at bounding box center [779, 389] width 665 height 110
click at [1463, 71] on div "scrollable content" at bounding box center [1491, 75] width 141 height 20
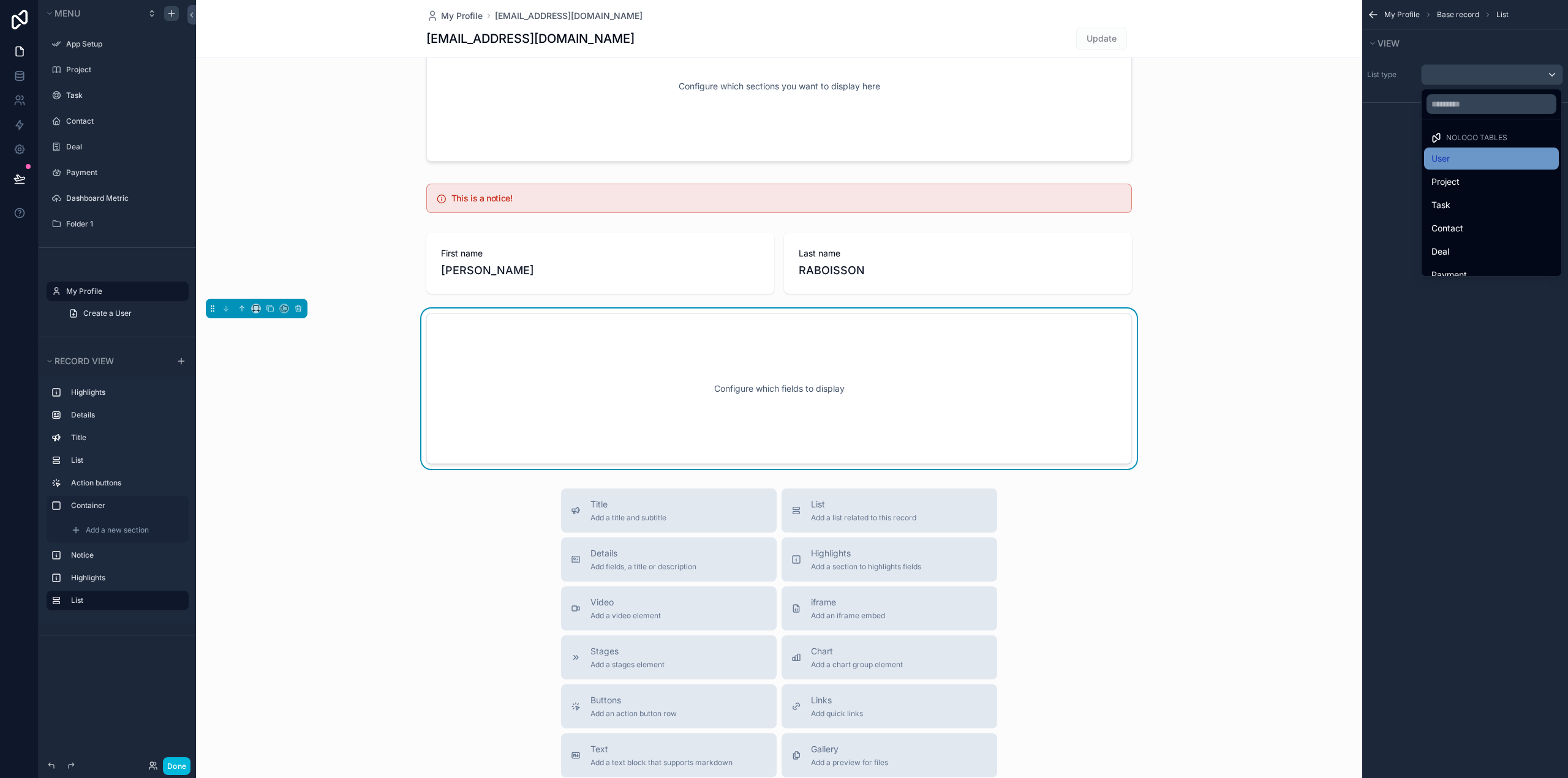
click at [1458, 162] on div "User" at bounding box center [1491, 159] width 120 height 14
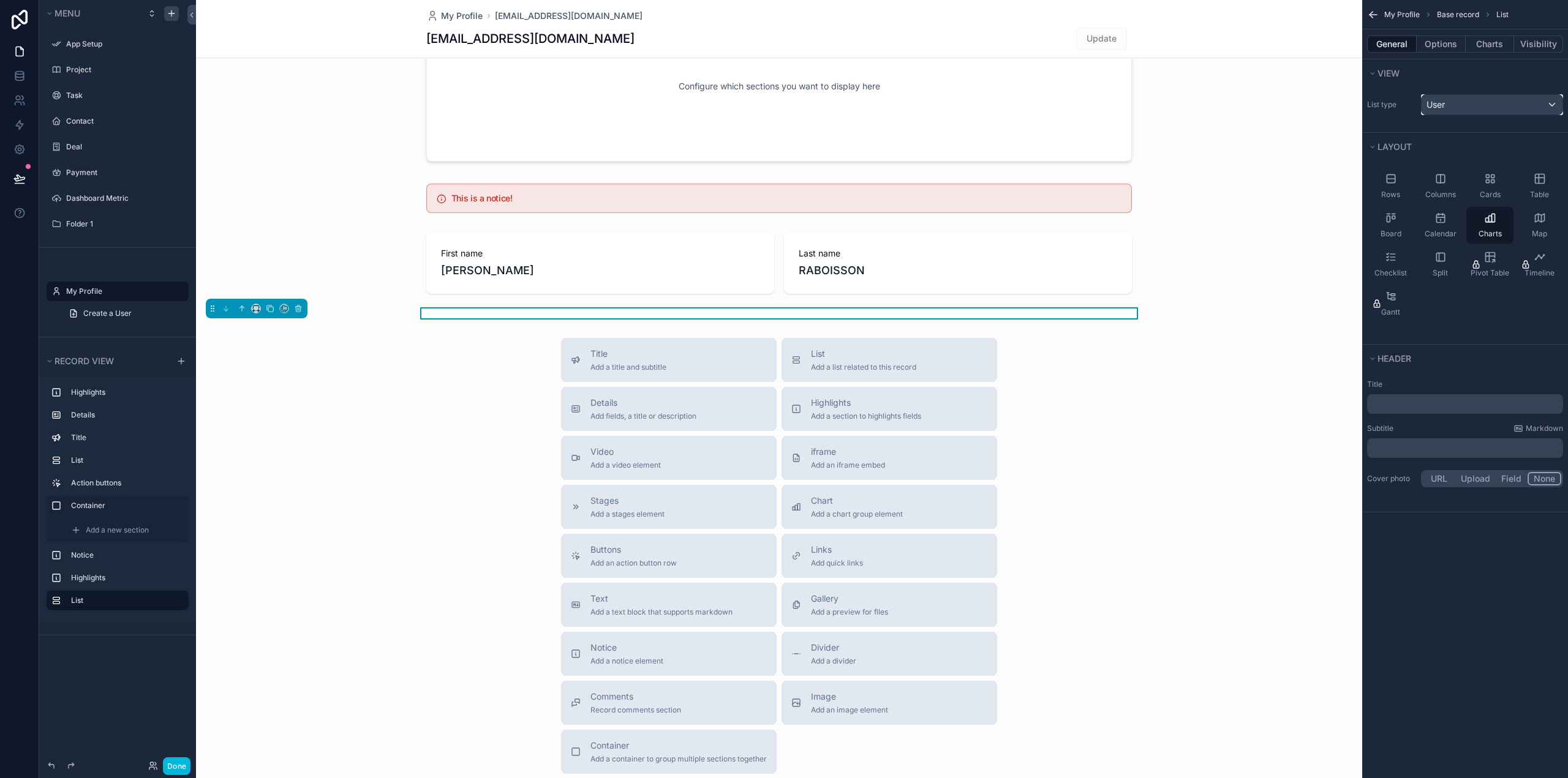
click at [1458, 108] on div "User" at bounding box center [1491, 105] width 141 height 20
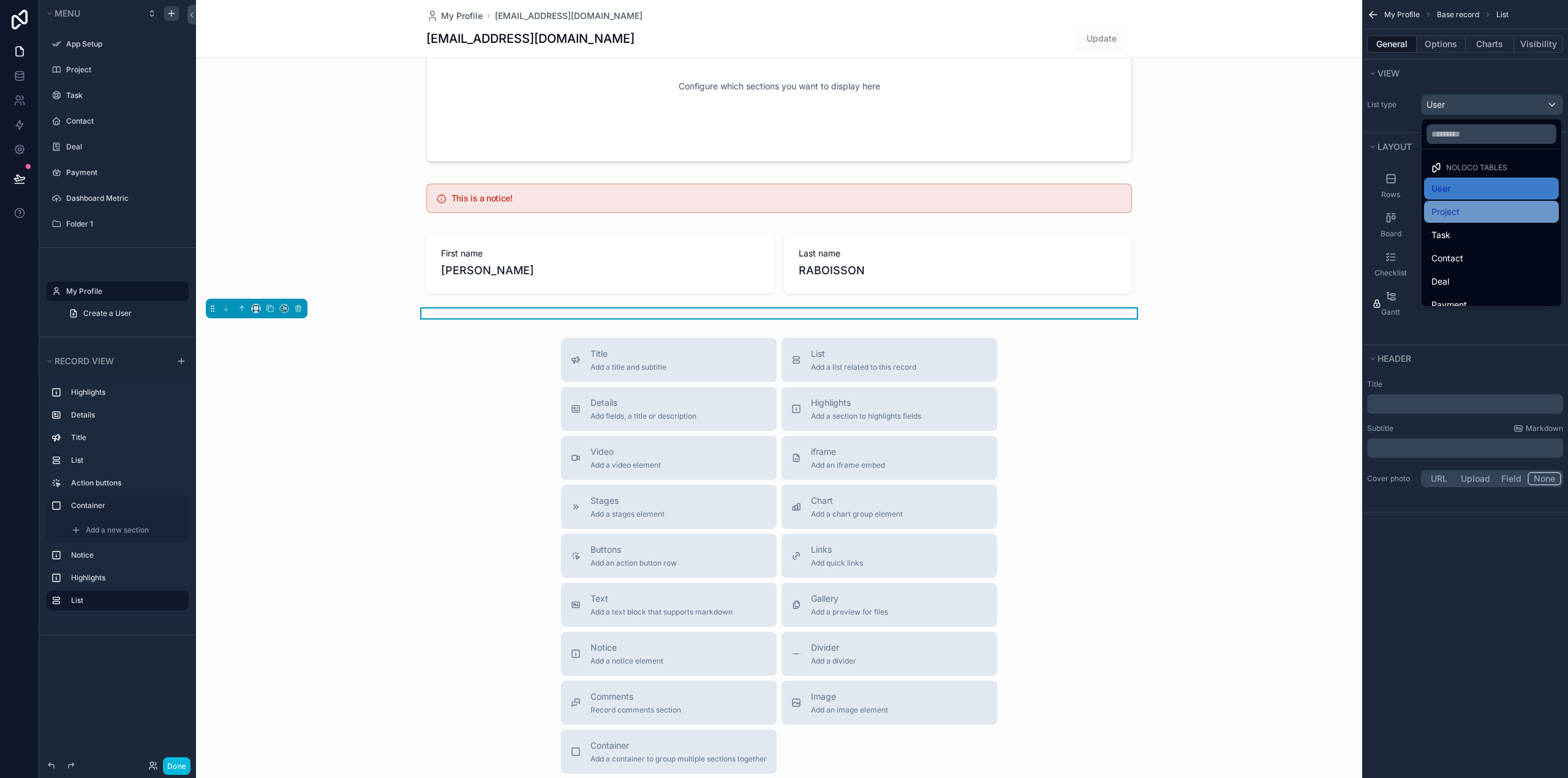
click at [1462, 210] on div "Project" at bounding box center [1491, 212] width 120 height 14
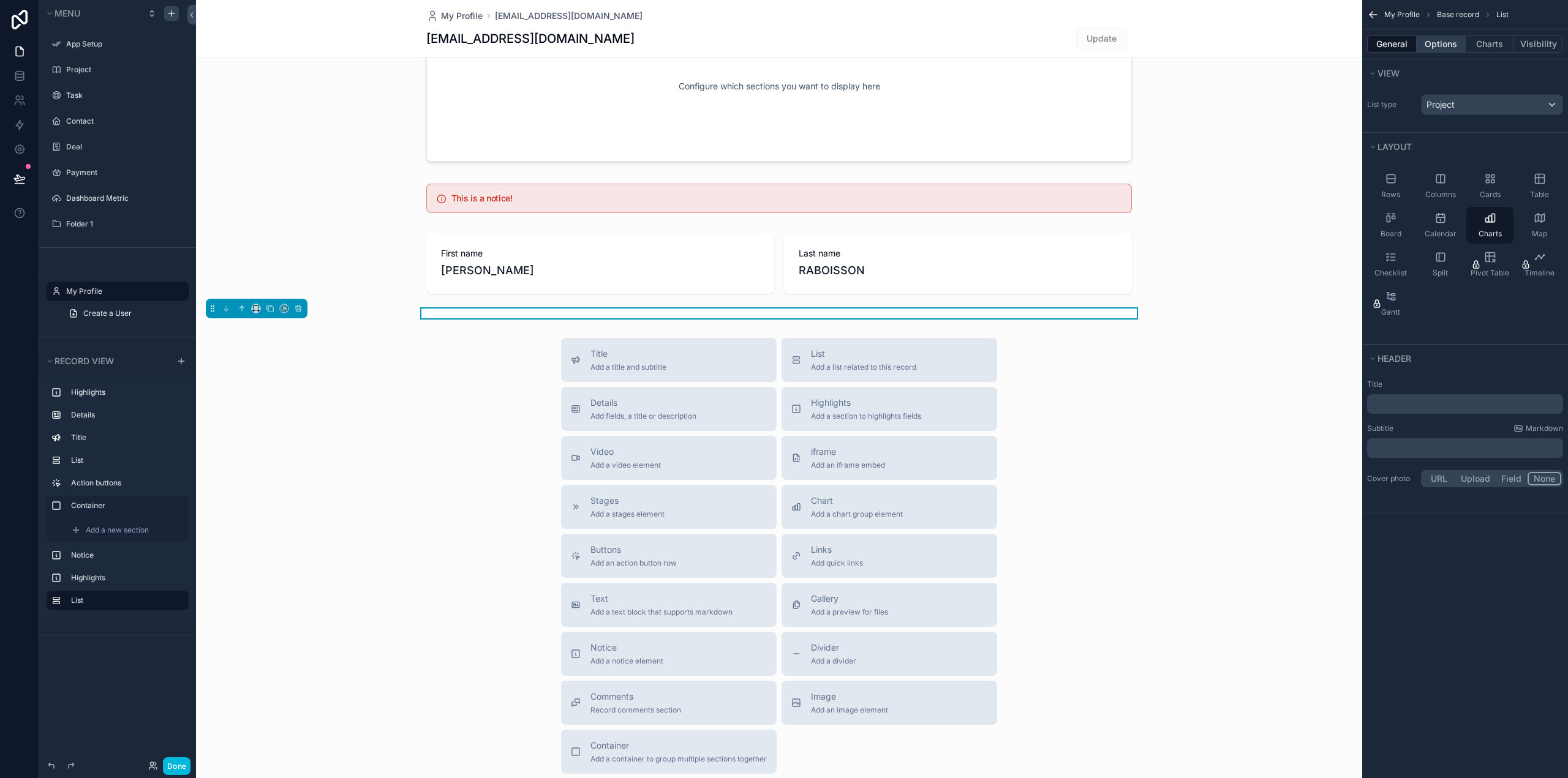
click at [1441, 49] on button "Options" at bounding box center [1441, 44] width 49 height 17
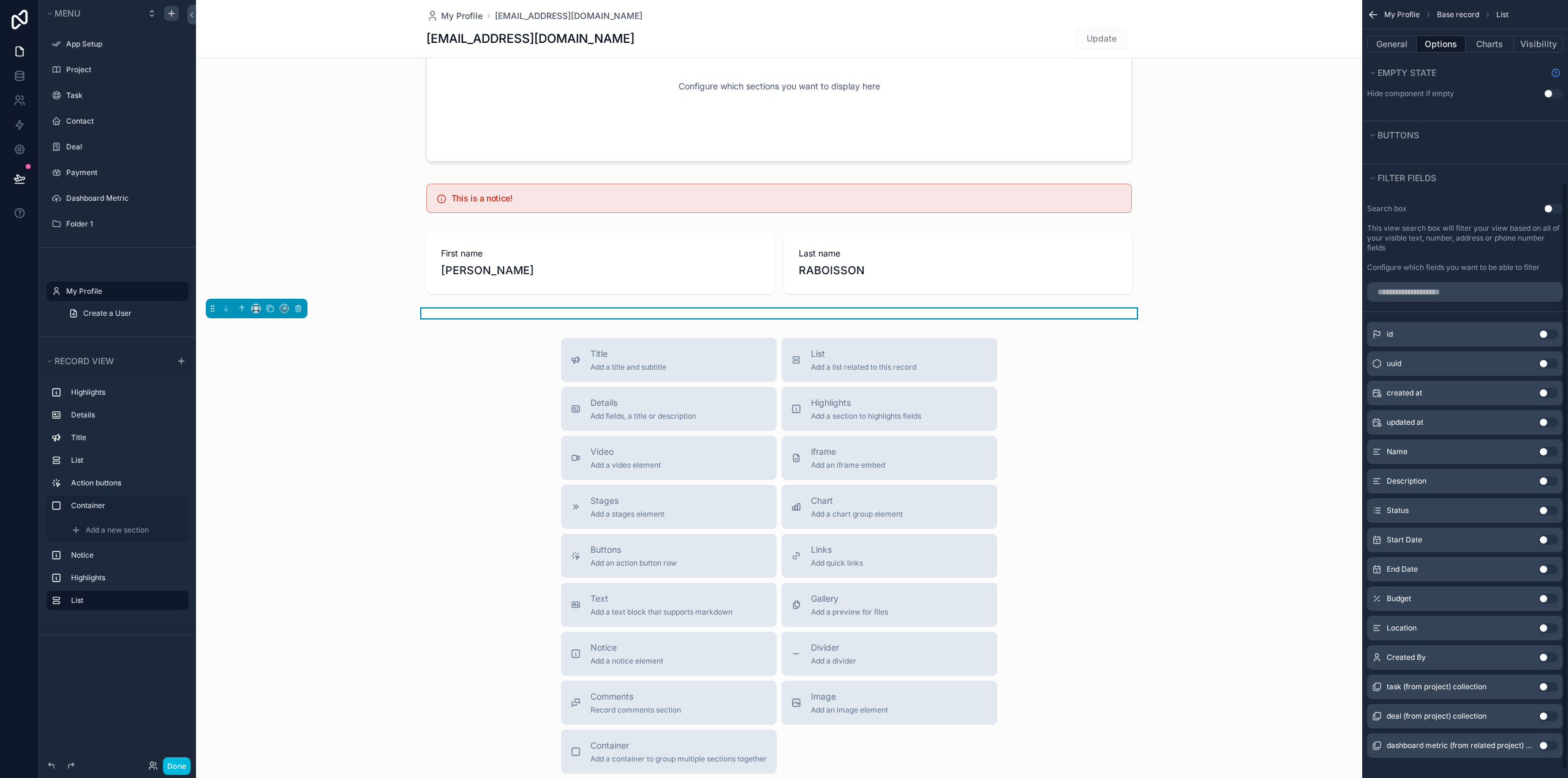
scroll to position [245, 0]
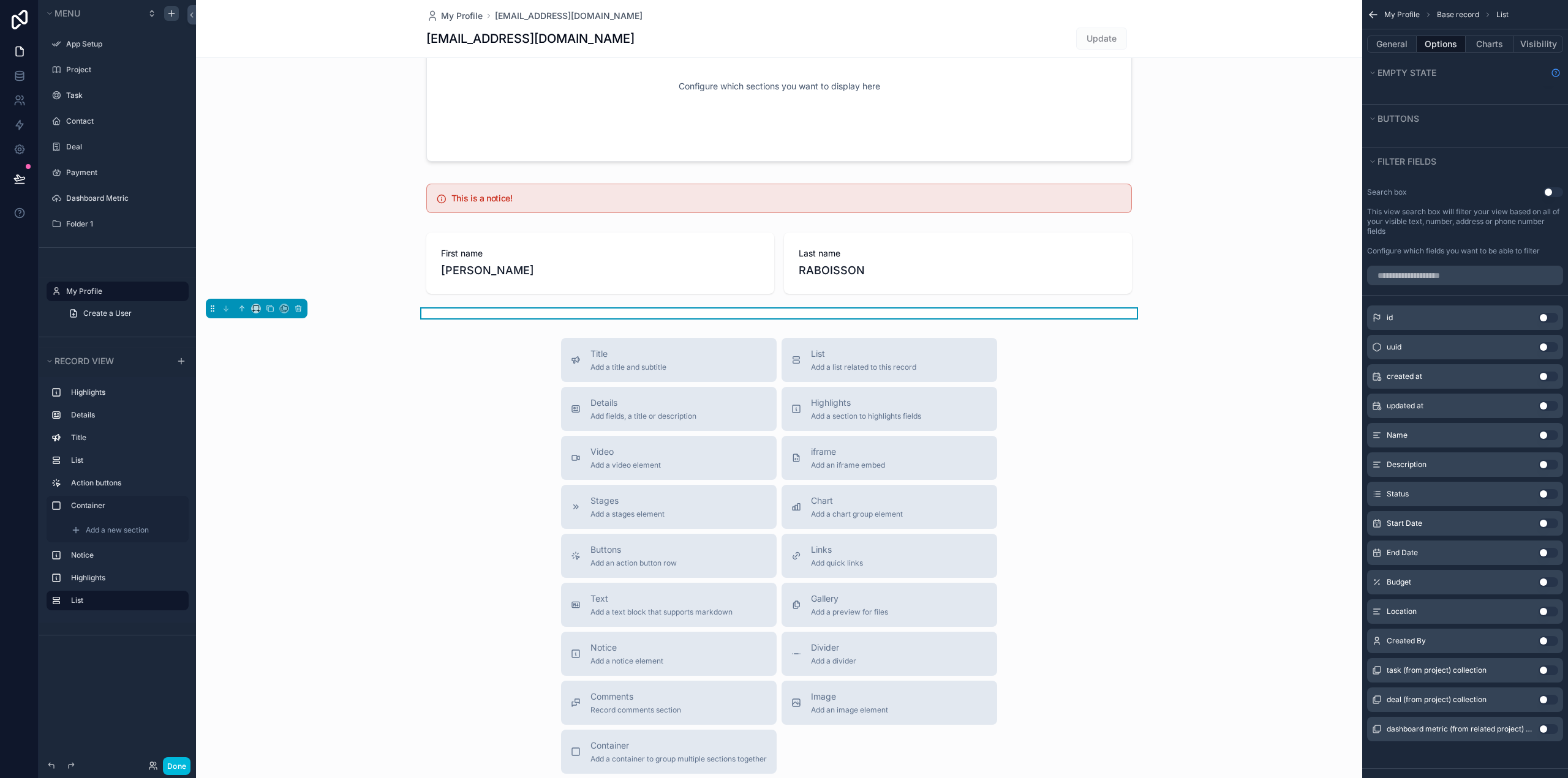
click at [1485, 582] on div "Budget Use setting" at bounding box center [1464, 581] width 196 height 24
click at [1556, 583] on button "Use setting" at bounding box center [1548, 582] width 20 height 10
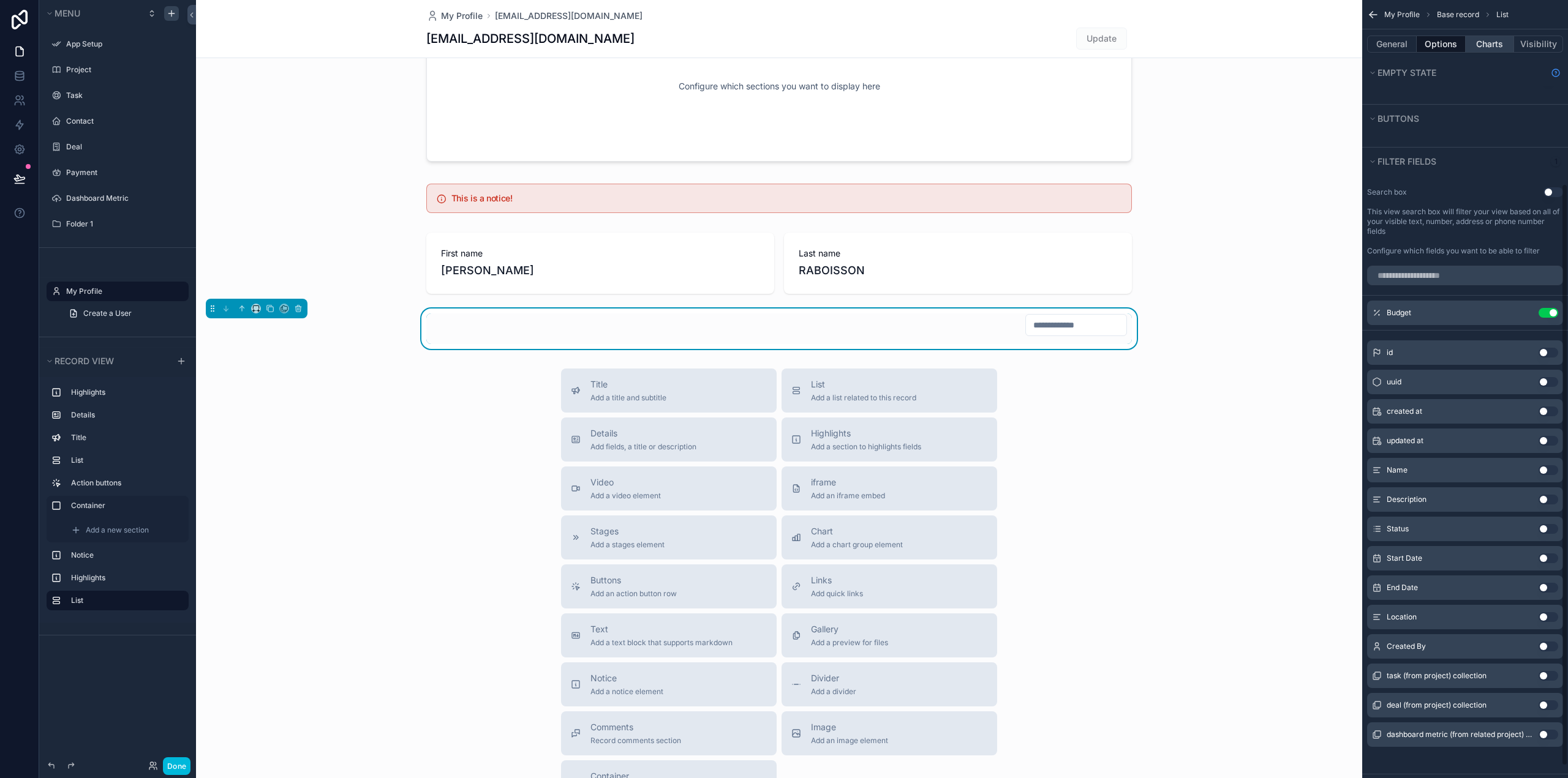
click at [1491, 41] on button "Charts" at bounding box center [1490, 44] width 49 height 17
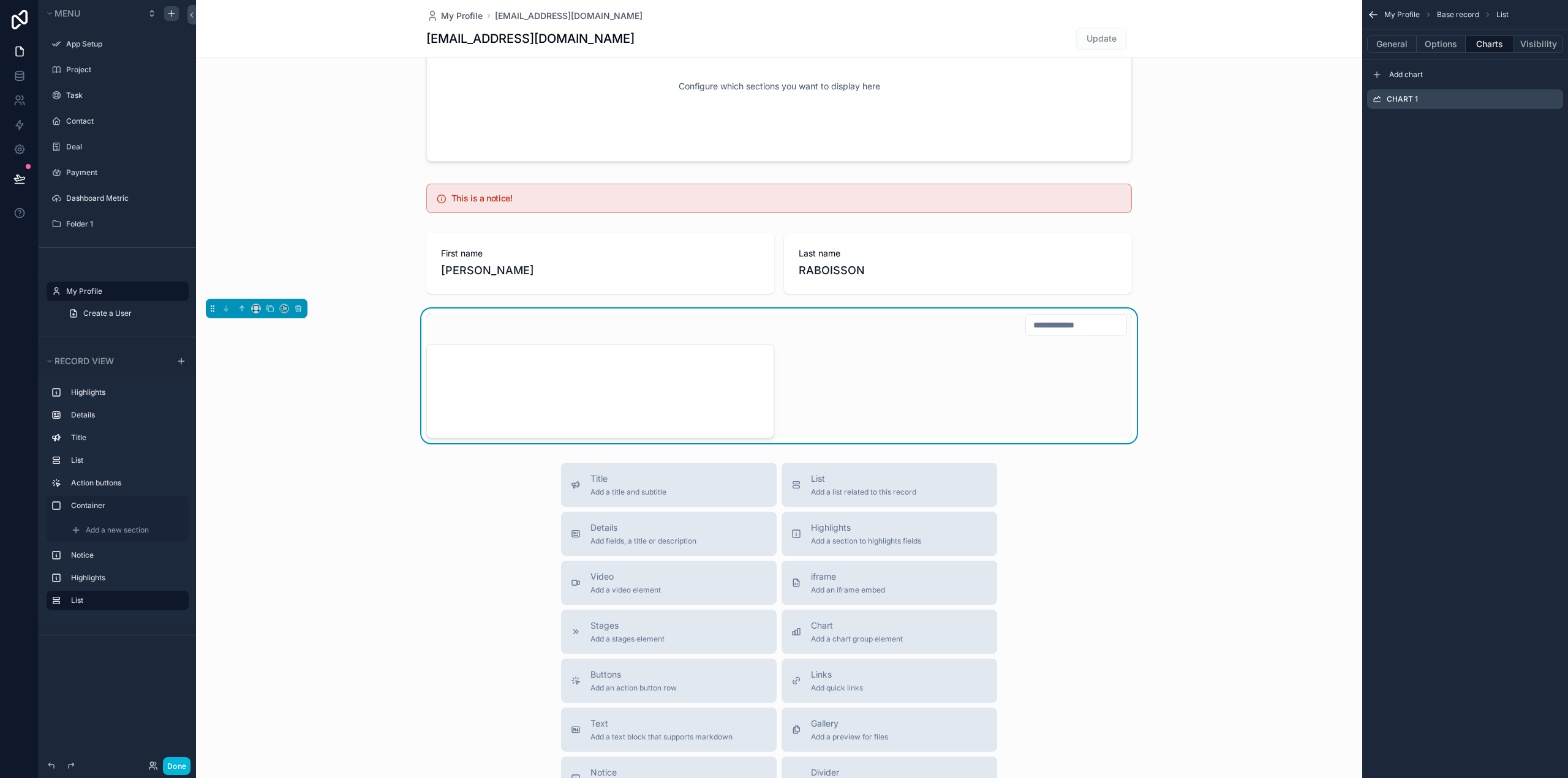
scroll to position [0, 0]
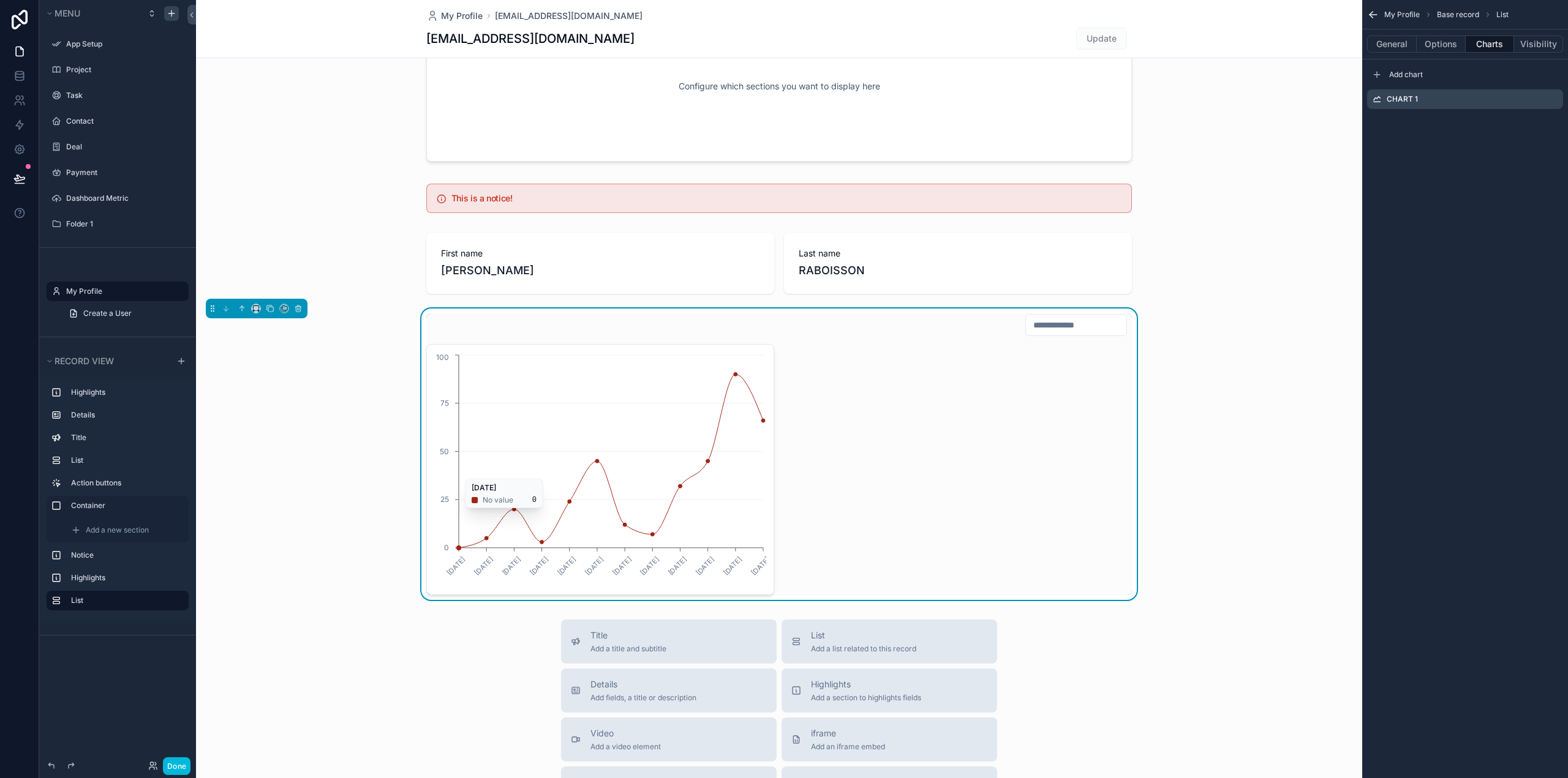
click at [686, 492] on icon "[DATE] [DATE] [DATE] [DATE] [DATE] [DATE] [DATE] [DATE] [DATE] [DATE] [DATE] [D…" at bounding box center [600, 469] width 332 height 235
click at [586, 471] on icon "[DATE] [DATE] [DATE] [DATE] [DATE] [DATE] [DATE] [DATE] [DATE] [DATE] [DATE] [D…" at bounding box center [600, 469] width 332 height 235
click at [712, 427] on icon "[DATE] [DATE] [DATE] [DATE] [DATE] [DATE] [DATE] [DATE] [DATE] [DATE] [DATE] [D…" at bounding box center [600, 469] width 332 height 235
click at [706, 462] on circle "chart" at bounding box center [708, 460] width 5 height 5
click at [0, 0] on icon "scrollable content" at bounding box center [0, 0] width 0 height 0
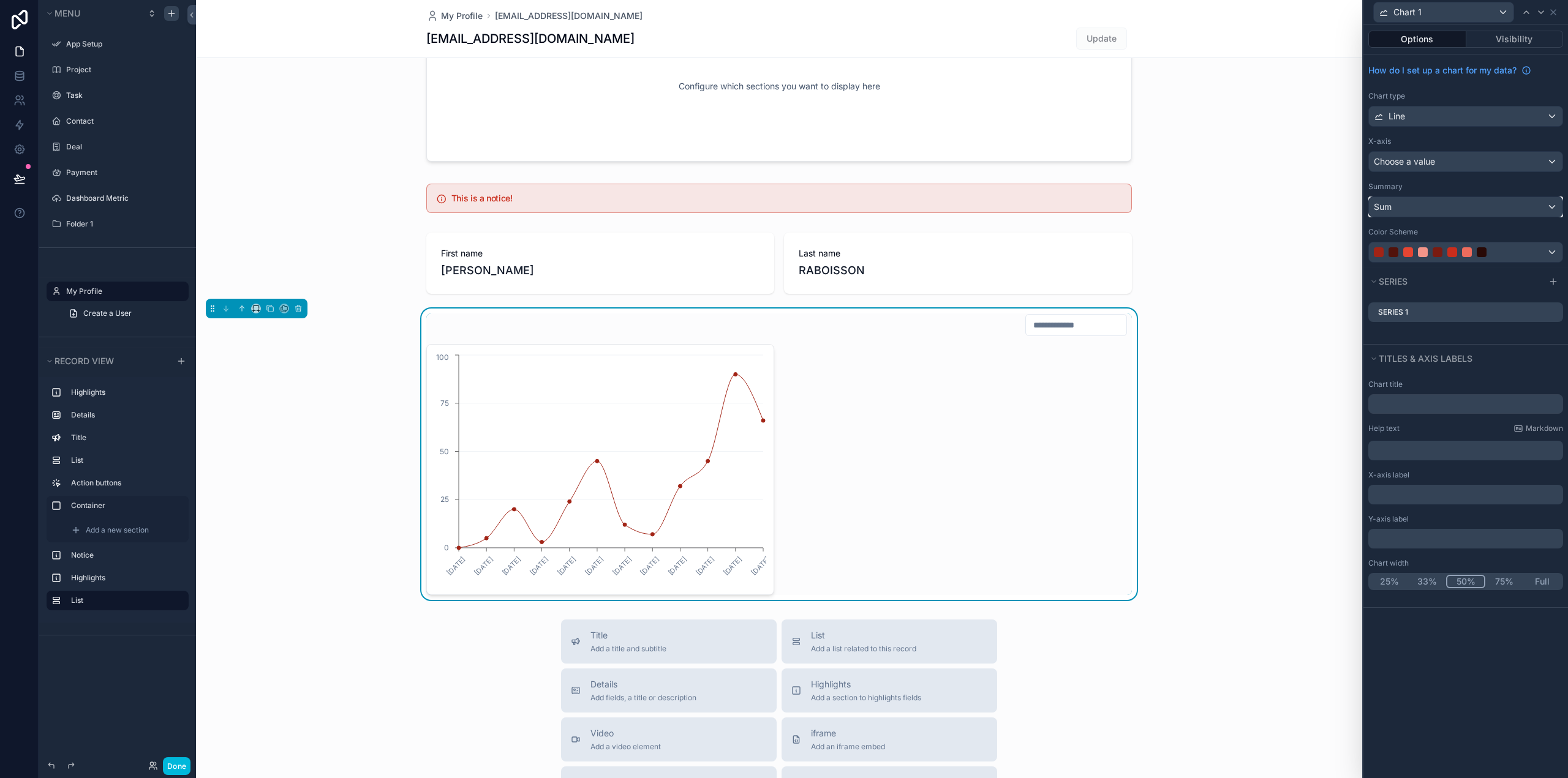
click at [1394, 207] on div "Sum" at bounding box center [1465, 207] width 193 height 20
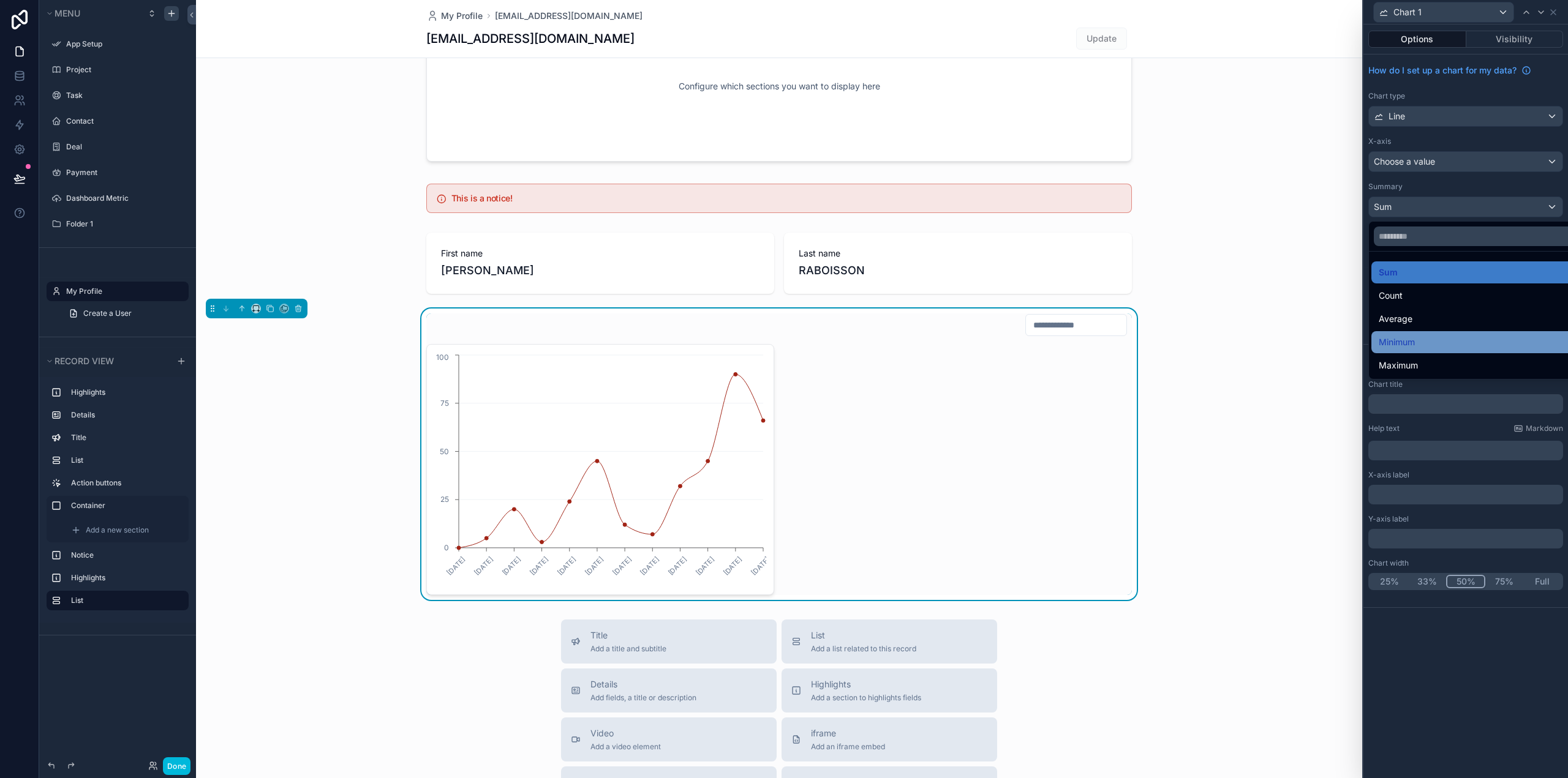
click at [1417, 343] on div "Minimum" at bounding box center [1479, 342] width 202 height 14
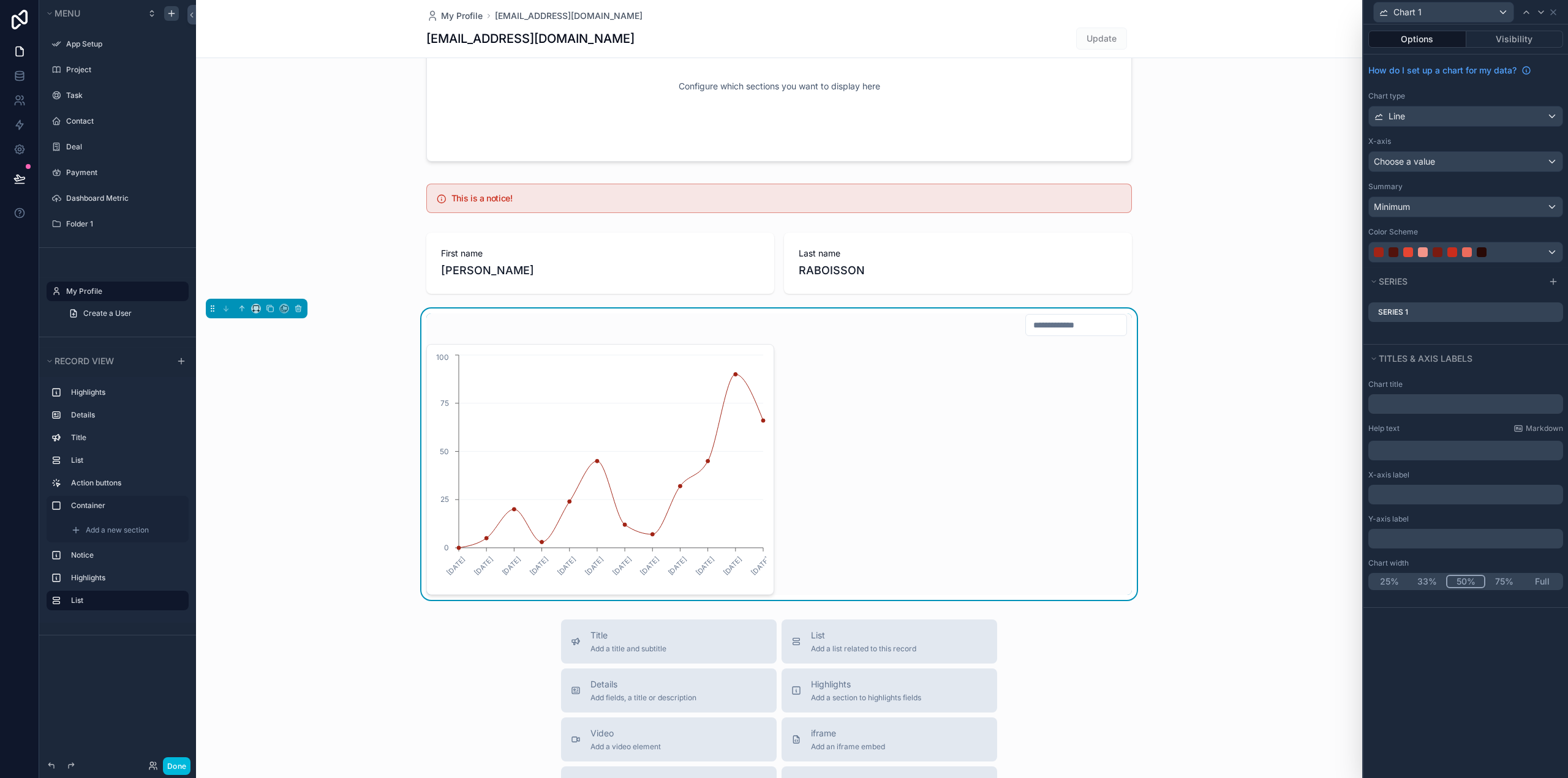
click at [1430, 315] on div "Series 1" at bounding box center [1465, 312] width 195 height 20
click at [1398, 314] on label "Series 1" at bounding box center [1393, 312] width 30 height 10
click at [1544, 207] on div "Minimum" at bounding box center [1465, 207] width 193 height 20
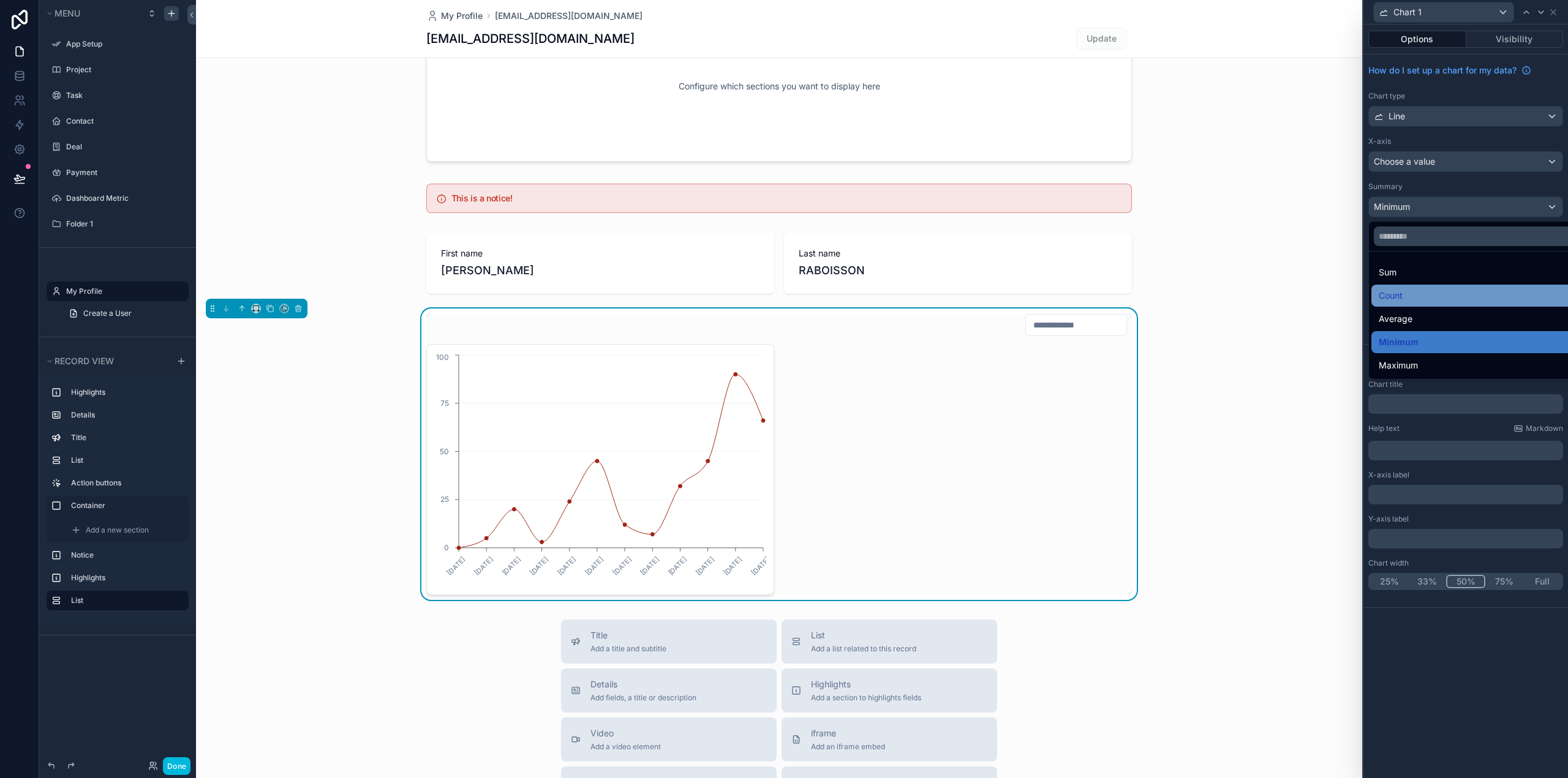
click at [1427, 296] on div "Count" at bounding box center [1479, 296] width 202 height 14
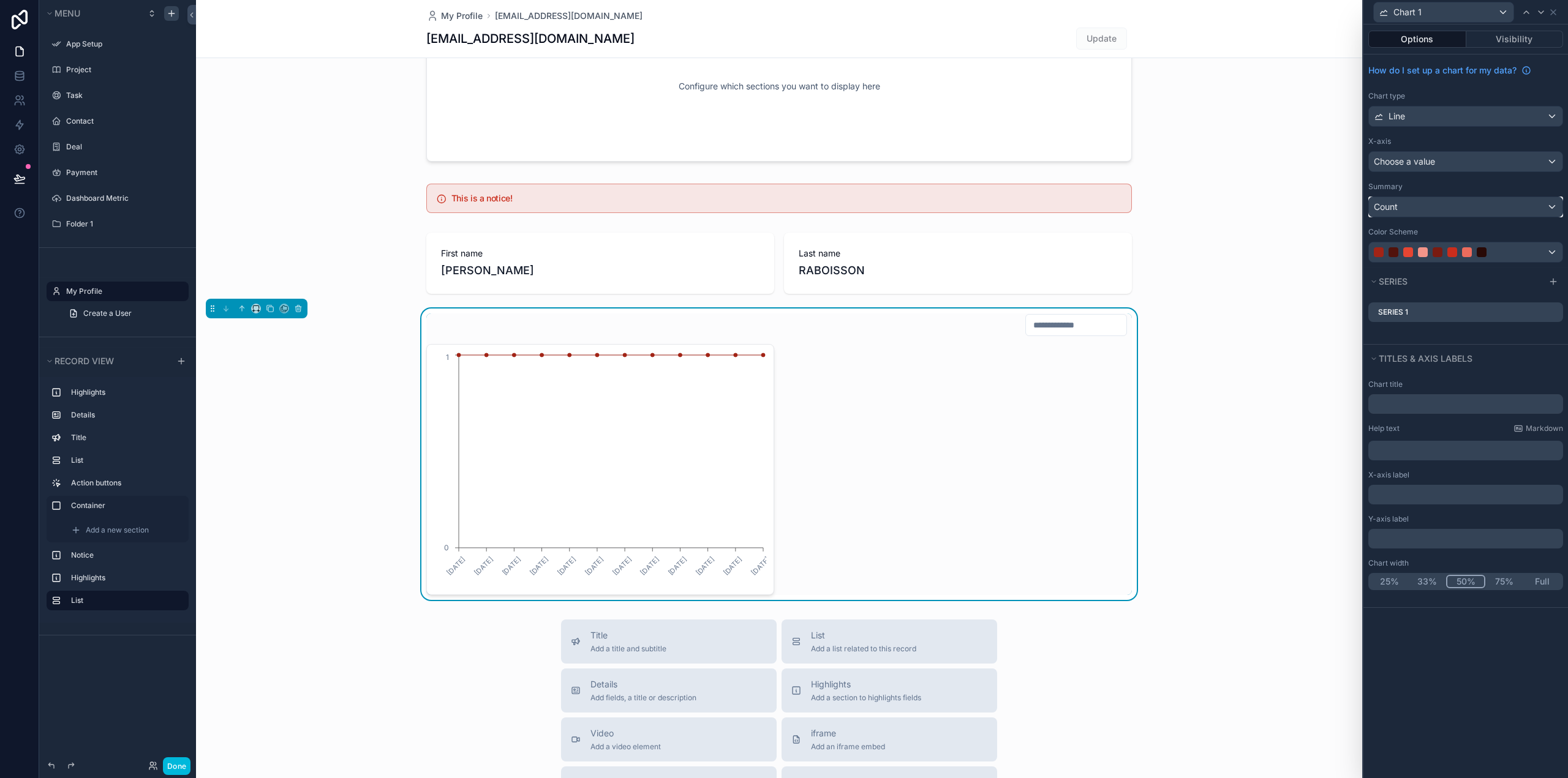
click at [1464, 208] on div "Count" at bounding box center [1465, 207] width 193 height 20
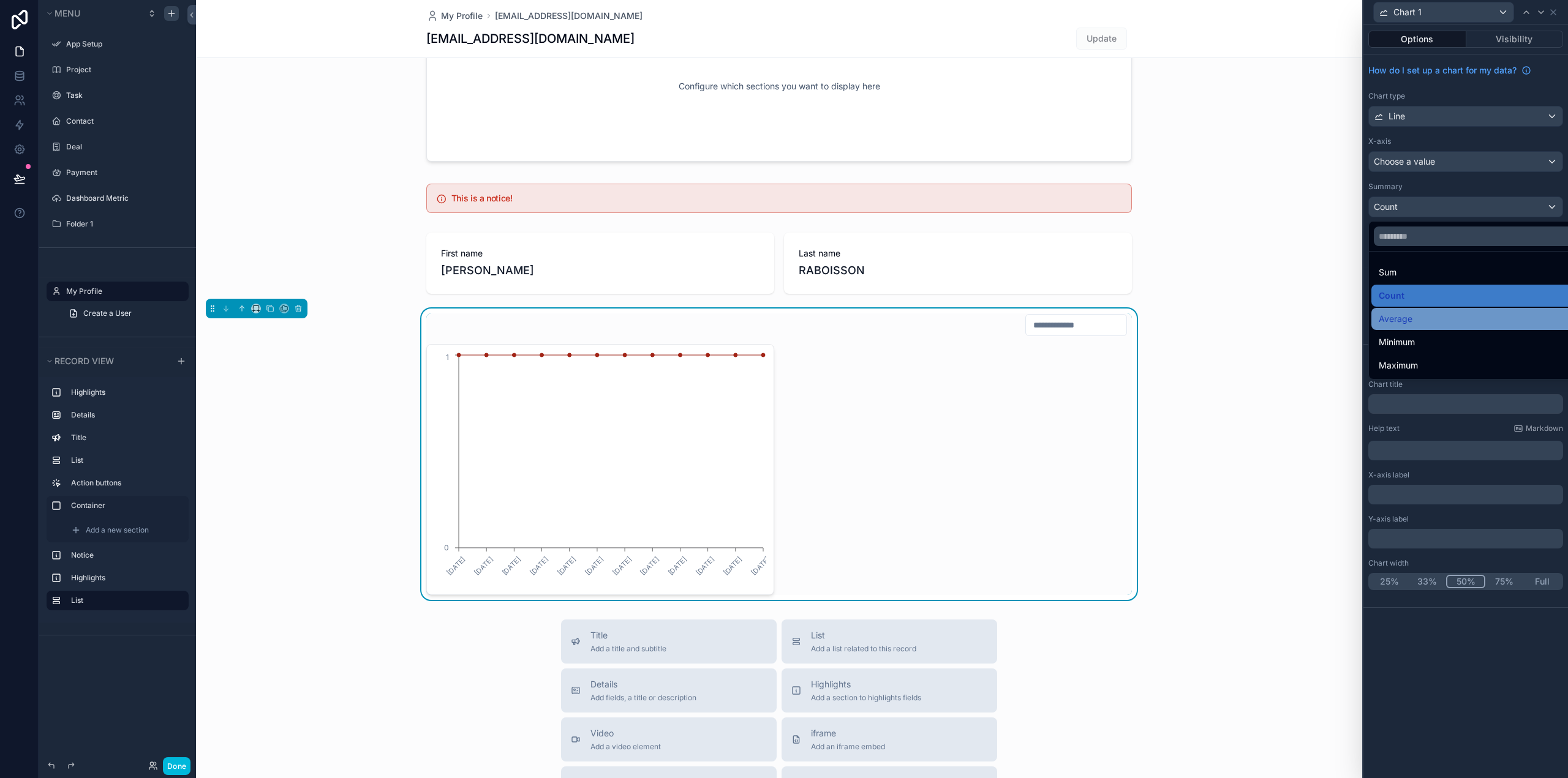
click at [1437, 317] on div "Average" at bounding box center [1479, 319] width 202 height 14
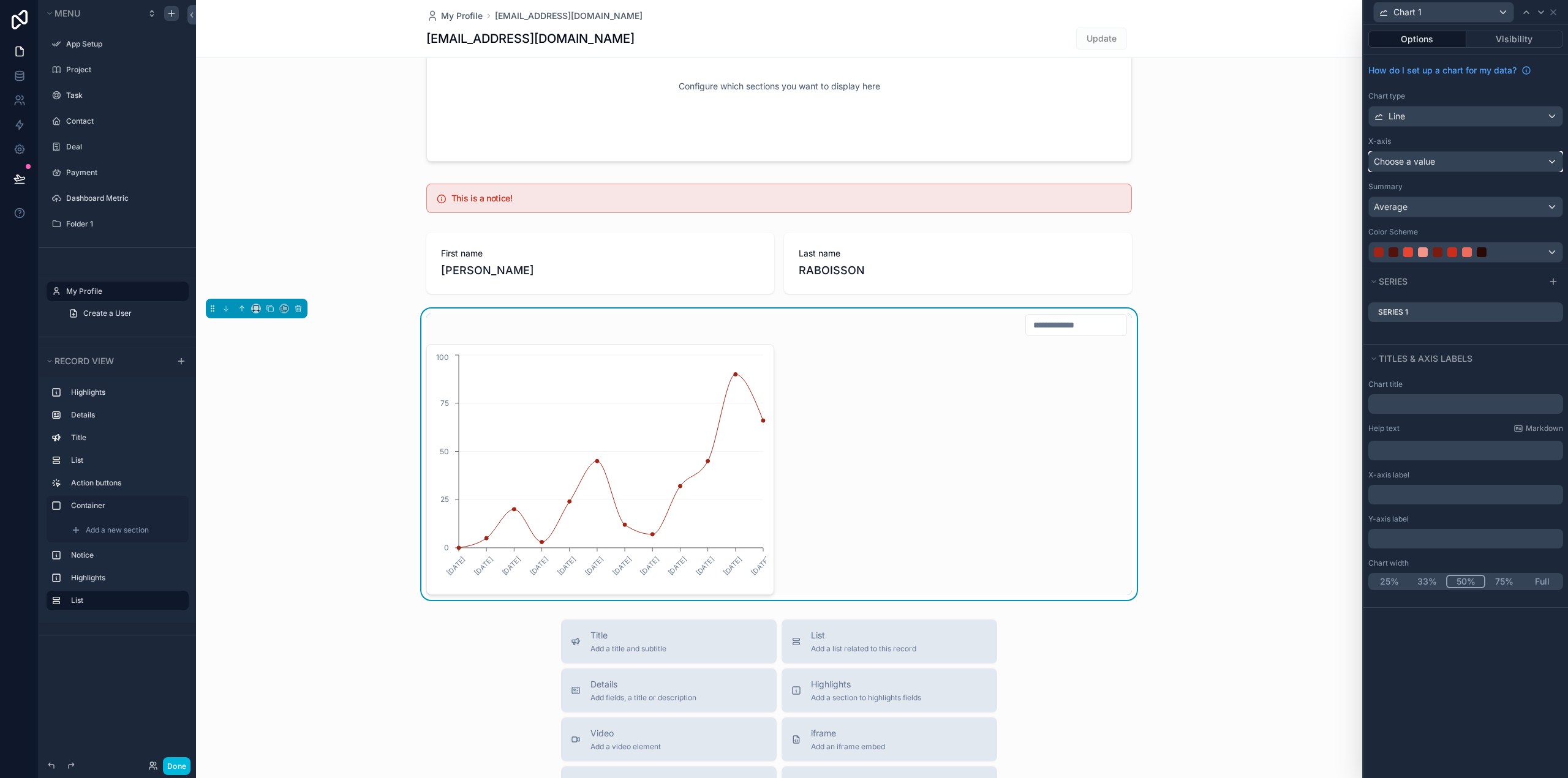
click at [1431, 160] on span "Choose a value" at bounding box center [1404, 161] width 61 height 10
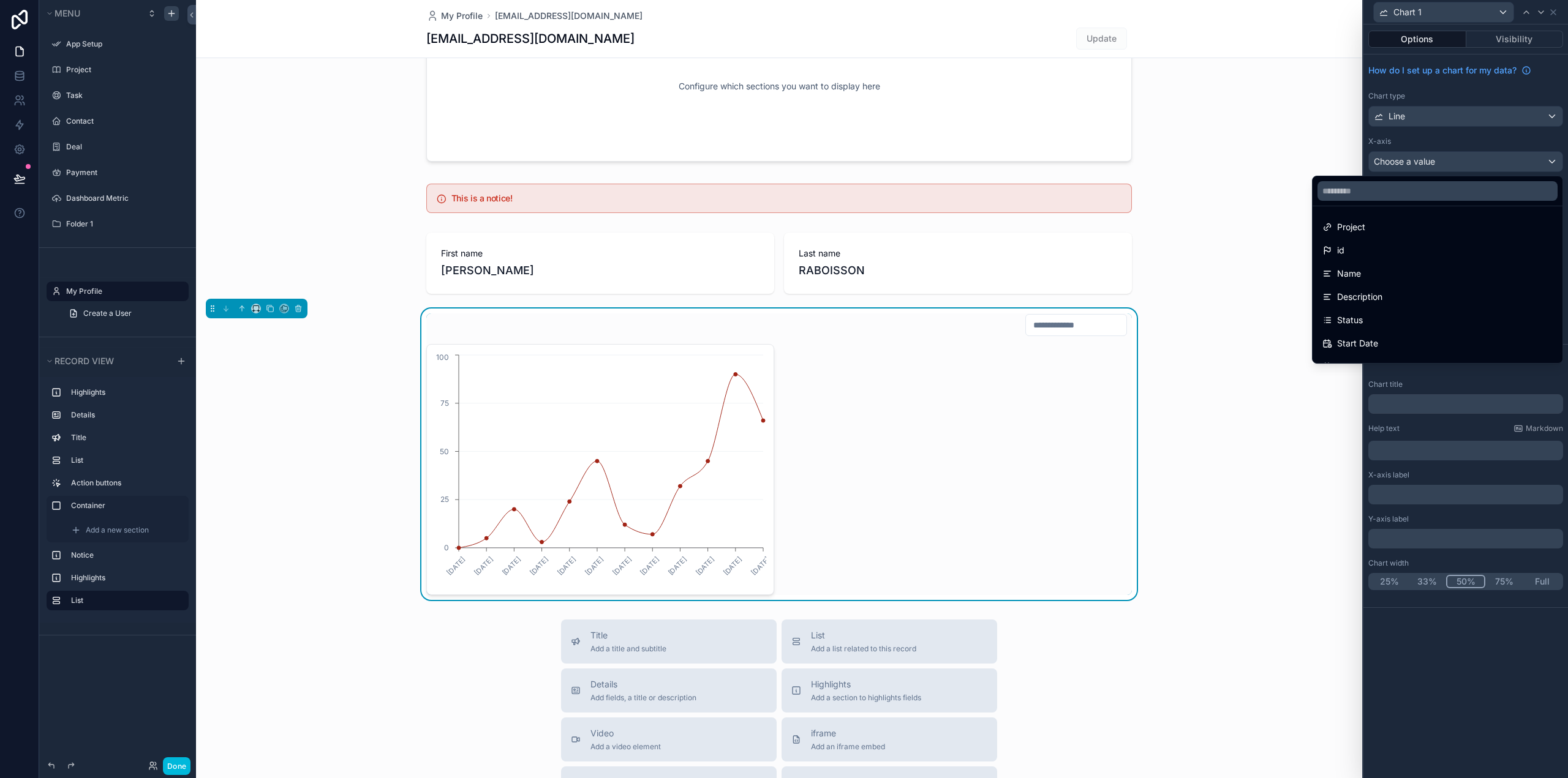
click at [1495, 41] on div at bounding box center [1466, 389] width 205 height 778
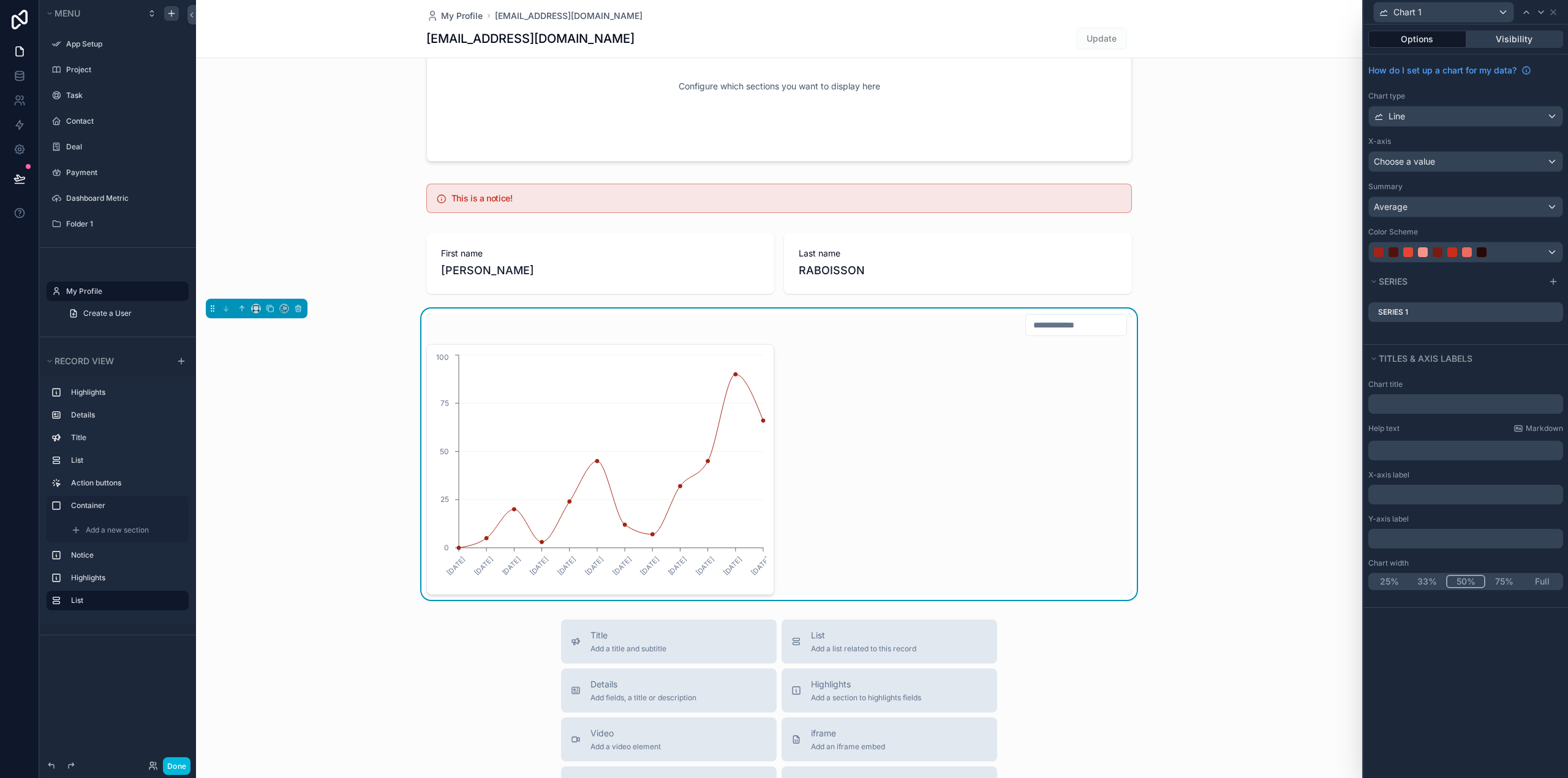
click at [1503, 41] on button "Visibility" at bounding box center [1515, 39] width 97 height 17
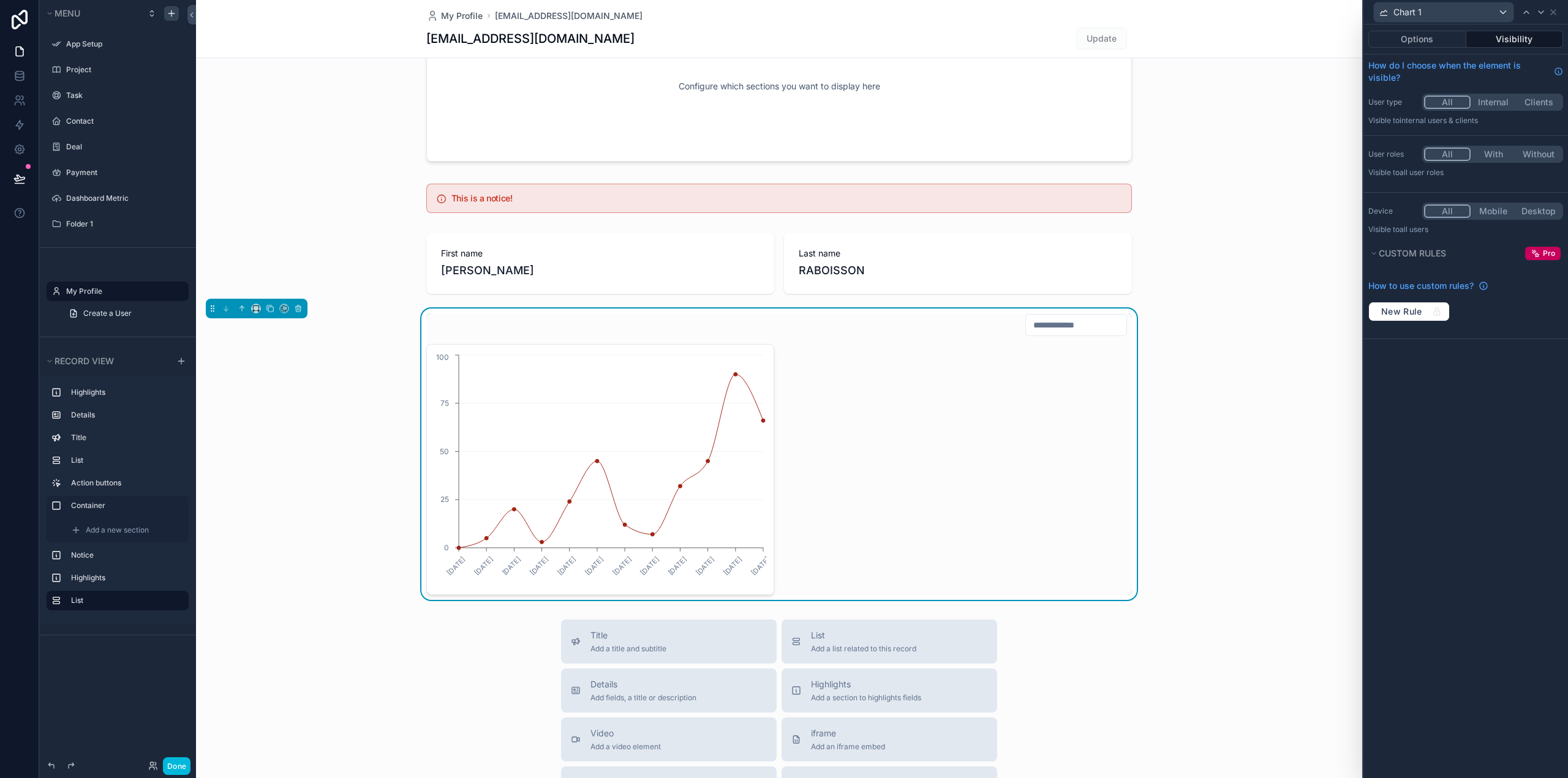
click at [1258, 319] on div "[DATE] [DATE] [DATE] [DATE] [DATE] [DATE] [DATE] [DATE] [DATE] [DATE] [DATE] [D…" at bounding box center [779, 454] width 1166 height 292
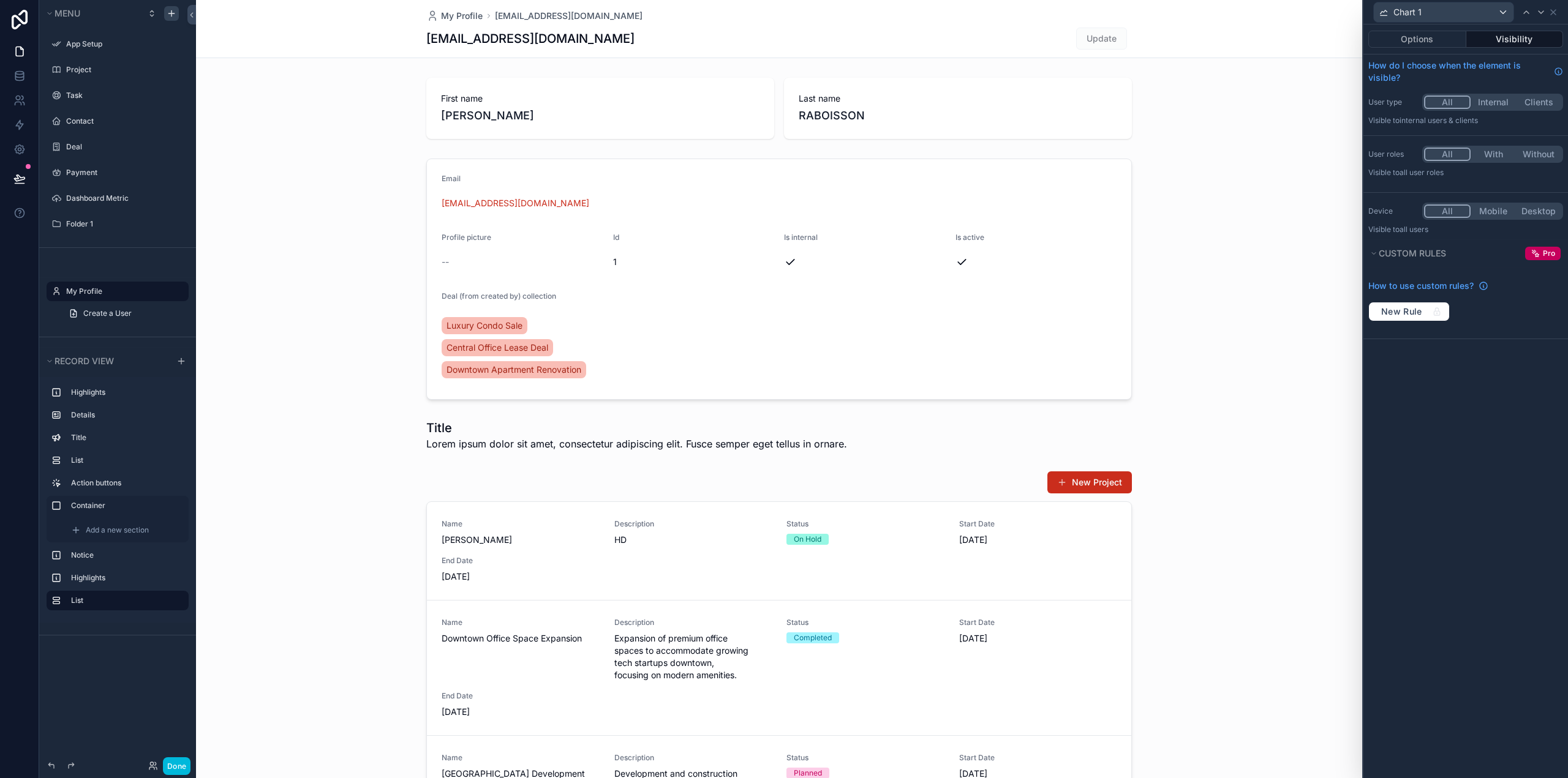
drag, startPoint x: 1137, startPoint y: 39, endPoint x: 1099, endPoint y: 42, distance: 38.1
click at [1142, 40] on div "My Profile [EMAIL_ADDRESS][DOMAIN_NAME] [EMAIL_ADDRESS][DOMAIN_NAME] Update" at bounding box center [779, 29] width 1166 height 58
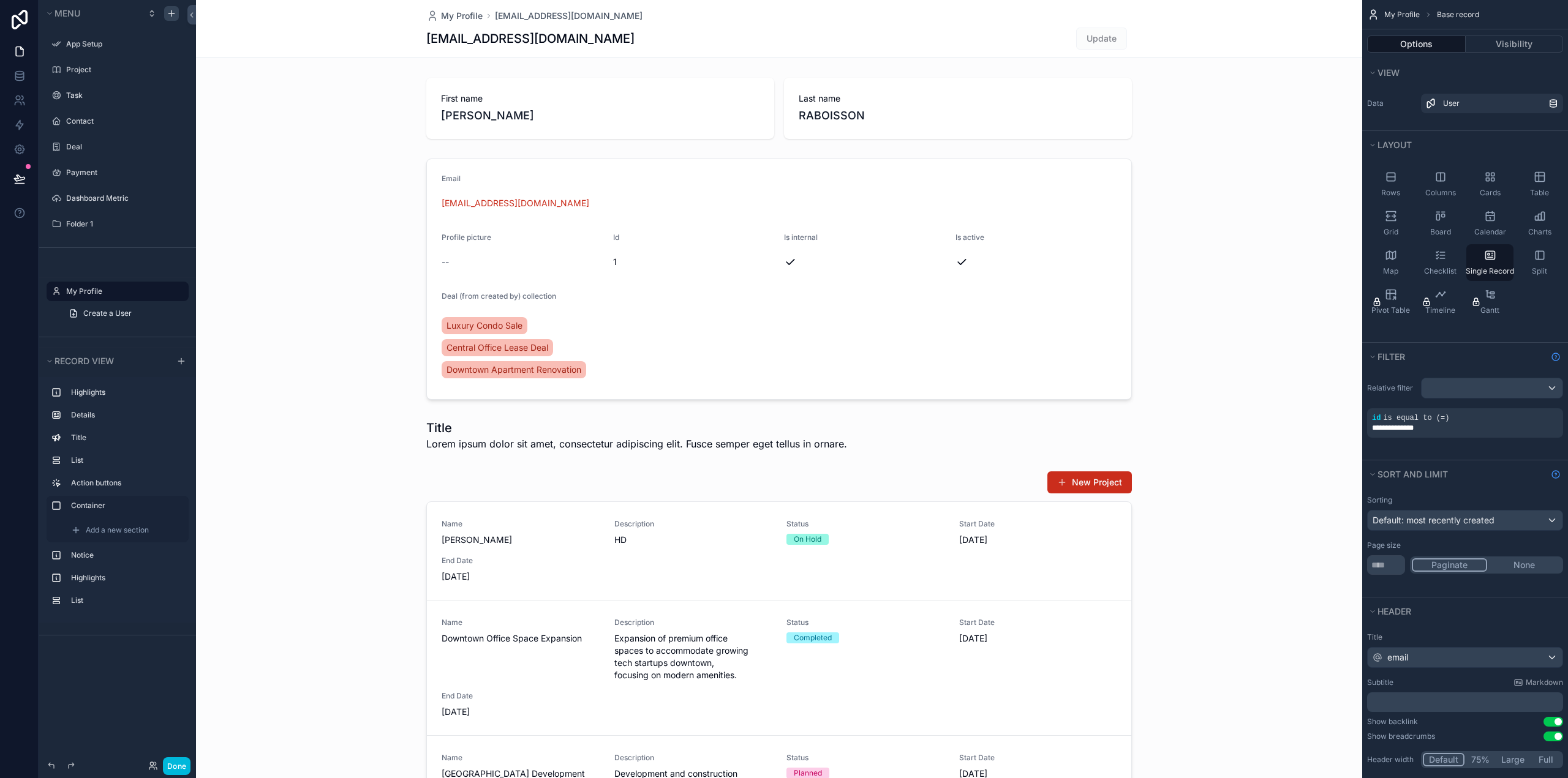
click at [1099, 42] on span "Update" at bounding box center [1102, 39] width 51 height 22
click at [1277, 265] on div "scrollable content" at bounding box center [779, 279] width 1166 height 251
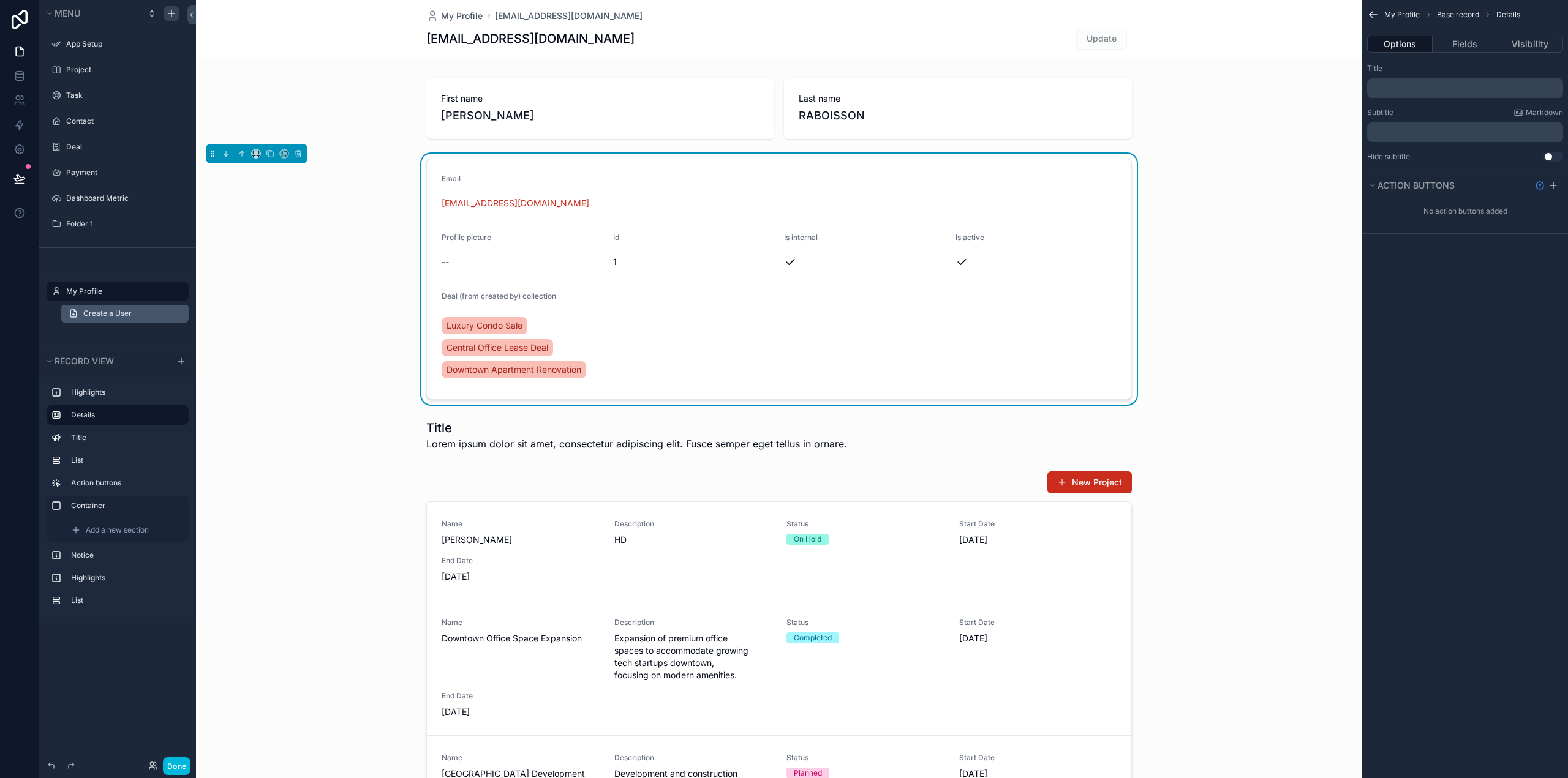
click at [143, 314] on link "Create a User" at bounding box center [125, 313] width 127 height 20
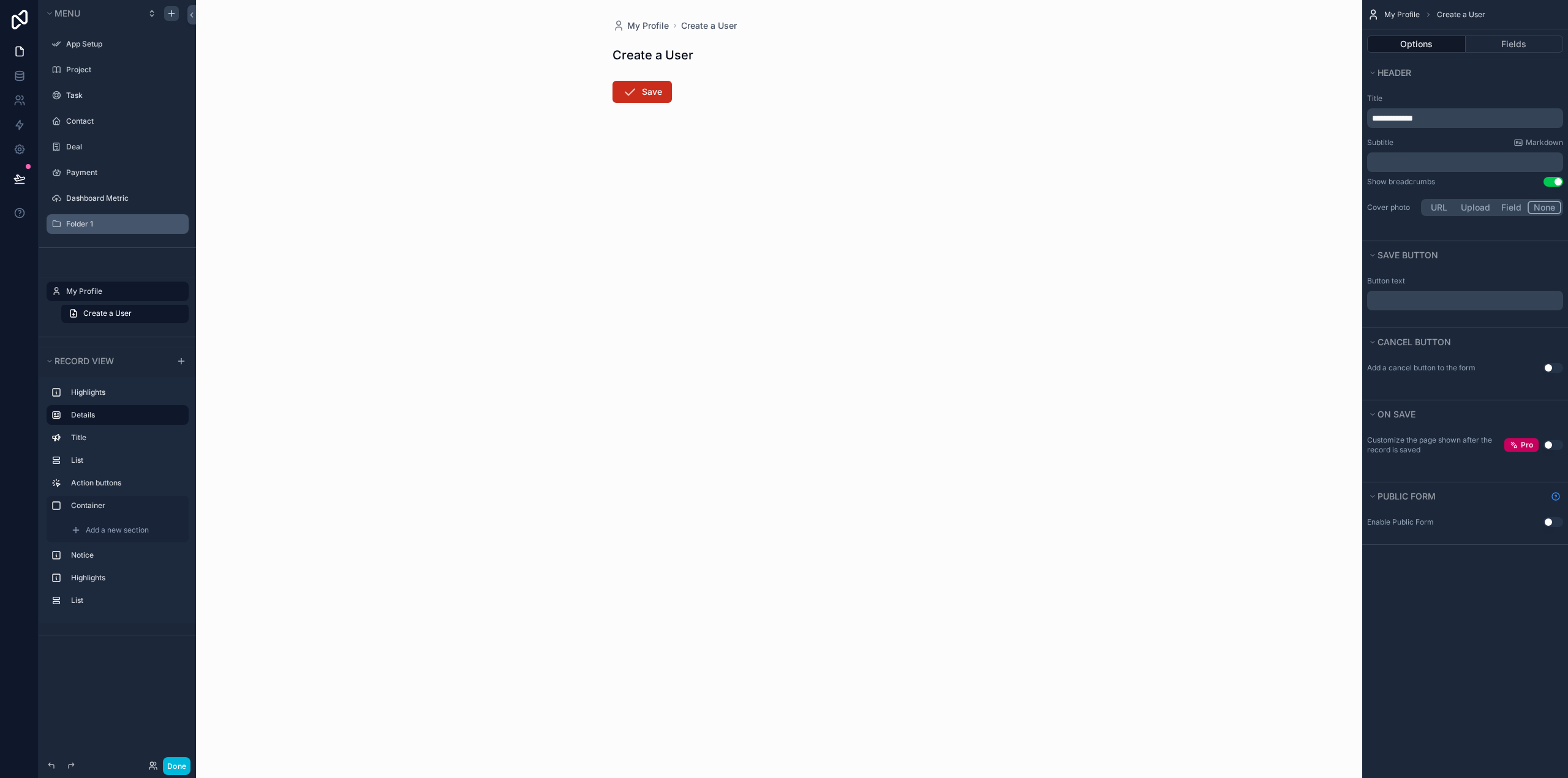
click at [87, 228] on label "Folder 1" at bounding box center [124, 224] width 115 height 10
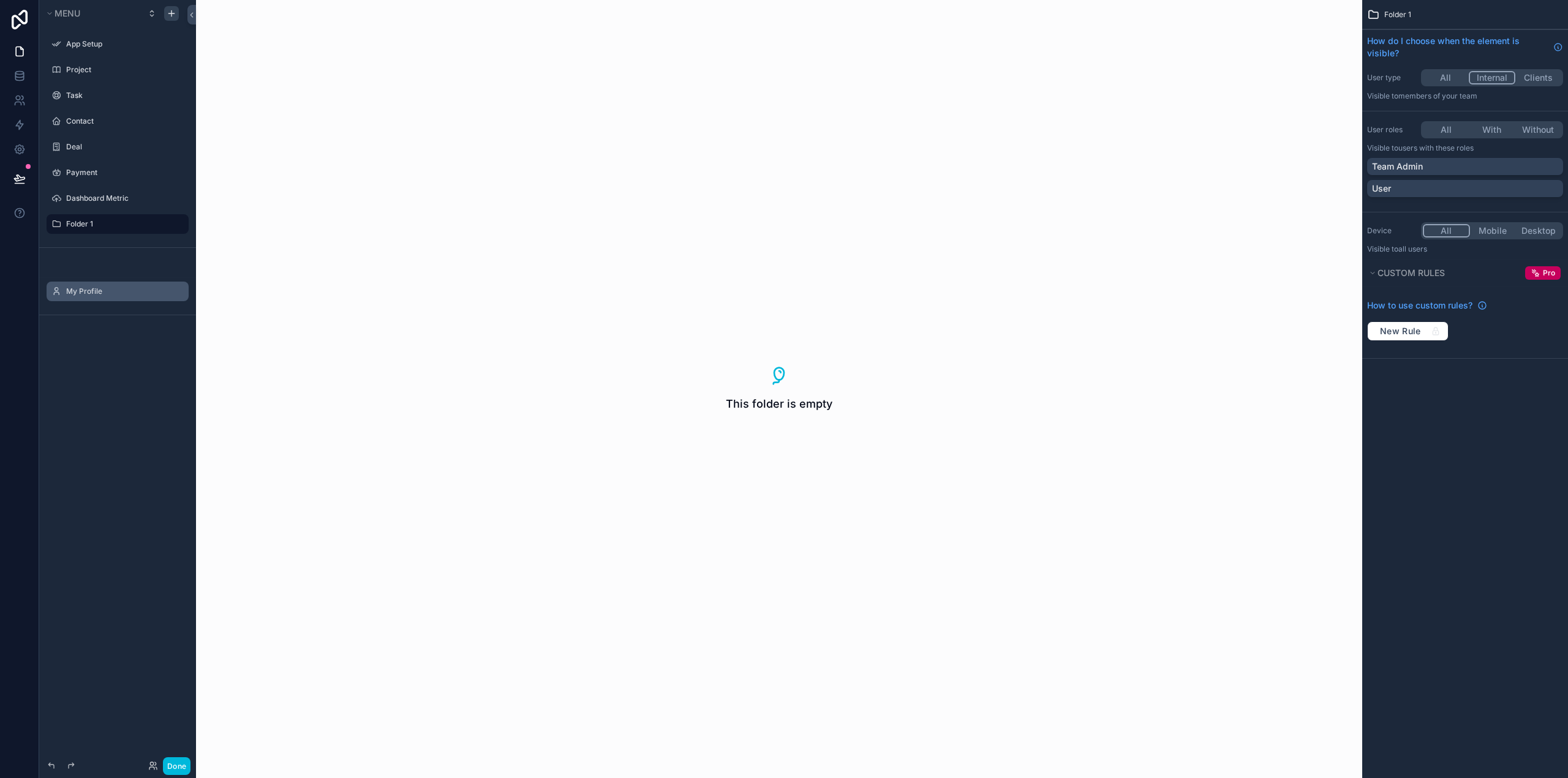
drag, startPoint x: 788, startPoint y: 402, endPoint x: 521, endPoint y: 348, distance: 272.4
click at [766, 392] on div "This folder is empty" at bounding box center [779, 389] width 1166 height 778
click at [90, 296] on div "My Profile" at bounding box center [126, 291] width 120 height 10
click at [87, 292] on label "My Profile" at bounding box center [124, 291] width 115 height 10
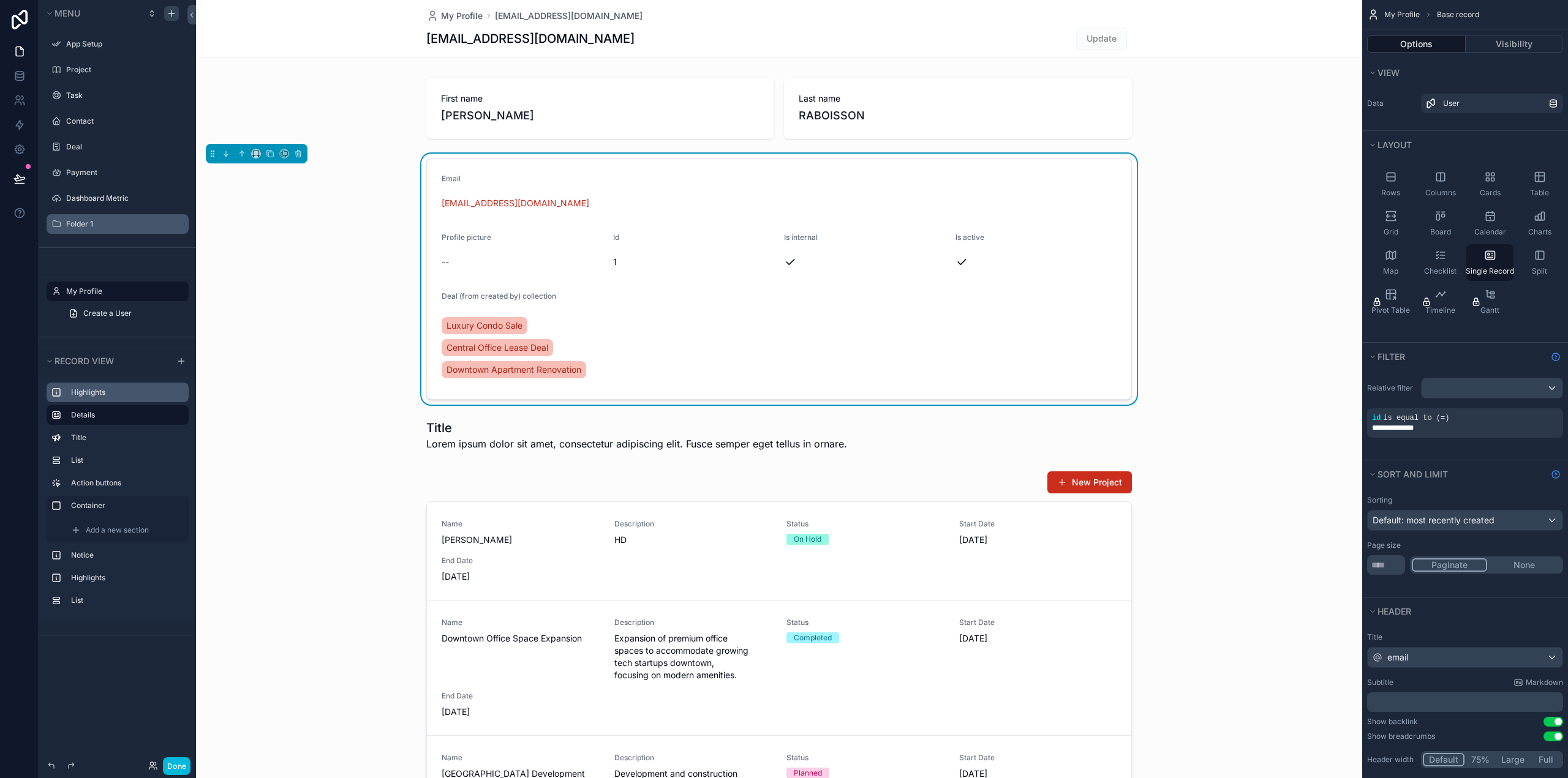
click at [106, 387] on label "Highlights" at bounding box center [125, 392] width 108 height 10
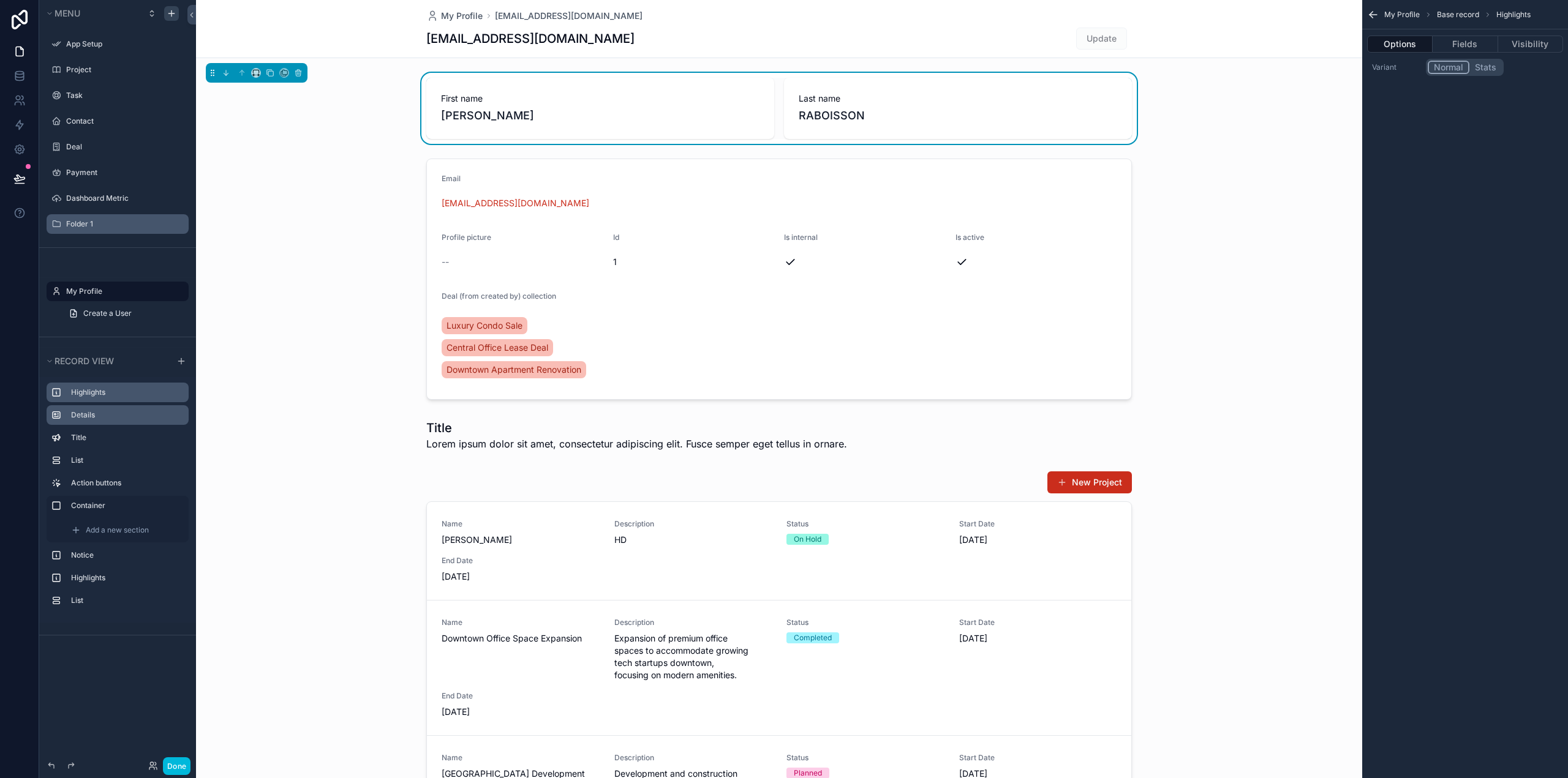
click at [96, 420] on div "Details" at bounding box center [127, 415] width 113 height 10
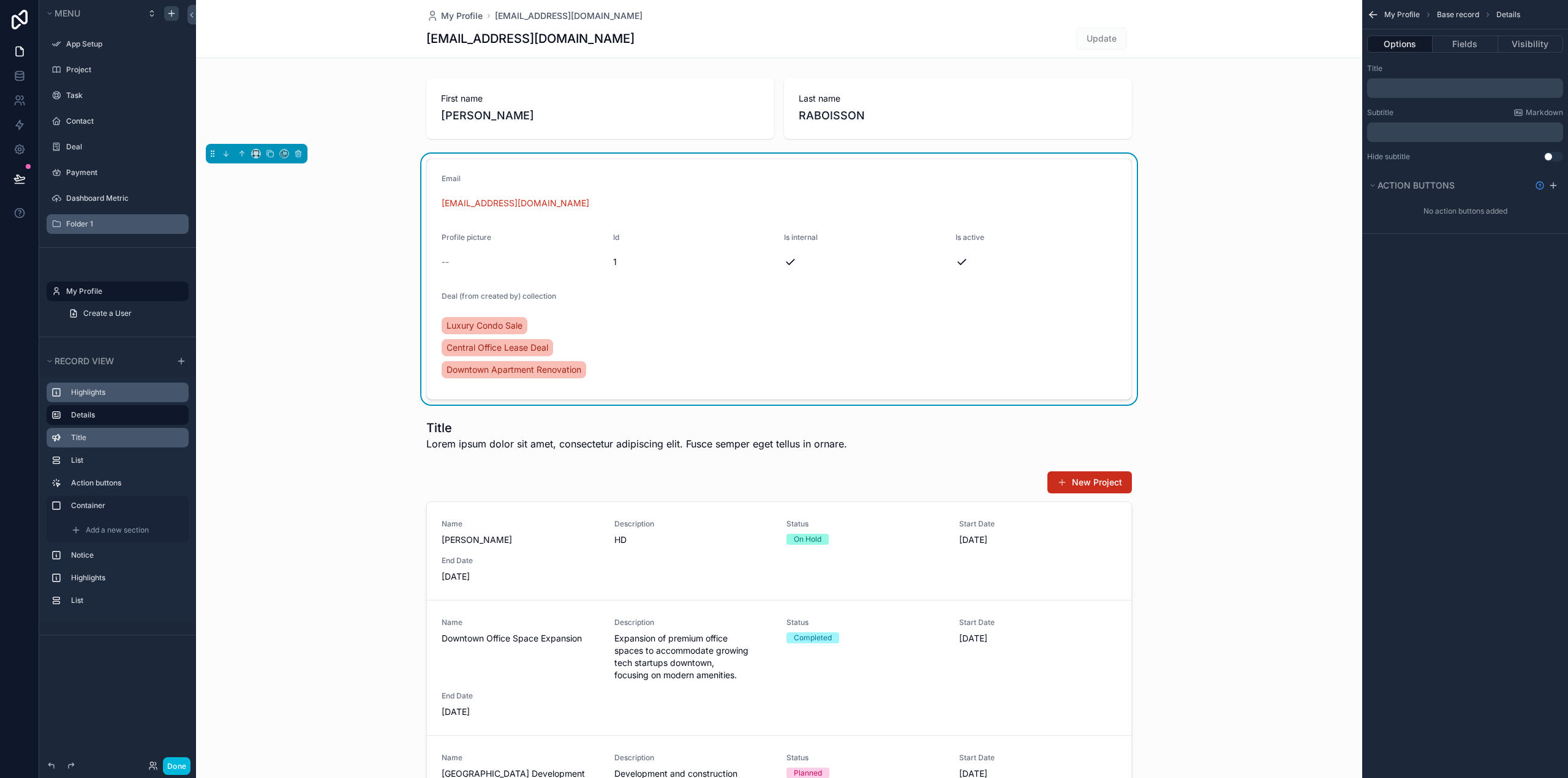
click at [86, 433] on label "Title" at bounding box center [125, 437] width 108 height 10
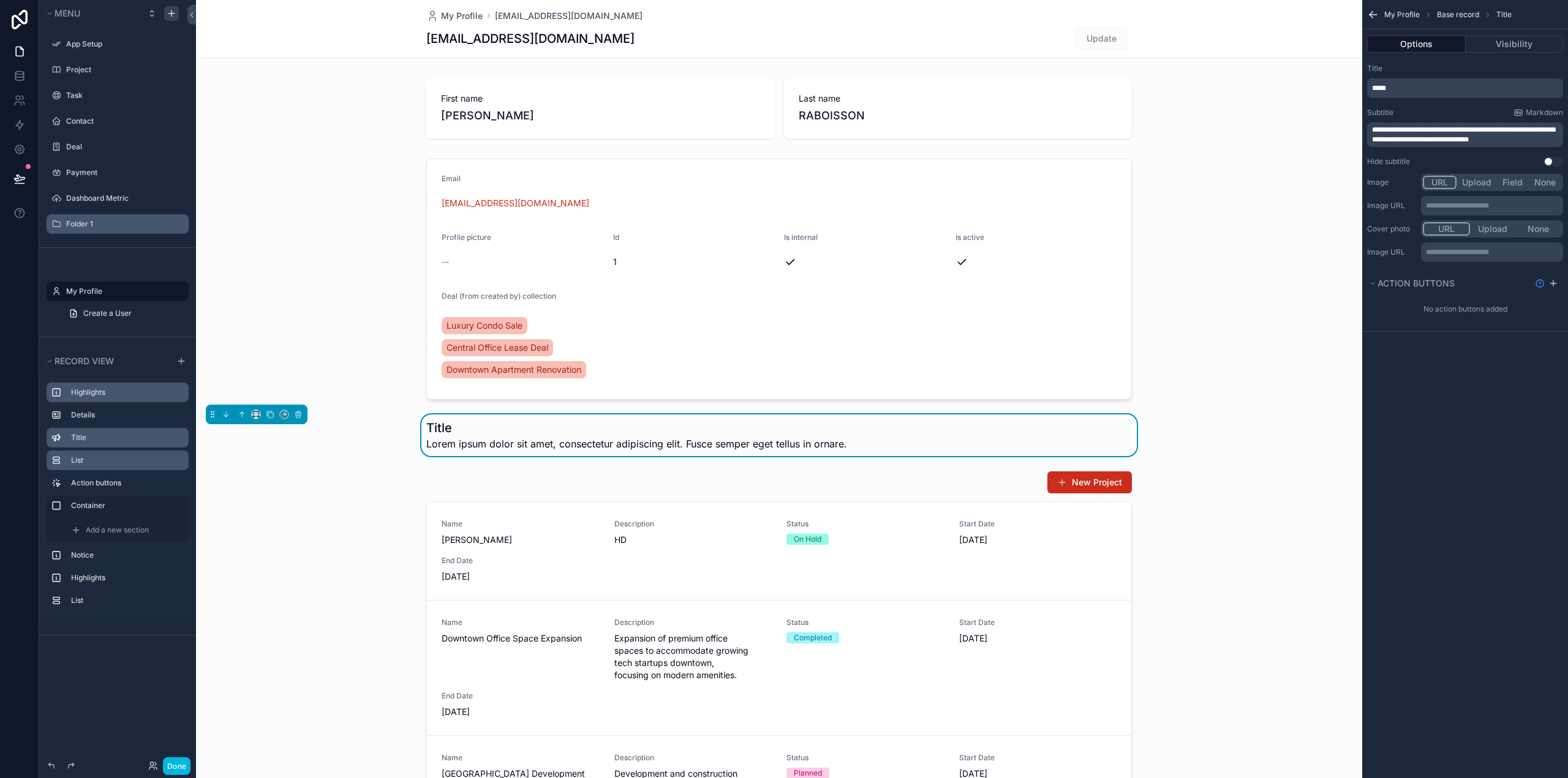
click at [90, 464] on label "List" at bounding box center [125, 460] width 108 height 10
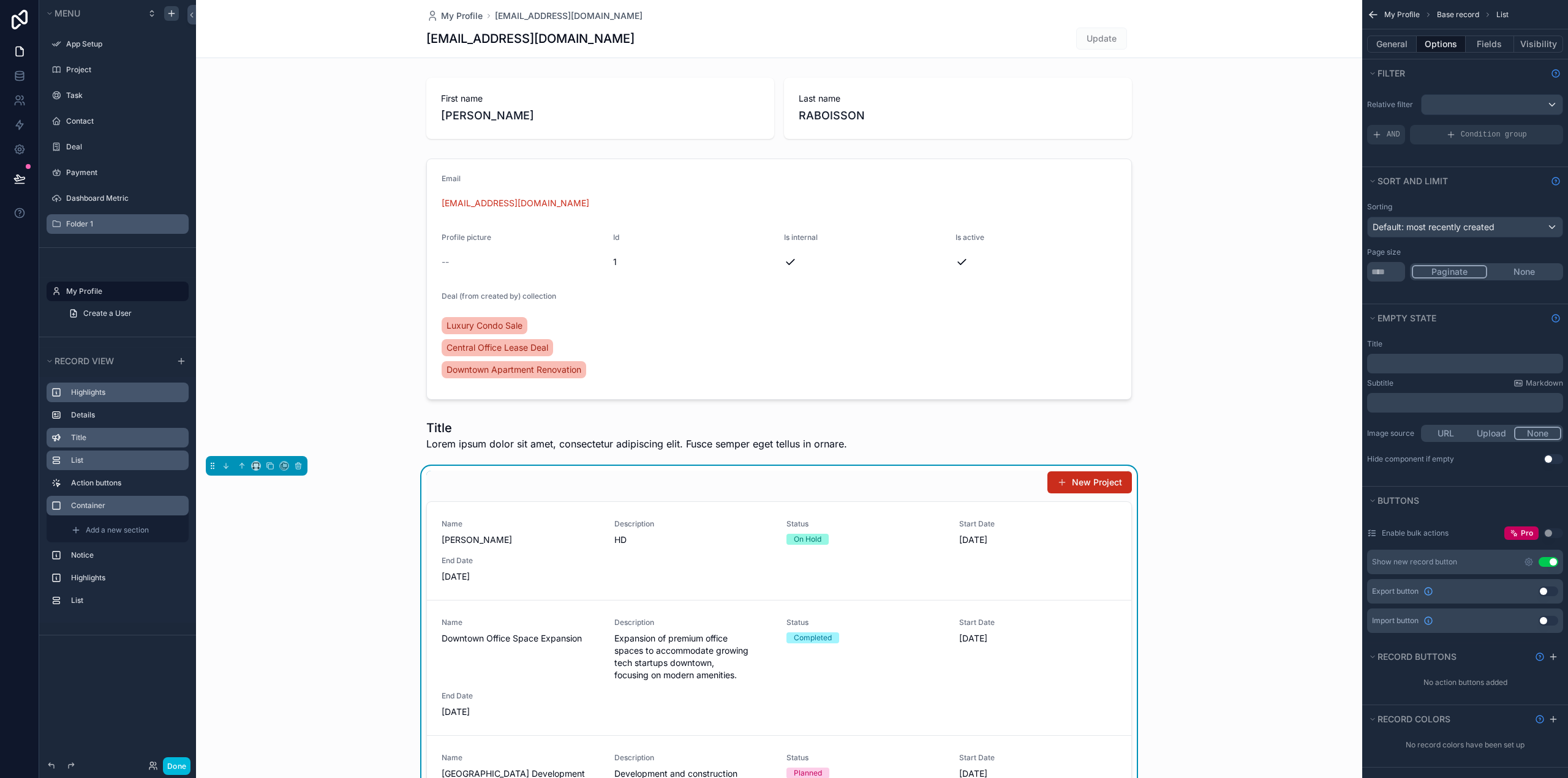
click at [95, 501] on div "Container" at bounding box center [127, 505] width 113 height 10
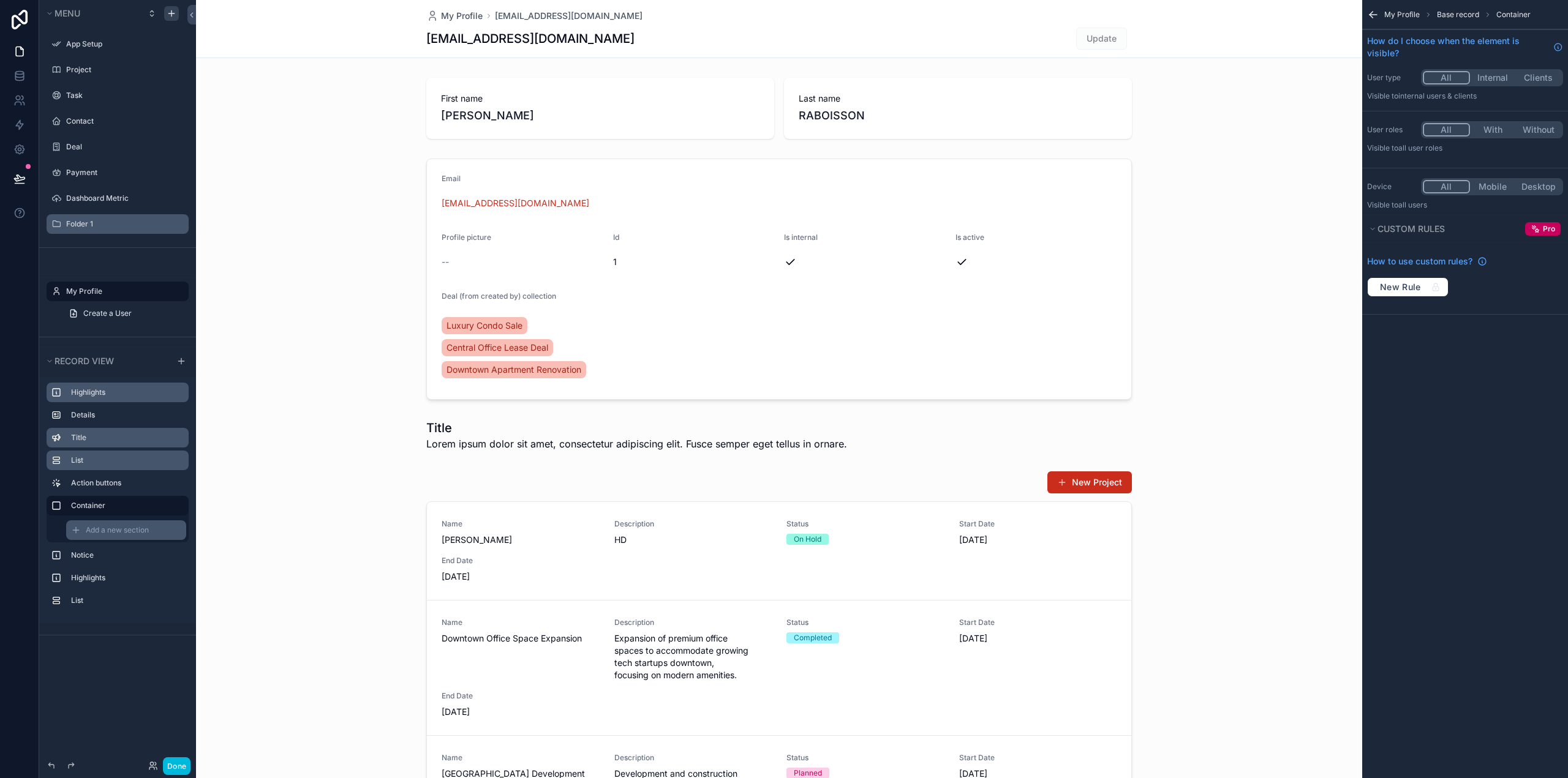
click at [114, 534] on span "Add a new section" at bounding box center [117, 530] width 63 height 10
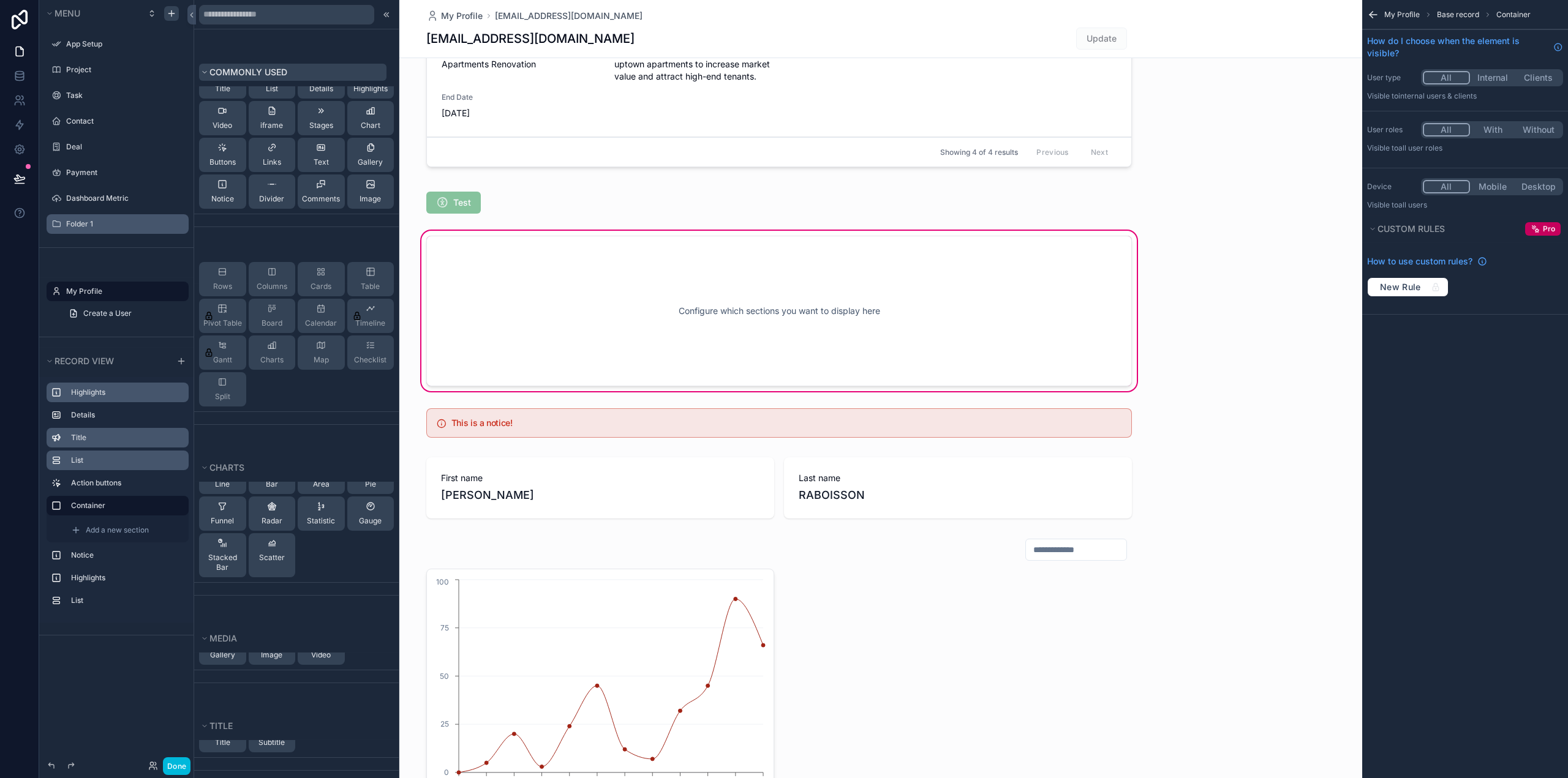
click at [212, 69] on span "Commonly used" at bounding box center [248, 72] width 78 height 10
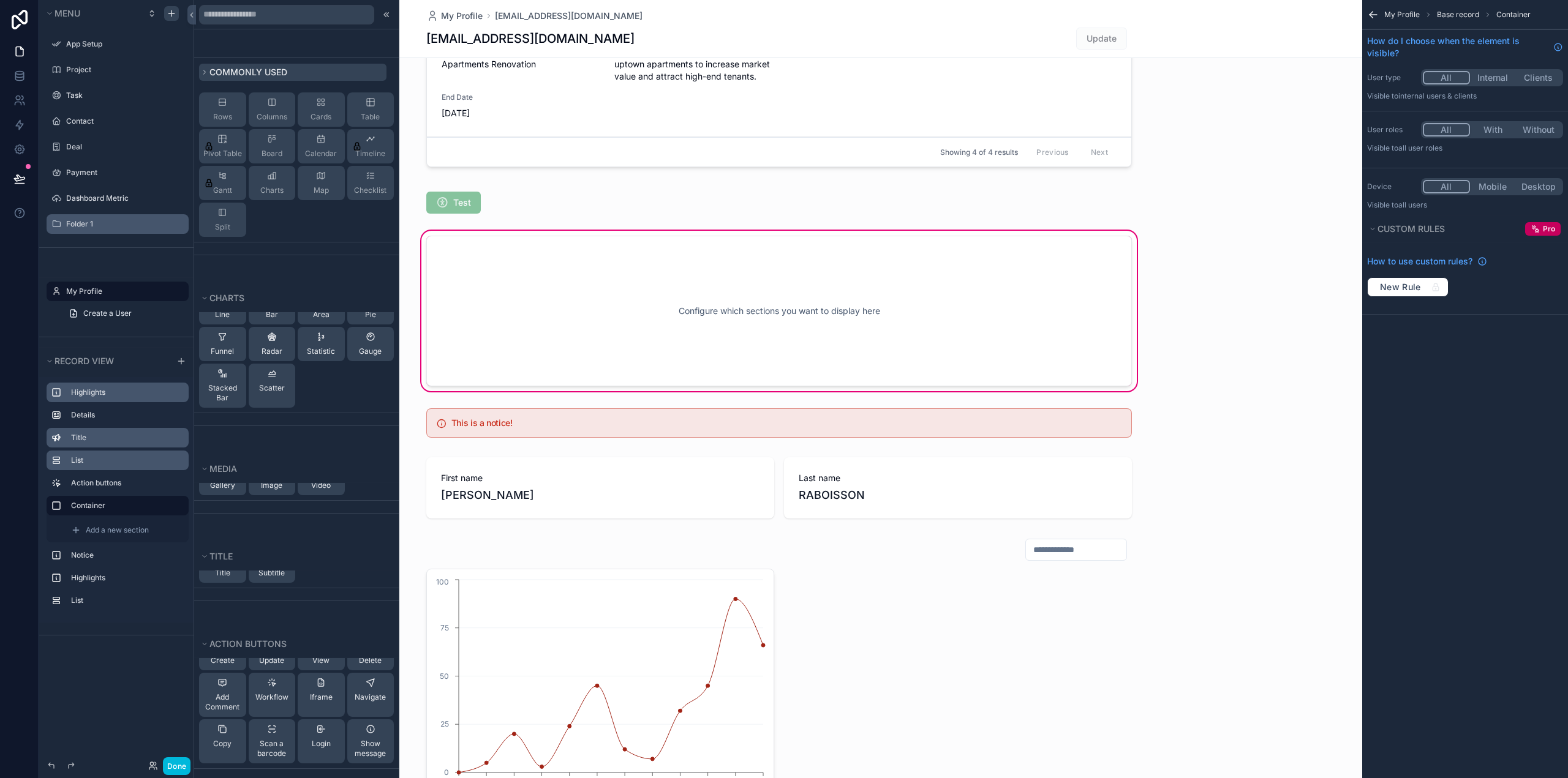
click at [212, 69] on span "Commonly used" at bounding box center [248, 72] width 78 height 10
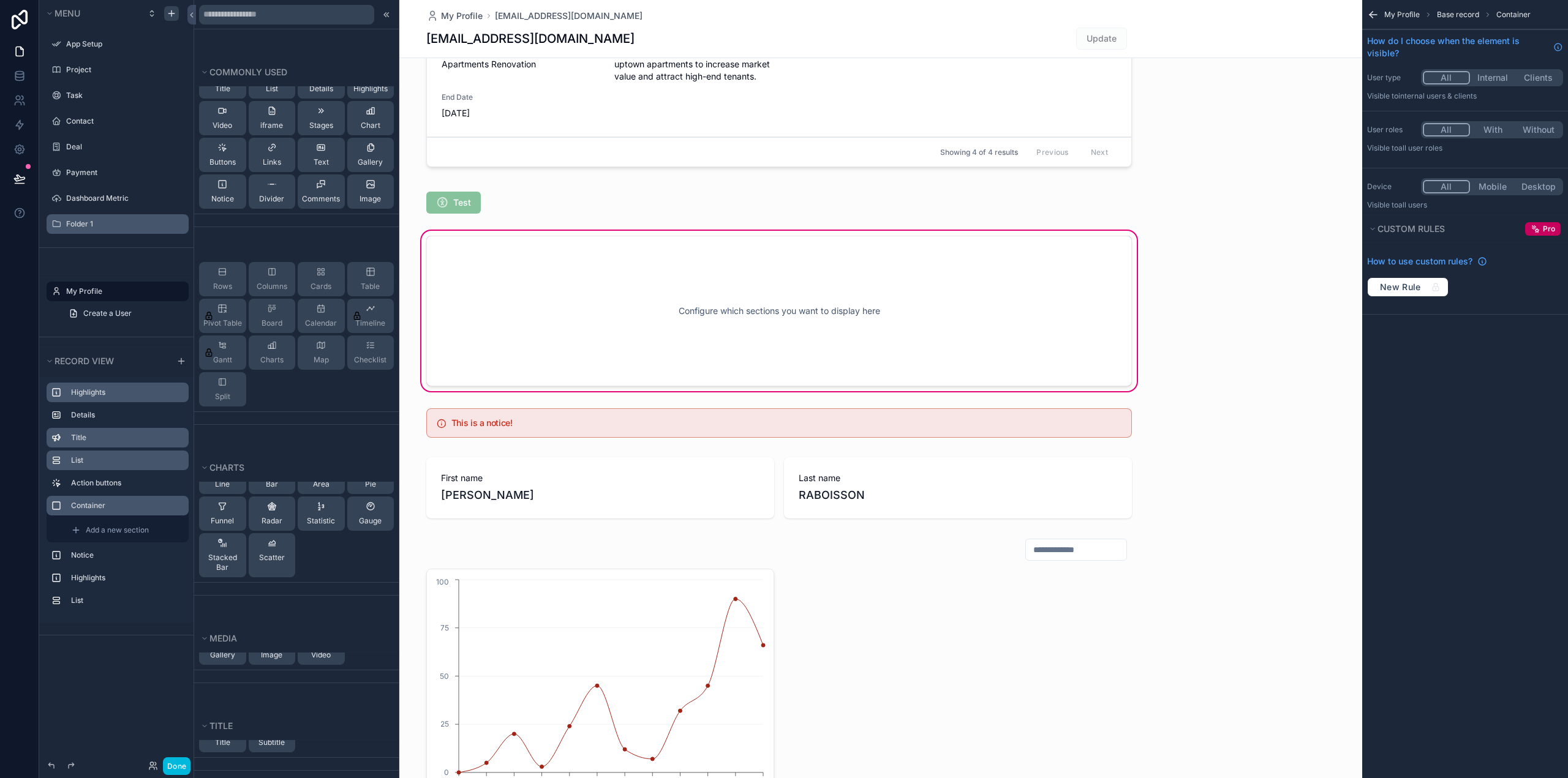
click at [87, 505] on label "Container" at bounding box center [125, 505] width 108 height 10
click at [104, 525] on span "Add a new section" at bounding box center [117, 530] width 63 height 10
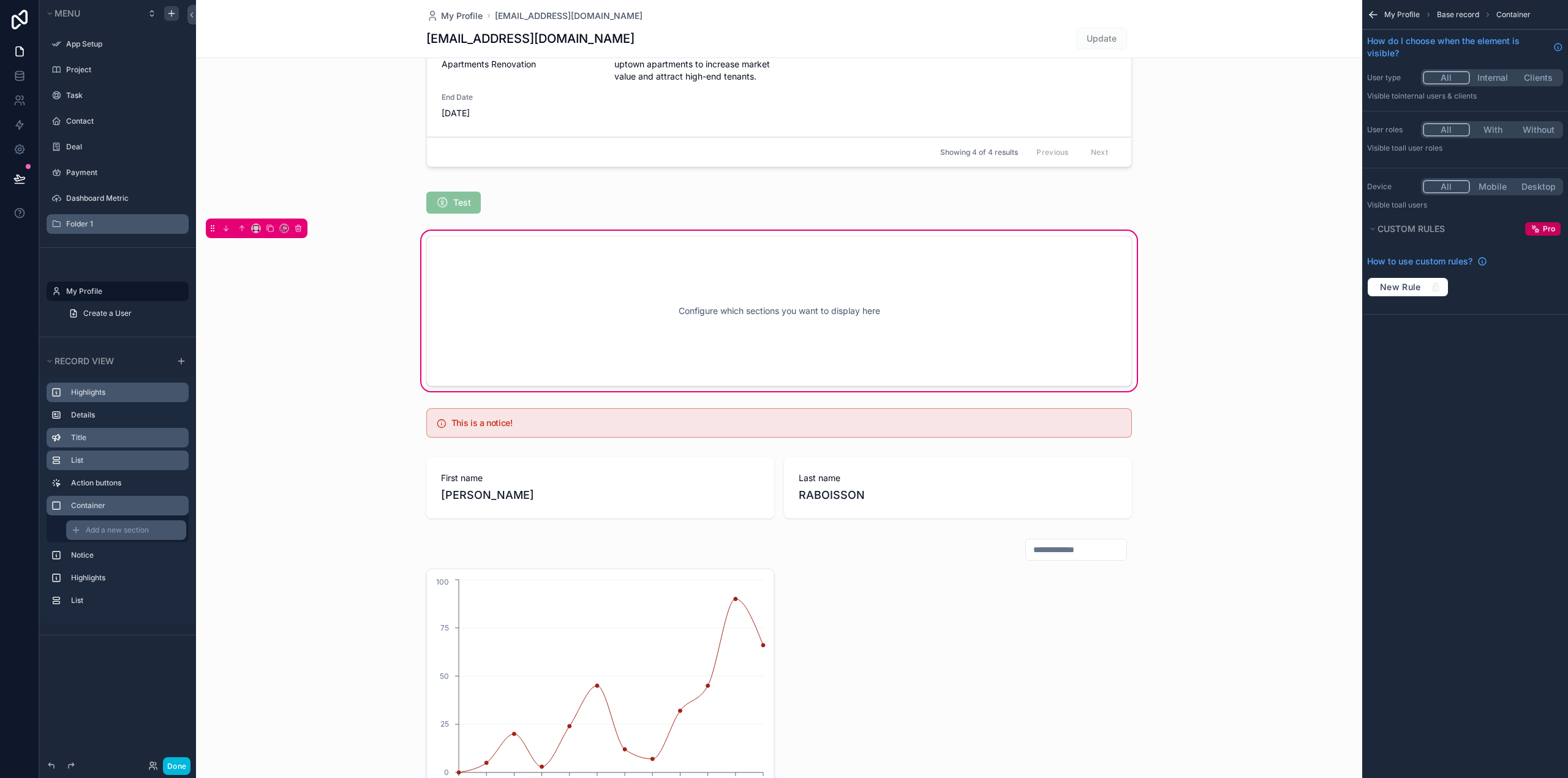
click at [104, 532] on span "Add a new section" at bounding box center [117, 530] width 63 height 10
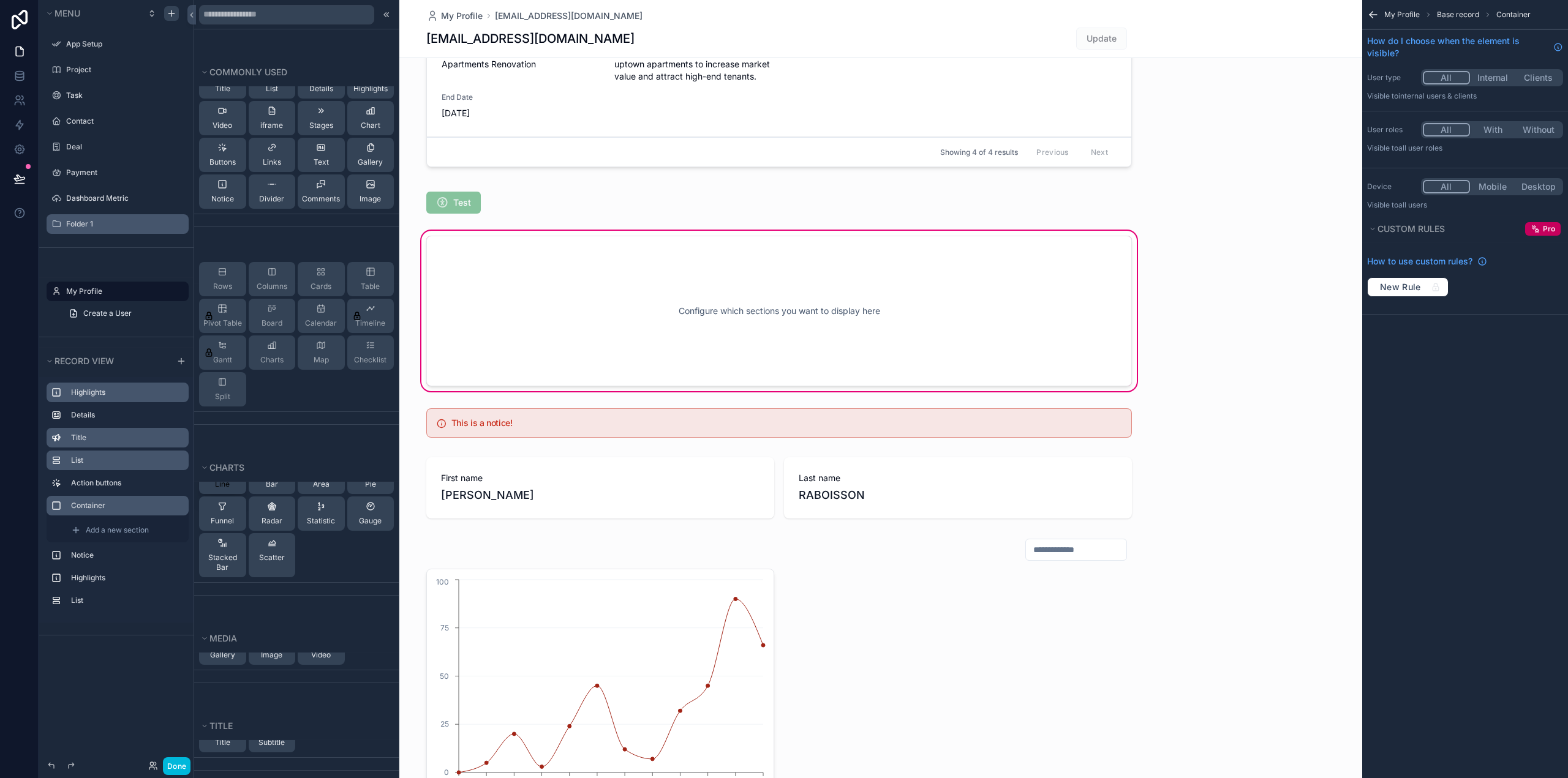
click at [218, 485] on span "Line" at bounding box center [222, 484] width 14 height 10
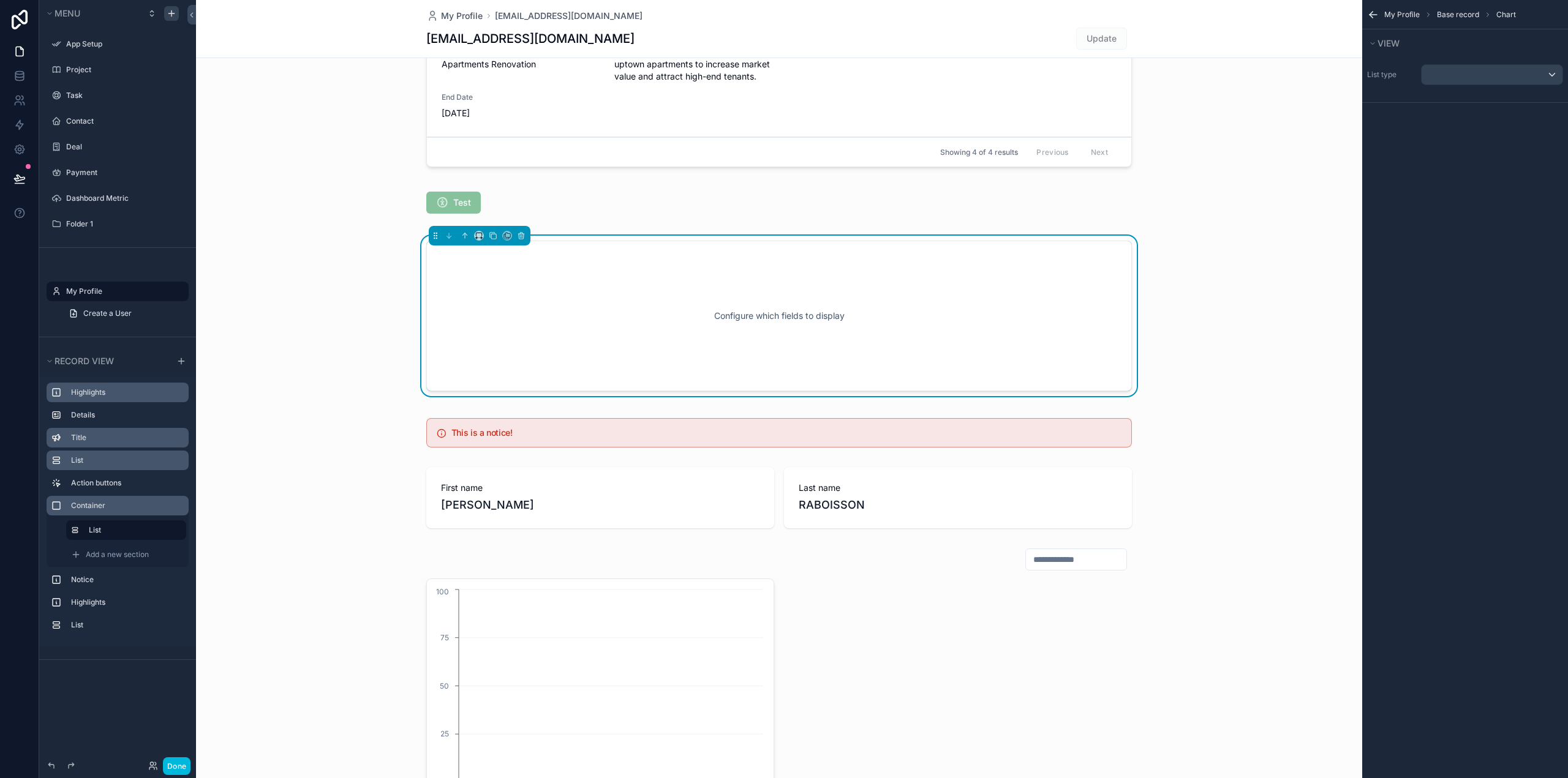
scroll to position [784, 0]
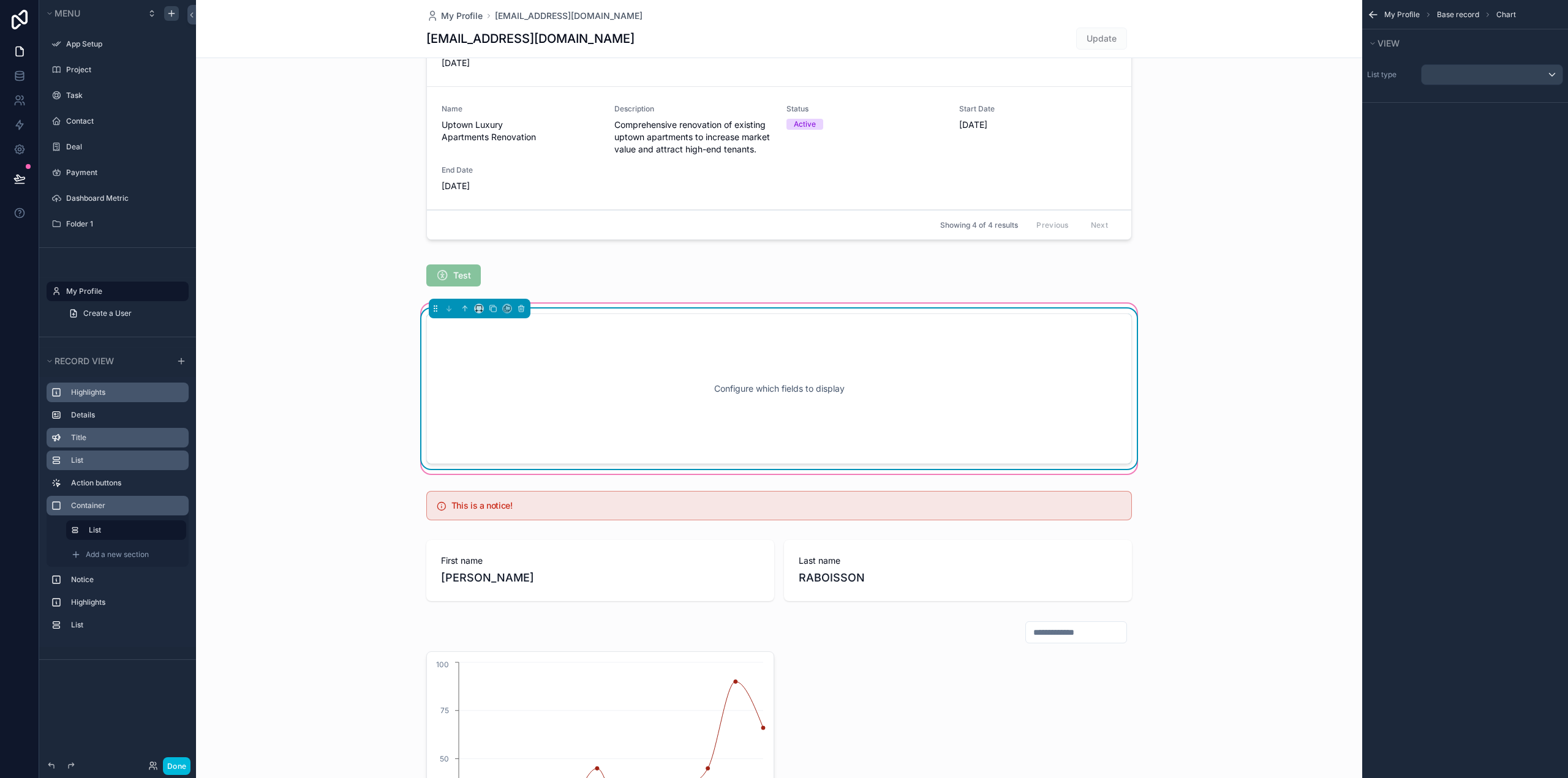
click at [557, 423] on div "Configure which fields to display" at bounding box center [779, 389] width 665 height 110
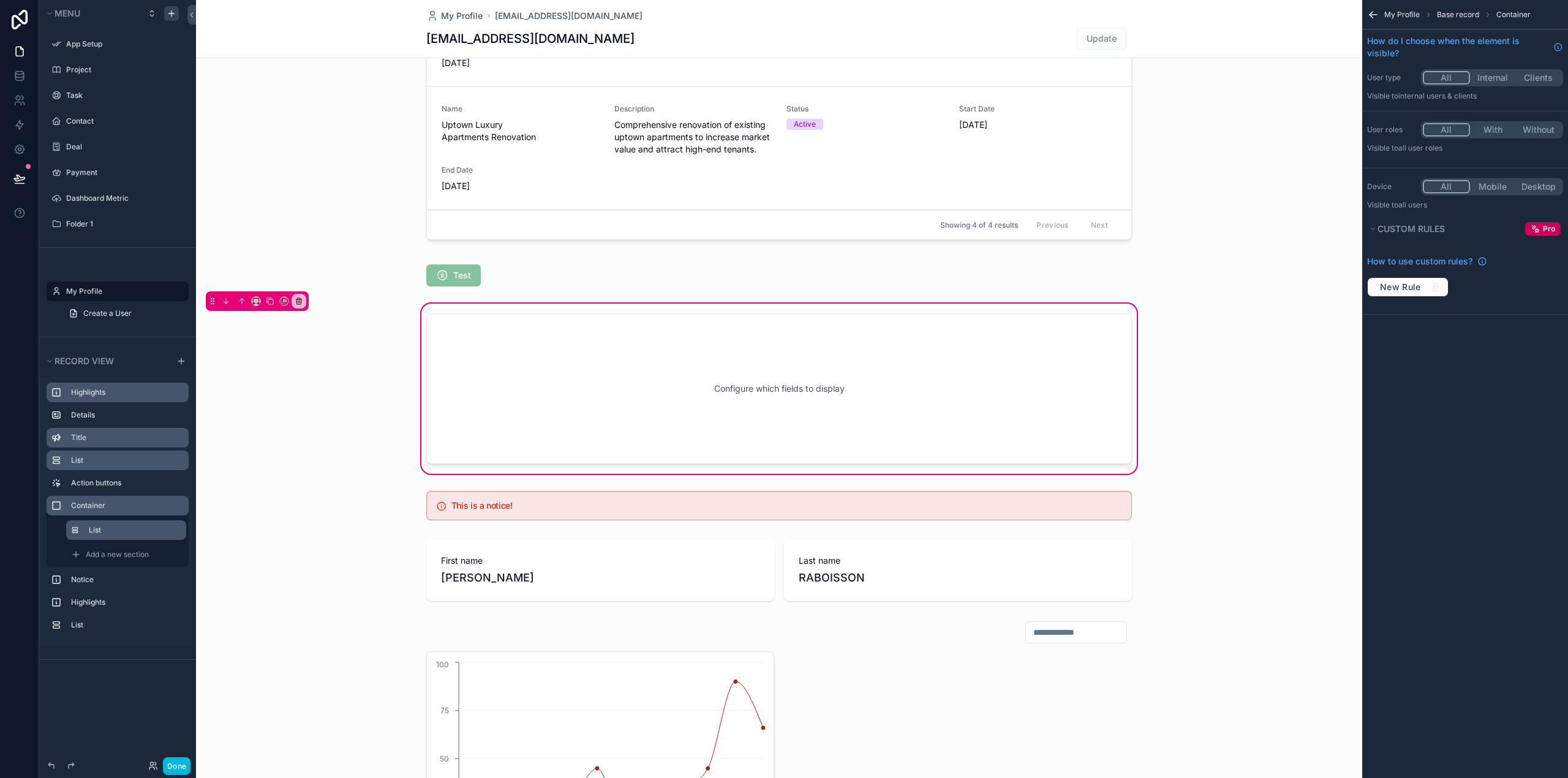
click at [93, 531] on label "List" at bounding box center [132, 530] width 88 height 10
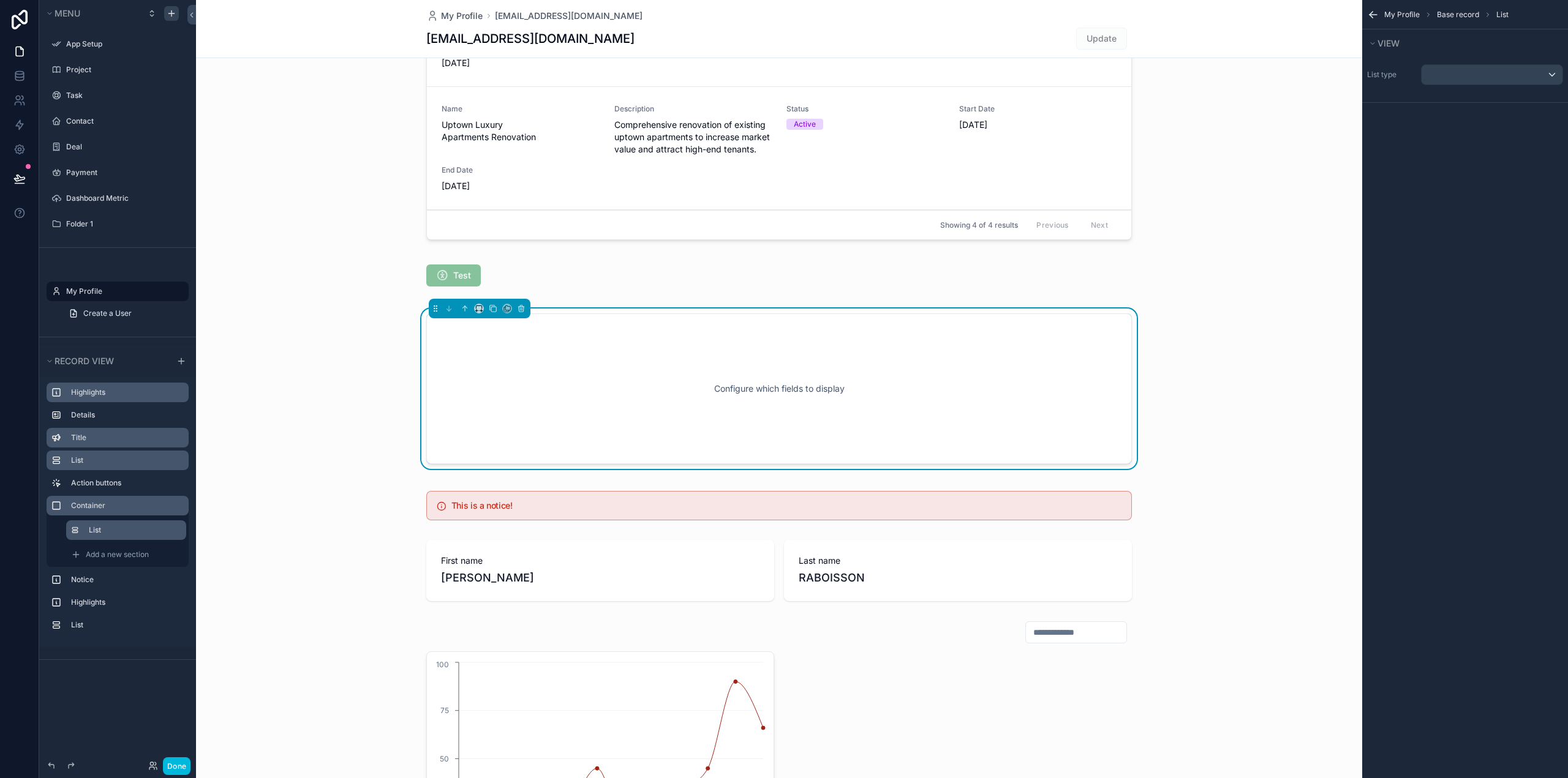
drag, startPoint x: 1516, startPoint y: 60, endPoint x: 1514, endPoint y: 69, distance: 9.2
click at [1515, 65] on div "List type" at bounding box center [1465, 75] width 206 height 31
click at [1514, 73] on div "scrollable content" at bounding box center [1491, 75] width 141 height 20
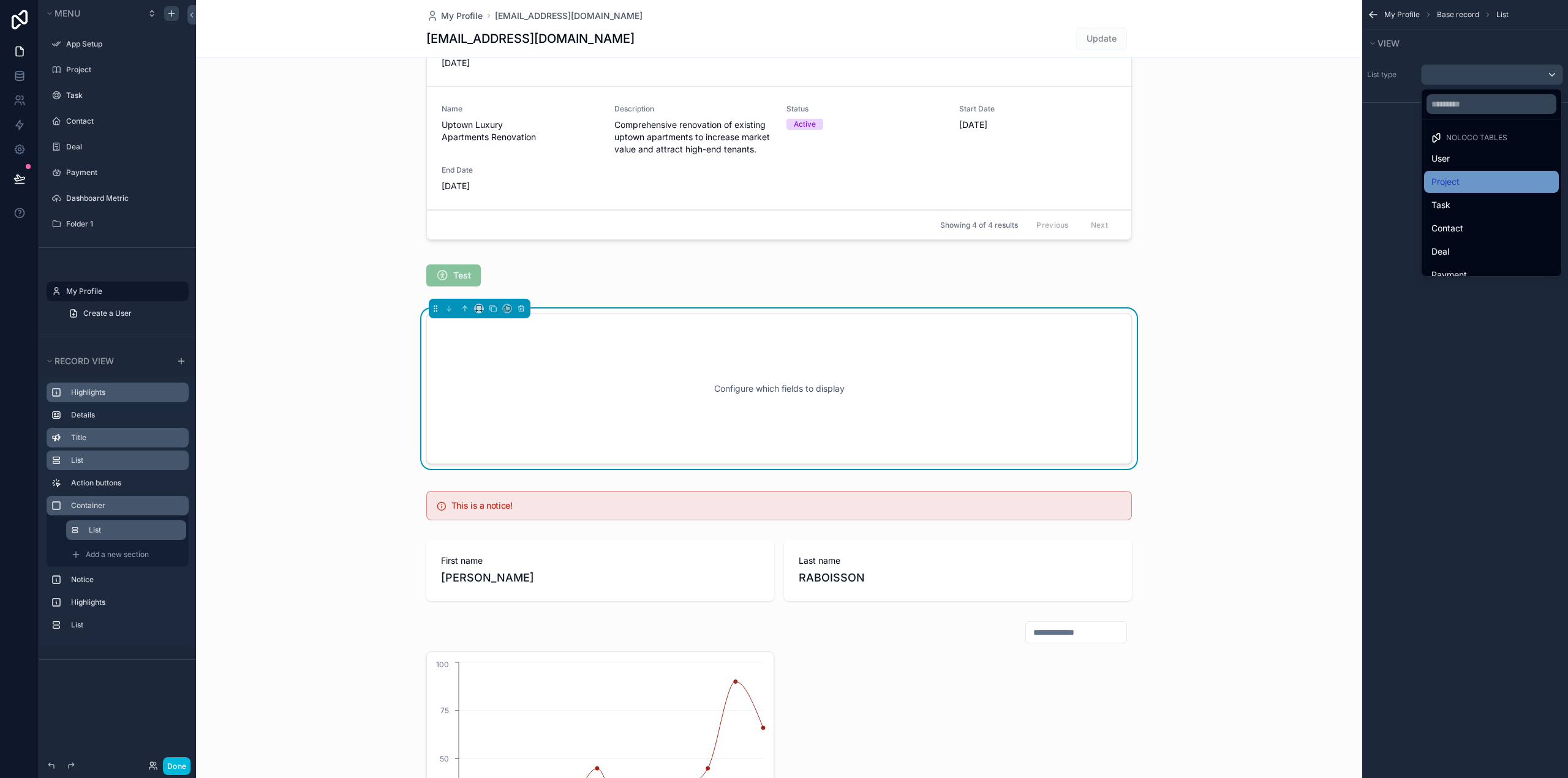
click at [1468, 180] on div "Project" at bounding box center [1491, 182] width 120 height 14
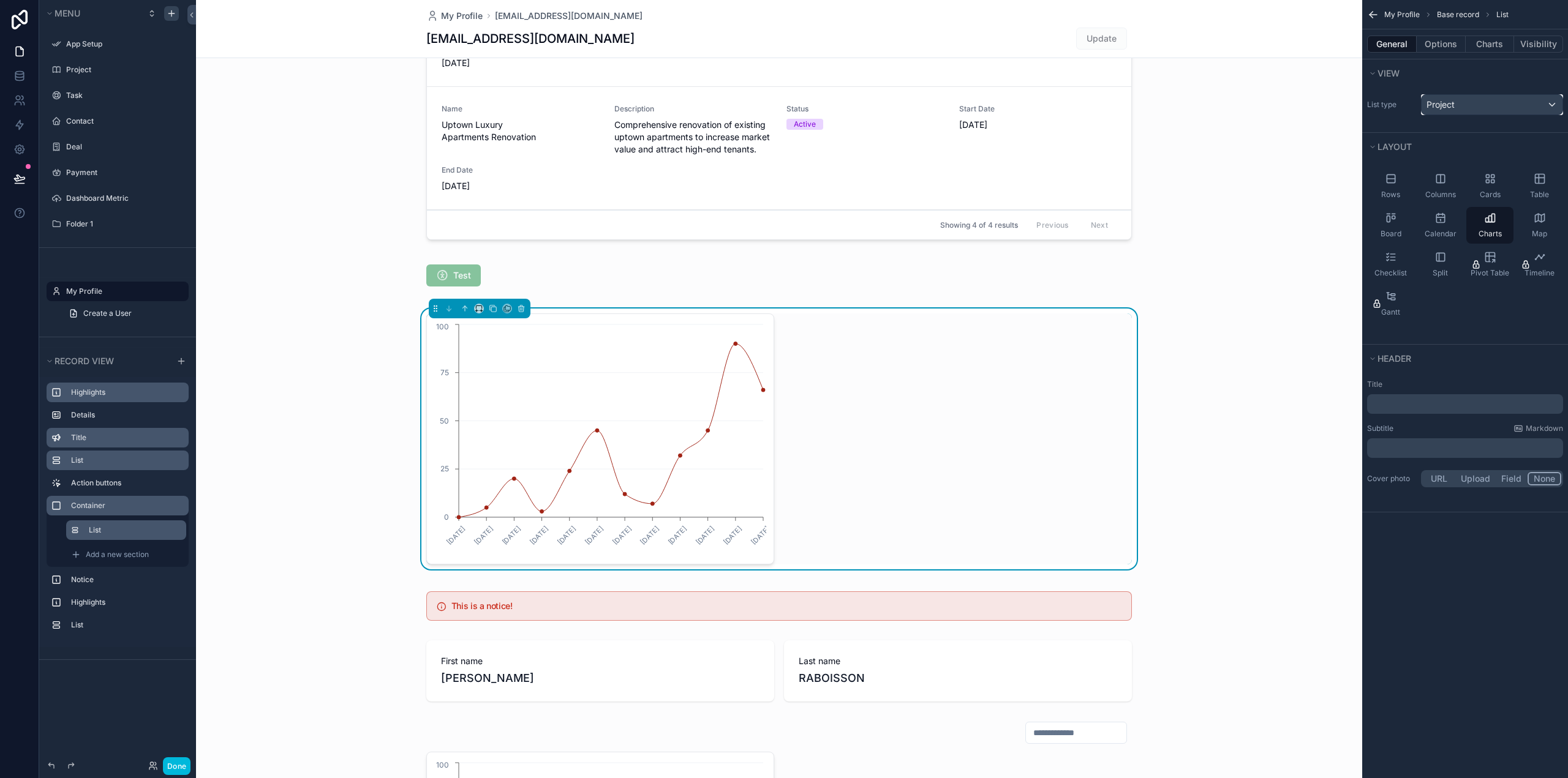
click at [1495, 102] on div "Project" at bounding box center [1491, 105] width 141 height 20
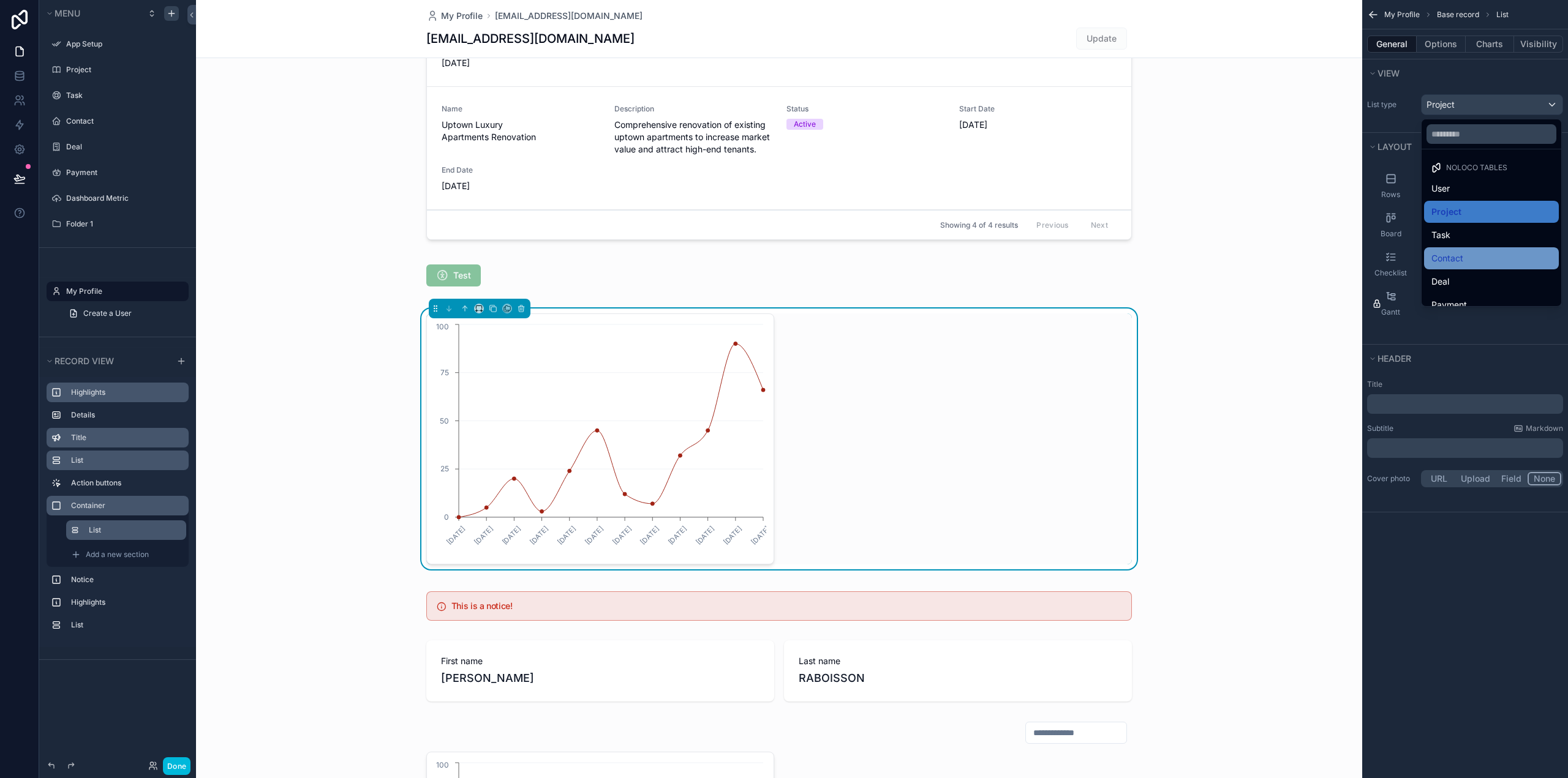
click at [1462, 255] on span "Contact" at bounding box center [1447, 258] width 32 height 14
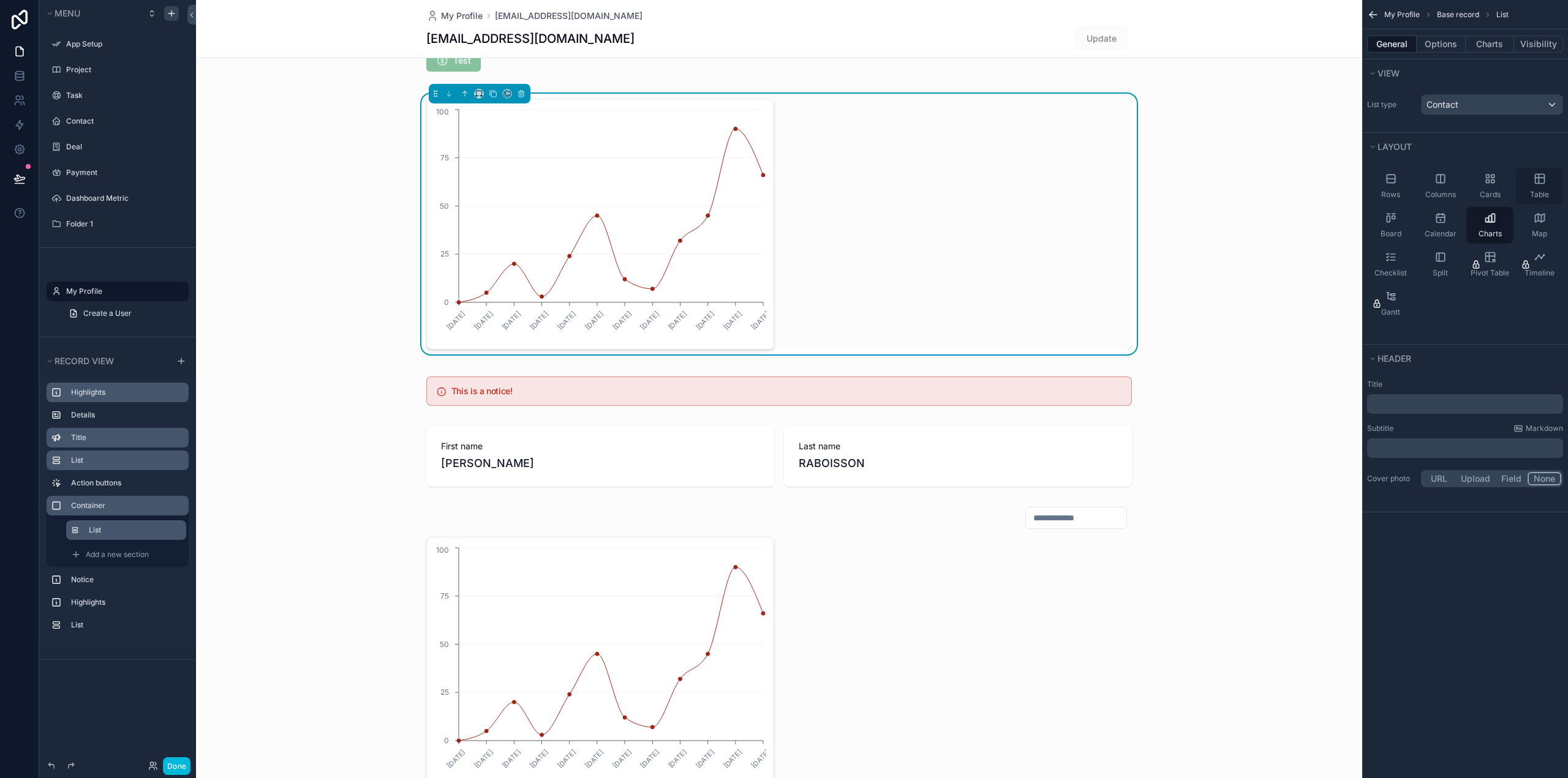
scroll to position [1029, 0]
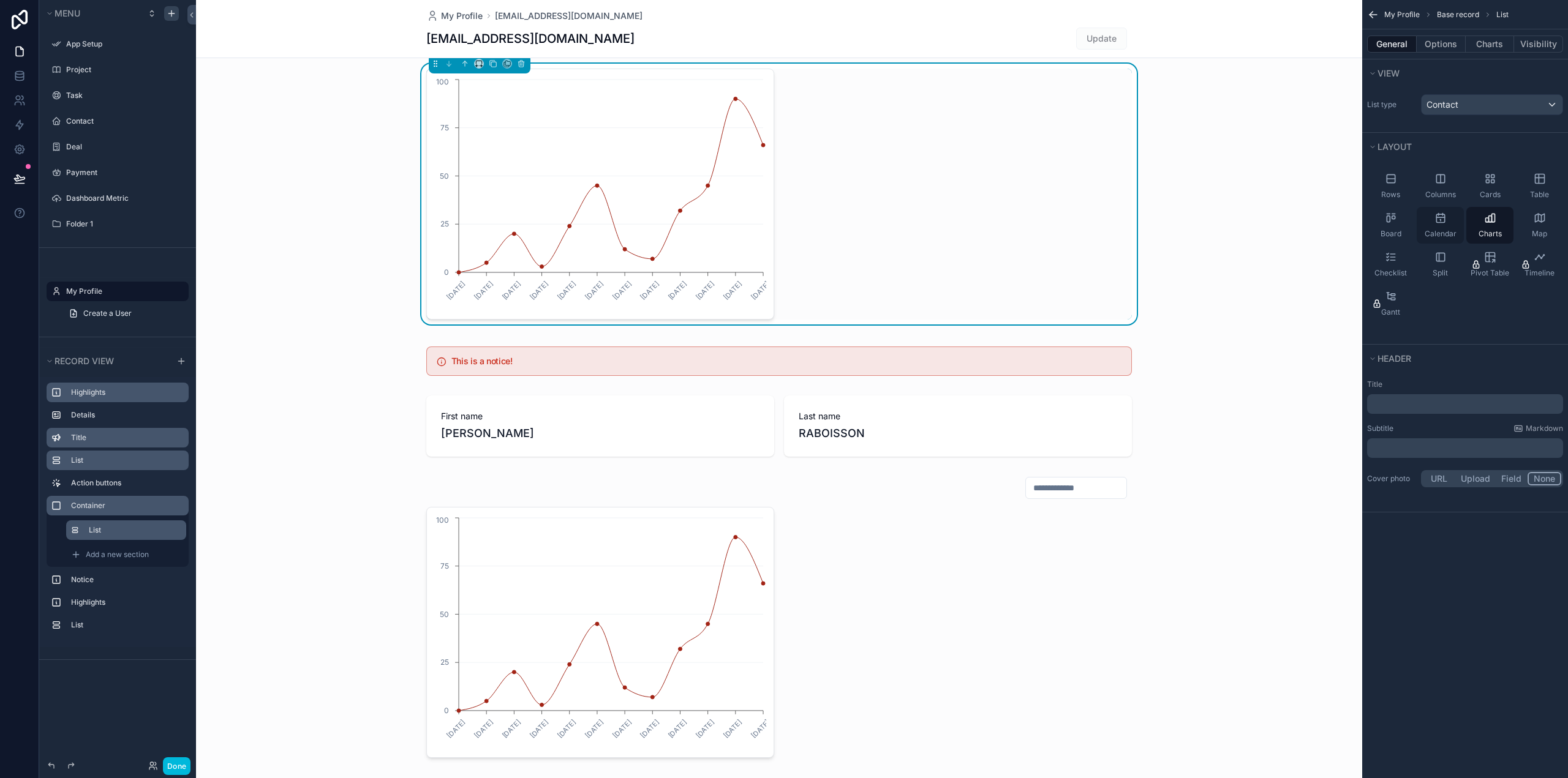
click at [1449, 229] on span "Calendar" at bounding box center [1440, 233] width 32 height 10
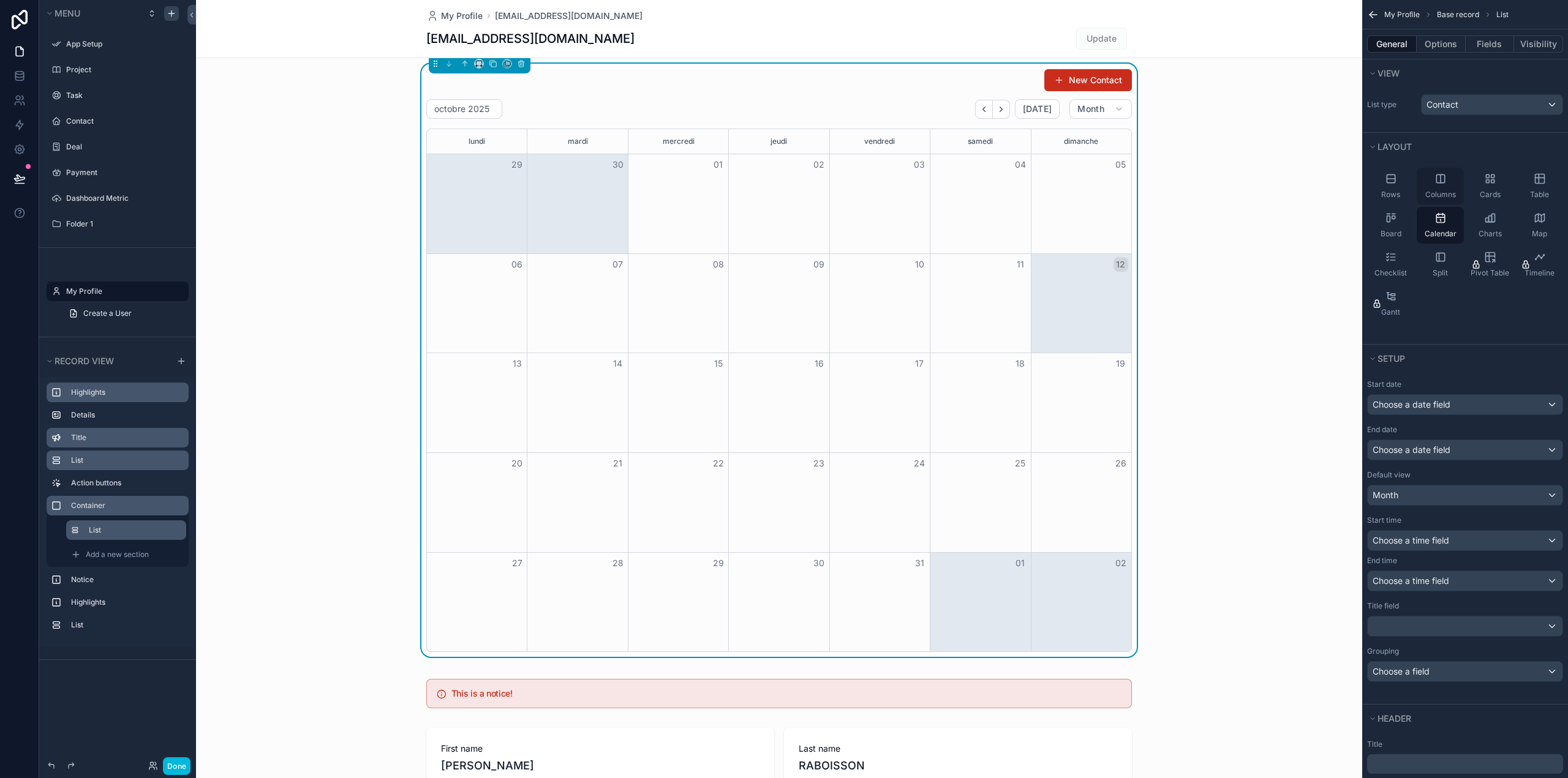
click at [1441, 185] on div "Columns" at bounding box center [1440, 186] width 47 height 37
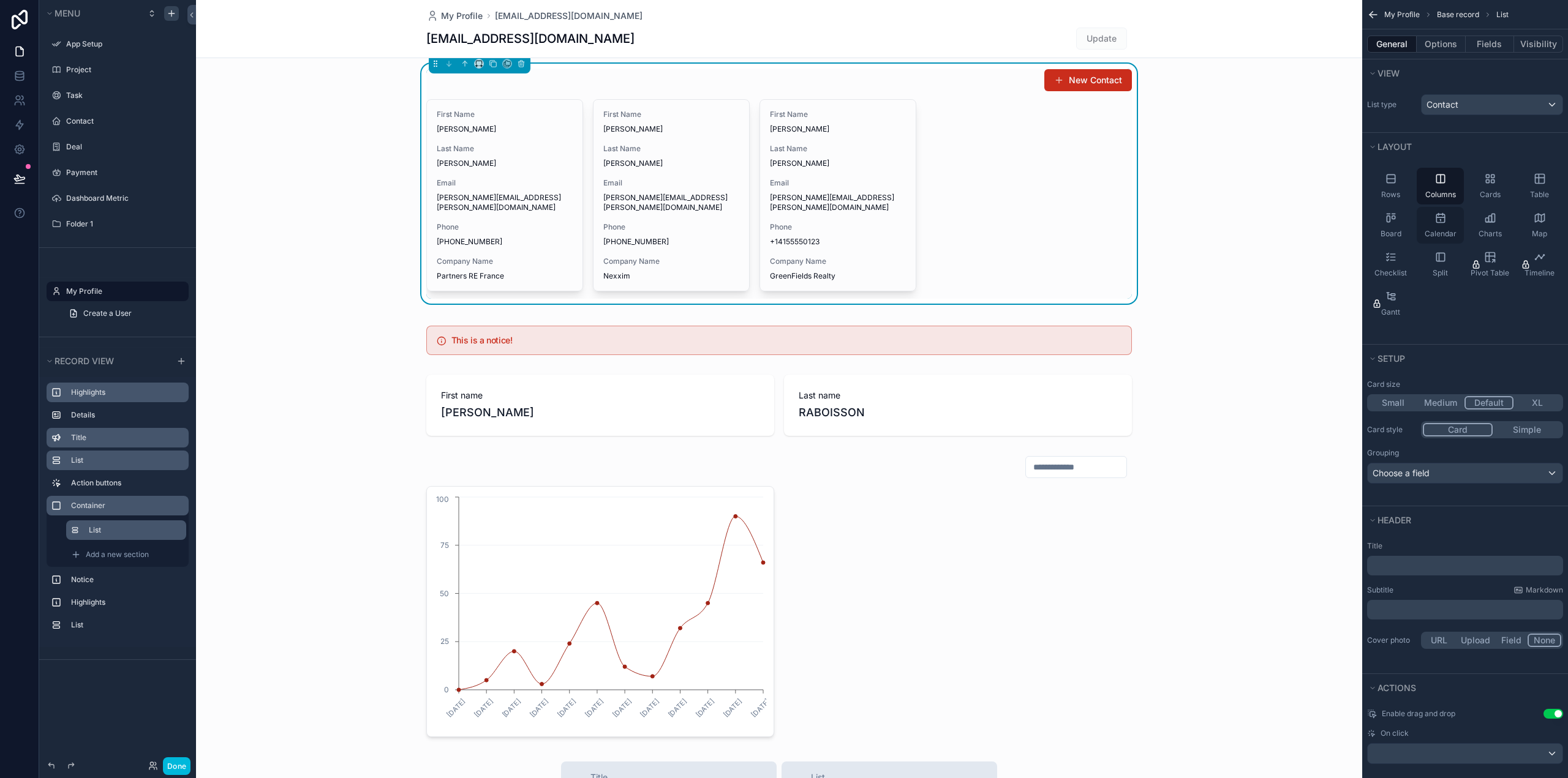
drag, startPoint x: 1447, startPoint y: 224, endPoint x: 1435, endPoint y: 231, distance: 13.9
click at [1447, 224] on div "Calendar" at bounding box center [1440, 225] width 47 height 37
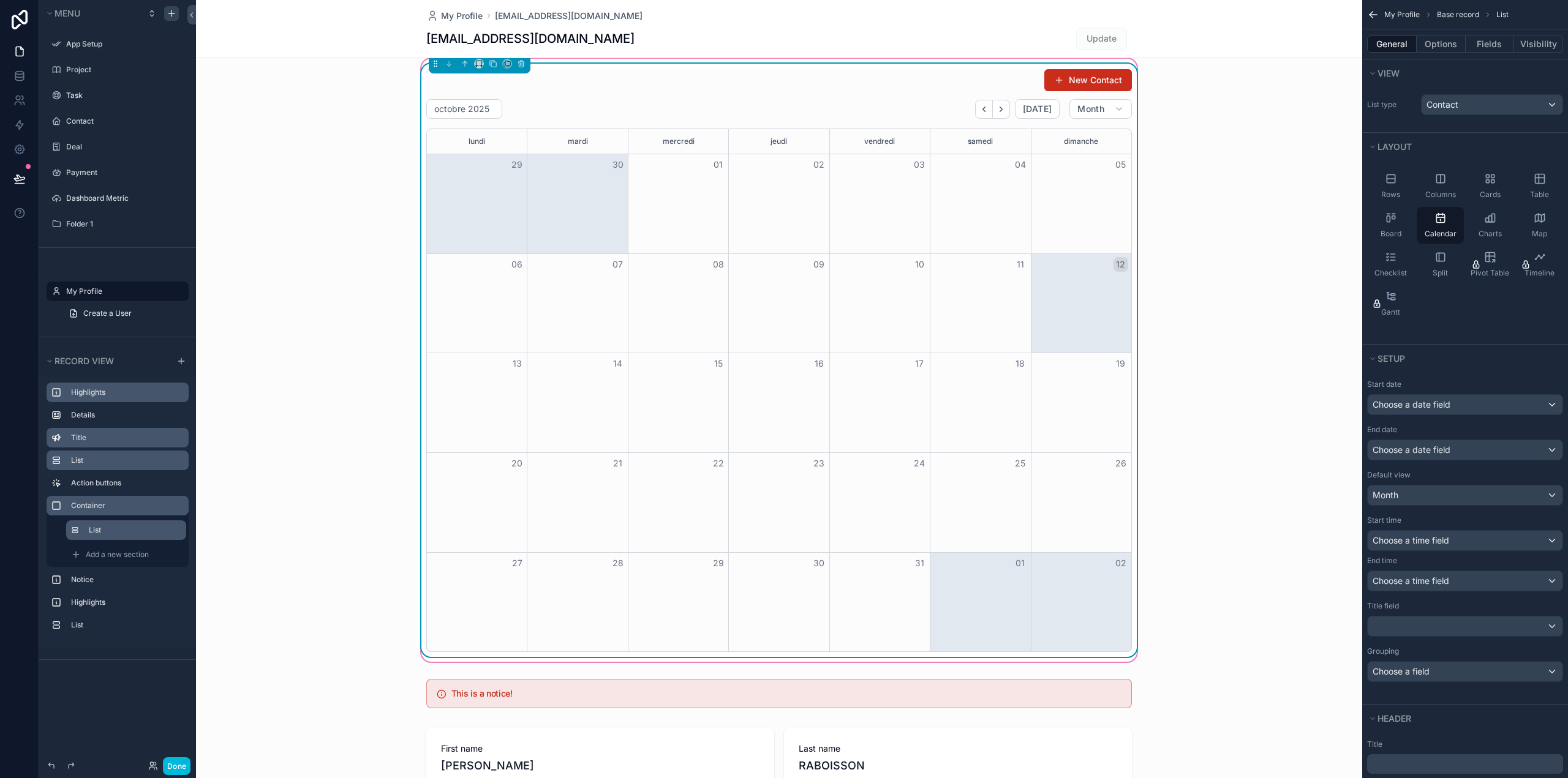
click at [960, 325] on div "Month View" at bounding box center [980, 303] width 100 height 99
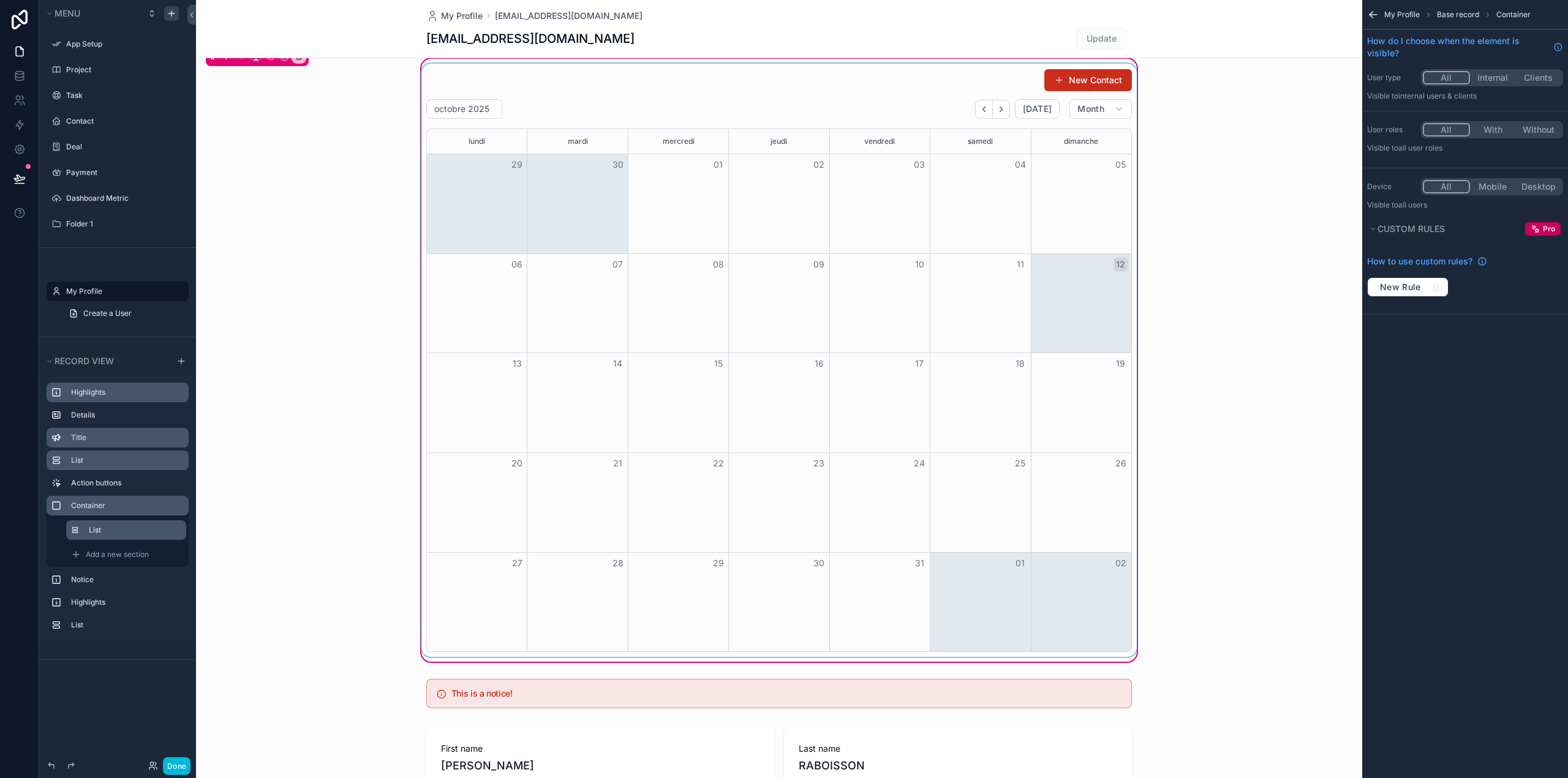
click at [1065, 277] on div "scrollable content" at bounding box center [779, 360] width 720 height 593
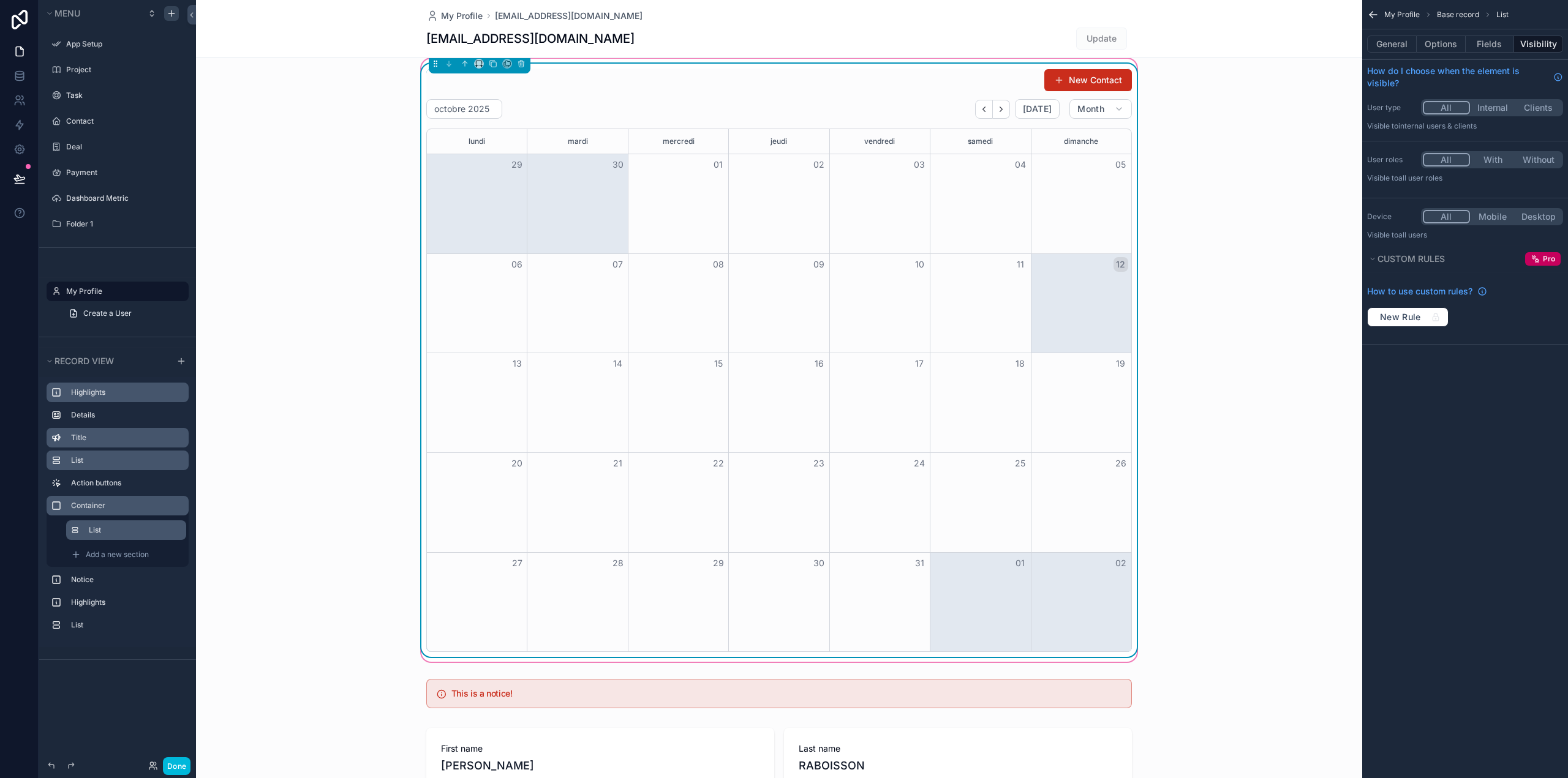
click at [618, 208] on div "Month View" at bounding box center [576, 203] width 100 height 99
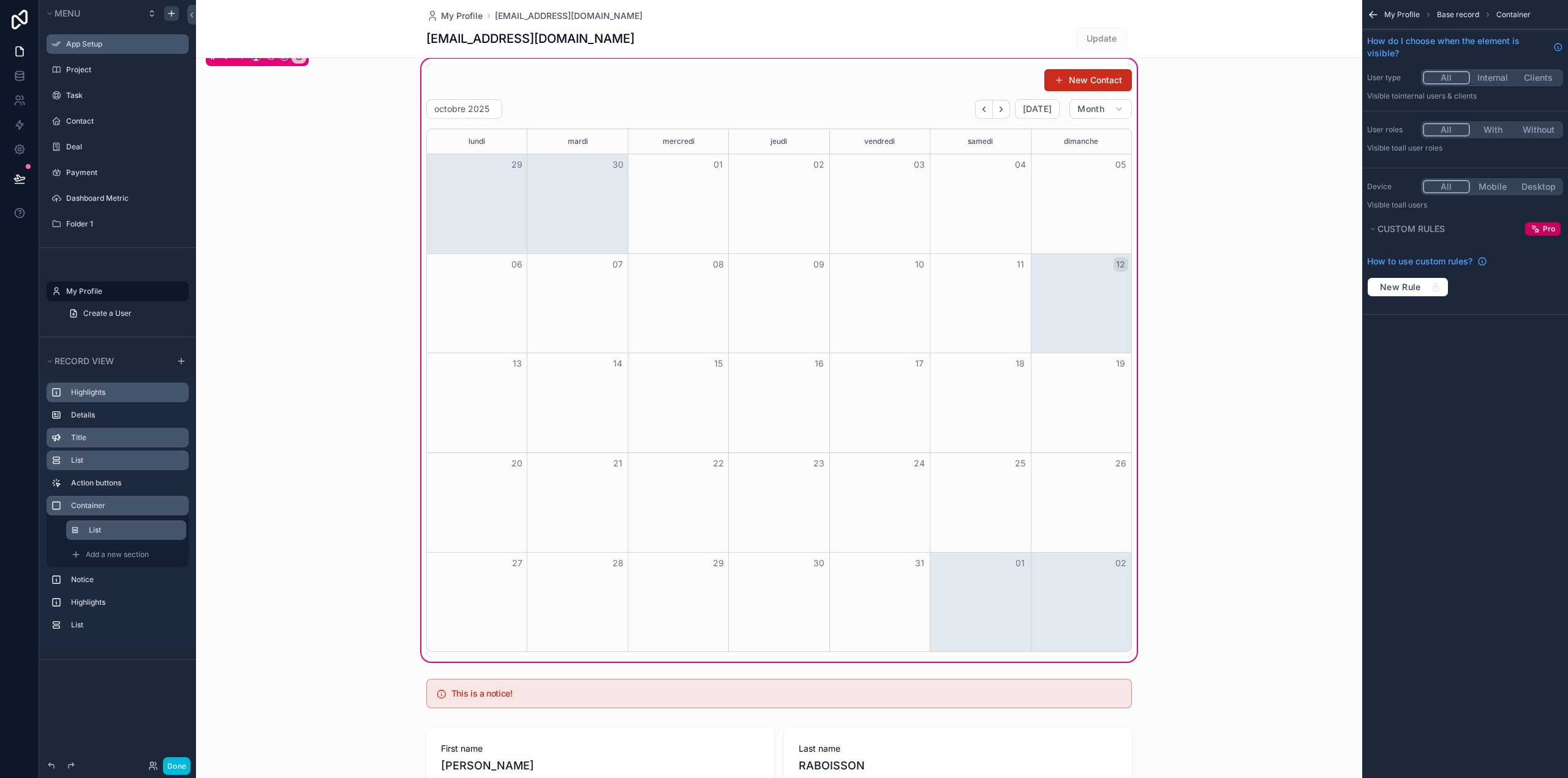
click at [71, 42] on label "App Setup" at bounding box center [124, 44] width 115 height 10
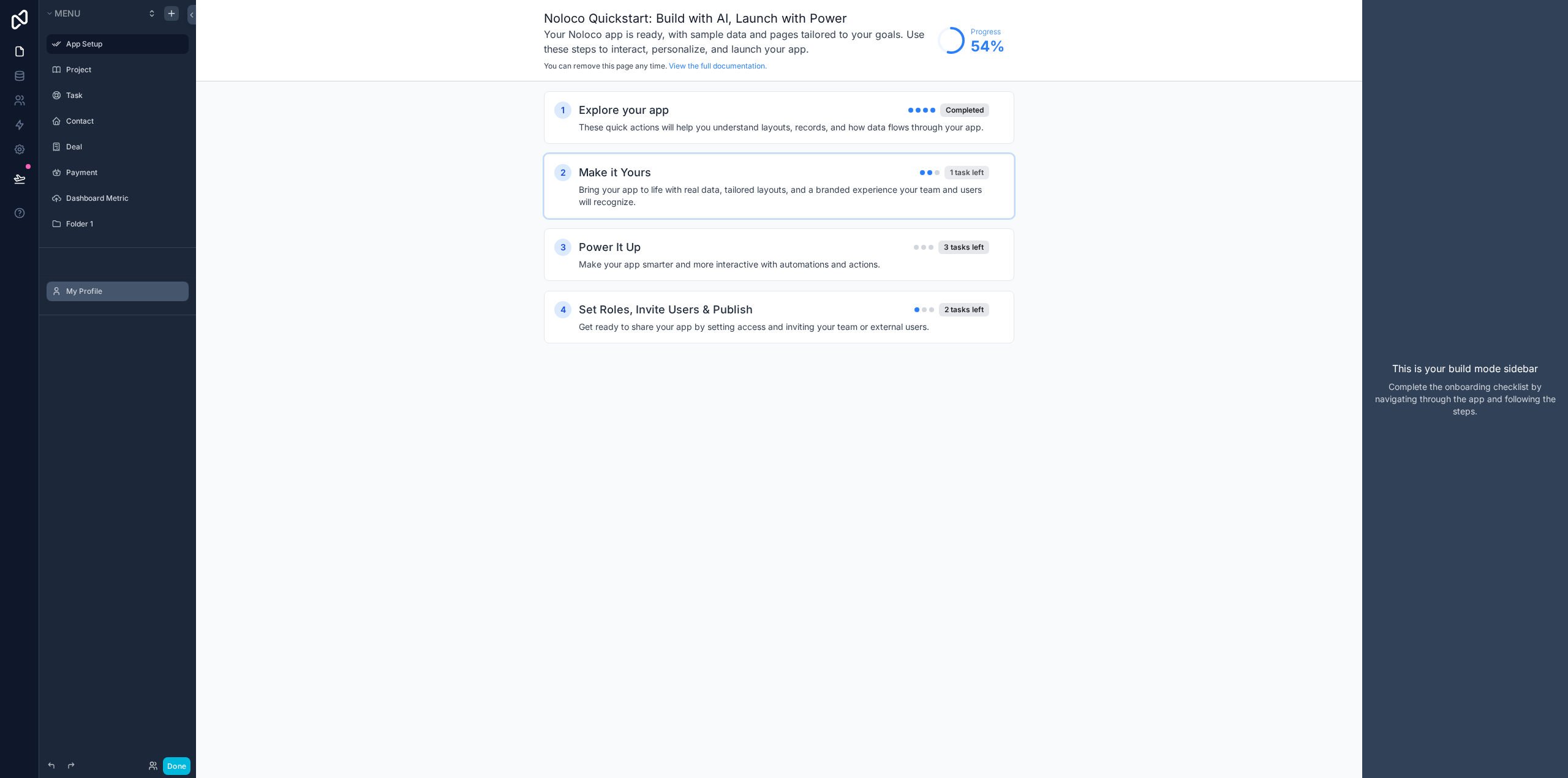
click at [971, 175] on div "1 task left" at bounding box center [967, 172] width 45 height 14
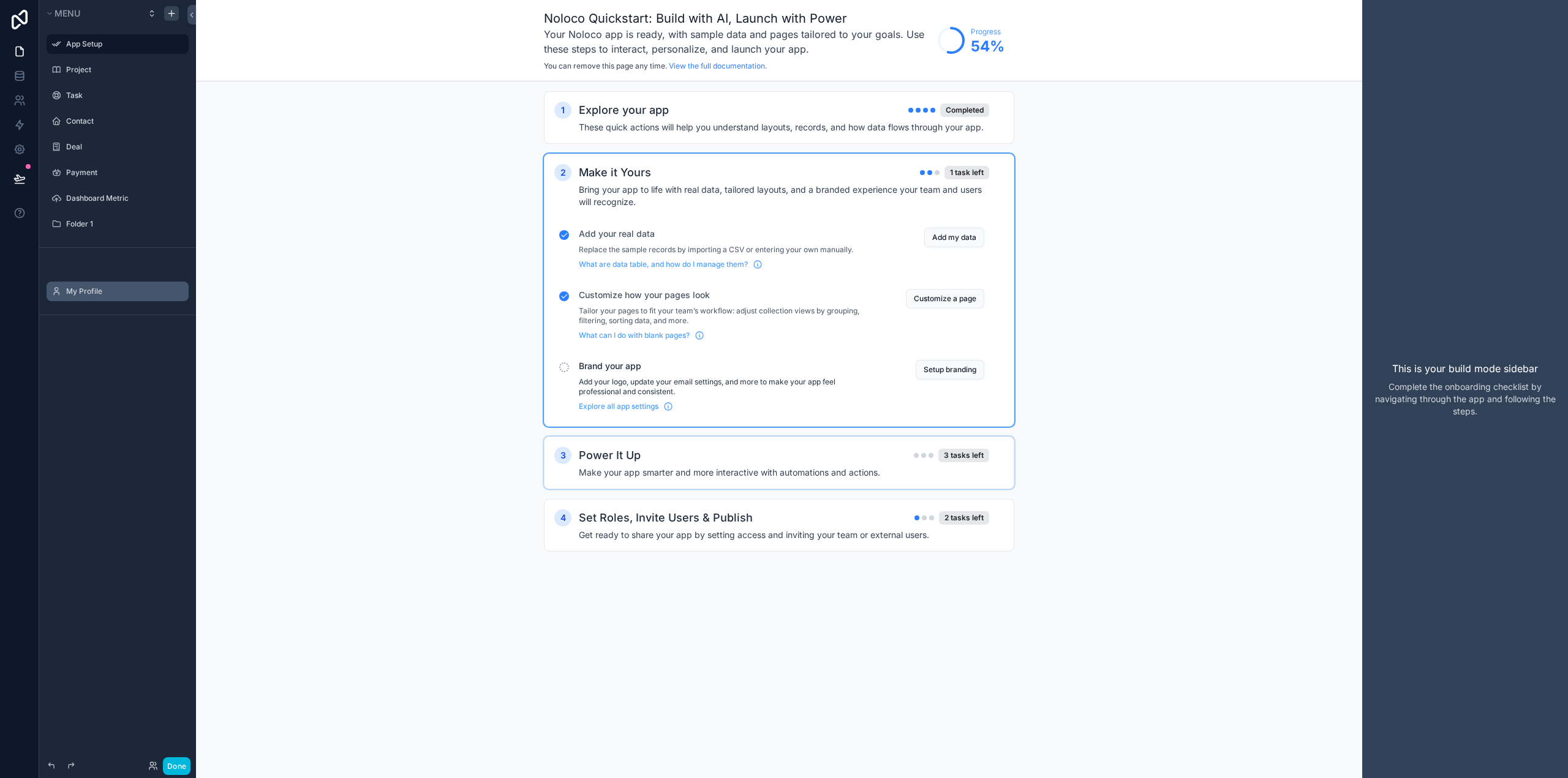
click at [866, 460] on div "Power It Up 3 tasks left" at bounding box center [784, 456] width 411 height 17
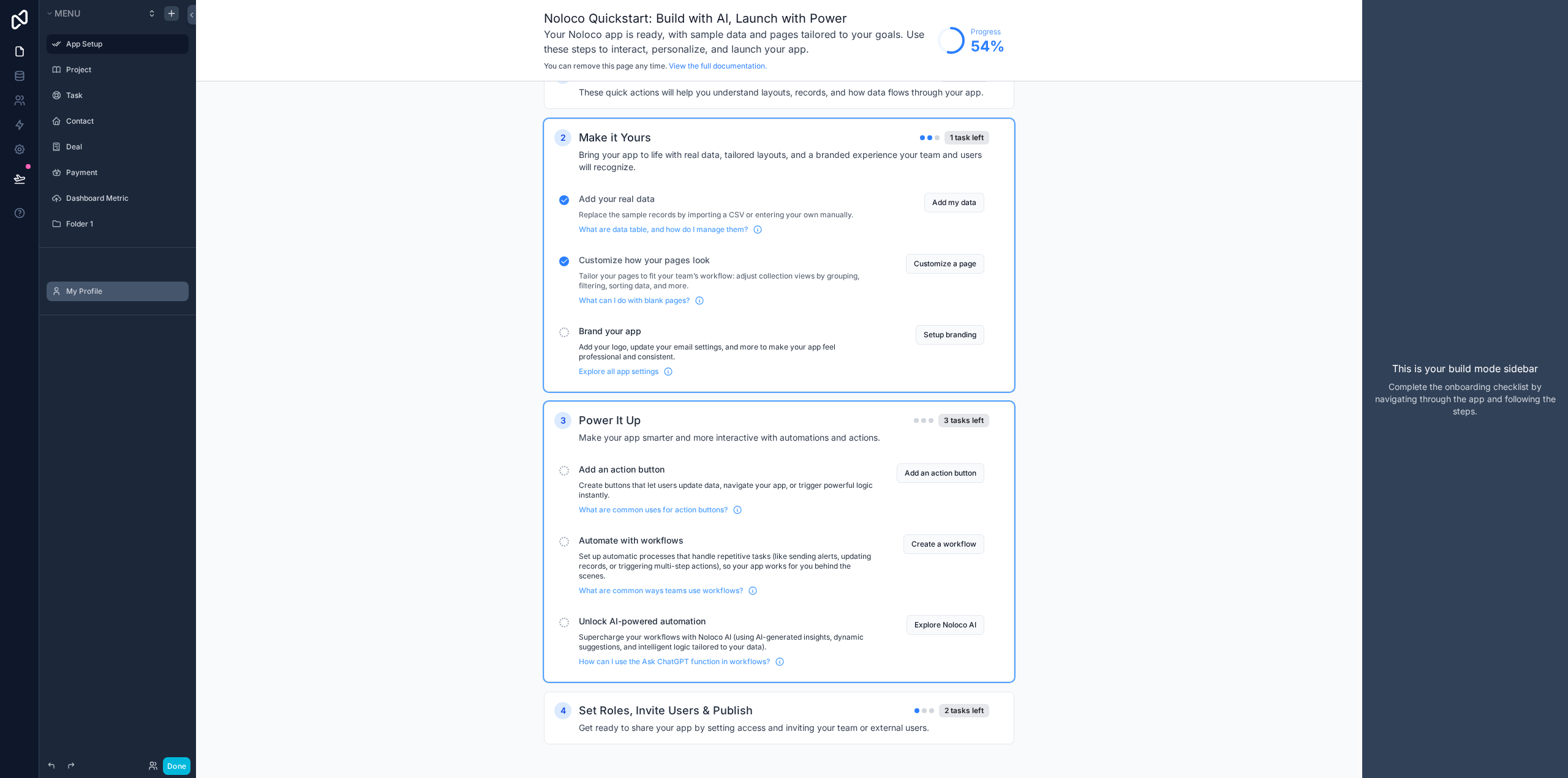
scroll to position [35, 0]
click at [780, 728] on h4 "Get ready to share your app by setting access and inviting your team or externa…" at bounding box center [784, 727] width 411 height 12
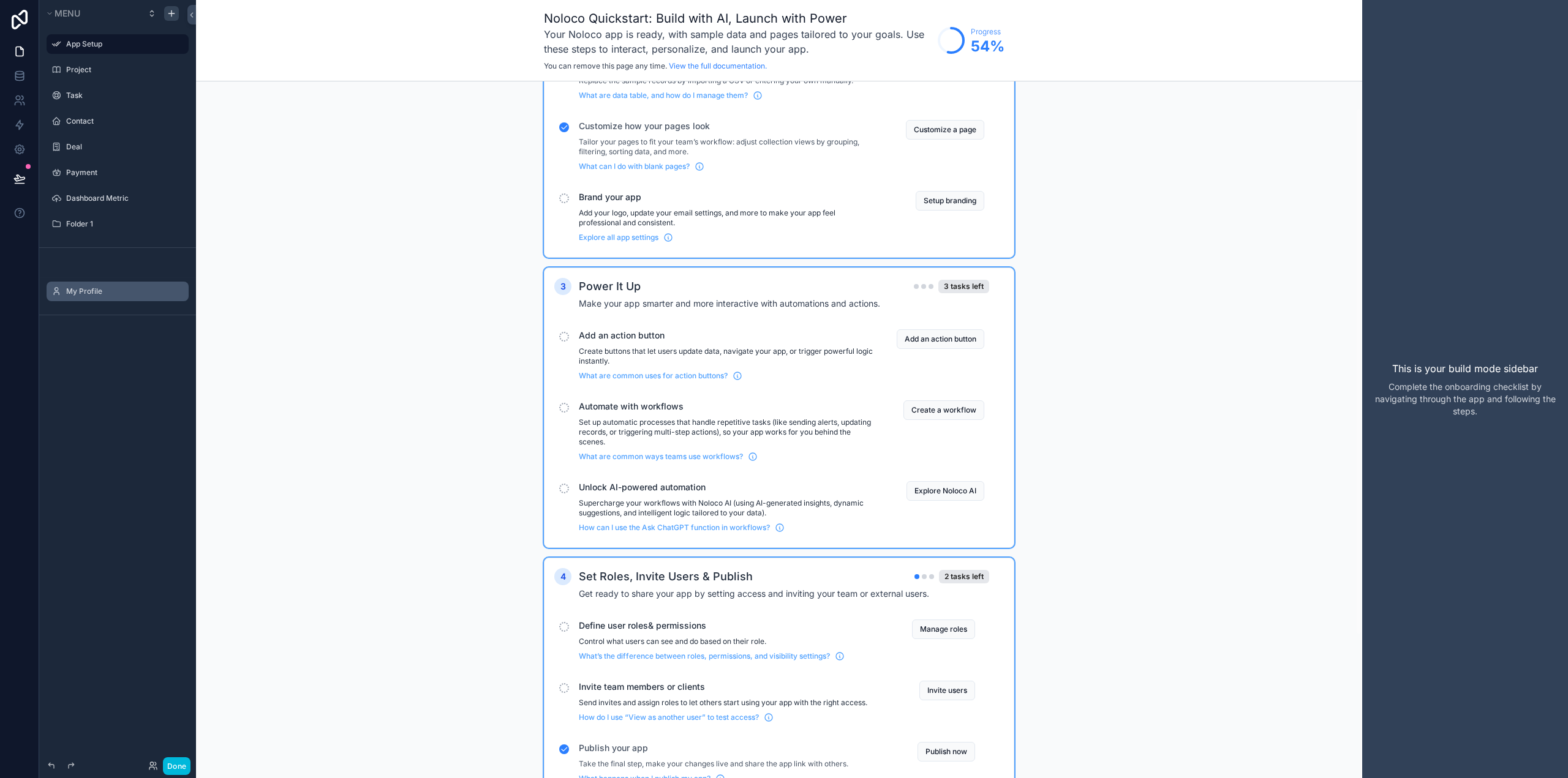
scroll to position [224, 0]
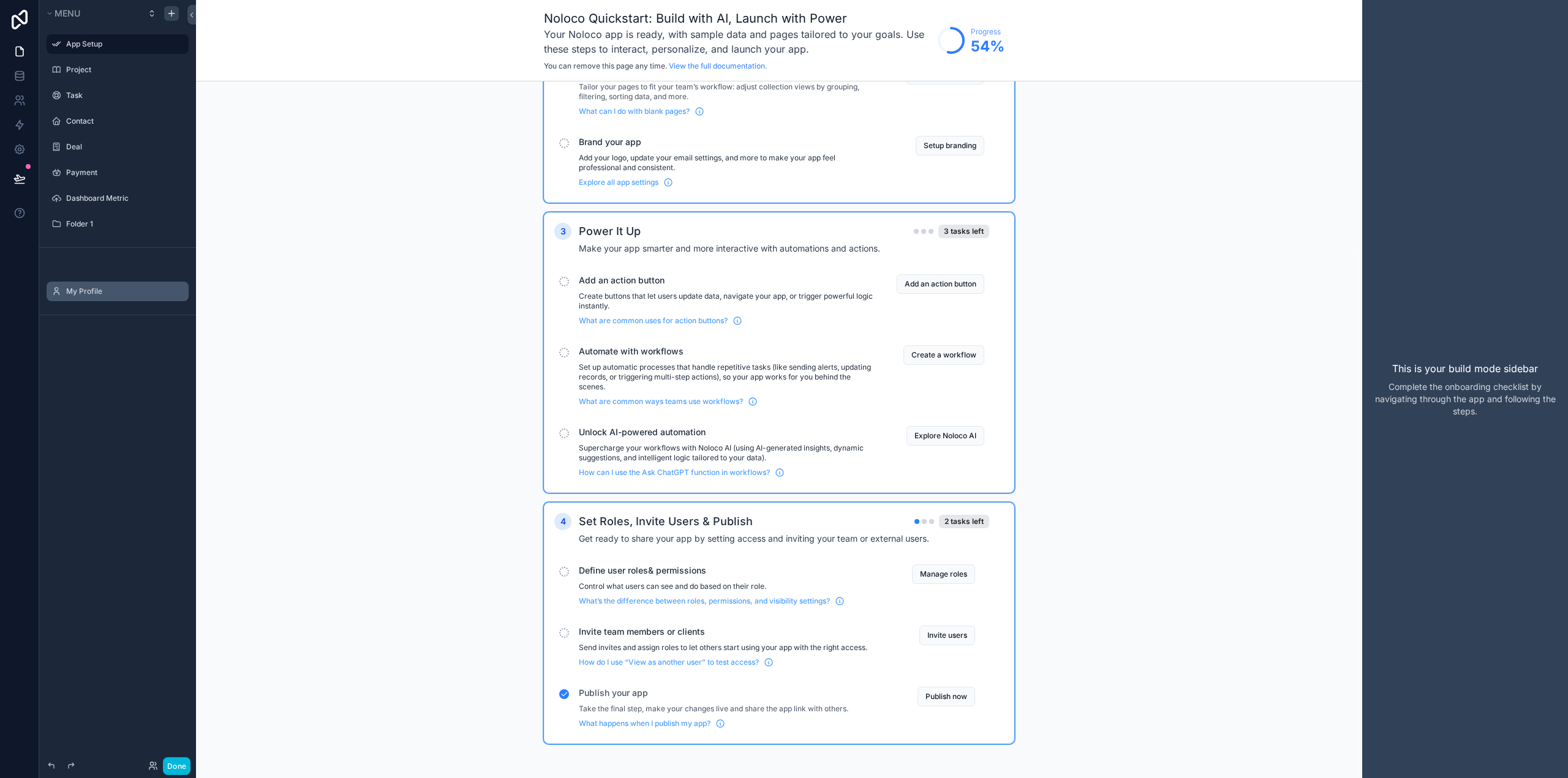
click at [365, 312] on div "1 Explore your app Completed These quick actions will help you understand layou…" at bounding box center [779, 317] width 1166 height 921
click at [75, 53] on div "App Setup" at bounding box center [117, 44] width 137 height 20
click at [85, 68] on label "Project" at bounding box center [124, 69] width 115 height 10
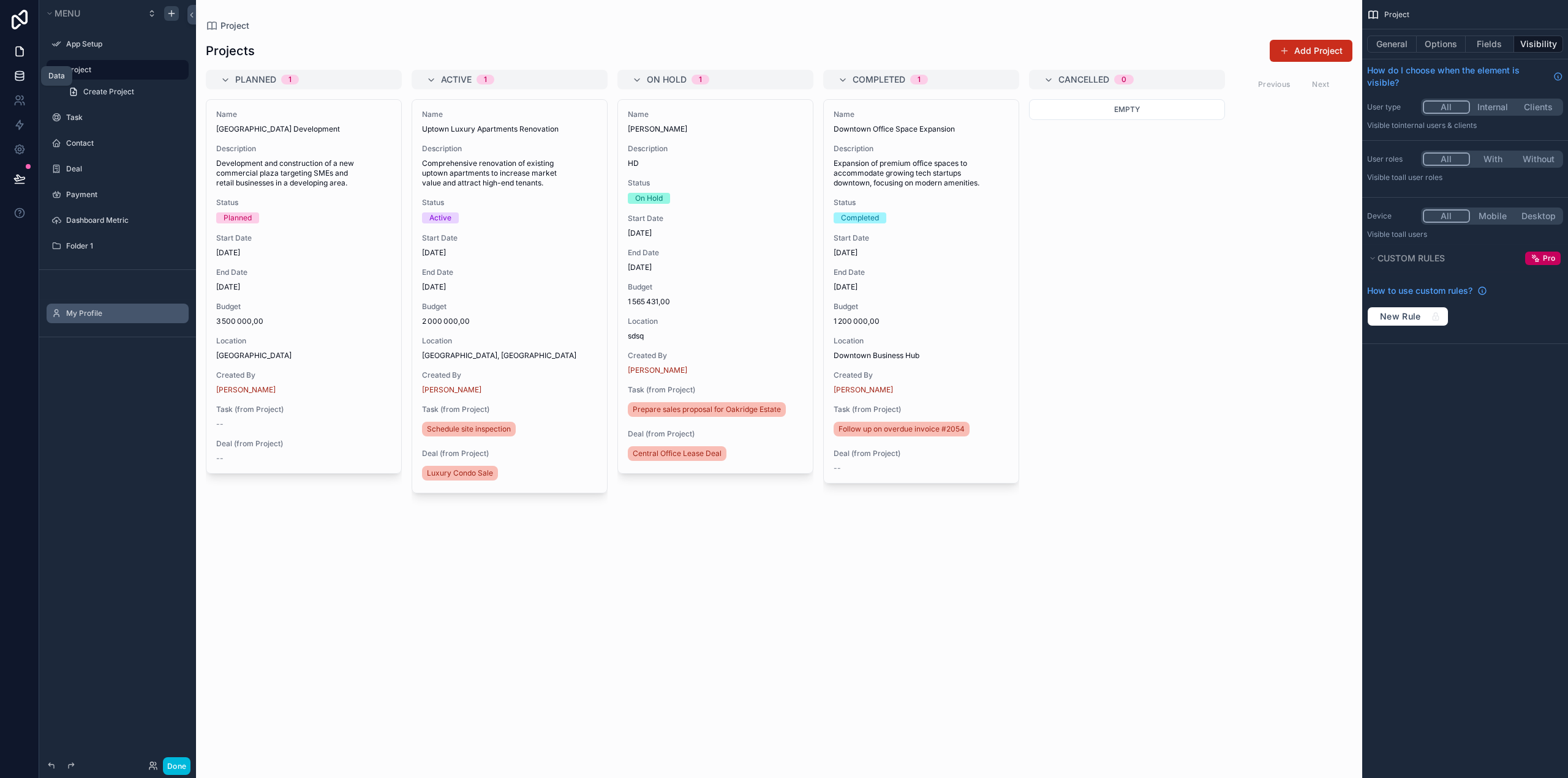
click at [26, 72] on link at bounding box center [19, 75] width 39 height 24
